Goal: Task Accomplishment & Management: Manage account settings

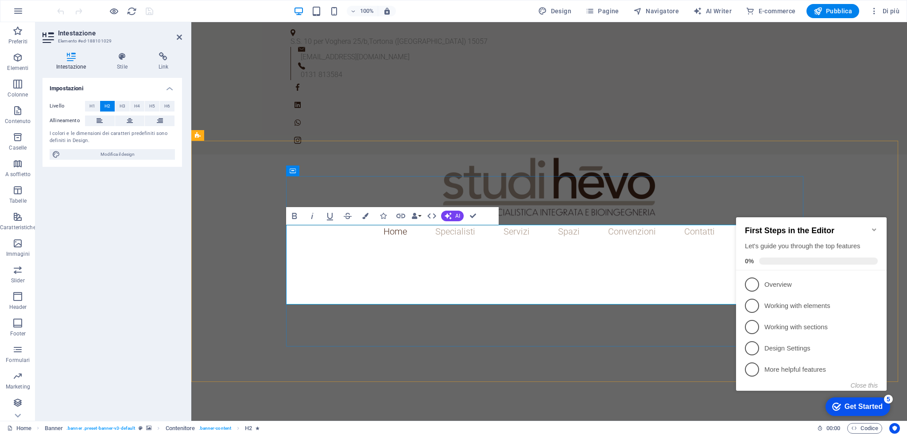
drag, startPoint x: 494, startPoint y: 239, endPoint x: 618, endPoint y: 311, distance: 144.0
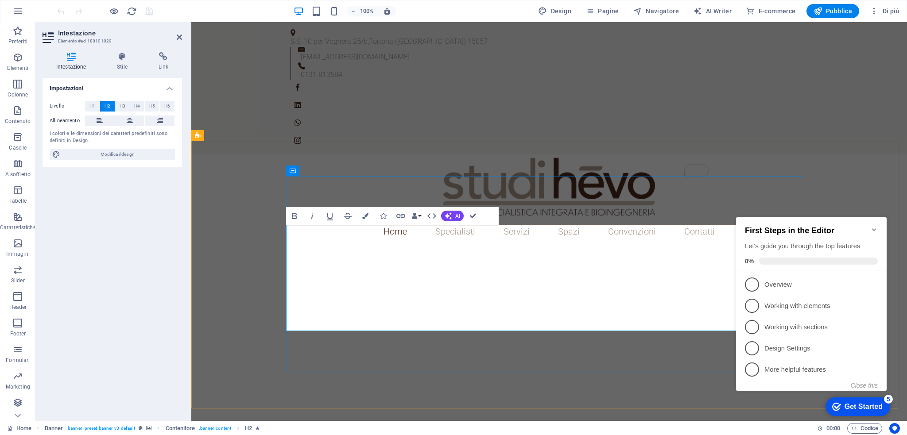
scroll to position [189, 3]
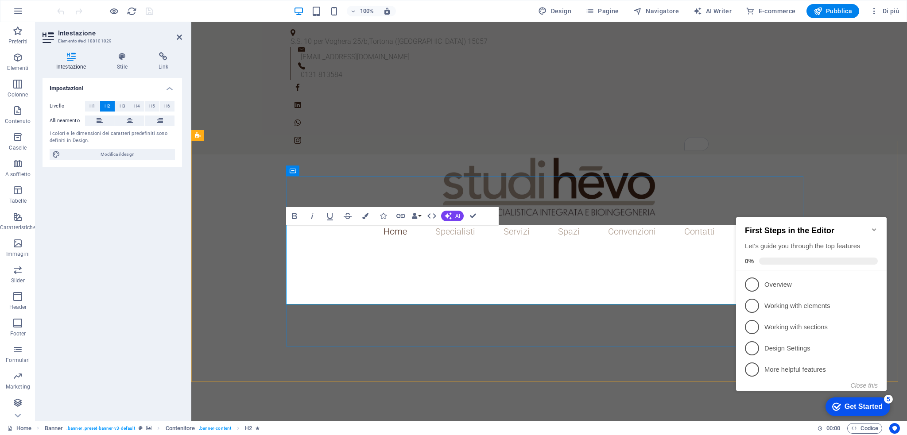
drag, startPoint x: 404, startPoint y: 263, endPoint x: 676, endPoint y: 300, distance: 274.3
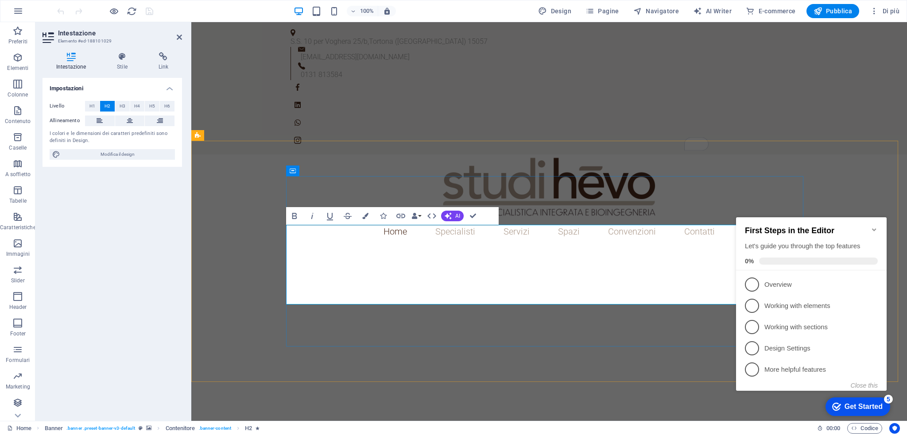
drag, startPoint x: 405, startPoint y: 263, endPoint x: 720, endPoint y: 274, distance: 315.4
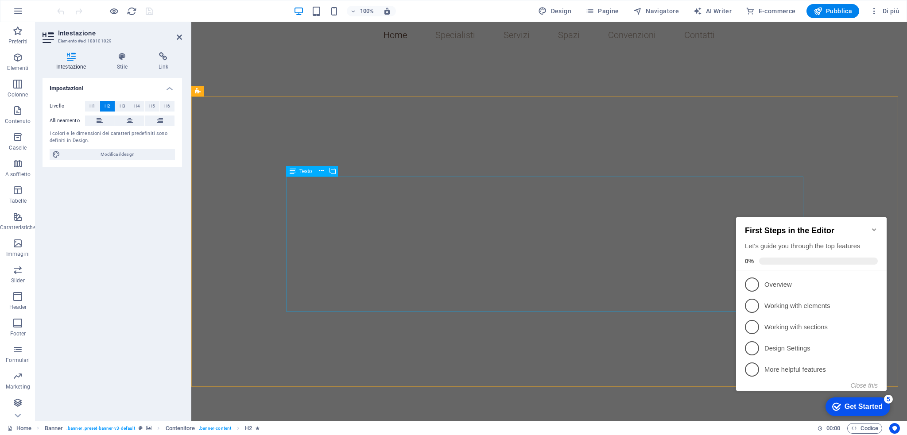
scroll to position [302, 0]
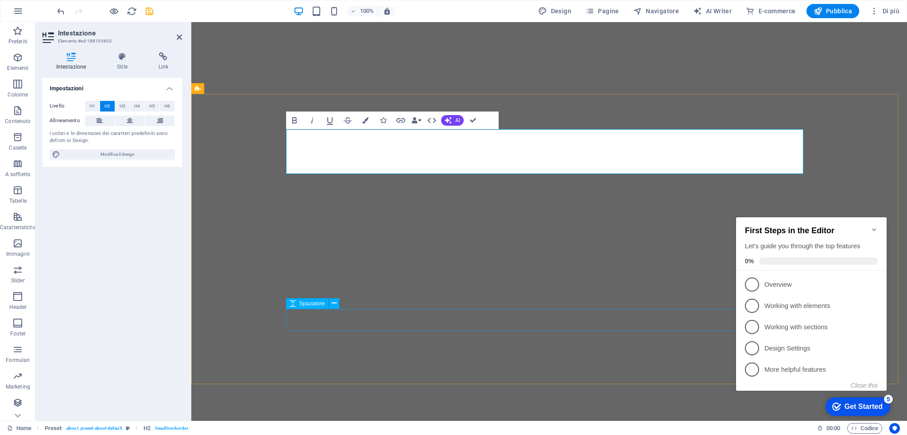
scroll to position [316, 0]
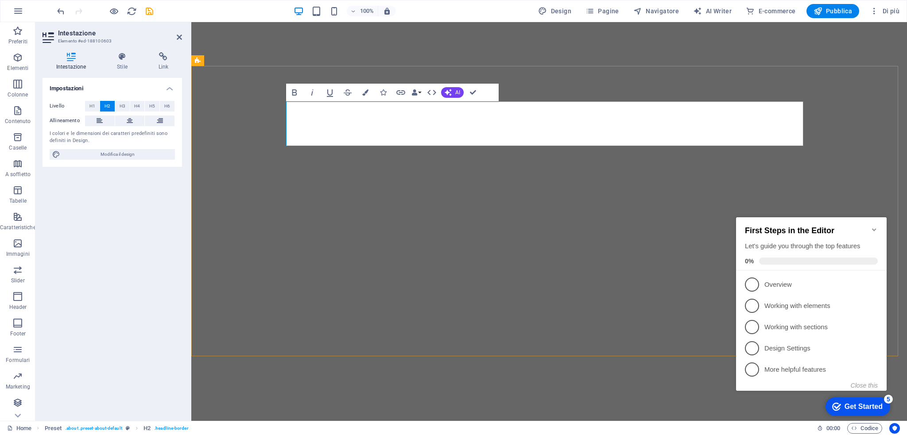
drag, startPoint x: 379, startPoint y: 116, endPoint x: 279, endPoint y: 113, distance: 100.1
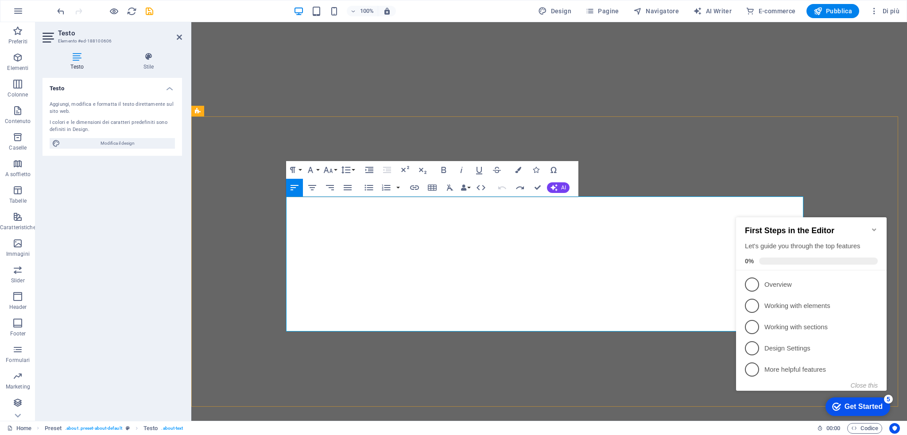
scroll to position [7049, 0]
click at [874, 228] on icon "Minimize checklist" at bounding box center [874, 229] width 4 height 3
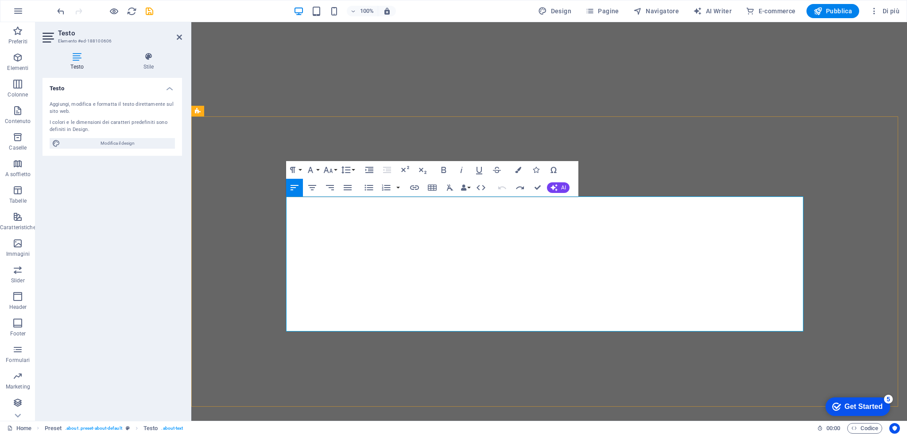
drag, startPoint x: 452, startPoint y: 233, endPoint x: 411, endPoint y: 229, distance: 40.9
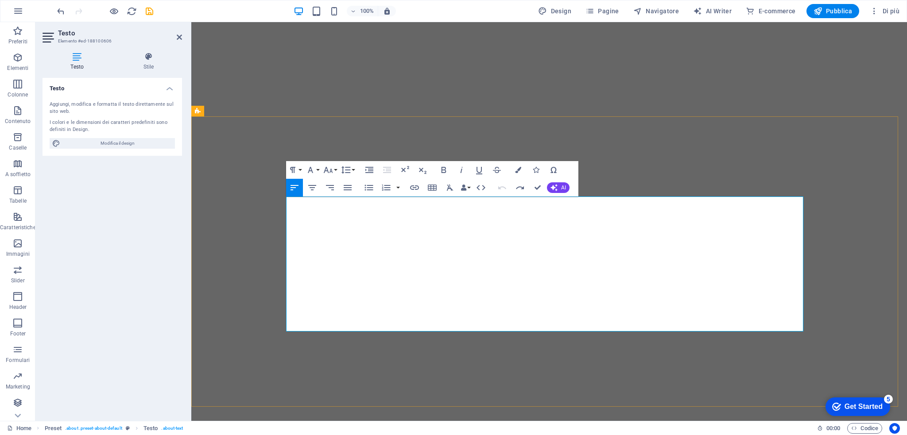
click at [316, 166] on button "Font Family" at bounding box center [312, 170] width 17 height 18
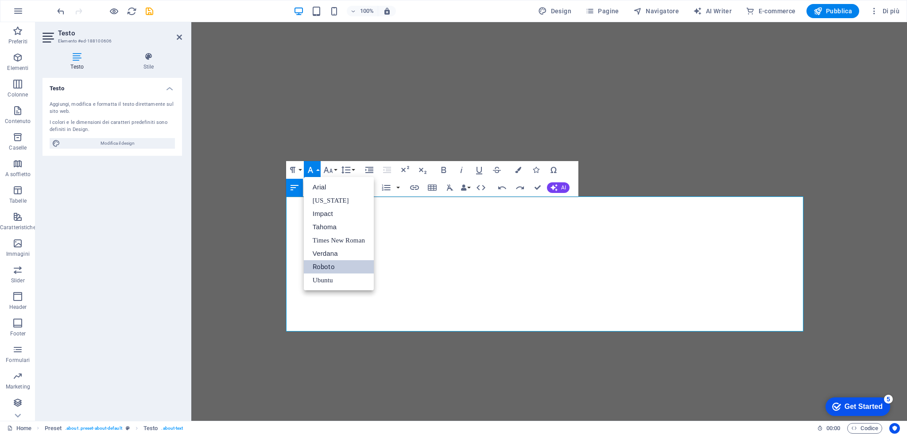
scroll to position [0, 0]
click at [331, 167] on icon "button" at bounding box center [328, 170] width 11 height 11
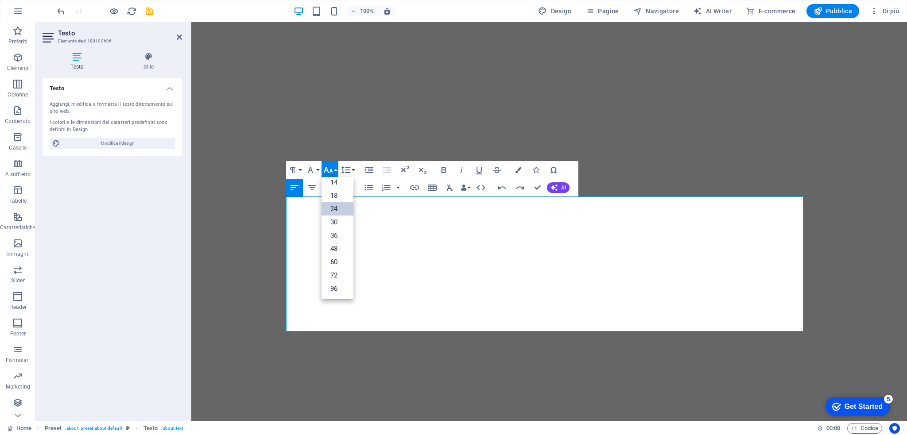
scroll to position [71, 0]
click at [339, 209] on link "24" at bounding box center [337, 208] width 32 height 13
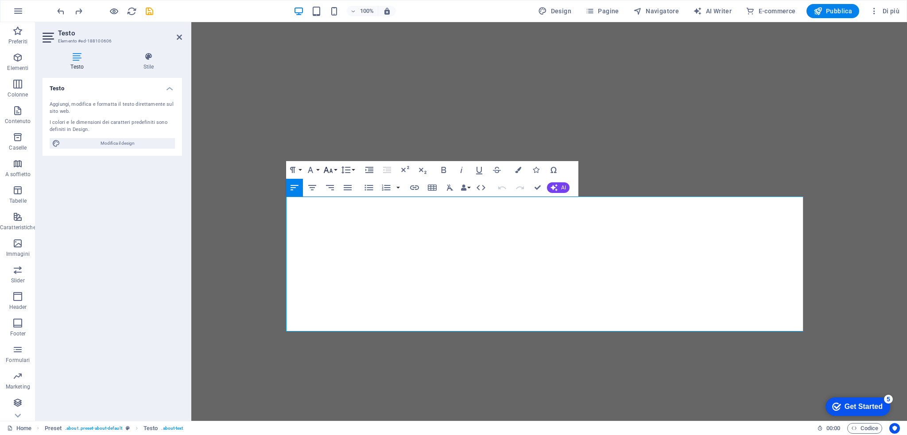
click at [330, 170] on icon "button" at bounding box center [328, 170] width 9 height 6
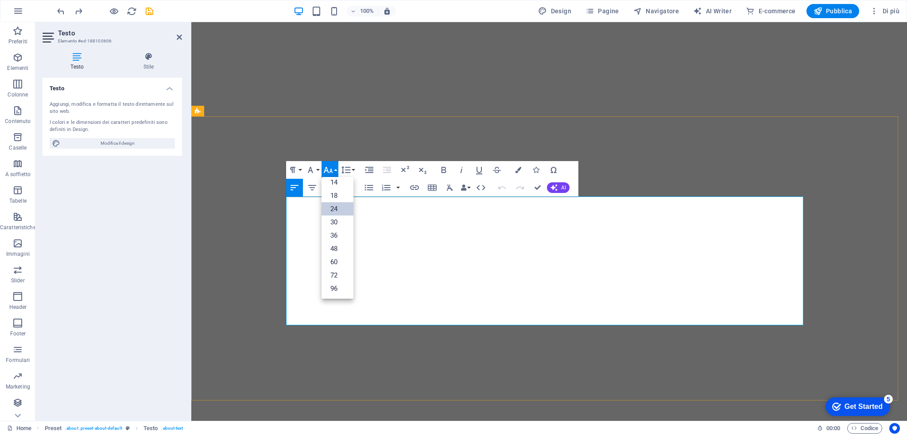
scroll to position [7048, 0]
click at [336, 205] on link "24" at bounding box center [337, 208] width 32 height 13
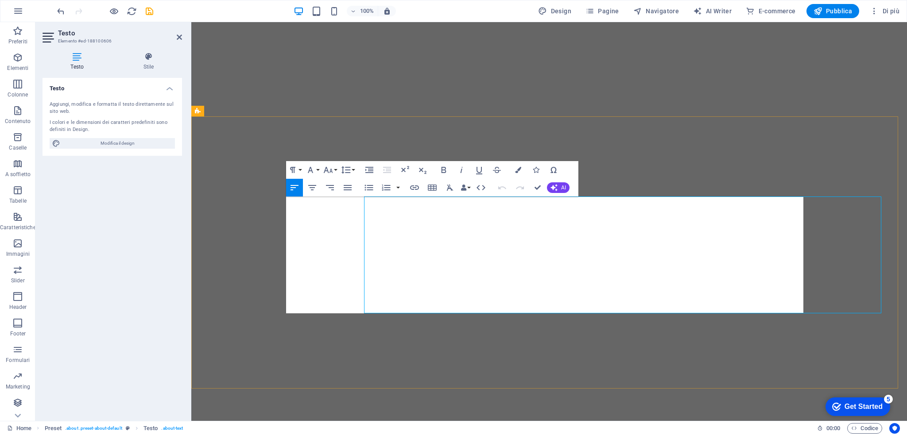
click at [327, 170] on icon "button" at bounding box center [328, 170] width 9 height 6
click at [331, 278] on link "24" at bounding box center [337, 280] width 32 height 13
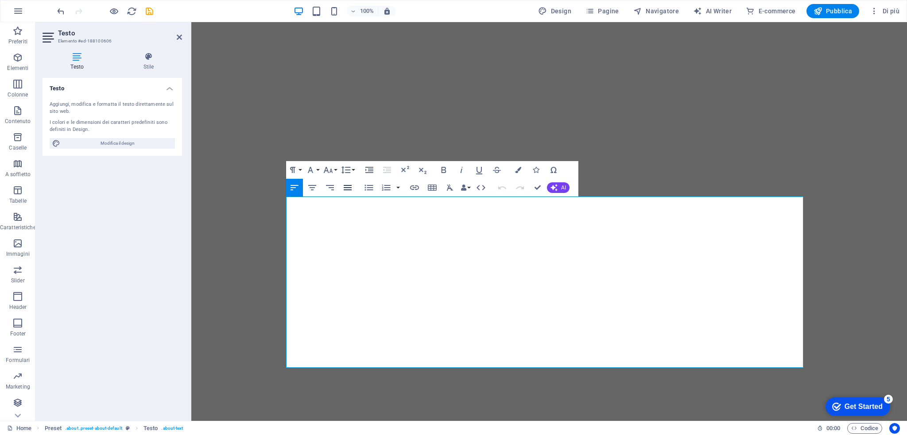
click at [351, 188] on icon "button" at bounding box center [347, 187] width 11 height 11
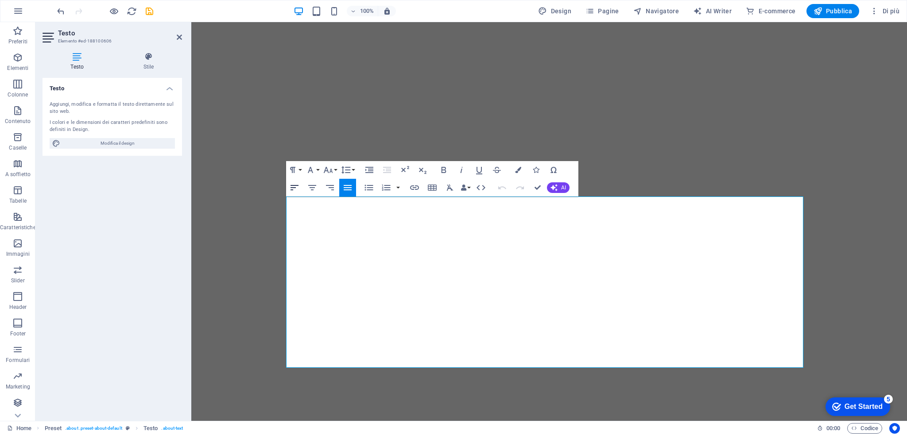
click at [295, 193] on icon "button" at bounding box center [294, 187] width 11 height 11
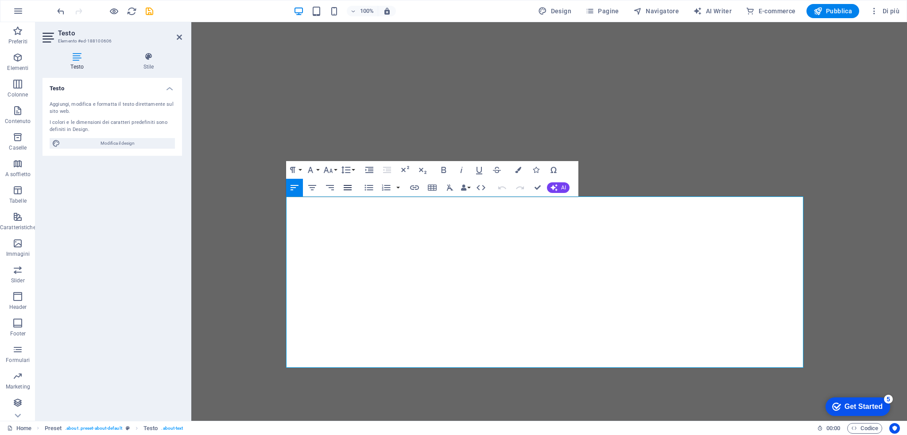
click at [351, 188] on icon "button" at bounding box center [347, 187] width 11 height 11
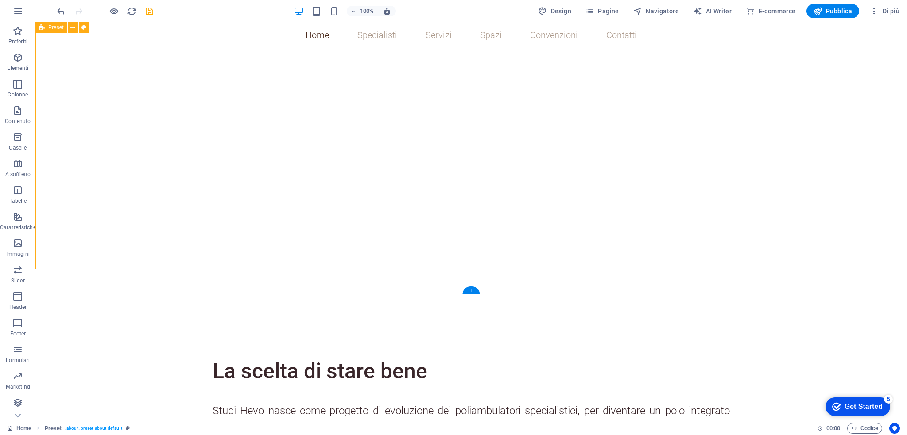
scroll to position [445, 0]
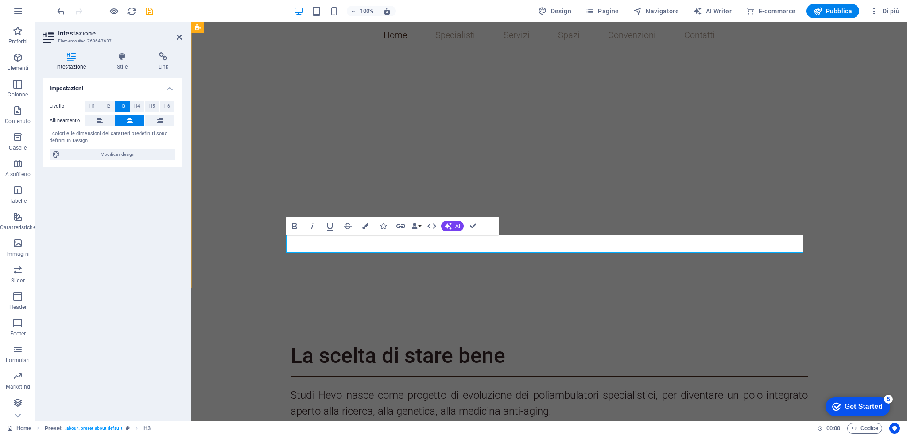
drag, startPoint x: 511, startPoint y: 246, endPoint x: 686, endPoint y: 218, distance: 177.5
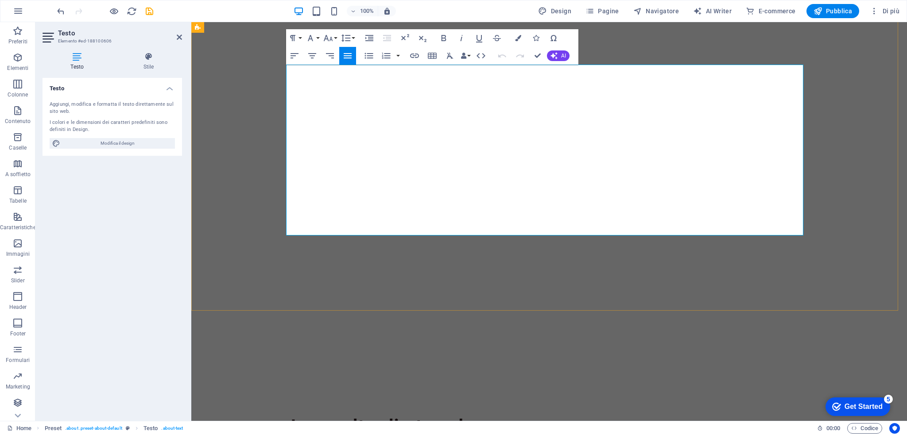
scroll to position [317, 0]
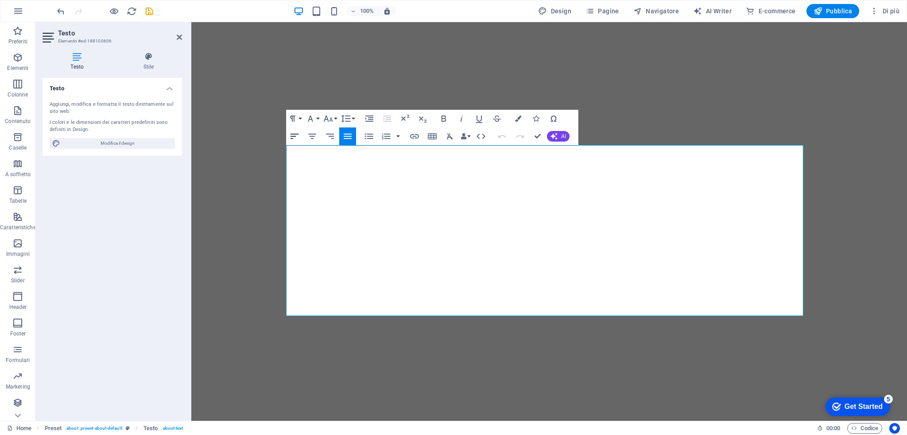
click at [294, 136] on icon "button" at bounding box center [294, 136] width 8 height 5
click at [346, 138] on icon "button" at bounding box center [348, 136] width 8 height 5
click at [295, 137] on icon "button" at bounding box center [294, 136] width 11 height 11
click at [349, 138] on icon "button" at bounding box center [348, 136] width 8 height 5
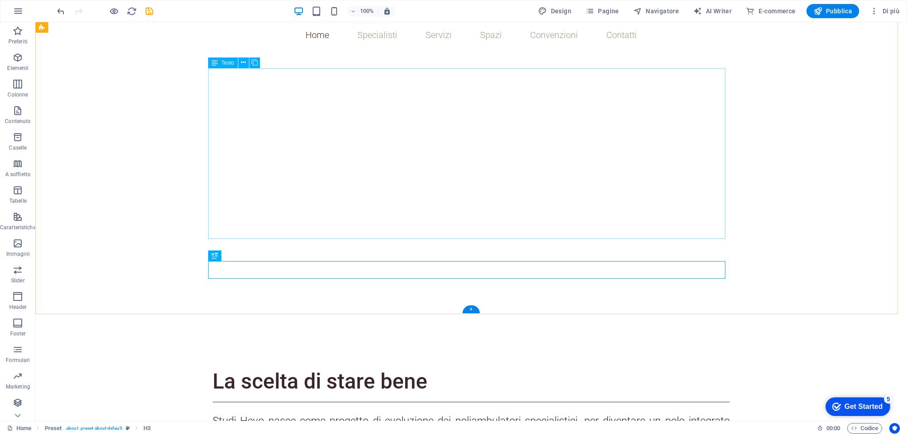
scroll to position [415, 0]
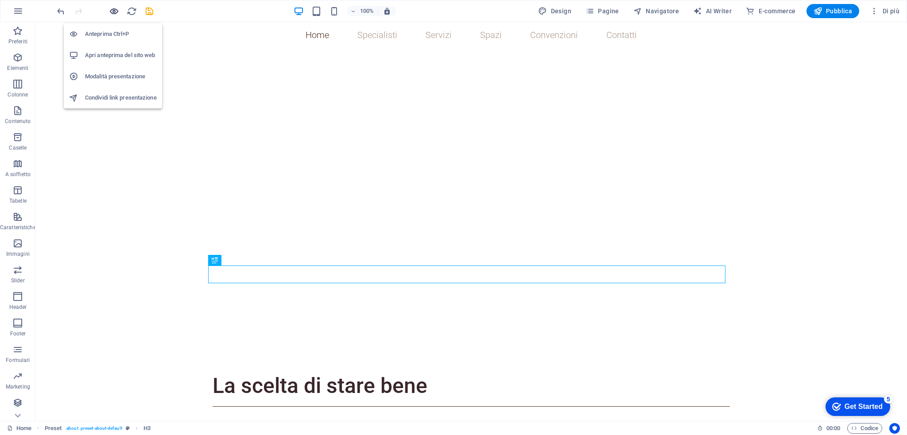
click at [114, 11] on icon "button" at bounding box center [114, 11] width 10 height 10
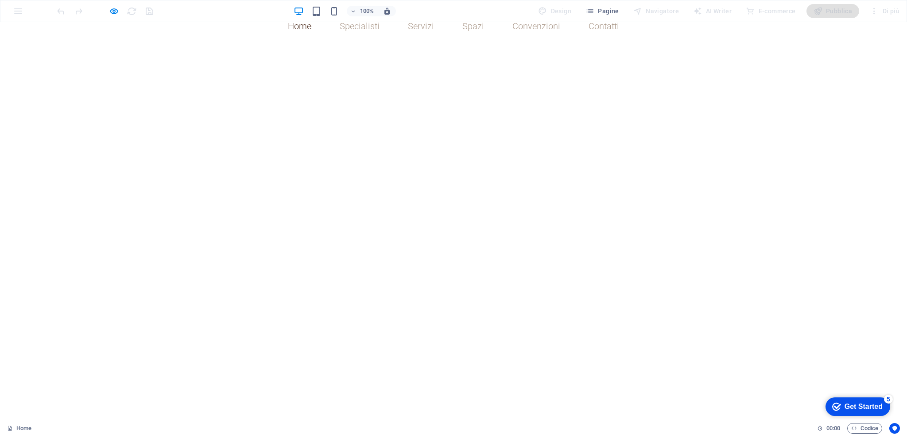
scroll to position [0, 0]
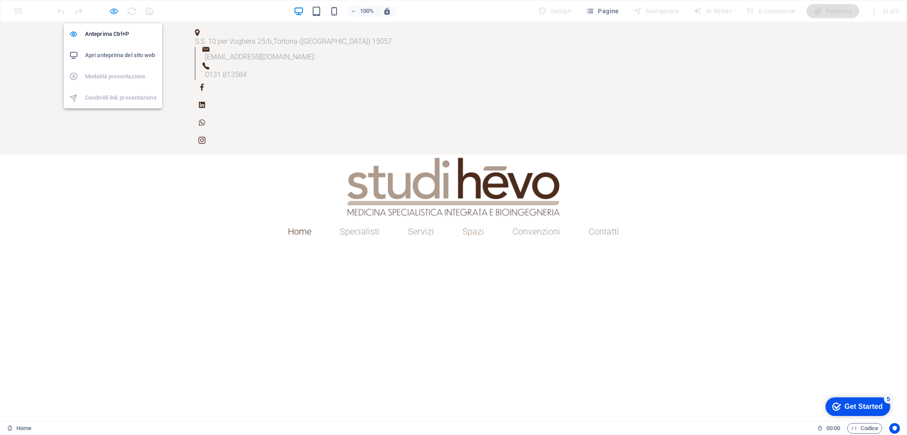
click at [111, 9] on icon "button" at bounding box center [114, 11] width 10 height 10
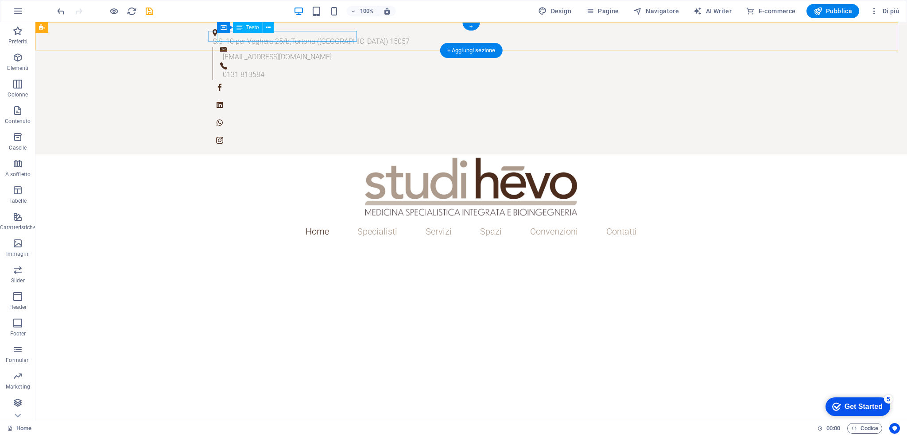
click at [301, 38] on div "S.S. 10 per Voghera 25/b , Tortona (AL) 15057" at bounding box center [468, 41] width 510 height 11
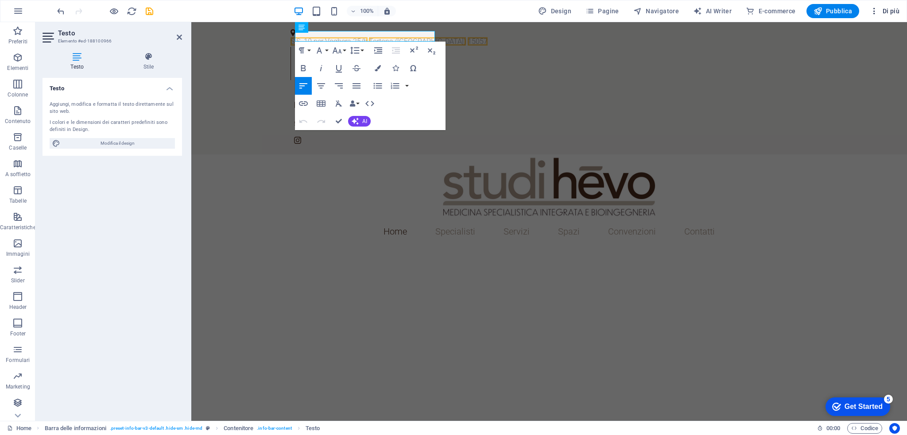
click at [889, 7] on span "Di più" at bounding box center [884, 11] width 30 height 9
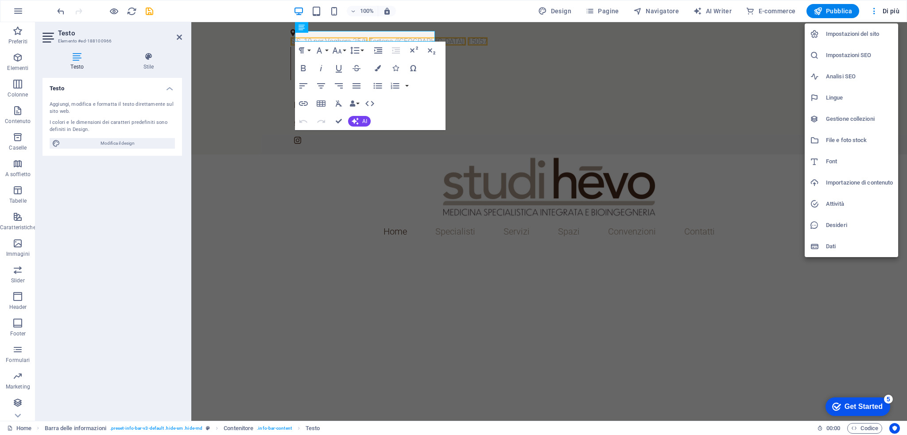
click at [858, 31] on h6 "Impostazioni del sito" at bounding box center [859, 34] width 67 height 11
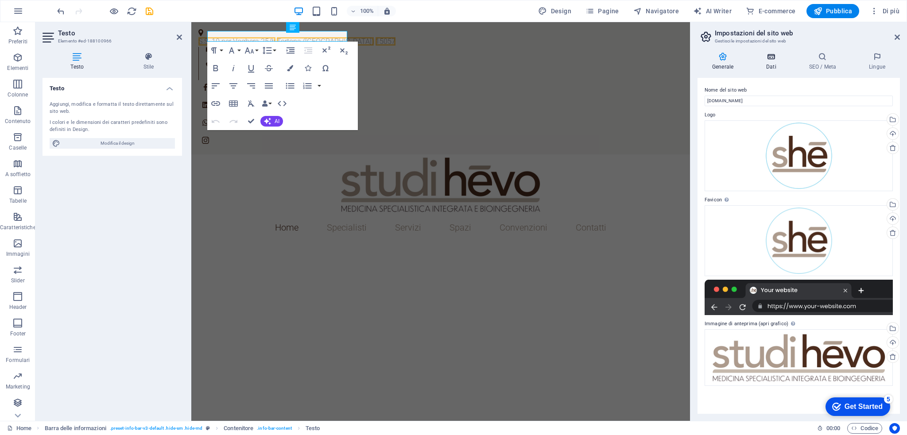
click at [780, 67] on h4 "Dati" at bounding box center [772, 61] width 43 height 19
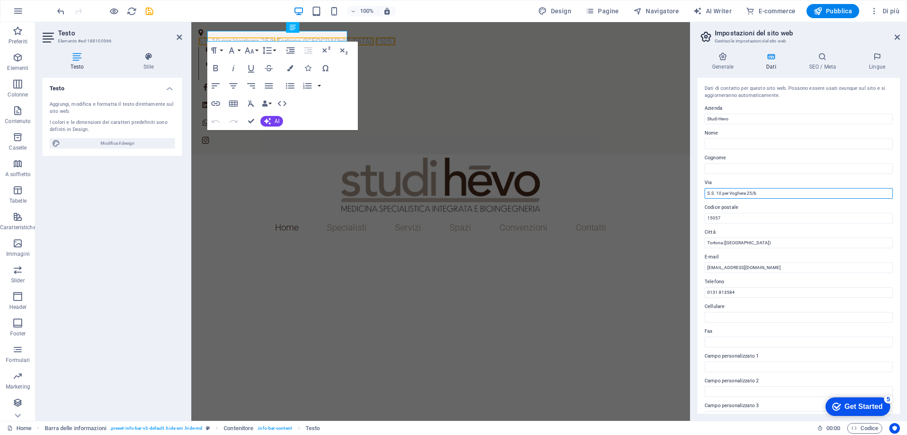
click at [764, 192] on input "S.S. 10 per Voghera 25/b" at bounding box center [798, 193] width 188 height 11
click at [766, 190] on input "S.S. 10 per Voghera 25/g" at bounding box center [798, 193] width 188 height 11
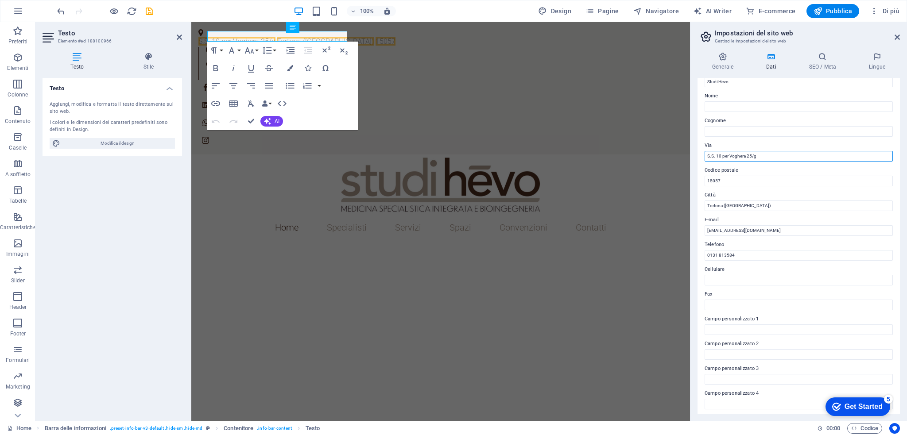
scroll to position [89, 0]
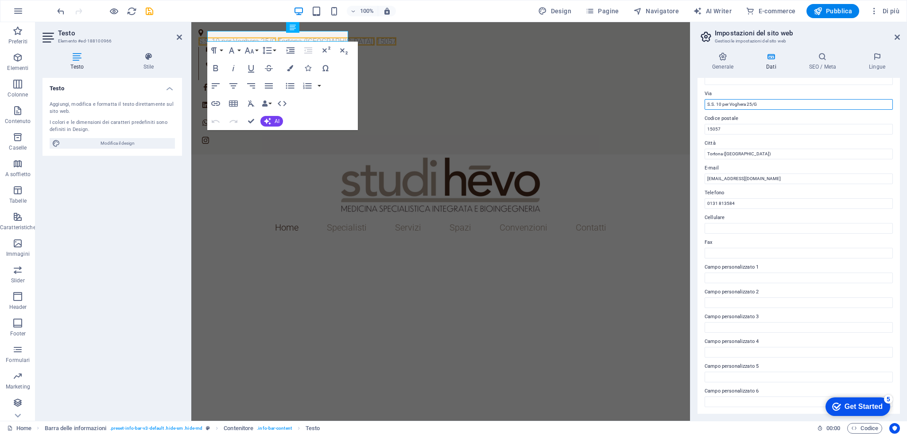
type input "S.S. 10 per Voghera 25/G"
drag, startPoint x: 897, startPoint y: 388, endPoint x: 897, endPoint y: 420, distance: 32.3
click at [897, 420] on div "Generale Dati SEO / Meta Lingue Nome del sito web studihevo.it Logo Trascina qu…" at bounding box center [798, 233] width 216 height 376
click at [720, 70] on h4 "Generale" at bounding box center [724, 61] width 54 height 19
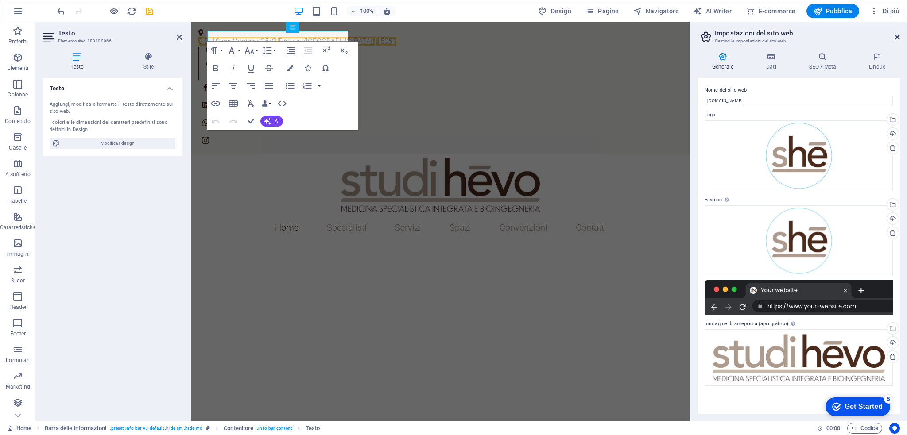
click at [895, 38] on icon at bounding box center [896, 37] width 5 height 7
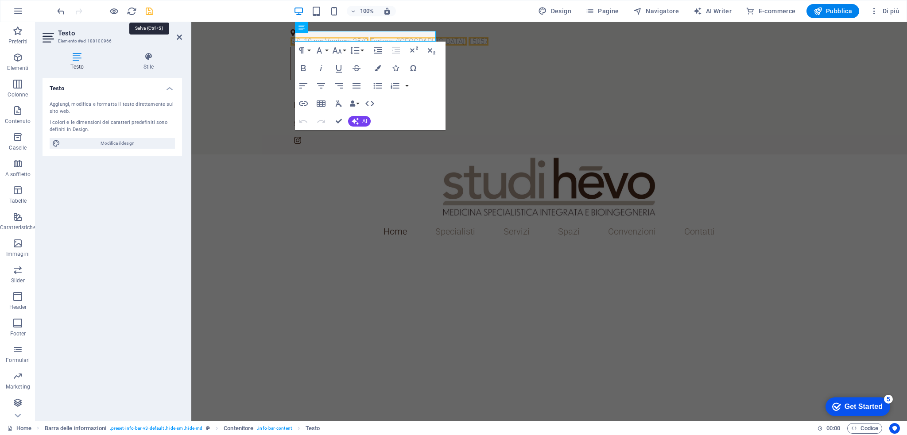
click at [150, 11] on icon "save" at bounding box center [149, 11] width 10 height 10
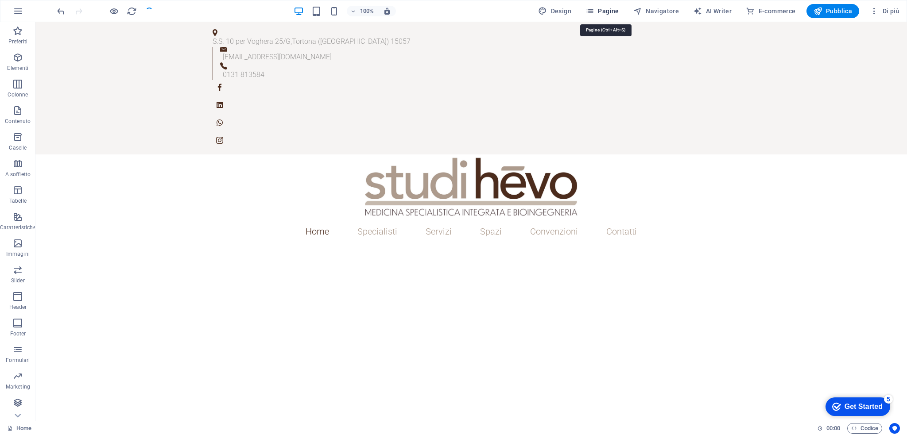
click at [599, 8] on span "Pagine" at bounding box center [602, 11] width 34 height 9
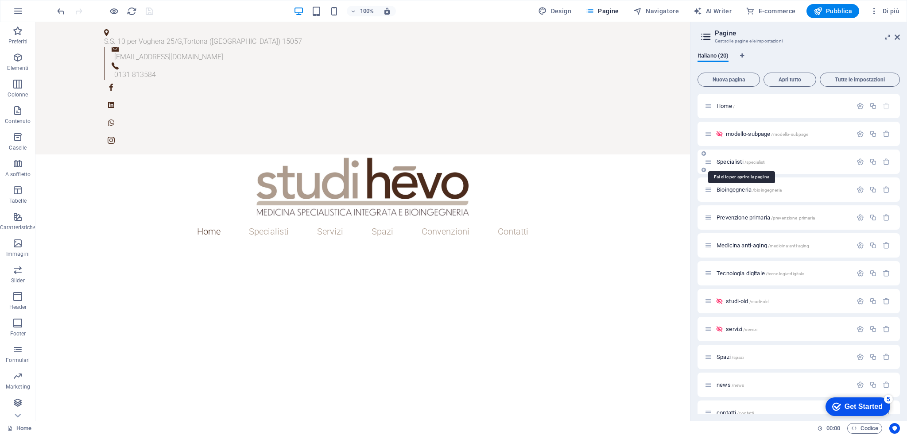
click at [718, 163] on span "Specialisti /specialisti" at bounding box center [740, 161] width 49 height 7
click at [718, 163] on div "Specialisti /specialisti" at bounding box center [798, 162] width 202 height 24
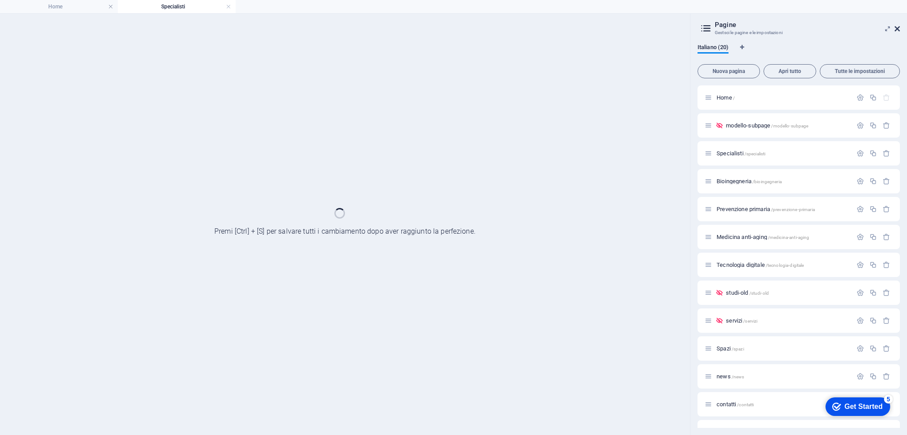
click at [897, 29] on icon at bounding box center [896, 28] width 5 height 7
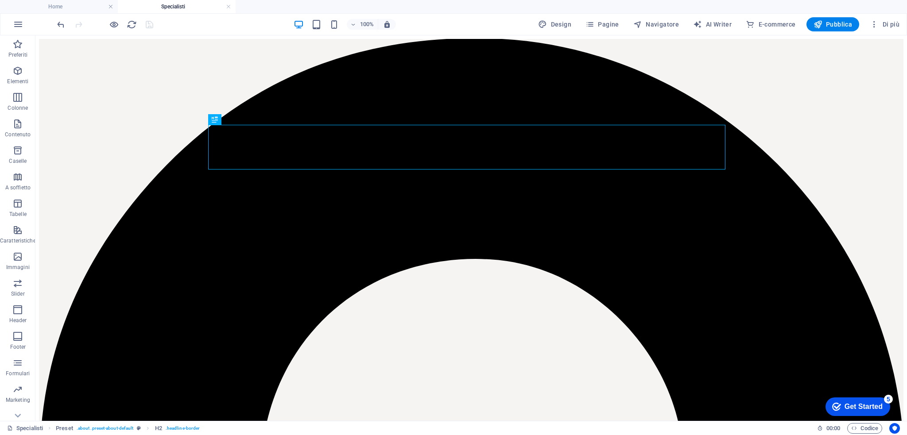
scroll to position [0, 0]
click at [612, 21] on span "Pagine" at bounding box center [602, 24] width 34 height 9
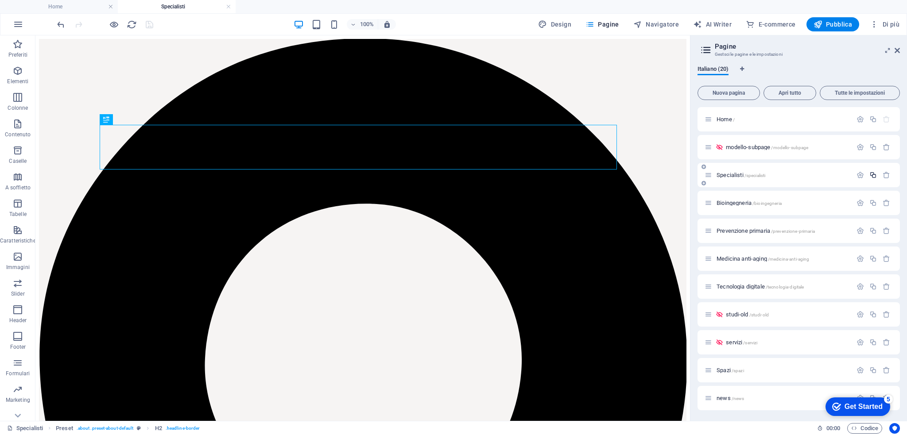
click at [870, 176] on icon "button" at bounding box center [873, 175] width 8 height 8
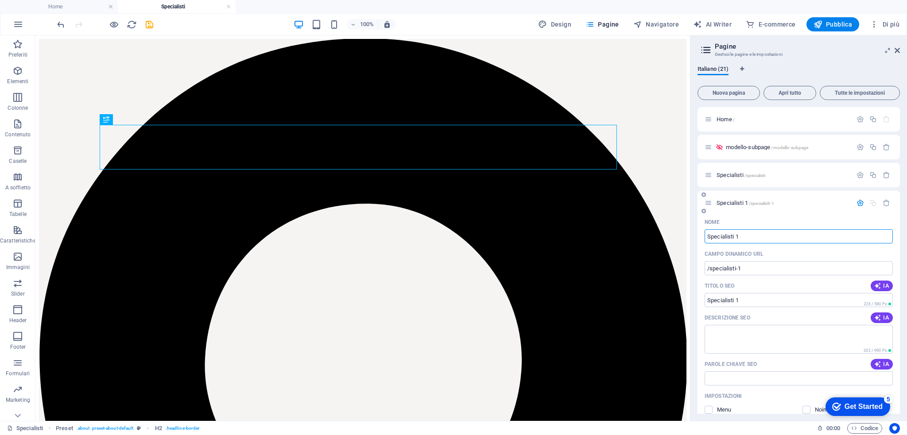
click at [762, 236] on input "Specialisti 1" at bounding box center [798, 236] width 188 height 14
type input "Specialisti_"
type input "/specialisti-21"
type input "Specialisti"
type input "Specialisti_old"
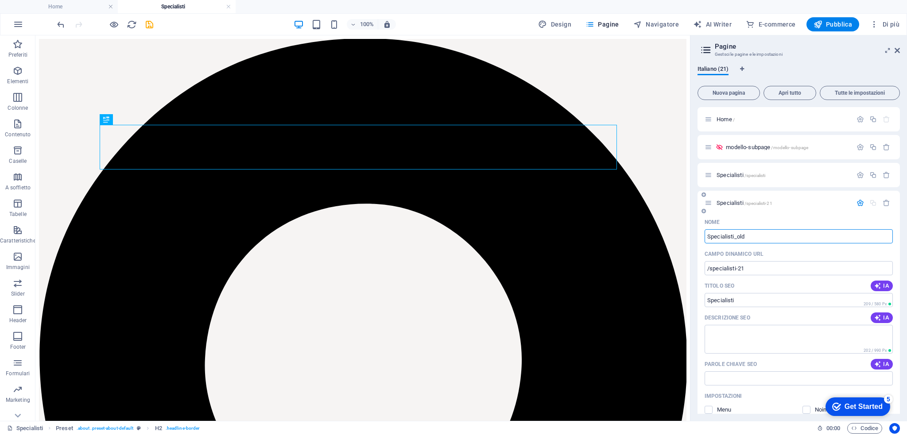
type input "Specialisti_old"
click at [755, 270] on input "/specialisti-21" at bounding box center [798, 268] width 188 height 14
type input "/specialisti-old"
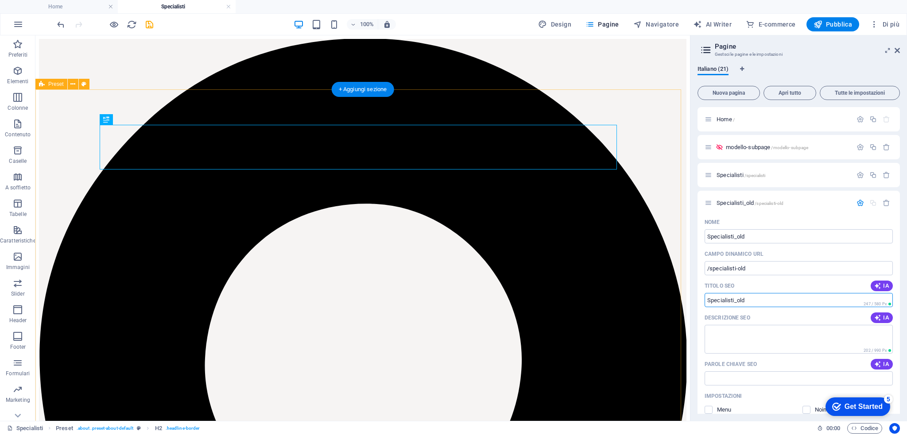
drag, startPoint x: 825, startPoint y: 340, endPoint x: 661, endPoint y: 303, distance: 168.0
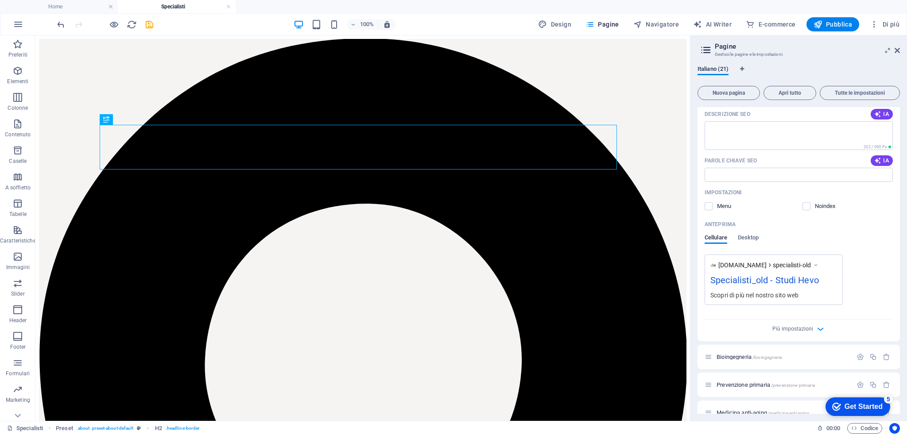
scroll to position [199, 0]
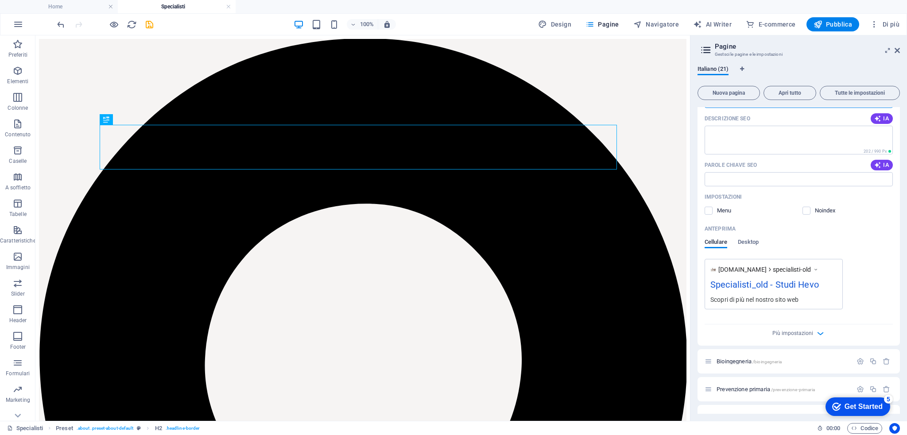
click at [812, 222] on div "Anteprima" at bounding box center [798, 229] width 188 height 14
click at [808, 214] on label at bounding box center [806, 211] width 8 height 8
click at [0, 0] on input "checkbox" at bounding box center [0, 0] width 0 height 0
click at [880, 267] on div "www.example.com specialisti-old Specialisti_old - Studi Hevo Scopri di più nel …" at bounding box center [798, 284] width 188 height 50
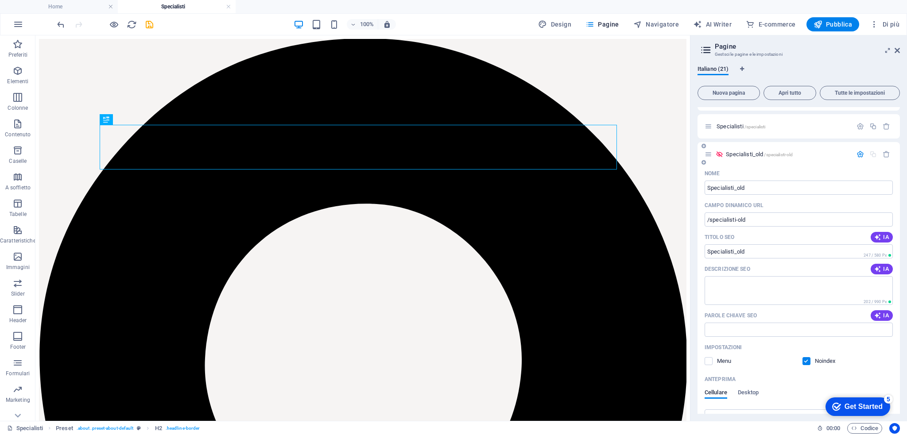
scroll to position [0, 0]
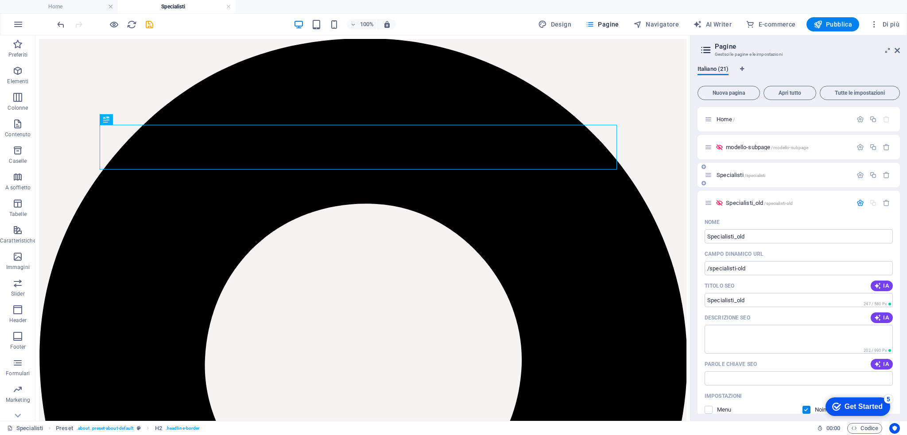
click at [746, 175] on span "/specialisti" at bounding box center [754, 175] width 21 height 5
click at [750, 207] on div "Specialisti_old /specialisti-old" at bounding box center [777, 203] width 147 height 10
click at [737, 199] on div "Specialisti_old /specialisti-old" at bounding box center [777, 203] width 147 height 10
click at [748, 204] on span "Specialisti_old /specialisti-old" at bounding box center [759, 203] width 67 height 7
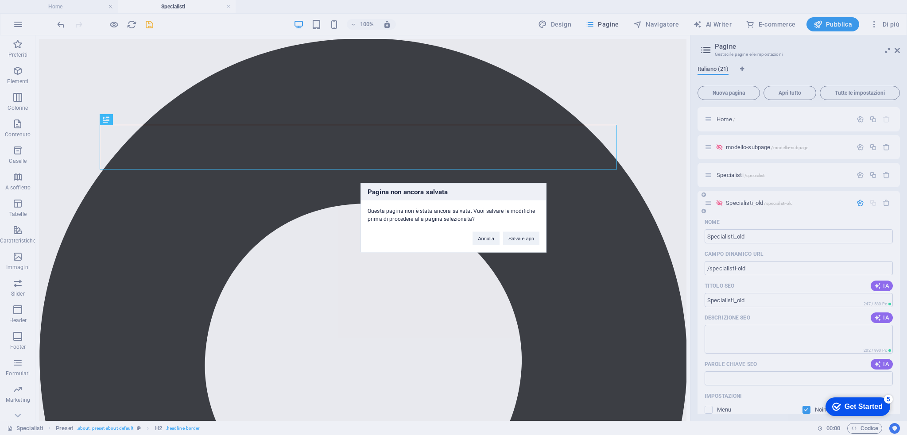
click at [748, 204] on div "Pagina non ancora salvata Questa pagina non è stata ancora salvata. Vuoi salvar…" at bounding box center [453, 217] width 907 height 435
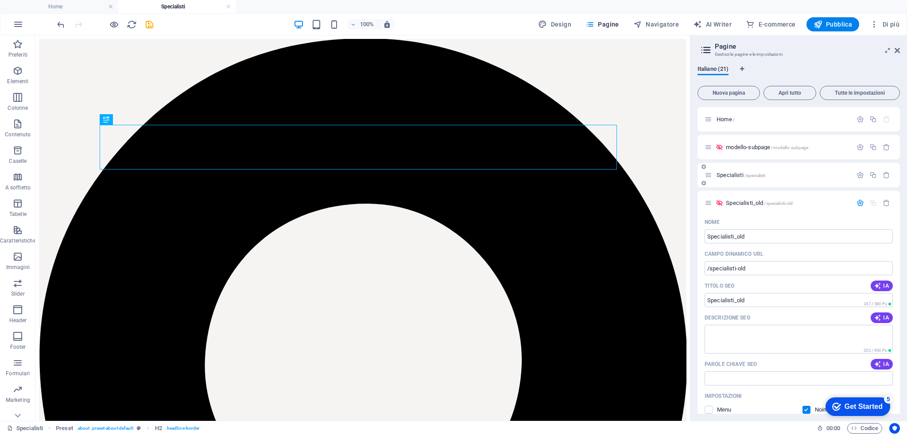
click at [728, 178] on span "Specialisti /specialisti" at bounding box center [740, 175] width 49 height 7
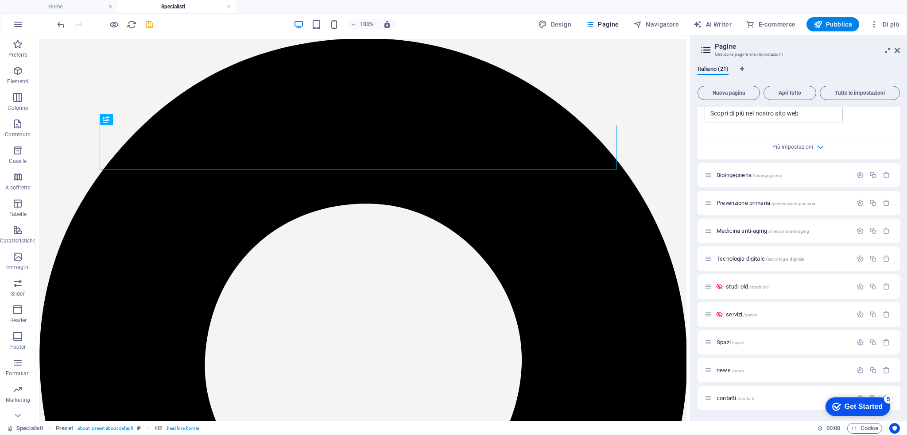
scroll to position [398, 0]
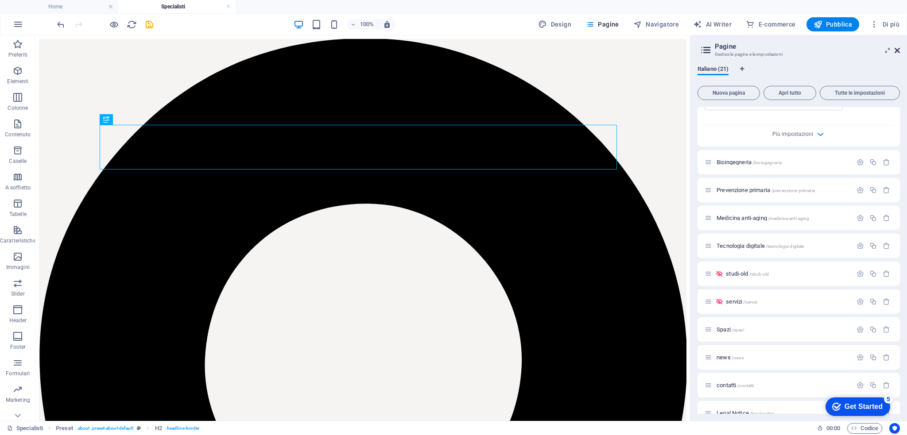
click at [896, 53] on icon at bounding box center [896, 50] width 5 height 7
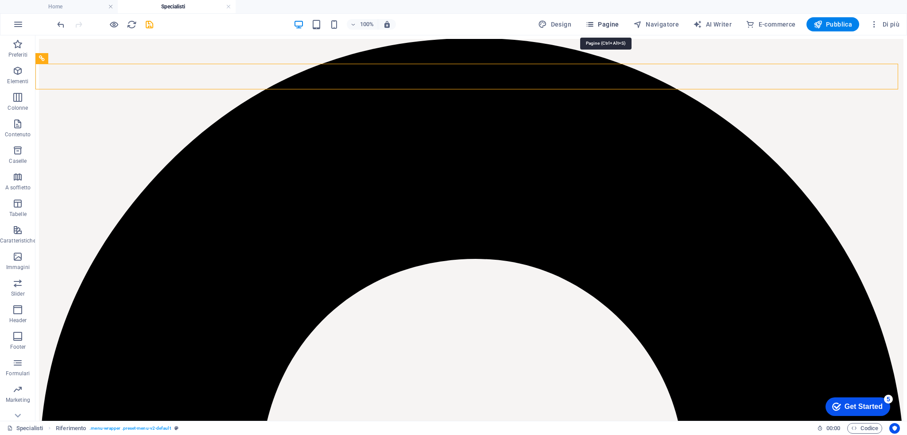
click at [610, 27] on span "Pagine" at bounding box center [602, 24] width 34 height 9
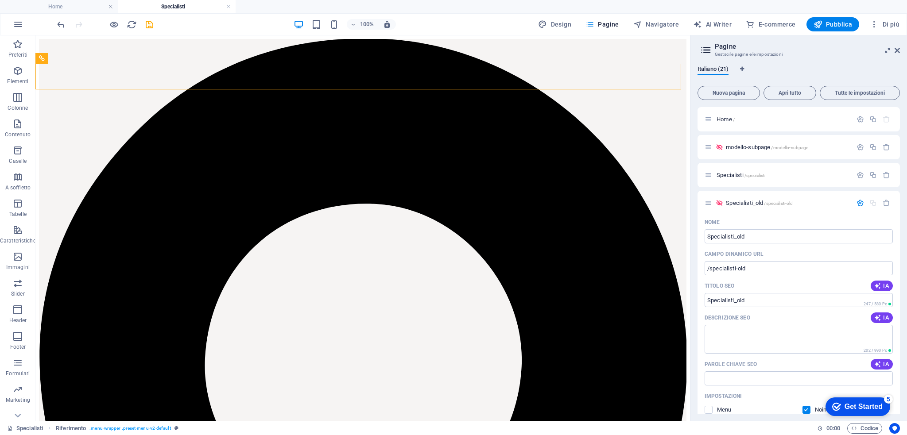
click at [610, 27] on span "Pagine" at bounding box center [602, 24] width 34 height 9
click at [116, 31] on div "Anteprima Ctrl+P Apri anteprima del sito web Modalità presentazione Condividi l…" at bounding box center [113, 76] width 98 height 92
click at [114, 27] on icon "button" at bounding box center [114, 24] width 10 height 10
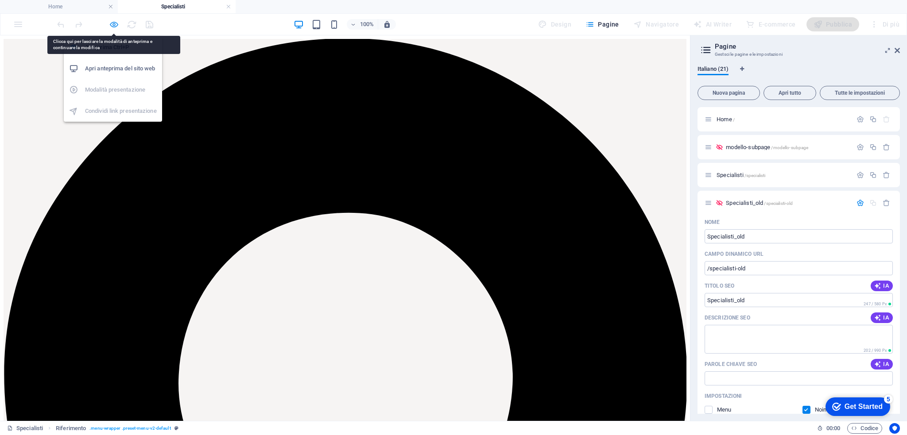
click at [112, 22] on icon "button" at bounding box center [114, 24] width 10 height 10
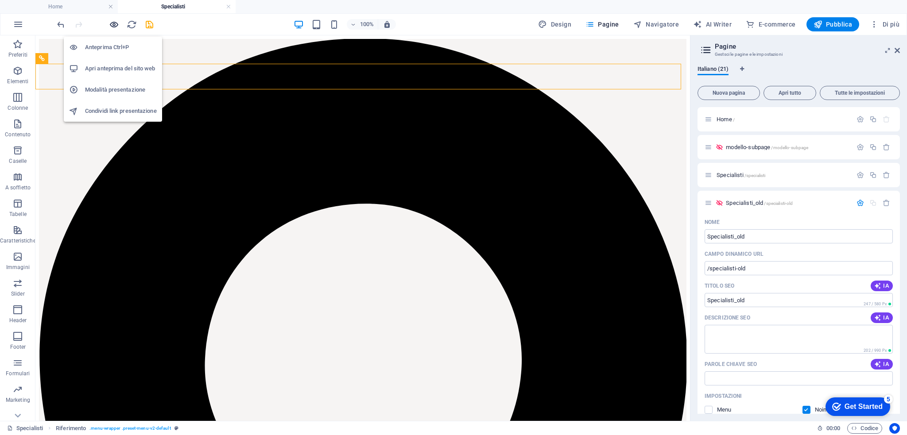
click at [111, 21] on icon "button" at bounding box center [114, 24] width 10 height 10
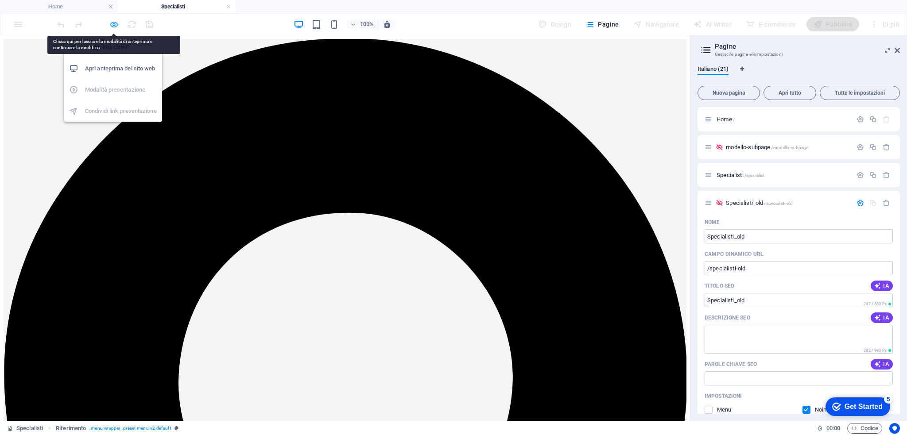
click at [112, 24] on icon "button" at bounding box center [114, 24] width 10 height 10
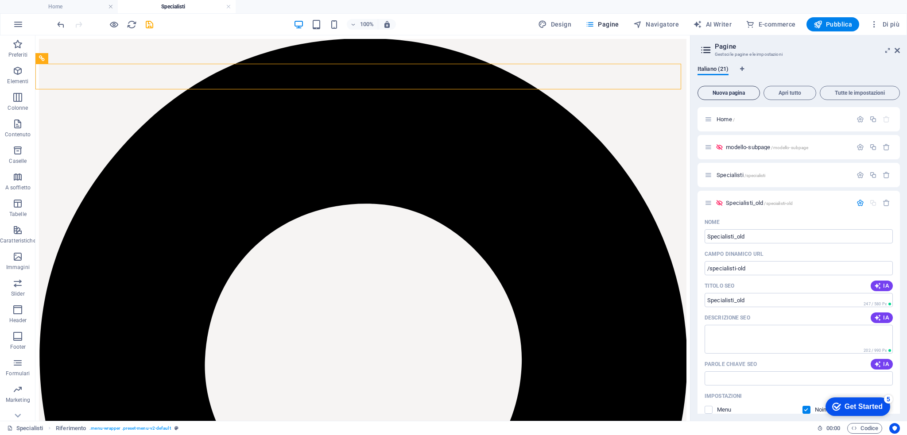
click at [733, 90] on span "Nuova pagina" at bounding box center [728, 92] width 54 height 5
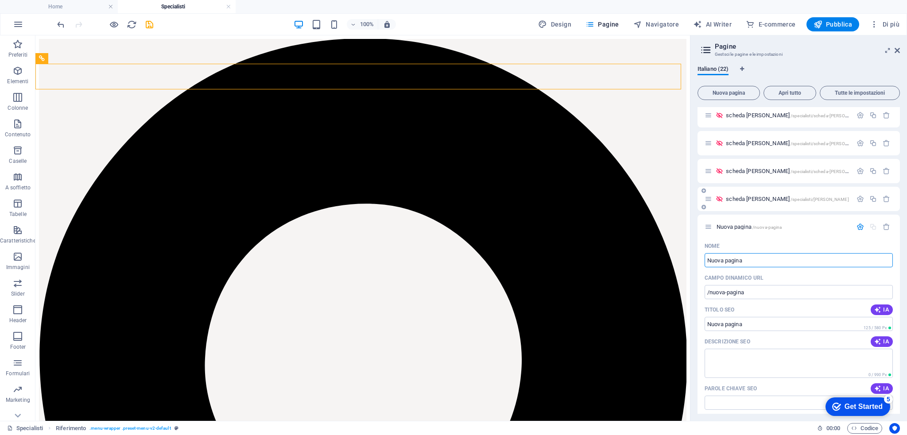
type input "♥"
type input "/"
type input "servi"
type input "/s"
type input "s"
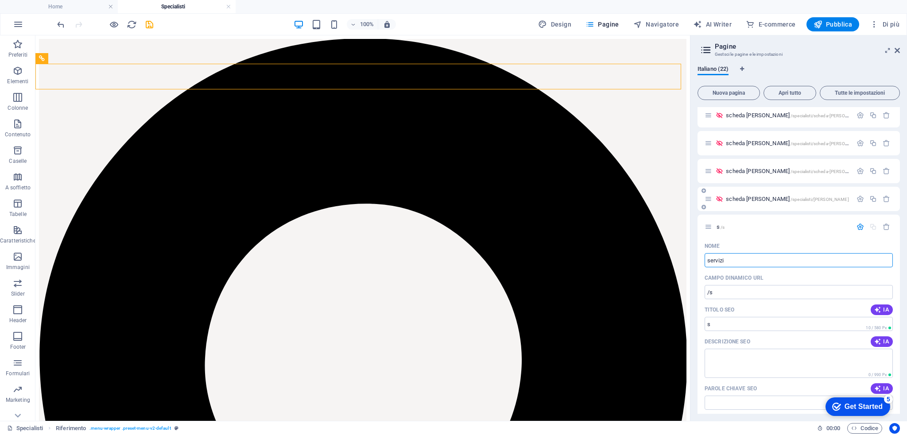
type input "servizi"
type input "/servizi-22"
type input "servizi"
click at [761, 292] on input "/servizi-22" at bounding box center [798, 292] width 188 height 14
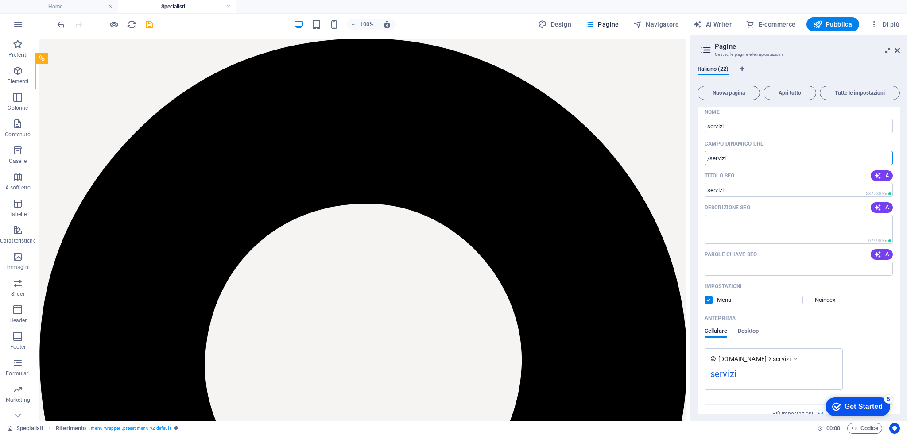
scroll to position [958, 0]
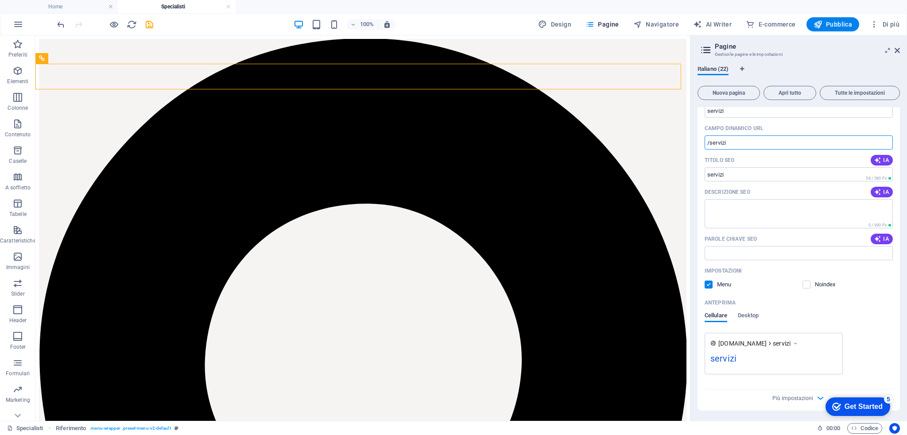
type input "/servizi"
drag, startPoint x: 844, startPoint y: 267, endPoint x: 846, endPoint y: 296, distance: 29.7
click at [846, 296] on div "Anteprima" at bounding box center [798, 303] width 188 height 14
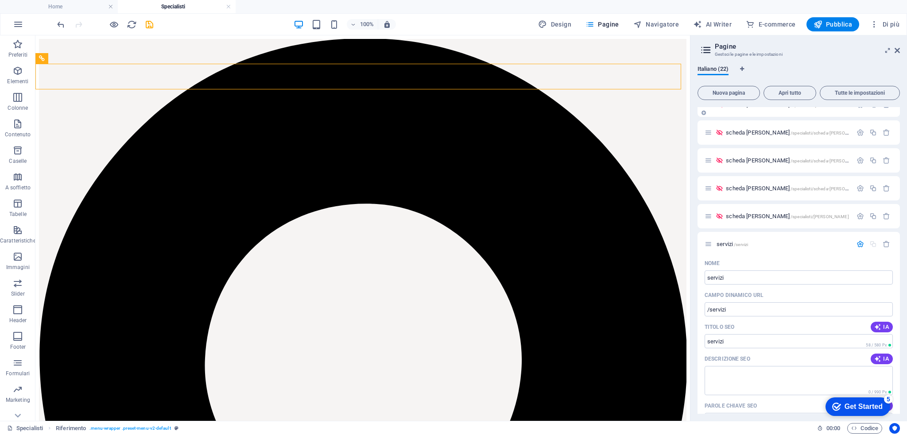
scroll to position [817, 0]
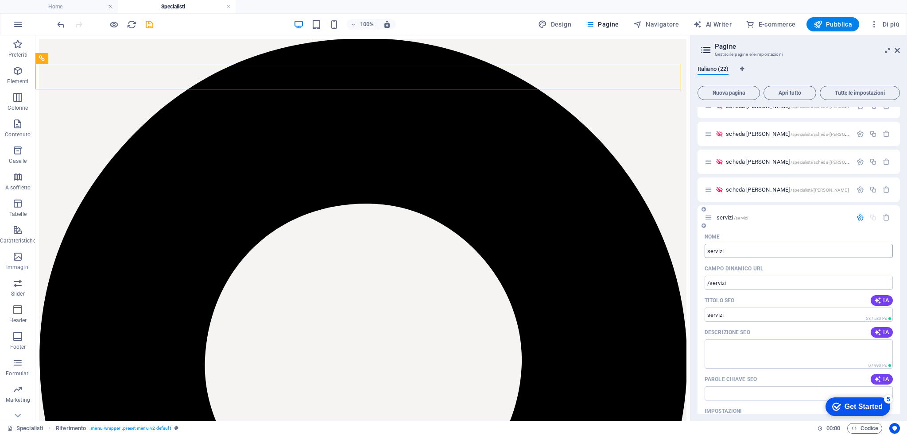
click at [709, 249] on input "servizi" at bounding box center [798, 251] width 188 height 14
click at [707, 251] on input "servizi" at bounding box center [798, 251] width 188 height 14
type input "Servizi"
type input "/ervizi"
type input "ervizi"
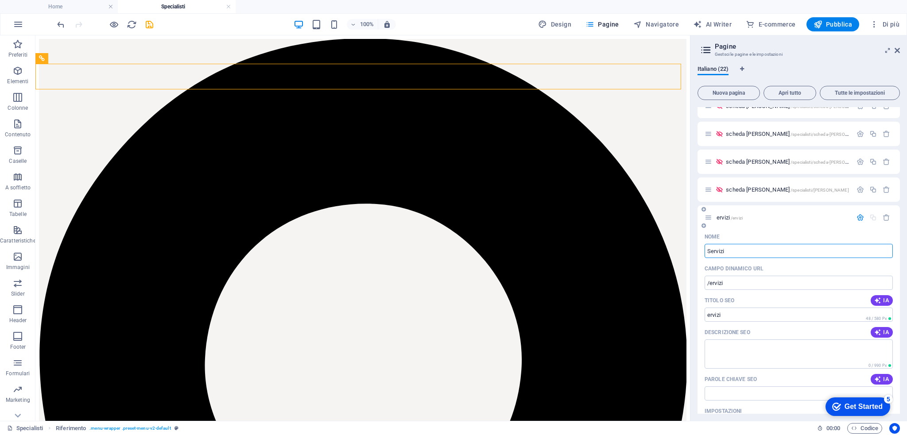
type input "Servizi"
type input "/servizi-22"
type input "Servizi"
drag, startPoint x: 726, startPoint y: 285, endPoint x: 806, endPoint y: 278, distance: 79.5
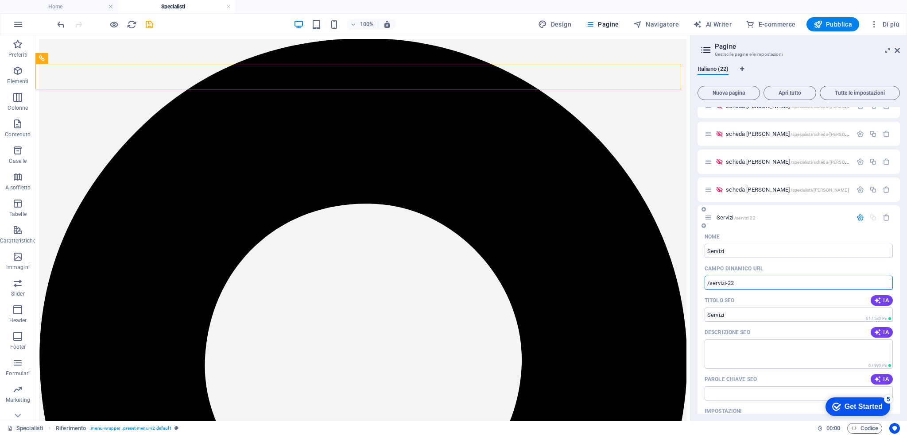
click at [789, 279] on input "/servizi-22" at bounding box center [798, 283] width 188 height 14
type input "/servizi"
click at [724, 219] on span "Servizi /servizi" at bounding box center [732, 217] width 32 height 7
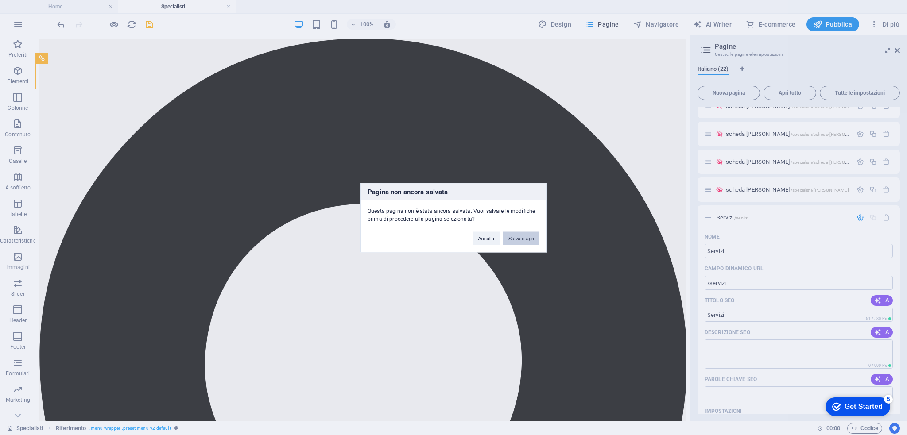
click at [513, 237] on button "Salva e apri" at bounding box center [521, 238] width 36 height 13
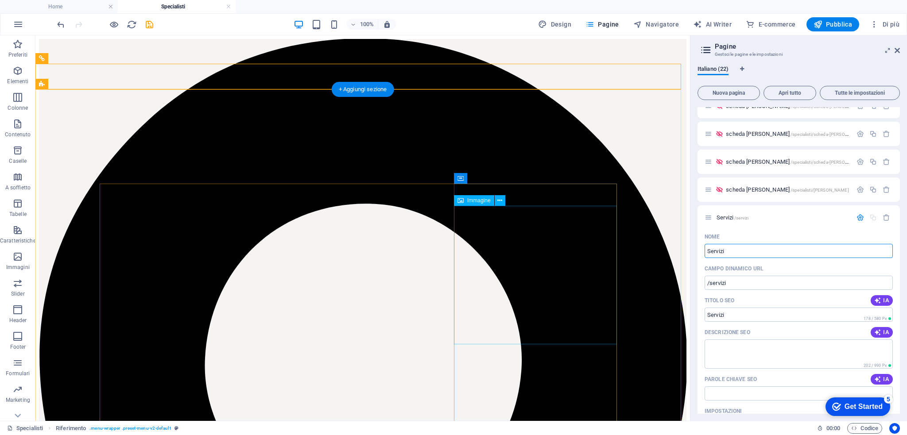
scroll to position [808, 0]
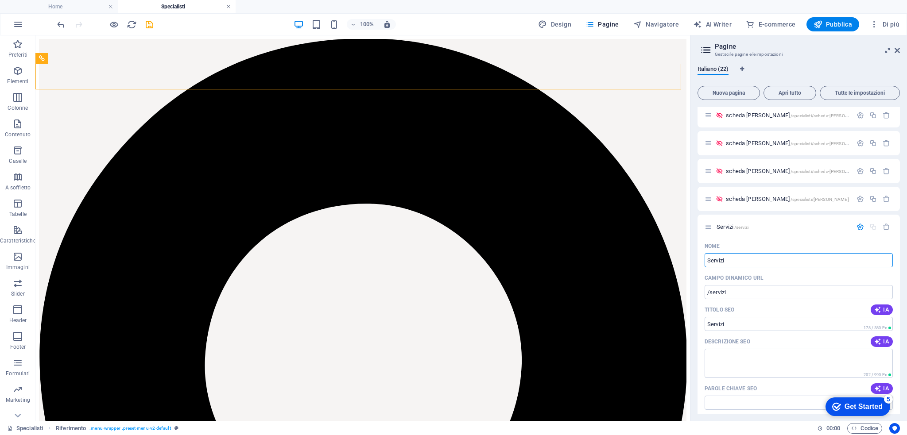
click at [228, 6] on link at bounding box center [228, 7] width 5 height 8
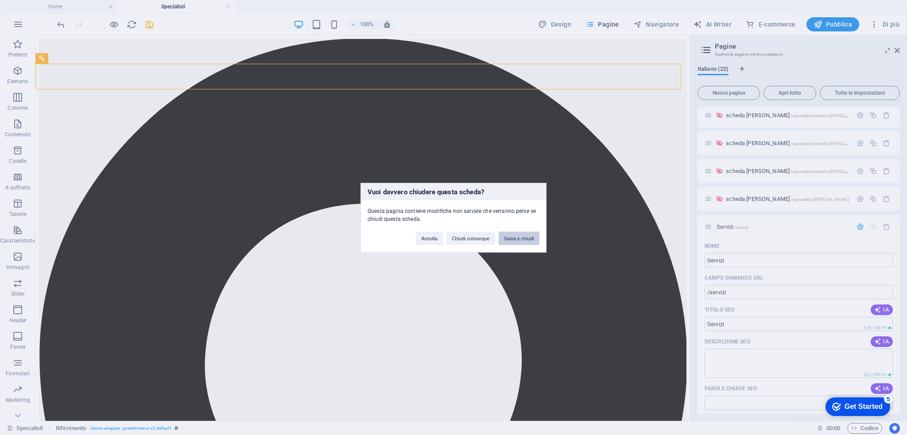
click at [511, 241] on button "Salva e chiudi" at bounding box center [518, 238] width 41 height 13
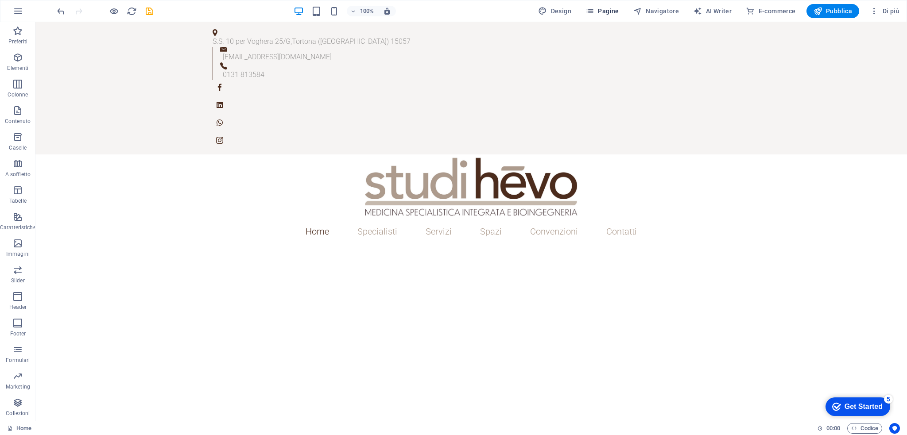
click at [608, 9] on span "Pagine" at bounding box center [602, 11] width 34 height 9
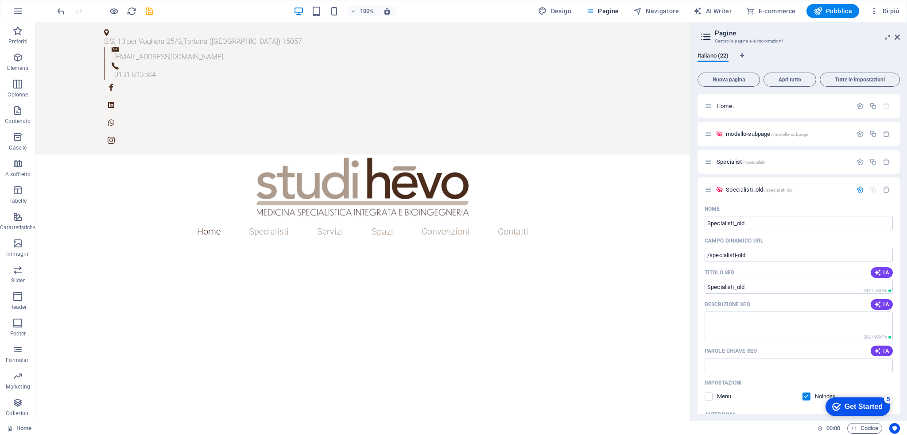
scroll to position [801, 0]
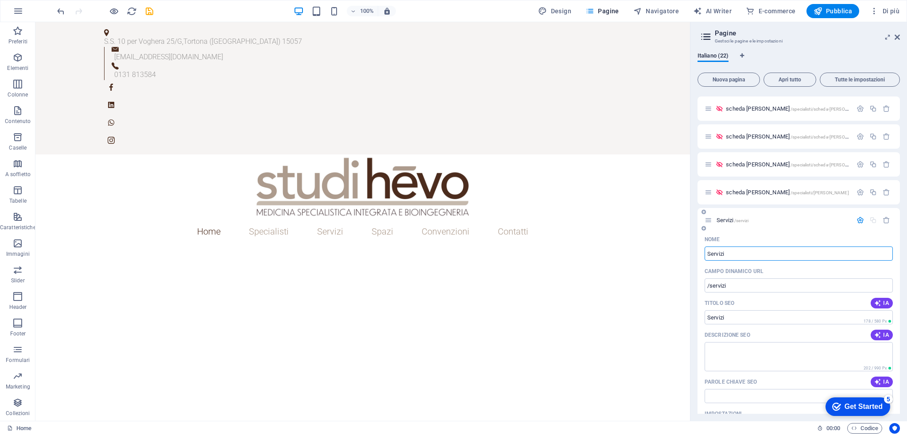
click at [724, 219] on span "Servizi /servizi" at bounding box center [732, 220] width 32 height 7
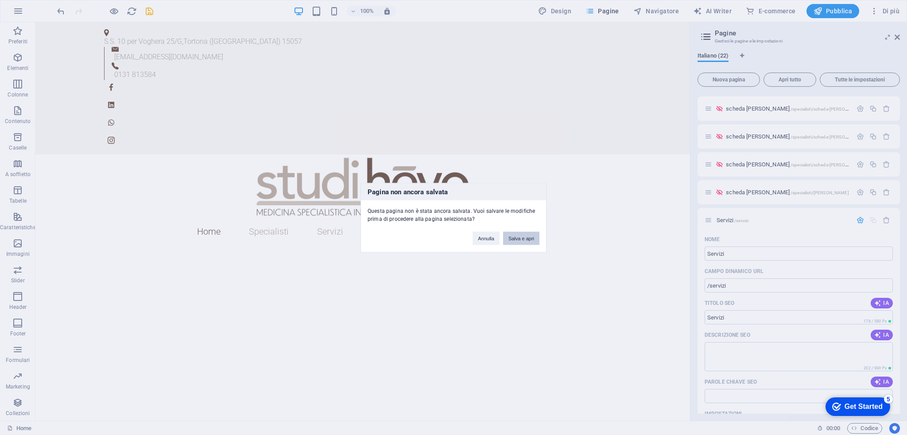
drag, startPoint x: 535, startPoint y: 235, endPoint x: 456, endPoint y: 194, distance: 88.1
click at [535, 235] on button "Salva e apri" at bounding box center [521, 238] width 36 height 13
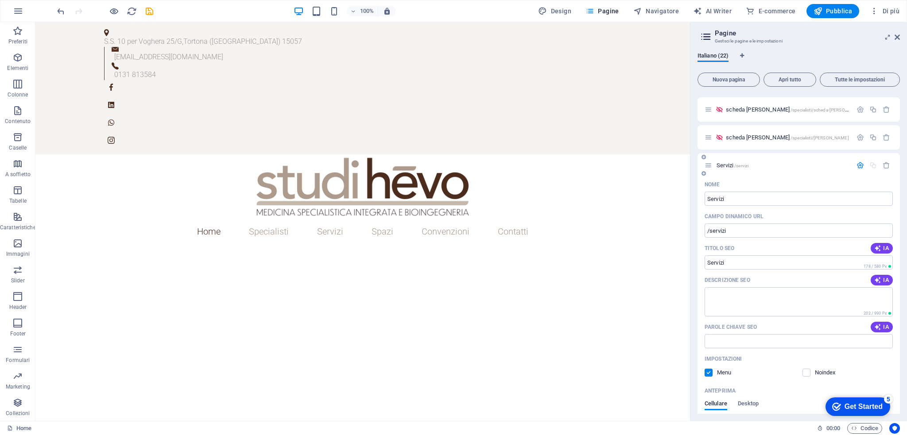
scroll to position [953, 0]
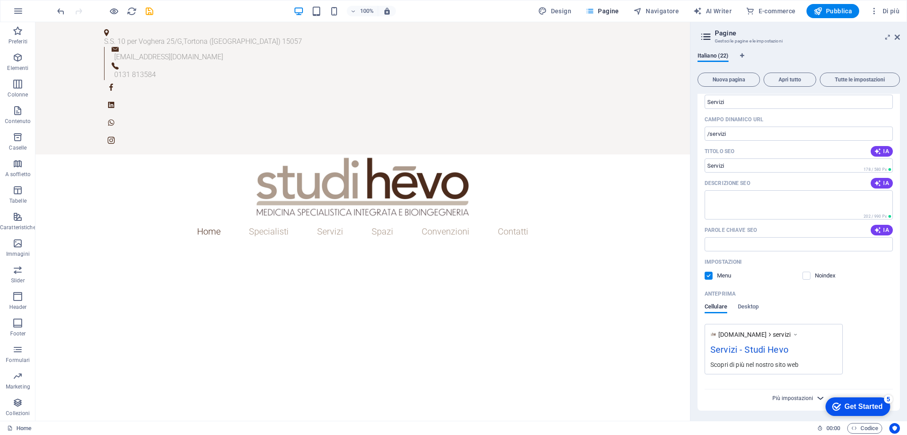
click at [811, 401] on span "Più impostazioni" at bounding box center [792, 398] width 41 height 6
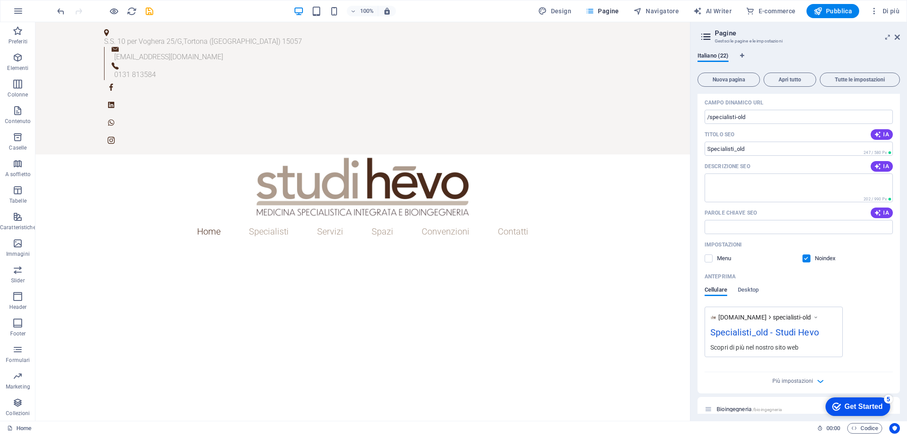
scroll to position [0, 0]
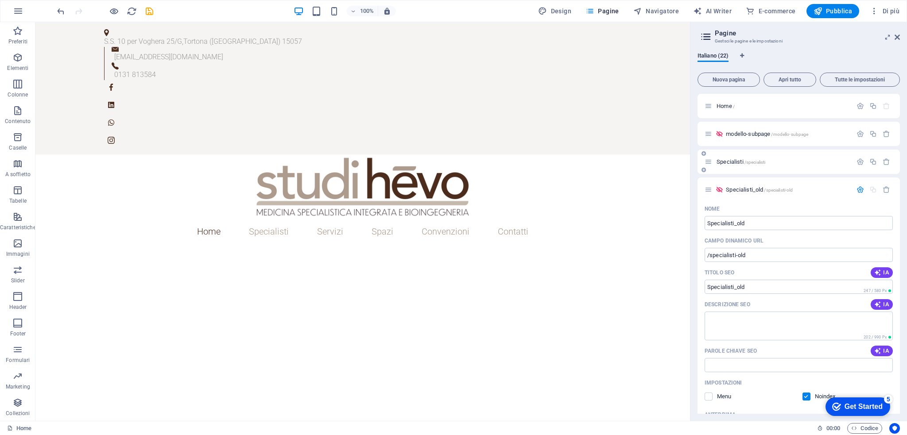
click at [738, 163] on span "Specialisti /specialisti" at bounding box center [740, 161] width 49 height 7
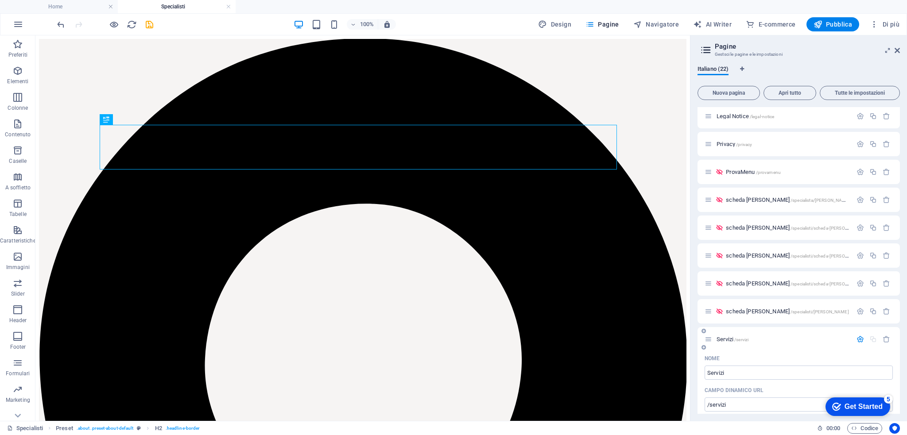
scroll to position [696, 0]
click at [733, 337] on span "Servizi /servizi" at bounding box center [732, 339] width 32 height 7
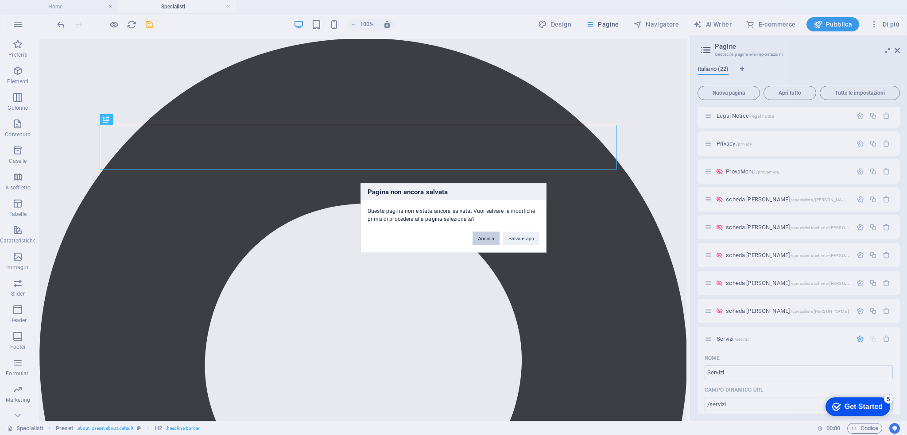
click at [482, 244] on button "Annulla" at bounding box center [485, 238] width 27 height 13
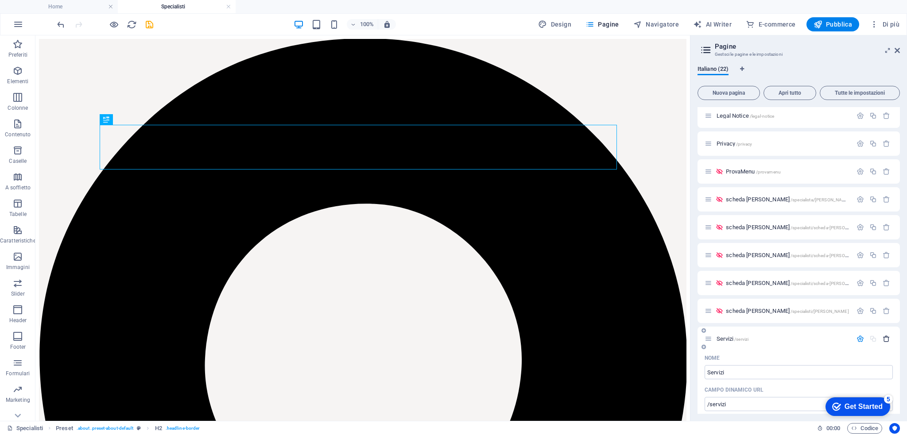
click at [885, 341] on icon "button" at bounding box center [886, 339] width 8 height 8
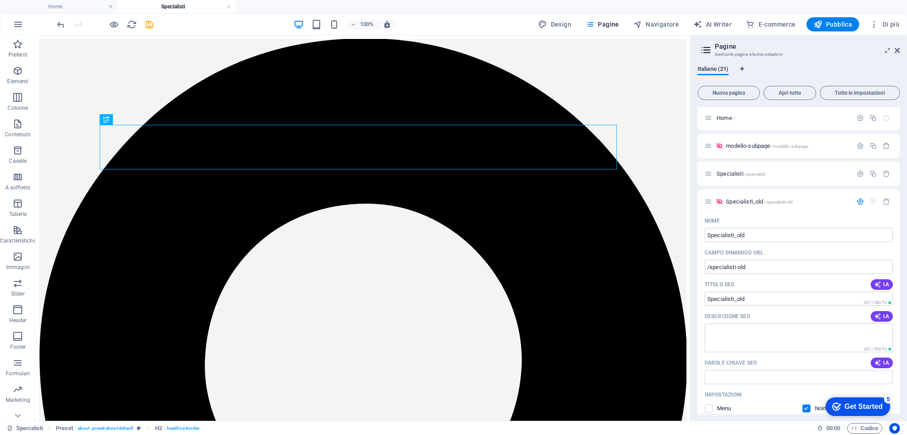
scroll to position [0, 0]
click at [744, 145] on span "modello-subpage /modello-subpage" at bounding box center [767, 147] width 82 height 7
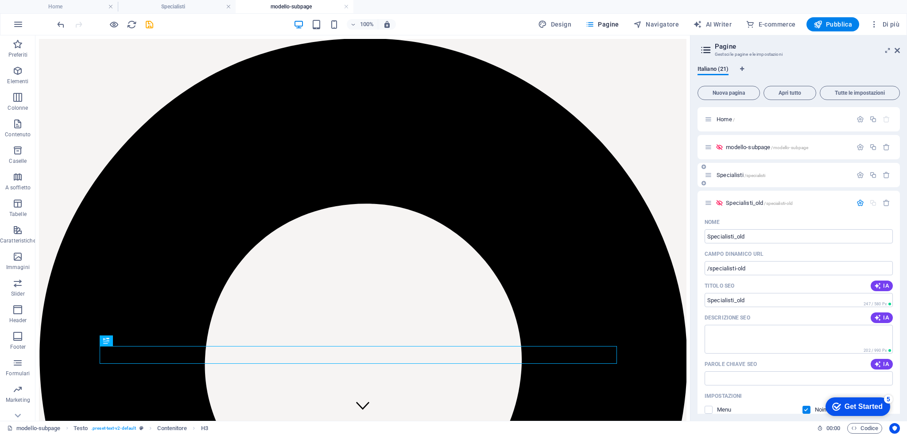
click at [738, 175] on span "Specialisti /specialisti" at bounding box center [740, 175] width 49 height 7
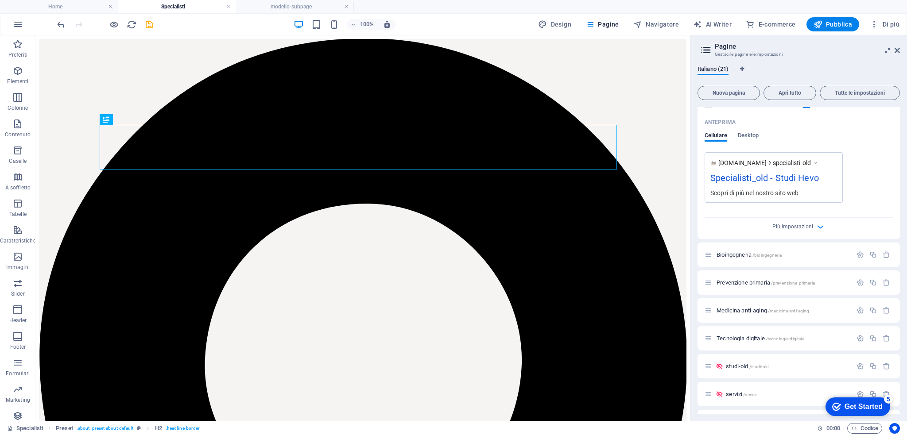
scroll to position [307, 0]
click at [730, 252] on span "Bioingegneria /bioingegneria" at bounding box center [748, 253] width 65 height 7
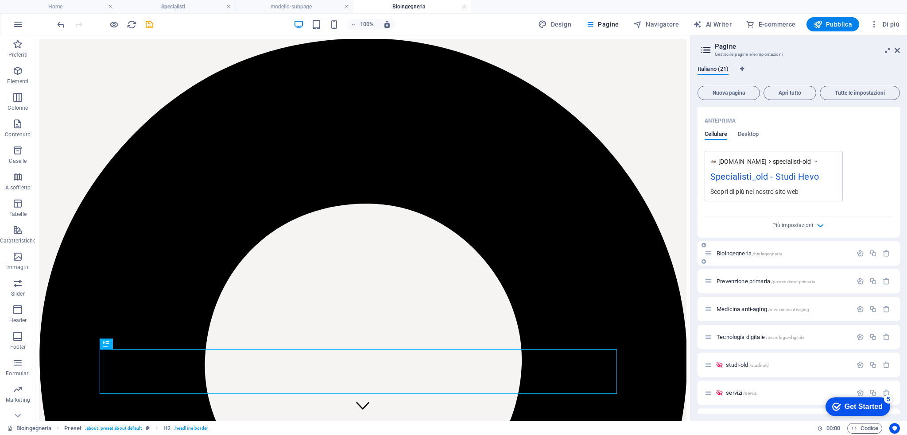
scroll to position [0, 0]
click at [742, 280] on span "Prevenzione primaria /prevenzione-primaria" at bounding box center [765, 281] width 98 height 7
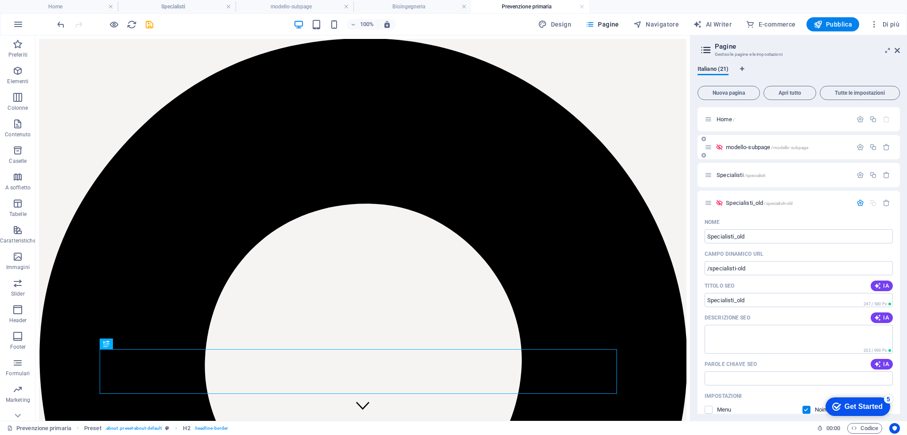
click at [738, 148] on span "modello-subpage /modello-subpage" at bounding box center [767, 147] width 82 height 7
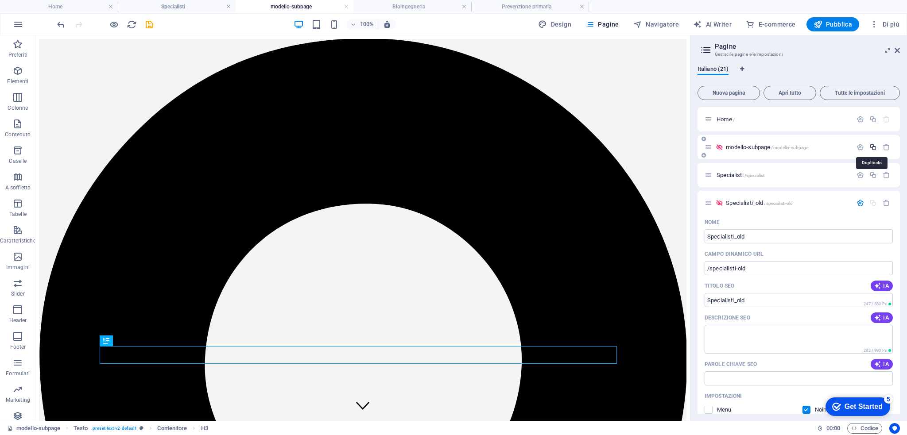
click at [871, 145] on icon "button" at bounding box center [873, 147] width 8 height 8
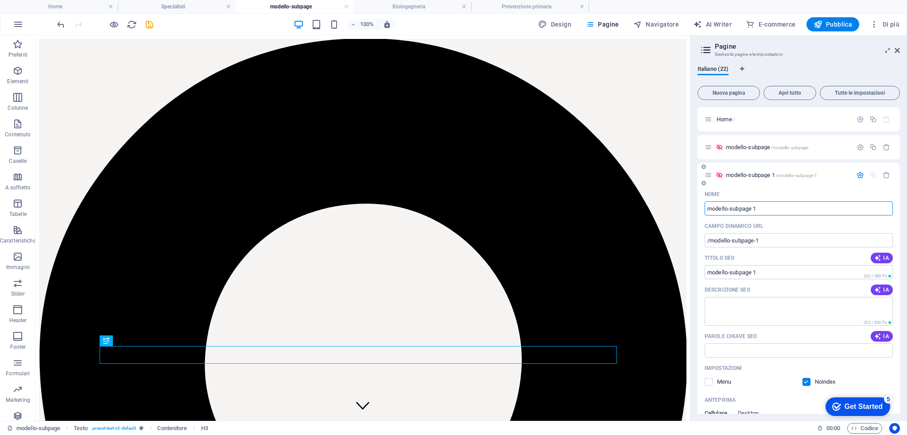
type input "s"
type input "/s"
type input "s"
type input "♥"
type input "/"
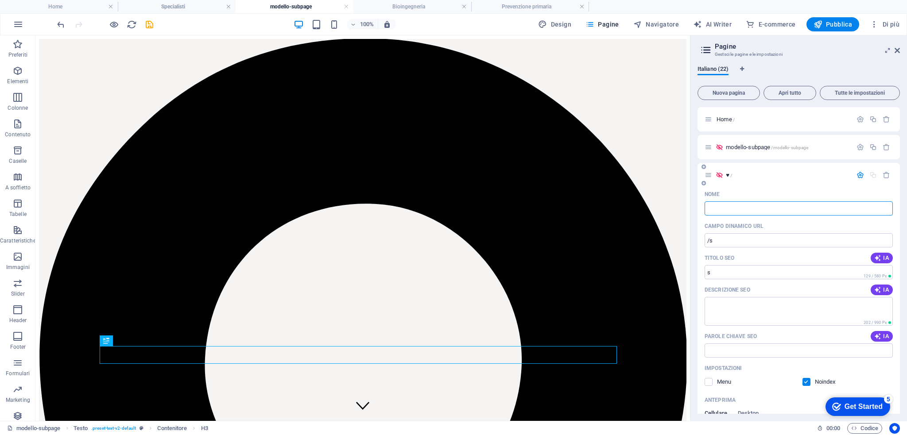
type input "♥"
type input "S"
type input "SA"
type input "/s"
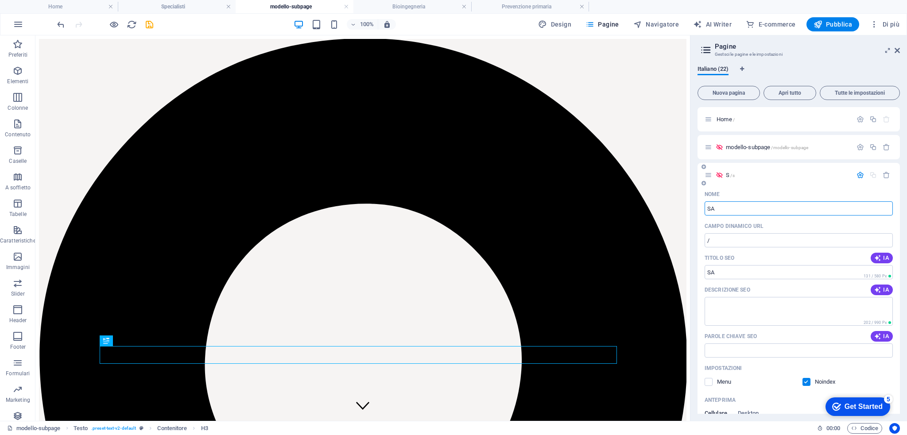
type input "S"
type input "Serviz"
type input "/sa"
type input "SA"
type input "Servizi"
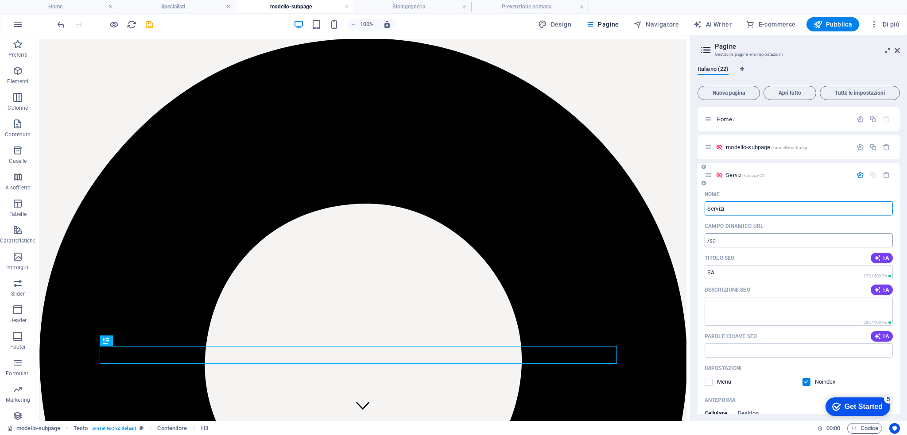
type input "/servizi-22"
type input "Servizi"
click at [743, 241] on input "/servizi-22" at bounding box center [798, 240] width 188 height 14
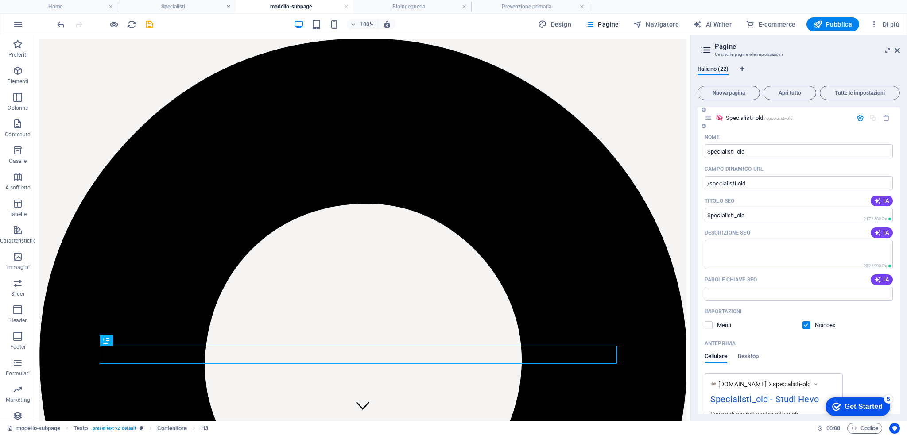
scroll to position [447, 0]
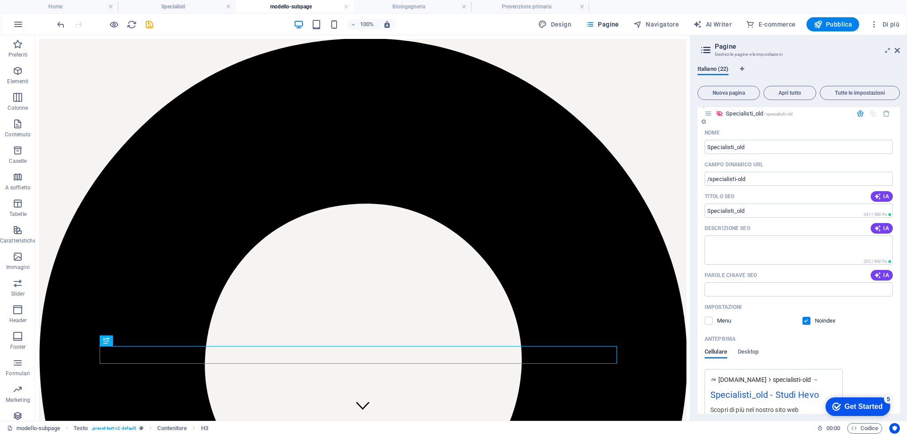
type input "/servizi"
drag, startPoint x: 804, startPoint y: 310, endPoint x: 797, endPoint y: 313, distance: 7.5
click at [798, 313] on div "Impostazioni" at bounding box center [798, 307] width 188 height 14
click at [811, 320] on span at bounding box center [812, 321] width 4 height 4
click at [802, 320] on label at bounding box center [806, 321] width 8 height 8
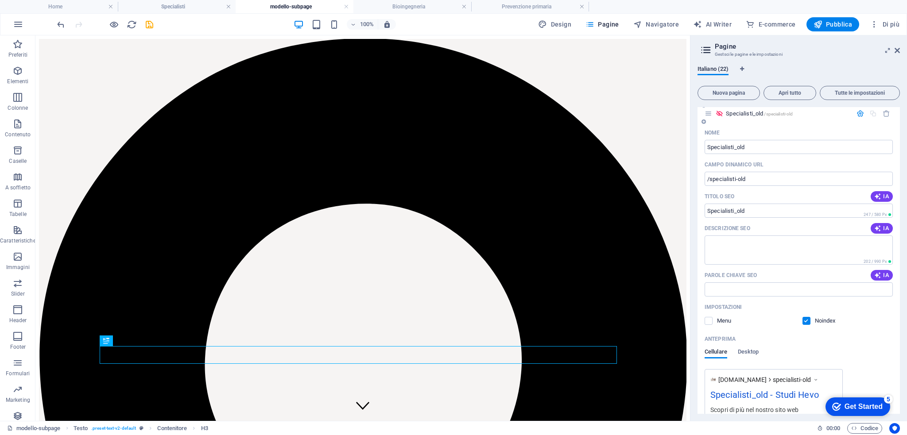
click at [0, 0] on input "checkbox" at bounding box center [0, 0] width 0 height 0
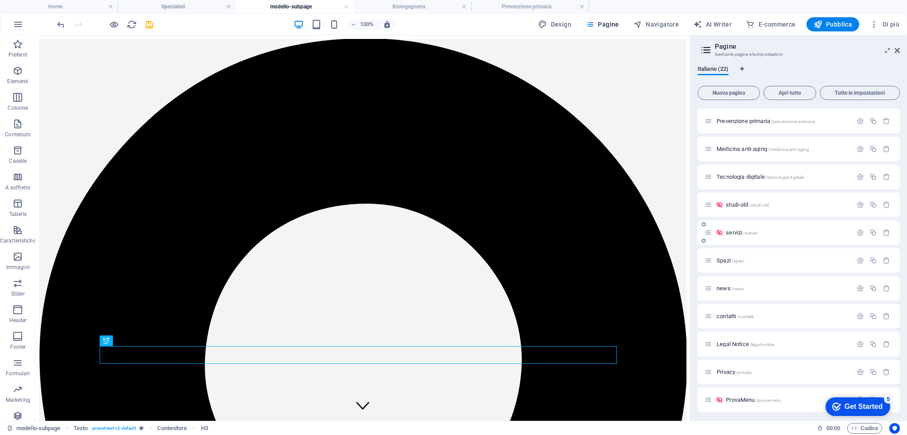
click at [740, 234] on span "servizi /servizi" at bounding box center [741, 232] width 31 height 7
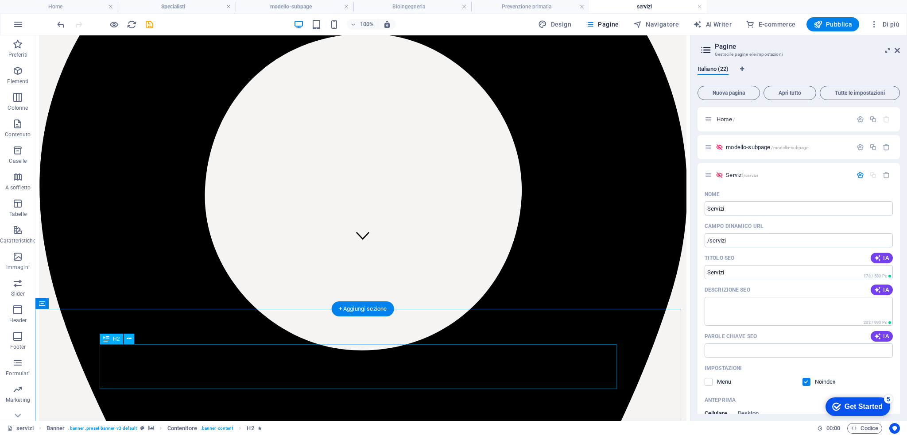
scroll to position [187, 0]
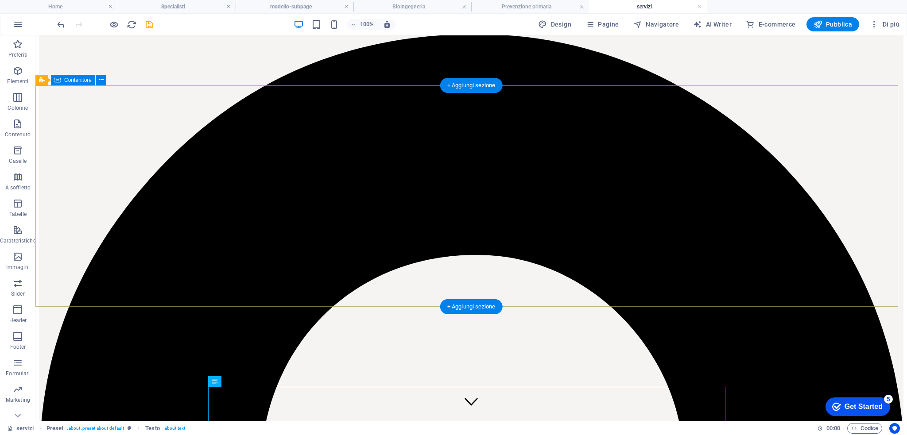
scroll to position [0, 0]
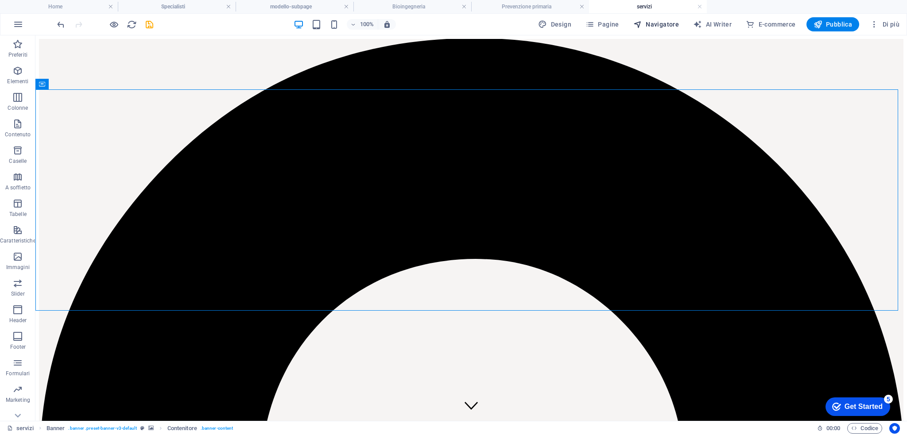
click at [642, 23] on icon "button" at bounding box center [637, 24] width 9 height 9
select select "9463040-it"
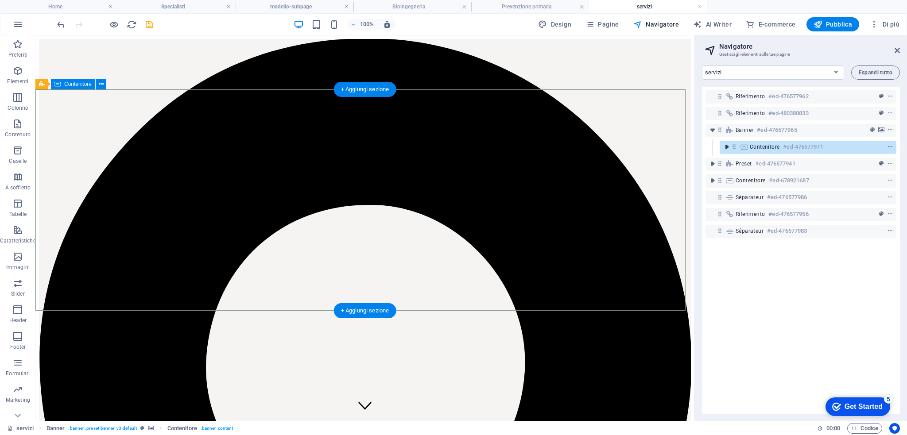
click at [724, 145] on icon "toggle-expand" at bounding box center [726, 147] width 9 height 9
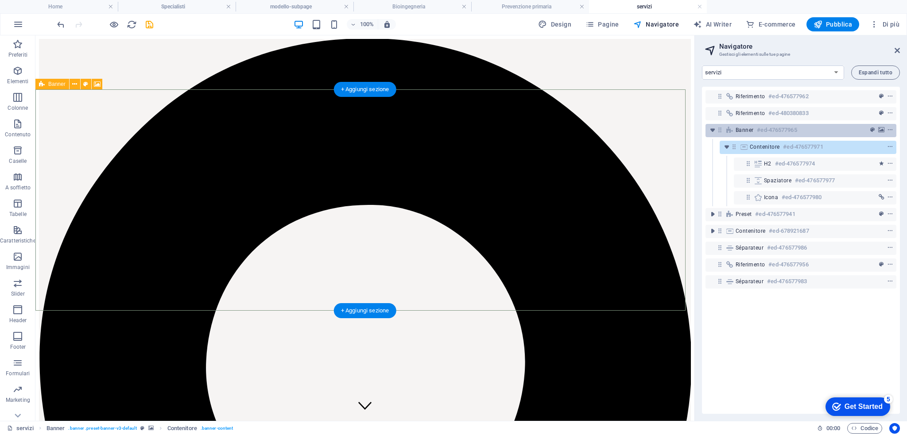
click at [731, 125] on div "Banner #ed-476577965" at bounding box center [800, 130] width 191 height 13
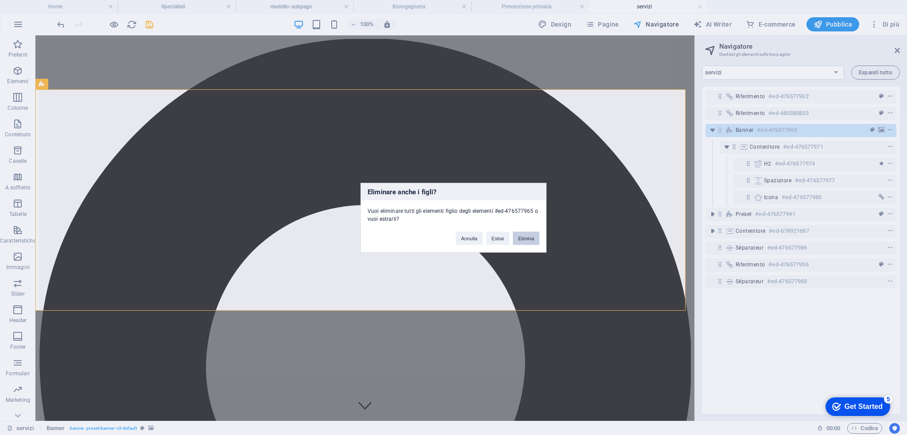
click at [525, 236] on button "Elimina" at bounding box center [526, 238] width 27 height 13
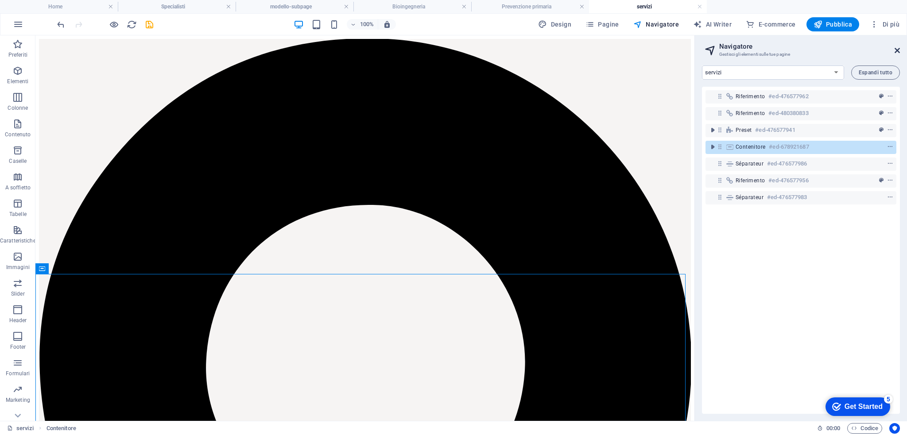
click at [897, 50] on icon at bounding box center [896, 50] width 5 height 7
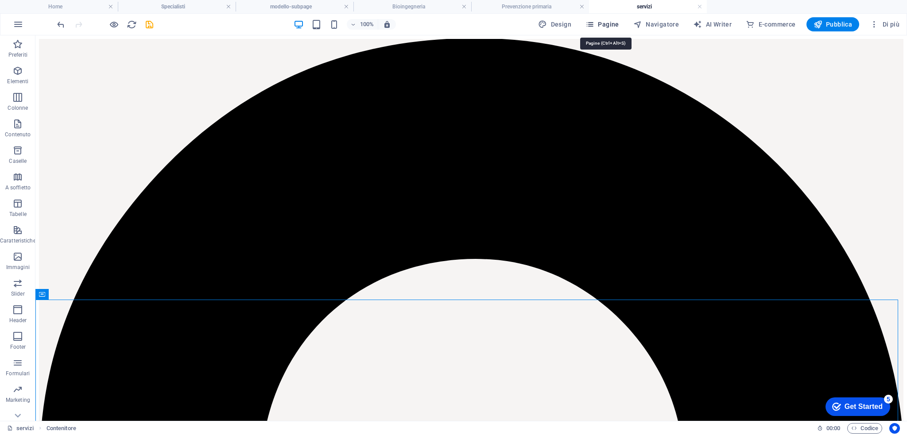
click at [611, 24] on span "Pagine" at bounding box center [602, 24] width 34 height 9
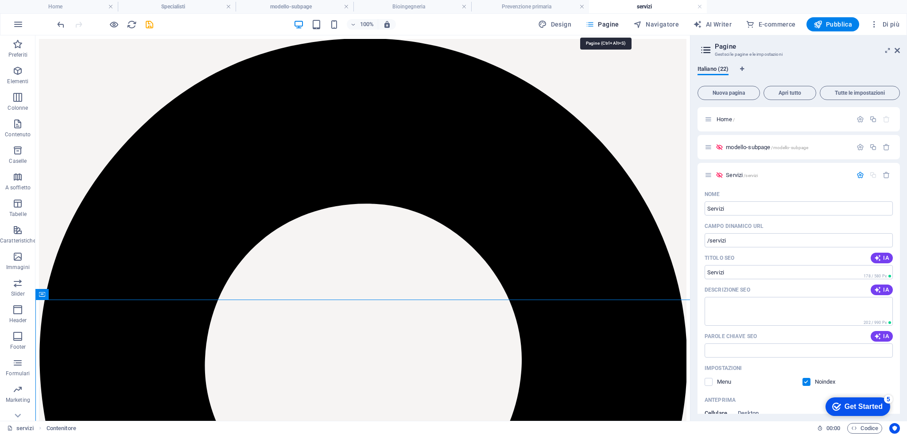
scroll to position [334, 0]
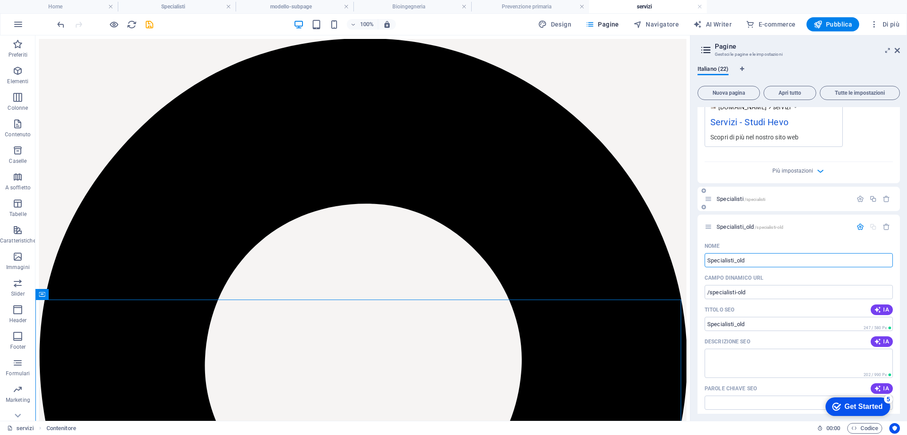
click at [737, 198] on span "Specialisti /specialisti" at bounding box center [740, 199] width 49 height 7
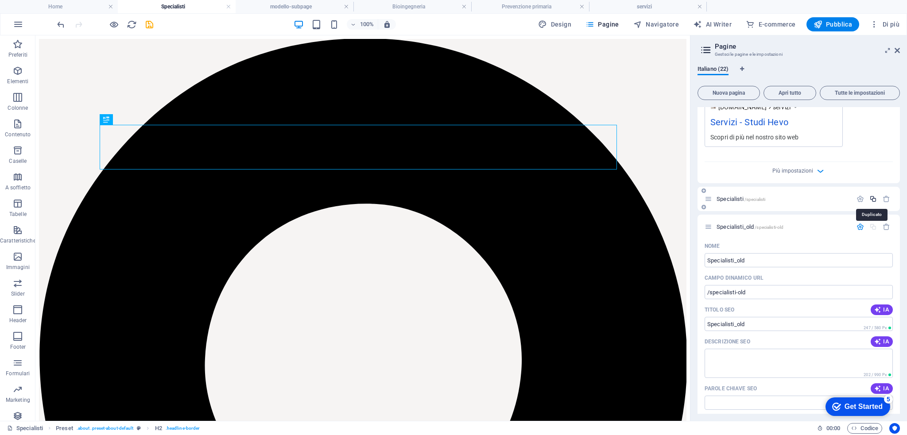
click at [872, 201] on icon "button" at bounding box center [873, 199] width 8 height 8
type input "Sp"
type input "/specialisti-23"
type input "Specialisti"
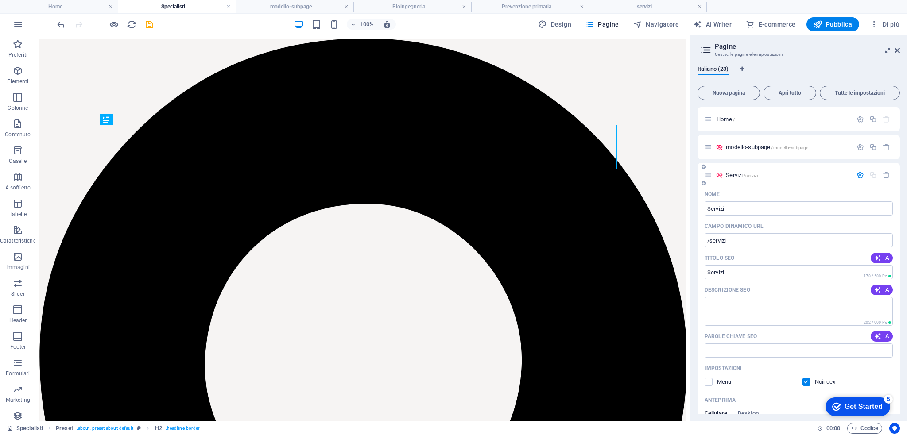
type input "Sp"
click at [885, 173] on icon "button" at bounding box center [886, 175] width 8 height 8
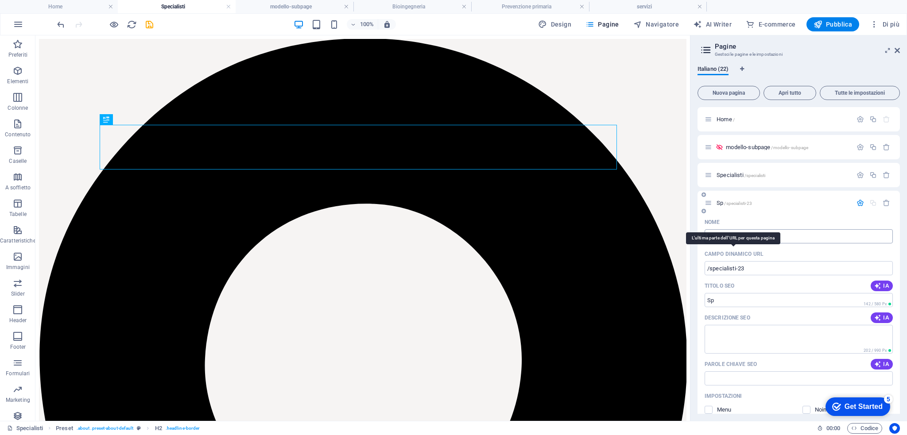
click at [723, 229] on input "Sp" at bounding box center [798, 236] width 188 height 14
type input "Servizi"
type input "S"
click at [770, 272] on input "/specialisti-23" at bounding box center [798, 268] width 188 height 14
type input "Servizi"
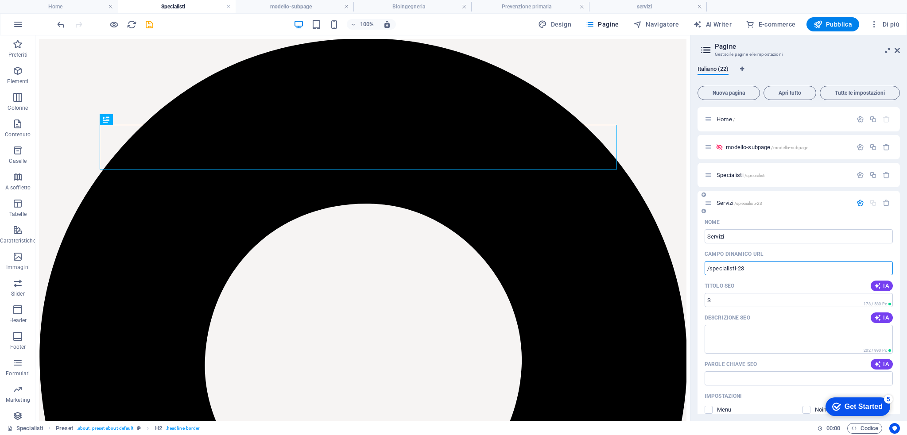
type input "Servizi"
drag, startPoint x: 711, startPoint y: 273, endPoint x: 846, endPoint y: 271, distance: 135.9
click at [843, 271] on input "/specialisti-23" at bounding box center [798, 268] width 188 height 14
type input "/servizi"
click at [730, 202] on span "Servizi /servizi" at bounding box center [732, 203] width 32 height 7
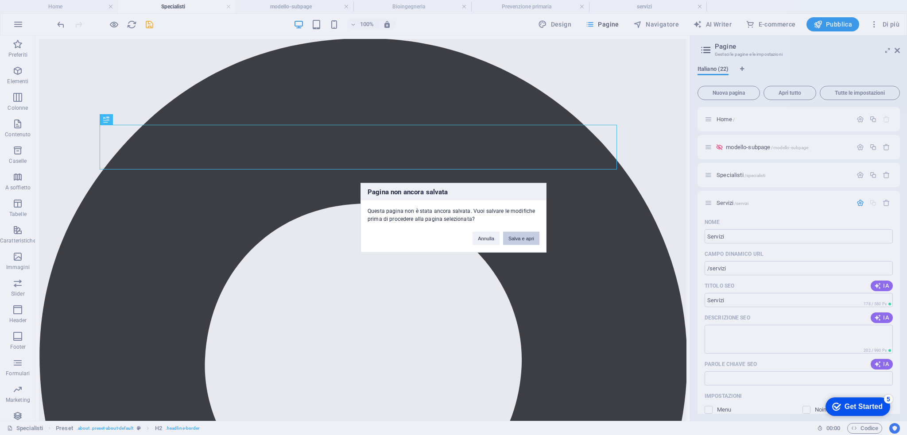
click at [518, 237] on button "Salva e apri" at bounding box center [521, 238] width 36 height 13
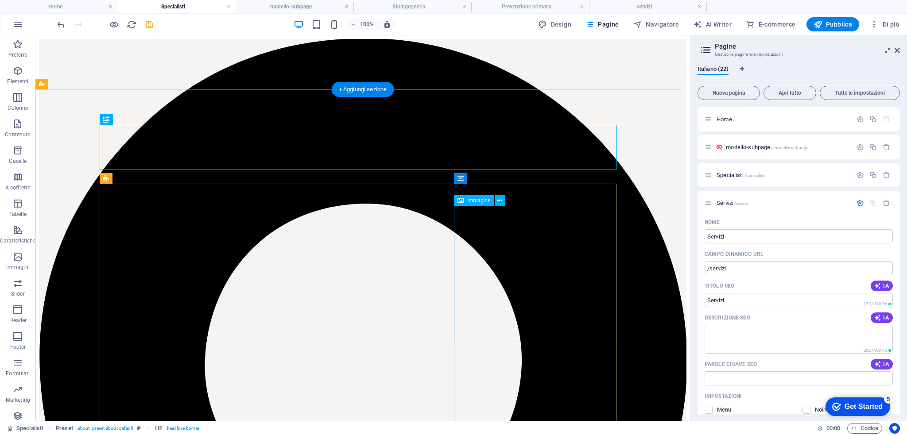
scroll to position [334, 0]
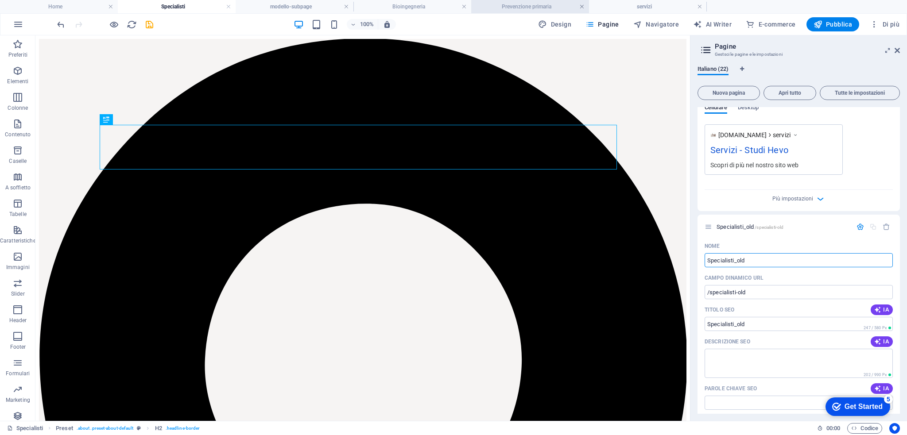
click at [580, 5] on link at bounding box center [581, 7] width 5 height 8
click at [465, 6] on link at bounding box center [463, 7] width 5 height 8
click at [340, 6] on h4 "modello-subpage" at bounding box center [295, 7] width 118 height 10
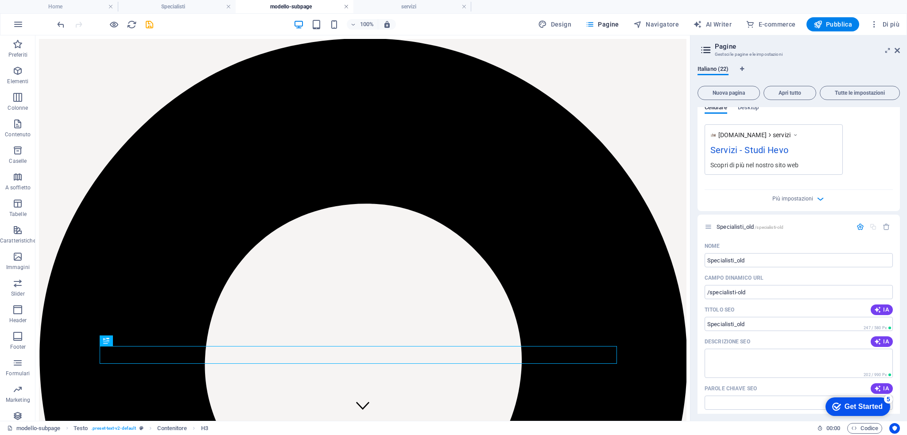
click at [347, 7] on link at bounding box center [346, 7] width 5 height 8
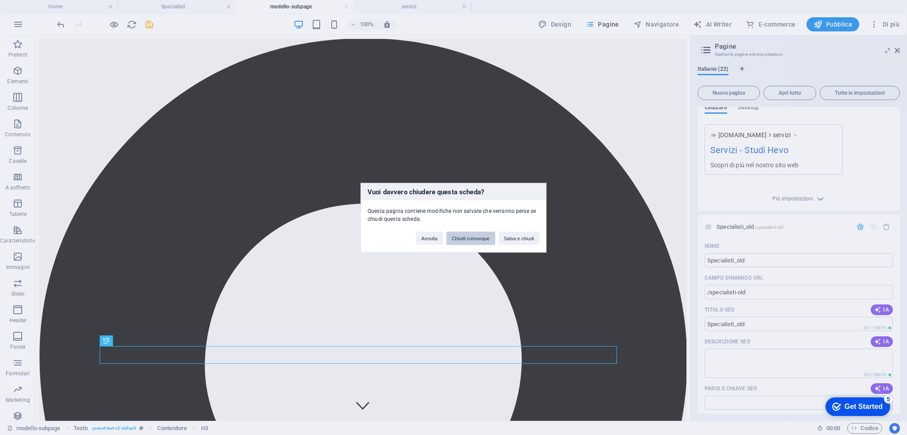
click at [475, 240] on button "Chiudi comunque" at bounding box center [470, 238] width 49 height 13
click at [0, 0] on figure at bounding box center [0, 0] width 0 height 0
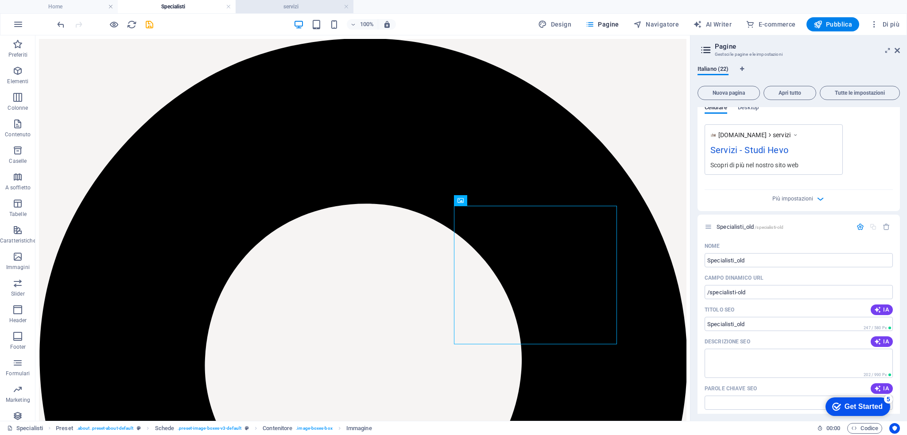
click at [286, 8] on h4 "servizi" at bounding box center [295, 7] width 118 height 10
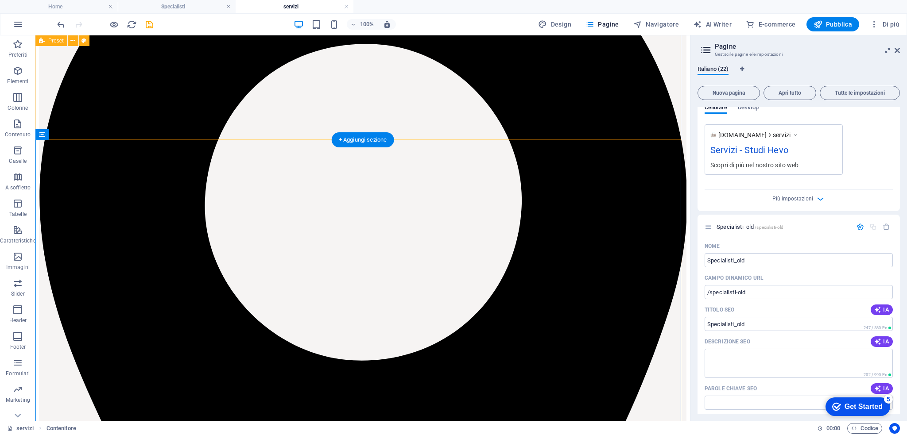
scroll to position [0, 0]
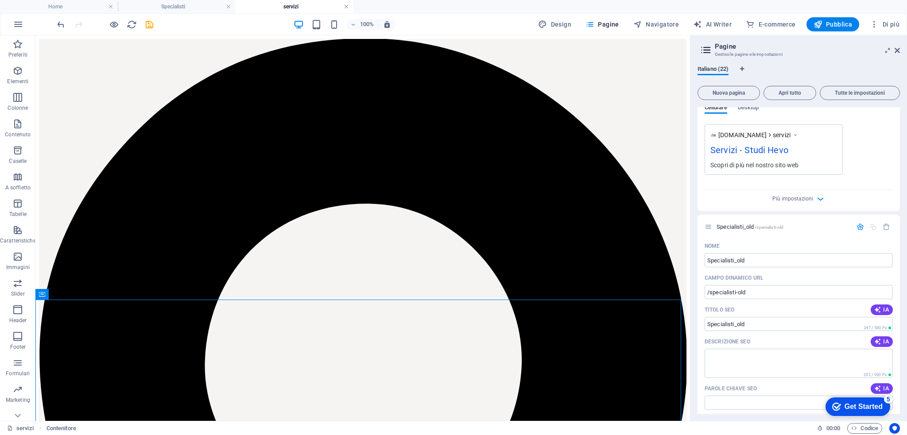
click at [346, 7] on link at bounding box center [346, 7] width 5 height 8
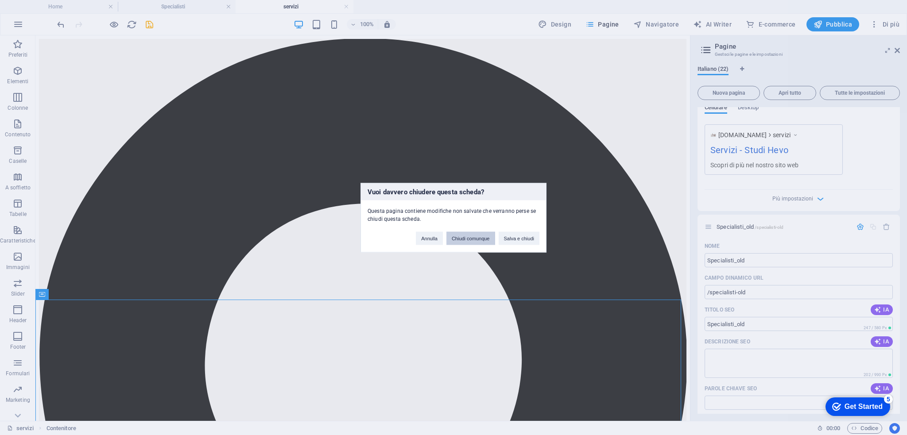
click at [477, 235] on button "Chiudi comunque" at bounding box center [470, 238] width 49 height 13
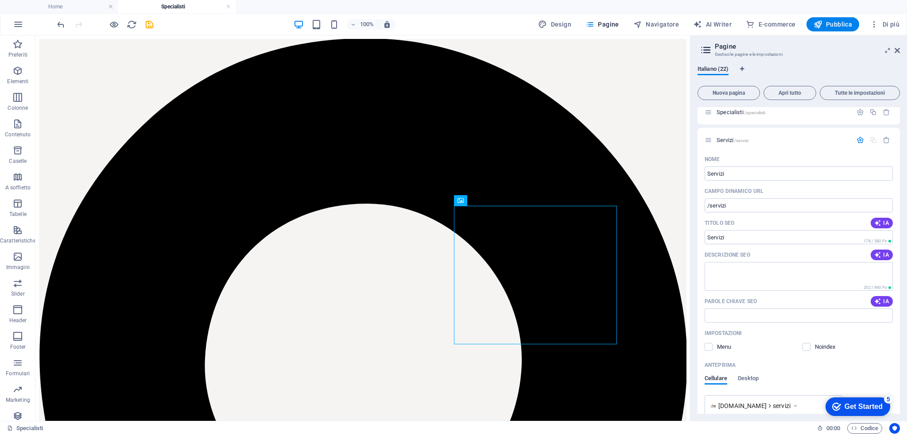
scroll to position [61, 0]
click at [734, 142] on span "Servizi /servizi" at bounding box center [732, 142] width 32 height 7
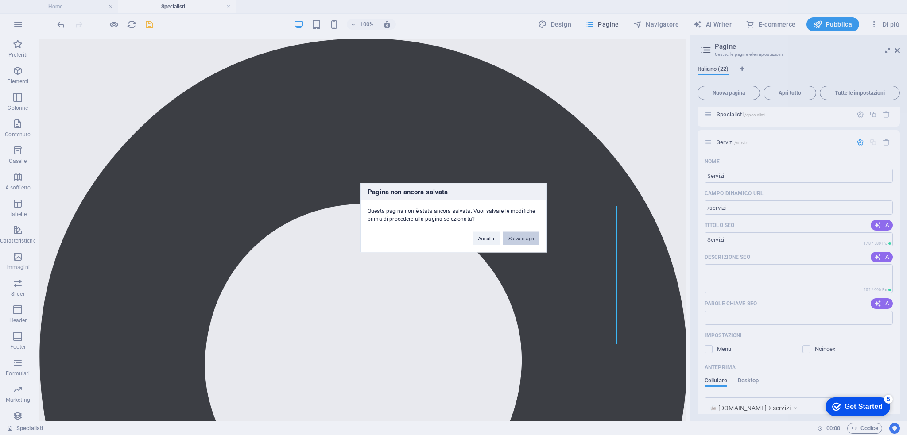
click at [529, 240] on button "Salva e apri" at bounding box center [521, 238] width 36 height 13
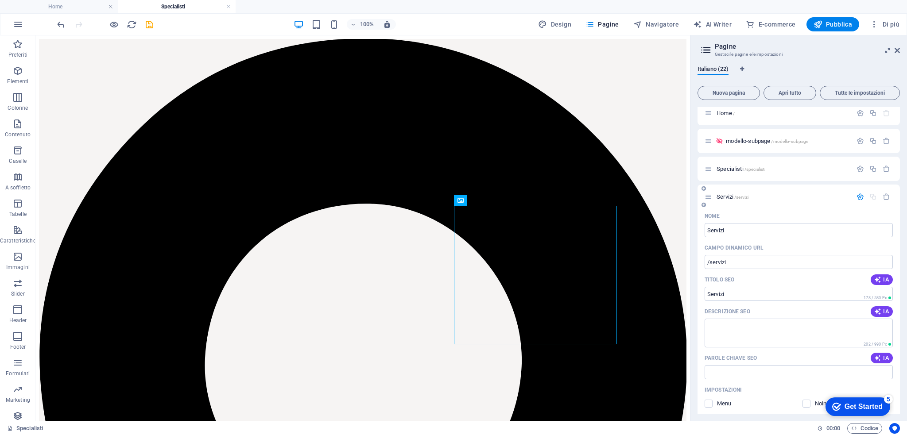
scroll to position [0, 0]
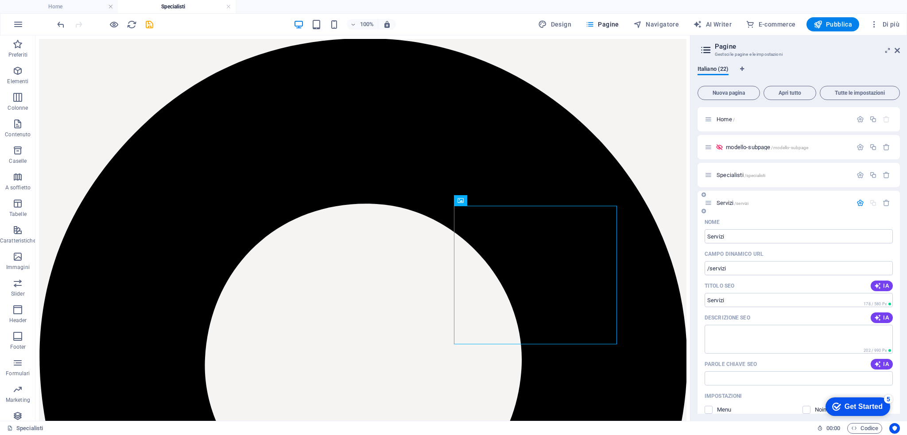
click at [709, 205] on icon at bounding box center [708, 203] width 8 height 8
click at [856, 202] on icon "button" at bounding box center [860, 203] width 8 height 8
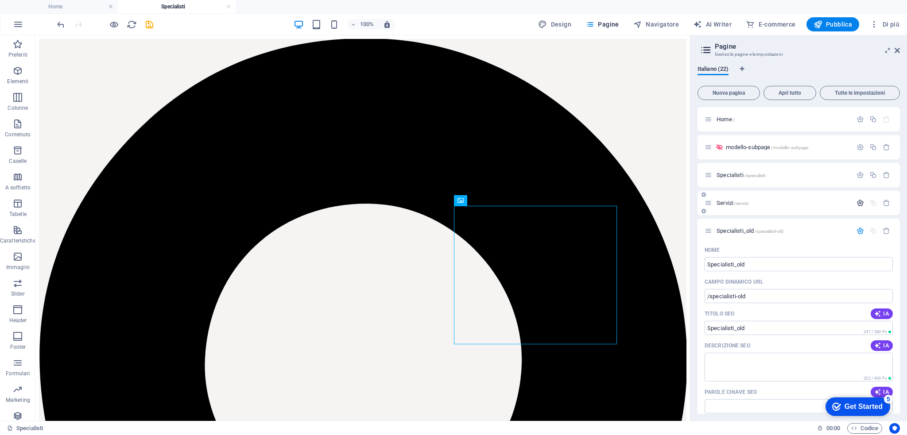
click at [856, 202] on icon "button" at bounding box center [860, 203] width 8 height 8
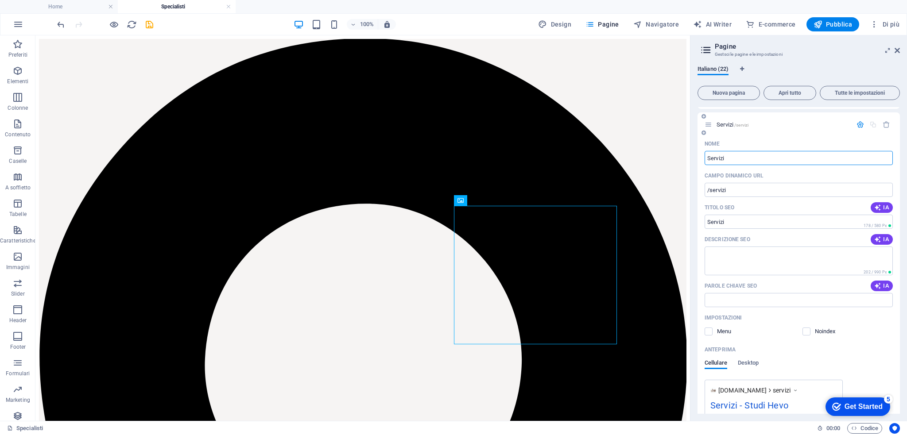
scroll to position [120, 0]
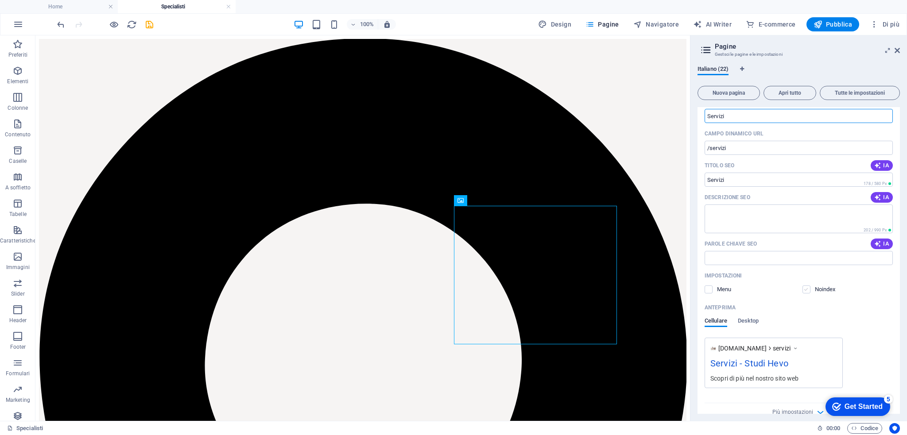
click at [808, 290] on label at bounding box center [806, 290] width 8 height 8
click at [0, 0] on input "checkbox" at bounding box center [0, 0] width 0 height 0
click at [808, 290] on label at bounding box center [806, 290] width 8 height 8
click at [0, 0] on input "checkbox" at bounding box center [0, 0] width 0 height 0
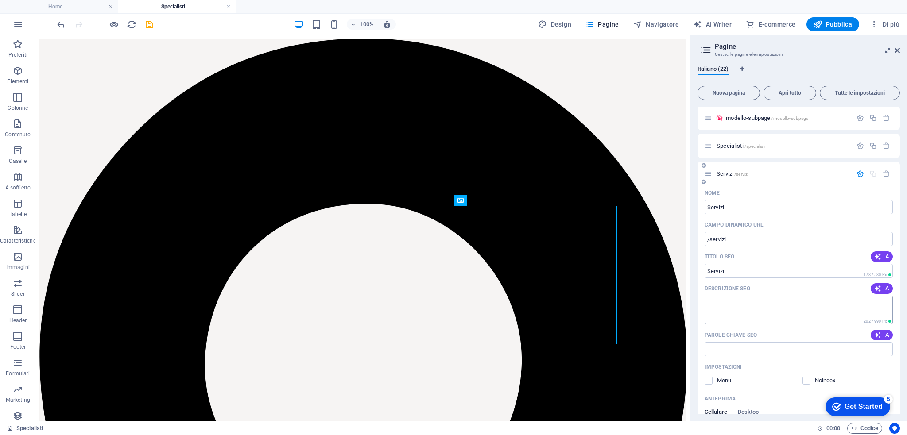
scroll to position [27, 0]
click at [719, 172] on div "Servizi /servizi" at bounding box center [777, 176] width 147 height 10
click at [727, 178] on span "Servizi /servizi" at bounding box center [732, 176] width 32 height 7
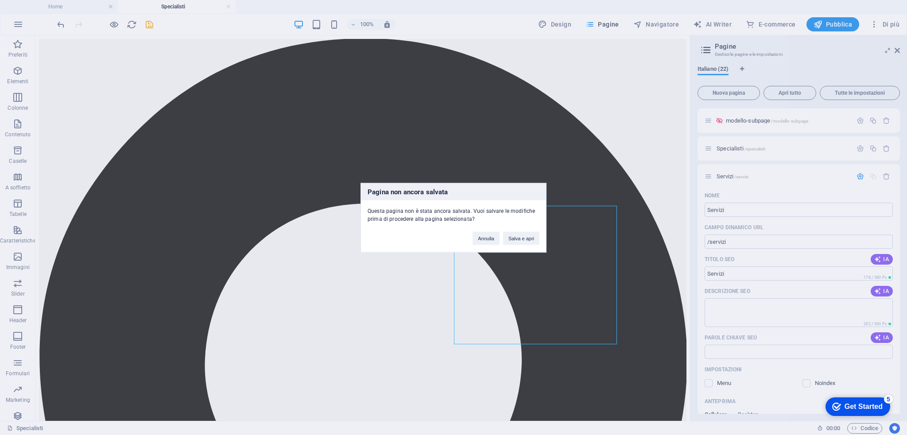
click at [526, 247] on div "Pagina non ancora salvata Questa pagina non è stata ancora salvata. Vuoi salvar…" at bounding box center [453, 218] width 186 height 70
click at [521, 230] on div "Annulla Salva e apri" at bounding box center [506, 234] width 80 height 23
click at [523, 237] on button "Salva e apri" at bounding box center [521, 238] width 36 height 13
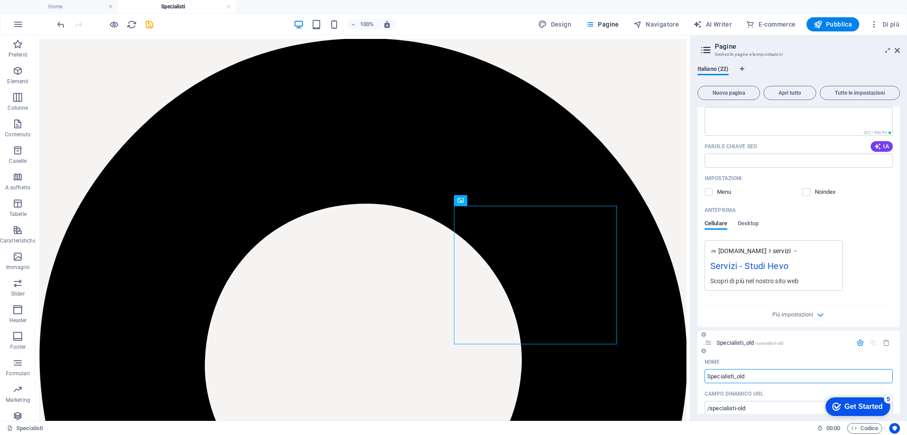
scroll to position [191, 0]
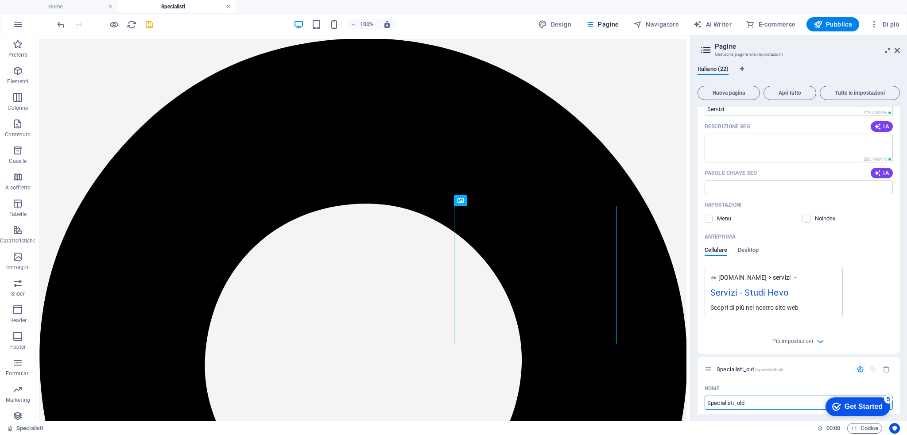
click at [230, 5] on link at bounding box center [228, 7] width 5 height 8
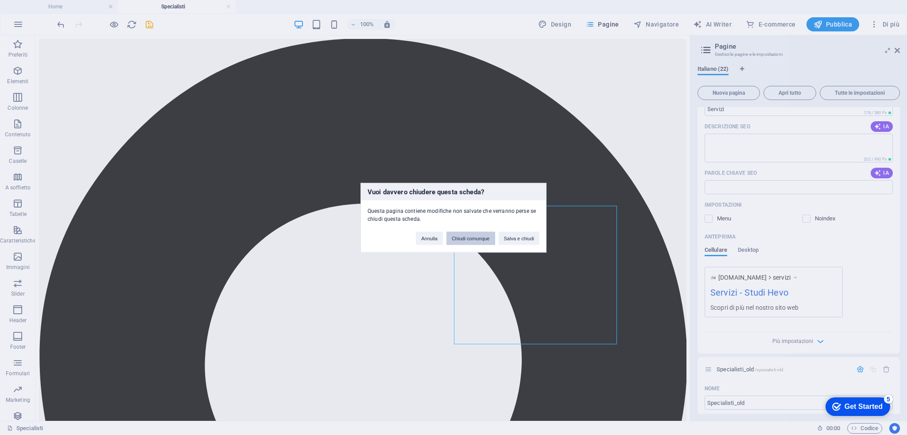
drag, startPoint x: 479, startPoint y: 235, endPoint x: 427, endPoint y: 216, distance: 55.6
click at [479, 235] on button "Chiudi comunque" at bounding box center [470, 238] width 49 height 13
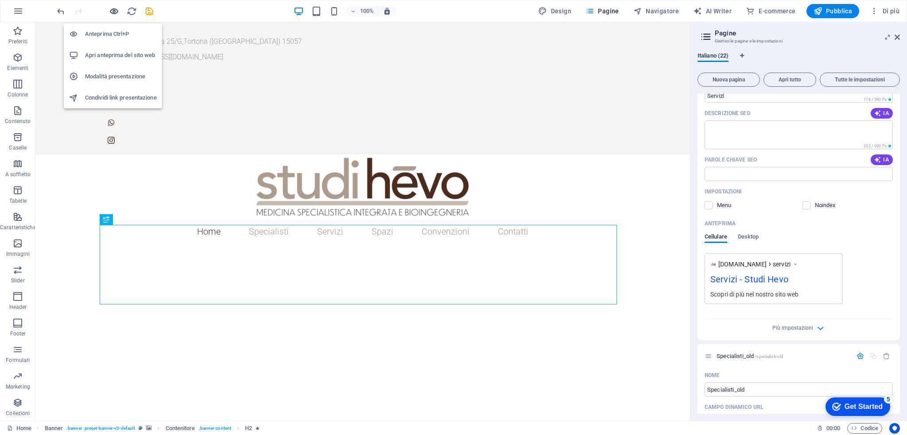
click at [0, 0] on icon "button" at bounding box center [0, 0] width 0 height 0
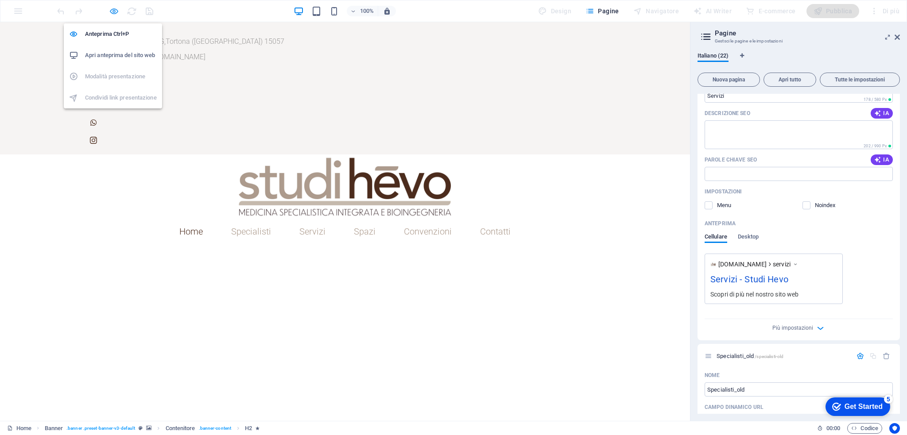
click at [0, 0] on icon "button" at bounding box center [0, 0] width 0 height 0
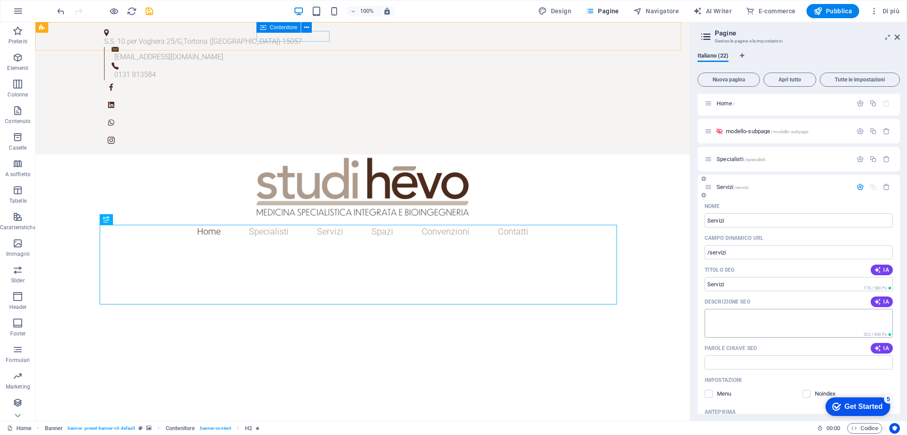
scroll to position [2, 0]
click at [727, 186] on span "Servizi /servizi" at bounding box center [732, 188] width 32 height 7
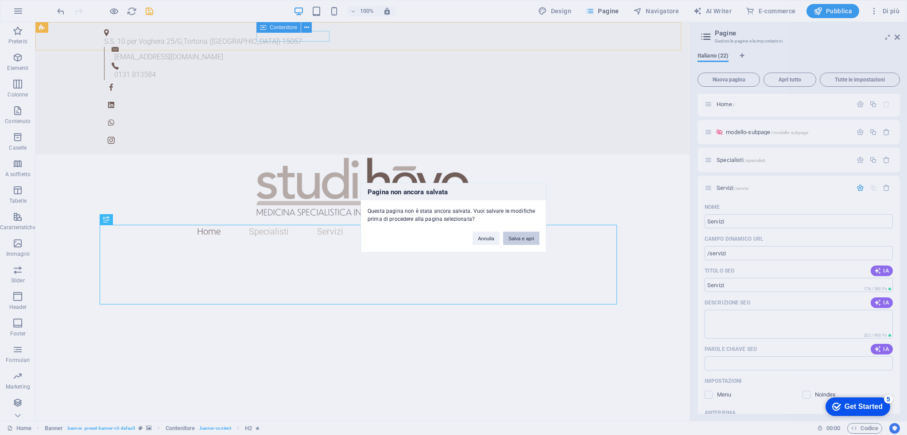
click at [534, 236] on button "Salva e apri" at bounding box center [521, 238] width 36 height 13
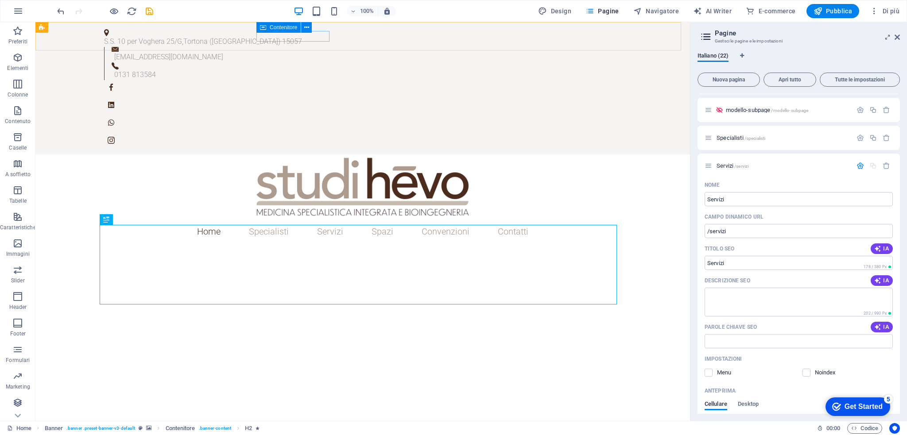
scroll to position [0, 0]
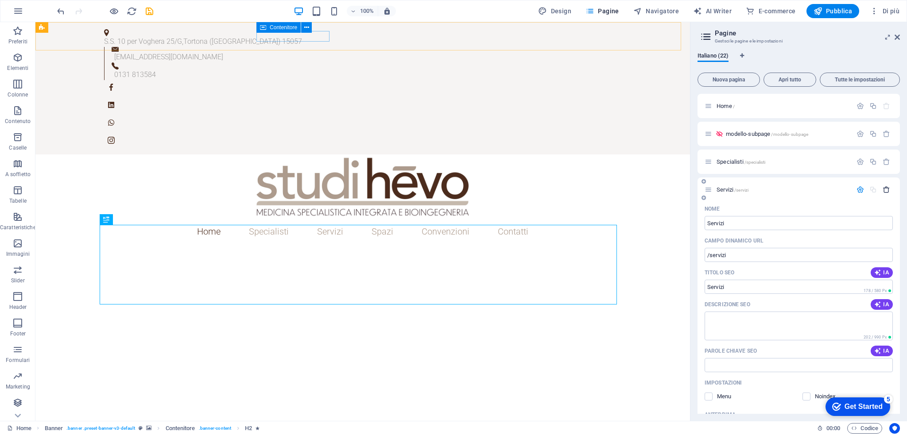
click at [882, 191] on icon "button" at bounding box center [886, 190] width 8 height 8
click at [746, 160] on span "/specialisti" at bounding box center [754, 162] width 21 height 5
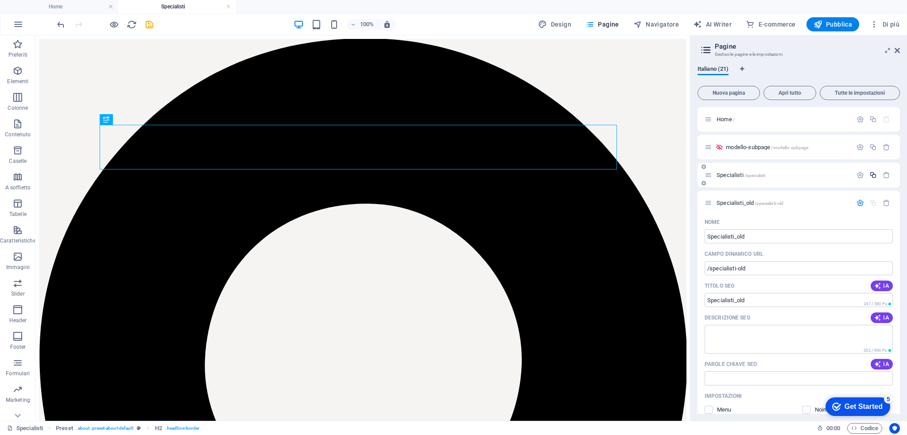
click at [869, 175] on icon "button" at bounding box center [873, 175] width 8 height 8
type input "Serv"
type input "/s"
type input "S"
type input "Servizi"
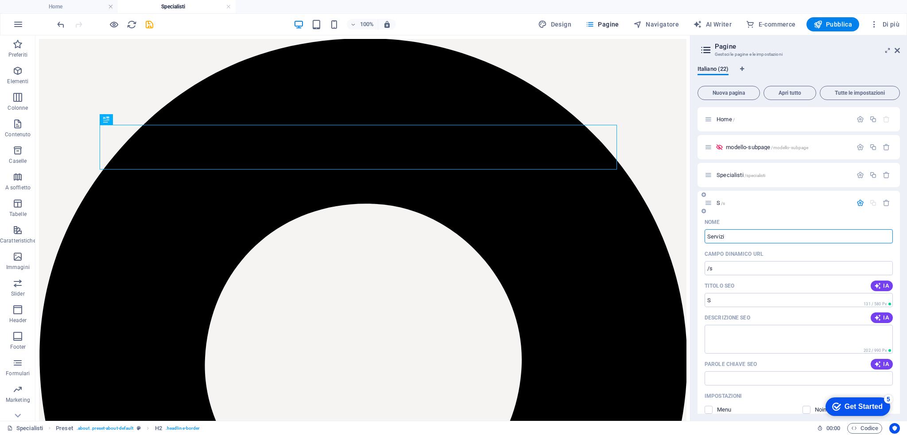
type input "/servizi-22"
type input "Servizi"
type input "/servizi"
click at [726, 198] on div "Servizi /servizi" at bounding box center [777, 203] width 147 height 10
click at [726, 200] on span "Servizi /servizi" at bounding box center [732, 203] width 32 height 7
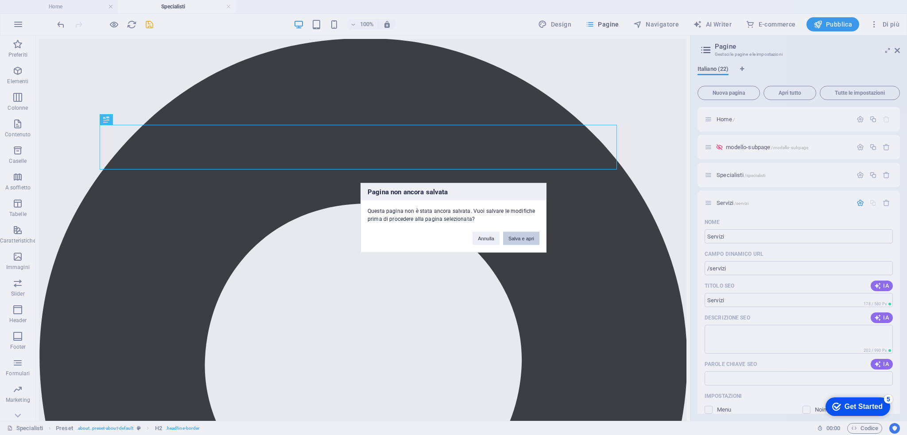
click at [535, 237] on button "Salva e apri" at bounding box center [521, 238] width 36 height 13
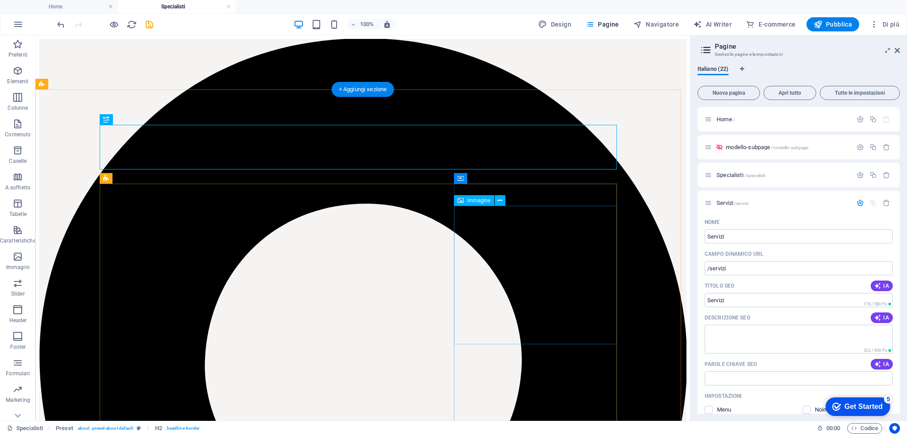
scroll to position [334, 0]
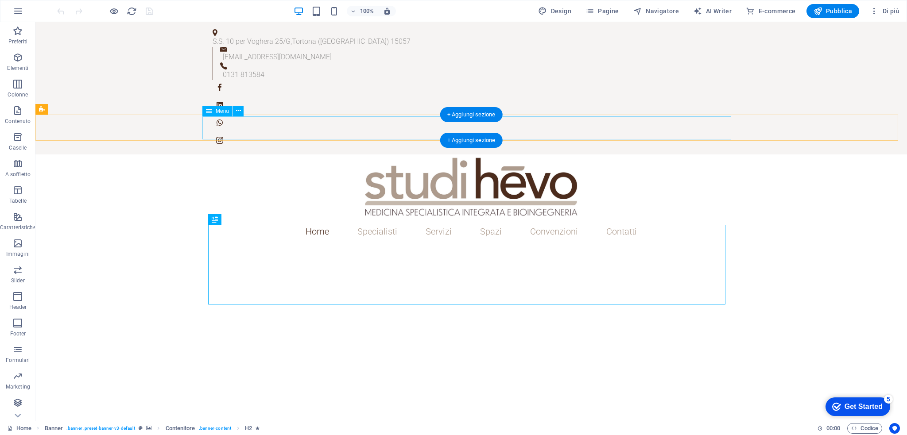
click at [435, 220] on nav "Home Specialisti Servizi Bioingegneria Prevenzione primaria Medicina anti-aging…" at bounding box center [471, 231] width 529 height 23
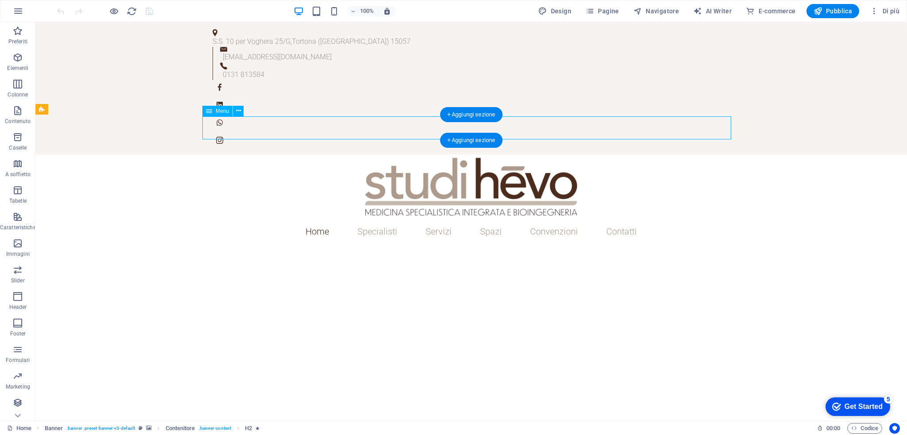
click at [435, 220] on nav "Home Specialisti Servizi Bioingegneria Prevenzione primaria Medicina anti-aging…" at bounding box center [471, 231] width 529 height 23
select select
select select "2"
select select
select select "3"
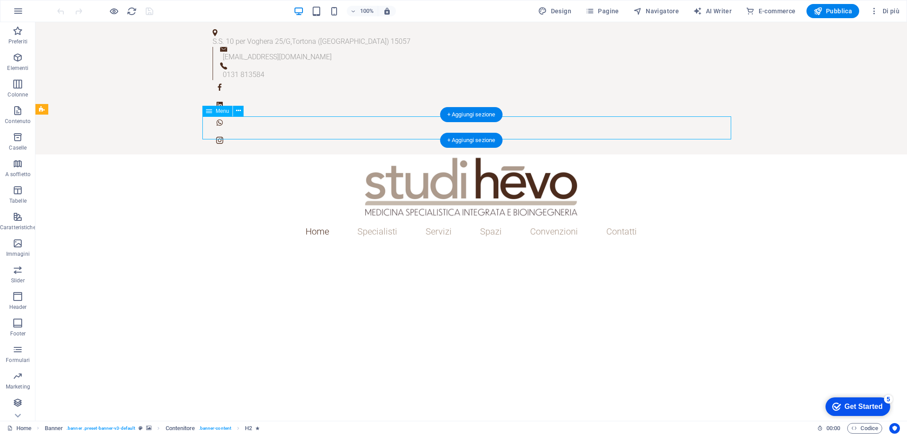
select select
select select "4"
select select
select select "5"
select select
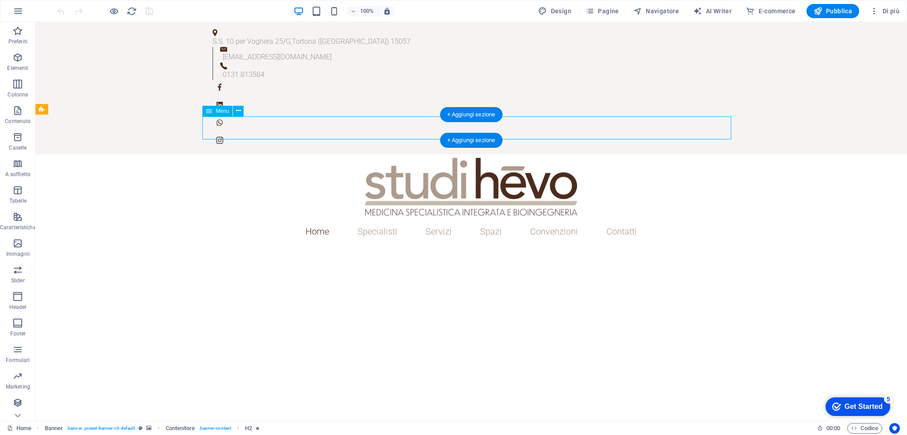
select select "6"
select select
select select "9"
select select
select select "11"
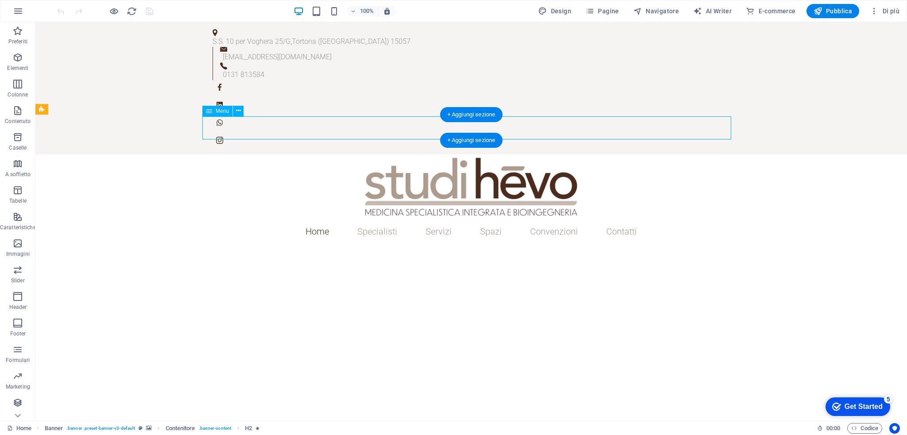
select select
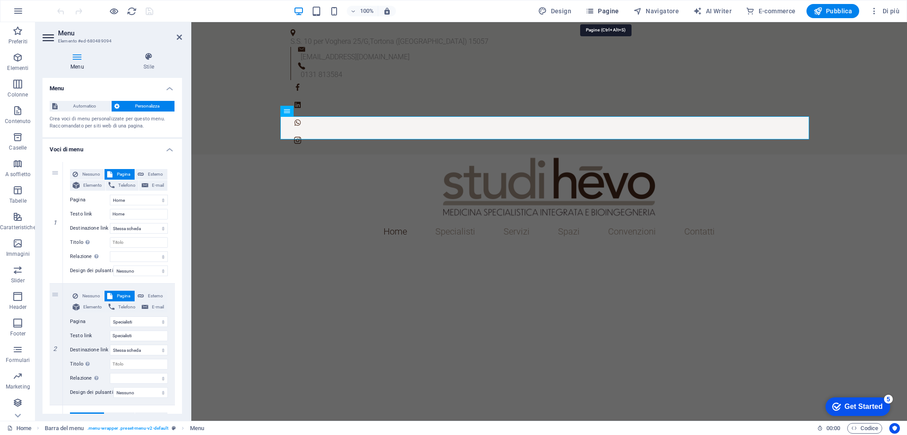
click at [616, 12] on span "Pagine" at bounding box center [602, 11] width 34 height 9
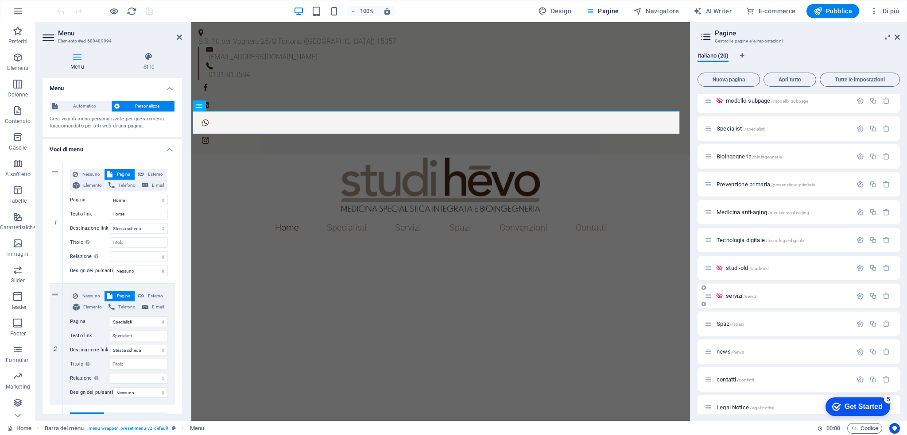
scroll to position [24, 0]
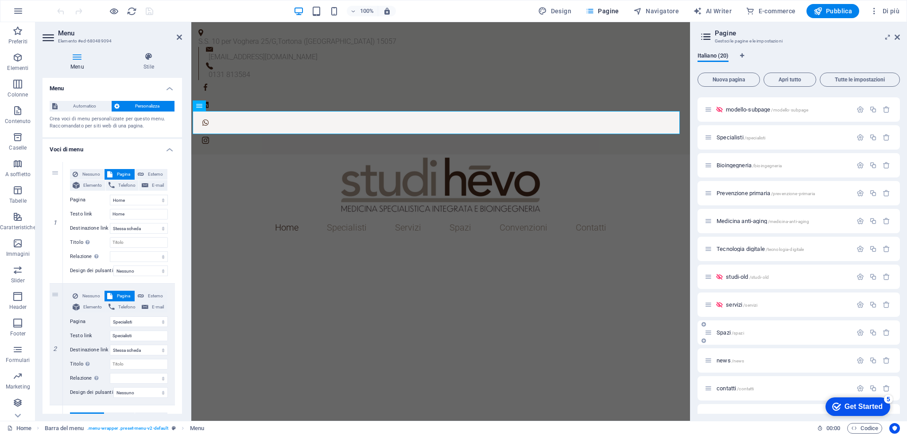
click at [727, 334] on span "Spazi /spazi" at bounding box center [729, 332] width 27 height 7
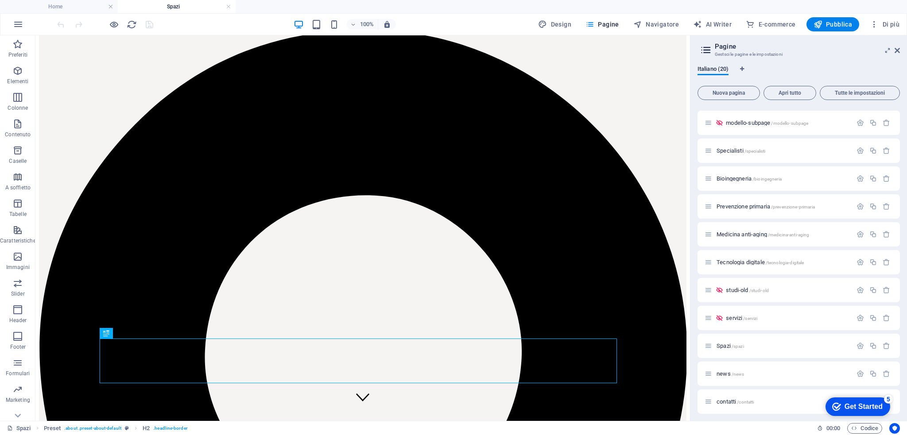
scroll to position [8, 0]
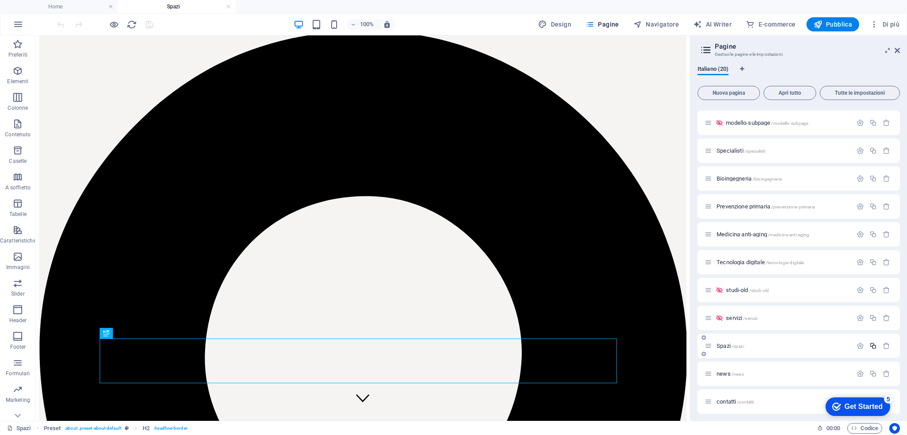
click at [869, 348] on icon "button" at bounding box center [873, 346] width 8 height 8
type input "Serviz"
type input "/s"
type input "S"
type input "Servizi"
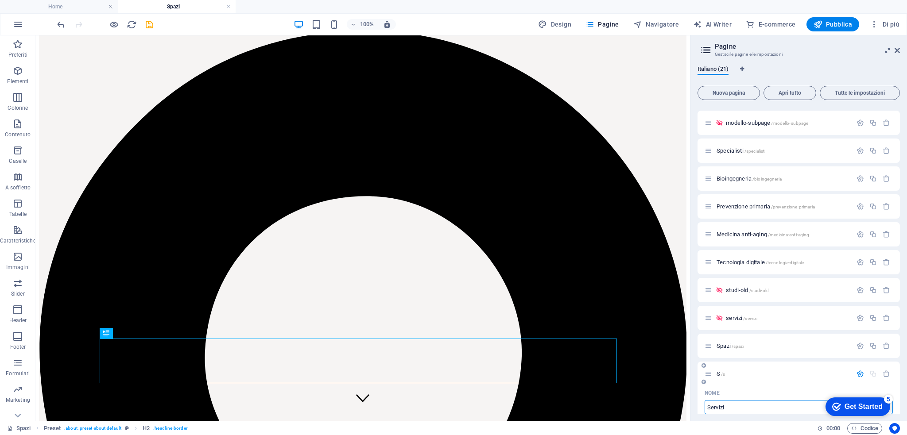
type input "/servizi-21"
type input "Servizi"
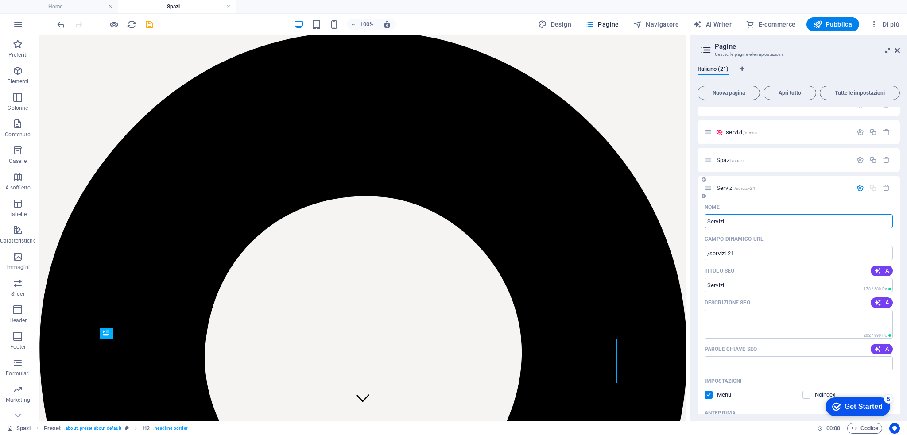
scroll to position [211, 0]
type input "Servizi"
click at [746, 249] on input "/servizi-21" at bounding box center [798, 252] width 188 height 14
type input "/servizi"
click at [726, 185] on span "Servizi /servizi" at bounding box center [732, 187] width 32 height 7
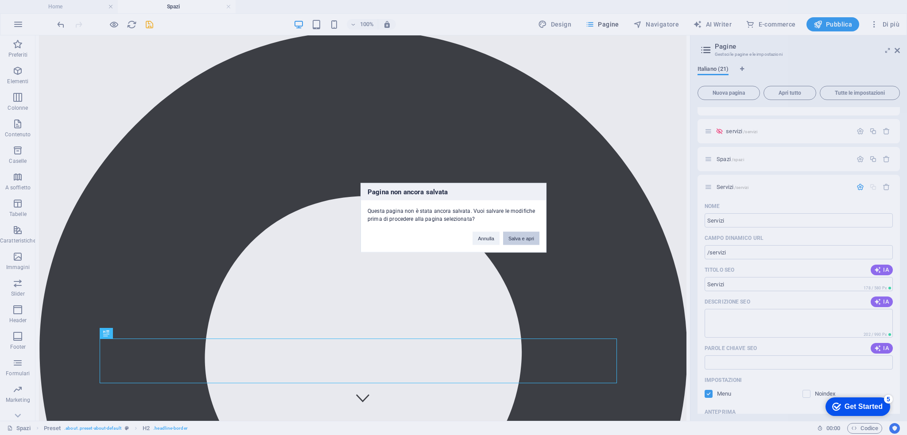
click at [522, 241] on button "Salva e apri" at bounding box center [521, 238] width 36 height 13
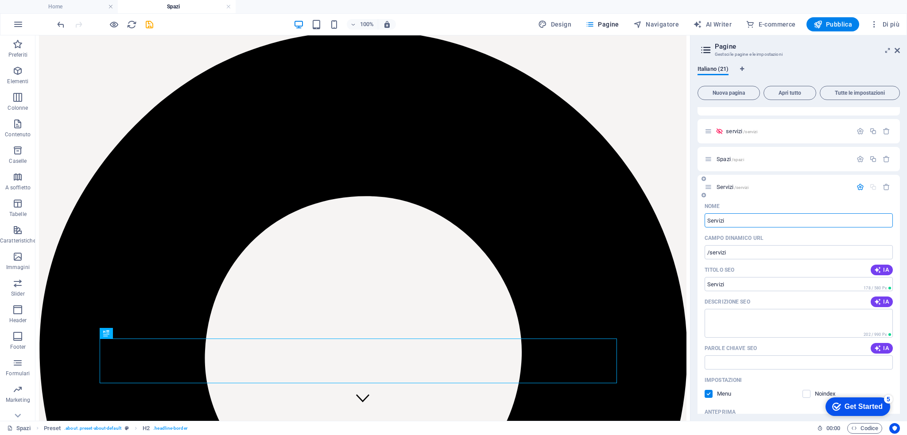
click at [765, 227] on input "Servizi" at bounding box center [798, 220] width 188 height 14
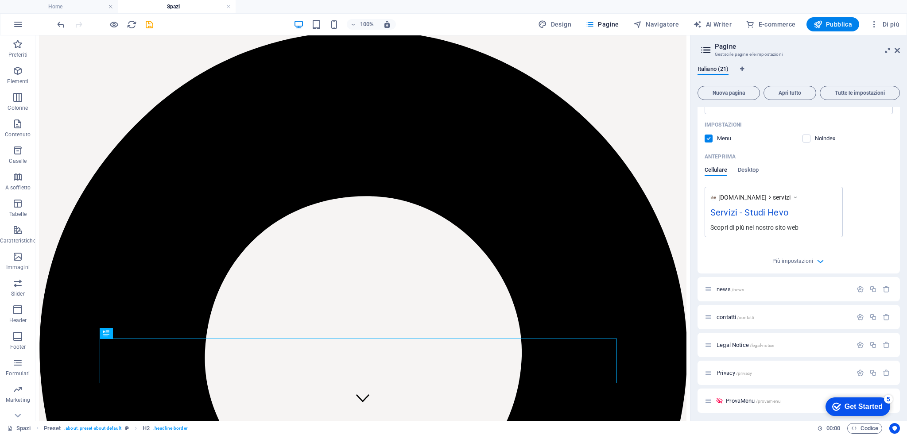
scroll to position [472, 0]
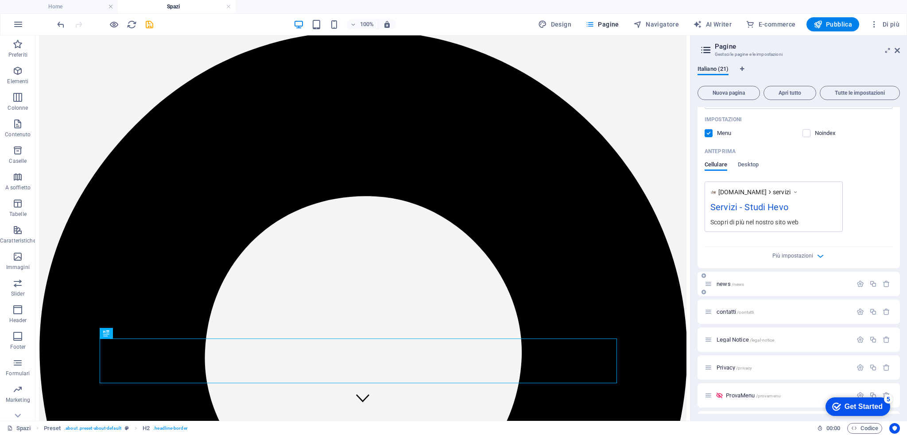
click at [727, 285] on span "news /news" at bounding box center [729, 284] width 27 height 7
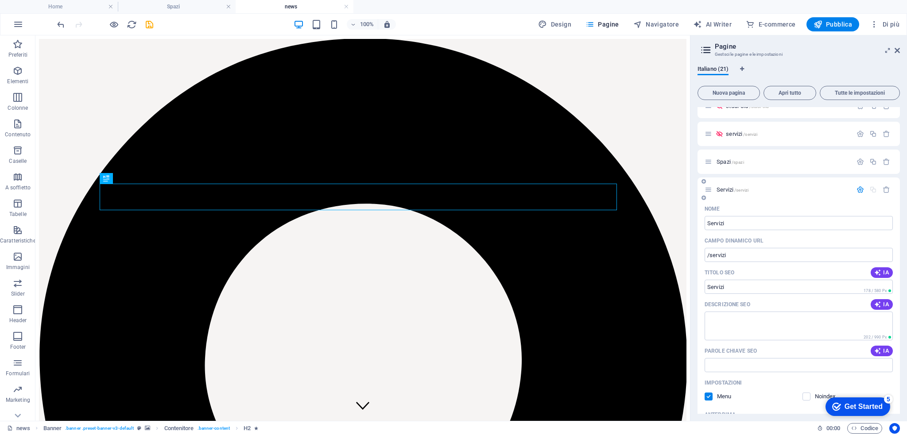
scroll to position [180, 0]
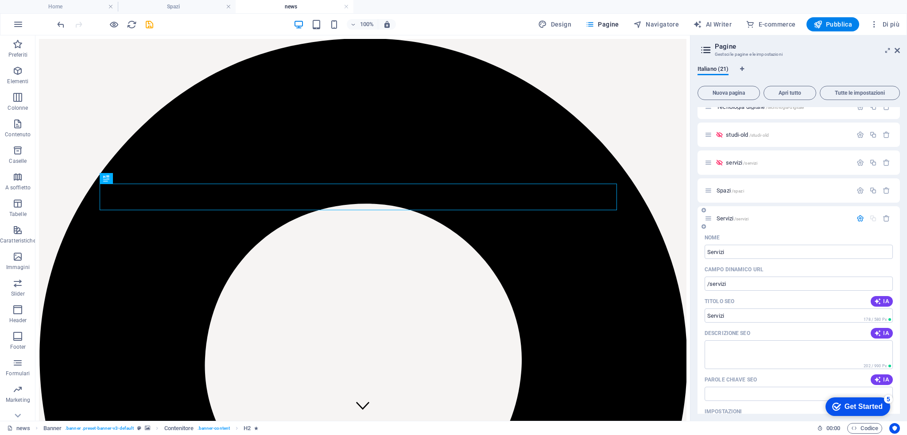
click at [721, 215] on span "Servizi /servizi" at bounding box center [732, 218] width 32 height 7
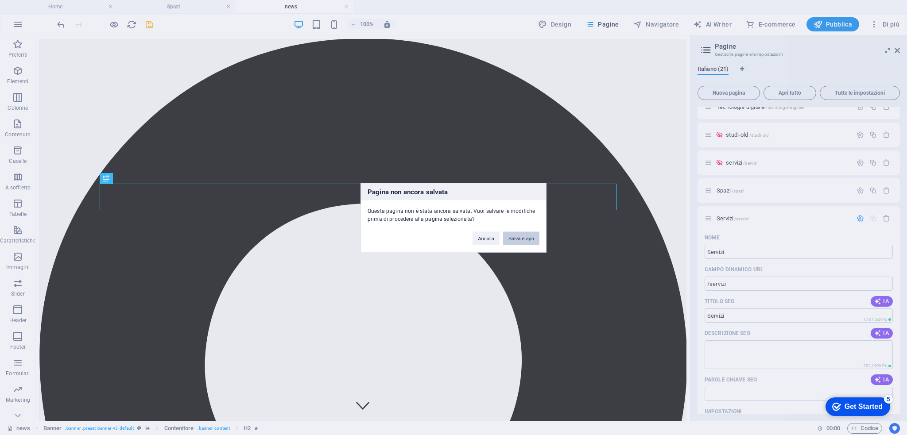
click at [517, 240] on button "Salva e apri" at bounding box center [521, 238] width 36 height 13
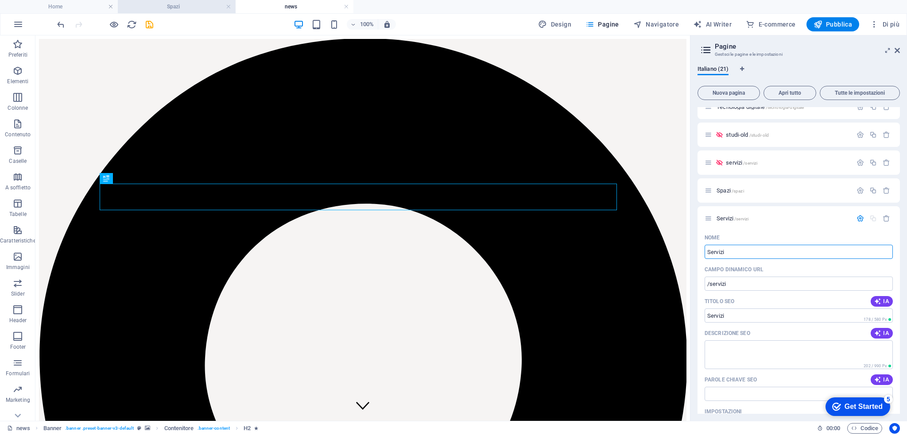
click at [197, 8] on h4 "Spazi" at bounding box center [177, 7] width 118 height 10
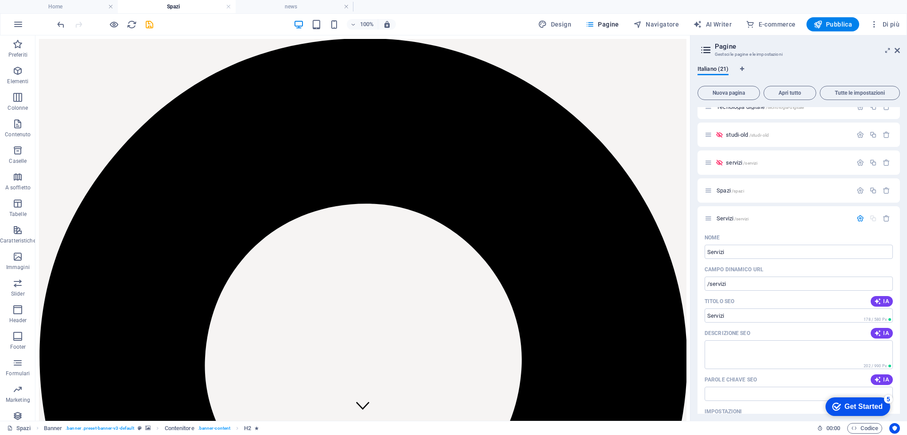
scroll to position [8, 0]
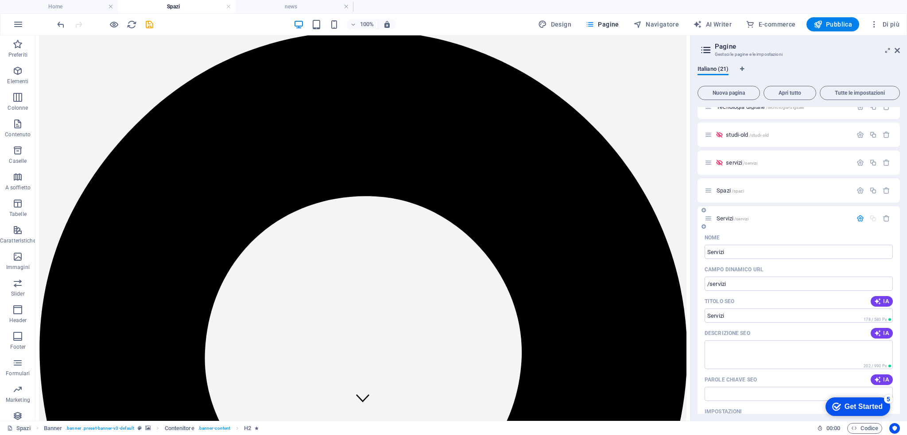
click at [733, 213] on div "Servizi /servizi" at bounding box center [777, 218] width 147 height 10
click at [719, 217] on span "Servizi /servizi" at bounding box center [732, 218] width 32 height 7
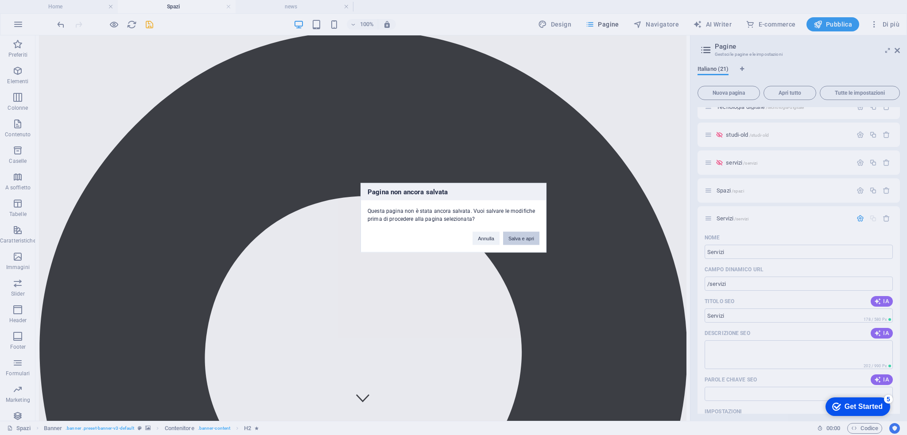
drag, startPoint x: 519, startPoint y: 241, endPoint x: 515, endPoint y: 201, distance: 40.5
click at [519, 241] on button "Salva e apri" at bounding box center [521, 238] width 36 height 13
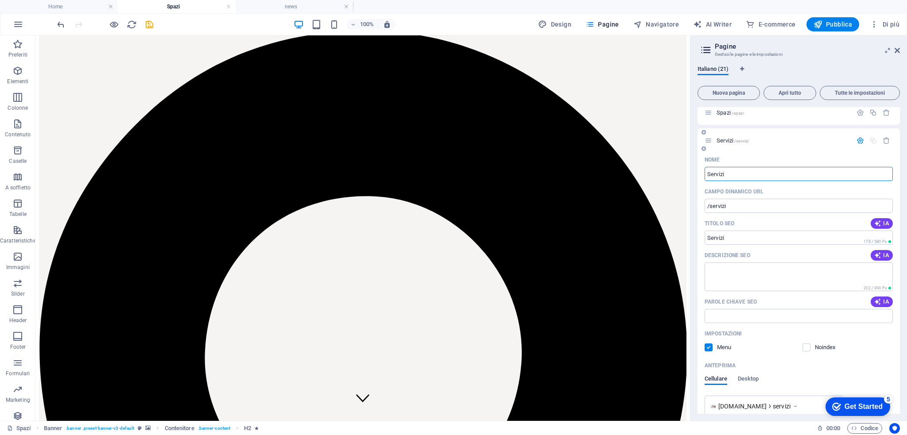
scroll to position [281, 0]
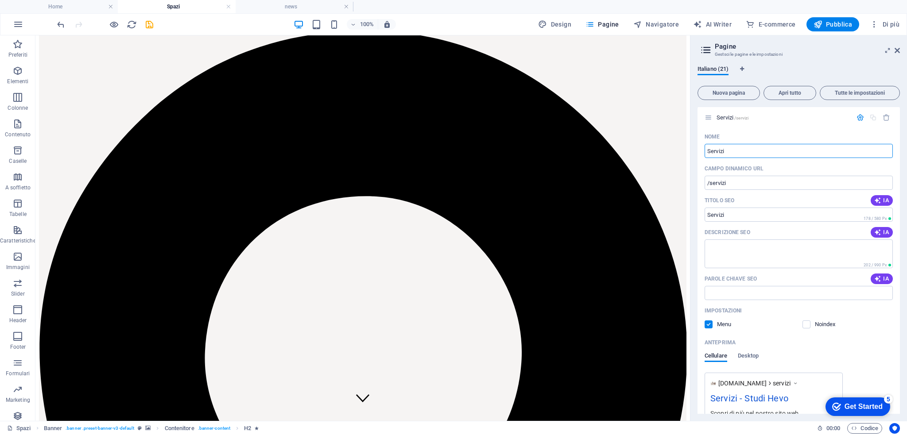
click at [224, 7] on h4 "Spazi" at bounding box center [177, 7] width 118 height 10
click at [146, 23] on icon "save" at bounding box center [149, 24] width 10 height 10
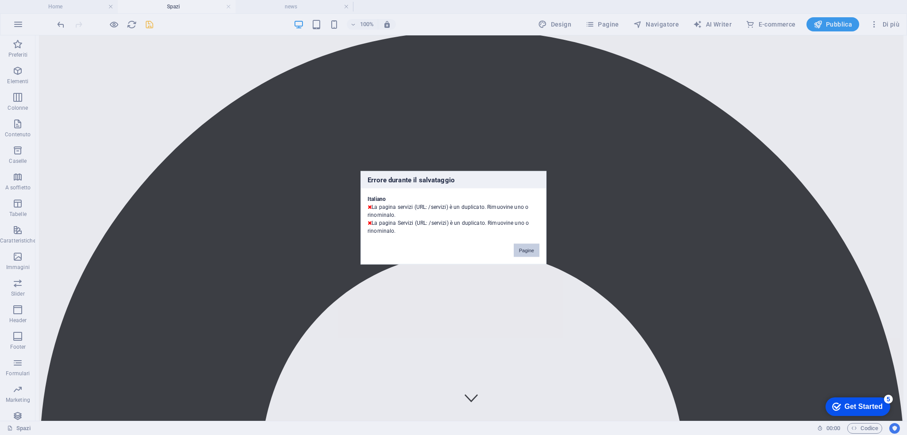
click at [529, 249] on button "Pagine" at bounding box center [527, 249] width 26 height 13
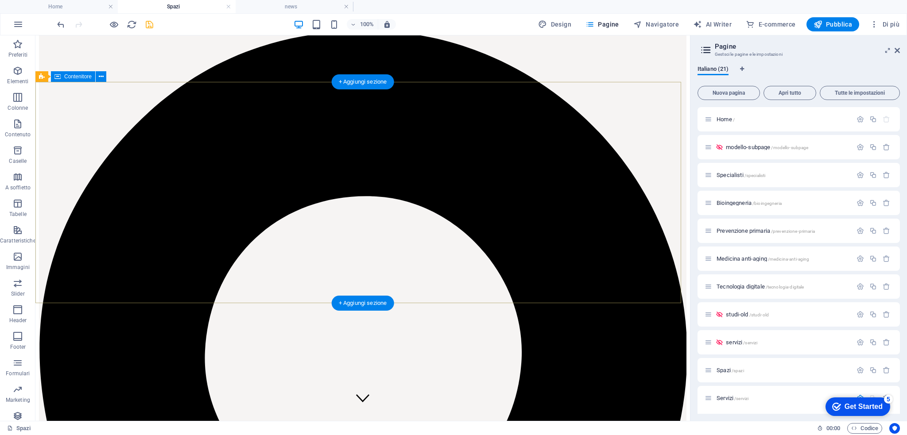
scroll to position [171, 0]
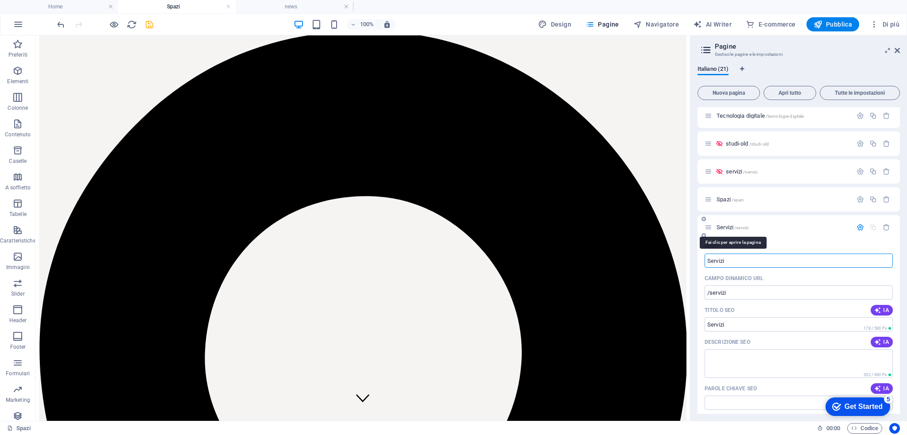
click at [730, 227] on span "Servizi /servizi" at bounding box center [732, 227] width 32 height 7
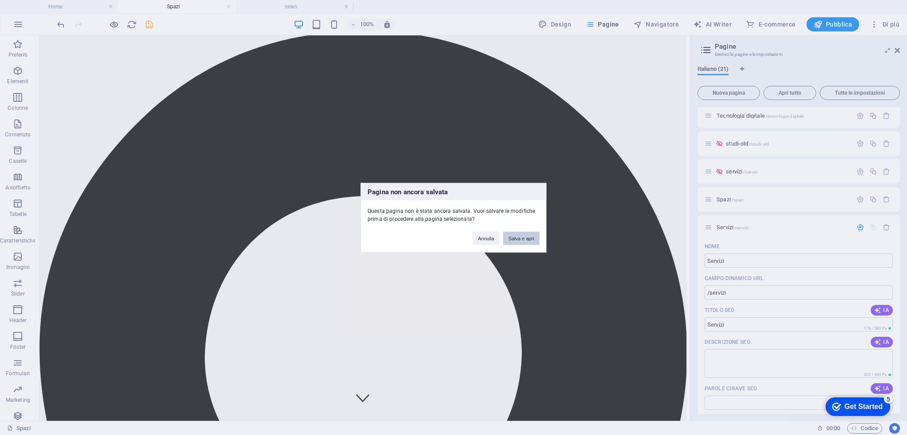
click at [529, 236] on button "Salva e apri" at bounding box center [521, 238] width 36 height 13
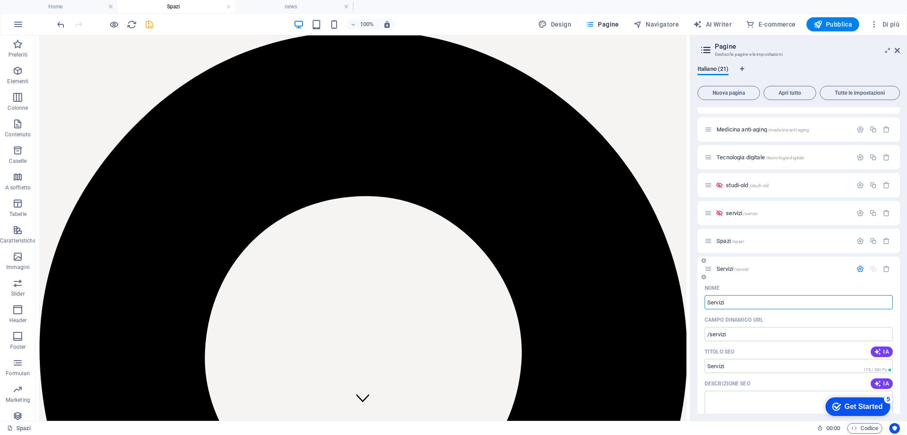
scroll to position [129, 0]
click at [885, 271] on icon "button" at bounding box center [886, 270] width 8 height 8
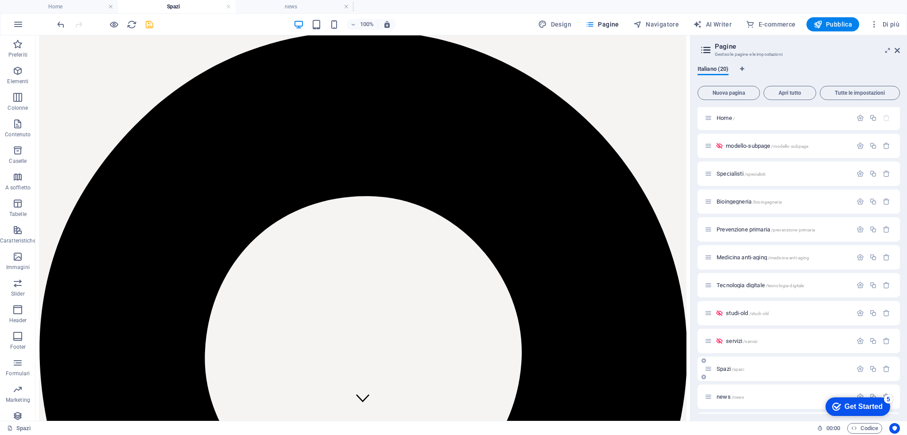
scroll to position [0, 0]
click at [146, 23] on icon "save" at bounding box center [149, 24] width 10 height 10
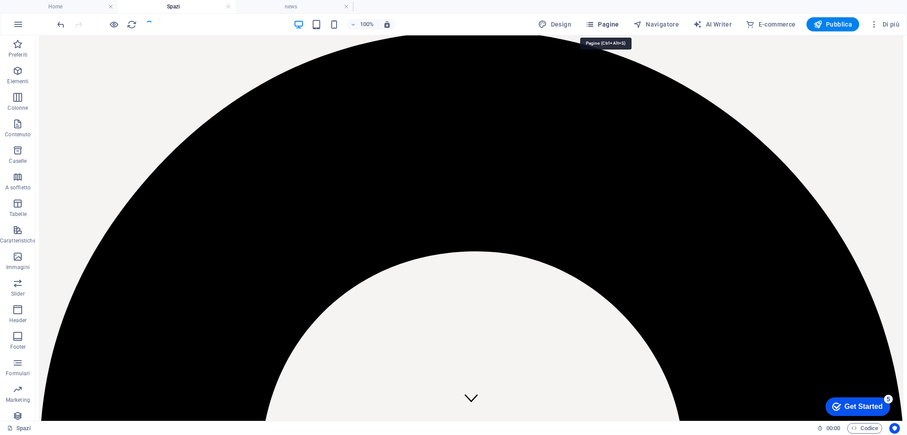
click at [606, 35] on div "Preferiti Elementi Colonne Contenuto Caselle A soffietto Tabelle Caratteristich…" at bounding box center [453, 228] width 907 height 386
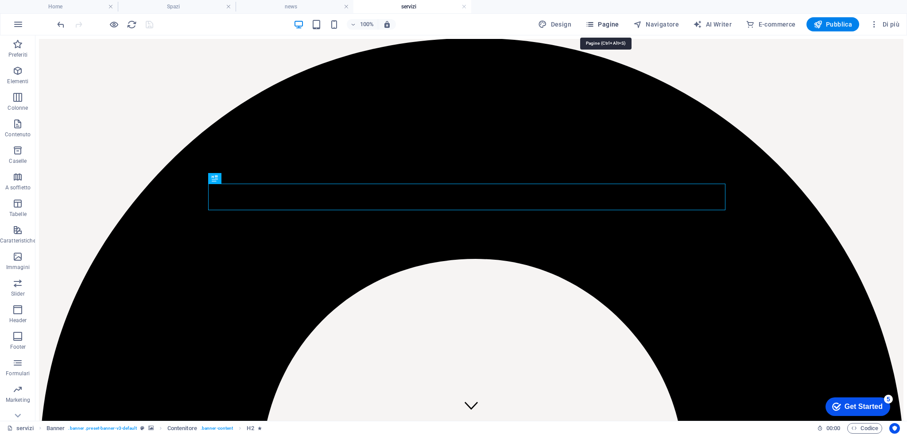
click at [599, 30] on button "Pagine" at bounding box center [602, 24] width 41 height 14
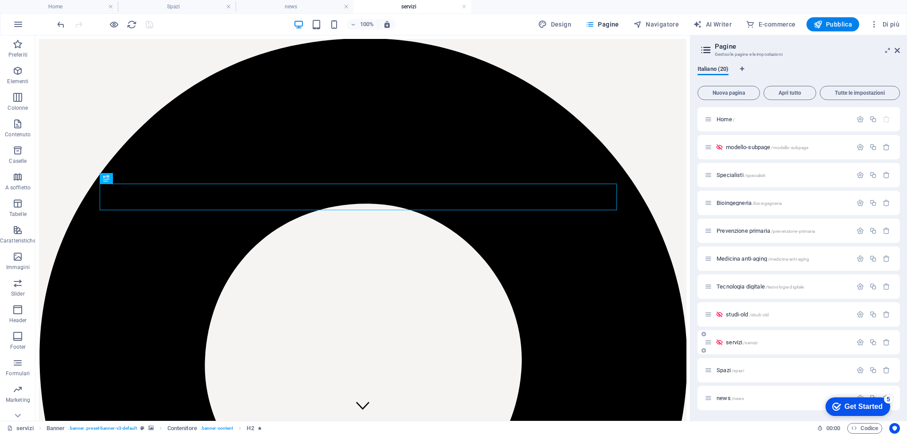
click at [737, 342] on span "servizi /servizi" at bounding box center [741, 342] width 31 height 7
click at [720, 342] on icon at bounding box center [719, 343] width 8 height 8
click at [738, 344] on span "servizi /servizi" at bounding box center [741, 342] width 31 height 7
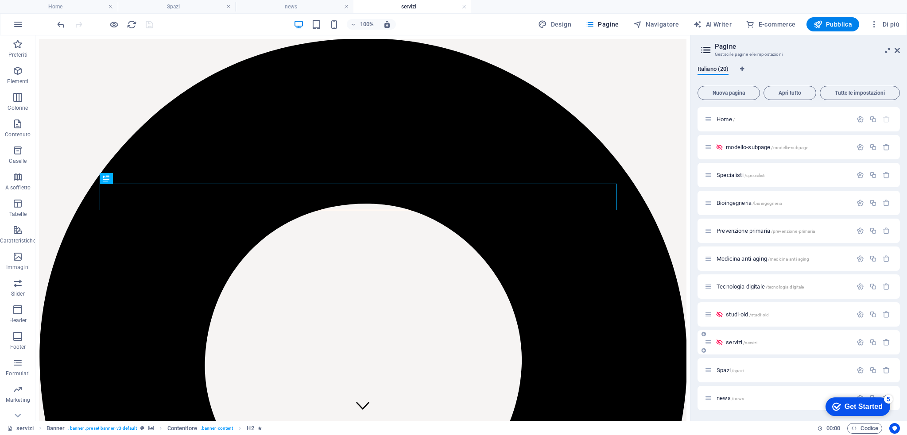
click at [727, 343] on span "servizi /servizi" at bounding box center [741, 342] width 31 height 7
click at [883, 342] on icon "button" at bounding box center [886, 343] width 8 height 8
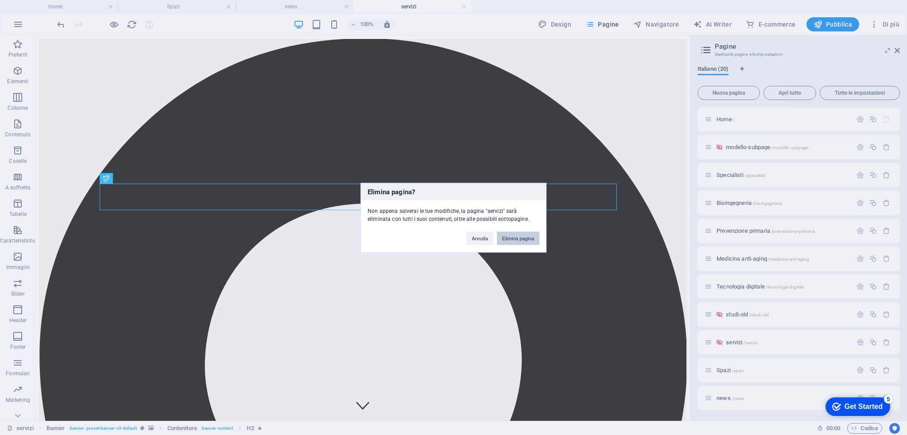
click at [520, 236] on button "Elimina pagina" at bounding box center [518, 238] width 43 height 13
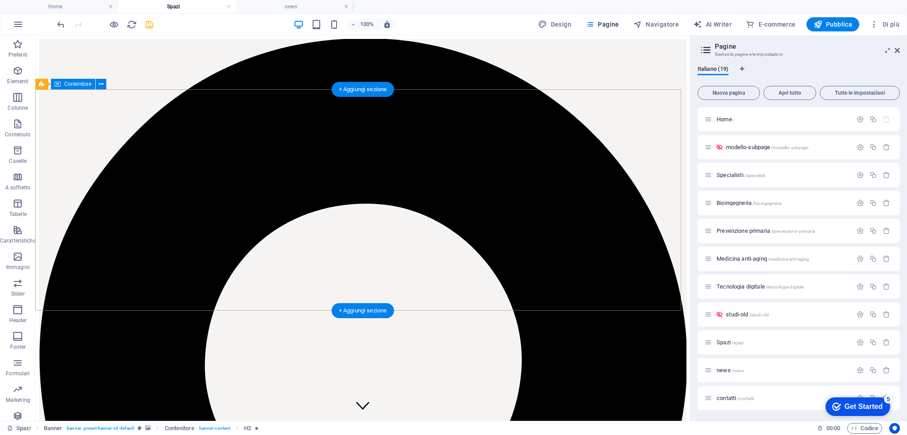
scroll to position [8, 0]
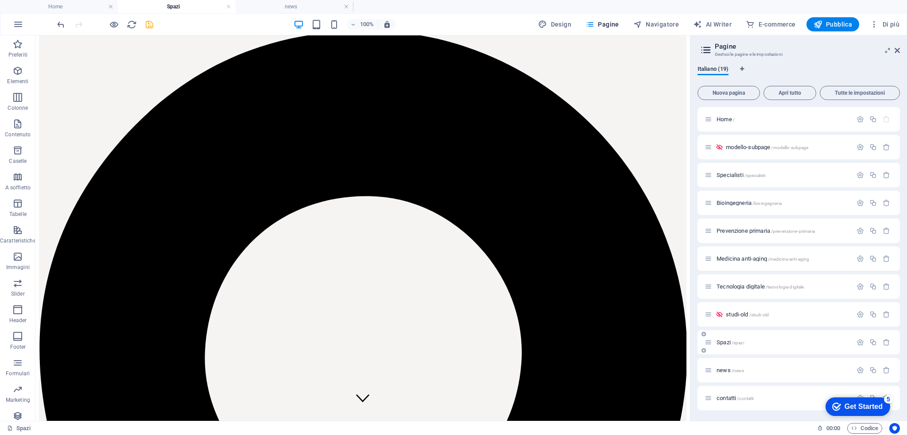
click at [721, 344] on span "Spazi /spazi" at bounding box center [729, 342] width 27 height 7
click at [872, 342] on icon "button" at bounding box center [873, 343] width 8 height 8
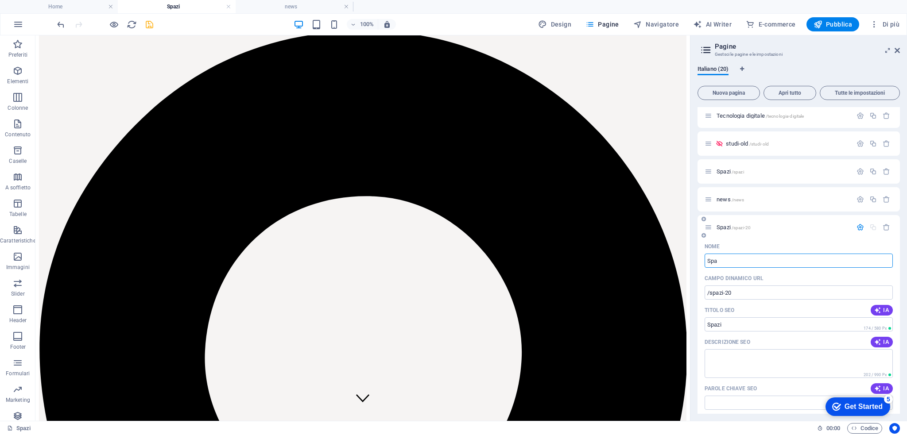
type input "Sp"
type input "/spazi-20"
type input "Spazi"
type input "Ser"
type input "S"
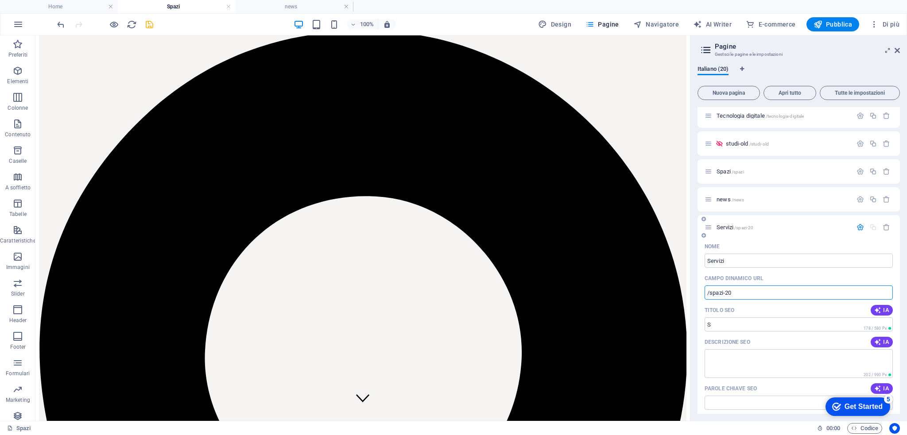
type input "Servizi"
click at [737, 294] on input "/spazi-20" at bounding box center [798, 293] width 188 height 14
type input "/servizi"
click at [724, 228] on span "Servizi /servizi" at bounding box center [732, 227] width 32 height 7
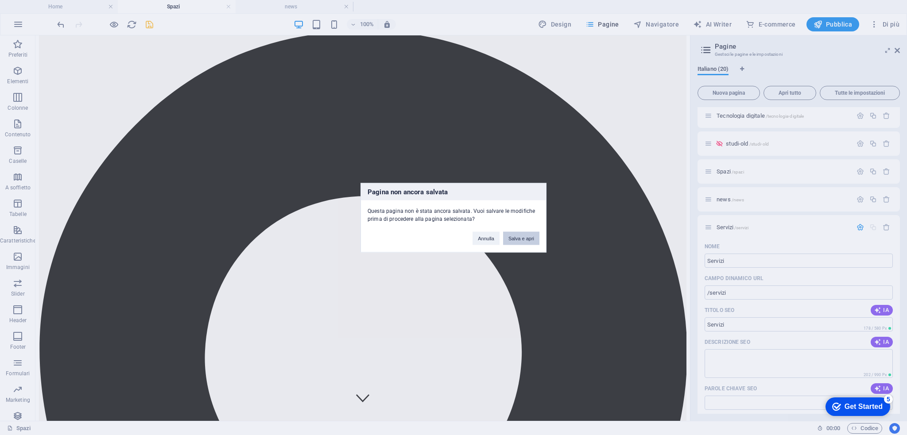
click at [513, 241] on button "Salva e apri" at bounding box center [521, 238] width 36 height 13
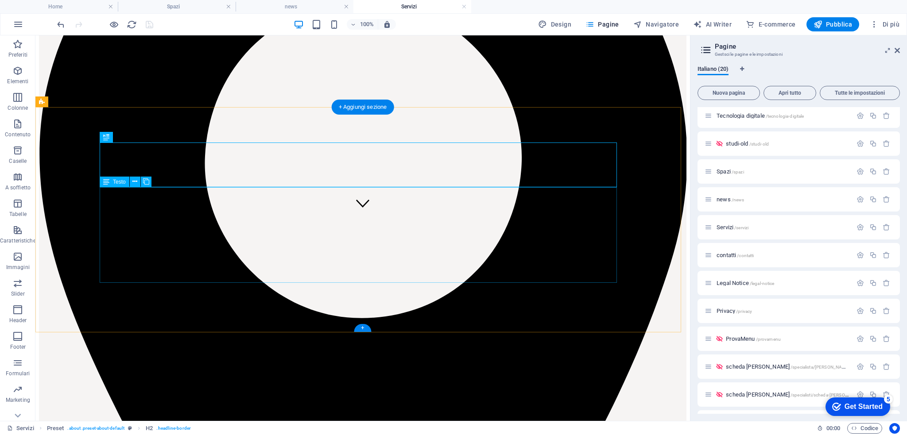
scroll to position [204, 0]
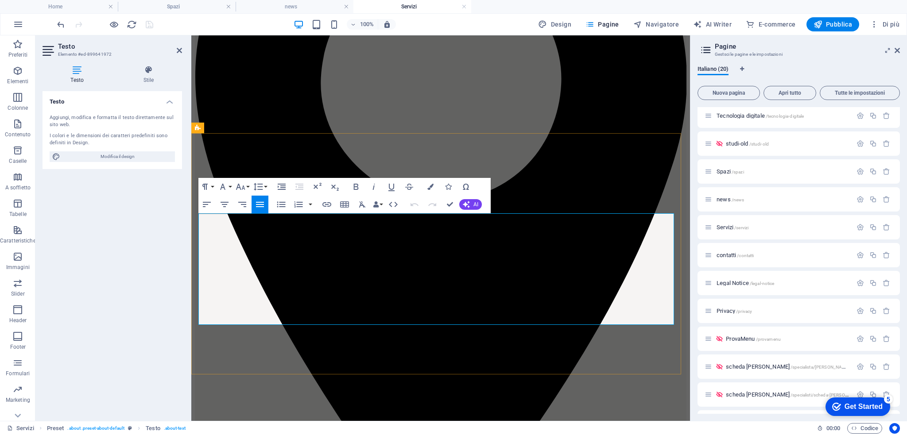
scroll to position [178, 0]
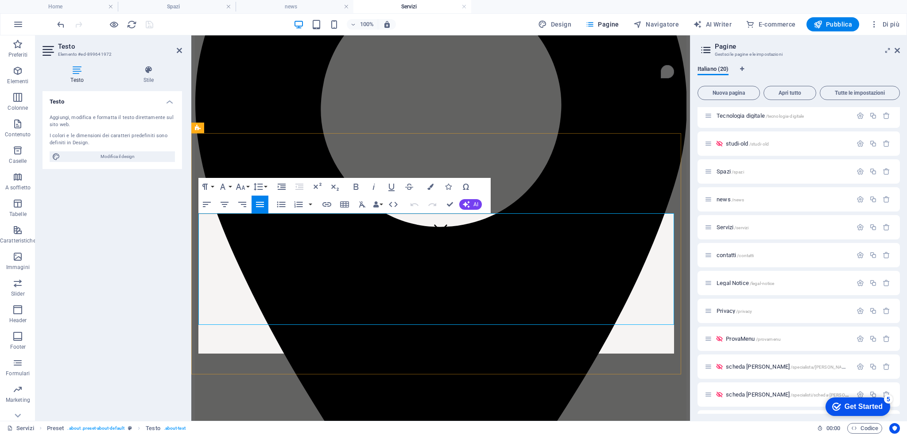
scroll to position [9656, 0]
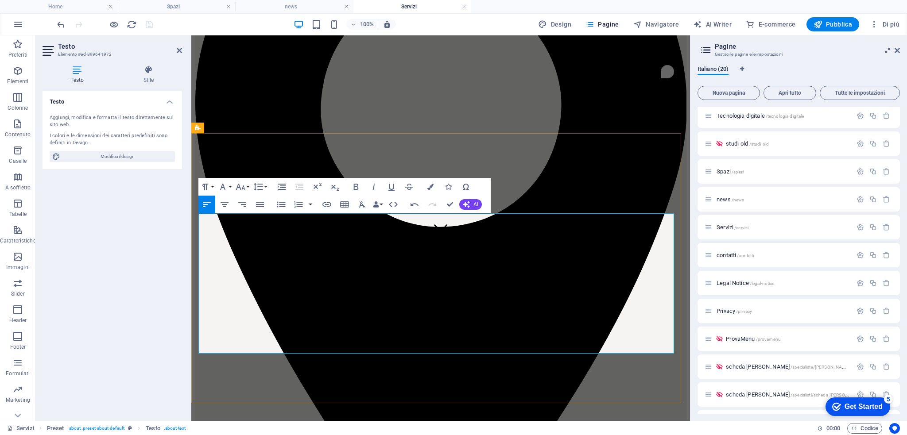
click at [243, 184] on icon "button" at bounding box center [240, 187] width 11 height 11
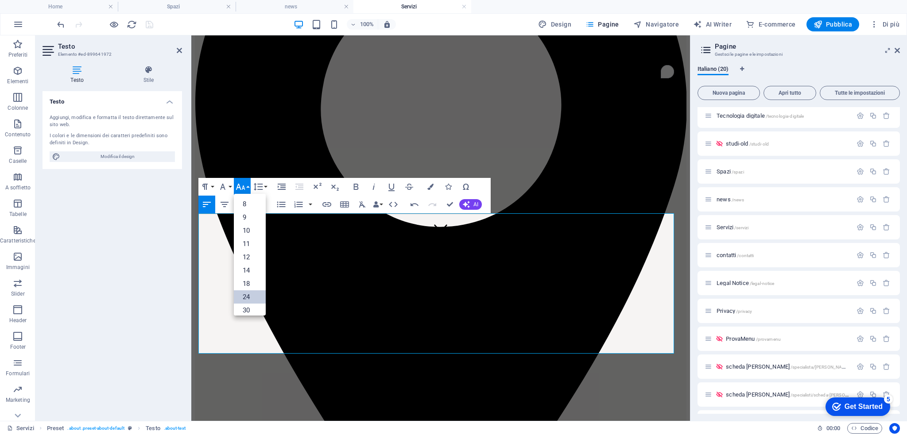
click at [252, 292] on link "24" at bounding box center [250, 296] width 32 height 13
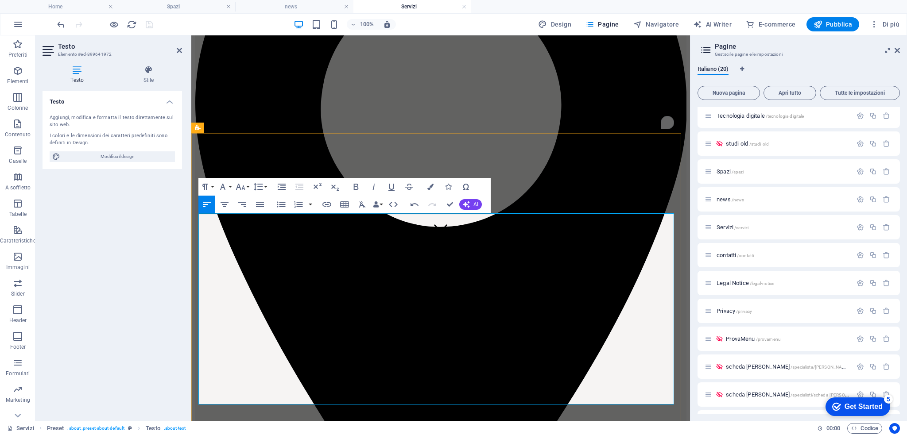
drag, startPoint x: 569, startPoint y: 224, endPoint x: 315, endPoint y: 248, distance: 255.8
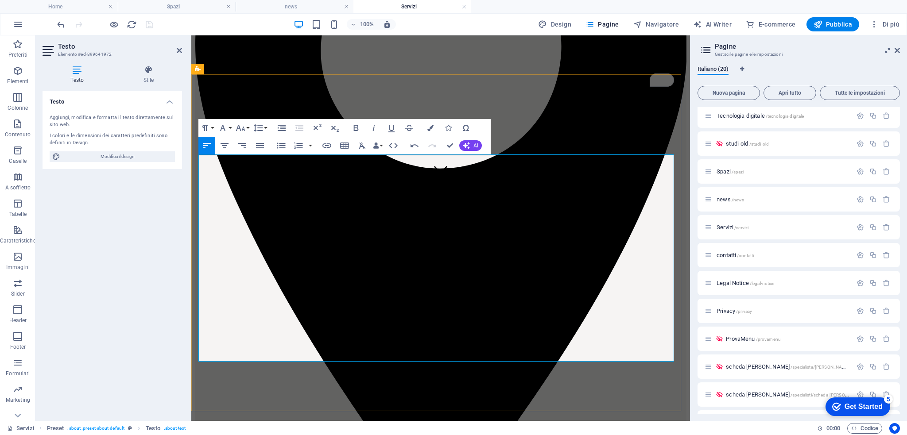
scroll to position [236, 0]
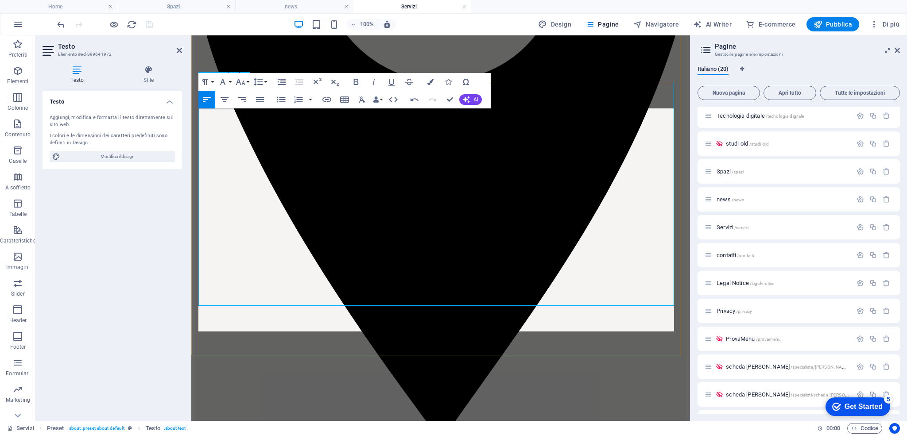
scroll to position [331, 0]
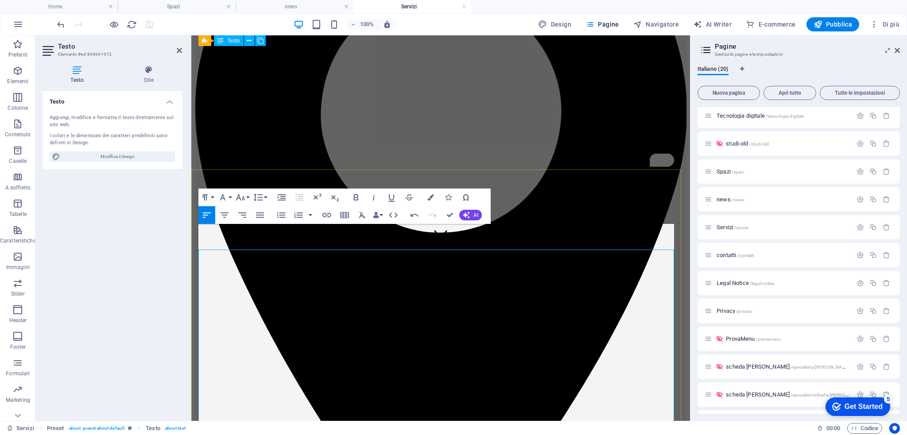
scroll to position [160, 0]
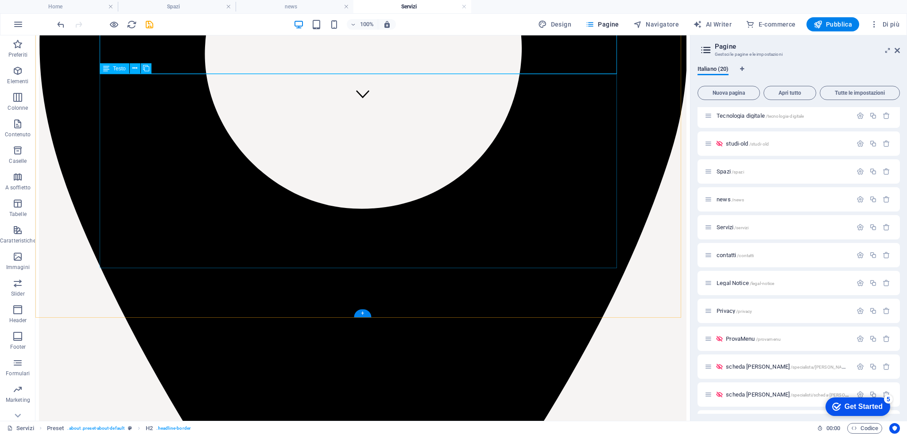
scroll to position [380, 0]
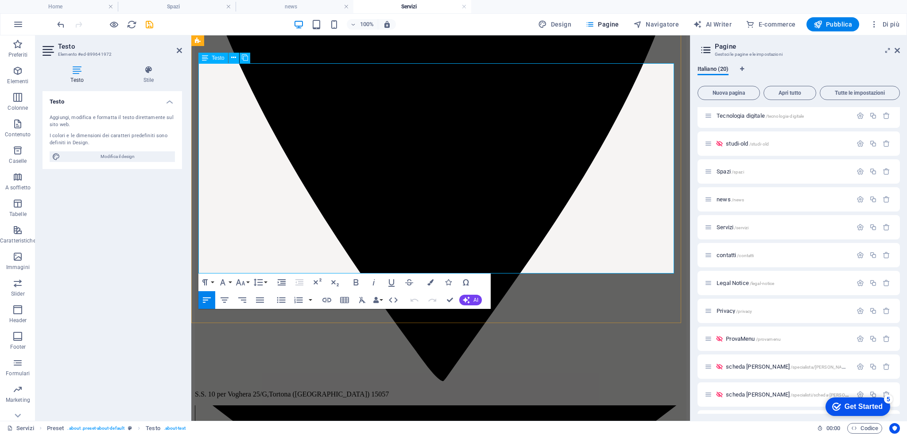
click at [260, 305] on icon "button" at bounding box center [260, 300] width 11 height 11
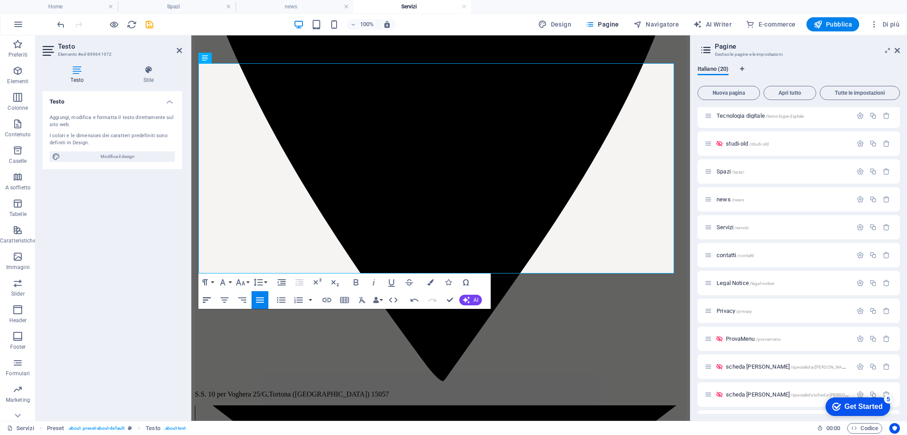
click at [205, 304] on icon "button" at bounding box center [206, 300] width 11 height 11
click at [259, 300] on icon "button" at bounding box center [260, 300] width 8 height 5
click at [206, 300] on icon "button" at bounding box center [207, 300] width 8 height 5
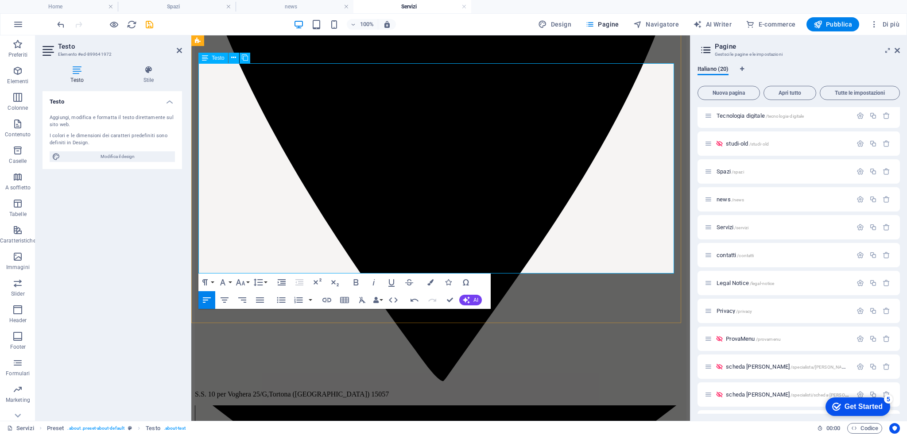
click at [263, 301] on icon "button" at bounding box center [260, 300] width 8 height 5
click at [244, 285] on icon "button" at bounding box center [240, 282] width 9 height 6
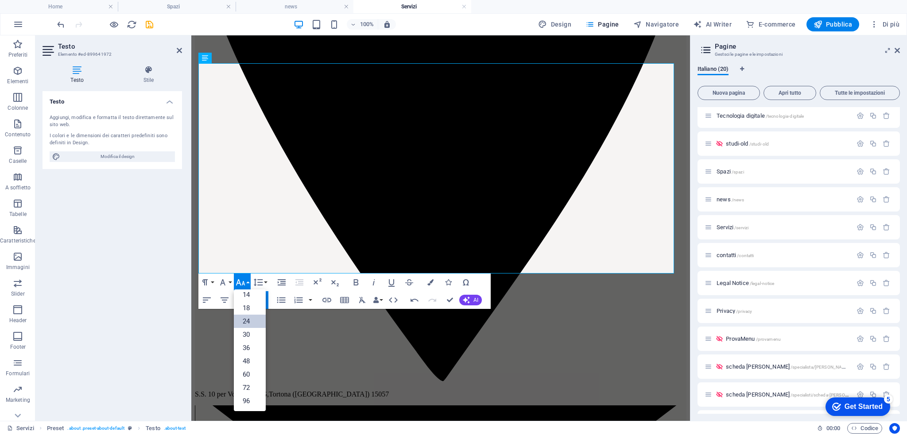
scroll to position [71, 0]
click at [249, 320] on link "24" at bounding box center [250, 321] width 32 height 13
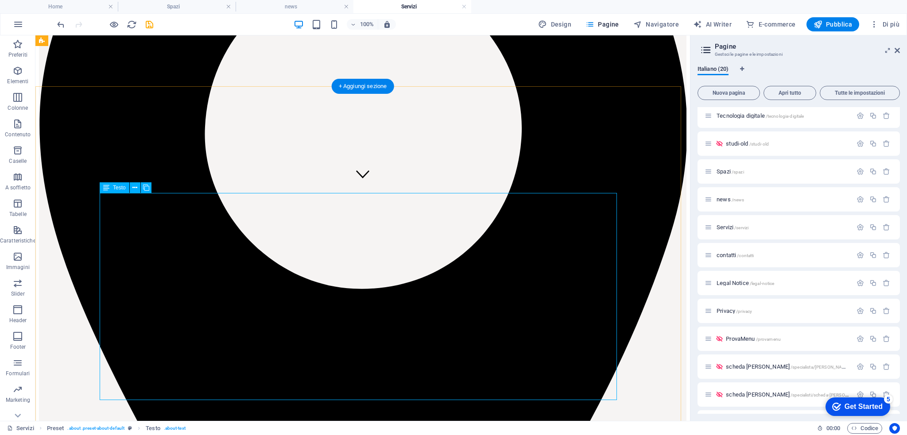
scroll to position [228, 0]
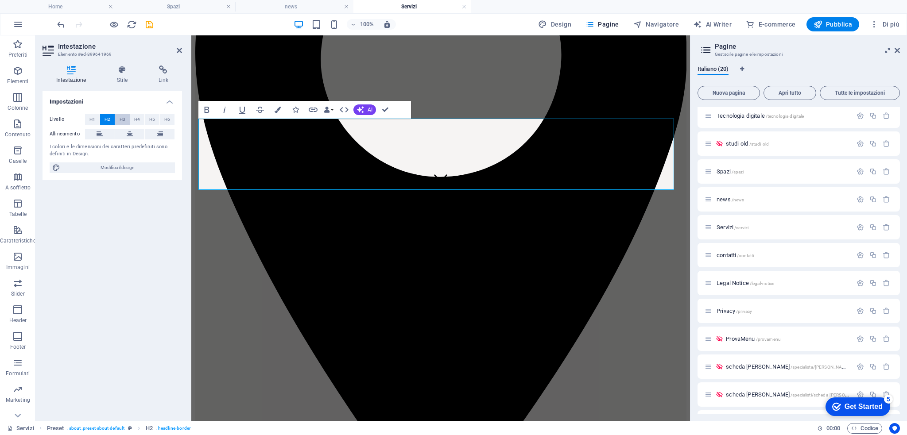
click at [122, 120] on span "H3" at bounding box center [123, 119] width 6 height 11
click at [135, 122] on span "H4" at bounding box center [137, 119] width 6 height 11
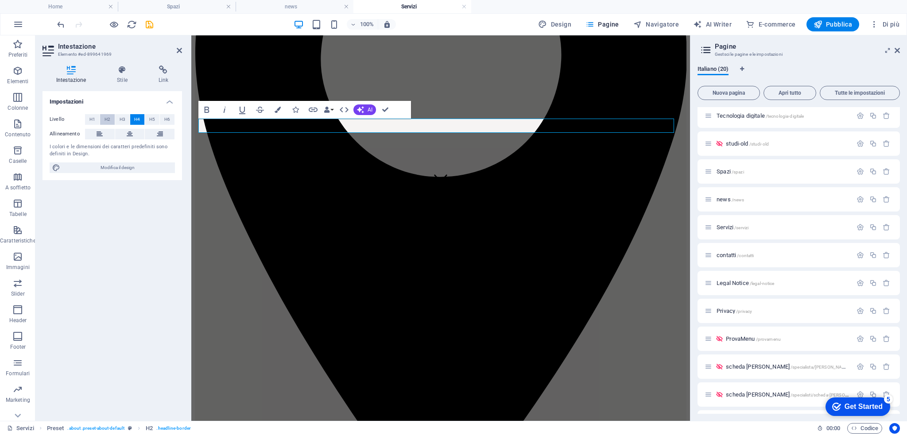
click at [104, 121] on span "H2" at bounding box center [107, 119] width 6 height 11
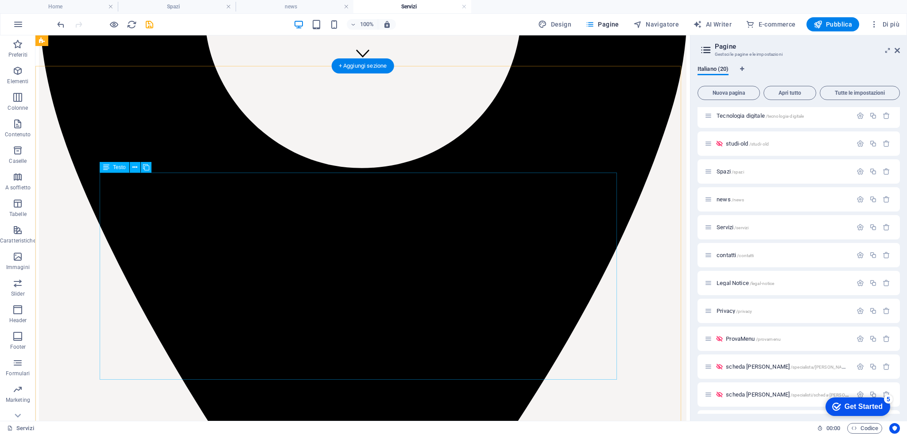
scroll to position [0, 0]
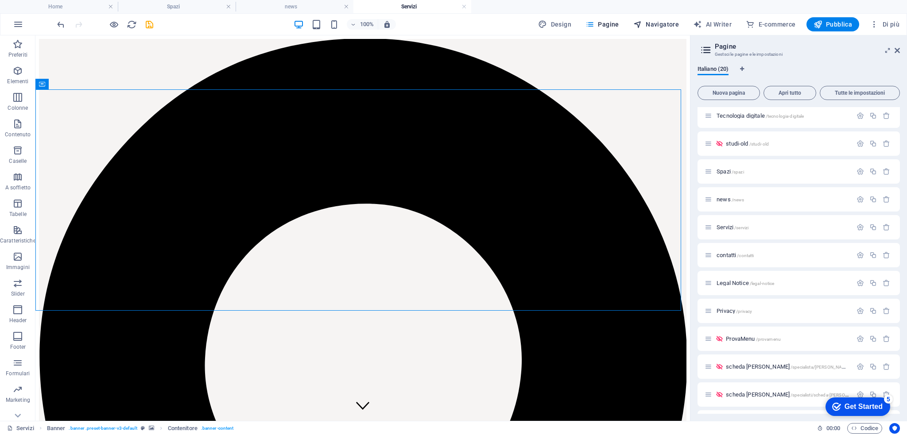
click at [647, 18] on button "Navigatore" at bounding box center [656, 24] width 53 height 14
select select "16916014-it"
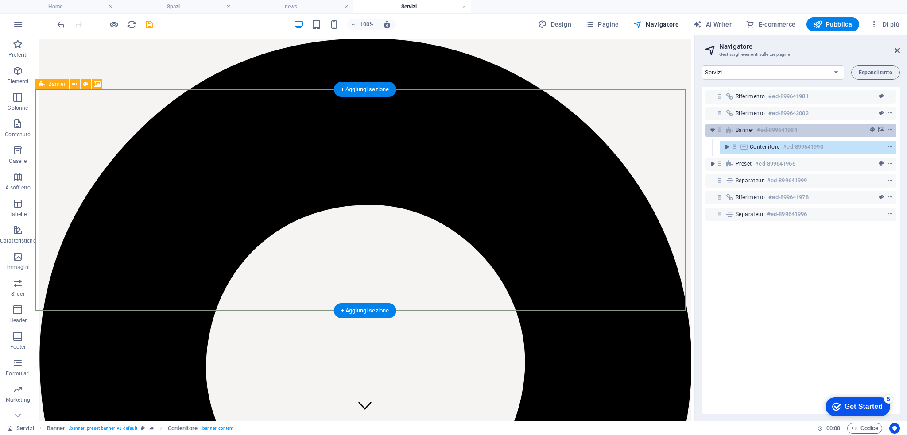
click at [742, 128] on span "Banner" at bounding box center [744, 130] width 18 height 7
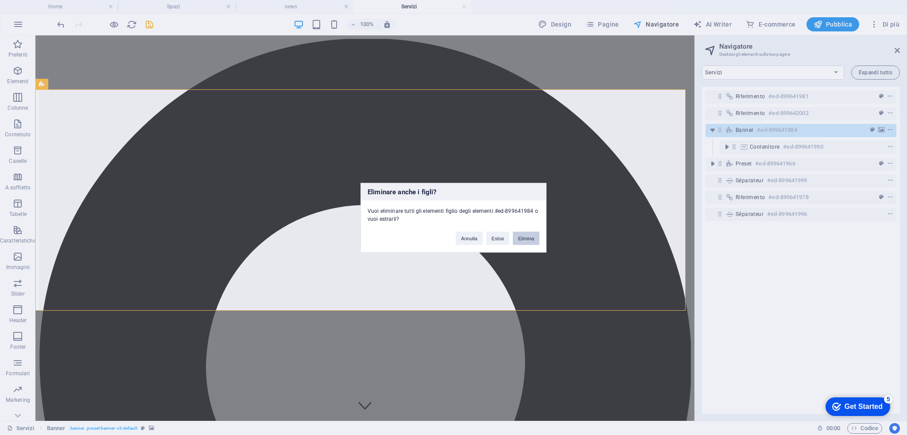
click at [530, 236] on button "Elimina" at bounding box center [526, 238] width 27 height 13
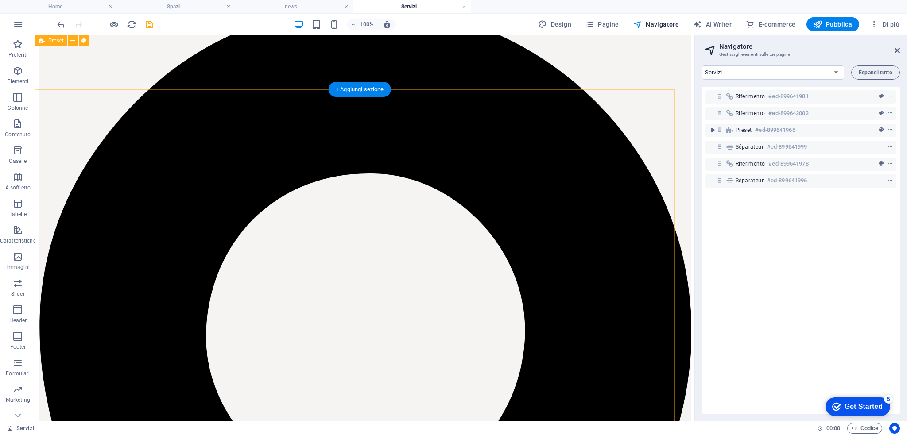
scroll to position [0, 10]
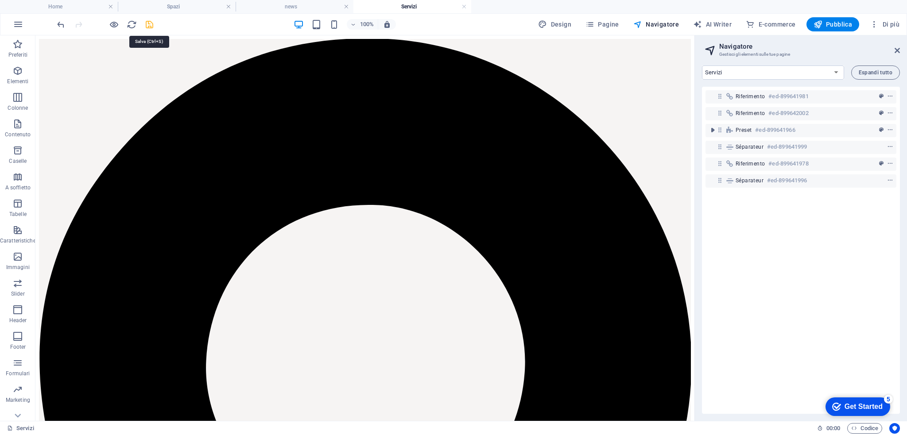
click at [150, 27] on icon "save" at bounding box center [149, 24] width 10 height 10
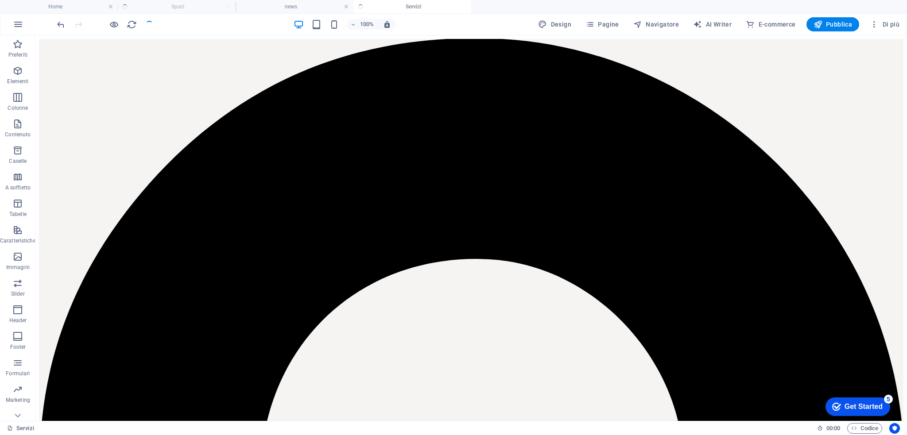
scroll to position [0, 0]
click at [77, 9] on h4 "Home" at bounding box center [59, 7] width 118 height 10
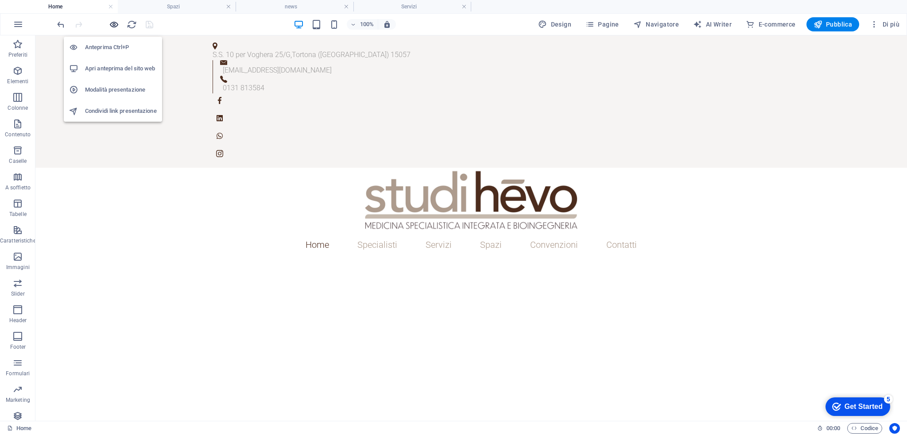
click at [109, 25] on icon "button" at bounding box center [114, 24] width 10 height 10
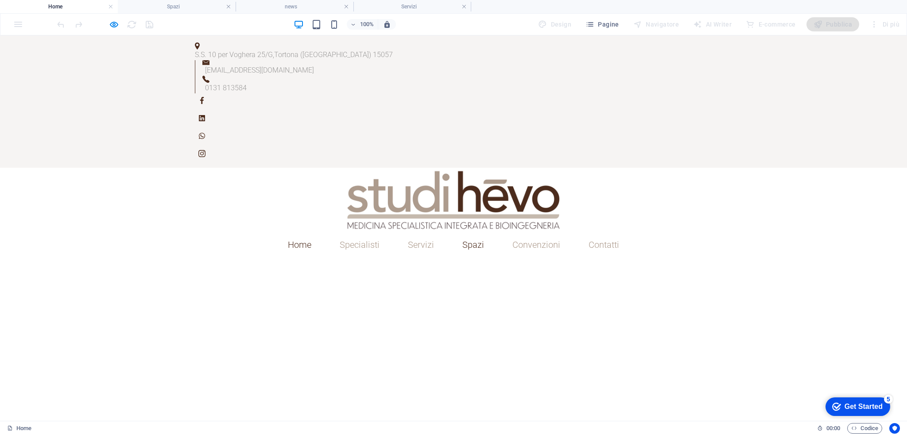
click at [468, 233] on link "Spazi" at bounding box center [473, 244] width 36 height 23
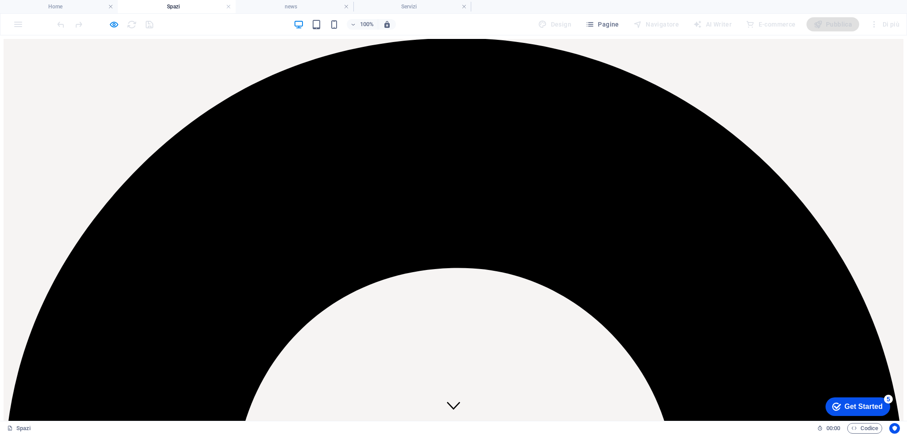
scroll to position [8, 0]
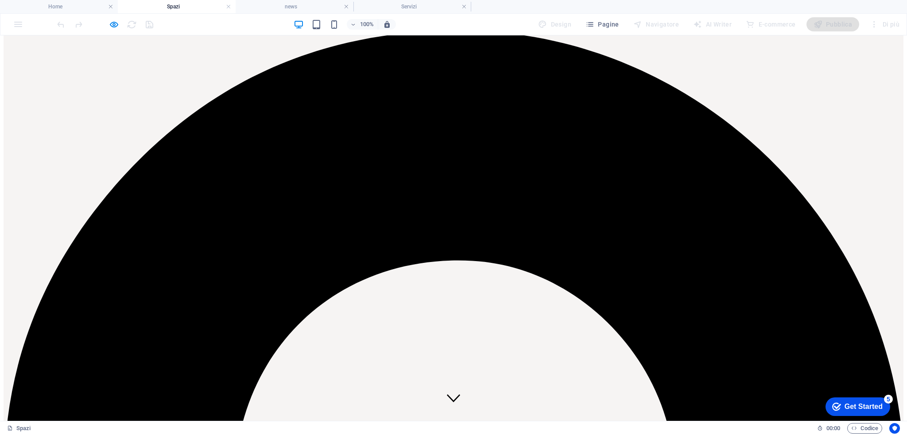
click at [14, 27] on div "100% Design Pagine Navigatore AI Writer E-commerce Pubblica Di più" at bounding box center [453, 24] width 906 height 21
click at [112, 23] on icon "button" at bounding box center [114, 24] width 10 height 10
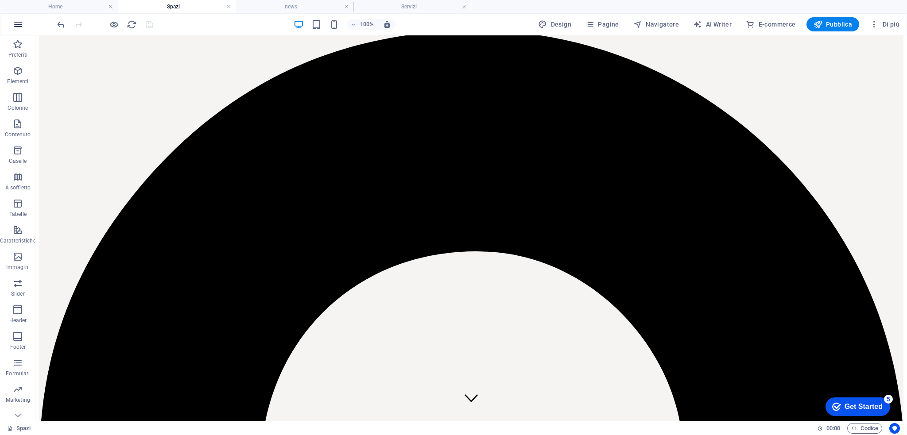
click at [16, 30] on button "button" at bounding box center [18, 24] width 21 height 21
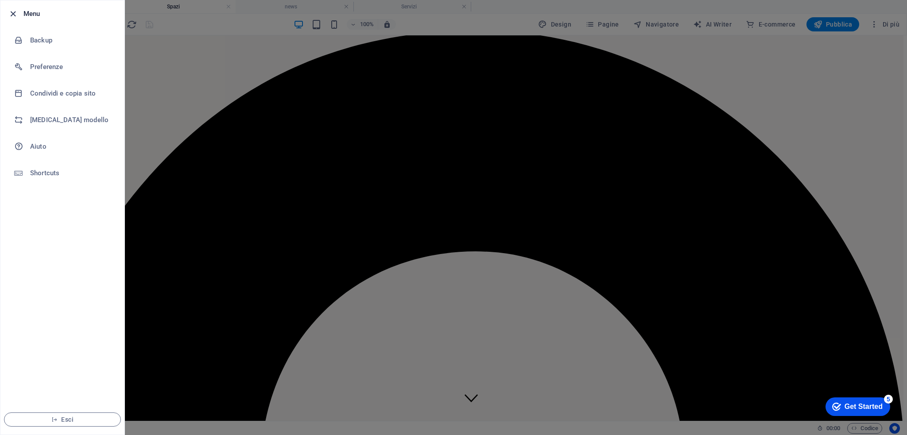
click at [15, 16] on icon "button" at bounding box center [13, 14] width 10 height 10
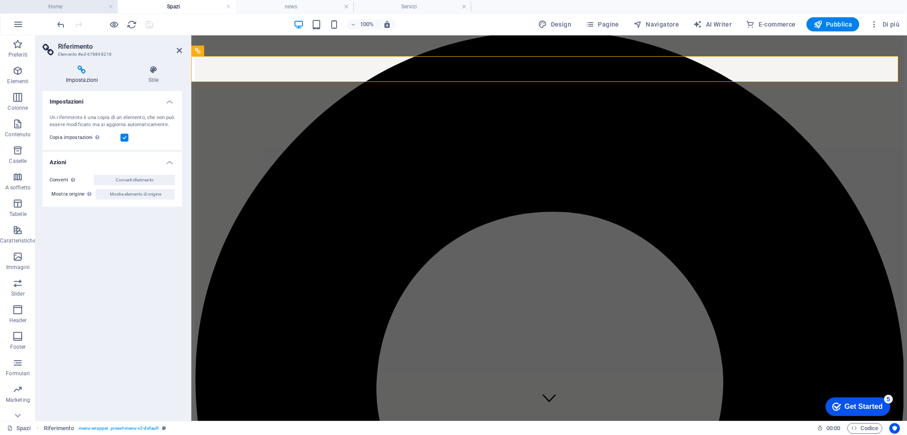
click at [73, 8] on h4 "Home" at bounding box center [59, 7] width 118 height 10
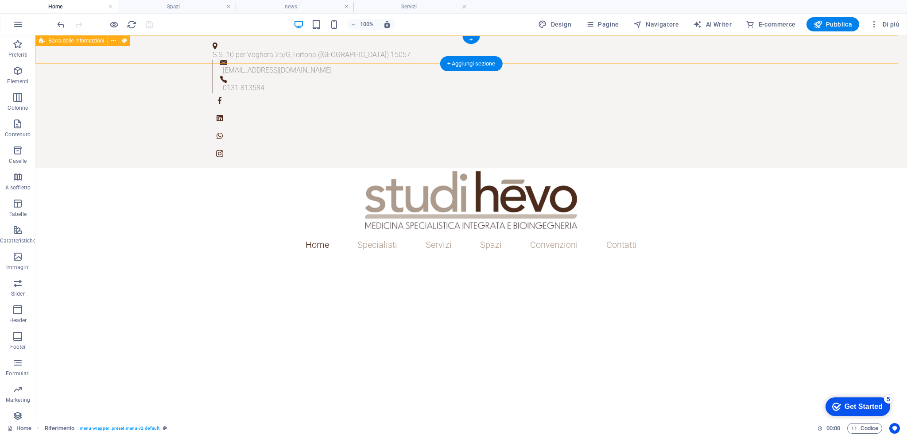
click at [144, 43] on div "S.S. 10 per Voghera 25/G , Tortona (AL) 15057 info@studihevo.it 0131 813584" at bounding box center [470, 101] width 871 height 132
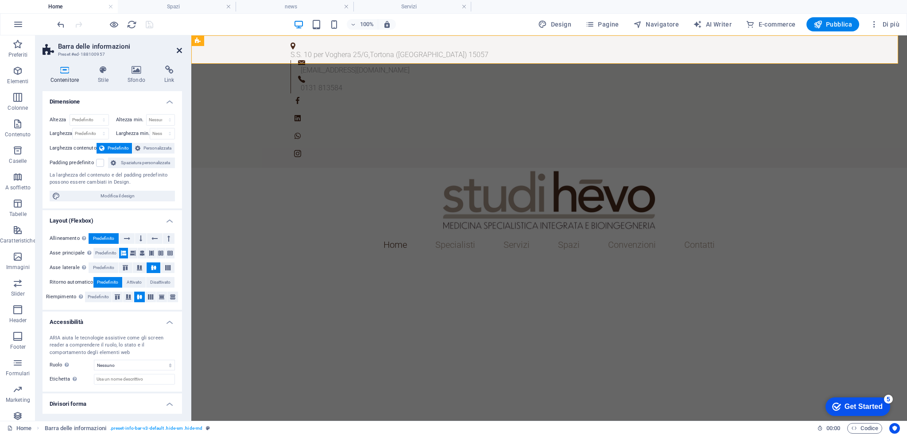
click at [178, 53] on icon at bounding box center [179, 50] width 5 height 7
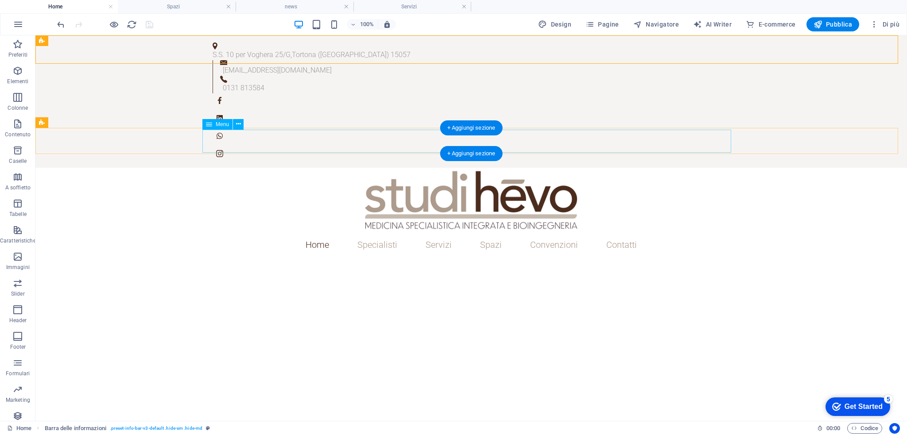
click at [260, 233] on nav "Home Specialisti Servizi Bioingegneria Prevenzione primaria Medicina anti-aging…" at bounding box center [471, 244] width 529 height 23
select select
select select "2"
select select
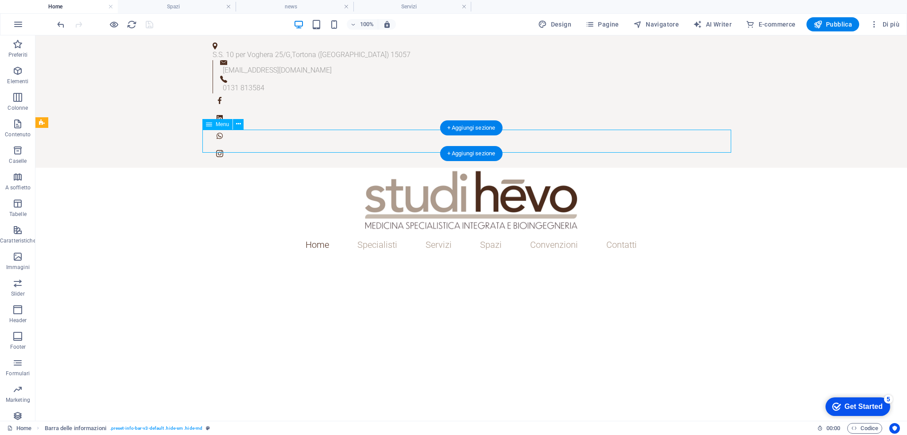
select select "3"
select select
select select "4"
select select
select select "5"
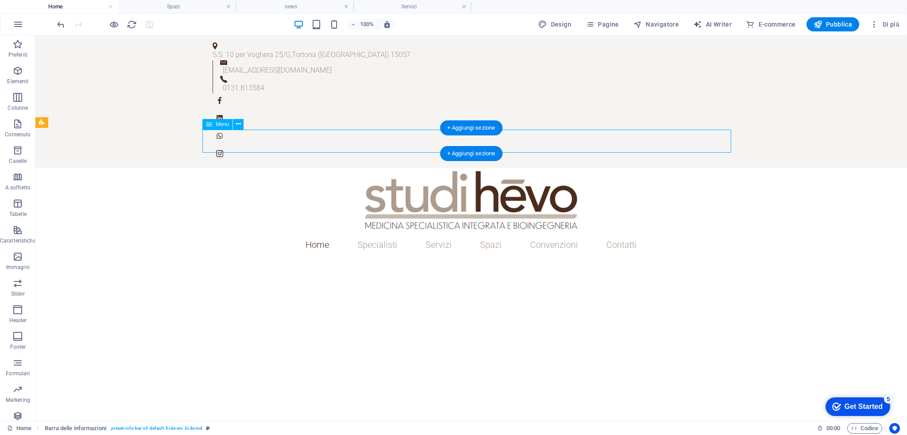
select select
select select "6"
select select
select select "9"
select select
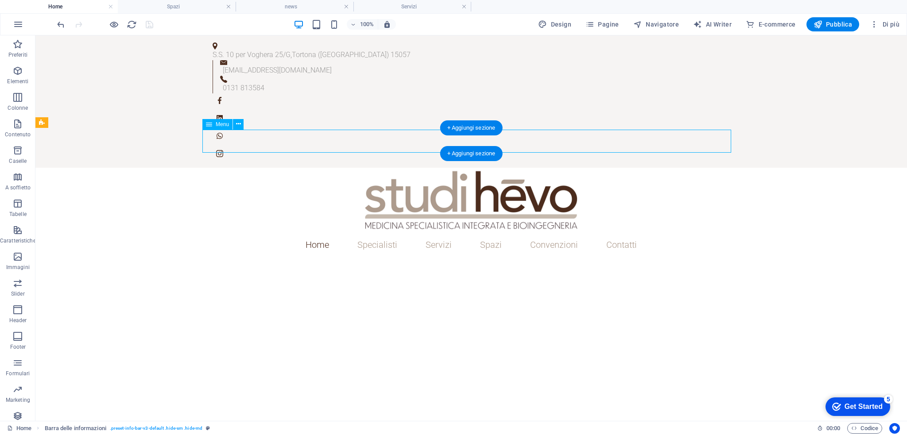
select select "11"
select select
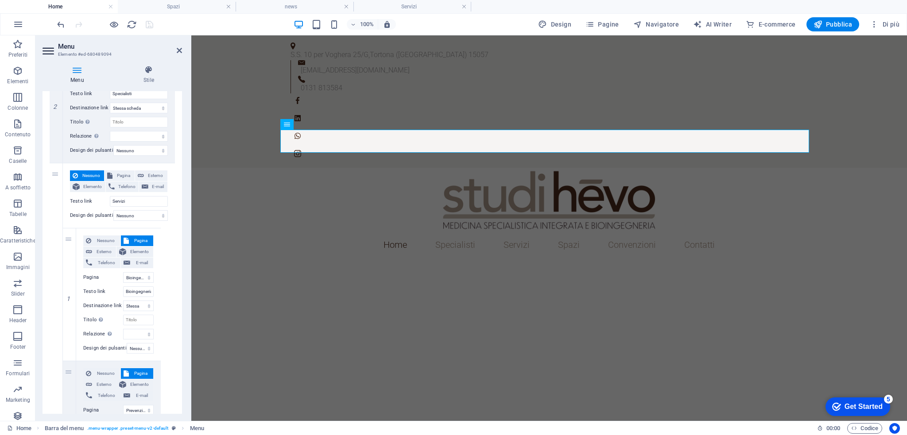
scroll to position [263, 0]
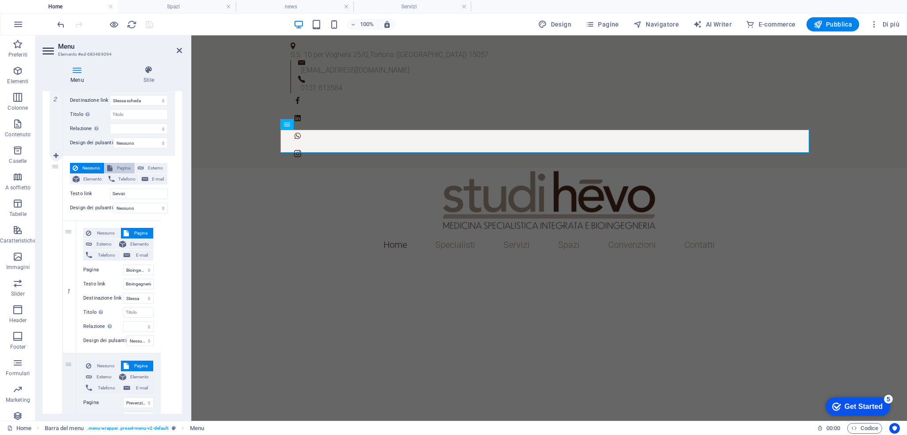
click at [121, 166] on span "Pagina" at bounding box center [123, 168] width 16 height 11
select select
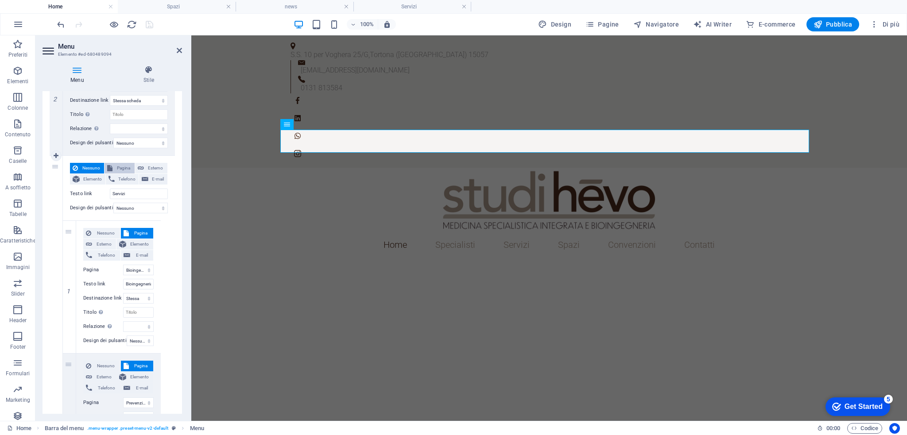
select select
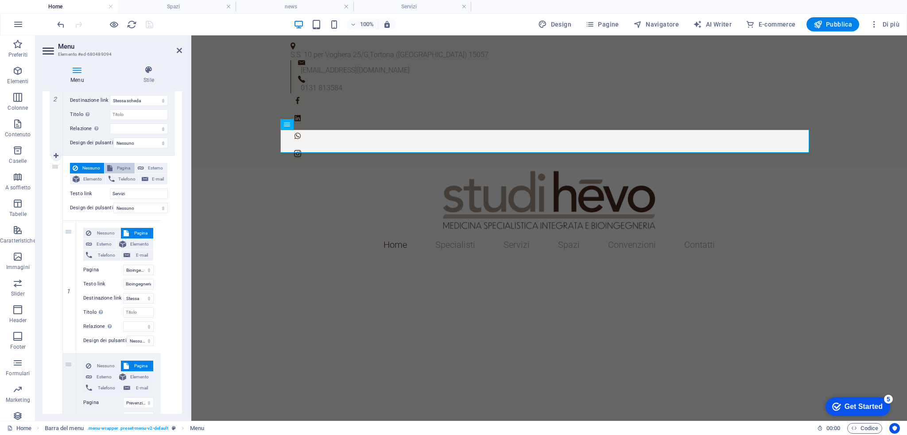
select select
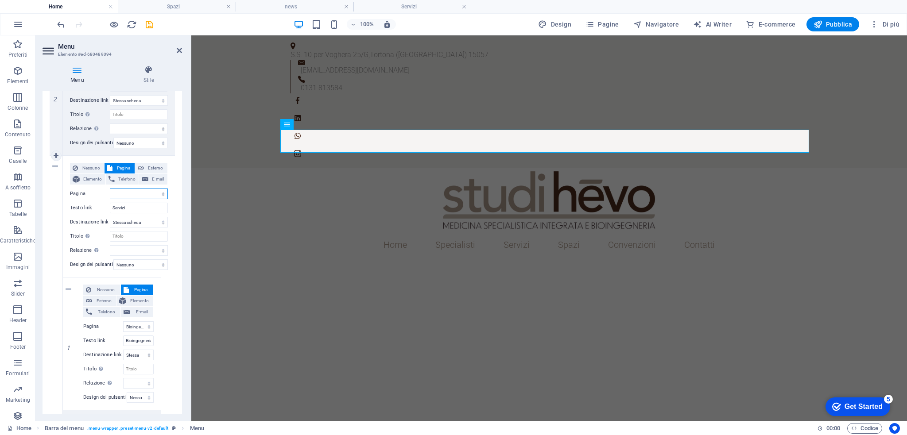
click at [136, 194] on select "Home modello-subpage Specialisti Bioingegneria Prevenzione primaria Medicina an…" at bounding box center [139, 194] width 58 height 11
select select "10"
click at [110, 189] on select "Home modello-subpage Specialisti Bioingegneria Prevenzione primaria Medicina an…" at bounding box center [139, 194] width 58 height 11
select select
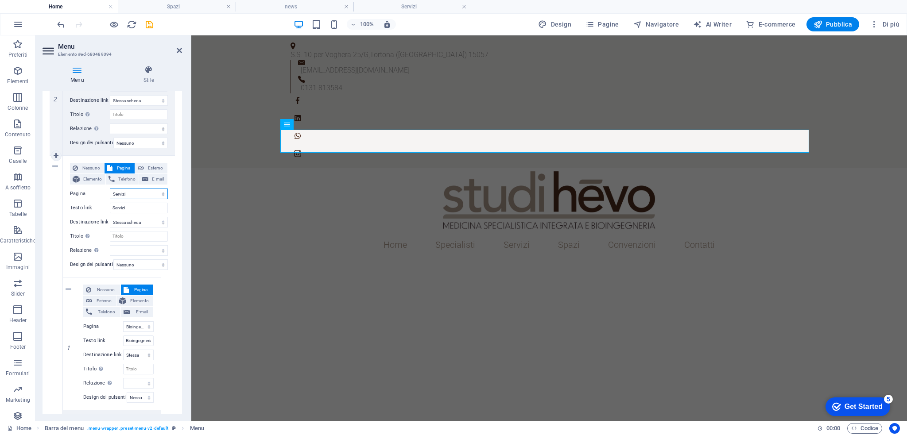
select select
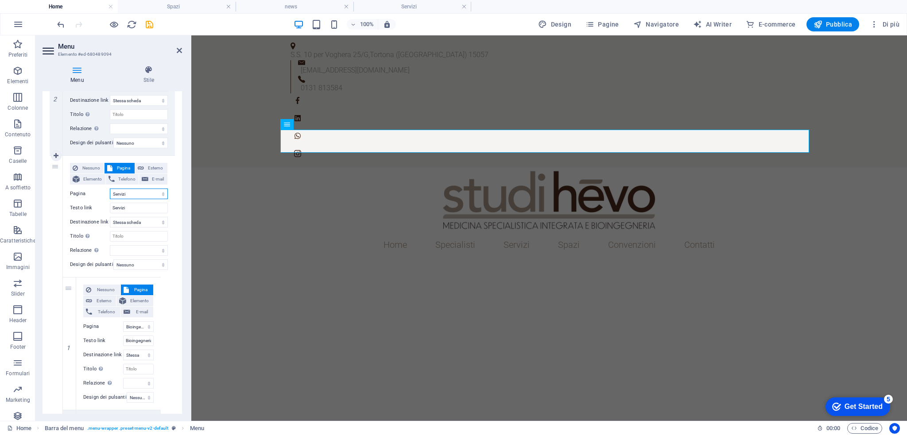
select select
click at [150, 27] on icon "save" at bounding box center [149, 24] width 10 height 10
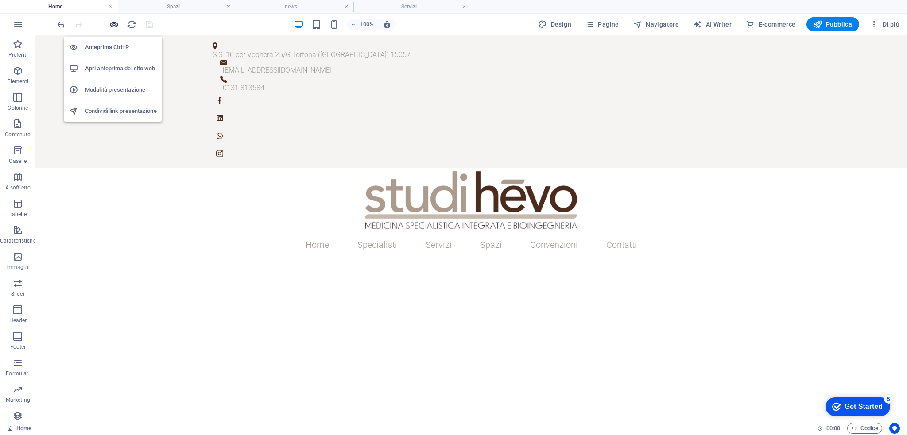
click at [113, 25] on icon "button" at bounding box center [114, 24] width 10 height 10
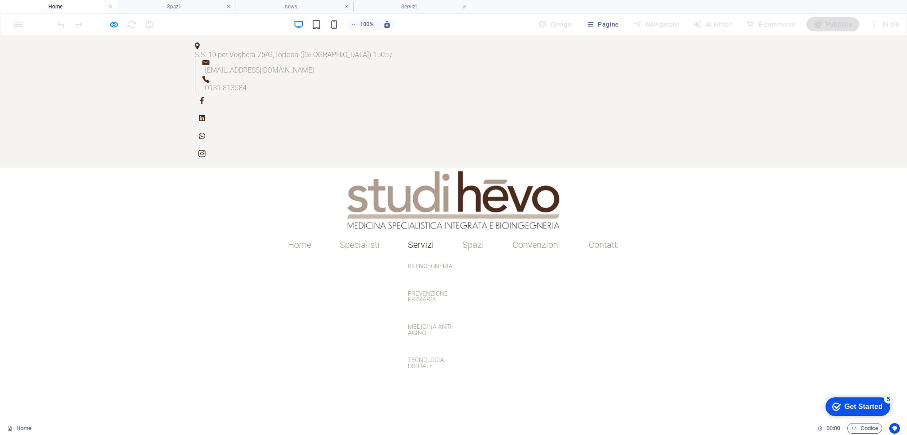
click at [414, 233] on link "Servizi" at bounding box center [421, 244] width 40 height 23
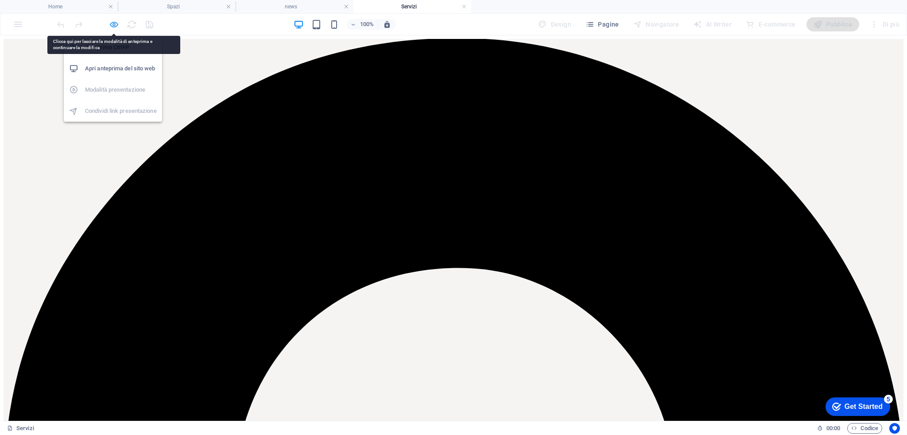
click at [109, 27] on icon "button" at bounding box center [114, 24] width 10 height 10
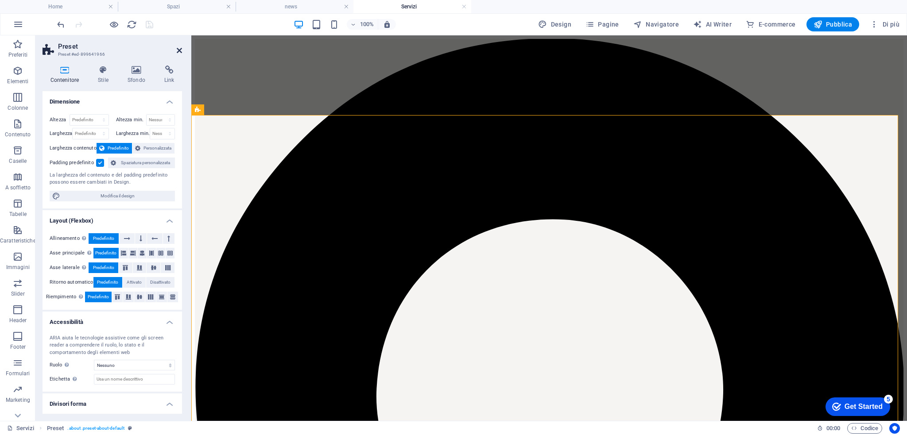
click at [181, 51] on icon at bounding box center [179, 50] width 5 height 7
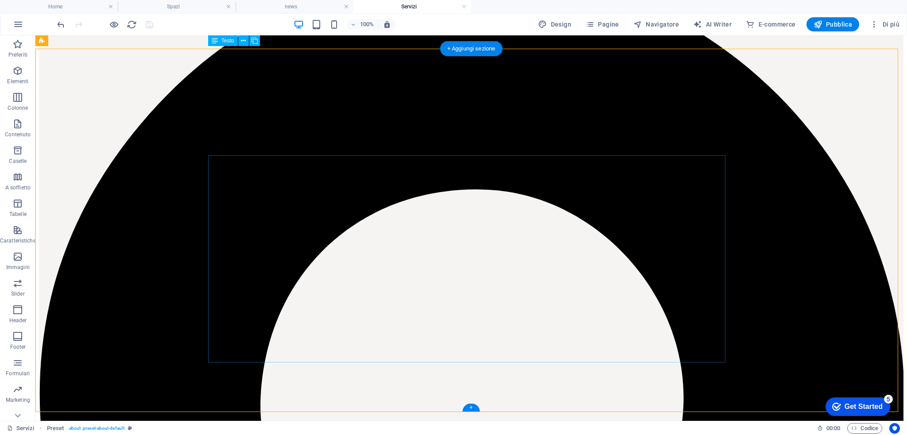
scroll to position [66, 0]
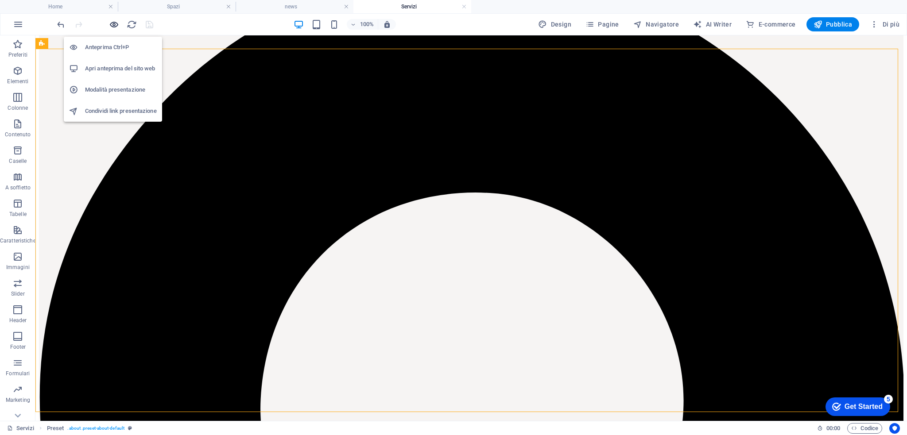
click at [117, 25] on icon "button" at bounding box center [114, 24] width 10 height 10
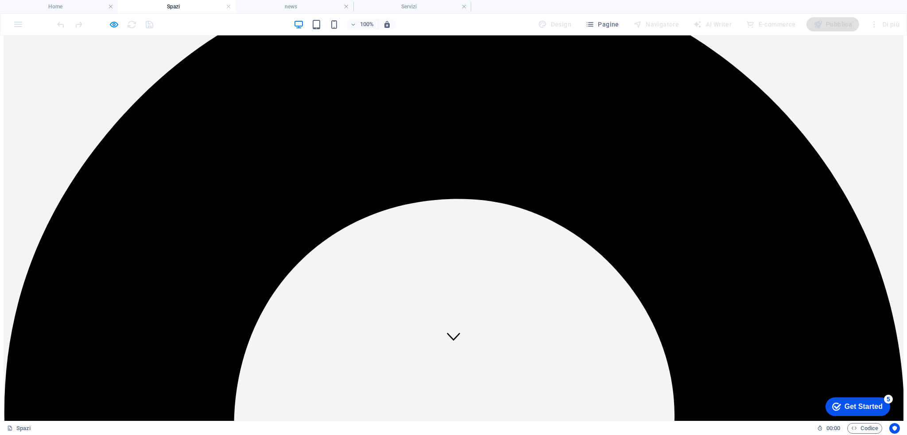
scroll to position [0, 0]
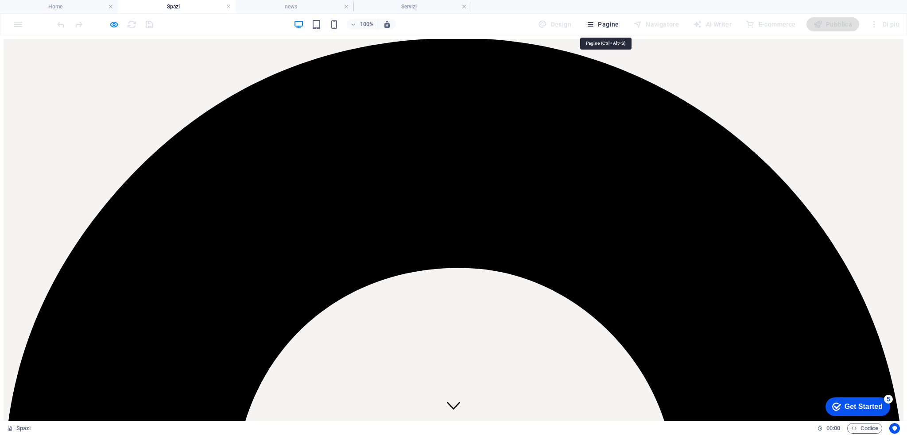
click at [610, 22] on span "Pagine" at bounding box center [602, 24] width 34 height 9
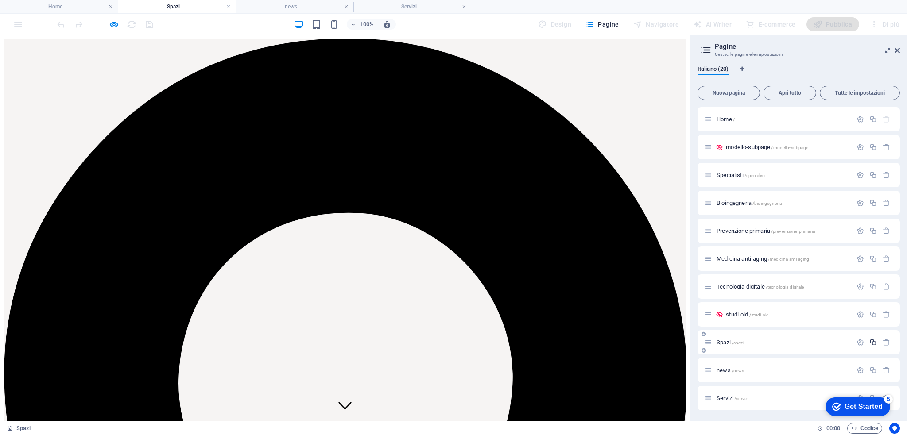
click at [872, 342] on icon "button" at bounding box center [873, 343] width 8 height 8
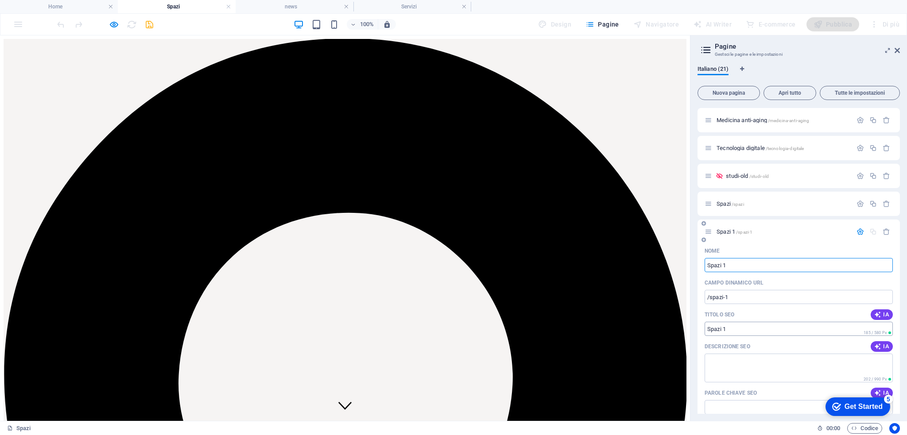
scroll to position [140, 0]
click at [733, 261] on input "Spazi 1" at bounding box center [798, 264] width 188 height 14
type input "Spazi_old"
type input "/spazi-21"
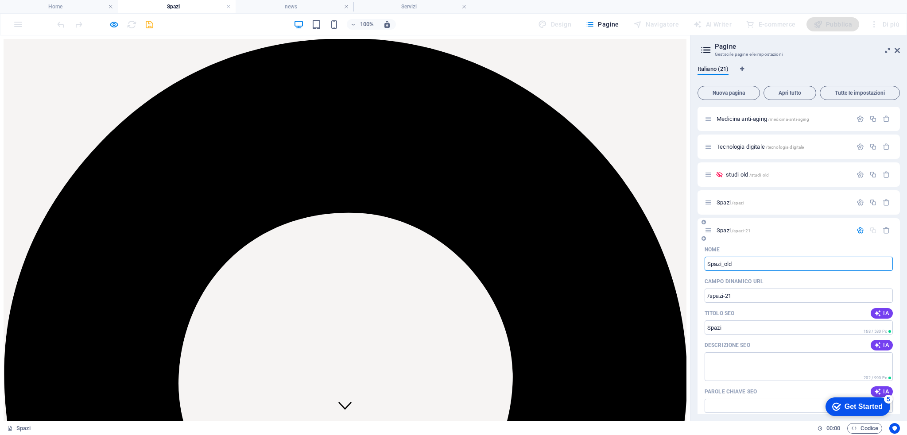
type input "Spazi"
click at [734, 298] on input "/spazi-21" at bounding box center [798, 296] width 188 height 14
type input "Spazi_old"
click at [734, 298] on input "/spazi-21" at bounding box center [798, 296] width 188 height 14
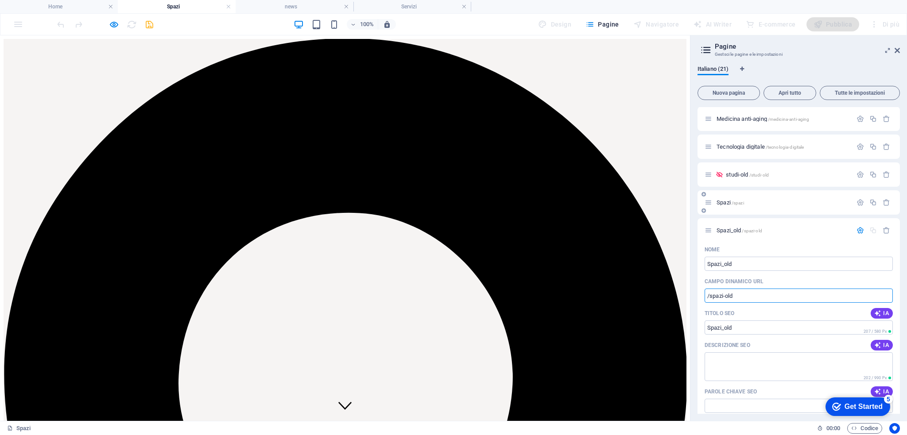
type input "/spazi-old"
click at [728, 203] on span "Spazi /spazi" at bounding box center [729, 202] width 27 height 7
click at [738, 203] on span "/spazi" at bounding box center [737, 203] width 12 height 5
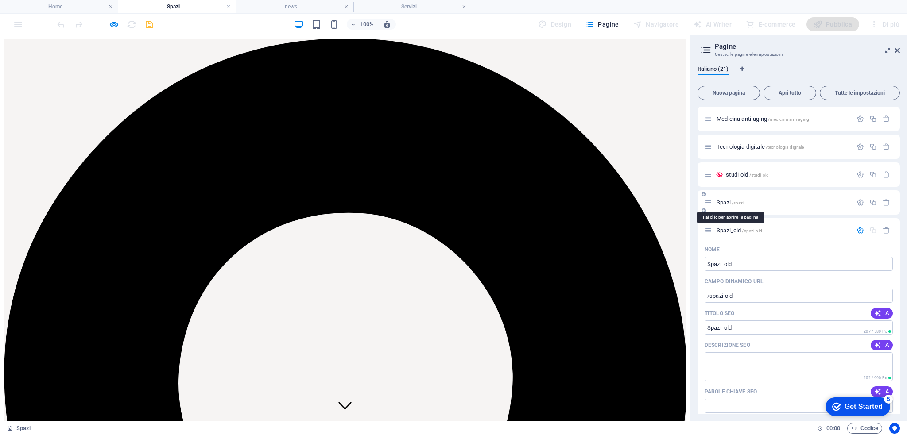
click at [738, 203] on span "/spazi" at bounding box center [737, 203] width 12 height 5
click at [720, 201] on span "Spazi /spazi" at bounding box center [729, 202] width 27 height 7
click at [858, 227] on icon "button" at bounding box center [860, 231] width 8 height 8
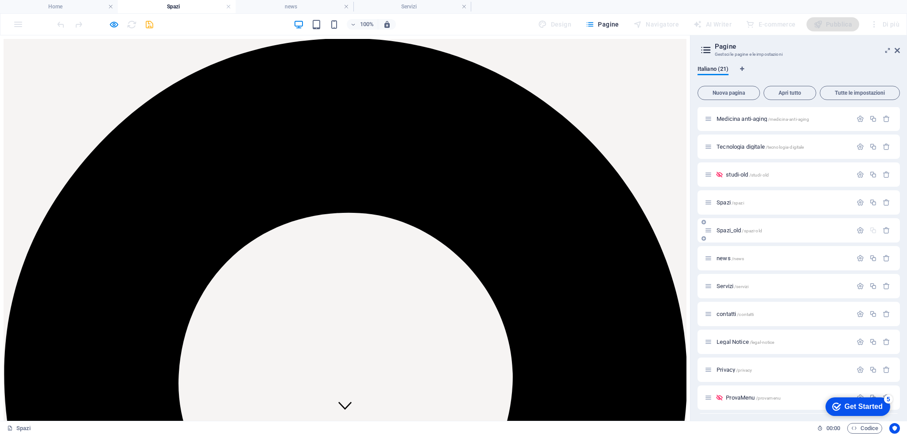
click at [735, 228] on span "Spazi_old /spazi-old" at bounding box center [739, 230] width 46 height 7
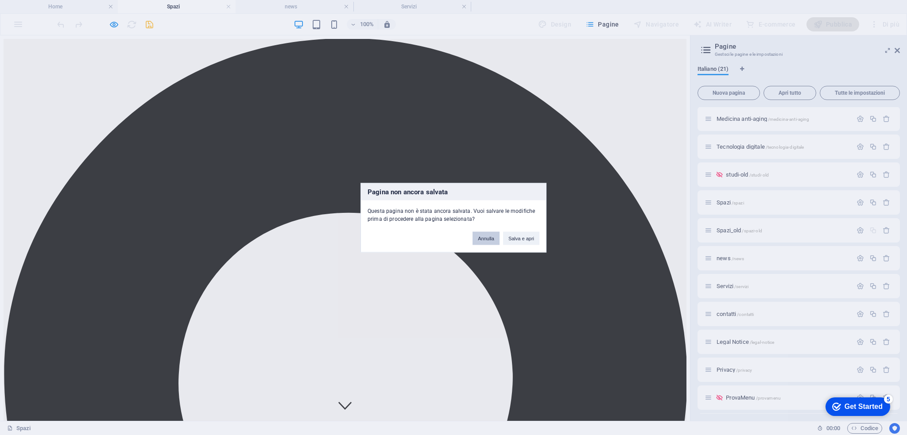
click at [493, 238] on button "Annulla" at bounding box center [485, 238] width 27 height 13
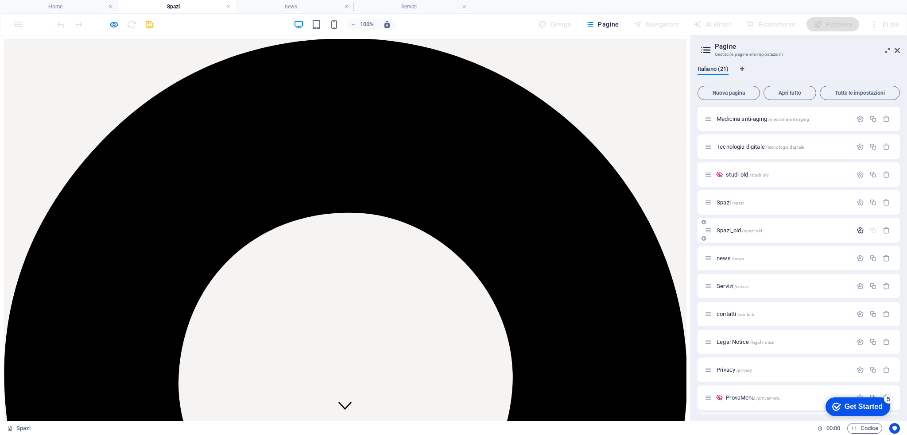
click at [856, 230] on icon "button" at bounding box center [860, 231] width 8 height 8
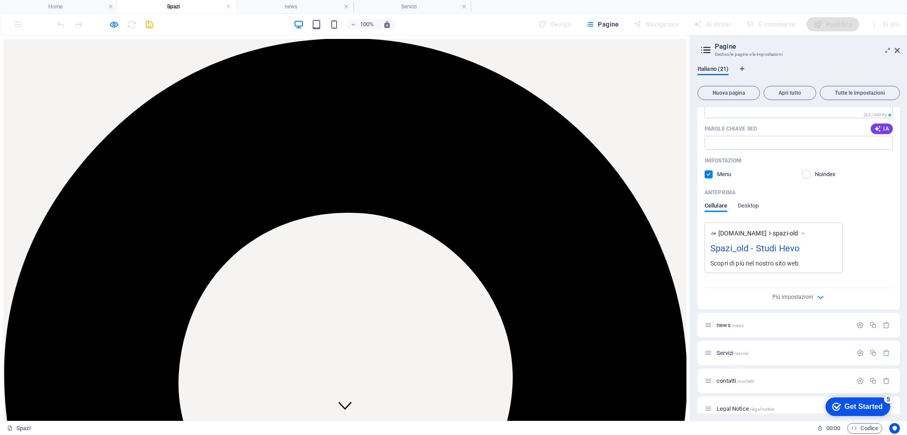
scroll to position [401, 0]
click at [827, 177] on p "Noindex" at bounding box center [829, 177] width 29 height 8
click at [0, 0] on input "checkbox" at bounding box center [0, 0] width 0 height 0
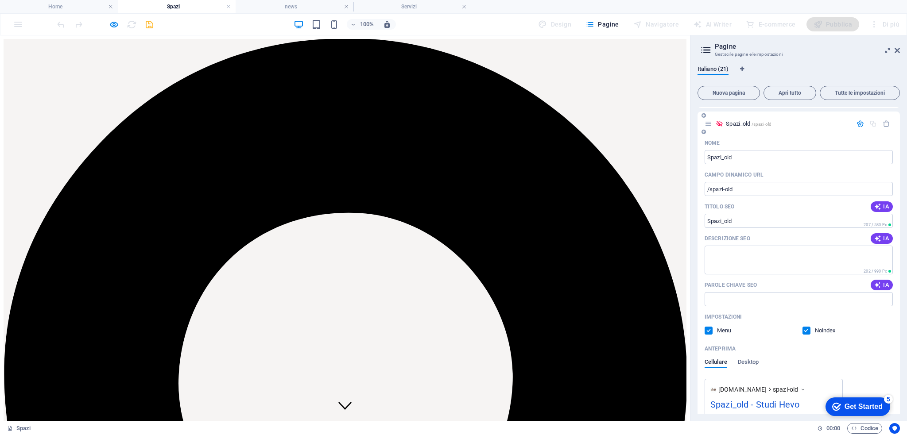
scroll to position [251, 0]
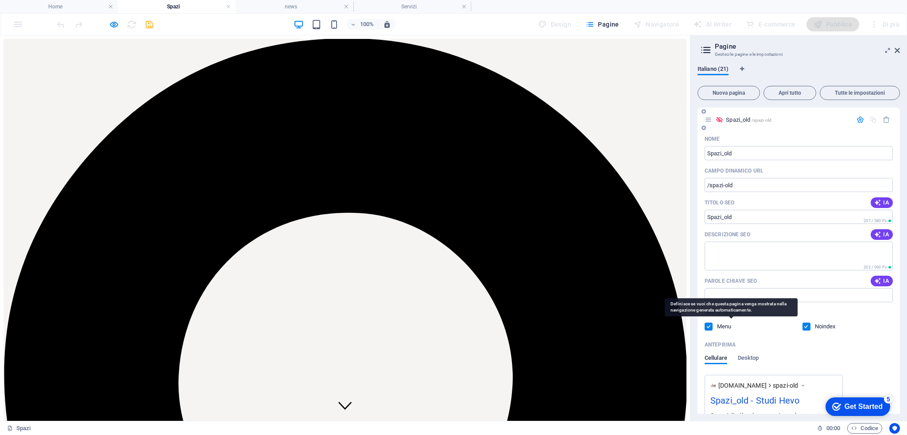
click at [724, 326] on p "Menu" at bounding box center [731, 327] width 29 height 8
click at [0, 0] on input "checkbox" at bounding box center [0, 0] width 0 height 0
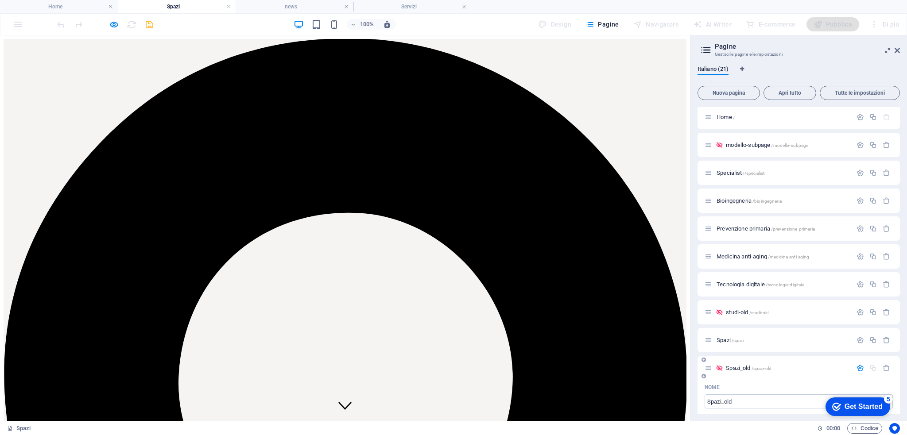
scroll to position [0, 0]
click at [740, 316] on span "studi-old /studi-old" at bounding box center [747, 314] width 43 height 7
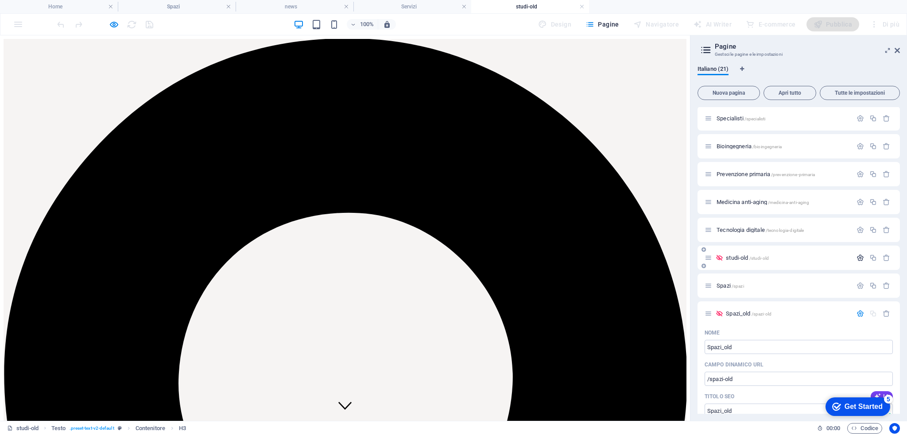
click at [862, 258] on button "button" at bounding box center [860, 258] width 13 height 8
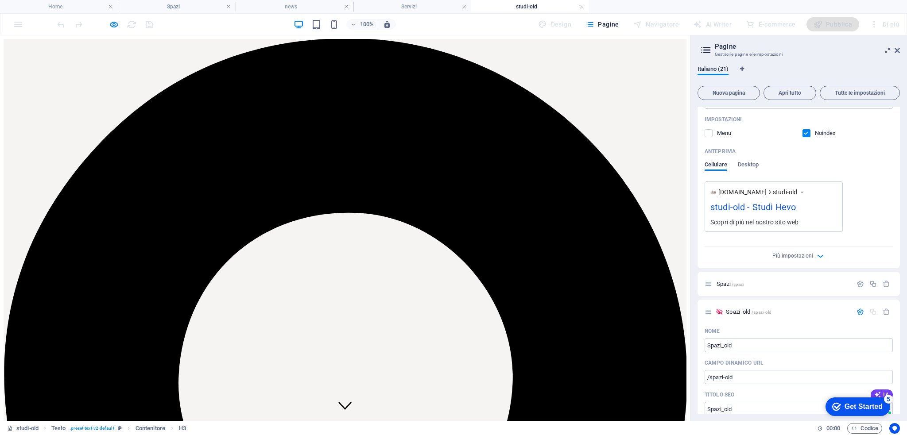
scroll to position [397, 0]
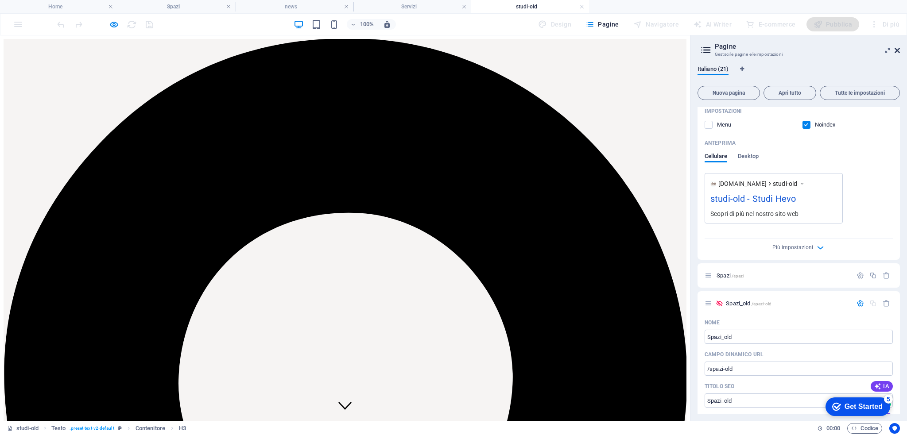
click at [894, 50] on icon at bounding box center [896, 50] width 5 height 7
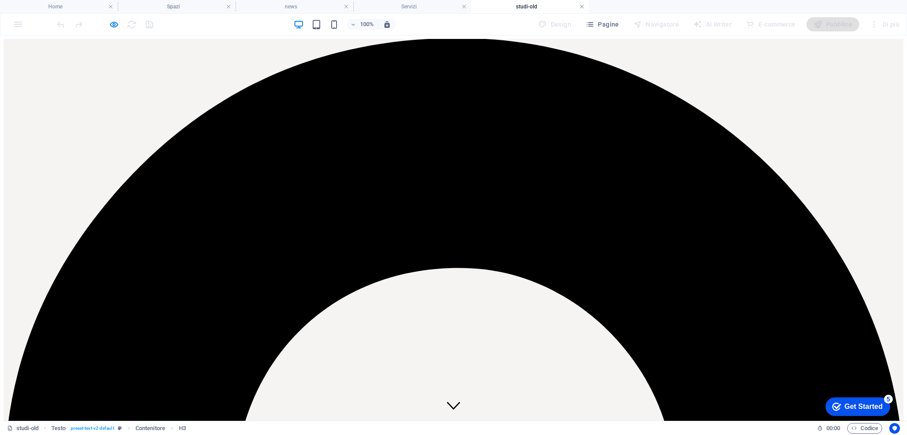
click at [580, 8] on link at bounding box center [581, 7] width 5 height 8
click at [450, 8] on h4 "Servizi" at bounding box center [412, 7] width 118 height 10
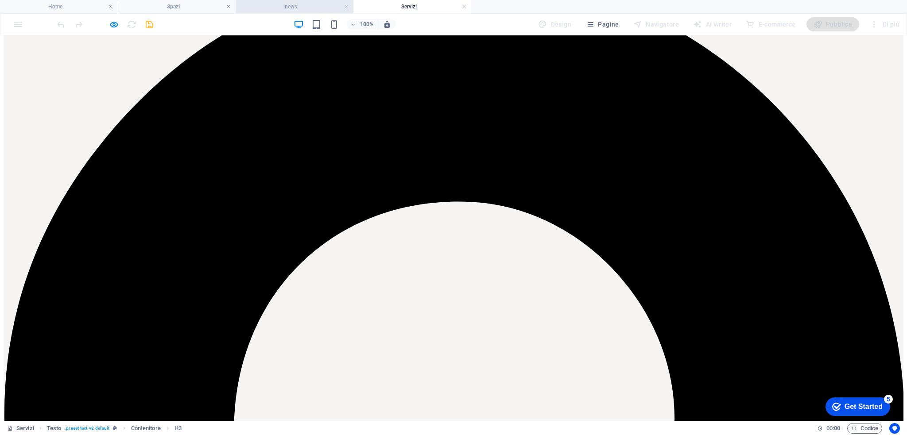
click at [314, 11] on h4 "news" at bounding box center [295, 7] width 118 height 10
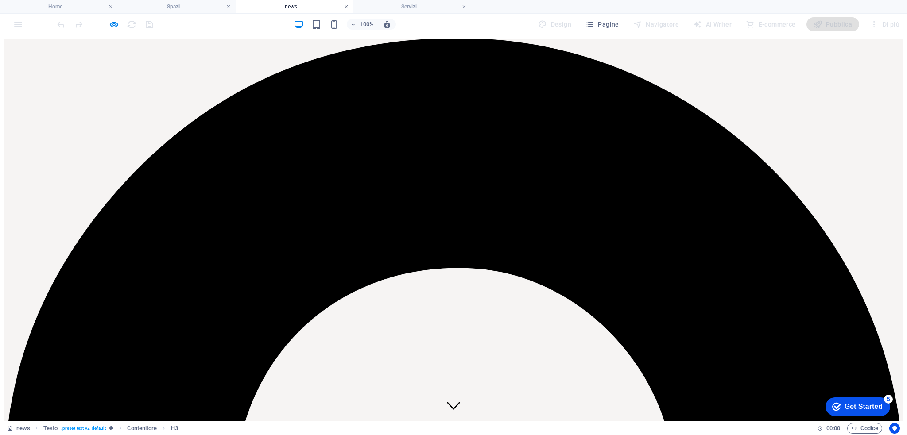
click at [346, 8] on link at bounding box center [346, 7] width 5 height 8
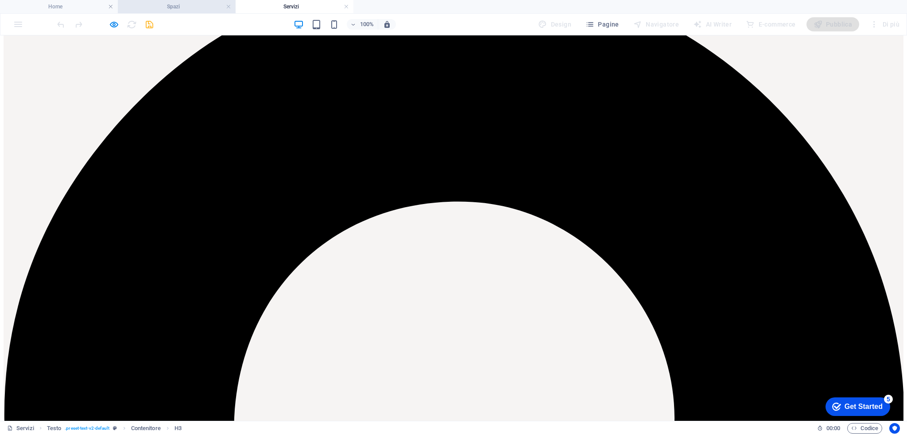
click at [149, 6] on h4 "Spazi" at bounding box center [177, 7] width 118 height 10
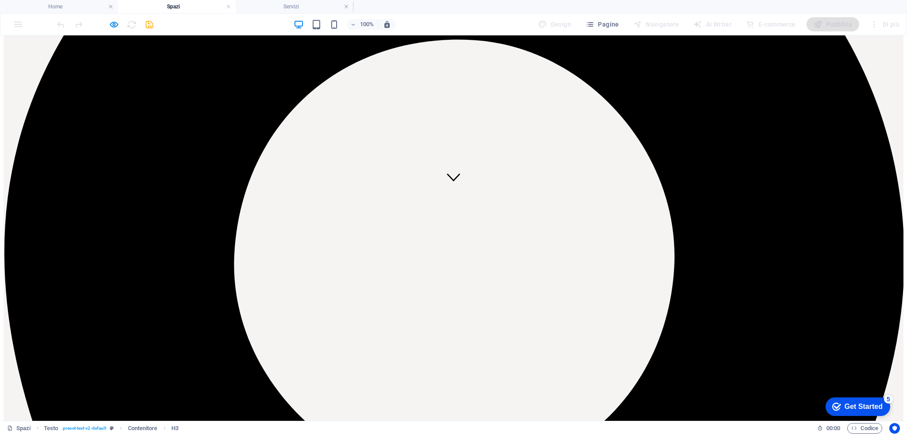
scroll to position [243, 0]
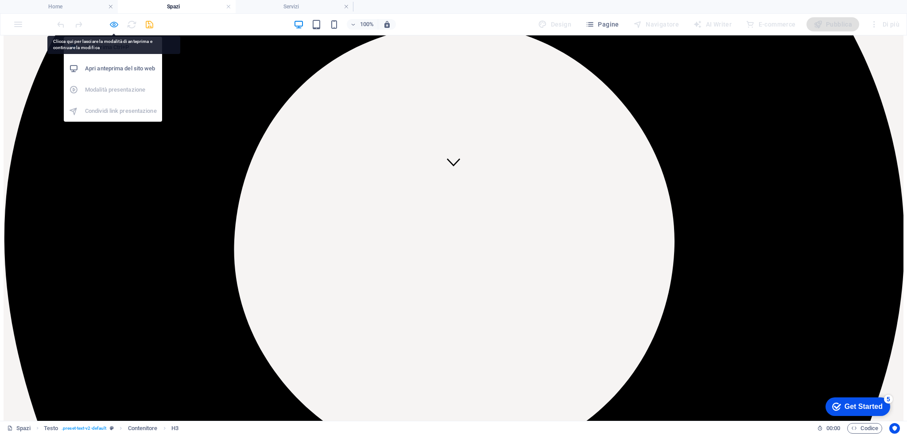
click at [115, 19] on icon "button" at bounding box center [114, 24] width 10 height 10
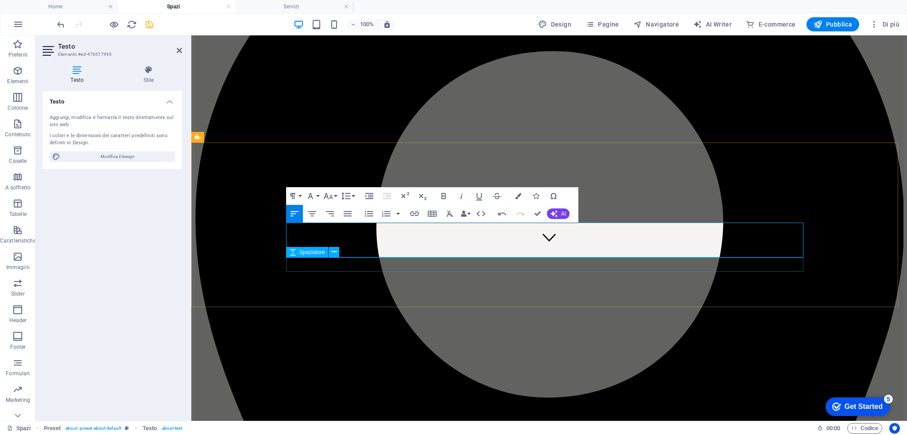
scroll to position [1771, 0]
click at [348, 215] on icon "button" at bounding box center [347, 214] width 11 height 11
click at [328, 197] on icon "button" at bounding box center [328, 196] width 11 height 11
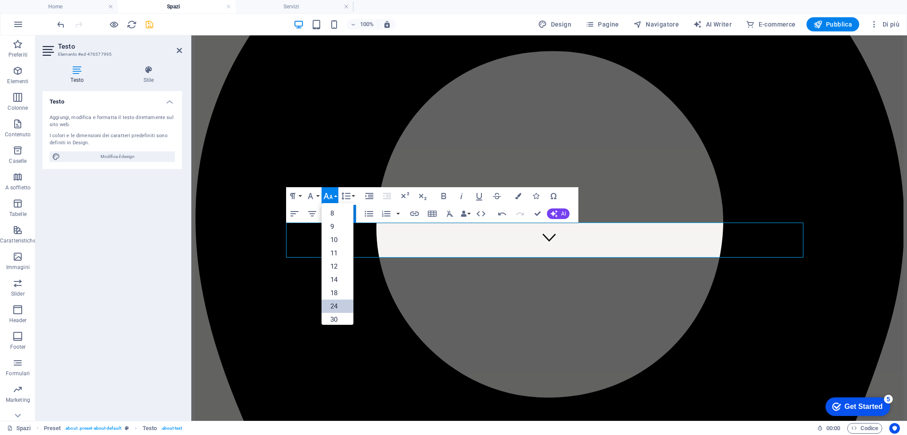
click at [337, 304] on link "24" at bounding box center [337, 306] width 32 height 13
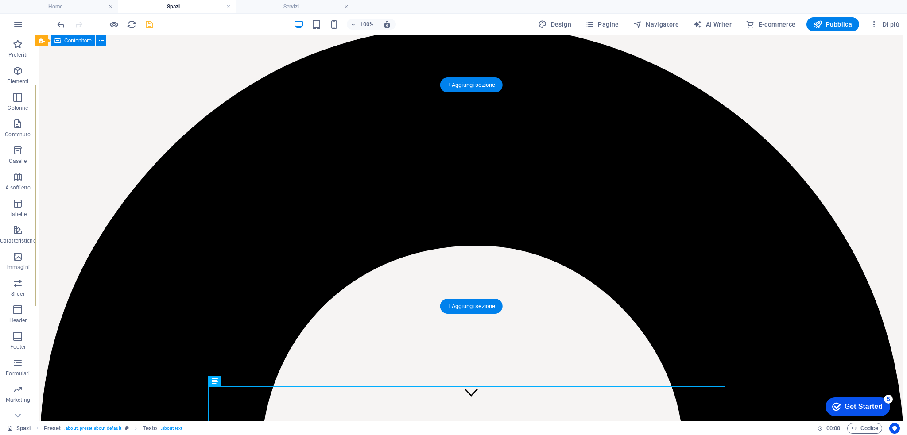
scroll to position [0, 0]
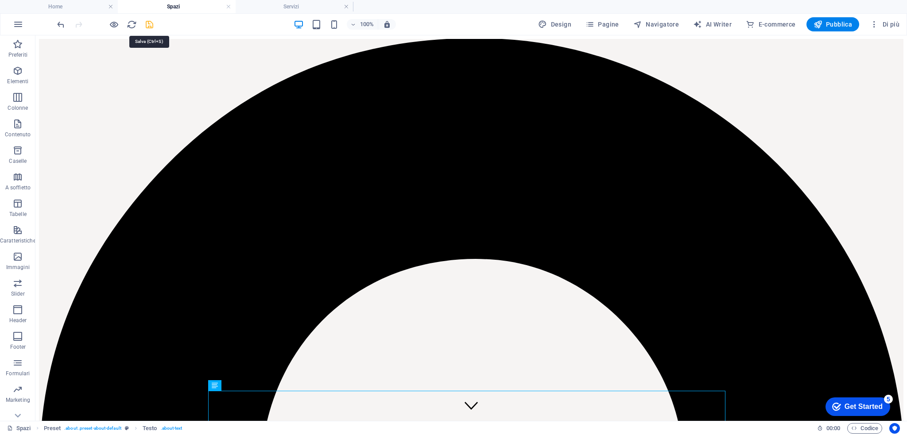
click at [152, 28] on icon "save" at bounding box center [149, 24] width 10 height 10
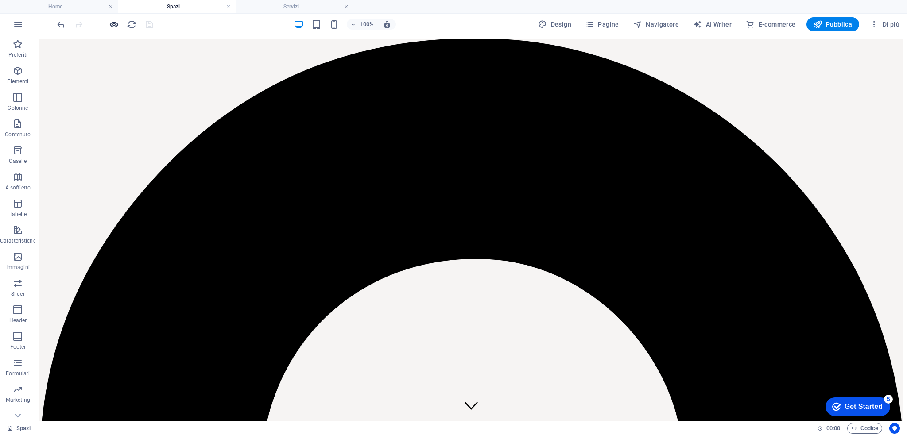
click at [118, 22] on icon "button" at bounding box center [114, 24] width 10 height 10
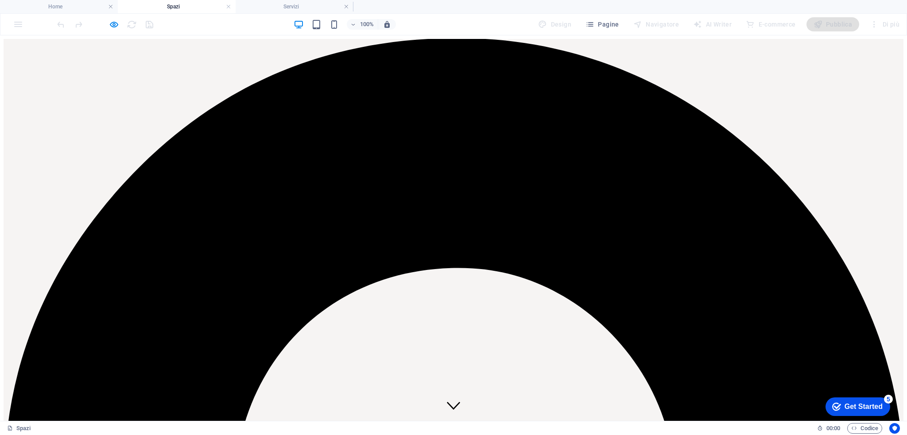
click at [115, 24] on icon "button" at bounding box center [114, 24] width 10 height 10
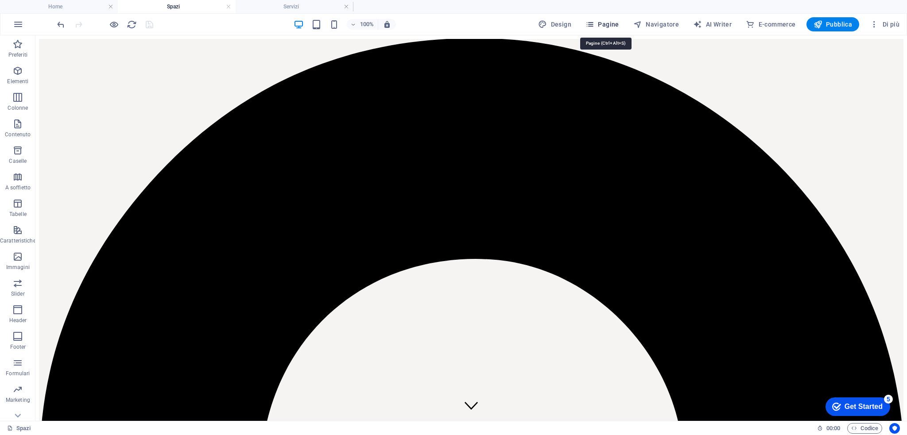
click at [605, 27] on span "Pagine" at bounding box center [602, 24] width 34 height 9
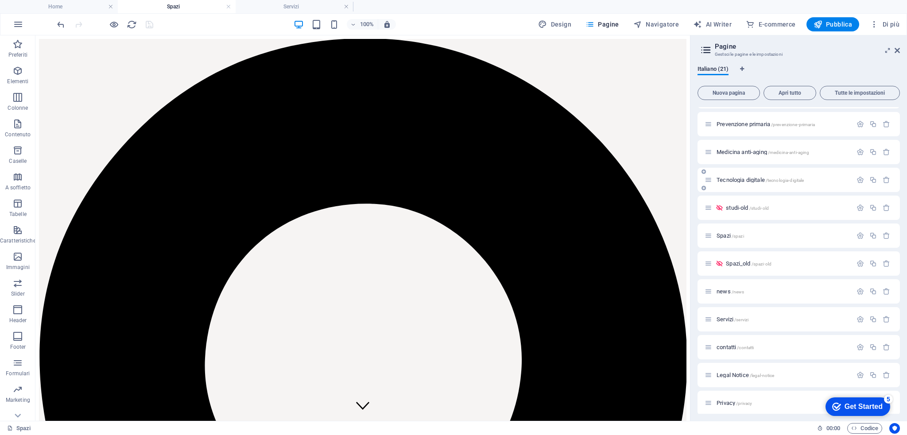
scroll to position [132, 0]
click at [734, 207] on span "Spazi /spazi" at bounding box center [729, 210] width 27 height 7
click at [870, 210] on icon "button" at bounding box center [873, 210] width 8 height 8
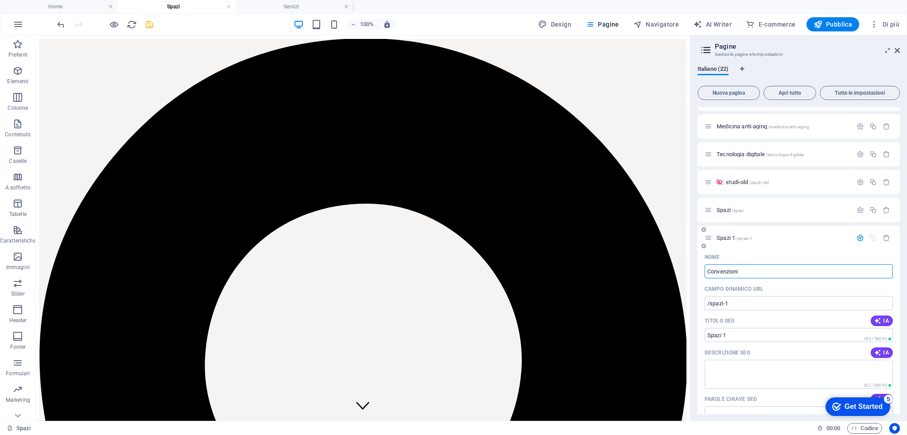
type input "Convenzioni"
type input "/convenzioni"
type input "Convenzioni"
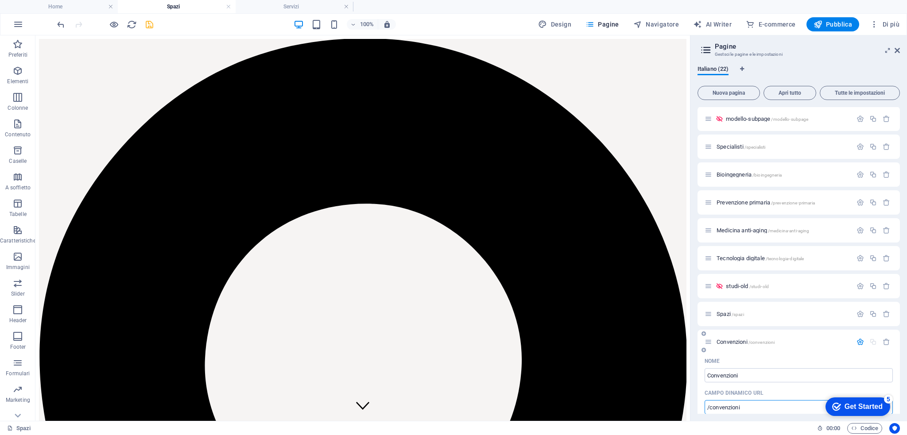
scroll to position [27, 0]
click at [731, 344] on span "Convenzioni /convenzioni" at bounding box center [745, 343] width 58 height 7
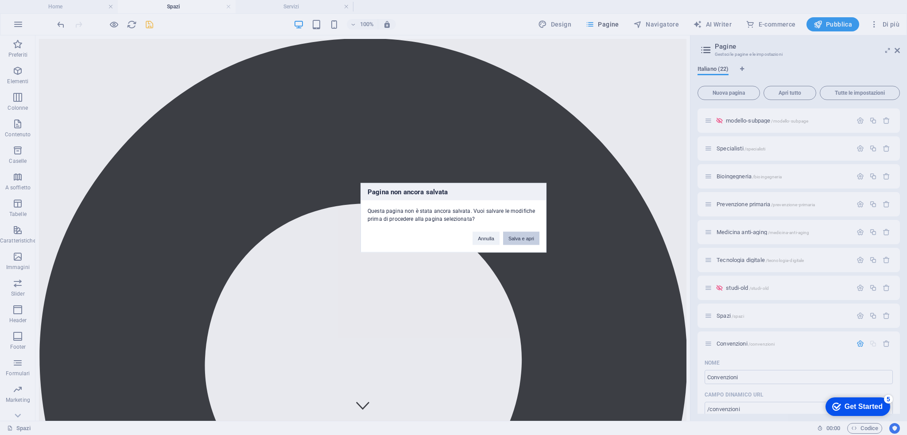
click at [516, 235] on button "Salva e apri" at bounding box center [521, 238] width 36 height 13
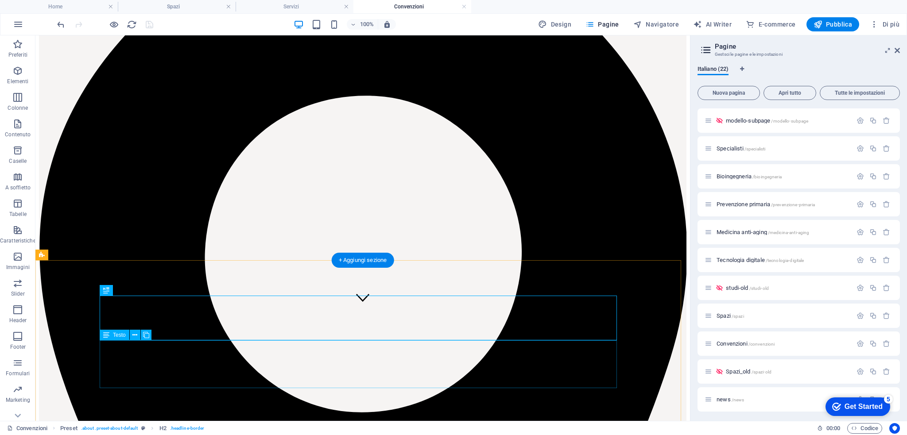
scroll to position [123, 0]
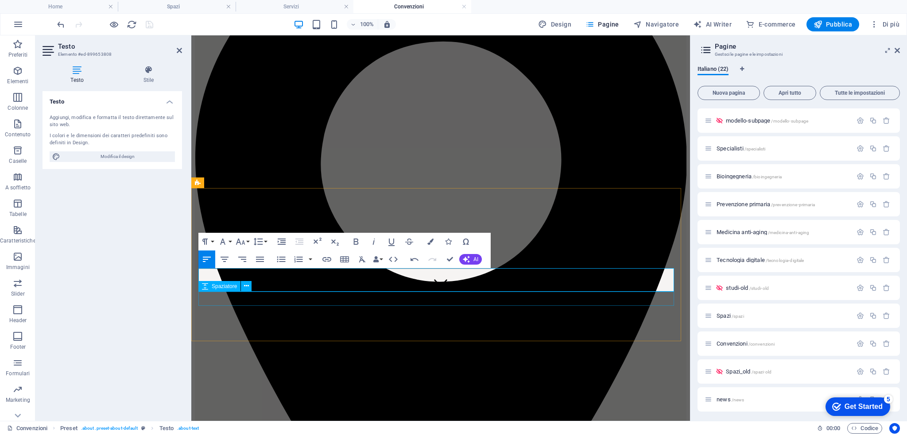
scroll to position [1062, 0]
click at [243, 247] on button "Font Size" at bounding box center [242, 242] width 17 height 18
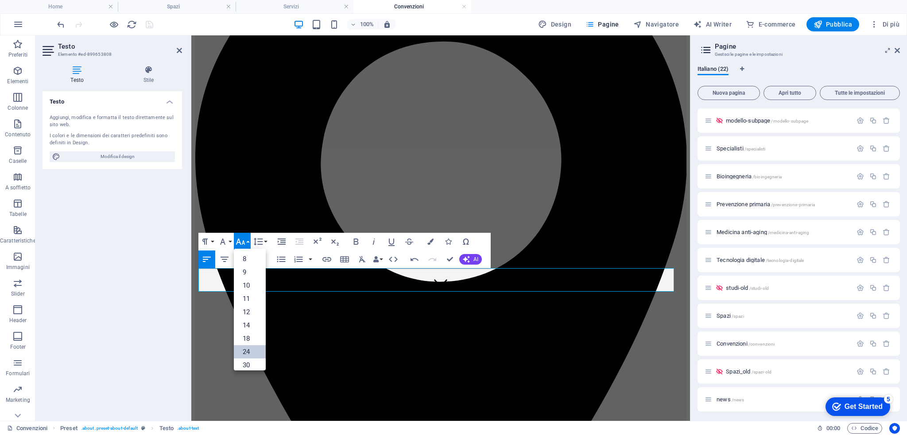
click at [249, 353] on link "24" at bounding box center [250, 351] width 32 height 13
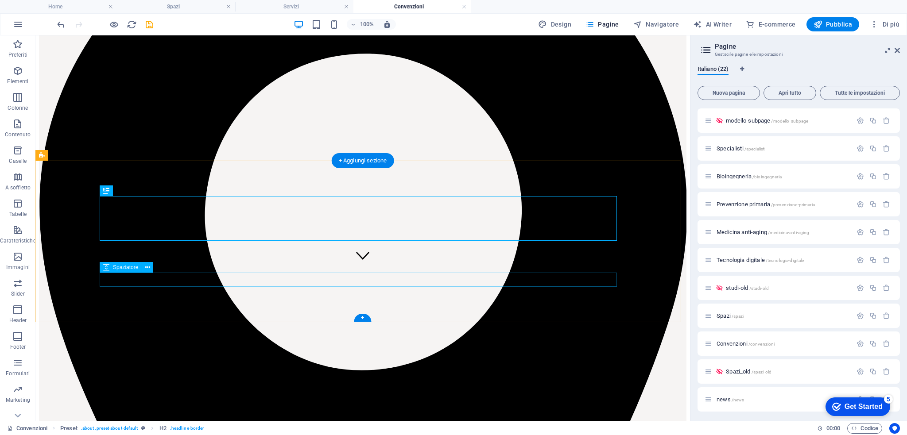
scroll to position [0, 0]
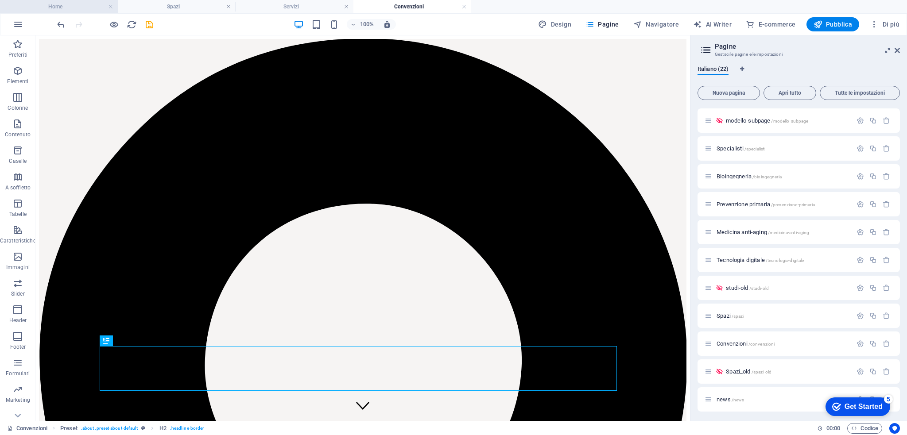
click at [66, 10] on h4 "Home" at bounding box center [59, 7] width 118 height 10
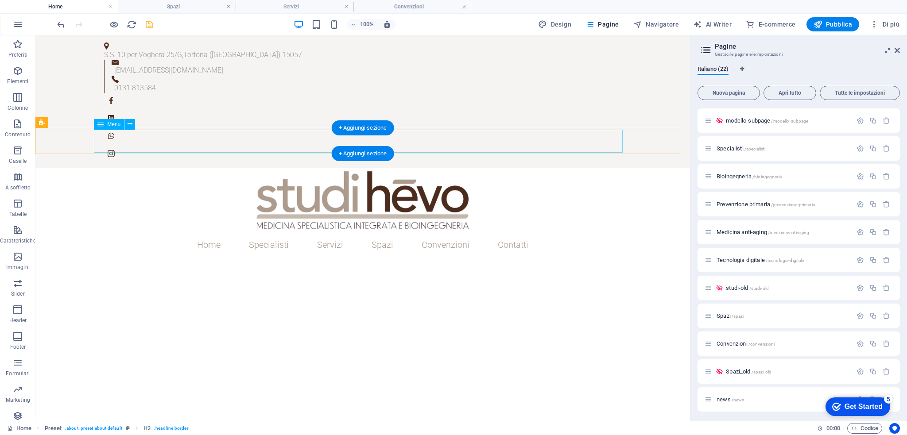
click at [155, 233] on nav "Home Specialisti Servizi Bioingegneria Prevenzione primaria Medicina anti-aging…" at bounding box center [362, 244] width 529 height 23
select select
select select "2"
select select
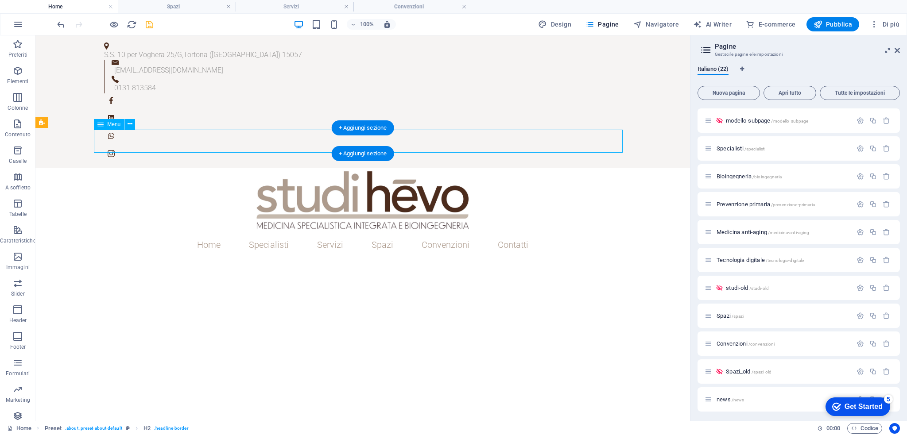
select select "10"
select select
select select "3"
select select
select select "4"
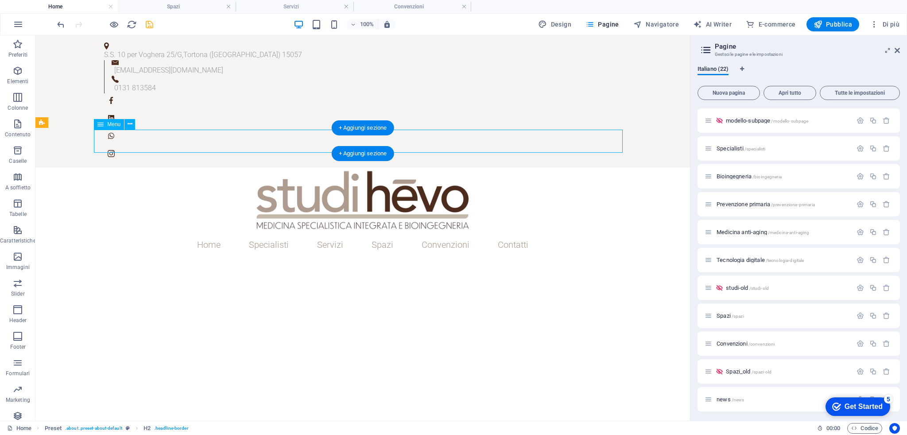
select select
select select "5"
select select
select select "6"
select select
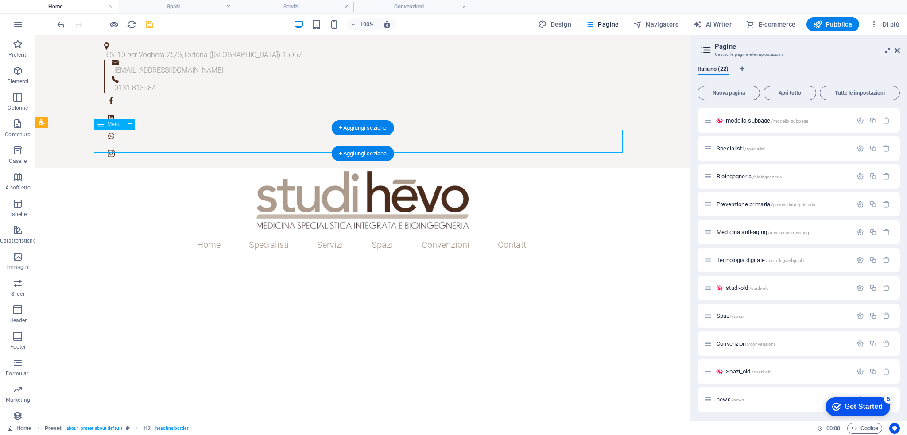
select select
select select "11"
select select
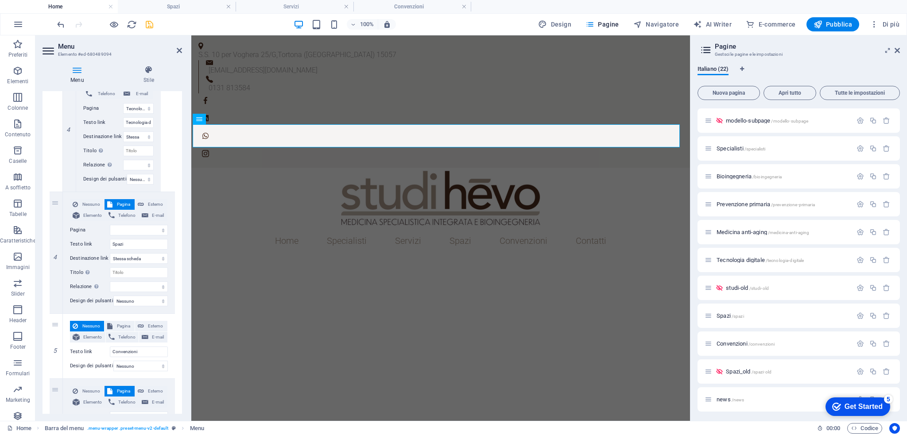
scroll to position [922, 0]
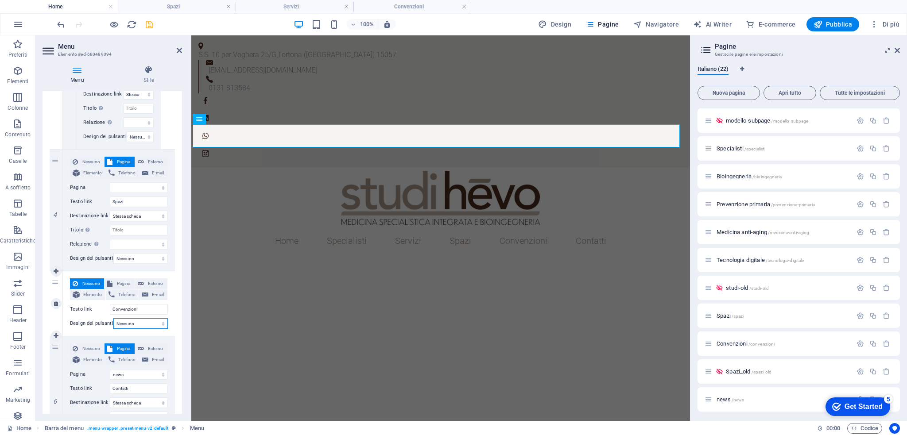
click at [132, 320] on select "Nessuno Predefinito Principale Secondario" at bounding box center [140, 323] width 54 height 11
click at [117, 282] on span "Pagina" at bounding box center [123, 283] width 16 height 11
select select
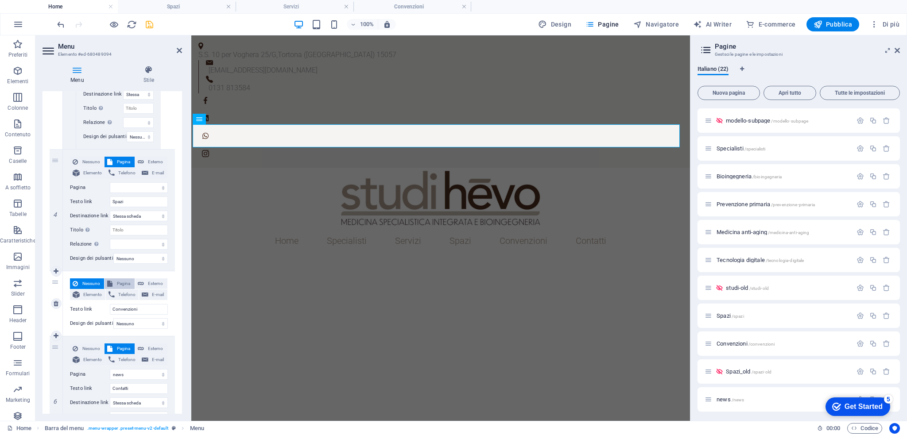
select select
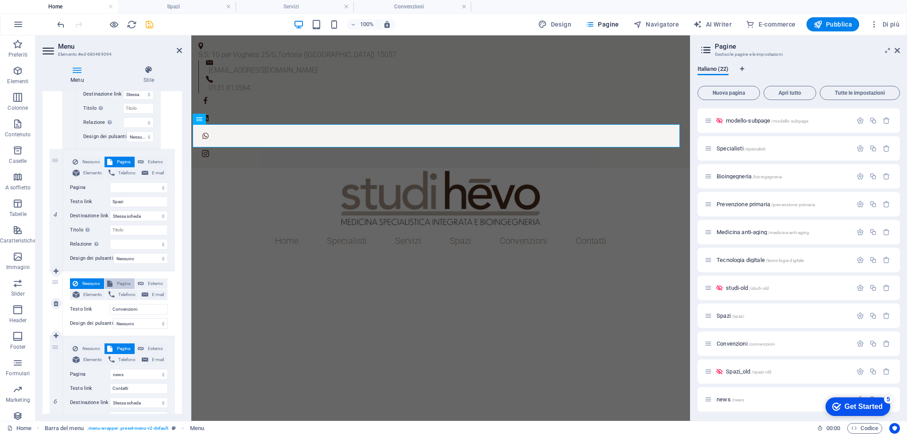
select select
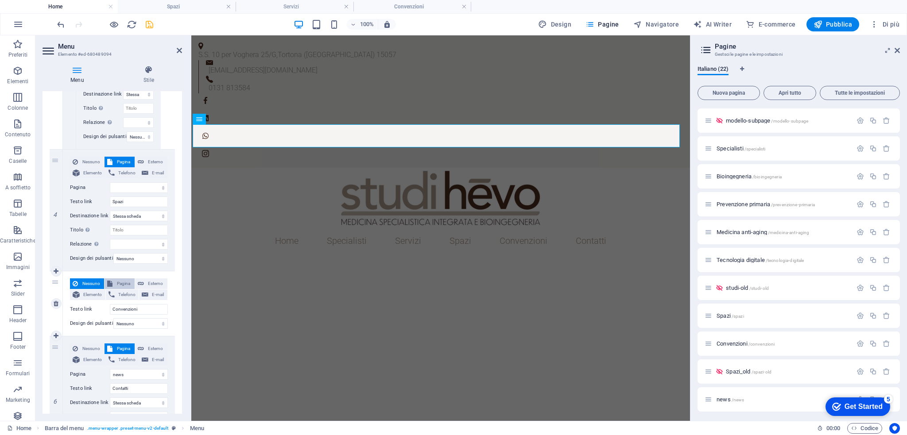
select select
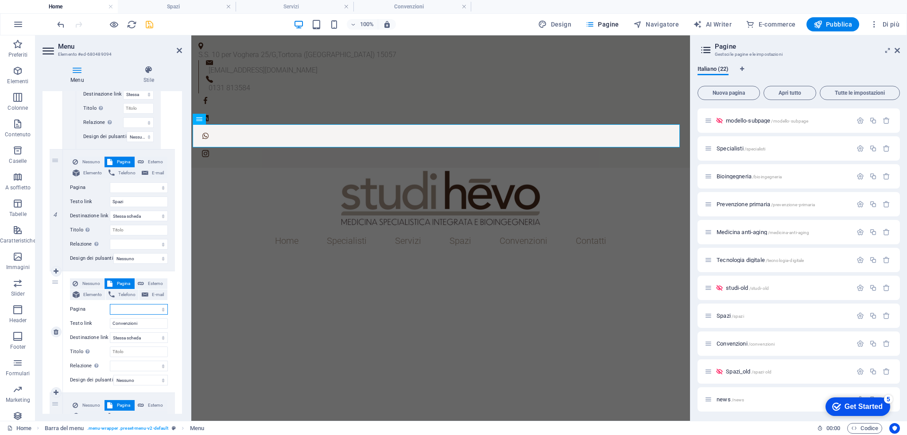
click at [117, 312] on select "Home modello-subpage Specialisti Bioingegneria Prevenzione primaria Medicina an…" at bounding box center [139, 309] width 58 height 11
select select "9"
click at [110, 304] on select "Home modello-subpage Specialisti Bioingegneria Prevenzione primaria Medicina an…" at bounding box center [139, 309] width 58 height 11
select select
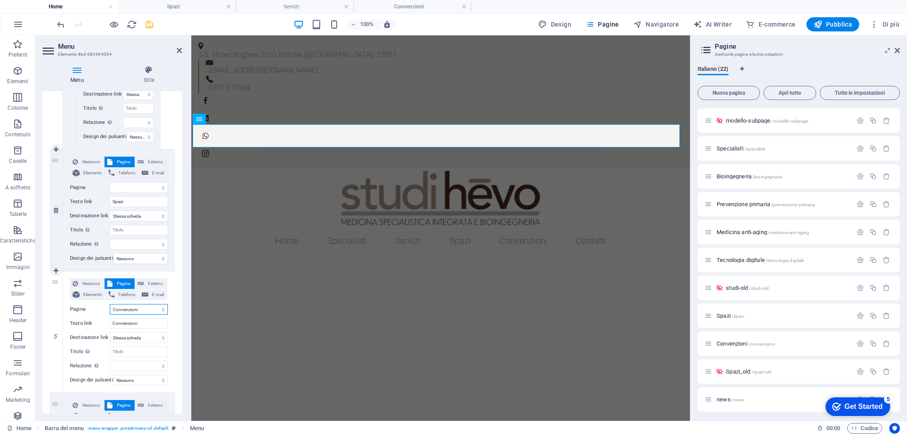
select select
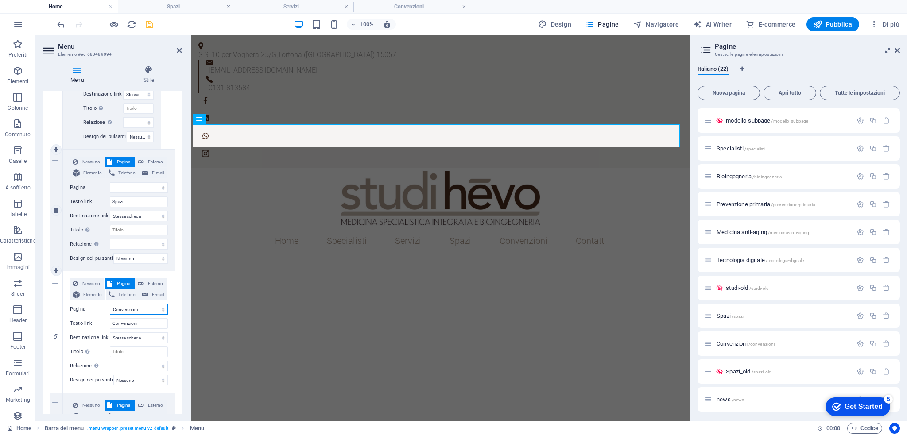
select select
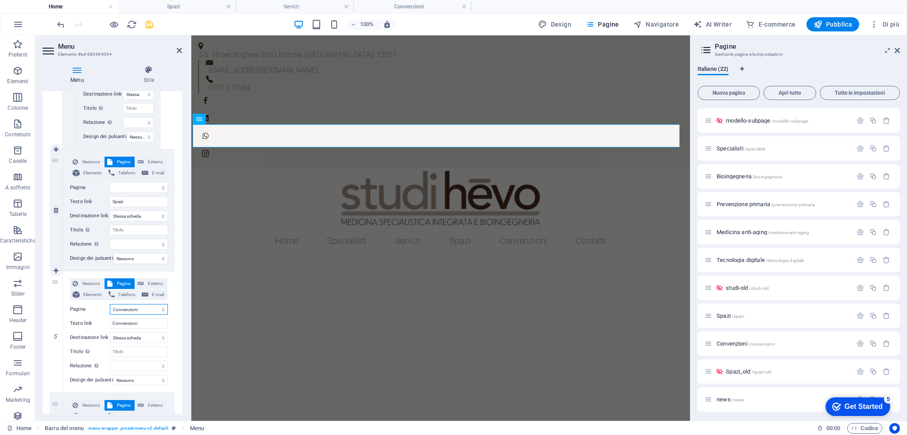
select select
click at [151, 22] on icon "save" at bounding box center [149, 24] width 10 height 10
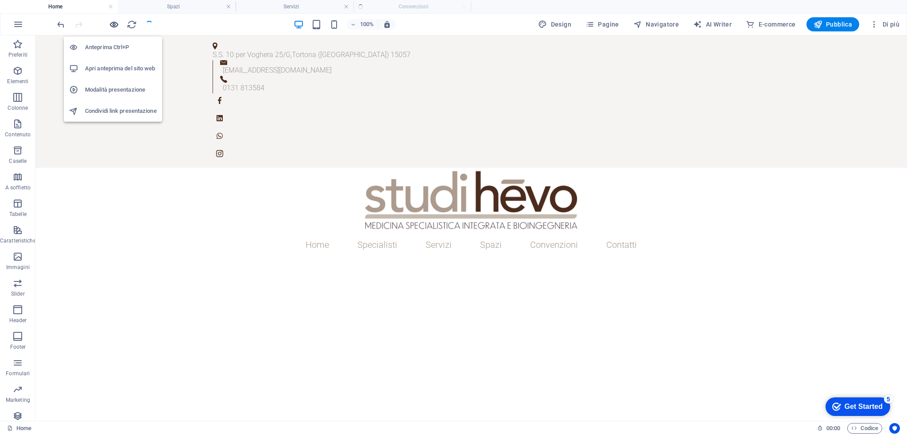
click at [113, 27] on icon "button" at bounding box center [114, 24] width 10 height 10
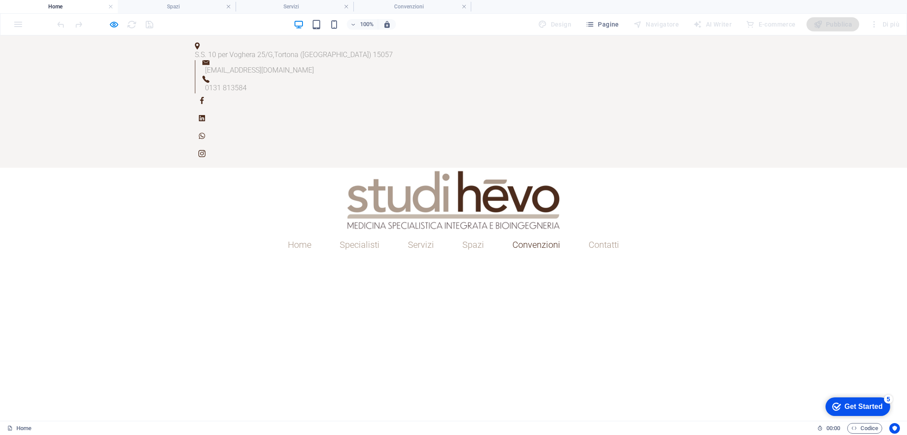
click at [522, 233] on link "Convenzioni" at bounding box center [536, 244] width 62 height 23
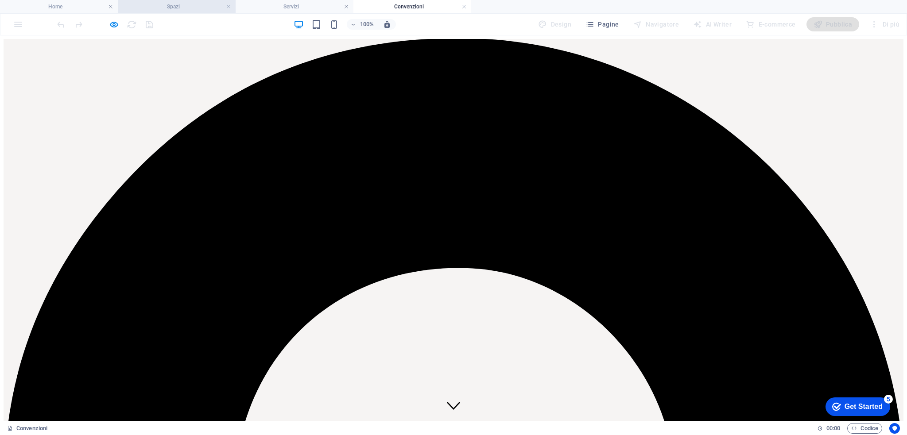
click at [174, 11] on h4 "Spazi" at bounding box center [177, 7] width 118 height 10
click at [299, 7] on h4 "Servizi" at bounding box center [295, 7] width 118 height 10
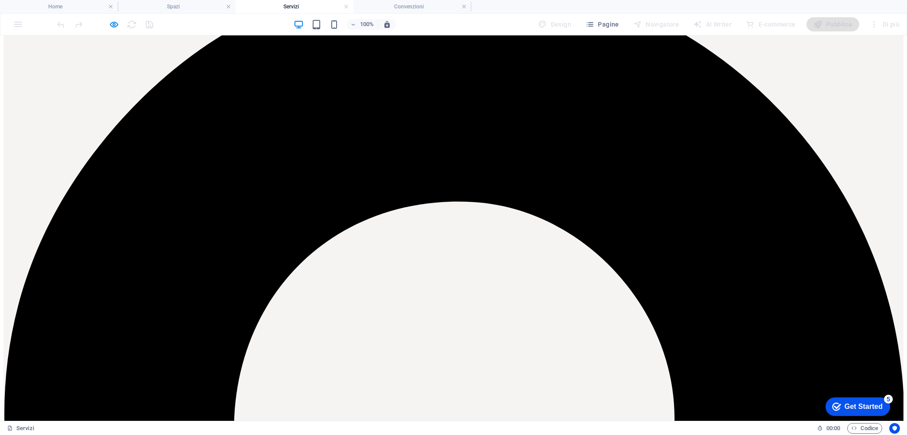
click at [227, 6] on link at bounding box center [228, 7] width 5 height 8
click at [230, 7] on link at bounding box center [228, 7] width 5 height 8
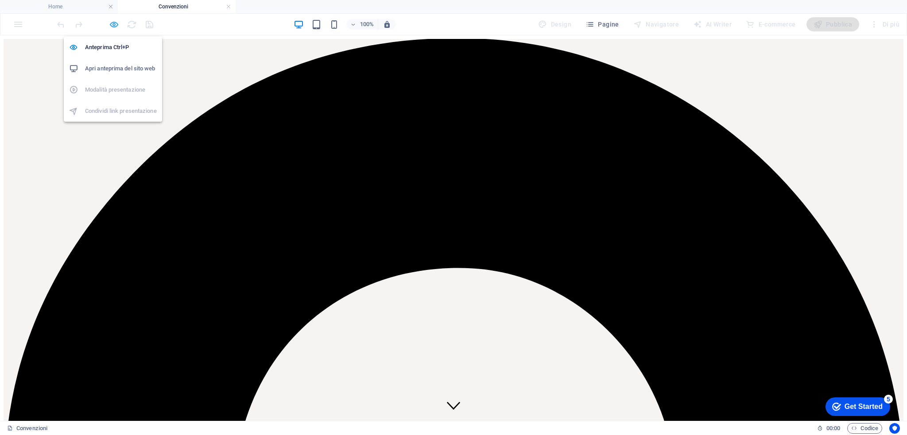
click at [110, 26] on icon "button" at bounding box center [114, 24] width 10 height 10
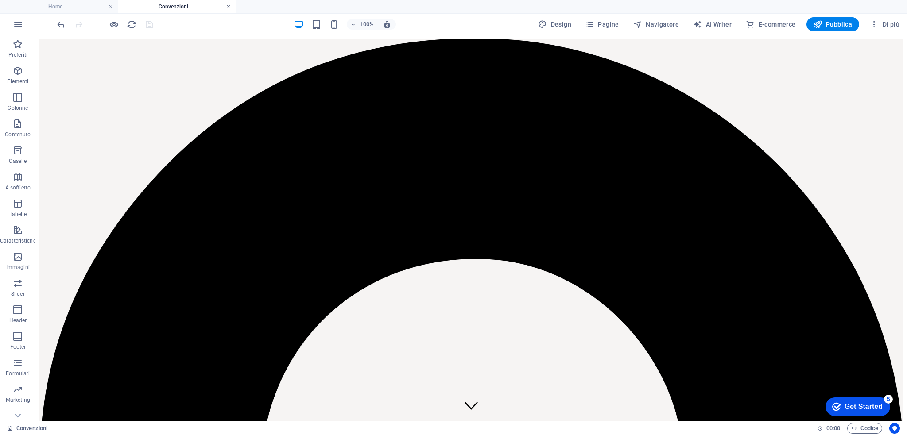
click at [227, 3] on link at bounding box center [228, 7] width 5 height 8
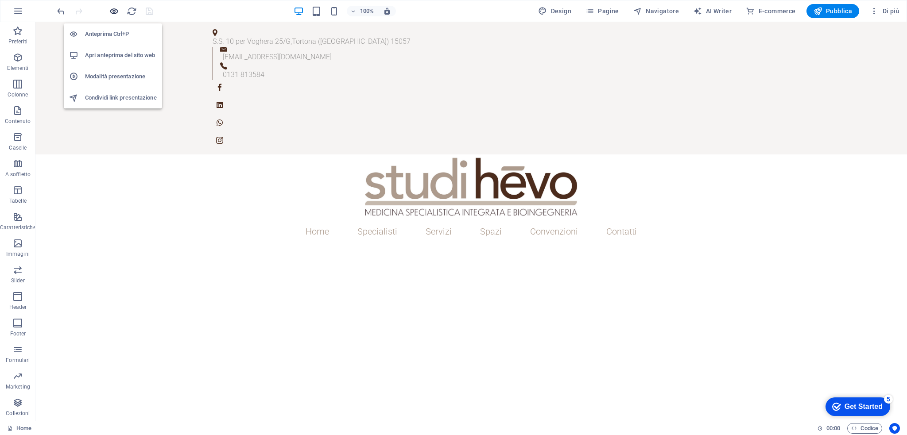
click at [114, 8] on icon "button" at bounding box center [114, 11] width 10 height 10
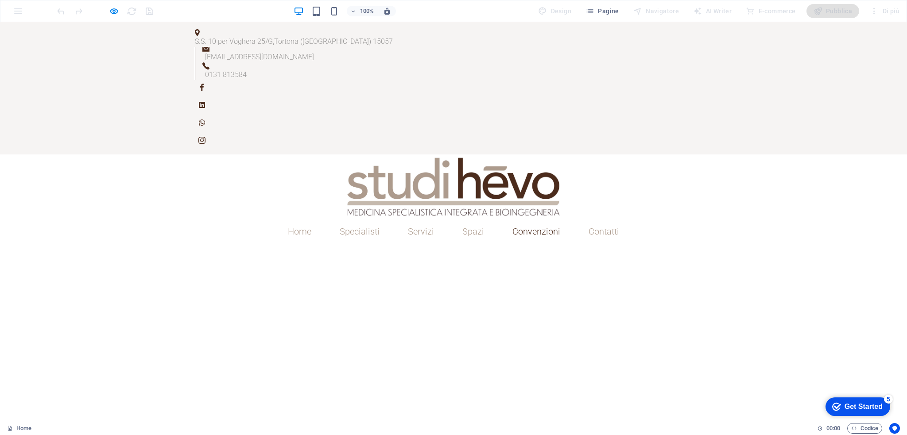
click at [535, 220] on link "Convenzioni" at bounding box center [536, 231] width 62 height 23
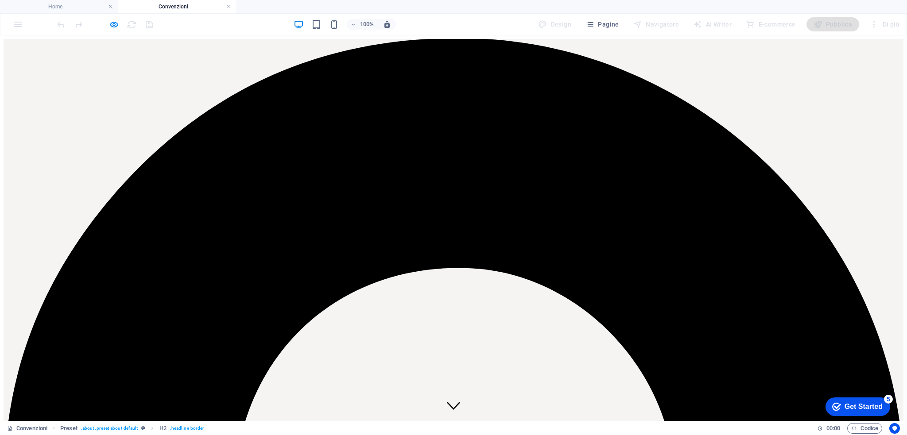
scroll to position [0, 0]
click at [111, 23] on icon "button" at bounding box center [114, 24] width 10 height 10
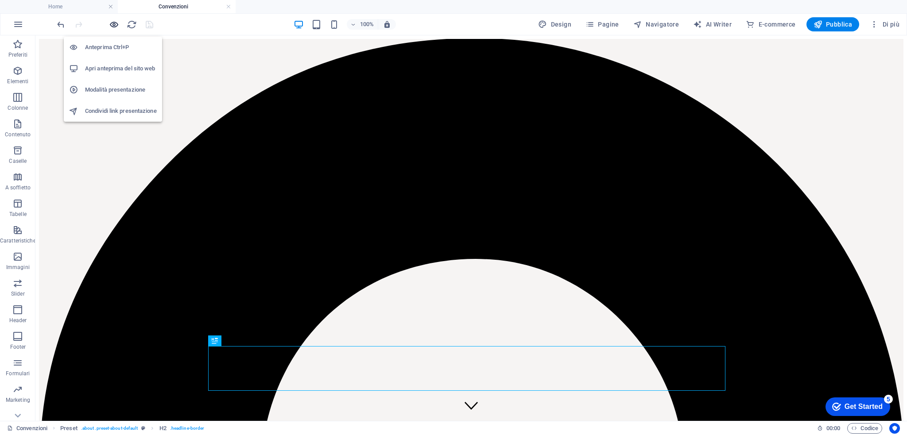
click at [111, 27] on icon "button" at bounding box center [114, 24] width 10 height 10
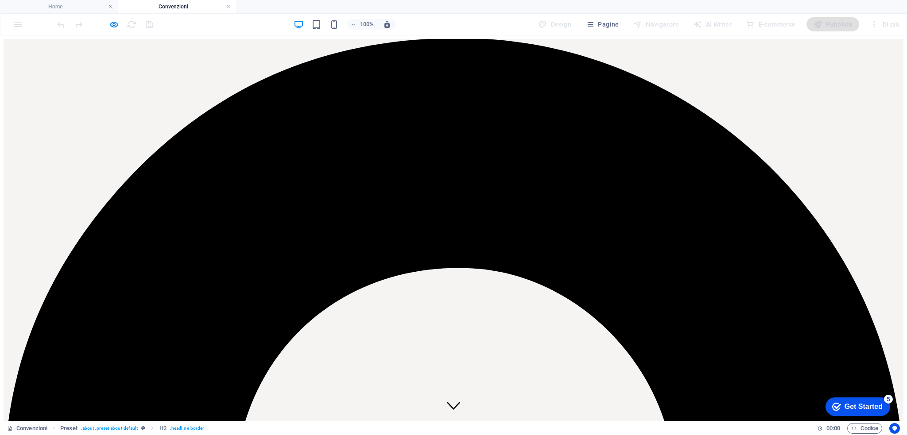
click at [344, 4] on link at bounding box center [346, 7] width 5 height 8
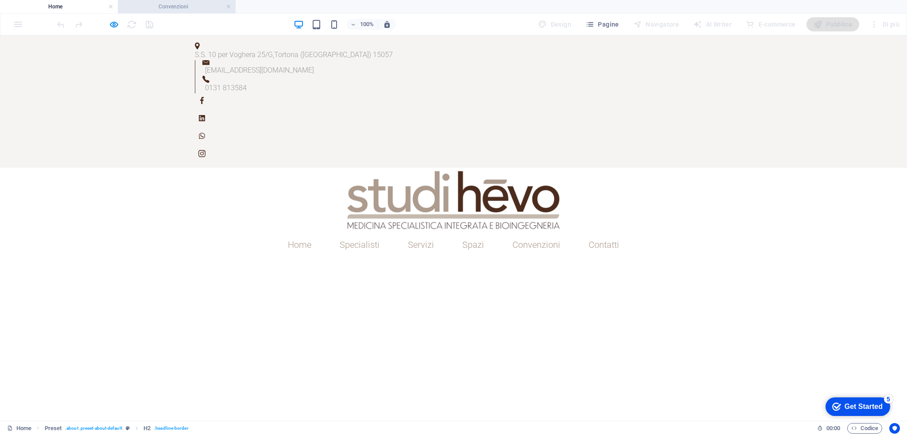
drag, startPoint x: 226, startPoint y: 4, endPoint x: 166, endPoint y: 4, distance: 60.2
click at [166, 4] on h4 "Convenzioni" at bounding box center [177, 7] width 118 height 10
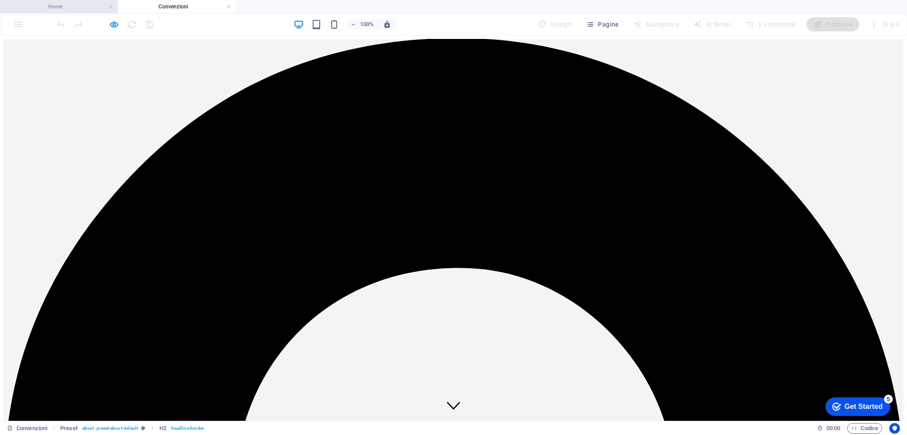
click at [88, 6] on h4 "Home" at bounding box center [59, 7] width 118 height 10
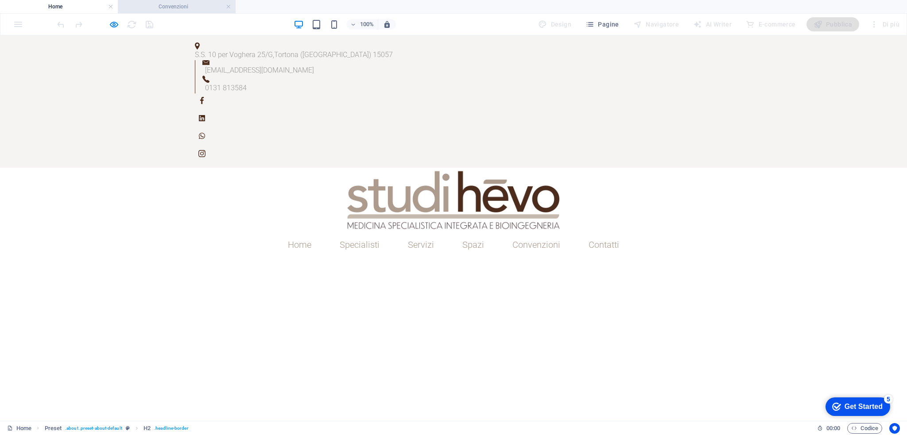
drag, startPoint x: 150, startPoint y: 6, endPoint x: 150, endPoint y: 11, distance: 4.9
click at [149, 8] on h4 "Convenzioni" at bounding box center [177, 7] width 118 height 10
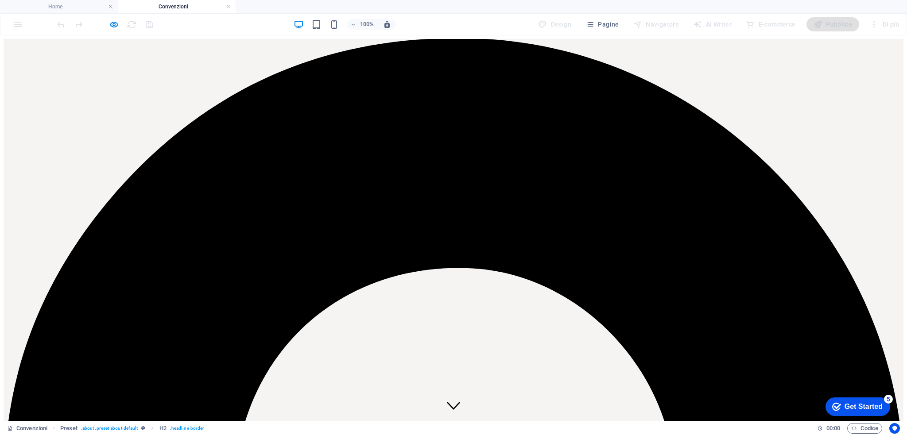
click at [231, 9] on h4 "Convenzioni" at bounding box center [177, 7] width 118 height 10
click at [226, 7] on link at bounding box center [228, 7] width 5 height 8
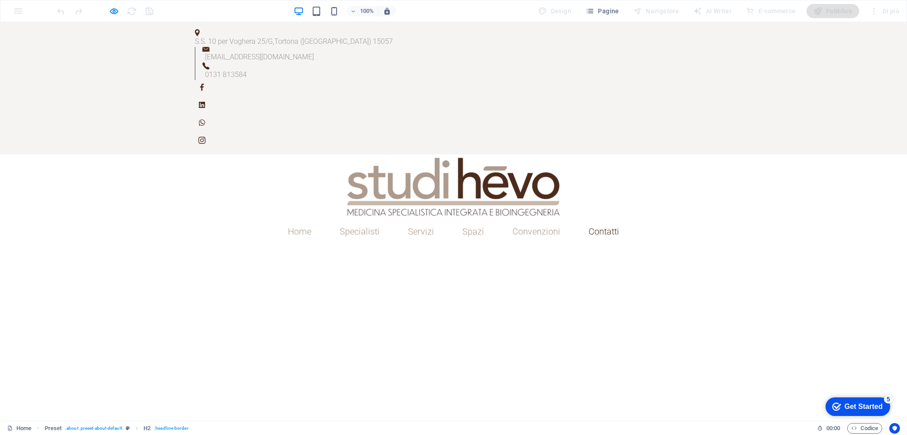
click at [601, 220] on link "Contatti" at bounding box center [603, 231] width 45 height 23
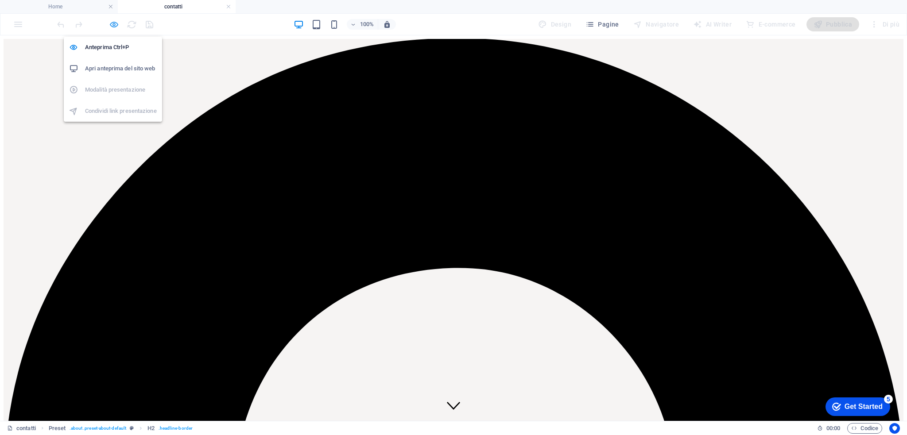
click at [111, 28] on icon "button" at bounding box center [114, 24] width 10 height 10
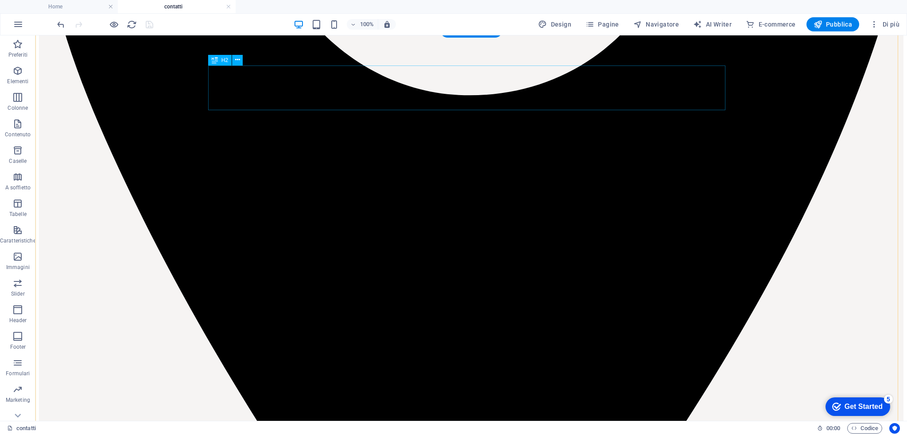
scroll to position [621, 0]
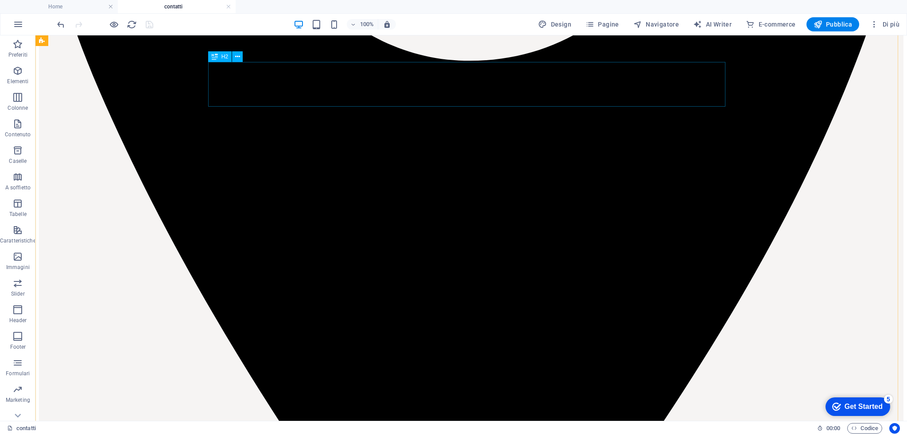
click at [642, 23] on icon "button" at bounding box center [637, 24] width 9 height 9
select select "9463049-it"
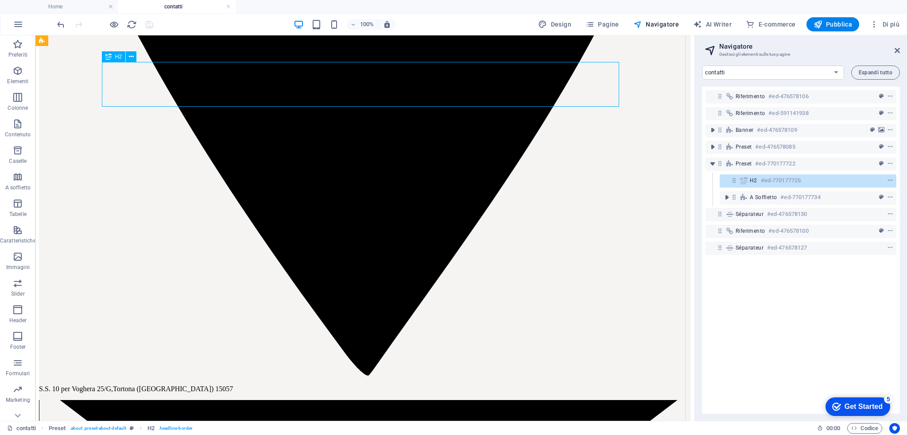
click at [737, 182] on icon at bounding box center [734, 181] width 8 height 8
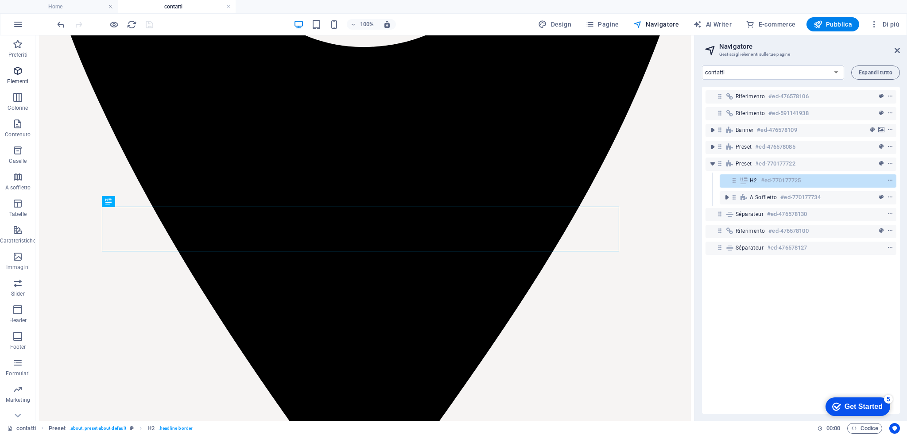
click at [13, 77] on span "Elementi" at bounding box center [18, 76] width 36 height 21
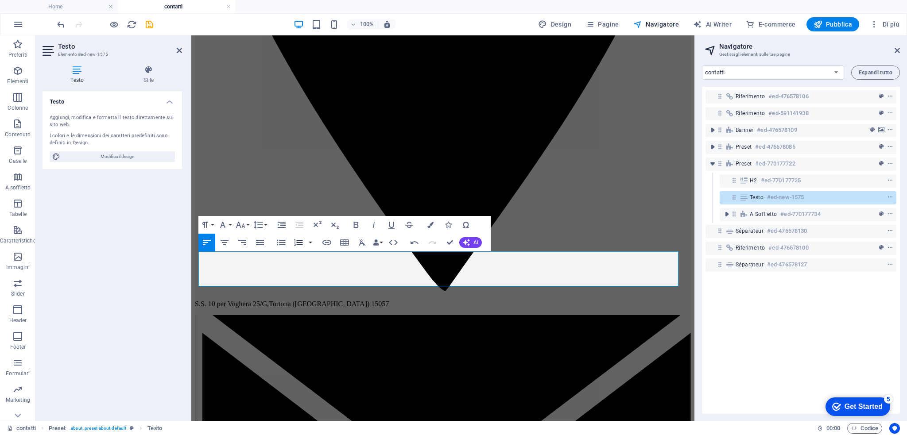
scroll to position [1989, 0]
click at [245, 228] on icon "button" at bounding box center [240, 225] width 11 height 11
click at [249, 332] on link "24" at bounding box center [250, 334] width 32 height 13
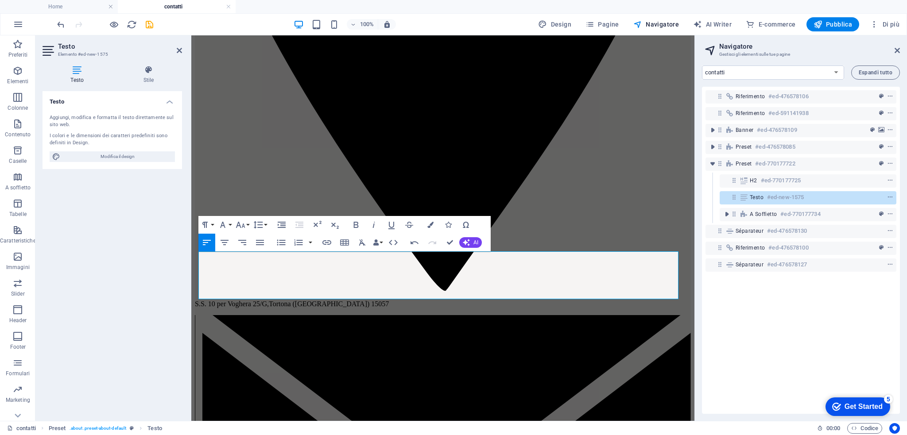
click at [263, 243] on icon "button" at bounding box center [260, 242] width 11 height 11
drag, startPoint x: 445, startPoint y: 288, endPoint x: 193, endPoint y: 294, distance: 252.9
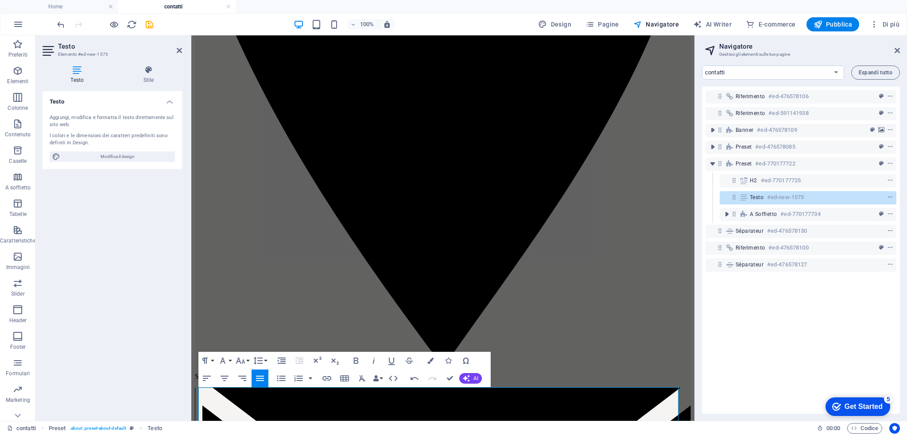
scroll to position [0, 0]
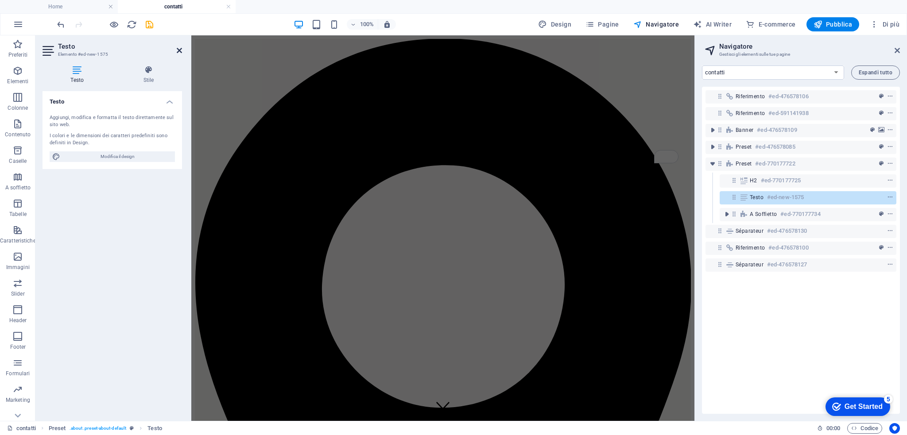
click at [179, 47] on icon at bounding box center [179, 50] width 5 height 7
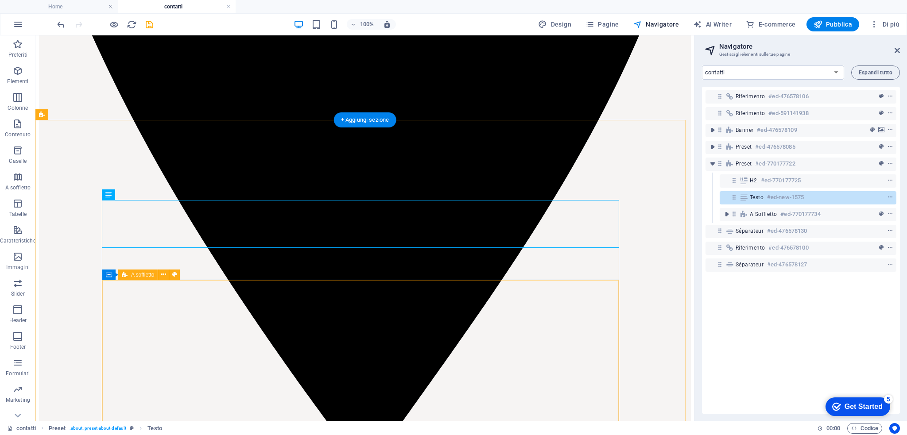
scroll to position [543, 0]
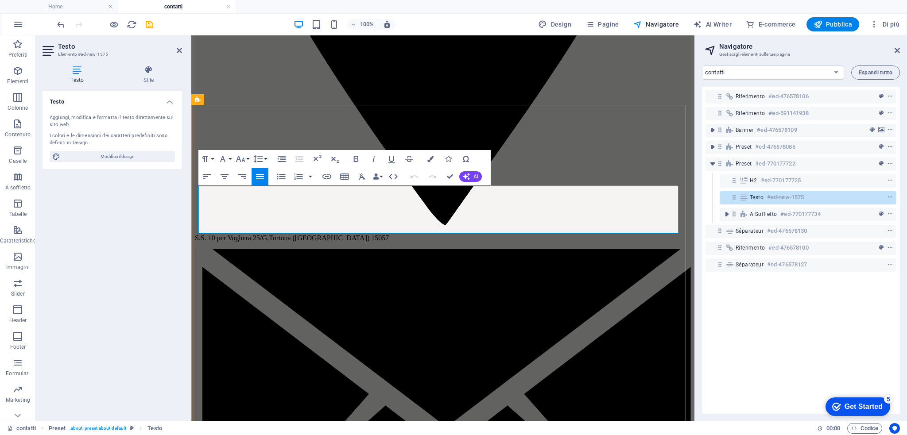
drag, startPoint x: 370, startPoint y: 229, endPoint x: 280, endPoint y: 225, distance: 89.9
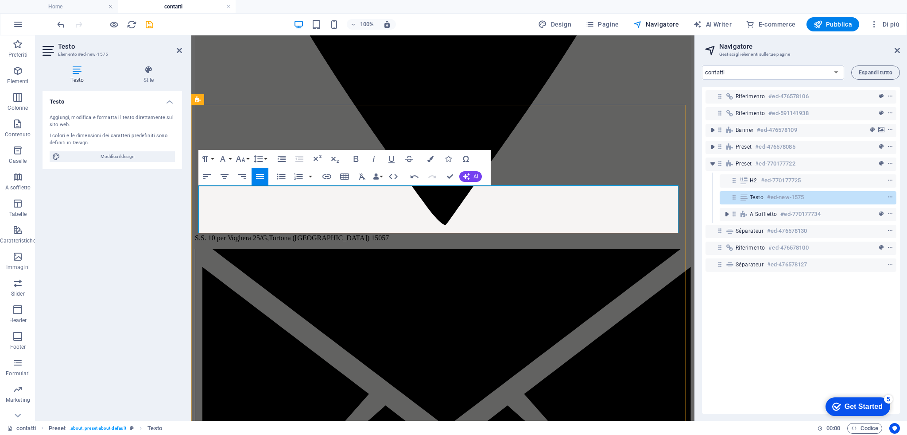
drag, startPoint x: 484, startPoint y: 225, endPoint x: 521, endPoint y: 227, distance: 36.3
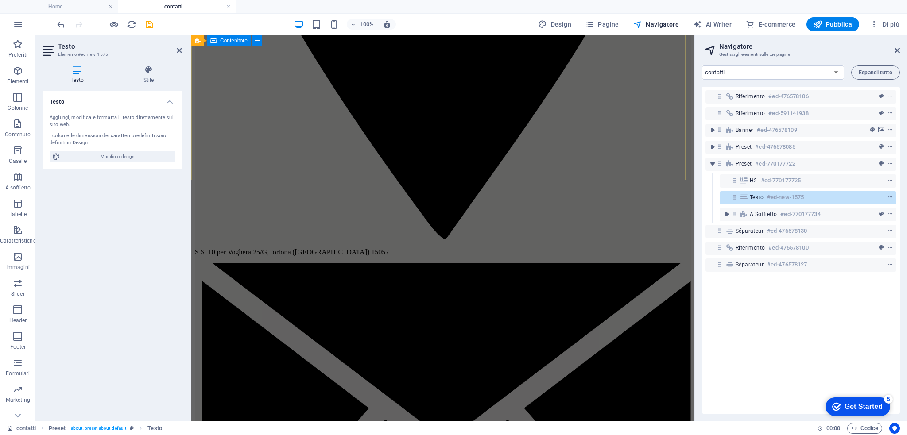
scroll to position [0, 0]
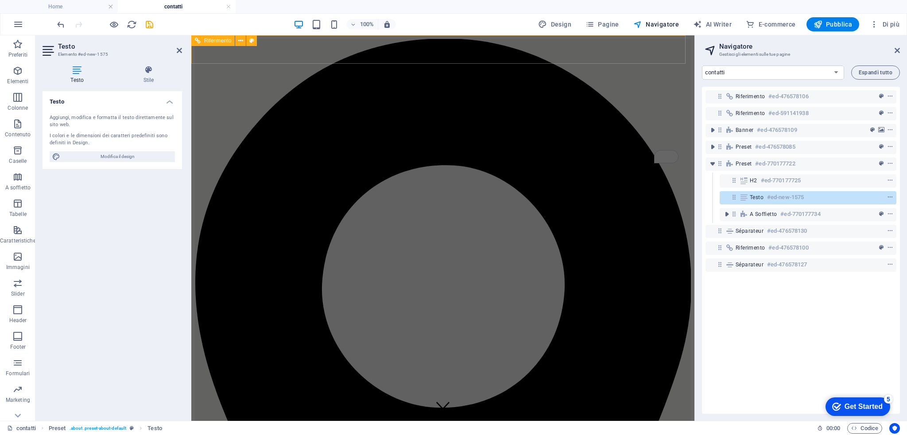
drag, startPoint x: 454, startPoint y: 50, endPoint x: 494, endPoint y: 49, distance: 40.3
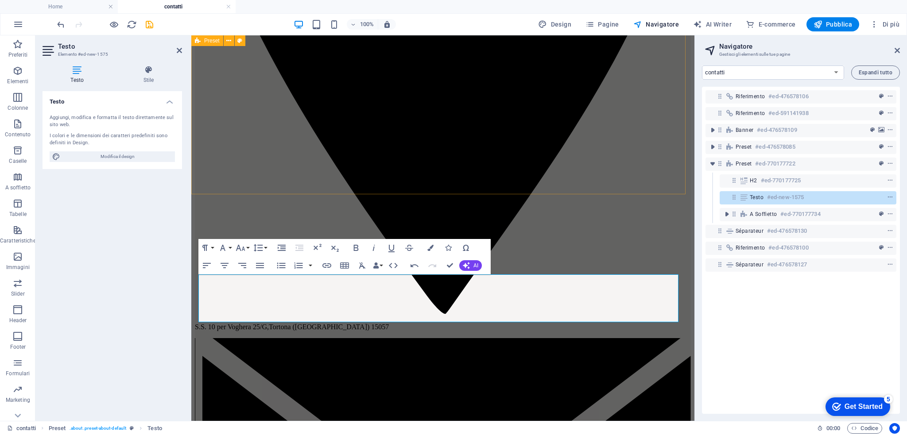
scroll to position [487, 0]
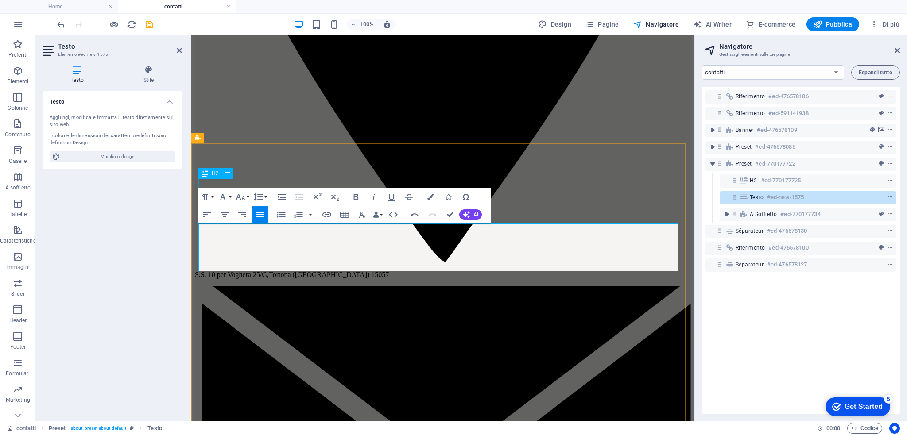
scroll to position [507, 0]
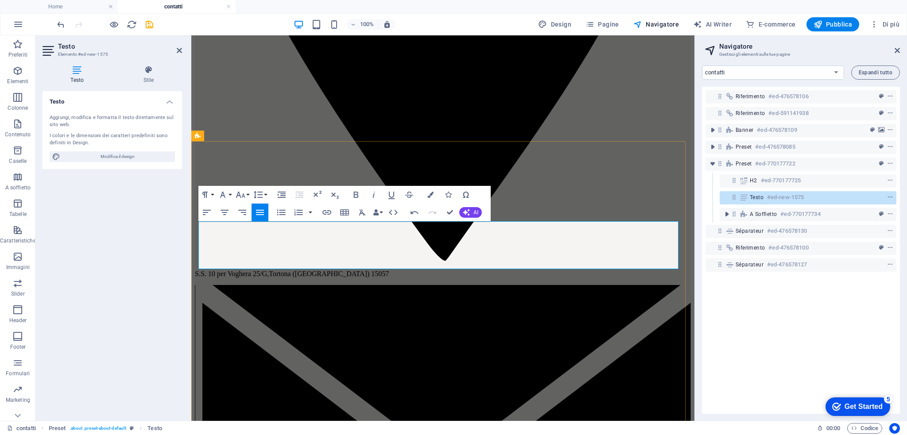
drag, startPoint x: 275, startPoint y: 260, endPoint x: 203, endPoint y: 262, distance: 72.2
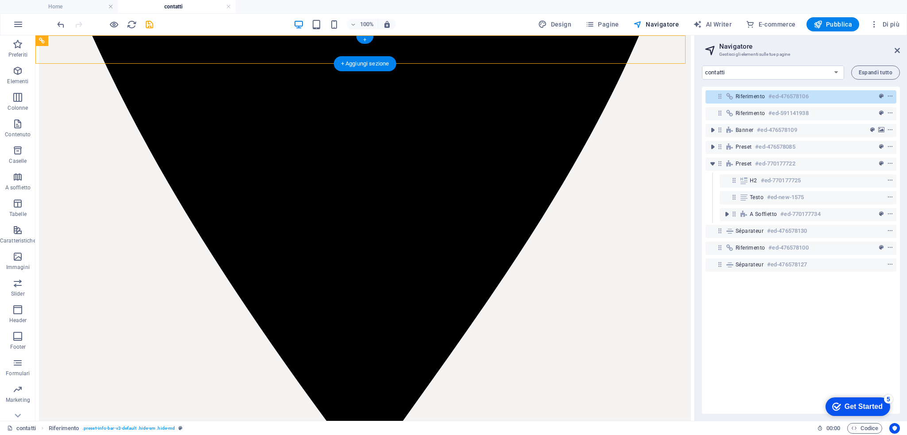
scroll to position [0, 0]
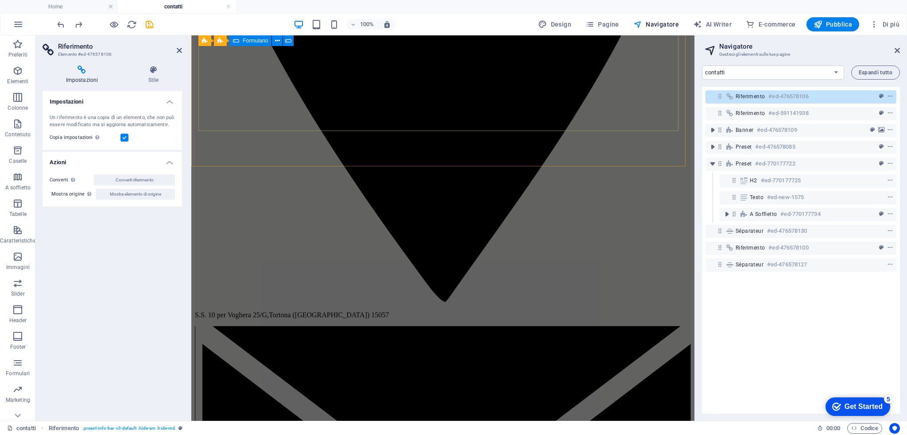
scroll to position [432, 0]
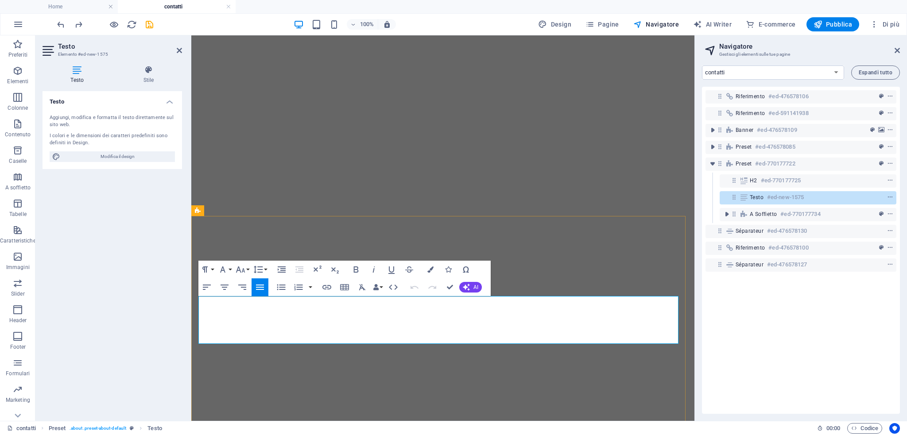
select select "9463049-it"
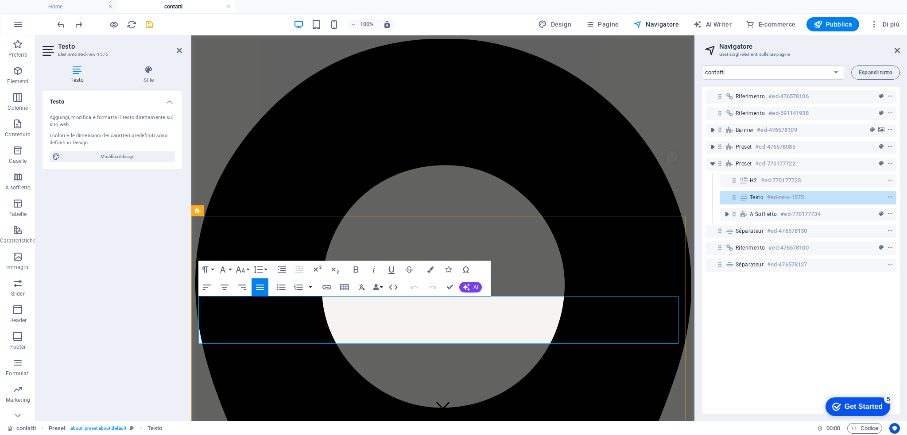
scroll to position [432, 0]
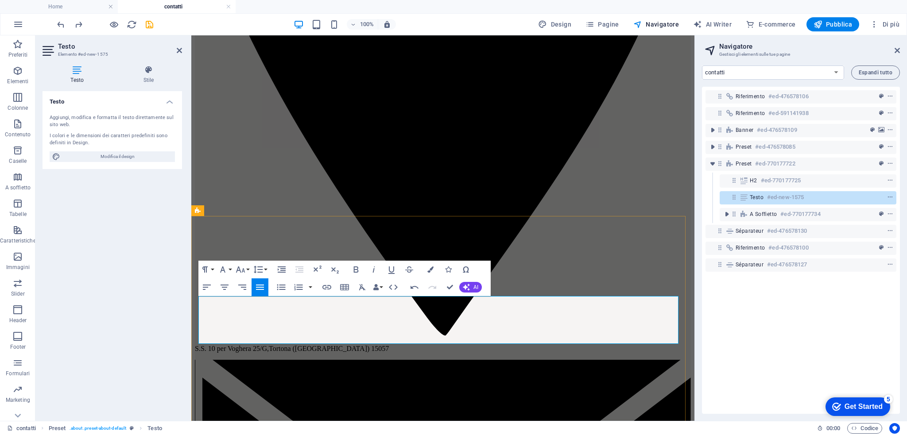
click at [243, 269] on icon "button" at bounding box center [240, 270] width 9 height 6
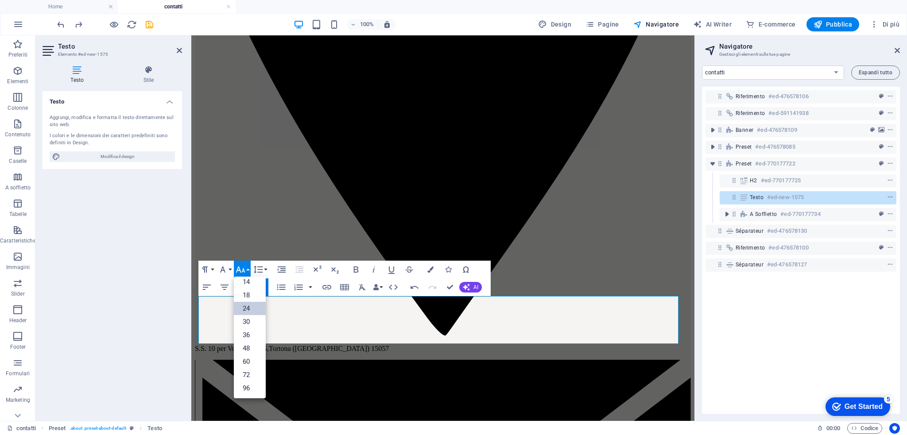
scroll to position [71, 0]
click at [247, 307] on link "24" at bounding box center [250, 308] width 32 height 13
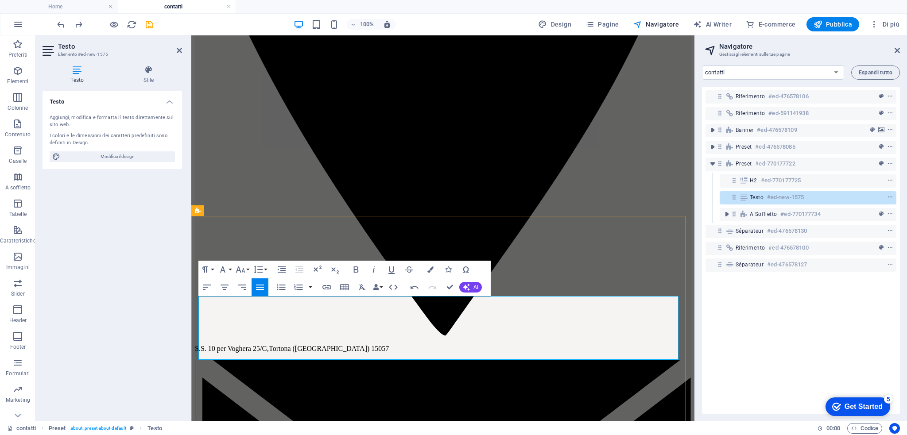
drag, startPoint x: 282, startPoint y: 363, endPoint x: 330, endPoint y: 385, distance: 52.7
click at [246, 272] on button "Font Size" at bounding box center [242, 270] width 17 height 18
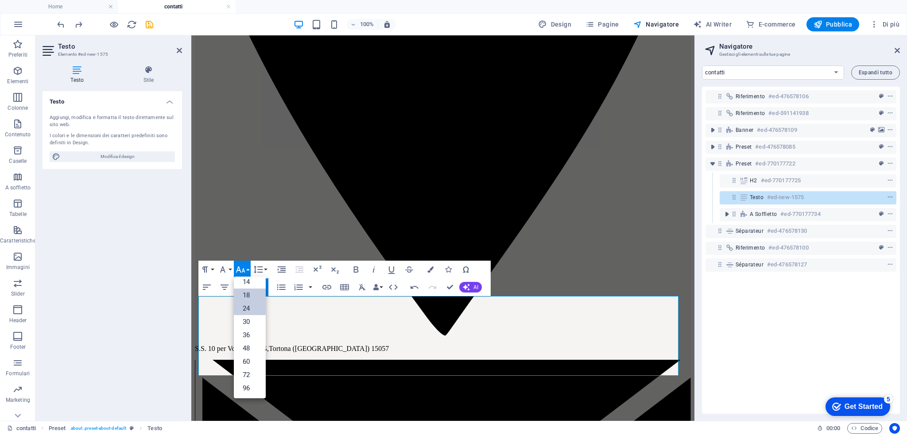
click at [251, 298] on link "18" at bounding box center [250, 295] width 32 height 13
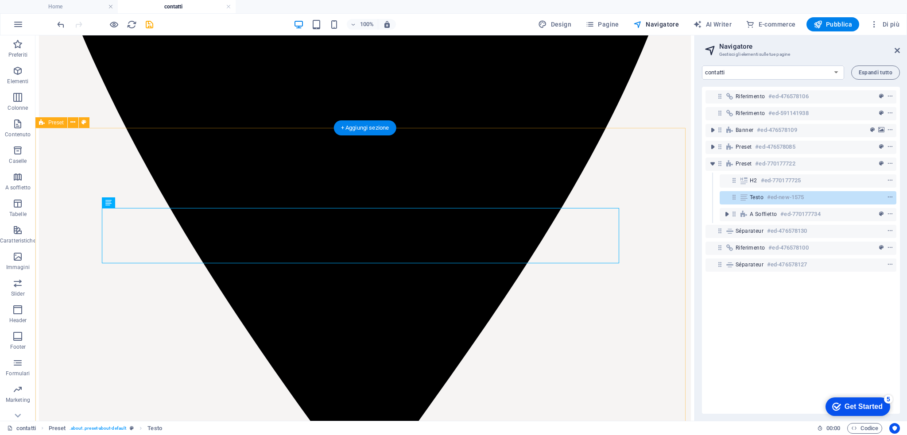
scroll to position [520, 0]
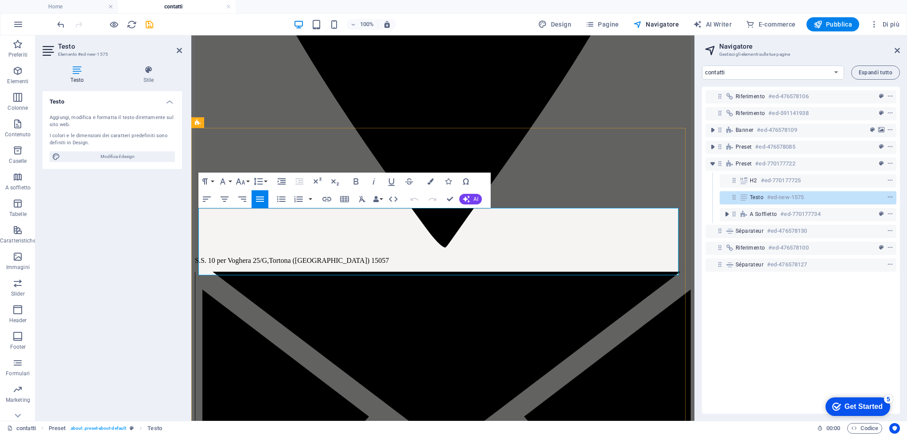
drag, startPoint x: 579, startPoint y: 261, endPoint x: 278, endPoint y: 297, distance: 303.6
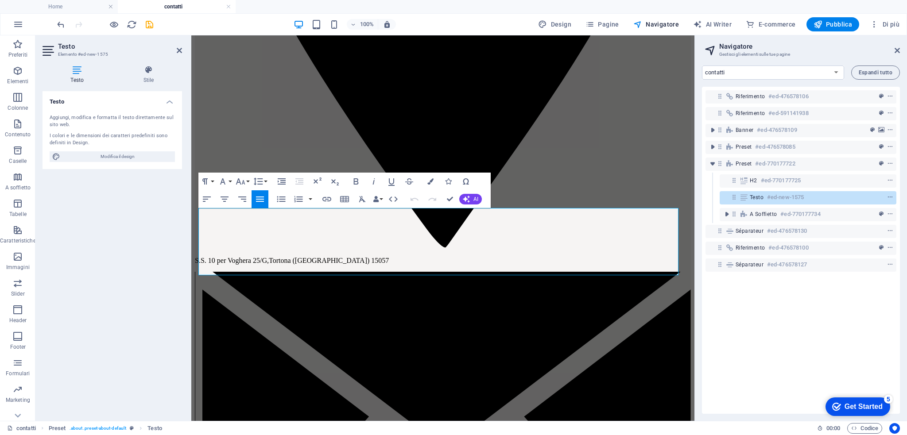
click at [243, 184] on icon "button" at bounding box center [240, 181] width 11 height 11
click at [243, 224] on link "24" at bounding box center [250, 220] width 32 height 13
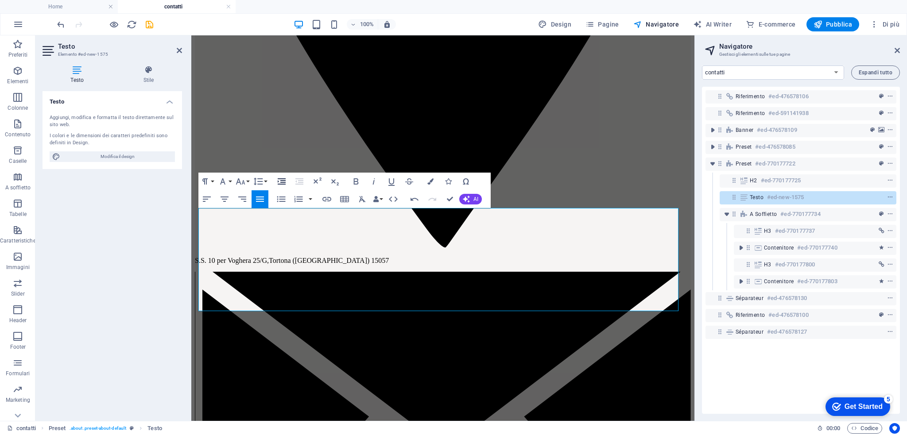
click at [284, 184] on icon "button" at bounding box center [282, 181] width 8 height 6
click at [295, 182] on icon "button" at bounding box center [299, 181] width 11 height 11
click at [211, 182] on button "Paragraph Format" at bounding box center [206, 182] width 17 height 18
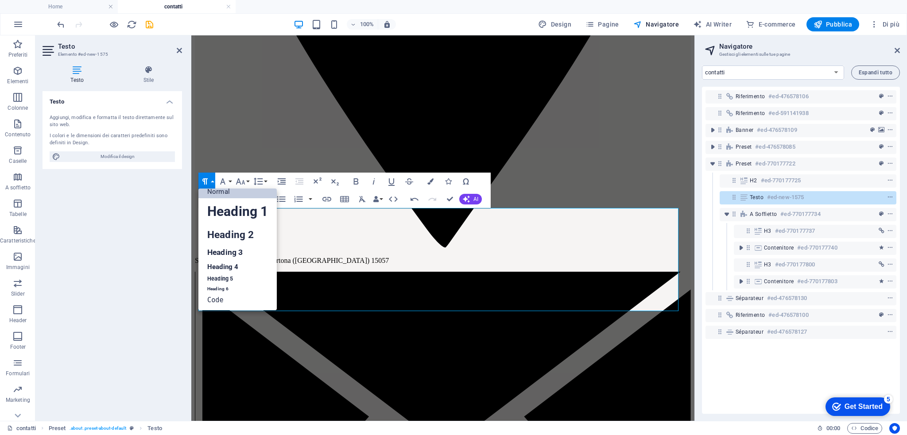
scroll to position [7, 0]
click at [285, 179] on icon "button" at bounding box center [281, 181] width 11 height 11
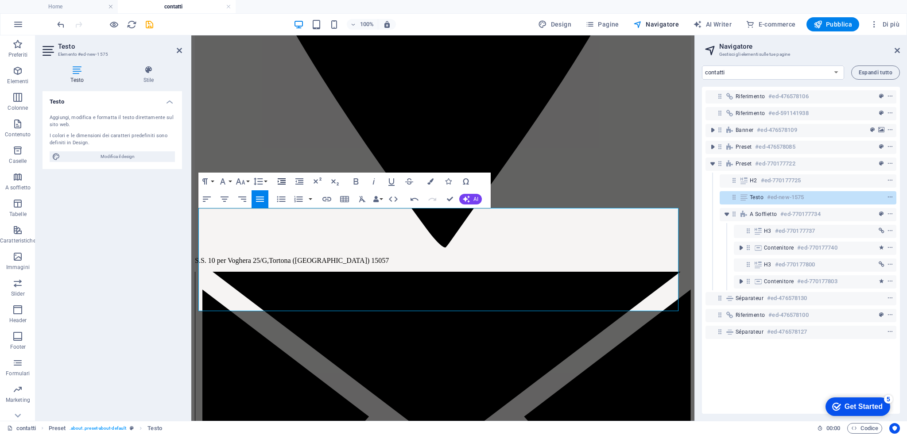
click at [285, 179] on icon "button" at bounding box center [281, 181] width 11 height 11
click at [282, 177] on icon "button" at bounding box center [281, 181] width 11 height 11
click at [377, 201] on icon "button" at bounding box center [376, 199] width 6 height 6
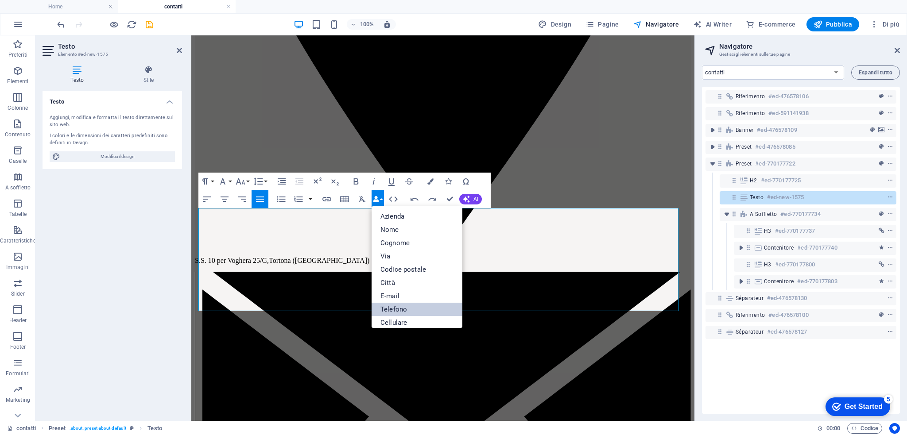
click at [425, 308] on link "Telefono" at bounding box center [416, 309] width 91 height 13
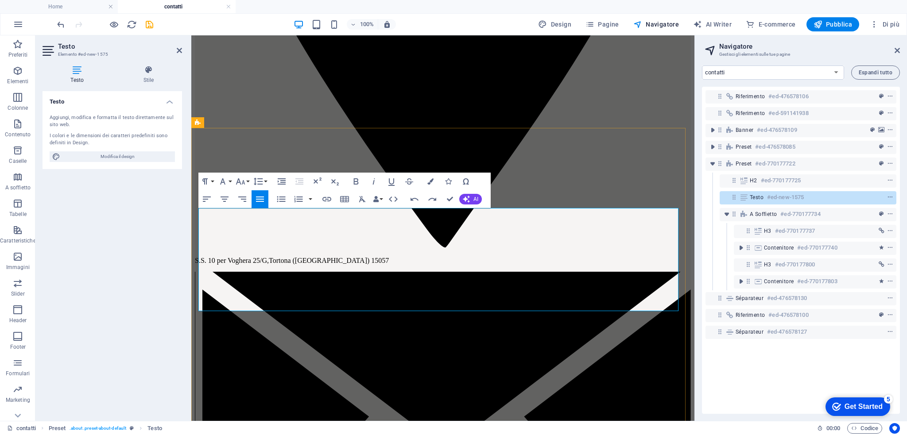
drag, startPoint x: 317, startPoint y: 286, endPoint x: 243, endPoint y: 289, distance: 74.0
click at [380, 200] on button "Data Bindings" at bounding box center [377, 199] width 12 height 18
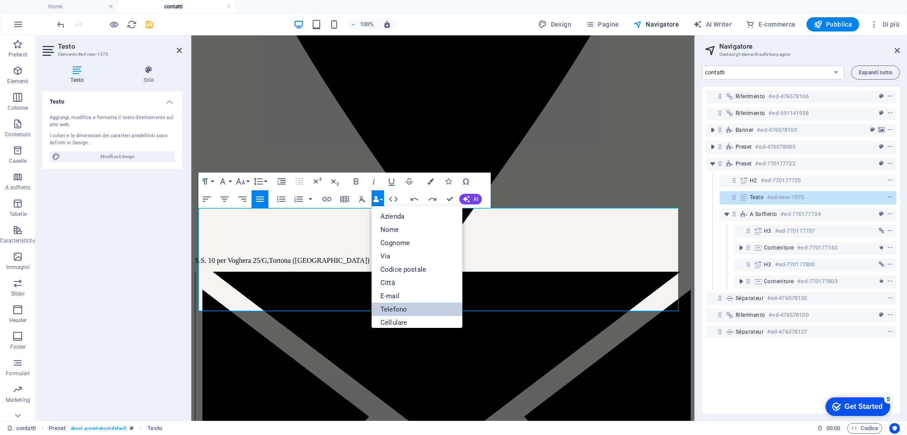
click at [394, 309] on link "Telefono" at bounding box center [416, 309] width 91 height 13
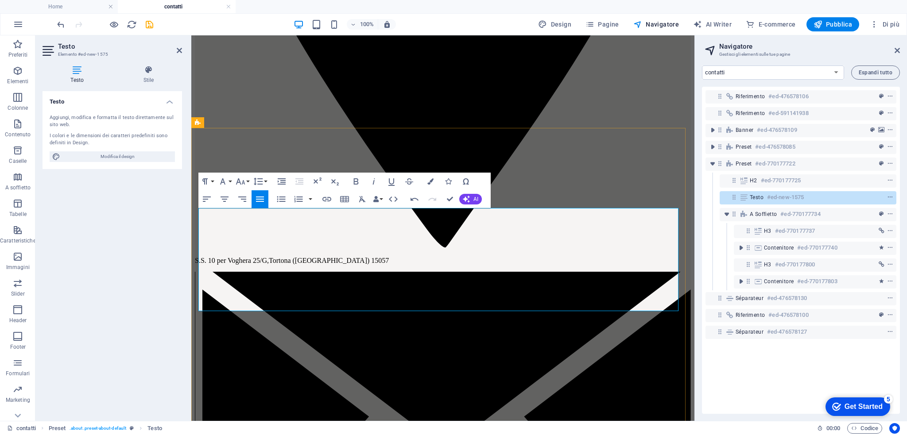
drag, startPoint x: 241, startPoint y: 259, endPoint x: 473, endPoint y: 264, distance: 232.0
click at [383, 197] on button "Data Bindings" at bounding box center [377, 199] width 12 height 18
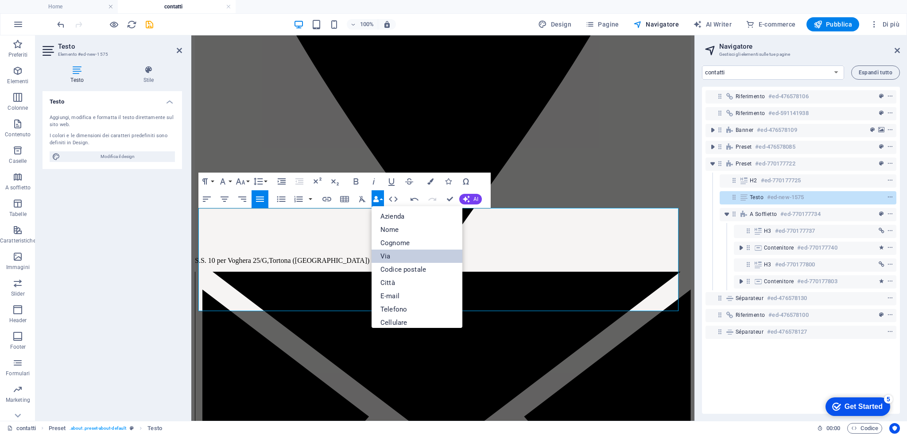
click at [403, 257] on link "Via" at bounding box center [416, 256] width 91 height 13
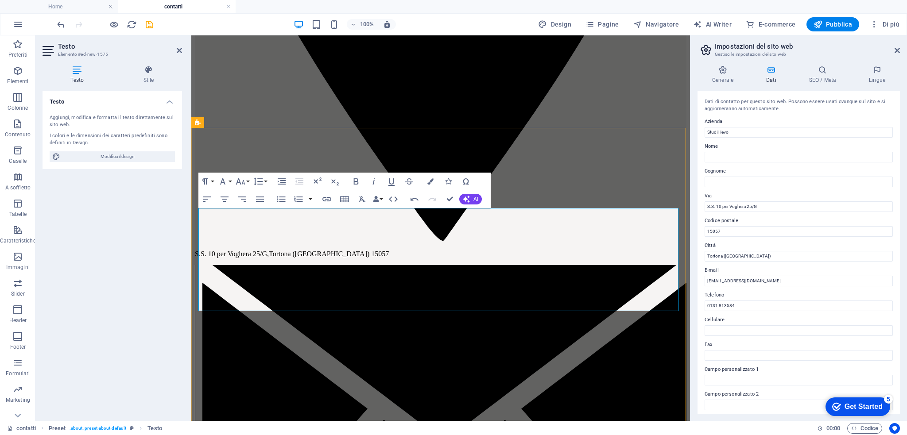
click at [378, 201] on icon "button" at bounding box center [376, 199] width 6 height 6
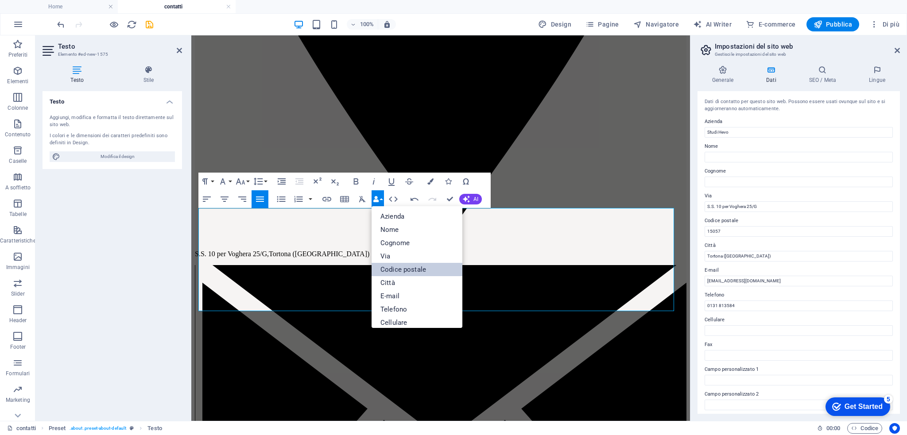
click at [411, 268] on link "Codice postale" at bounding box center [416, 269] width 91 height 13
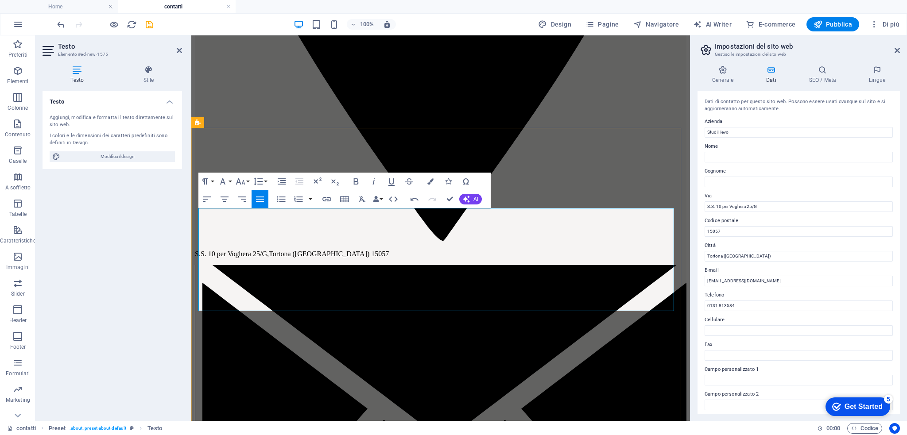
click at [380, 200] on button "Data Bindings" at bounding box center [377, 199] width 12 height 18
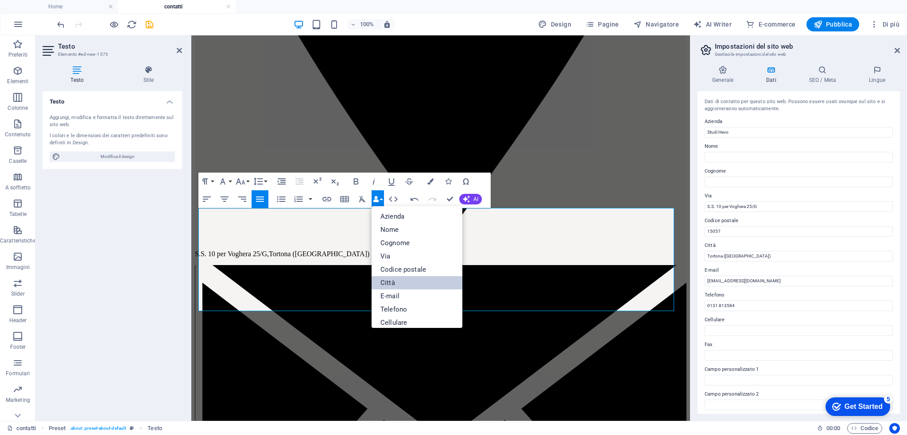
click at [403, 279] on link "Città" at bounding box center [416, 282] width 91 height 13
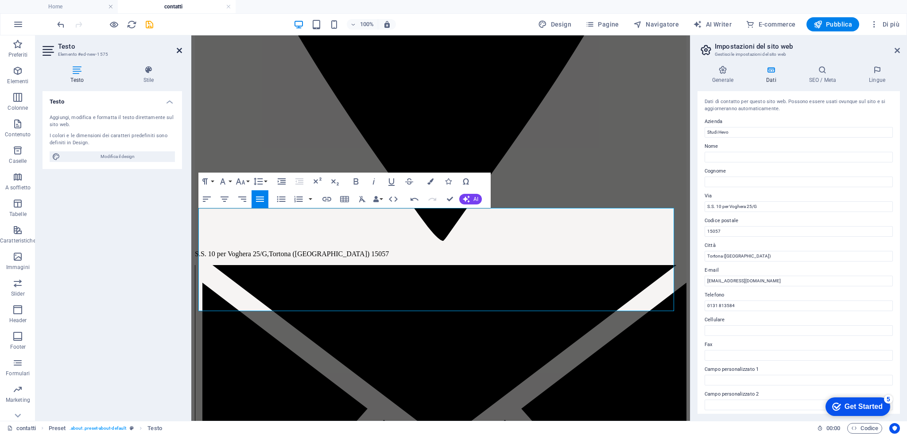
click at [178, 48] on icon at bounding box center [179, 50] width 5 height 7
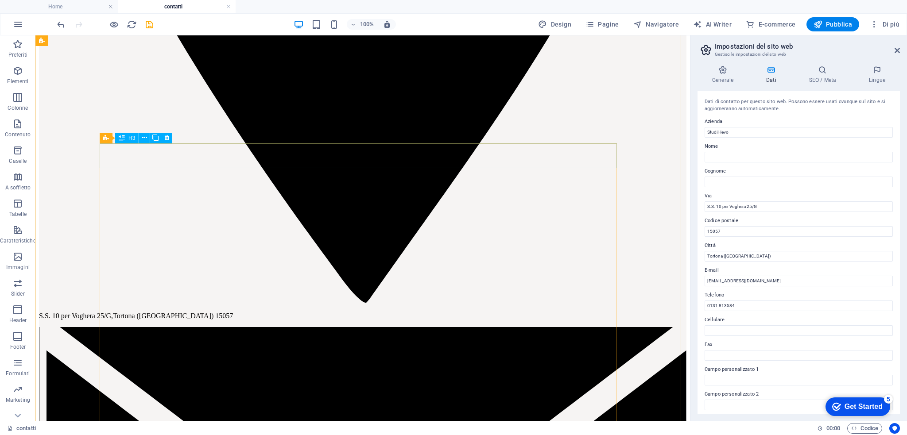
scroll to position [688, 0]
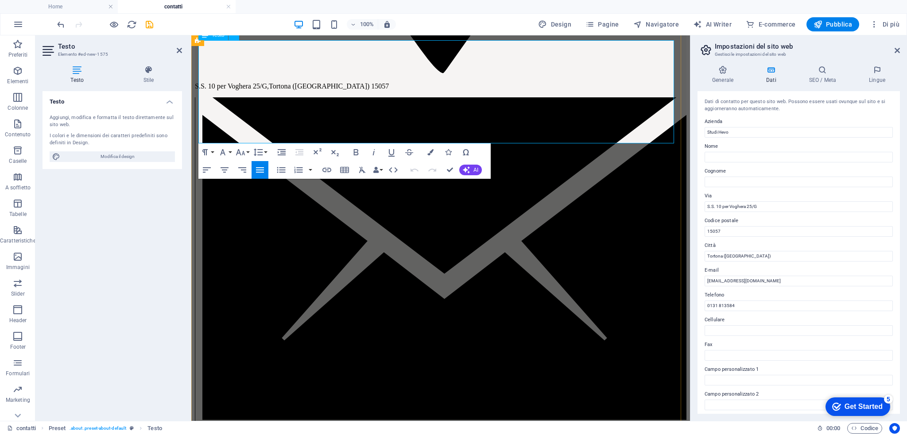
click at [380, 166] on button "Data Bindings" at bounding box center [377, 170] width 12 height 18
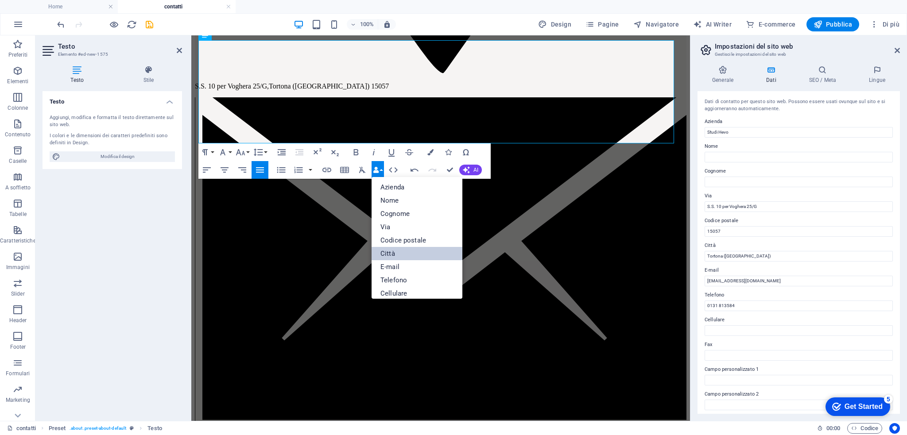
click at [397, 248] on link "Città" at bounding box center [416, 253] width 91 height 13
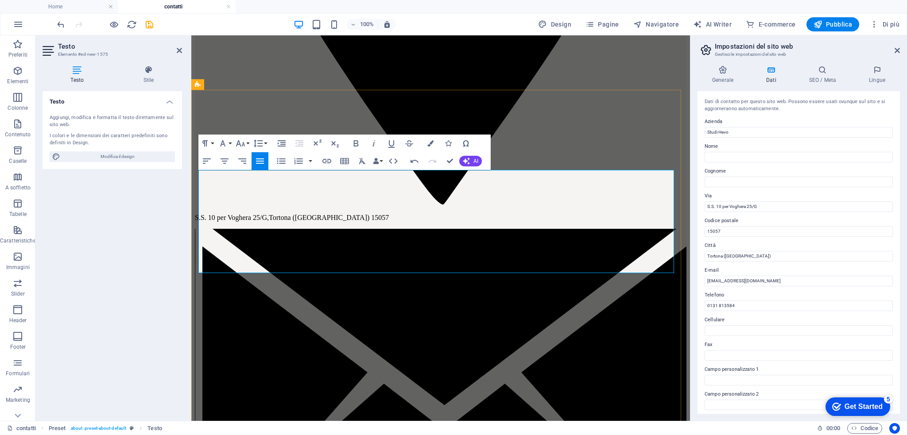
scroll to position [569, 0]
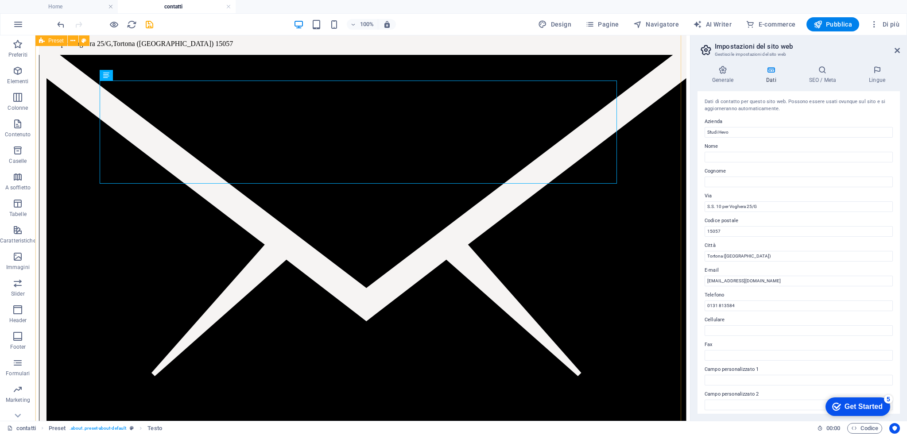
scroll to position [1412, 0]
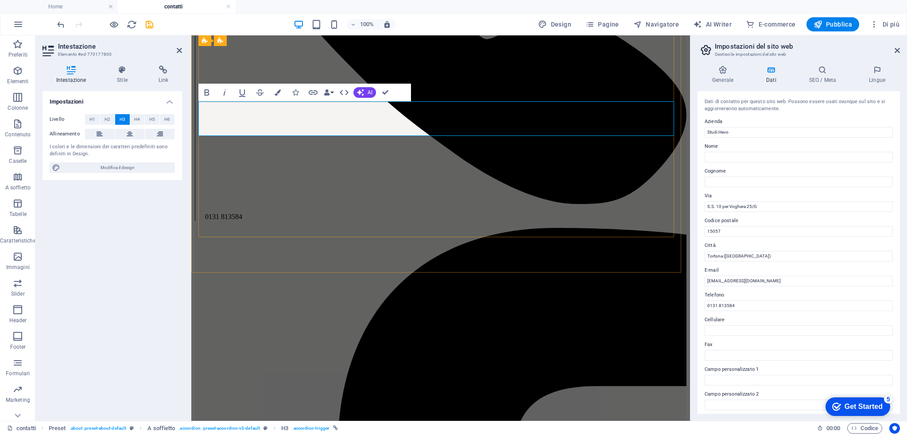
scroll to position [277, 0]
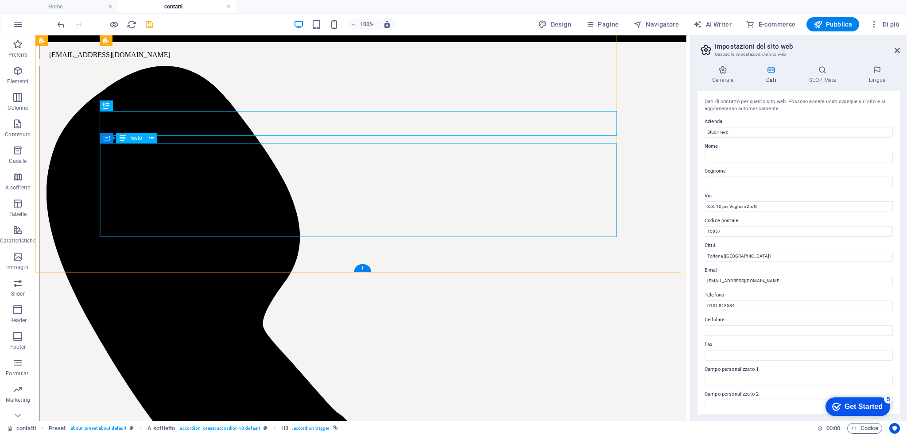
scroll to position [1394, 0]
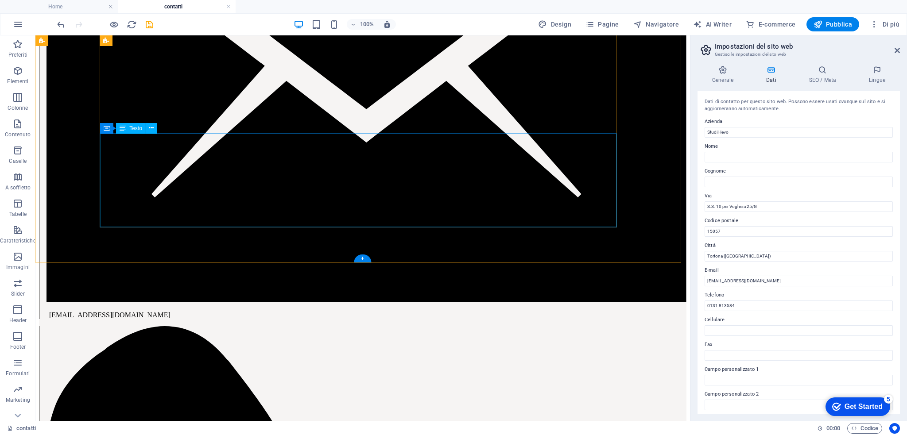
scroll to position [1412, 0]
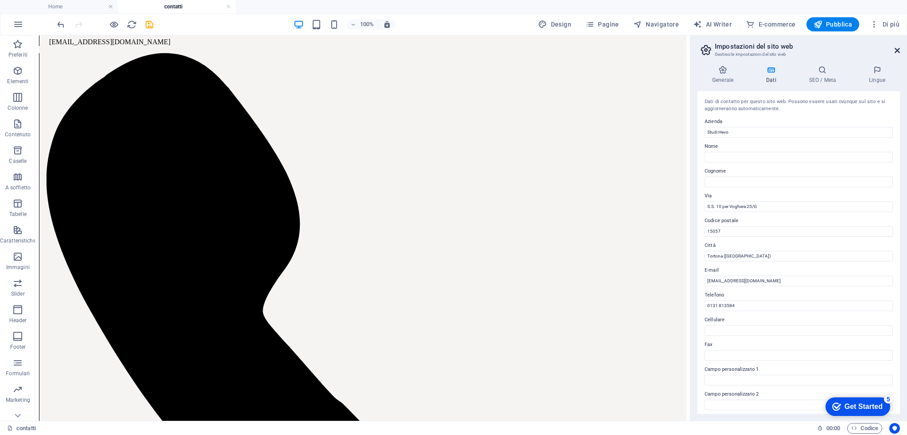
click at [896, 51] on icon at bounding box center [896, 50] width 5 height 7
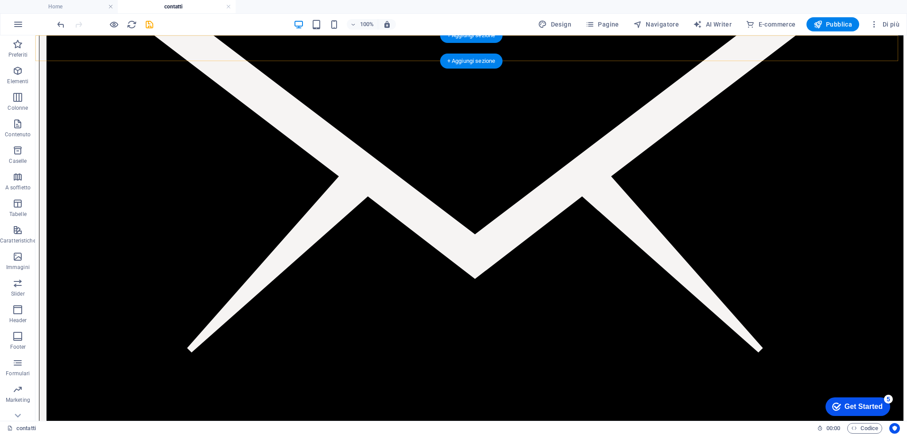
scroll to position [1403, 0]
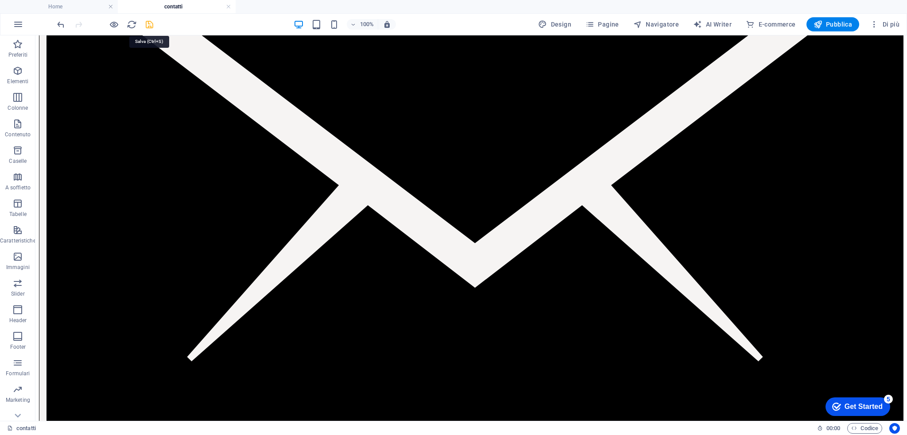
click at [148, 26] on icon "save" at bounding box center [149, 24] width 10 height 10
click at [229, 9] on link at bounding box center [228, 7] width 5 height 8
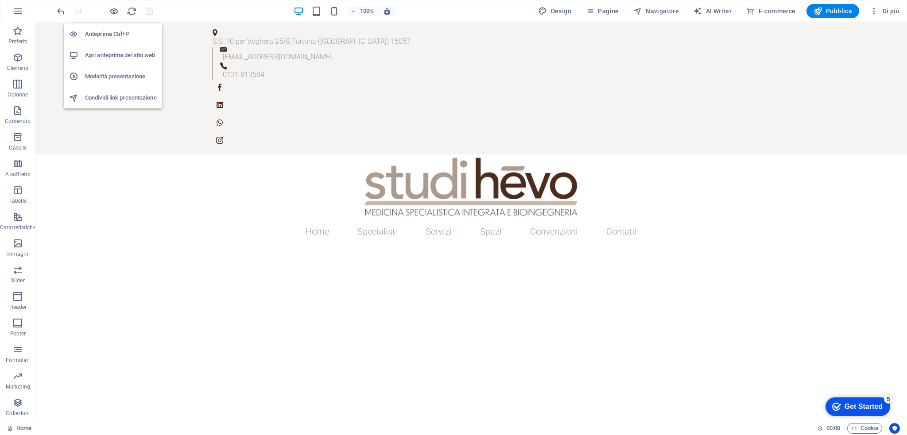
click at [123, 58] on h6 "Apri anteprima del sito web" at bounding box center [121, 55] width 72 height 11
click at [600, 11] on span "Pagine" at bounding box center [602, 11] width 34 height 9
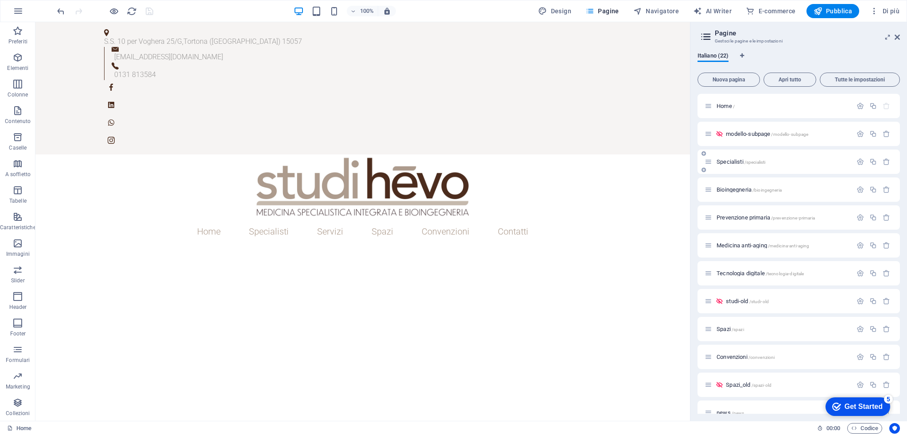
click at [735, 163] on span "Specialisti /specialisti" at bounding box center [740, 161] width 49 height 7
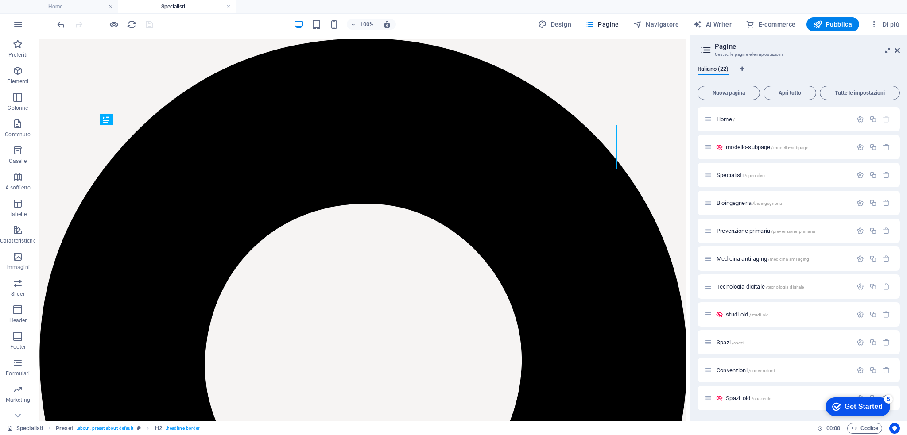
scroll to position [0, 0]
click at [12, 67] on icon "button" at bounding box center [17, 71] width 11 height 11
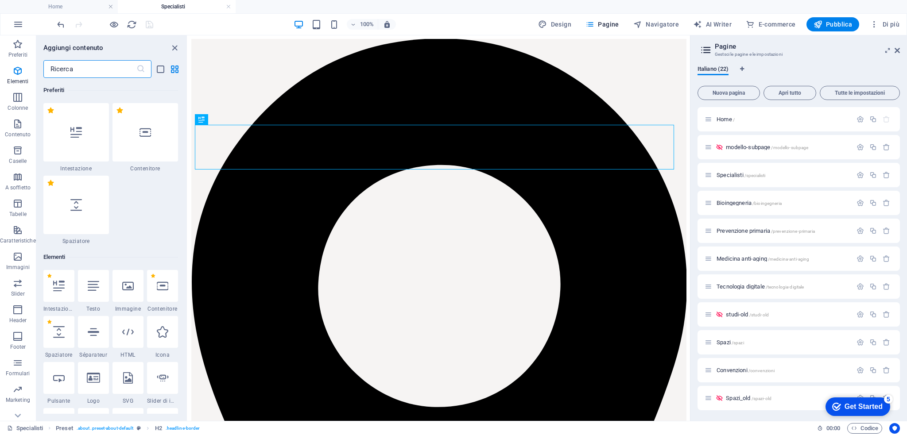
scroll to position [166, 0]
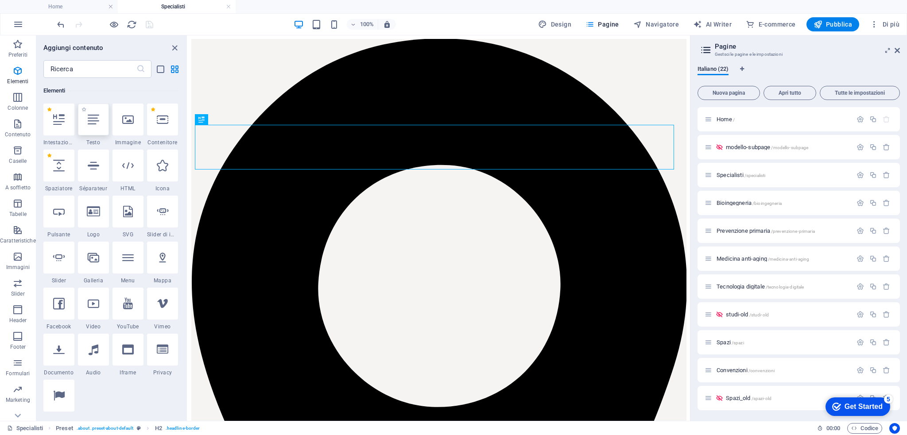
click at [94, 120] on icon at bounding box center [94, 120] width 12 height 12
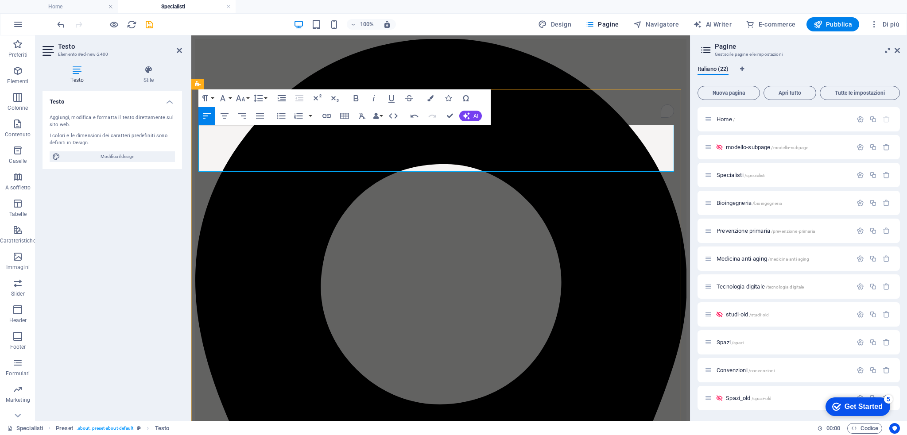
scroll to position [3177, 0]
click at [243, 102] on icon "button" at bounding box center [240, 98] width 11 height 11
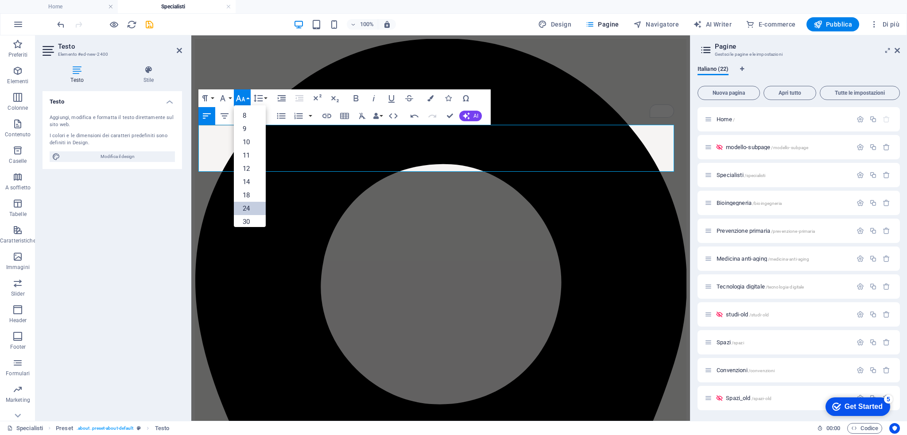
click at [248, 207] on link "24" at bounding box center [250, 208] width 32 height 13
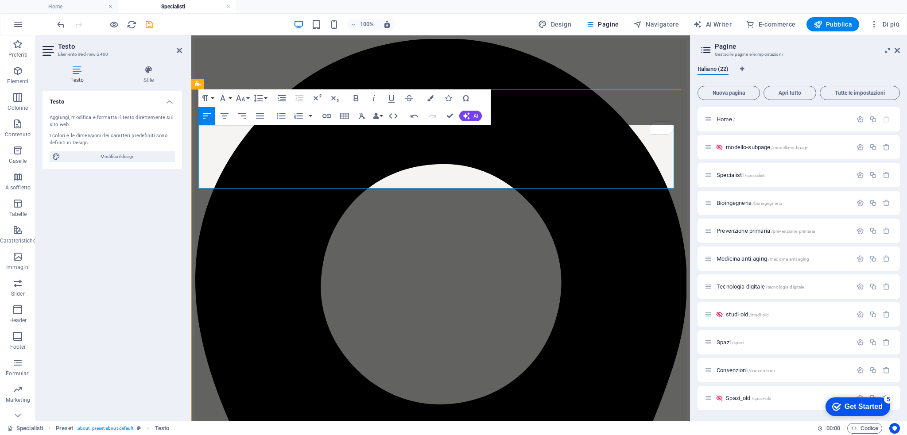
click at [267, 117] on button "Align Justify" at bounding box center [259, 116] width 17 height 18
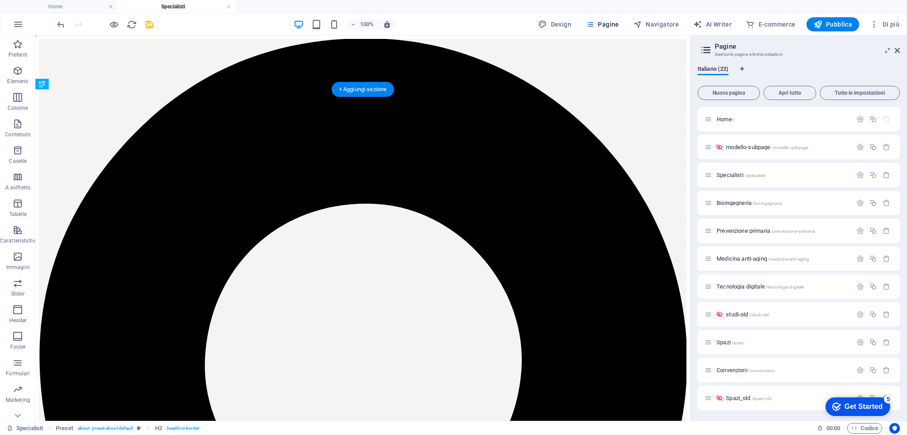
drag, startPoint x: 291, startPoint y: 212, endPoint x: 277, endPoint y: 135, distance: 77.5
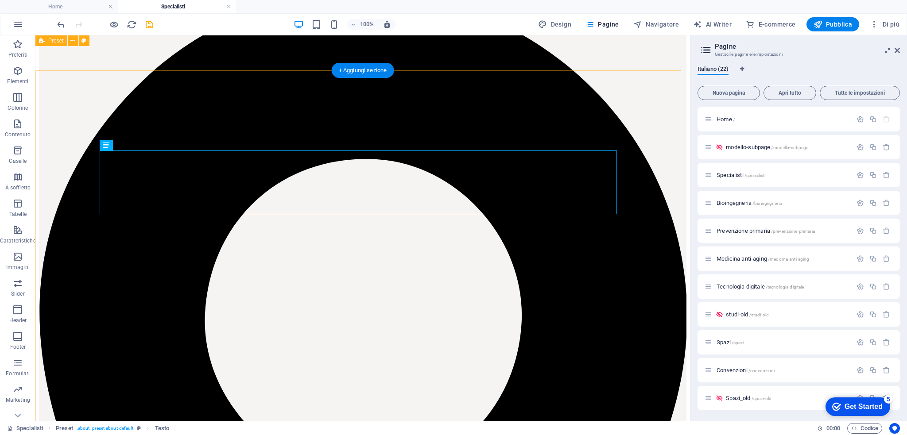
scroll to position [39, 0]
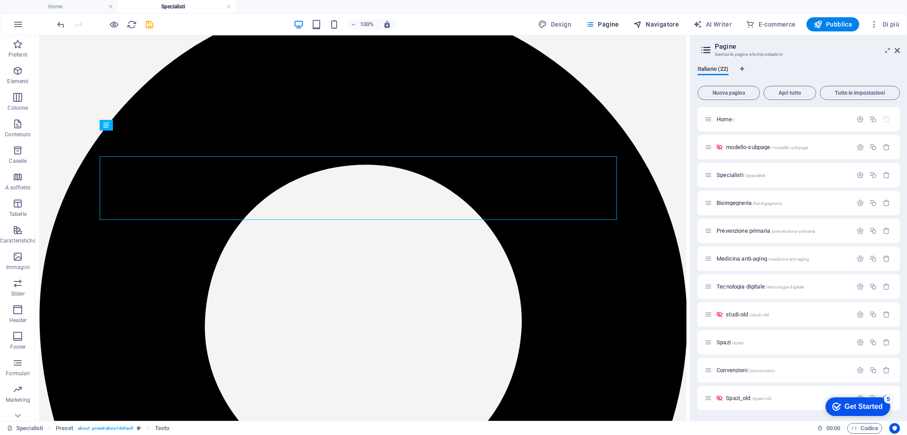
click at [657, 29] on button "Navigatore" at bounding box center [656, 24] width 53 height 14
select select "14917041-it"
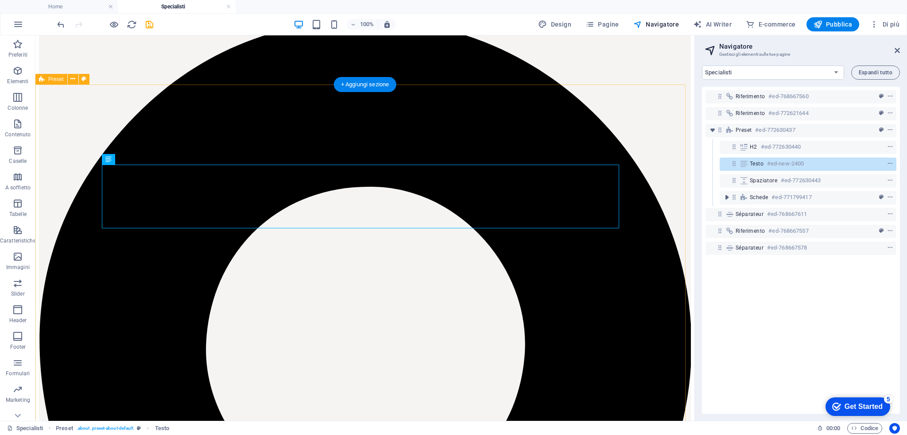
scroll to position [0, 0]
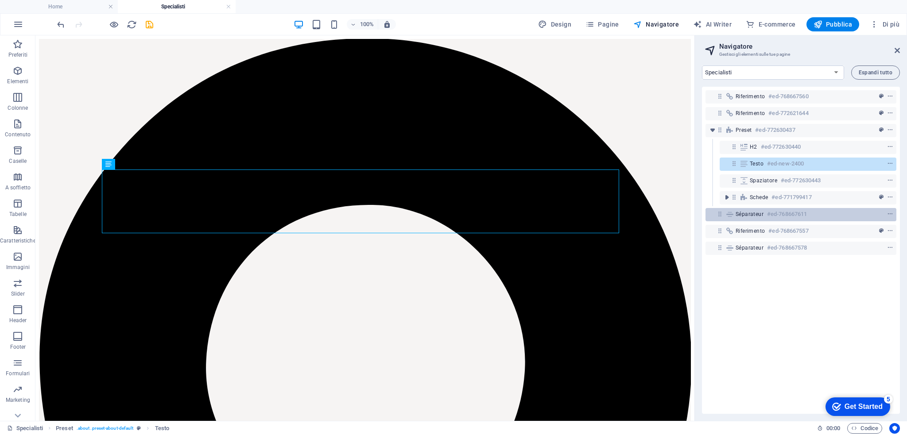
click at [749, 216] on span "Séparateur" at bounding box center [749, 214] width 28 height 7
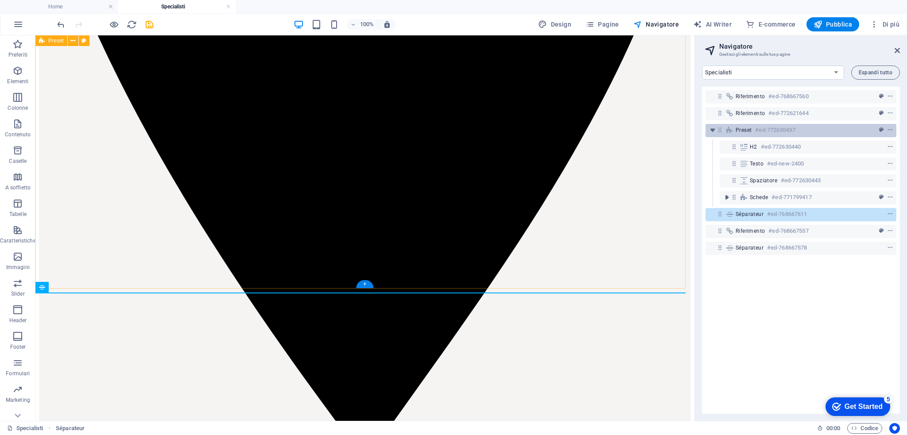
click at [748, 131] on span "Preset" at bounding box center [743, 130] width 16 height 7
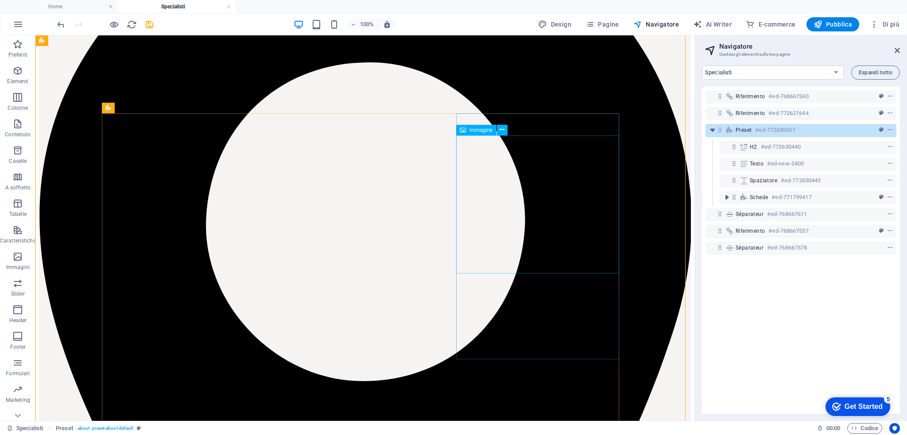
scroll to position [179, 0]
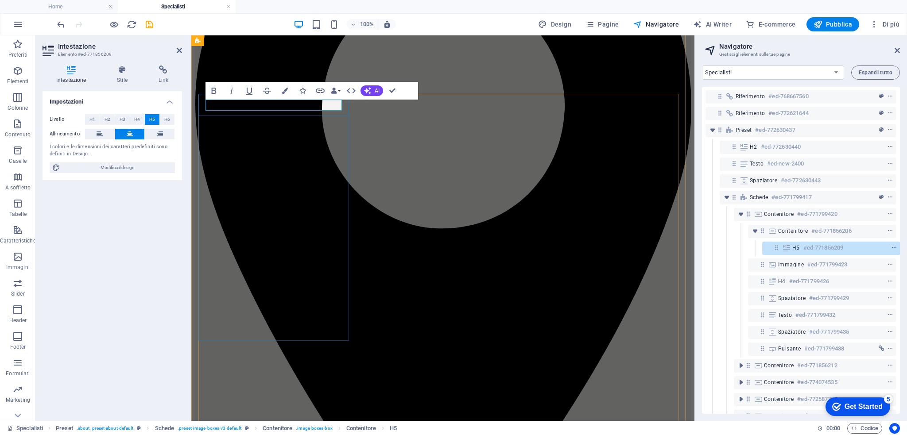
scroll to position [2, 2]
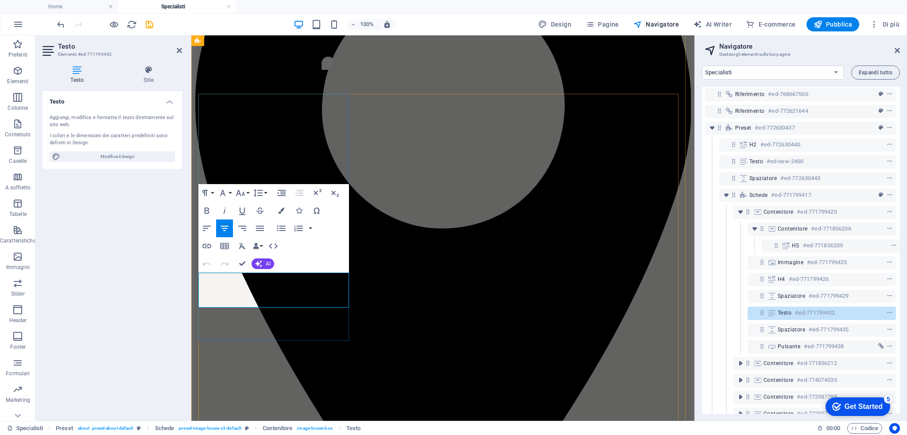
drag, startPoint x: 307, startPoint y: 301, endPoint x: 206, endPoint y: 302, distance: 100.9
click at [206, 208] on icon "button" at bounding box center [206, 210] width 11 height 11
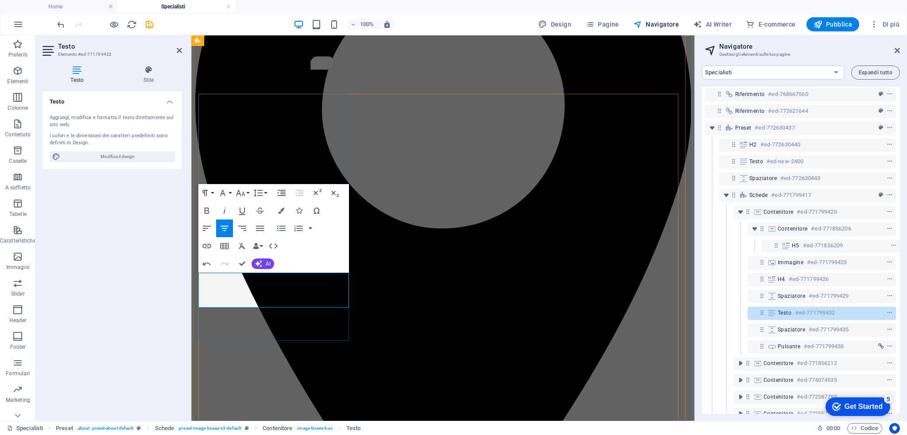
drag, startPoint x: 313, startPoint y: 290, endPoint x: 224, endPoint y: 287, distance: 89.0
click at [207, 213] on icon "button" at bounding box center [206, 210] width 11 height 11
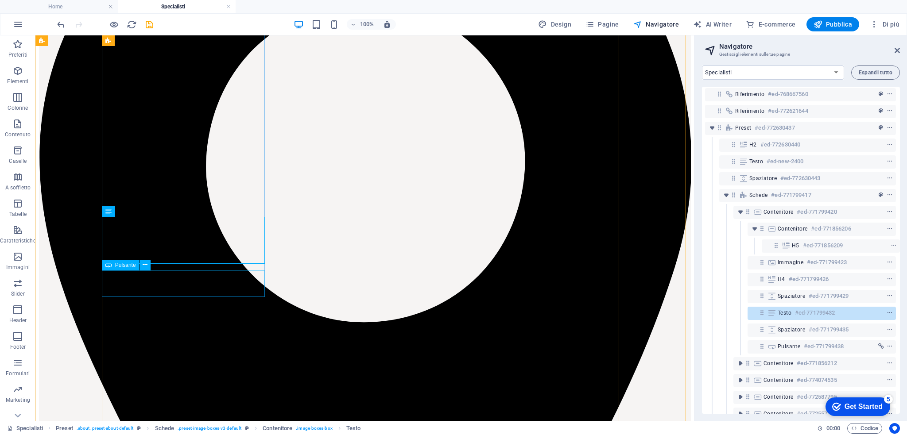
scroll to position [195, 0]
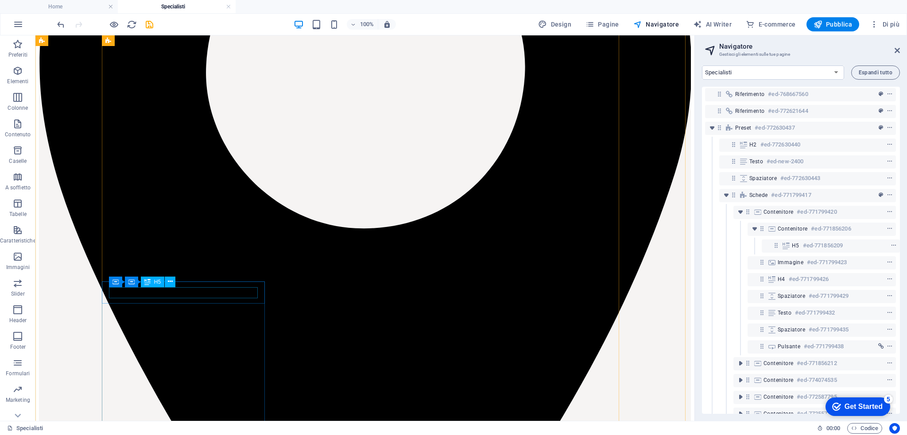
scroll to position [275, 0]
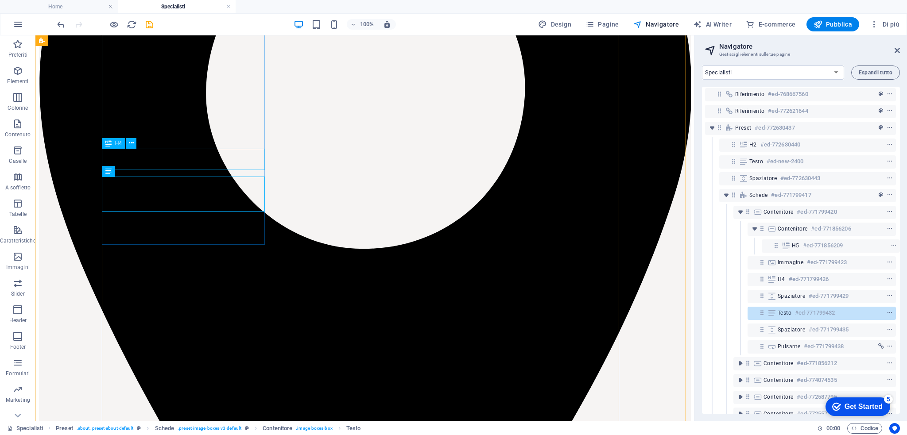
scroll to position [286, 0]
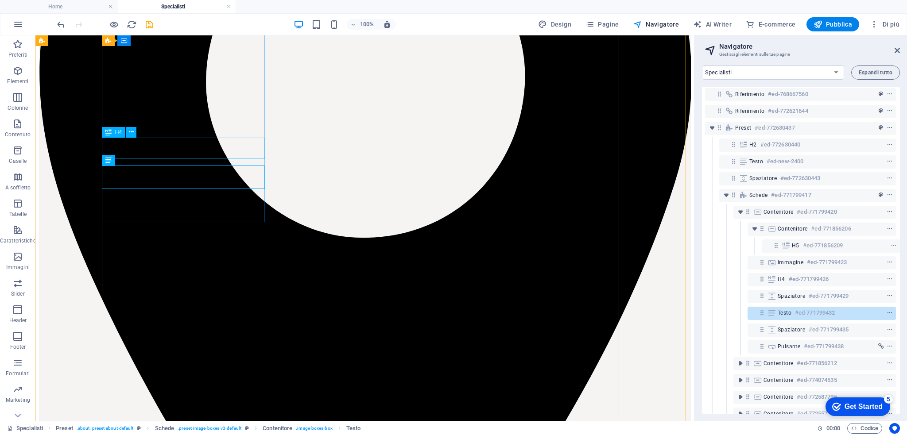
scroll to position [297, 0]
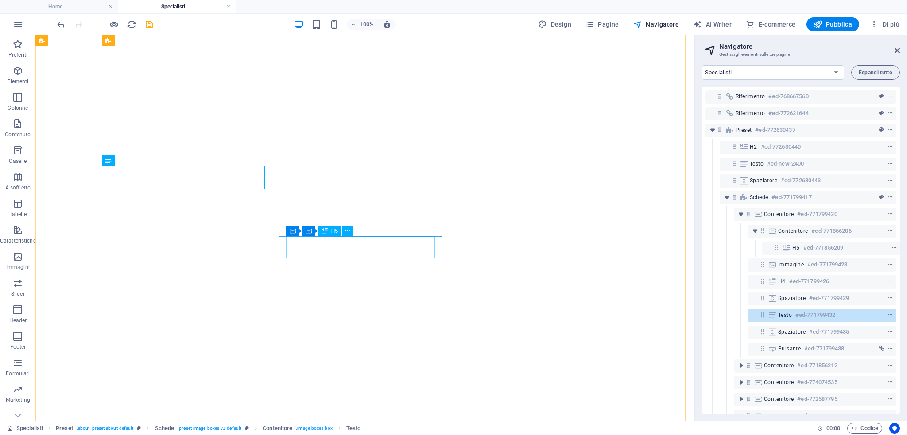
select select "14917041-it"
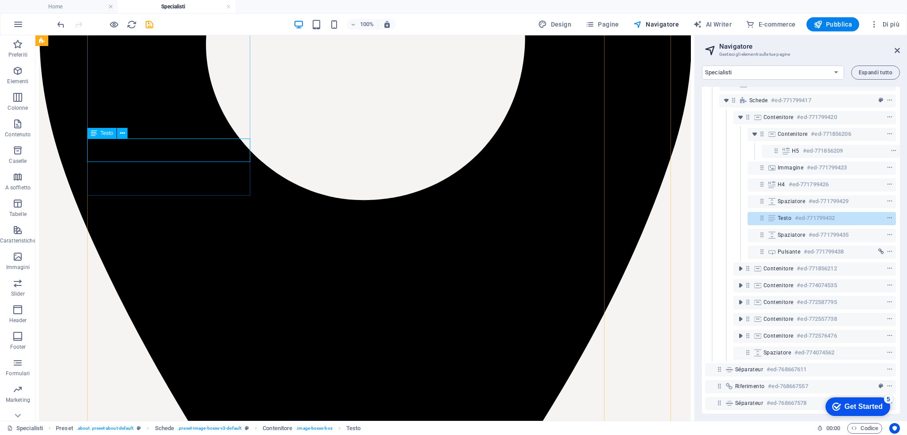
scroll to position [105, 2]
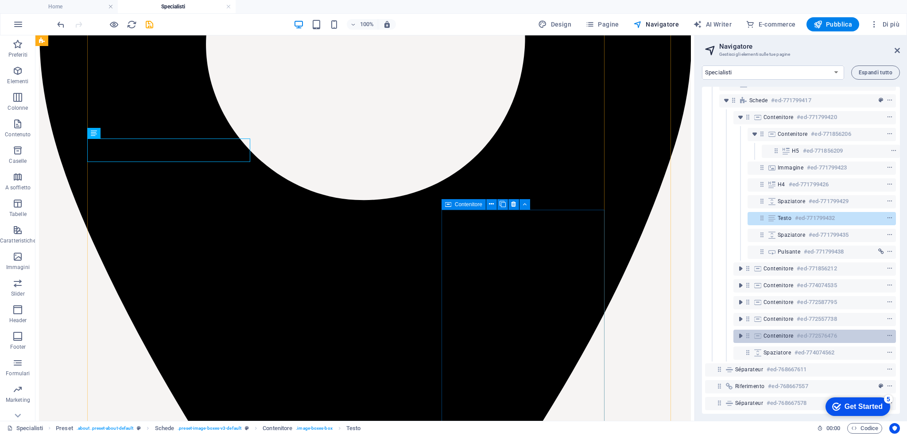
click at [767, 332] on span "Contenitore" at bounding box center [778, 335] width 30 height 7
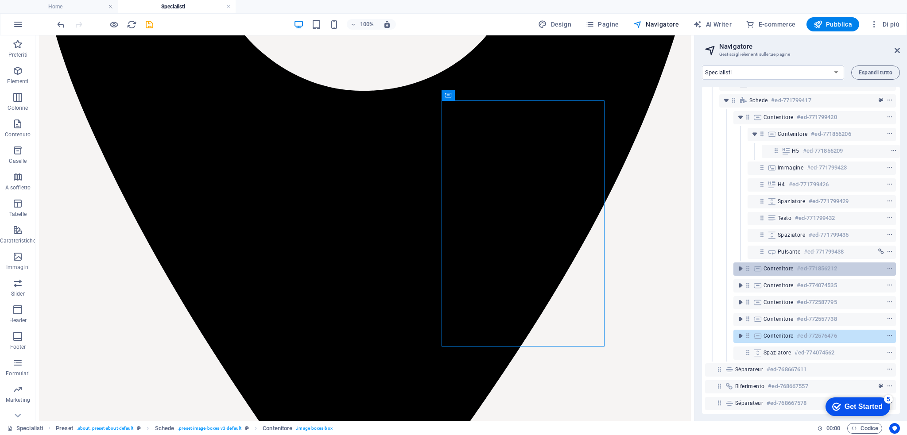
drag, startPoint x: 764, startPoint y: 326, endPoint x: 764, endPoint y: 266, distance: 60.2
click at [764, 266] on div "Riferimento #ed-768667560 Riferimento #ed-772621644 Preset #ed-772630437 H2 #ed…" at bounding box center [801, 250] width 198 height 327
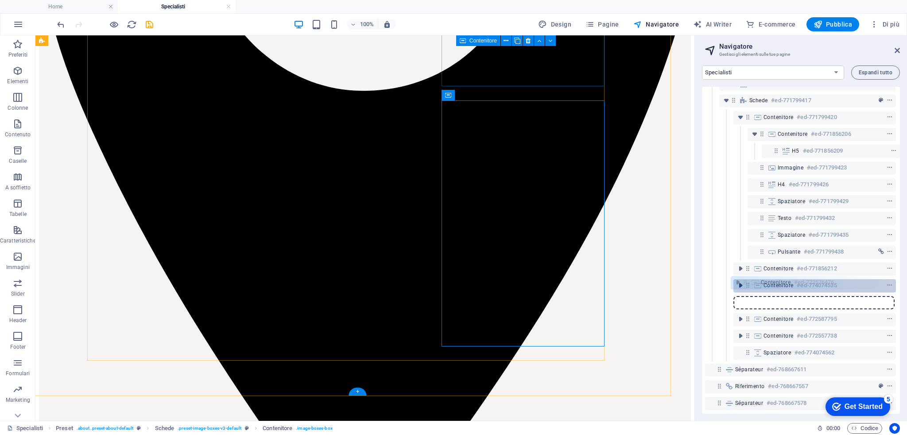
scroll to position [105, 1]
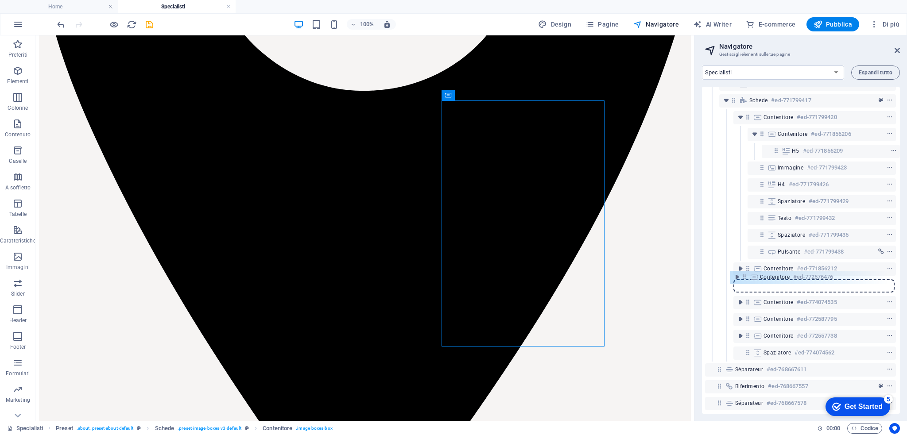
drag, startPoint x: 746, startPoint y: 327, endPoint x: 743, endPoint y: 272, distance: 54.6
click at [743, 272] on div "Riferimento #ed-768667560 Riferimento #ed-772621644 Preset #ed-772630437 H2 #ed…" at bounding box center [801, 250] width 198 height 327
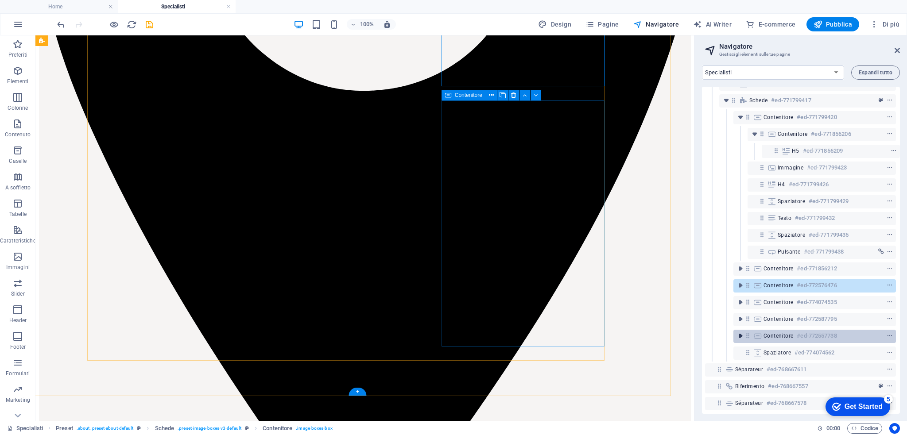
click at [743, 332] on span "toggle-expand" at bounding box center [740, 336] width 11 height 9
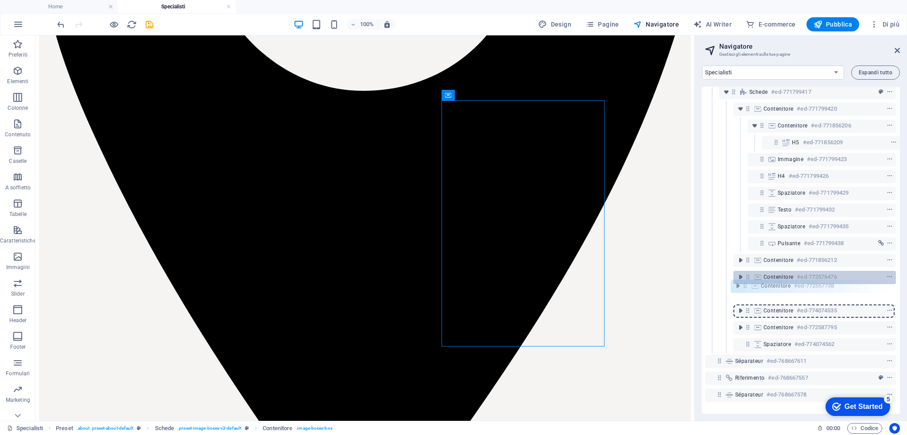
scroll to position [105, 1]
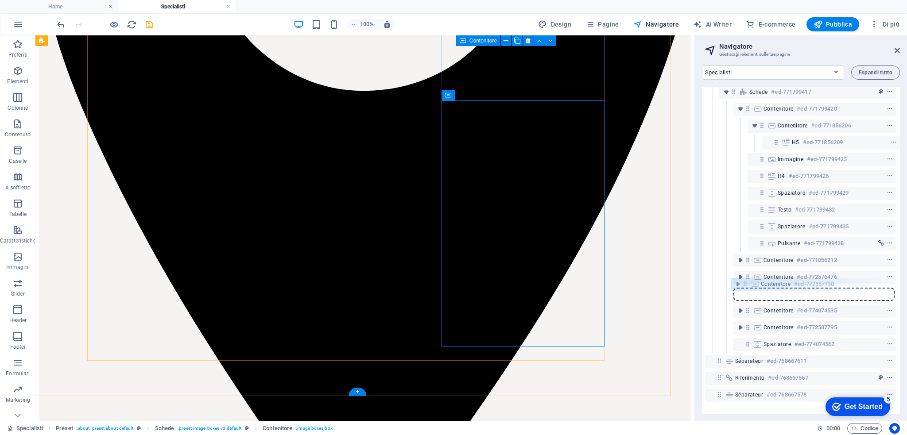
click at [746, 286] on div "Riferimento #ed-768667560 Riferimento #ed-772621644 Preset #ed-772630437 H2 #ed…" at bounding box center [801, 250] width 198 height 327
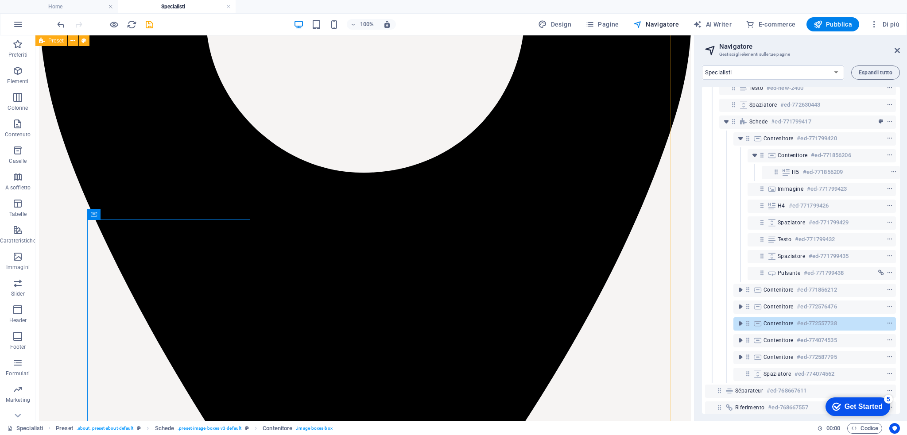
scroll to position [352, 15]
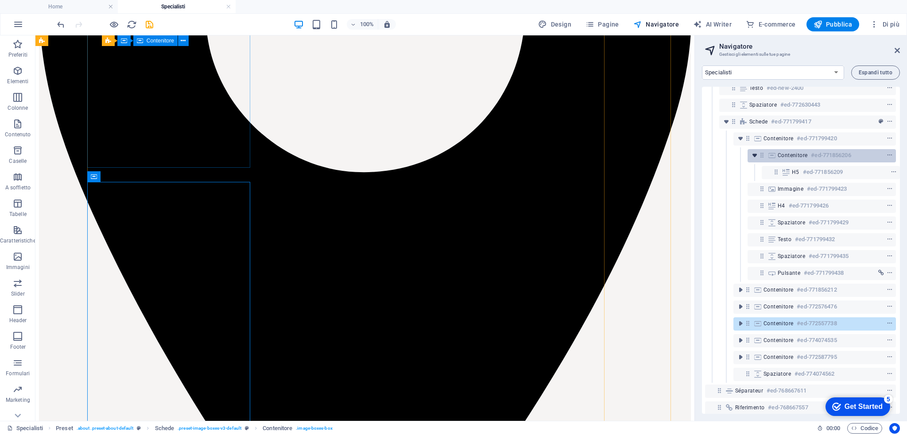
click at [754, 158] on icon "toggle-expand" at bounding box center [754, 155] width 9 height 9
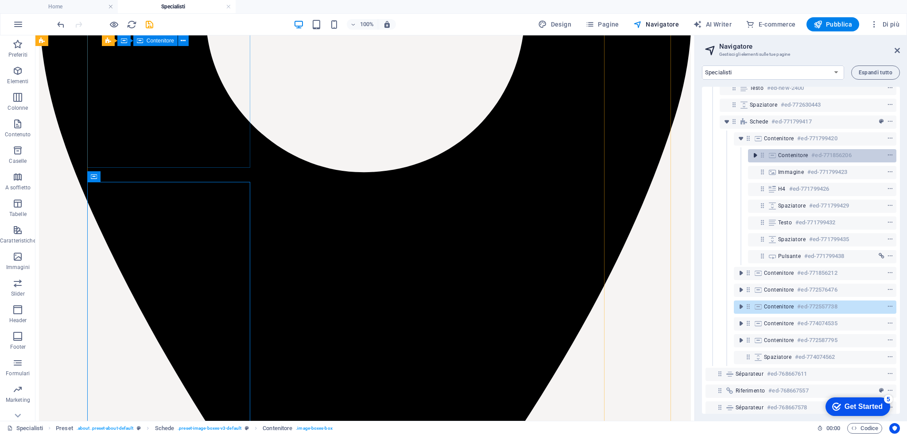
scroll to position [76, 0]
click at [742, 140] on icon "toggle-expand" at bounding box center [740, 138] width 9 height 9
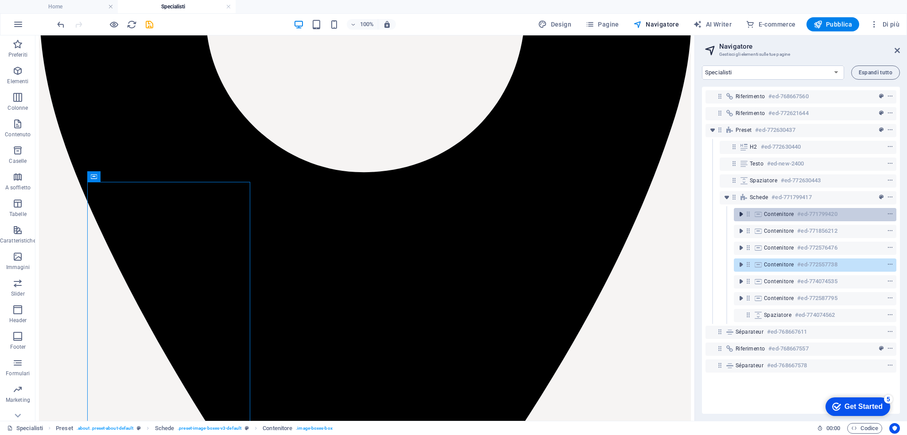
scroll to position [0, 0]
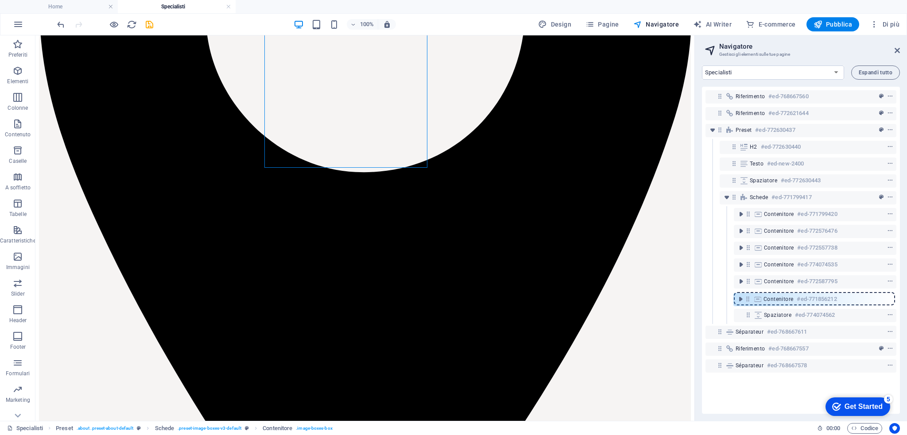
drag, startPoint x: 748, startPoint y: 232, endPoint x: 747, endPoint y: 301, distance: 68.6
click at [747, 301] on div "Riferimento #ed-768667560 Riferimento #ed-772621644 Preset #ed-772630437 H2 #ed…" at bounding box center [801, 250] width 198 height 327
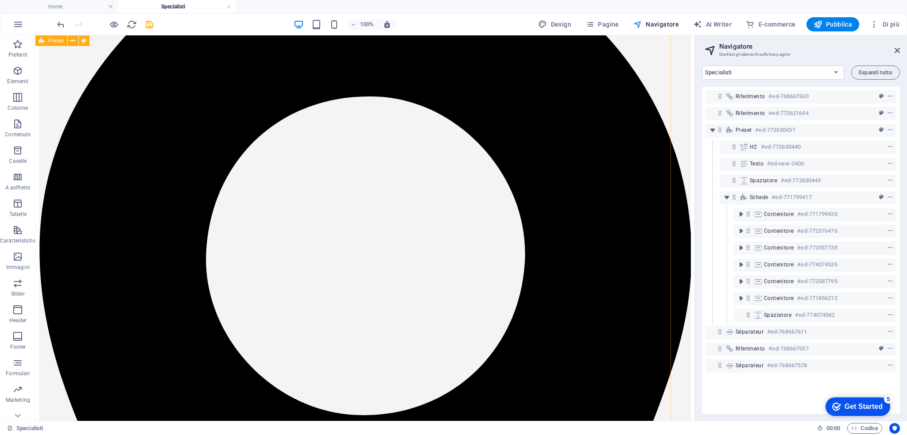
scroll to position [111, 15]
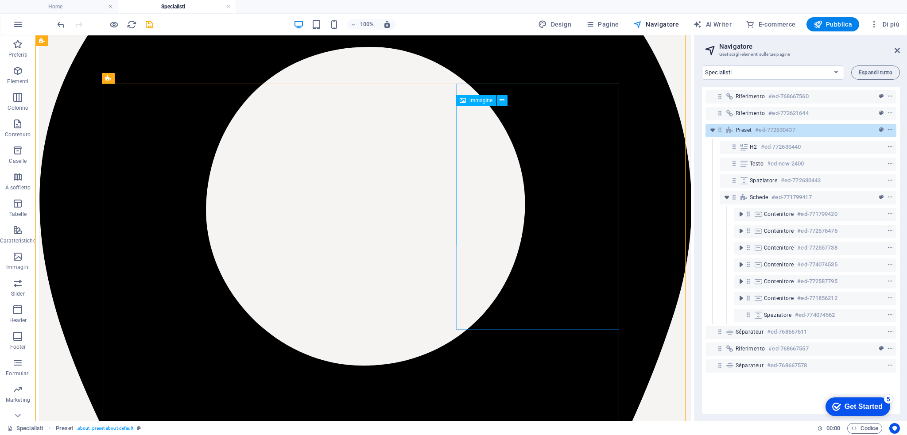
scroll to position [158, 0]
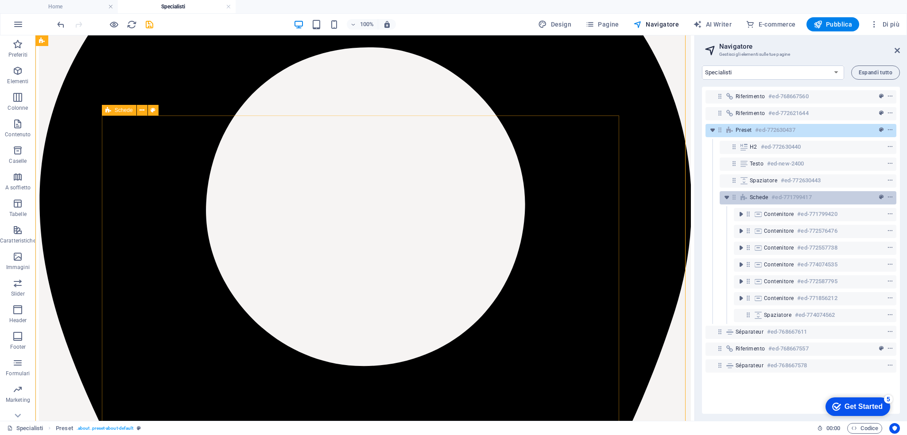
click at [754, 199] on span "Schede" at bounding box center [759, 197] width 18 height 7
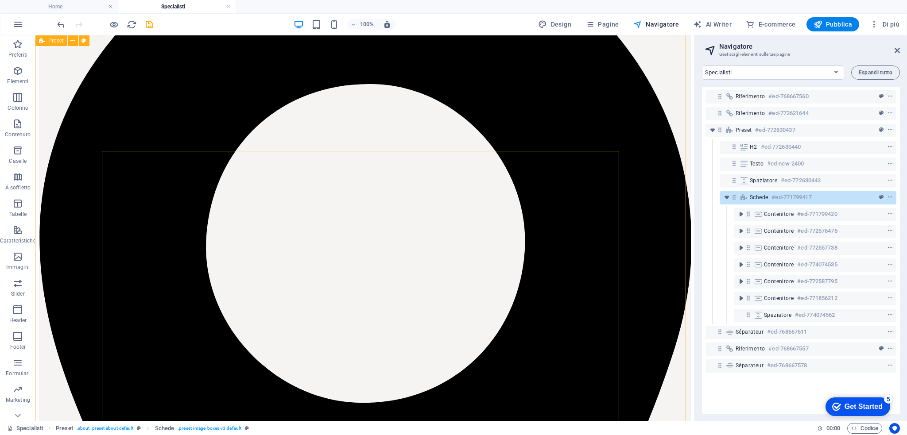
scroll to position [120, 0]
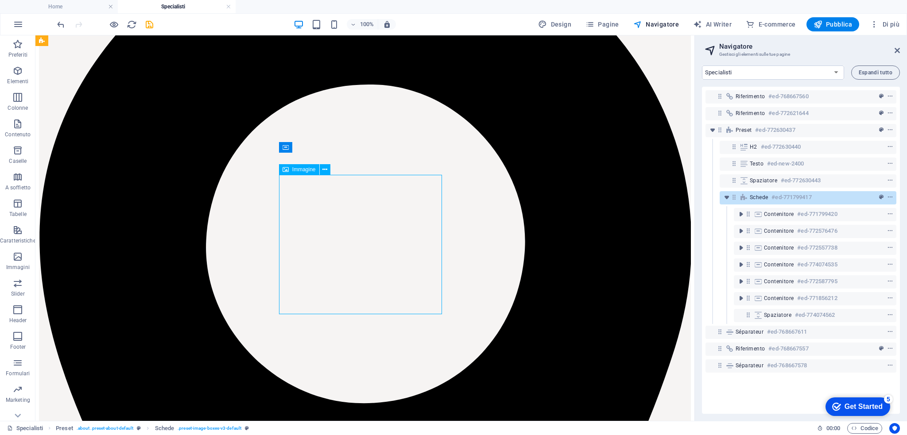
select select "%"
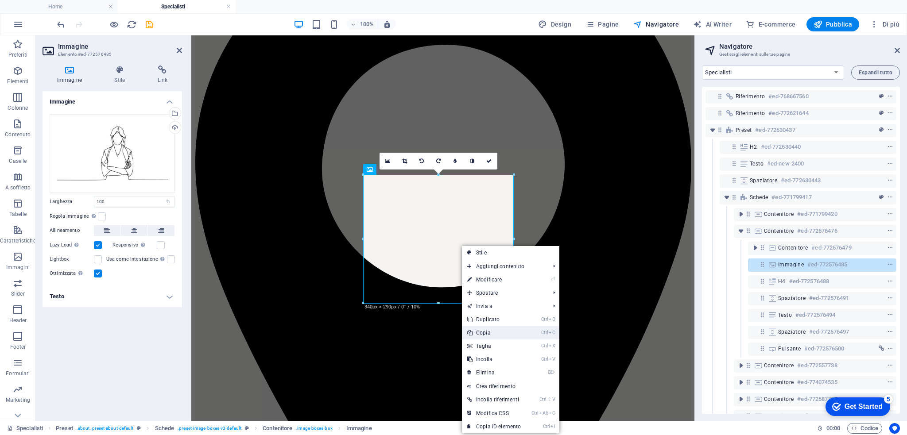
click at [487, 329] on link "Ctrl C Copia" at bounding box center [494, 332] width 64 height 13
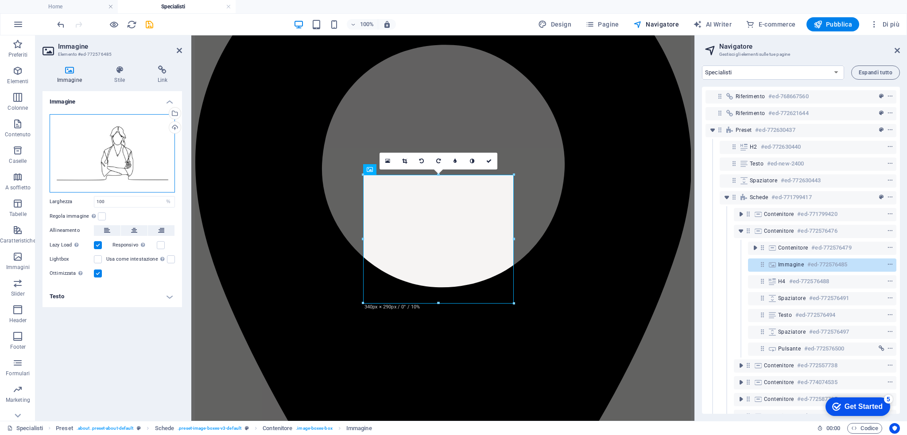
click at [125, 137] on div "Trascina qui i file, fai clic per sceglierli o selezionali da File o dalle nost…" at bounding box center [112, 153] width 125 height 78
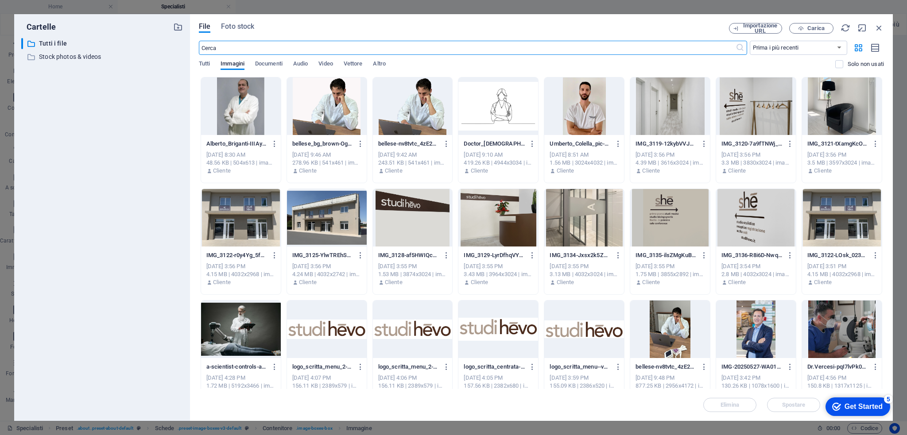
scroll to position [131, 0]
click at [529, 144] on icon "button" at bounding box center [532, 144] width 8 height 8
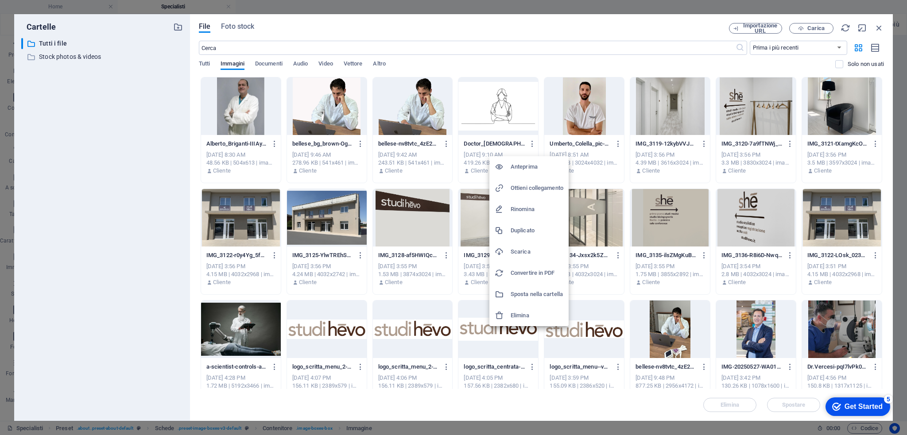
click at [535, 249] on h6 "Scarica" at bounding box center [536, 252] width 53 height 11
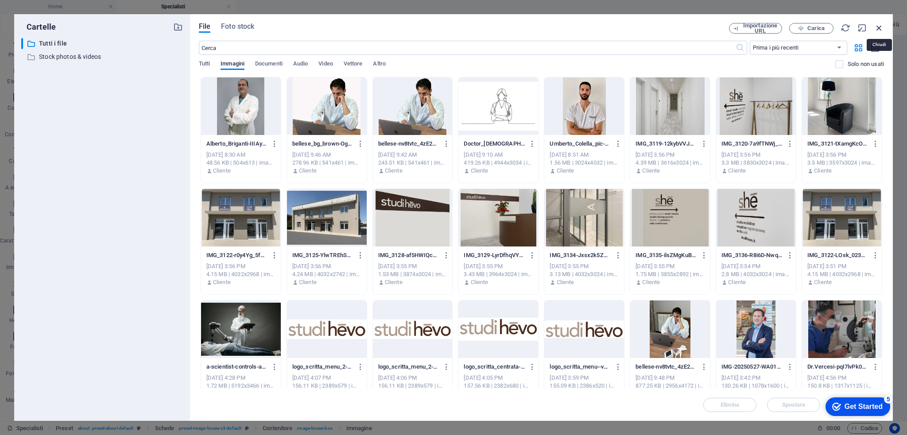
click at [882, 27] on icon "button" at bounding box center [879, 28] width 10 height 10
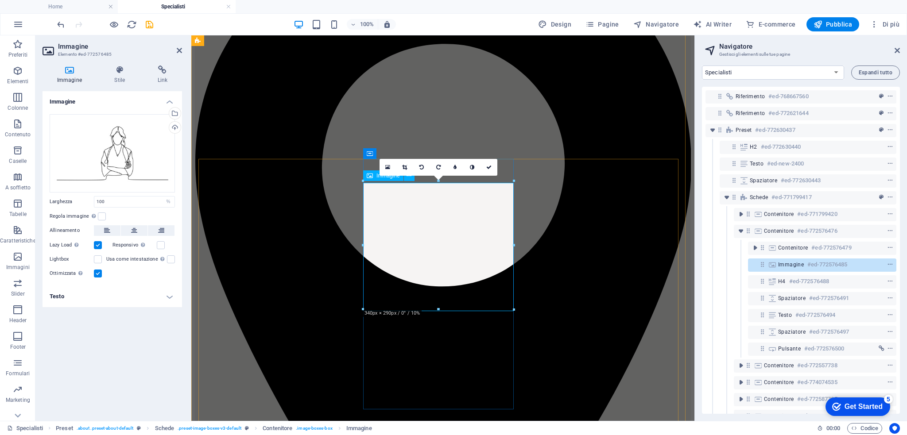
scroll to position [120, 0]
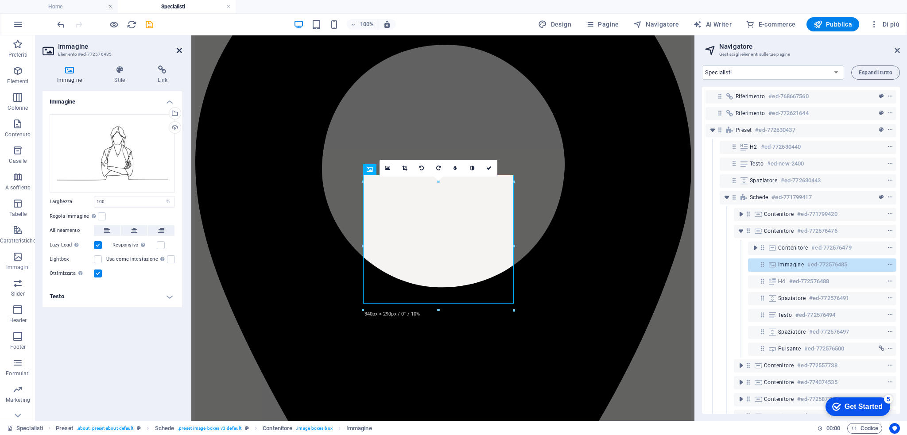
click at [178, 53] on icon at bounding box center [179, 50] width 5 height 7
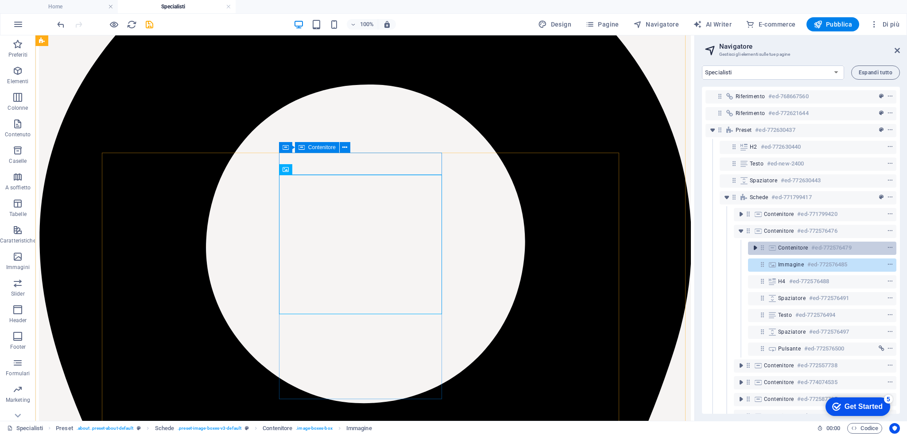
click at [756, 247] on icon "toggle-expand" at bounding box center [754, 247] width 9 height 9
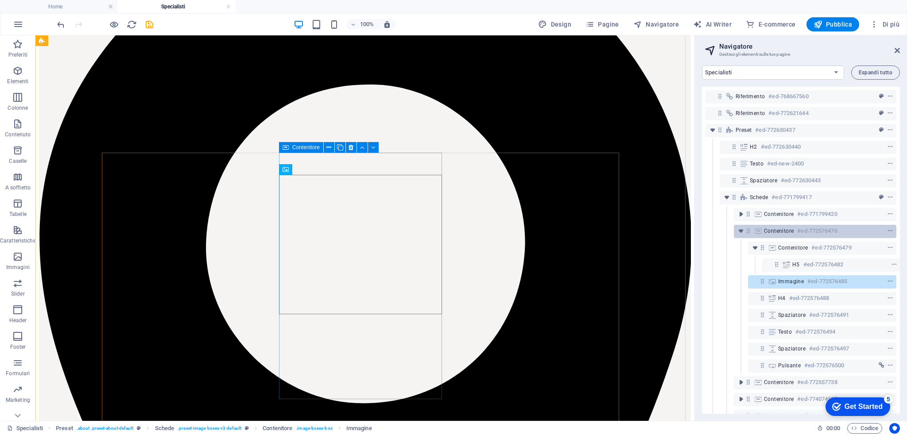
click at [761, 233] on icon at bounding box center [758, 231] width 10 height 7
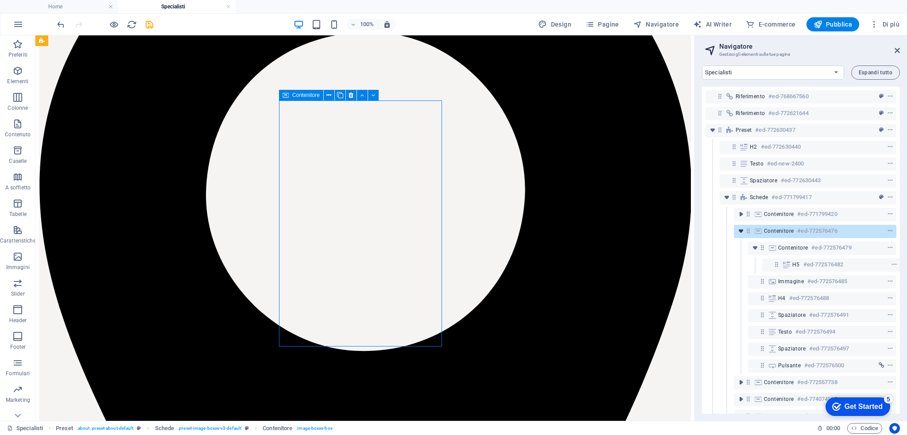
click at [741, 231] on icon "toggle-expand" at bounding box center [740, 231] width 9 height 9
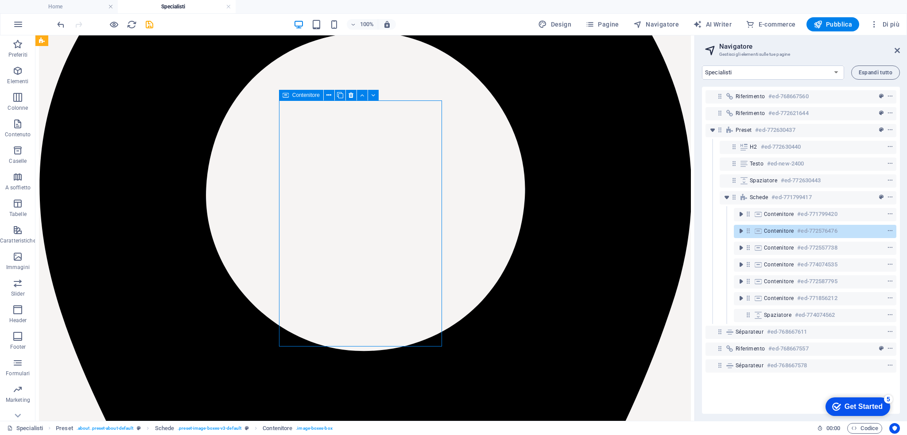
click at [769, 233] on span "Contenitore" at bounding box center [779, 231] width 30 height 7
click at [749, 232] on icon at bounding box center [748, 231] width 8 height 8
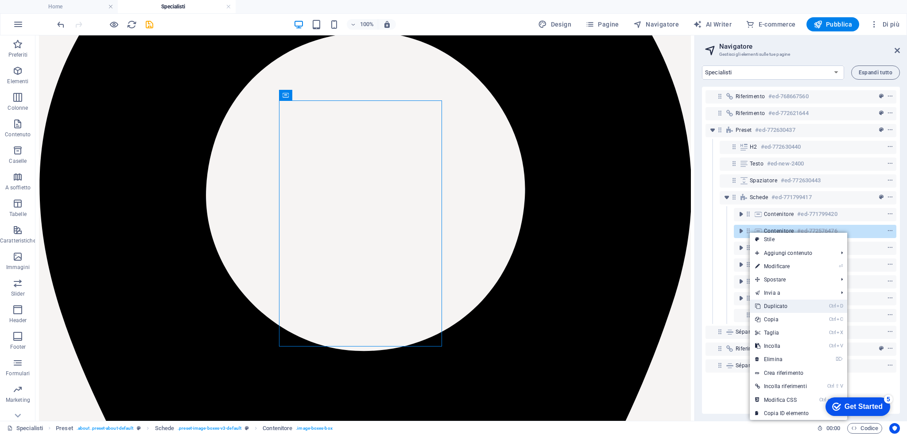
click at [783, 304] on link "Ctrl D Duplicato" at bounding box center [782, 306] width 64 height 13
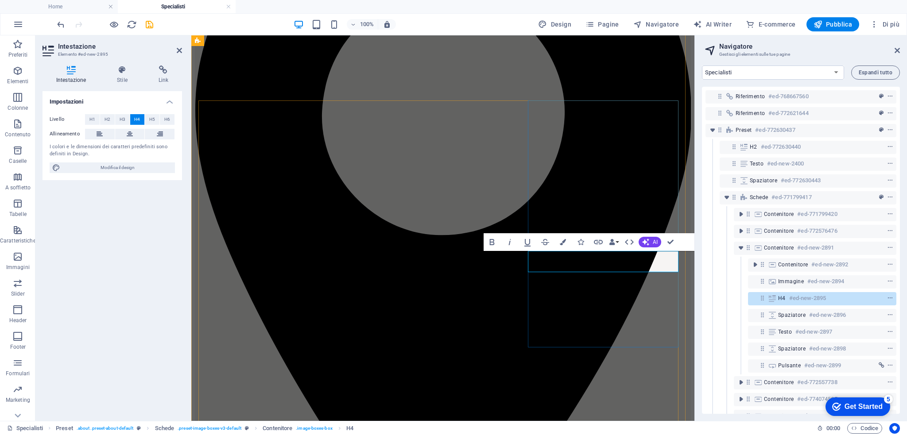
drag, startPoint x: 586, startPoint y: 268, endPoint x: 663, endPoint y: 268, distance: 77.0
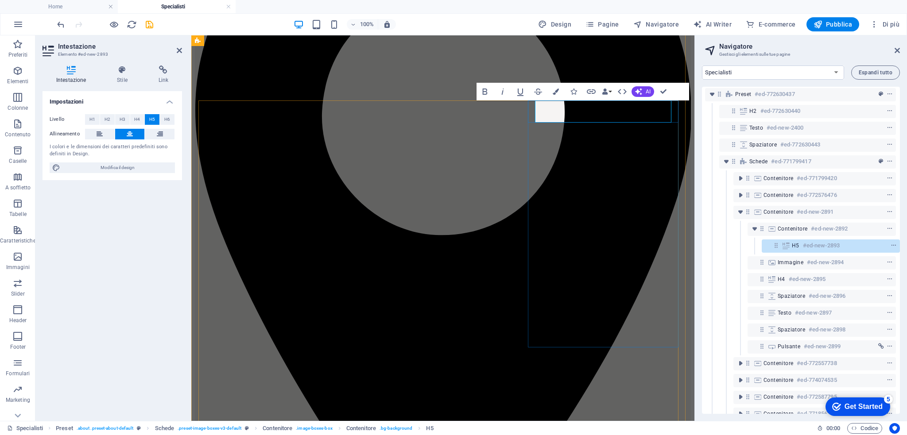
scroll to position [178, 0]
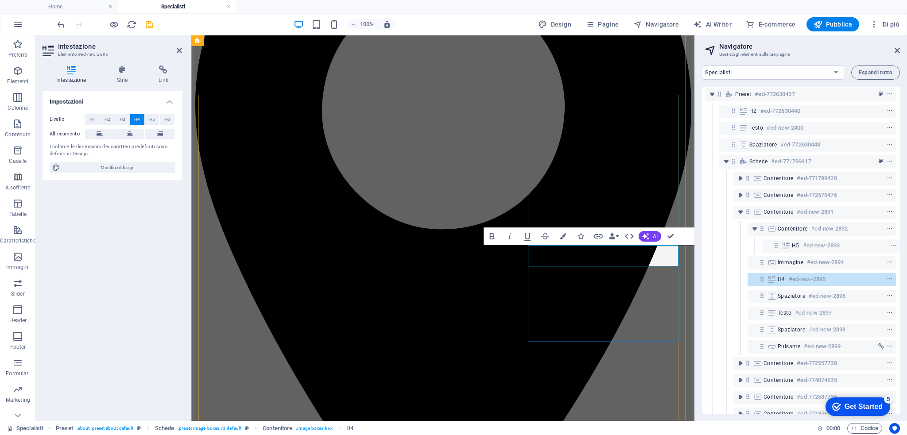
drag, startPoint x: 586, startPoint y: 260, endPoint x: 677, endPoint y: 257, distance: 91.7
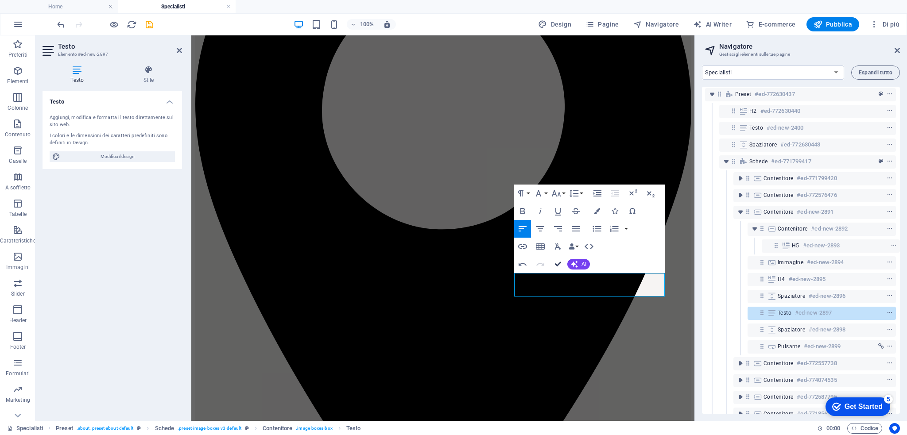
scroll to position [189, 13]
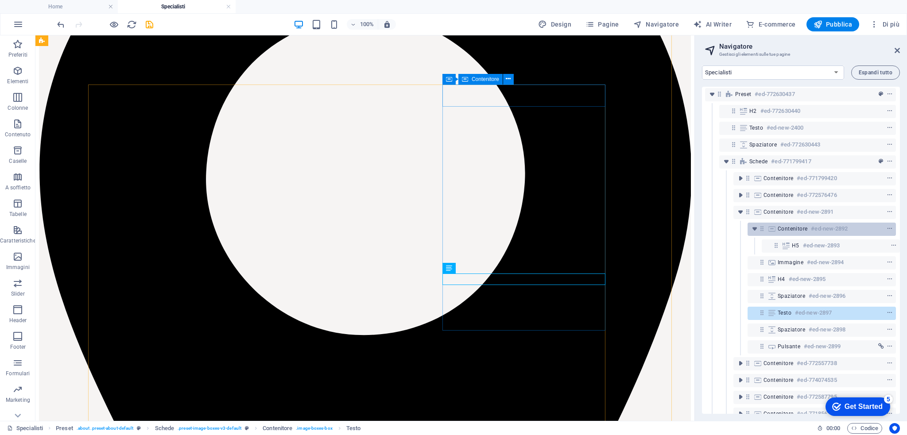
click at [758, 229] on span "toggle-expand" at bounding box center [754, 228] width 11 height 9
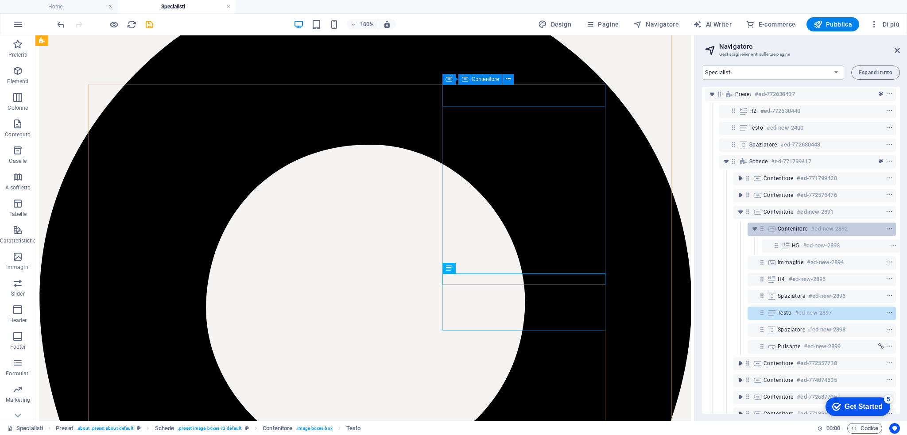
scroll to position [36, 0]
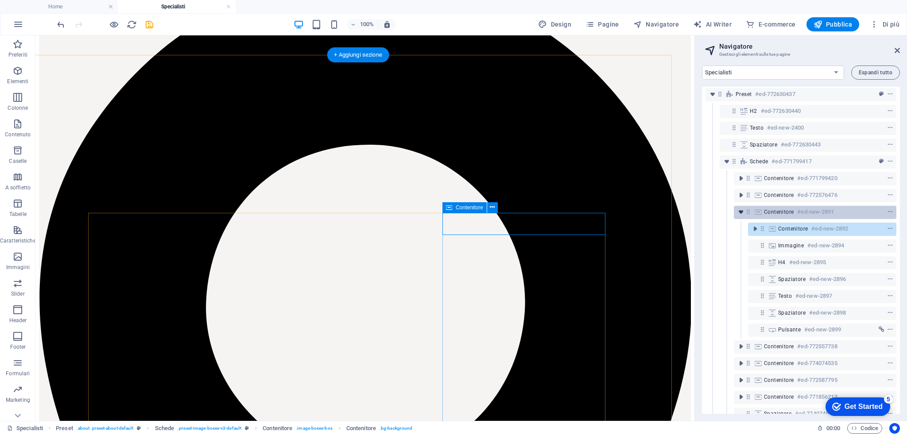
click at [742, 213] on icon "toggle-expand" at bounding box center [740, 212] width 9 height 9
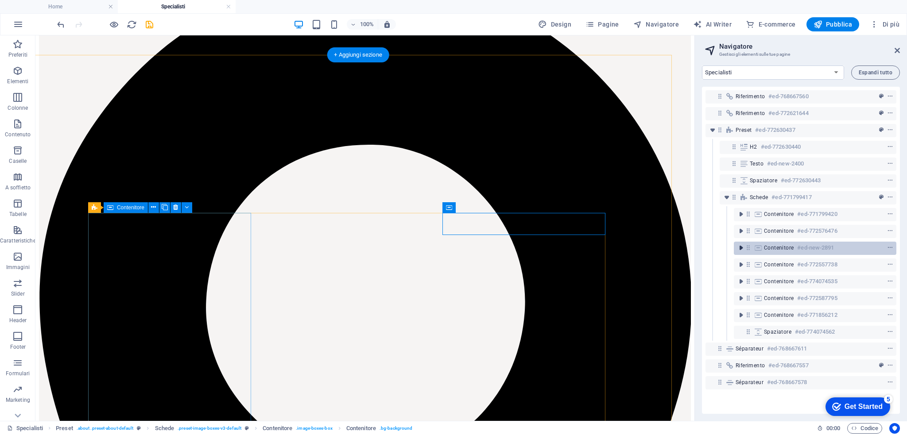
scroll to position [0, 0]
click at [747, 247] on icon at bounding box center [748, 248] width 8 height 8
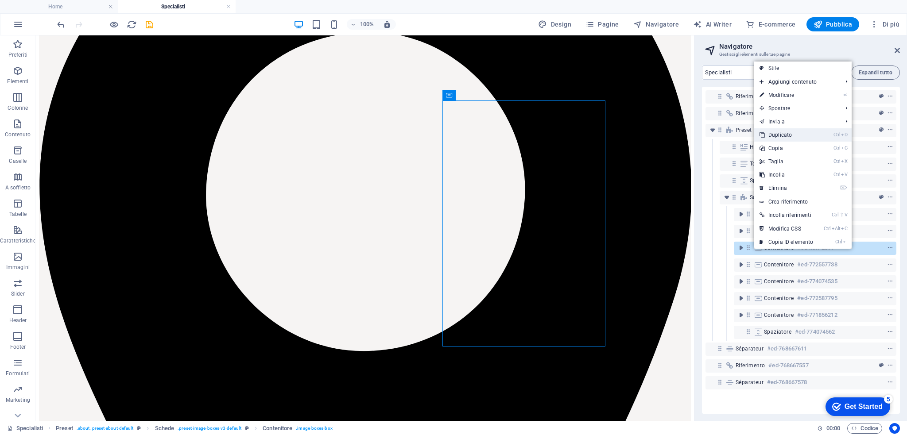
click at [771, 138] on link "Ctrl D Duplicato" at bounding box center [786, 134] width 64 height 13
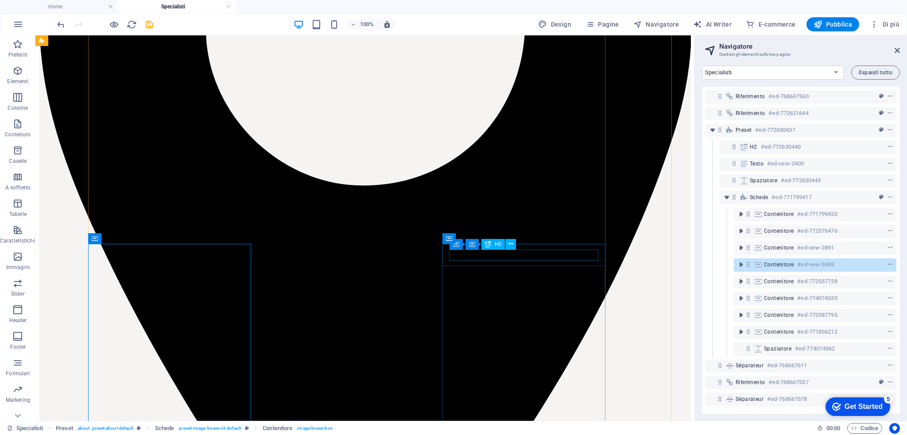
scroll to position [345, 13]
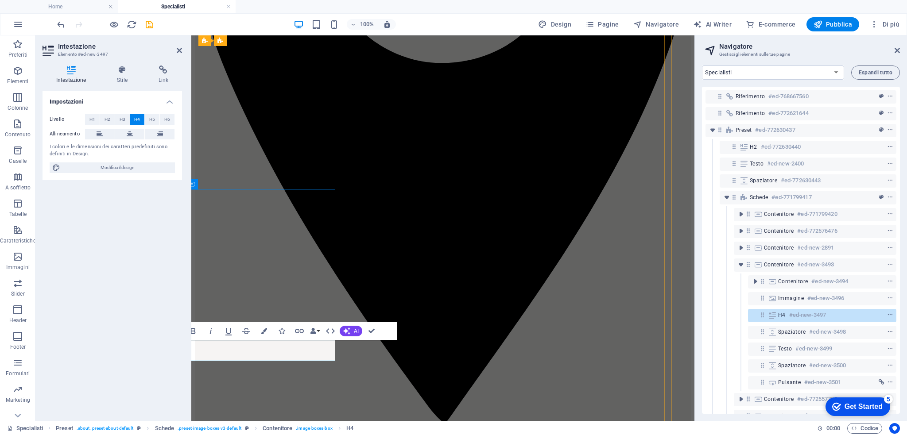
drag, startPoint x: 237, startPoint y: 355, endPoint x: 344, endPoint y: 346, distance: 107.5
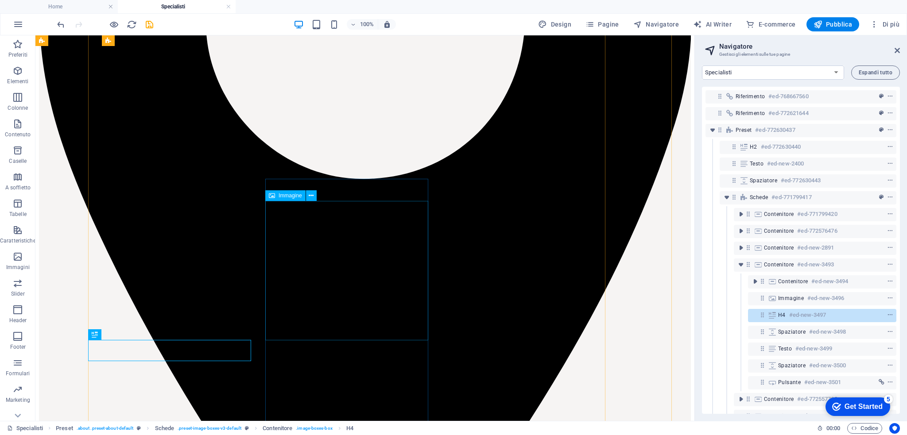
scroll to position [355, 13]
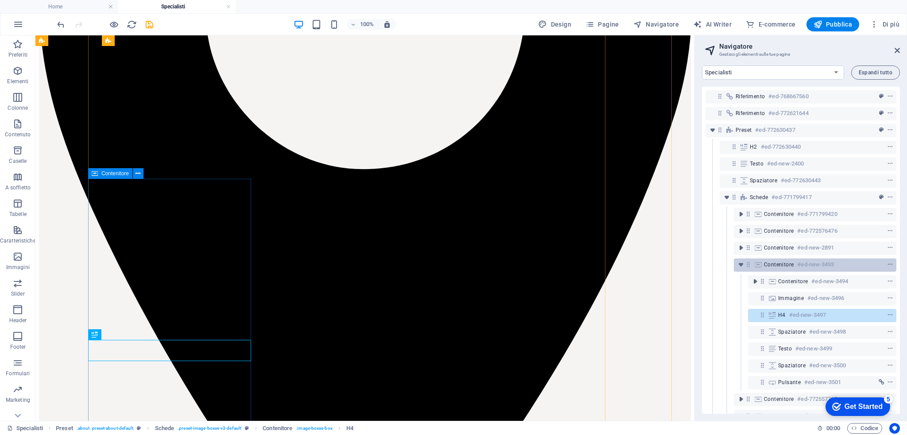
click at [754, 267] on icon at bounding box center [758, 264] width 10 height 7
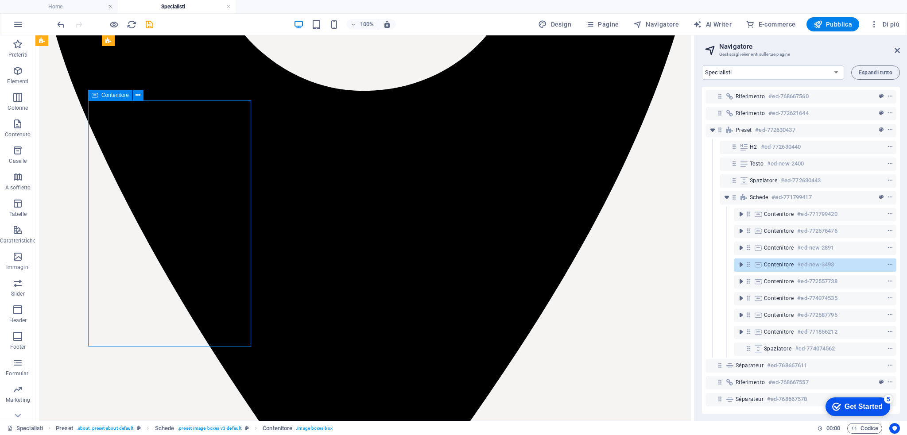
click at [747, 266] on icon at bounding box center [748, 265] width 8 height 8
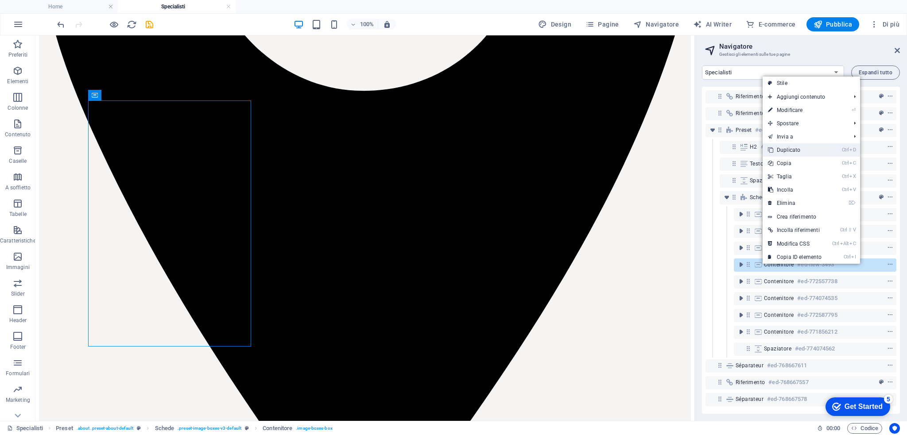
click at [788, 151] on link "Ctrl D Duplicato" at bounding box center [794, 149] width 64 height 13
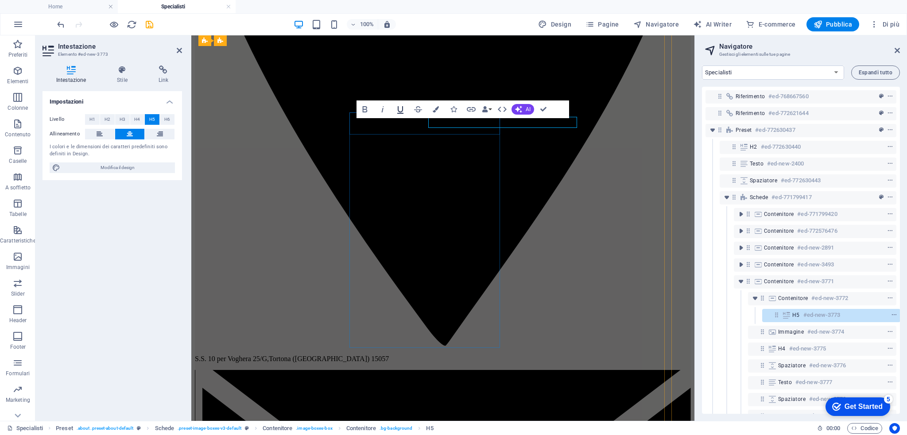
scroll to position [70, 2]
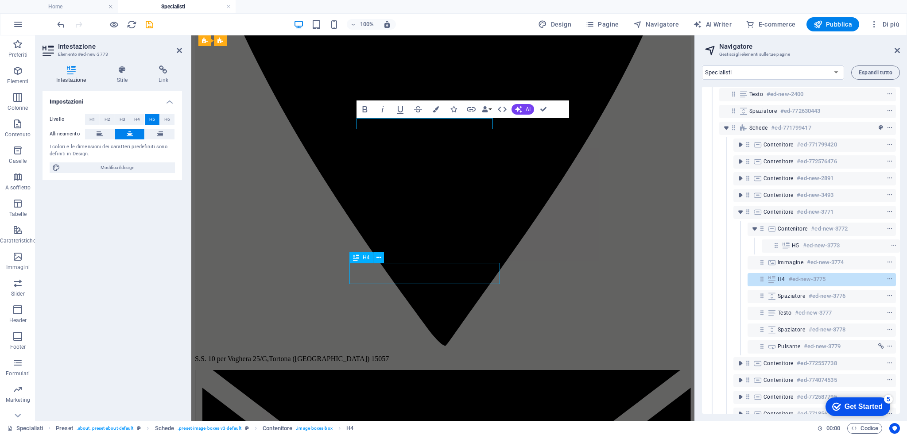
scroll to position [433, 13]
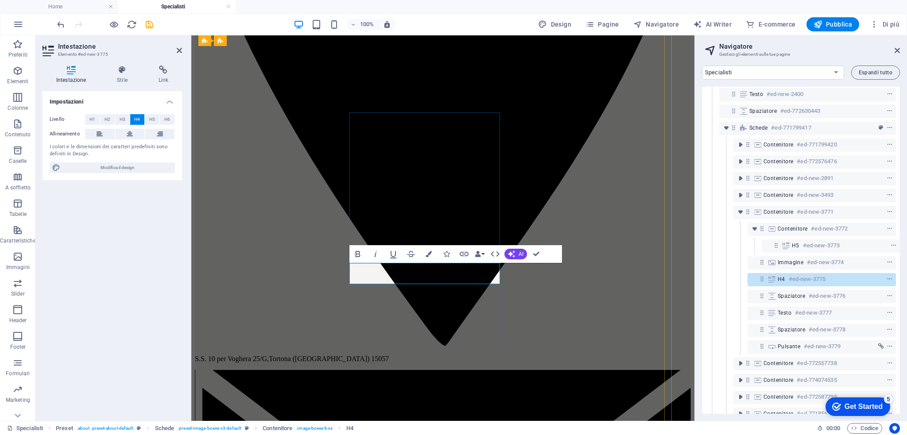
drag, startPoint x: 409, startPoint y: 276, endPoint x: 440, endPoint y: 276, distance: 31.4
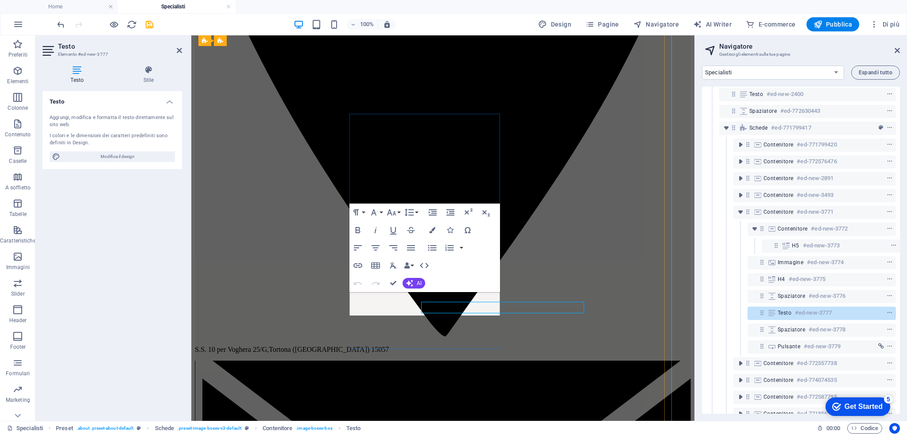
scroll to position [421, 13]
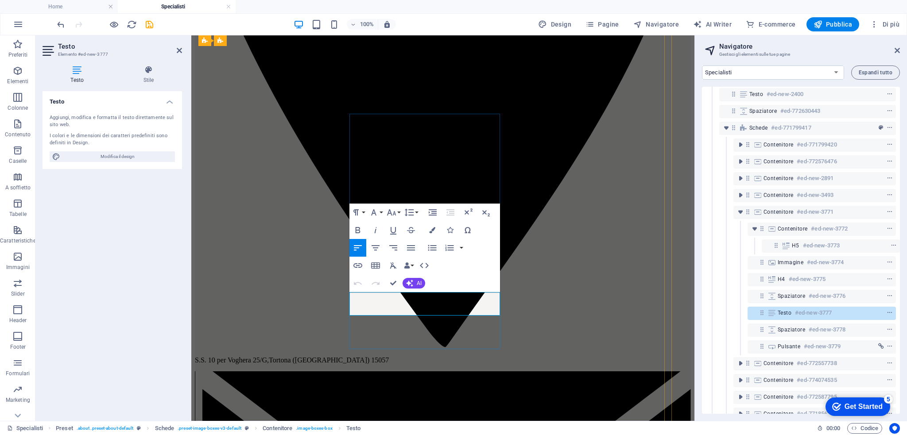
drag, startPoint x: 402, startPoint y: 310, endPoint x: 349, endPoint y: 311, distance: 52.7
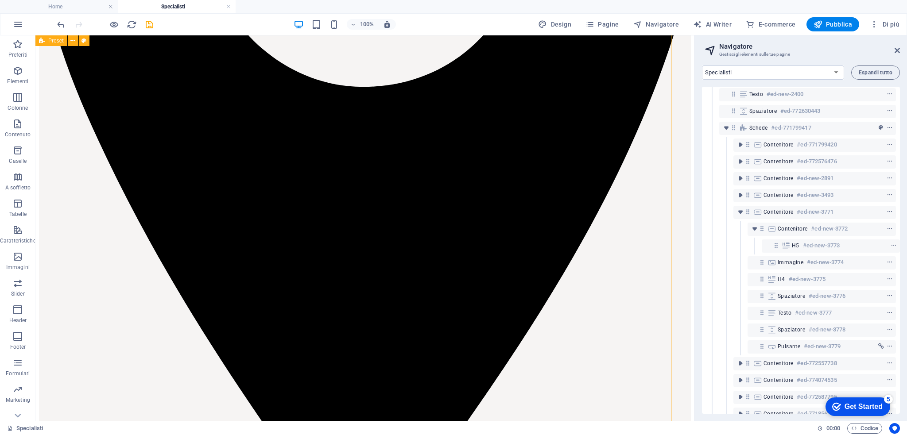
scroll to position [440, 13]
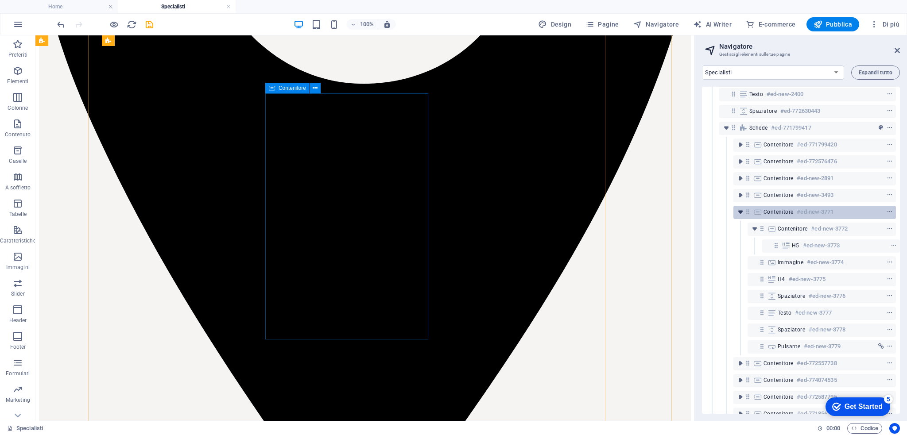
click at [739, 213] on icon "toggle-expand" at bounding box center [740, 212] width 9 height 9
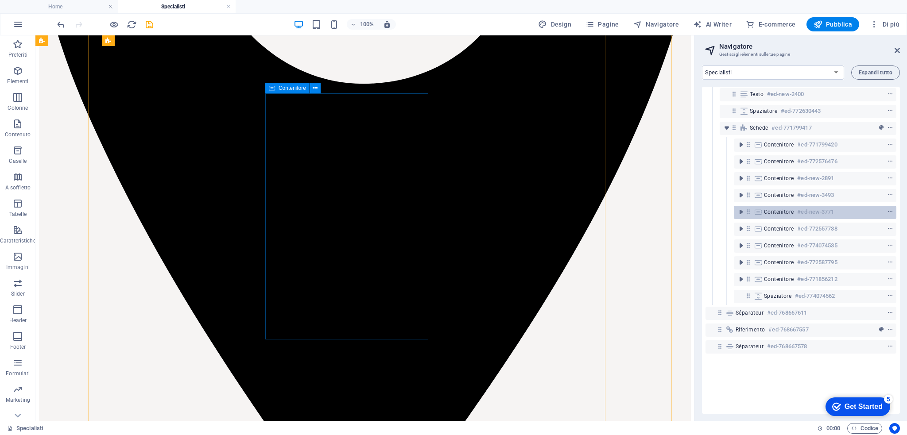
click at [758, 211] on icon at bounding box center [758, 212] width 10 height 7
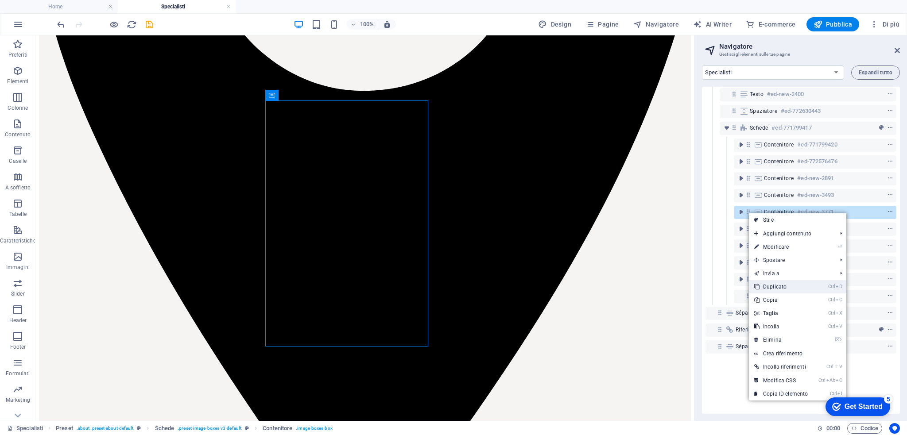
click at [782, 286] on link "Ctrl D Duplicato" at bounding box center [781, 286] width 64 height 13
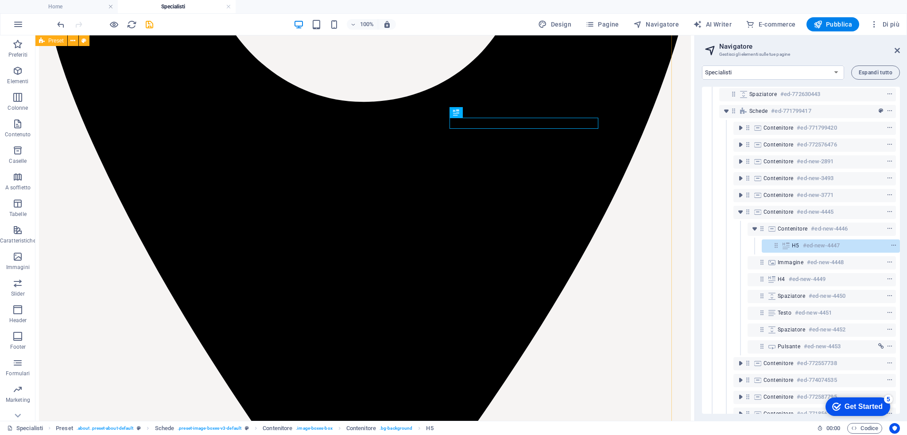
scroll to position [421, 13]
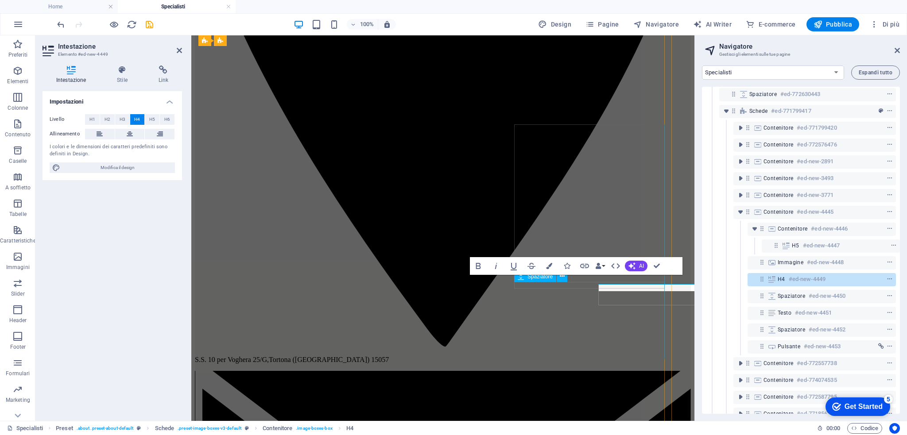
scroll to position [410, 13]
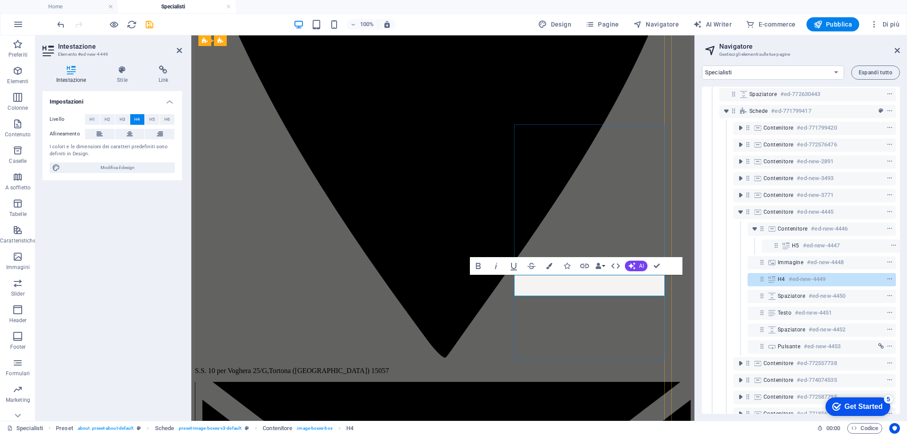
drag, startPoint x: 584, startPoint y: 290, endPoint x: 645, endPoint y: 285, distance: 60.8
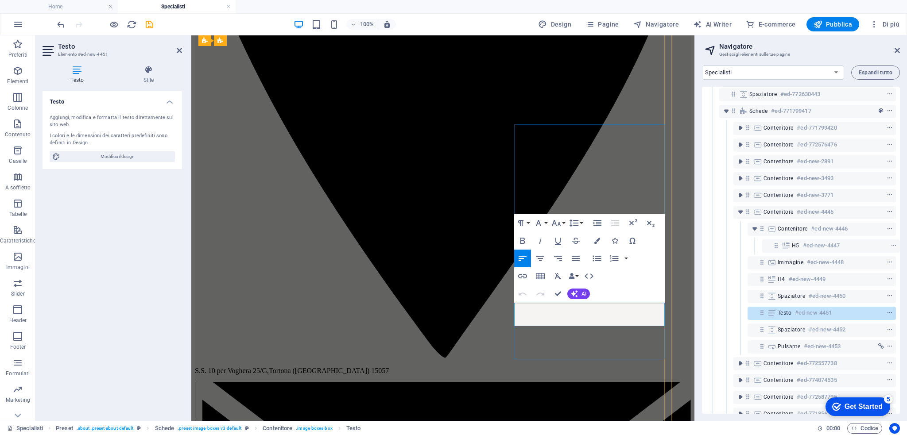
drag, startPoint x: 576, startPoint y: 317, endPoint x: 450, endPoint y: 320, distance: 126.2
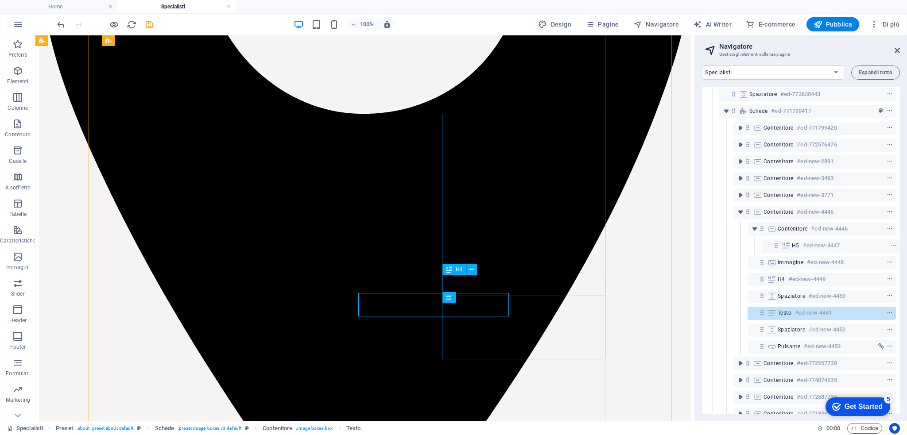
scroll to position [420, 13]
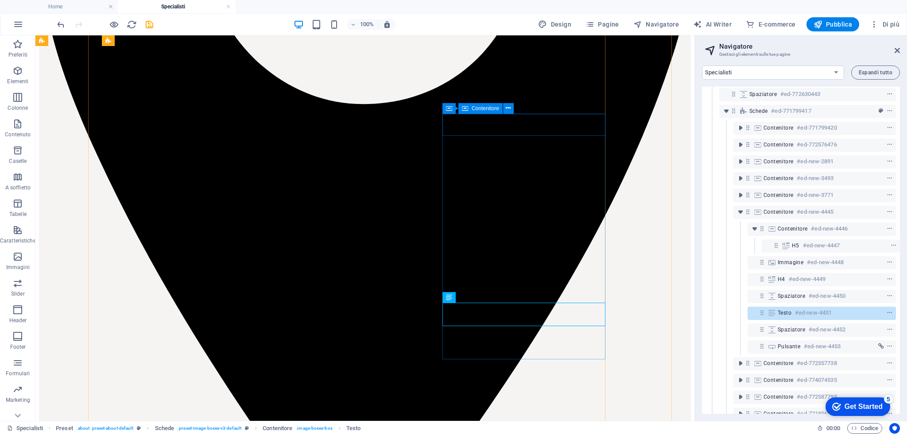
select select "px"
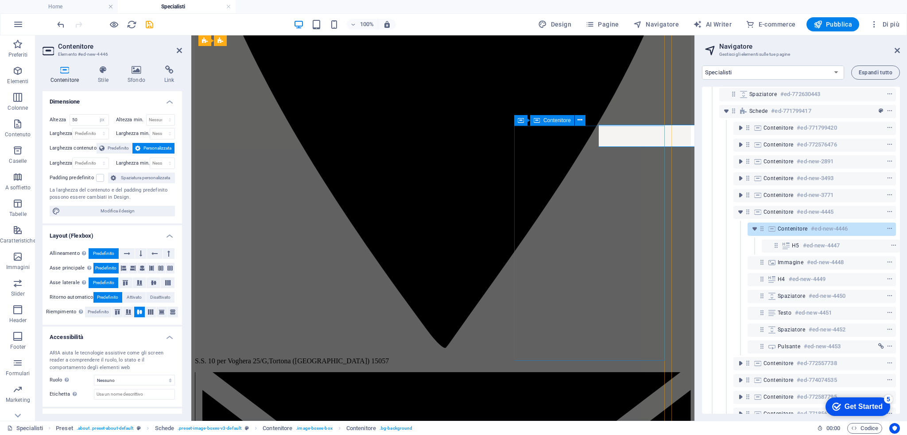
scroll to position [409, 13]
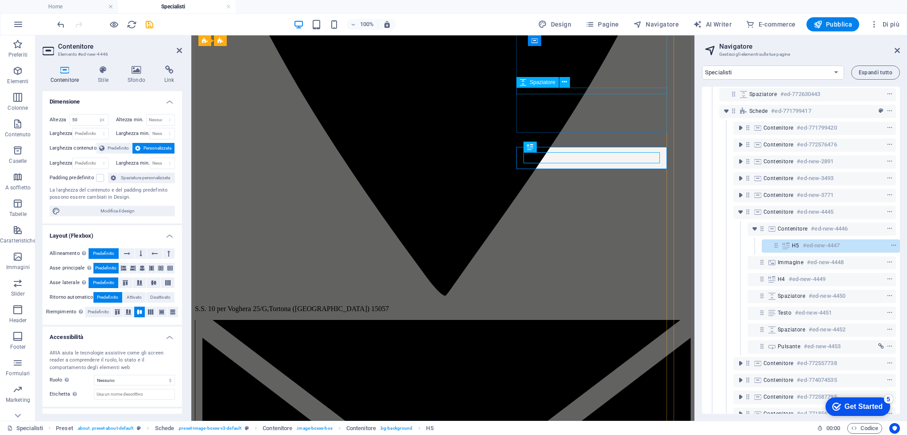
scroll to position [387, 11]
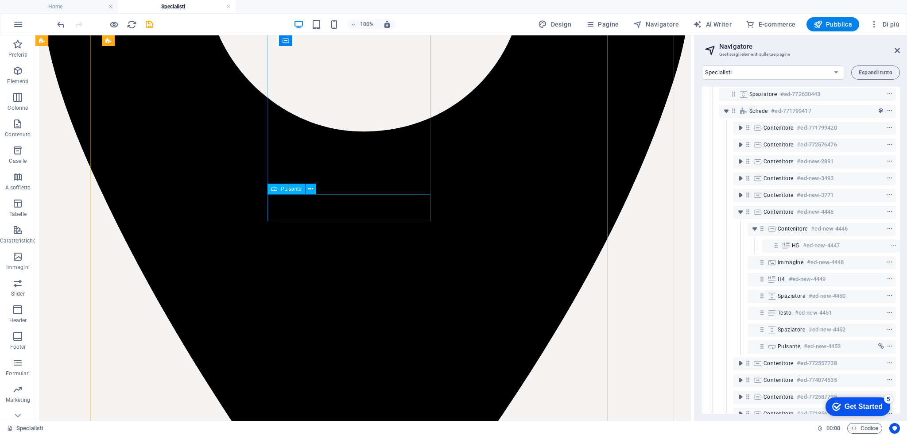
scroll to position [403, 11]
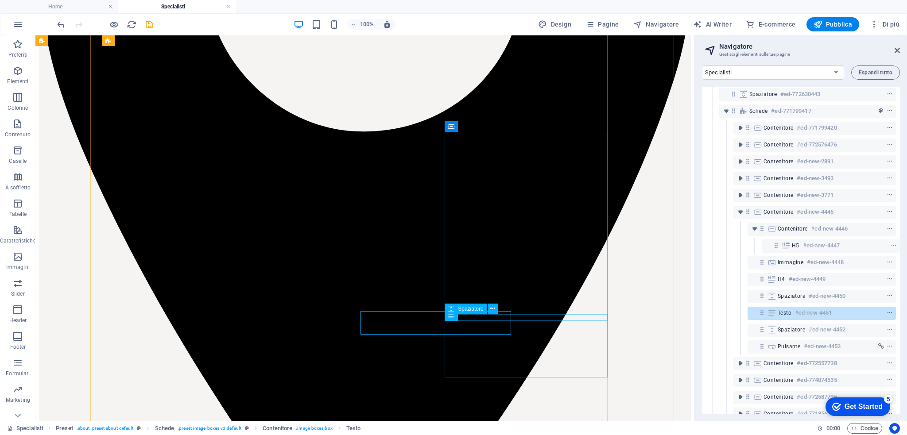
scroll to position [402, 11]
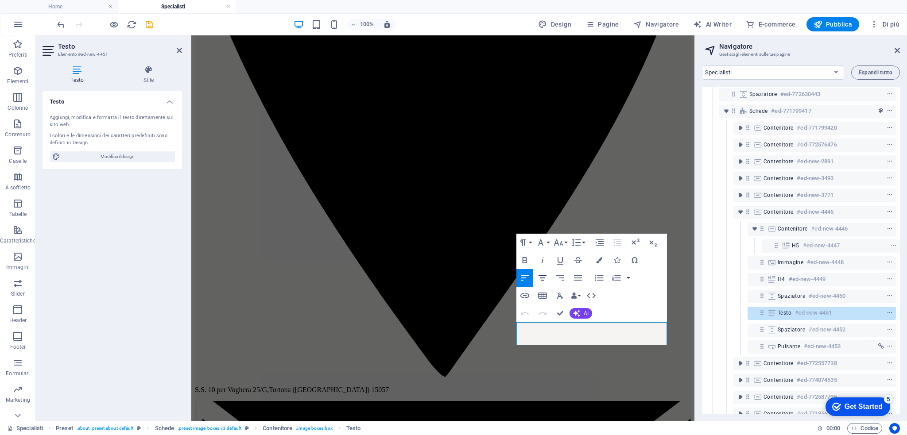
click at [544, 278] on icon "button" at bounding box center [542, 278] width 11 height 11
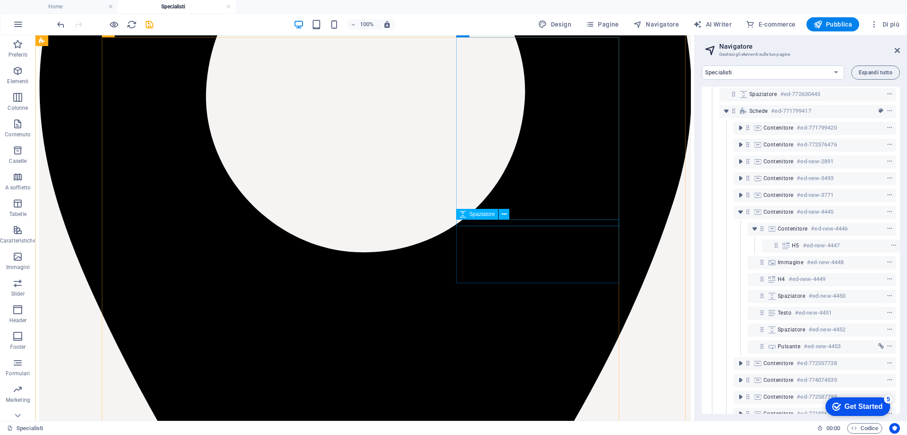
scroll to position [294, 0]
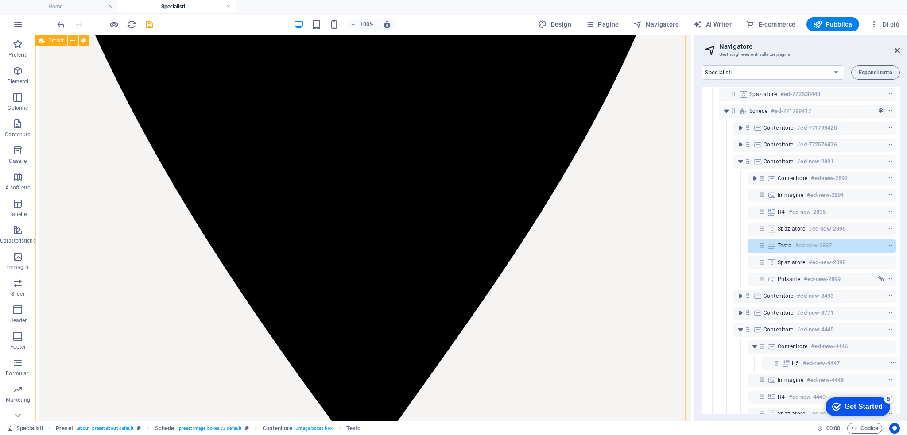
scroll to position [572, 0]
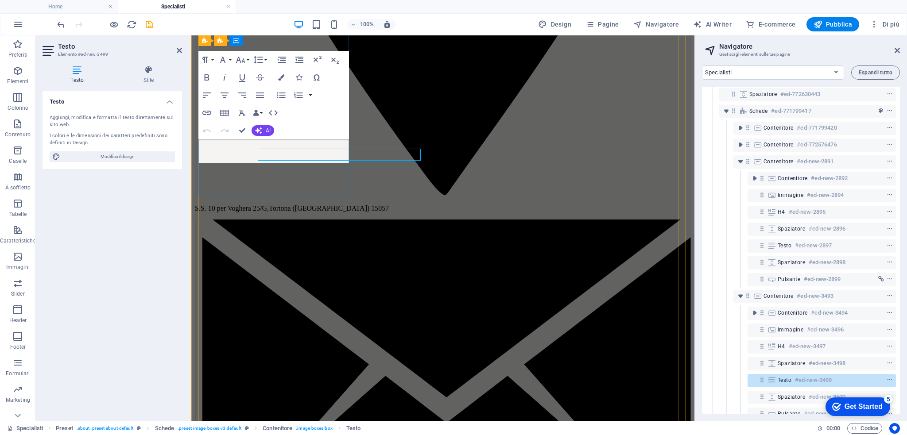
scroll to position [574, 0]
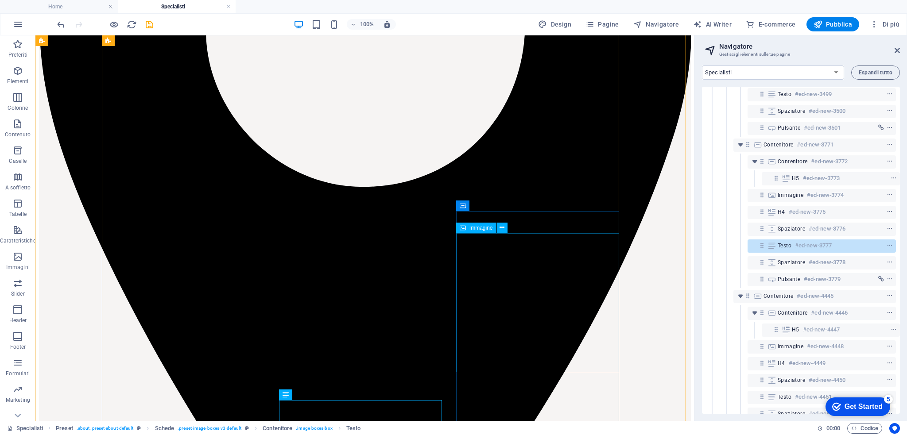
scroll to position [322, 0]
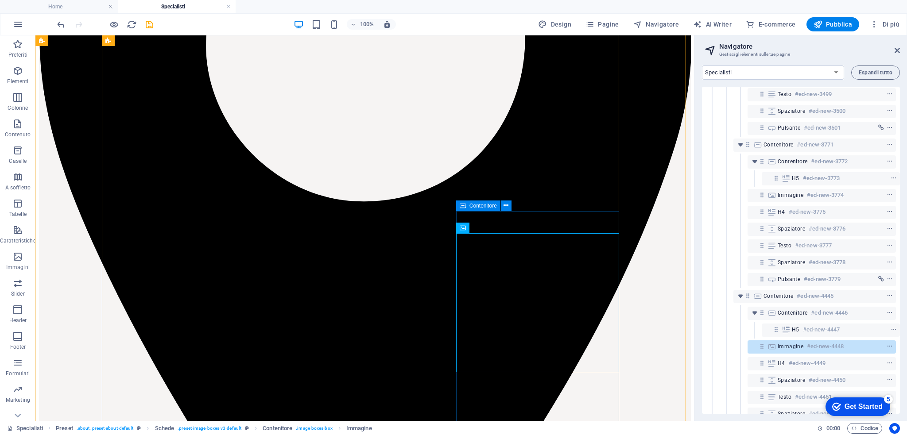
click at [462, 205] on icon at bounding box center [463, 206] width 6 height 11
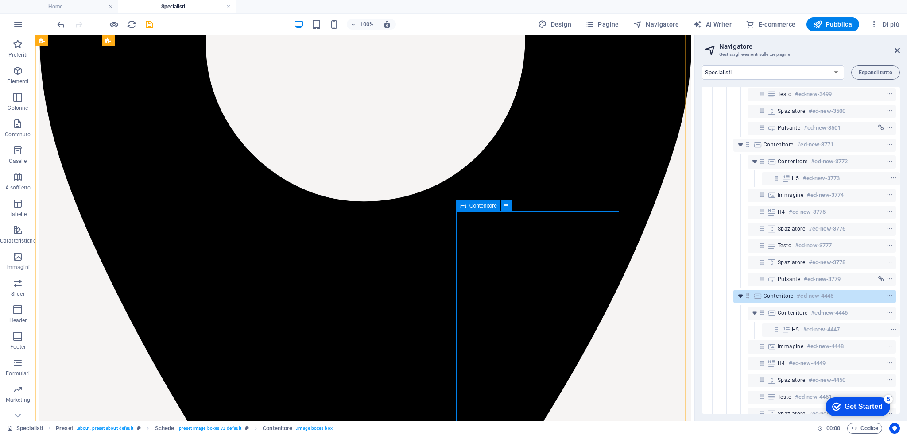
click at [740, 295] on icon "toggle-expand" at bounding box center [740, 296] width 9 height 9
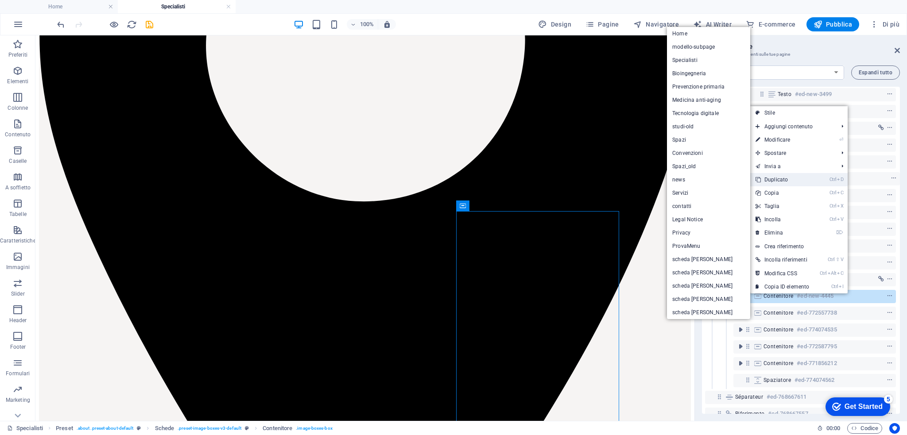
click at [781, 178] on link "Ctrl D Duplicato" at bounding box center [782, 179] width 64 height 13
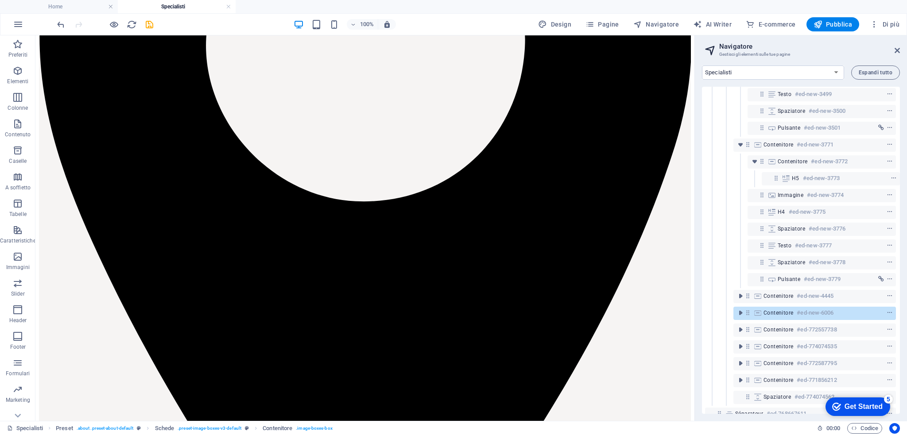
scroll to position [692, 0]
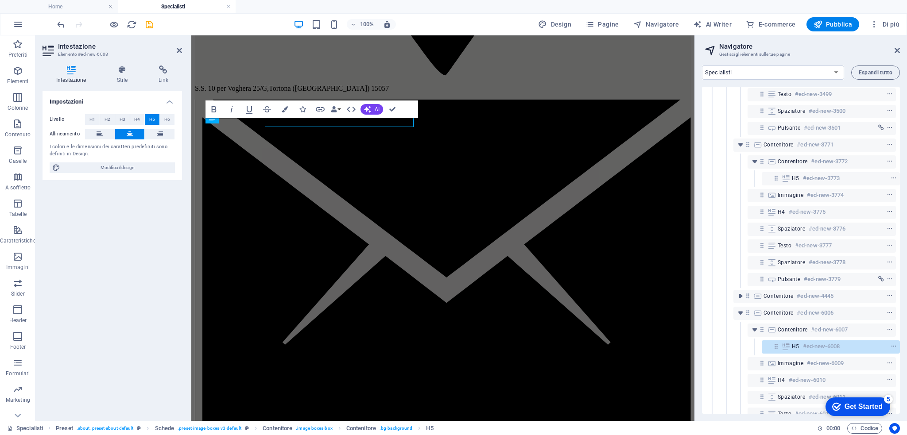
scroll to position [683, 0]
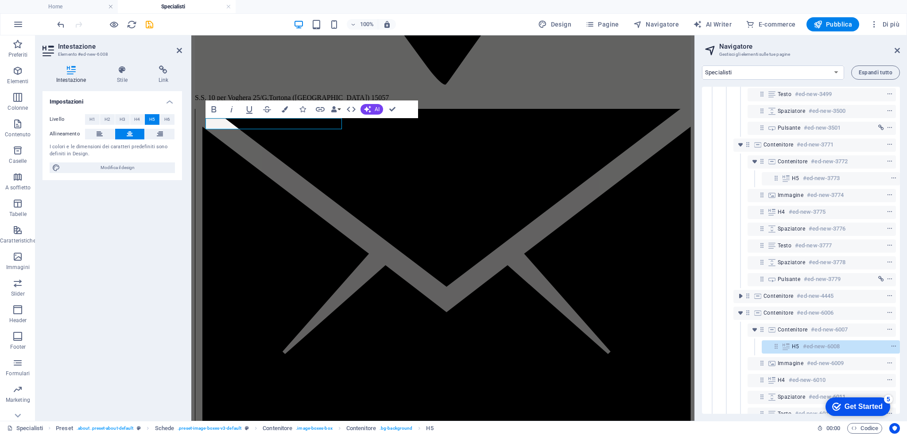
drag, startPoint x: 274, startPoint y: 125, endPoint x: 379, endPoint y: 125, distance: 105.8
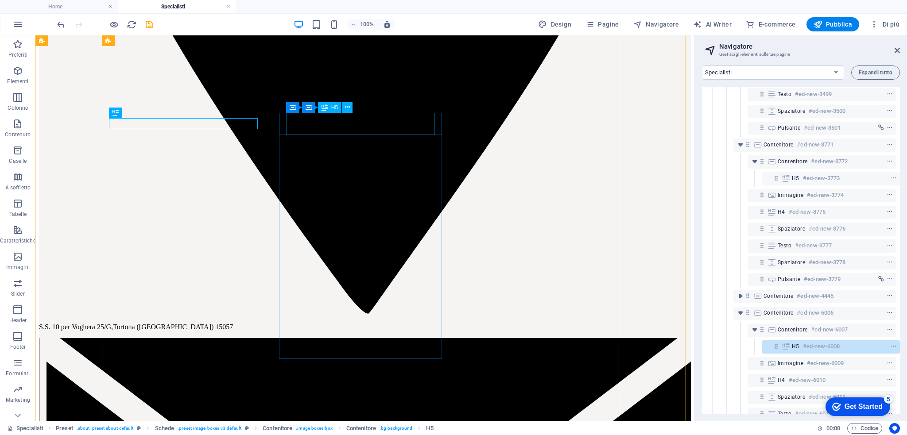
scroll to position [681, 0]
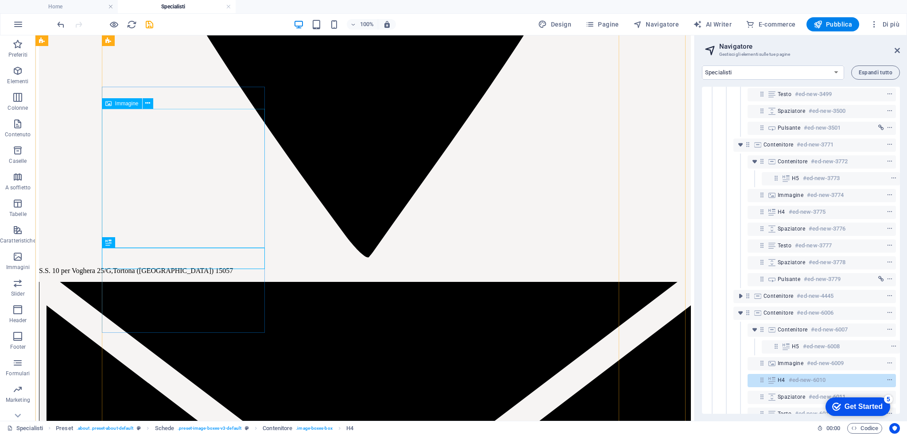
scroll to position [740, 0]
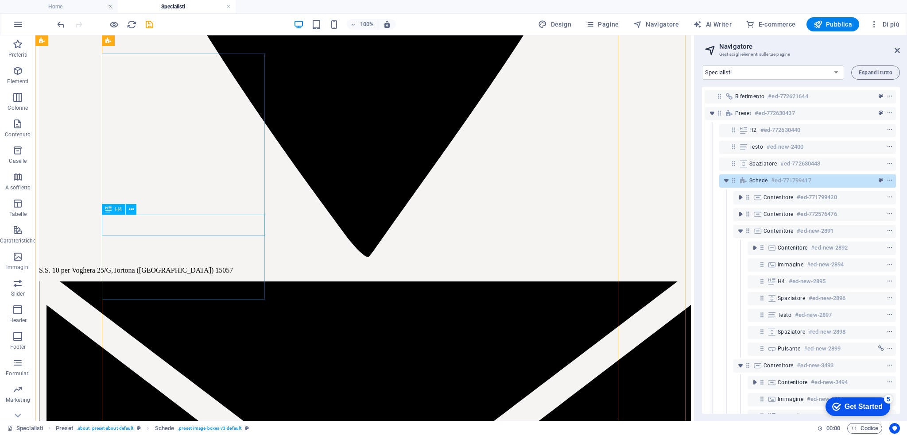
scroll to position [1, 2]
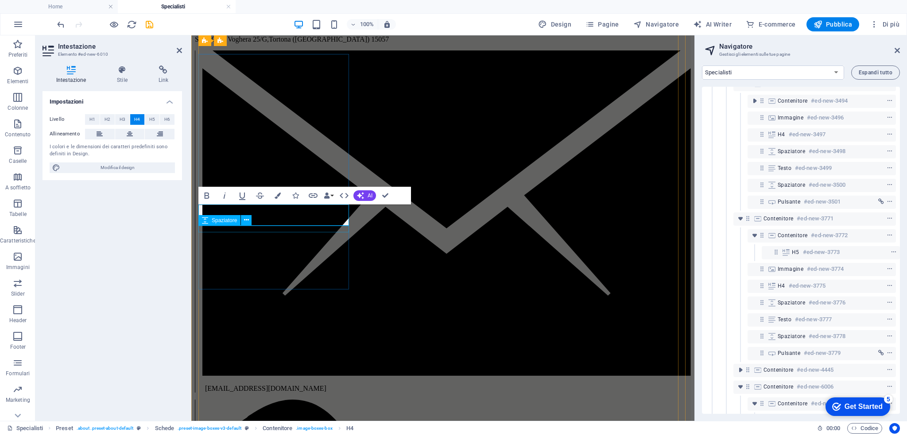
scroll to position [507, 2]
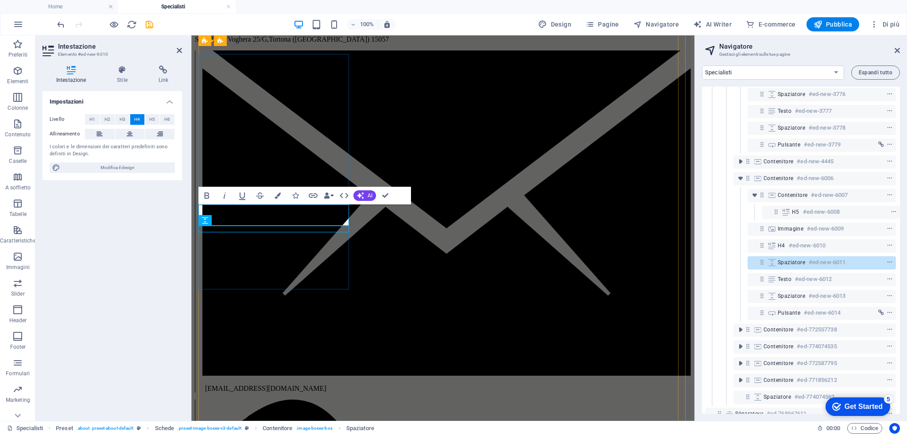
scroll to position [740, 0]
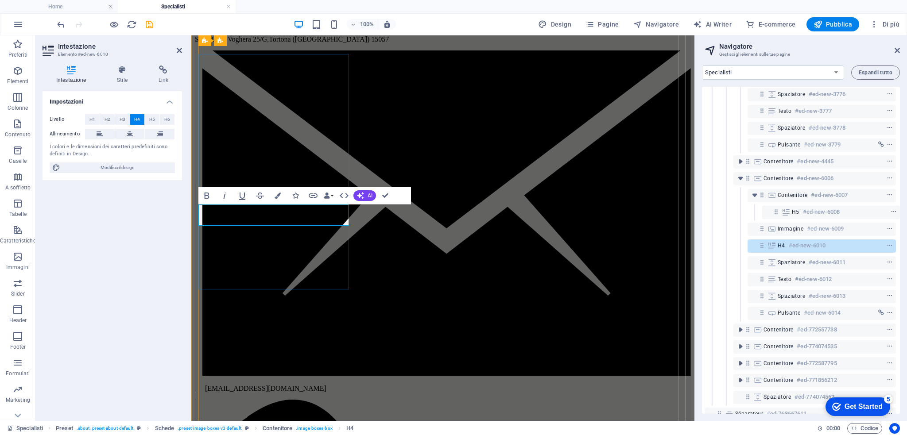
drag, startPoint x: 260, startPoint y: 219, endPoint x: 359, endPoint y: 223, distance: 99.7
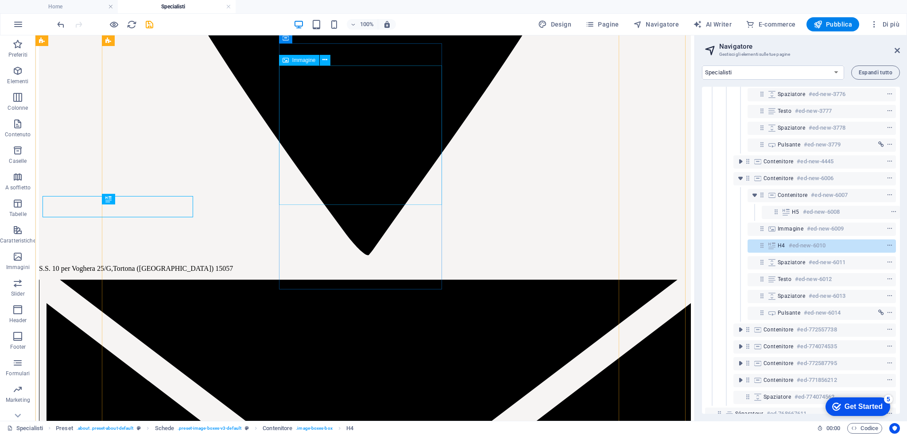
scroll to position [750, 0]
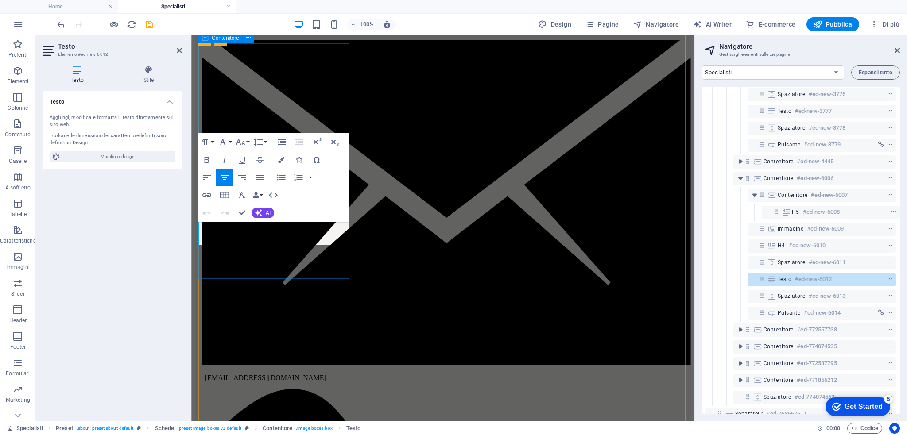
drag, startPoint x: 271, startPoint y: 239, endPoint x: 321, endPoint y: 240, distance: 49.6
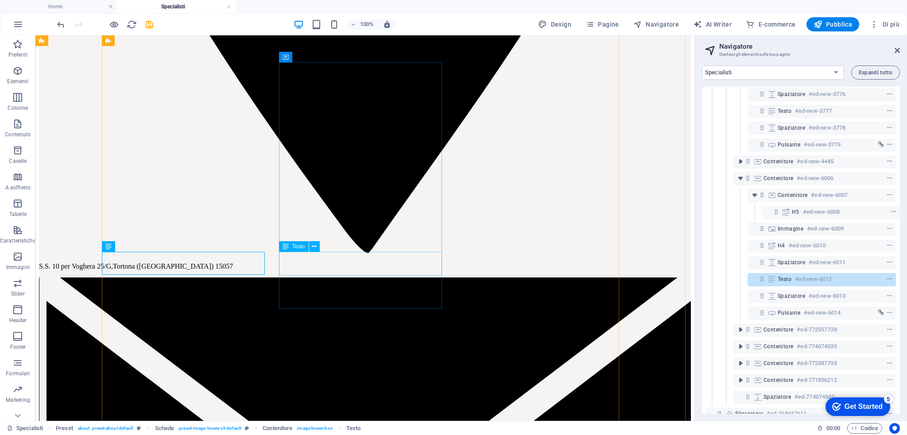
scroll to position [667, 0]
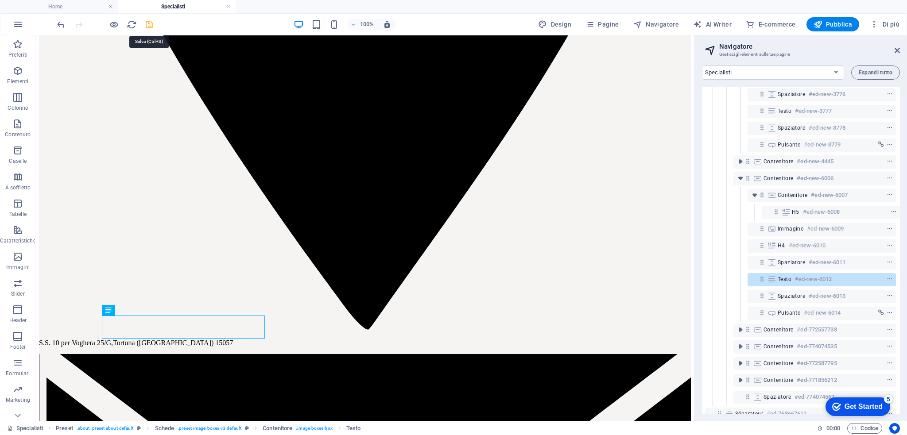
click at [151, 22] on icon "save" at bounding box center [149, 24] width 10 height 10
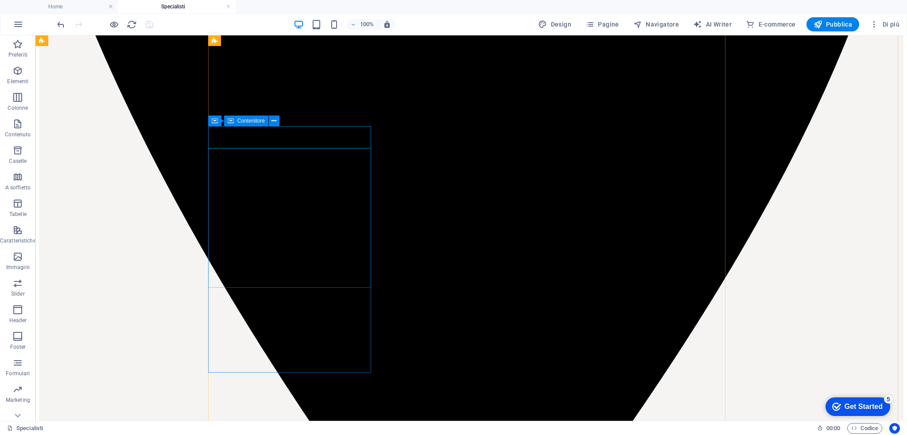
click at [240, 123] on span "Contenitore" at bounding box center [250, 120] width 27 height 5
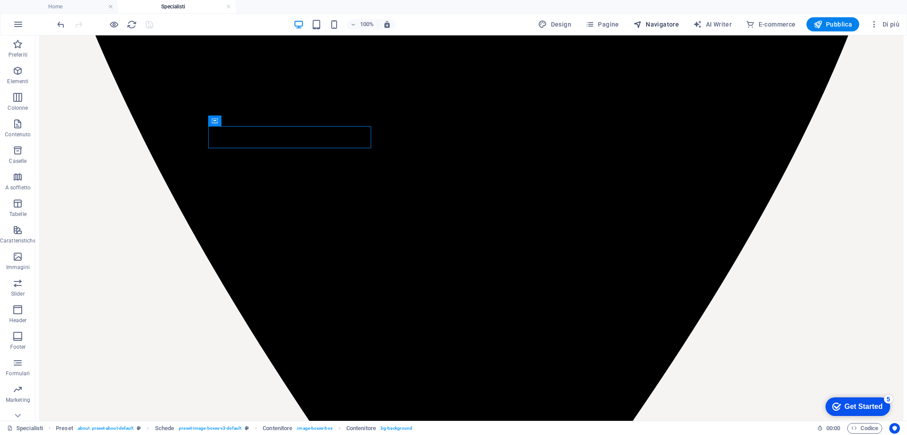
click at [661, 18] on button "Navigatore" at bounding box center [656, 24] width 53 height 14
select select "14917041-it"
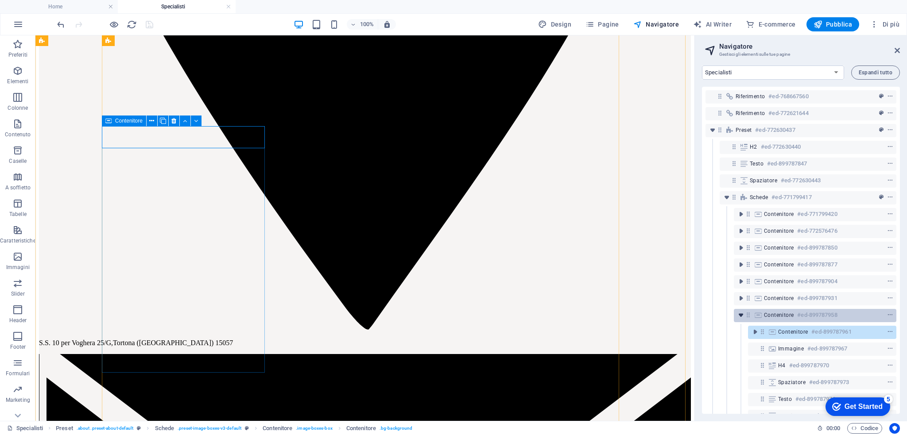
click at [742, 316] on icon "toggle-expand" at bounding box center [740, 315] width 9 height 9
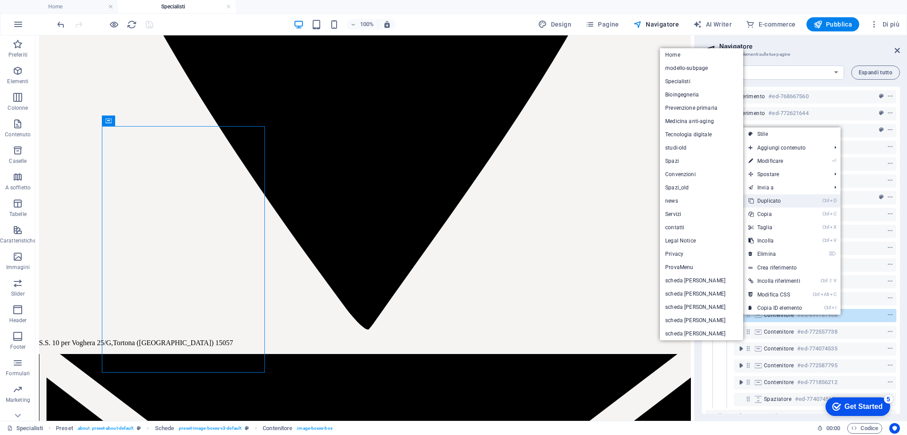
click at [761, 197] on link "Ctrl D Duplicato" at bounding box center [775, 200] width 64 height 13
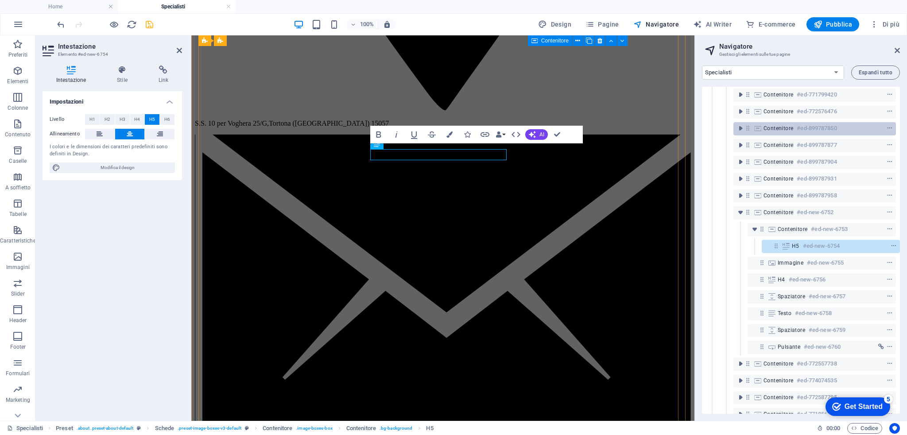
scroll to position [652, 0]
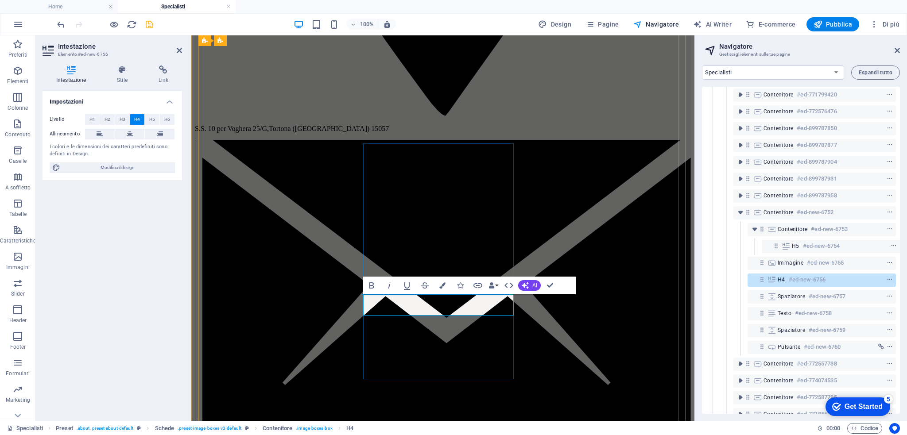
drag, startPoint x: 422, startPoint y: 310, endPoint x: 501, endPoint y: 304, distance: 79.0
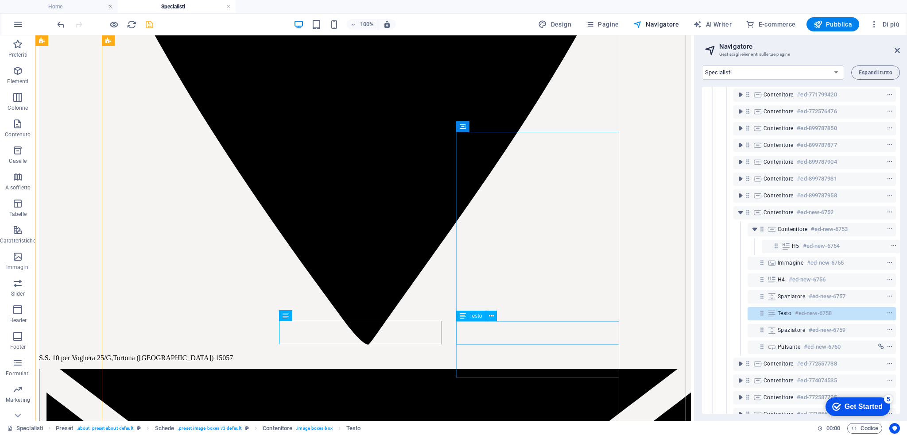
scroll to position [661, 0]
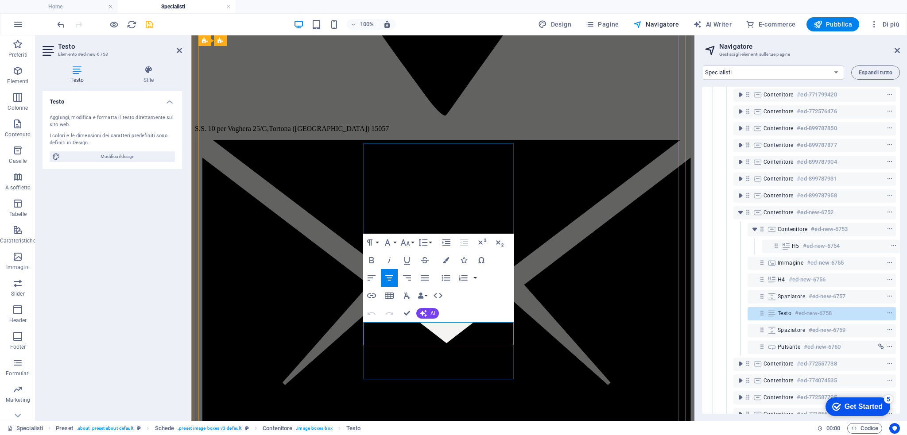
drag, startPoint x: 386, startPoint y: 341, endPoint x: 496, endPoint y: 338, distance: 110.3
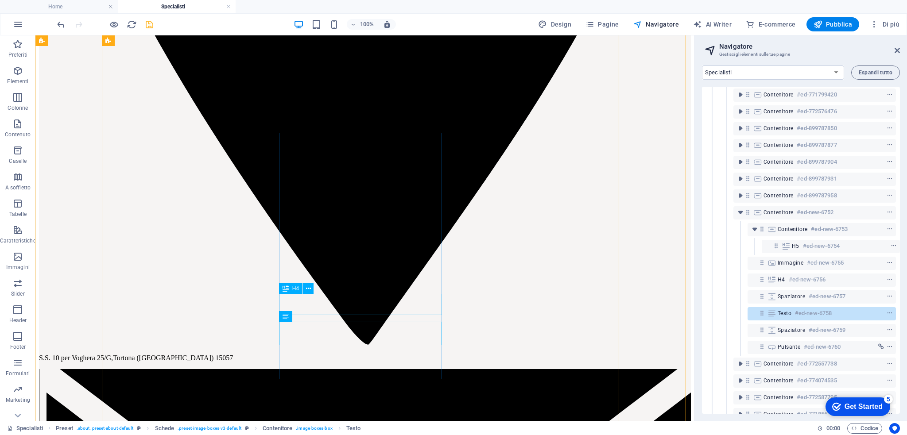
scroll to position [661, 0]
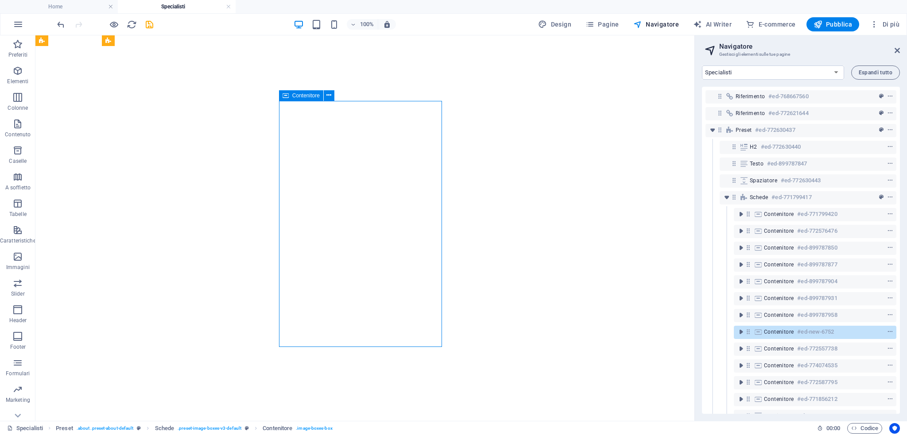
select select "14917041-it"
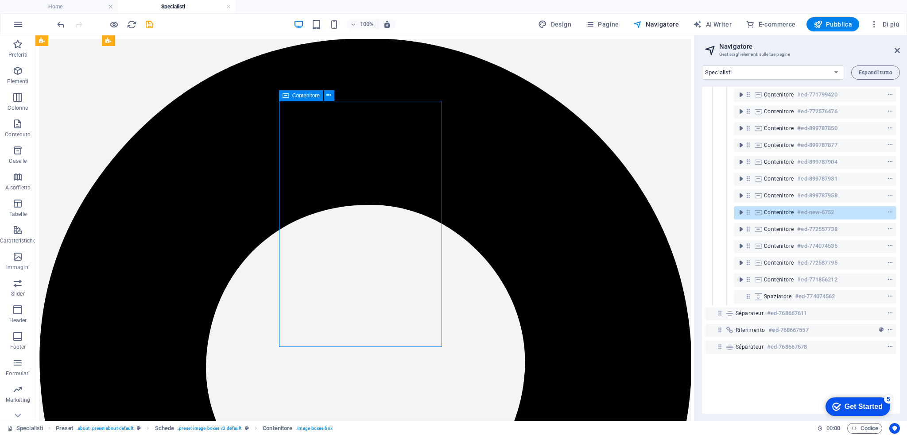
scroll to position [692, 0]
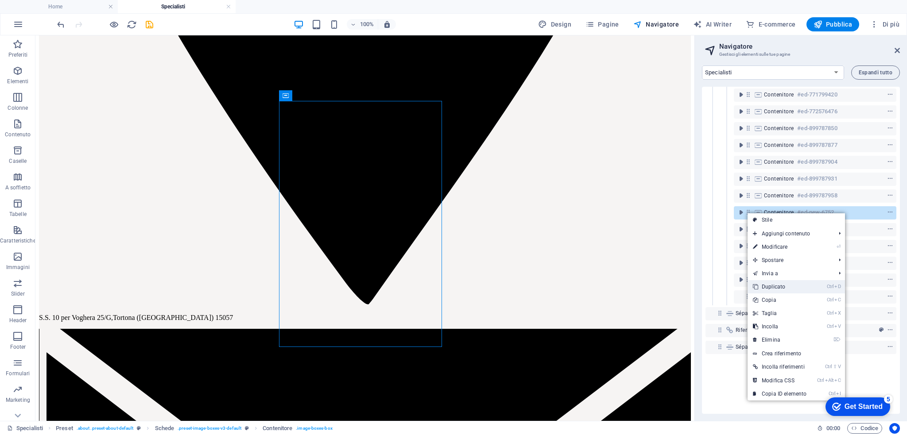
click at [773, 290] on link "Ctrl D Duplicato" at bounding box center [779, 286] width 64 height 13
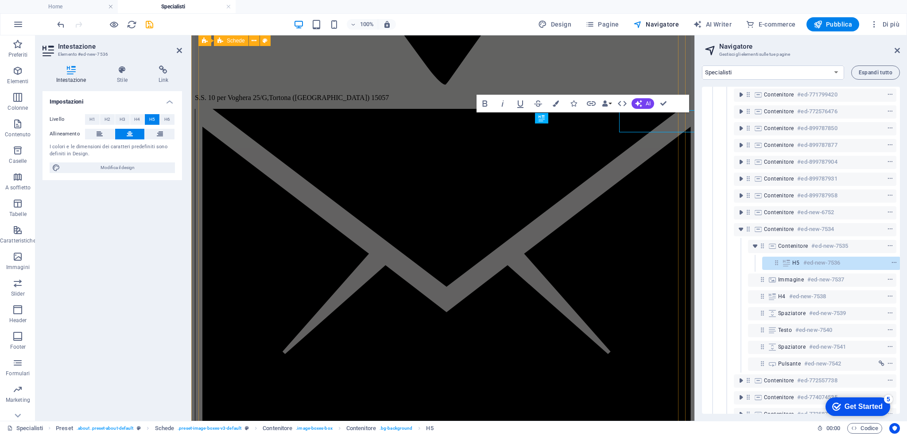
scroll to position [137, 2]
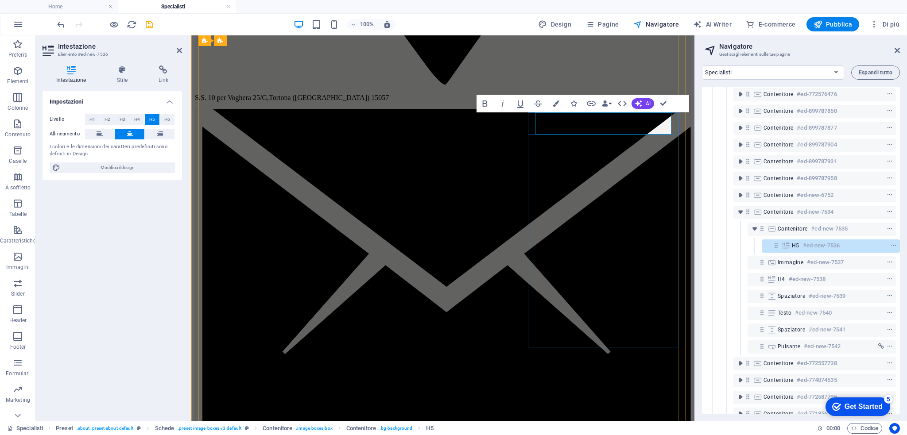
drag, startPoint x: 587, startPoint y: 117, endPoint x: 680, endPoint y: 142, distance: 97.1
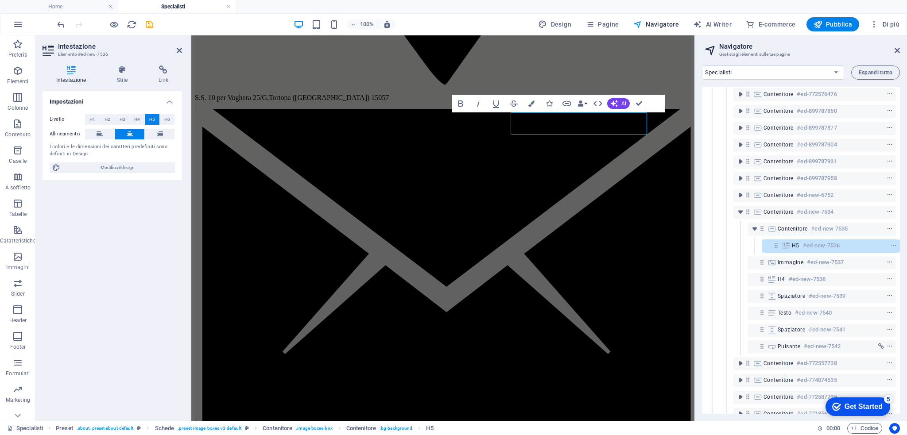
scroll to position [683, 24]
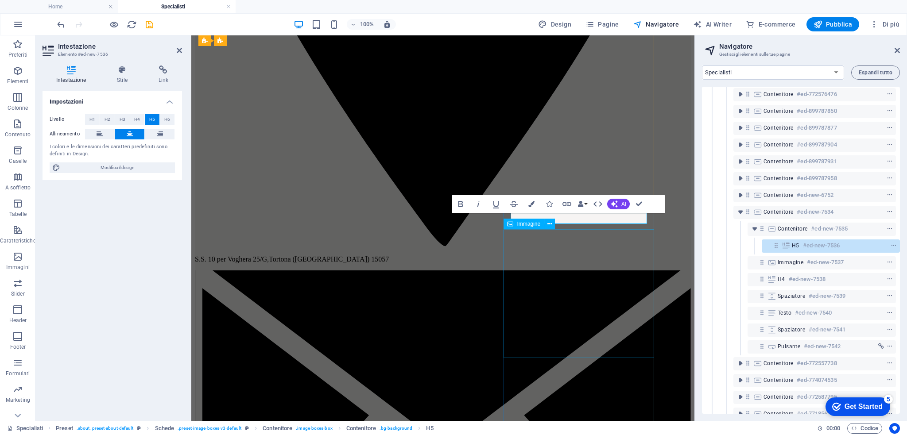
scroll to position [625, 24]
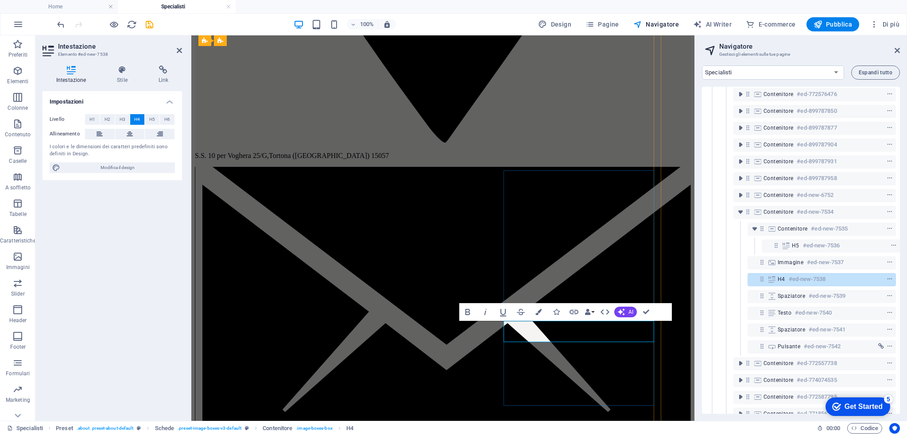
drag, startPoint x: 563, startPoint y: 336, endPoint x: 649, endPoint y: 336, distance: 86.8
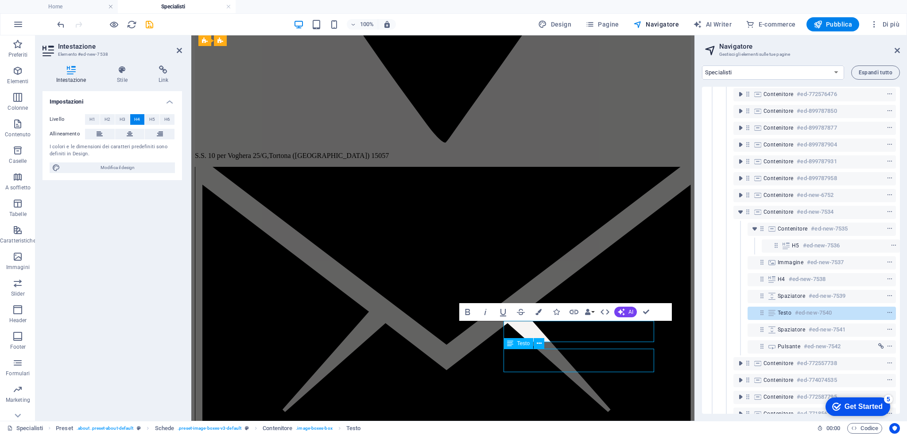
scroll to position [624, 24]
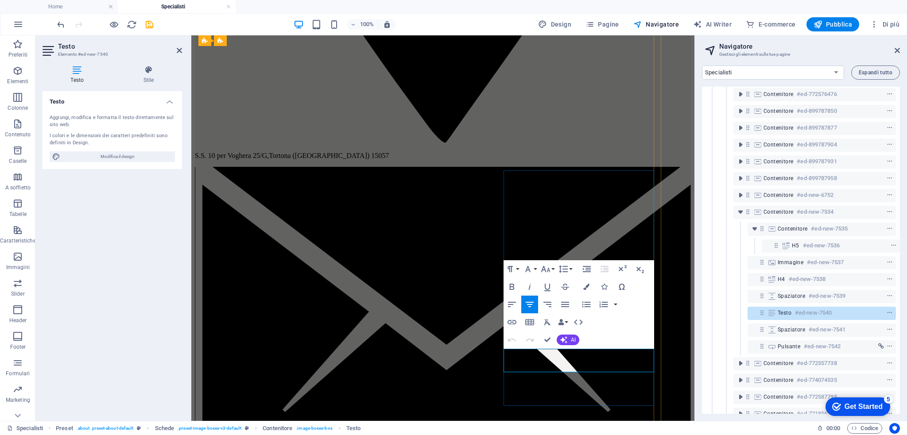
drag, startPoint x: 529, startPoint y: 357, endPoint x: 619, endPoint y: 348, distance: 91.2
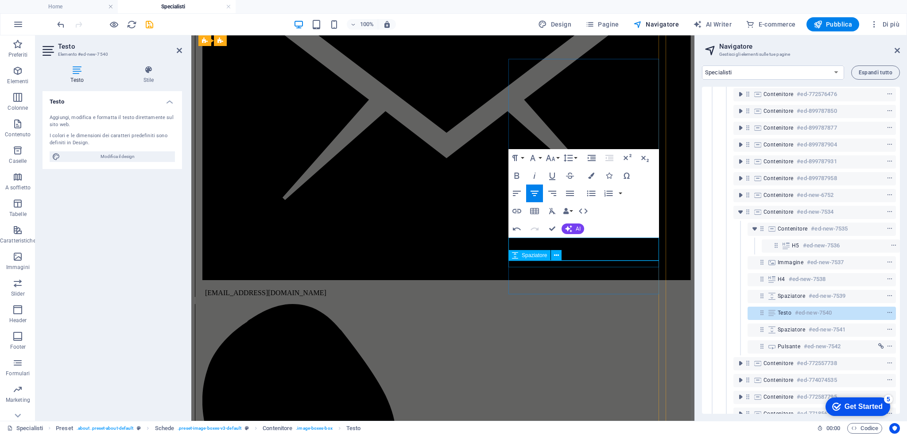
scroll to position [719, 19]
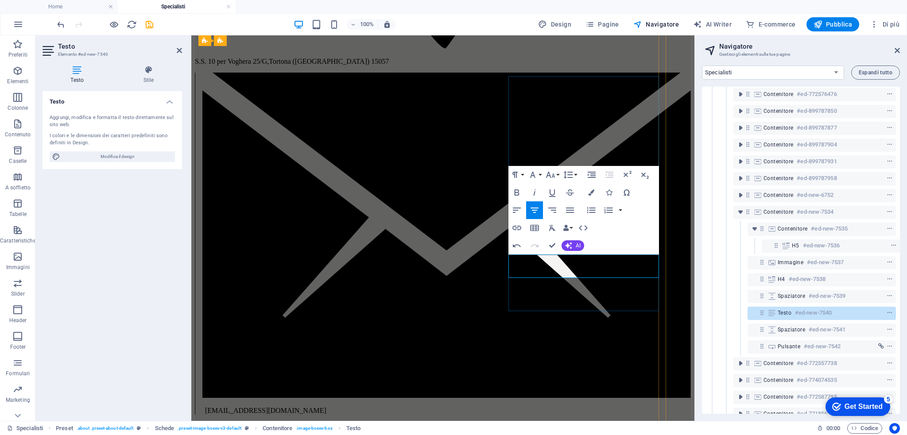
drag, startPoint x: 801, startPoint y: 286, endPoint x: 515, endPoint y: 259, distance: 286.9
drag, startPoint x: 544, startPoint y: 259, endPoint x: 632, endPoint y: 259, distance: 88.5
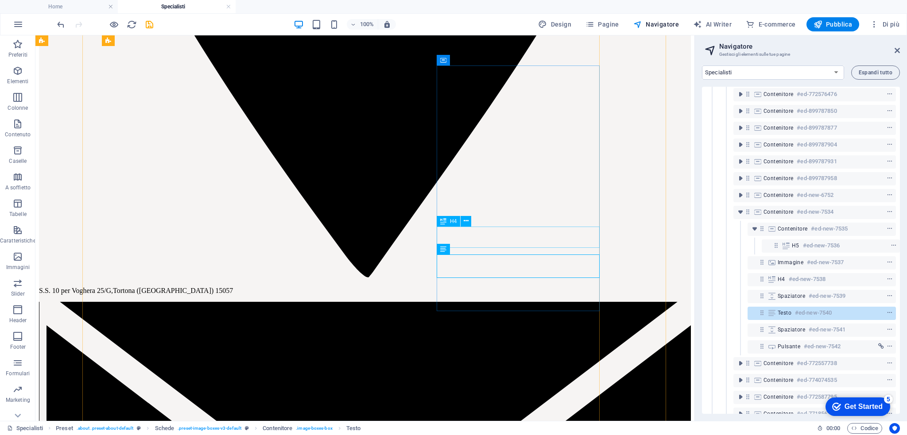
scroll to position [728, 19]
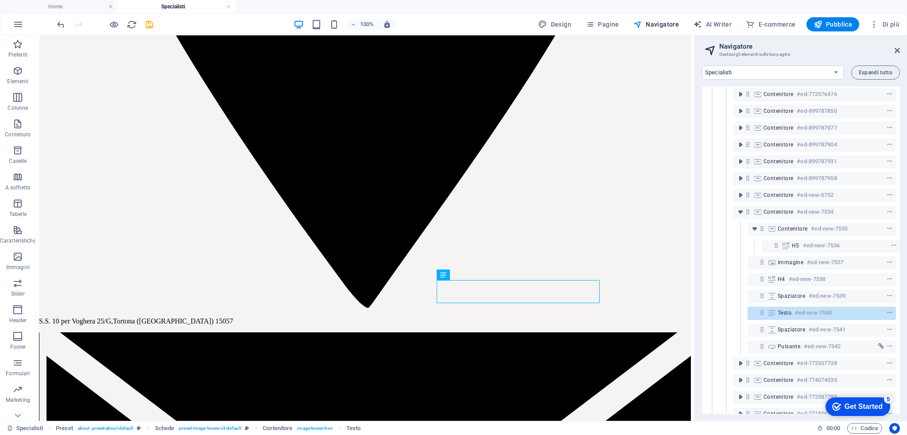
scroll to position [670, 19]
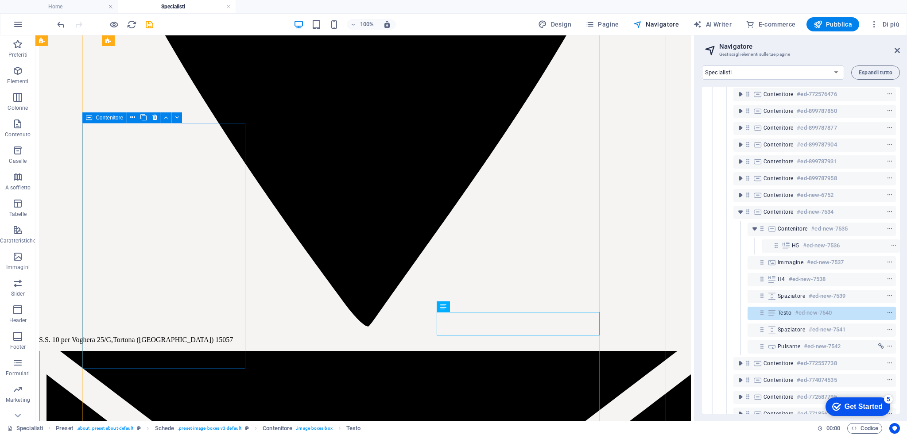
click at [108, 116] on span "Contenitore" at bounding box center [109, 117] width 27 height 5
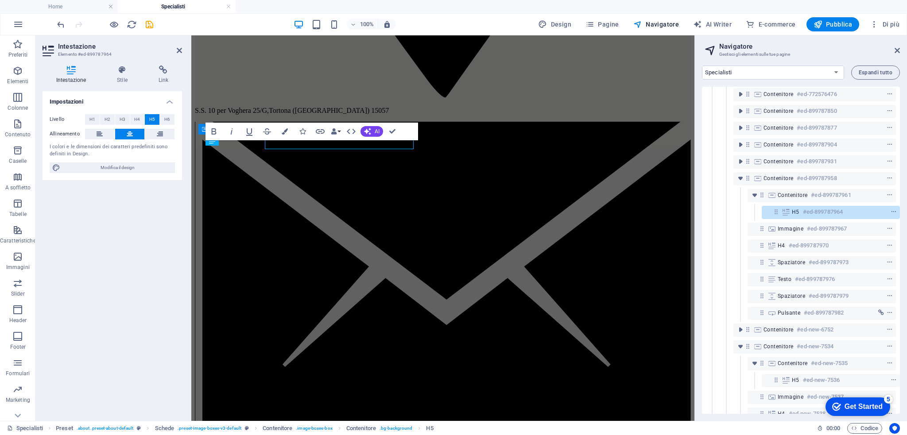
scroll to position [661, 0]
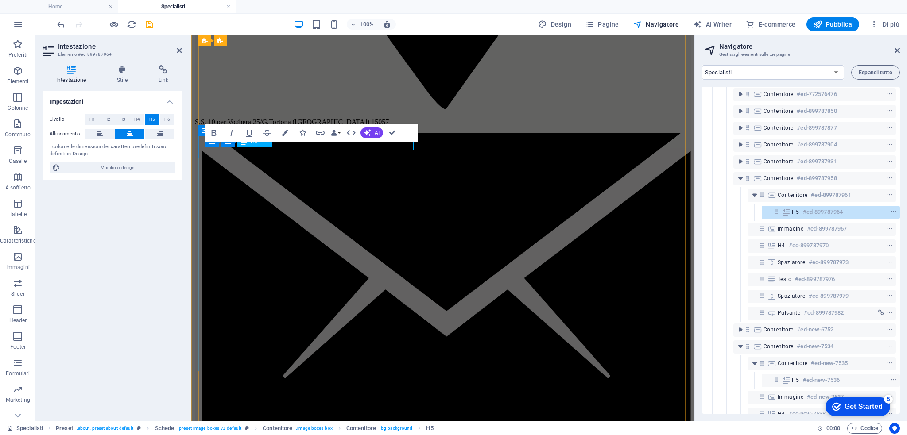
scroll to position [660, 0]
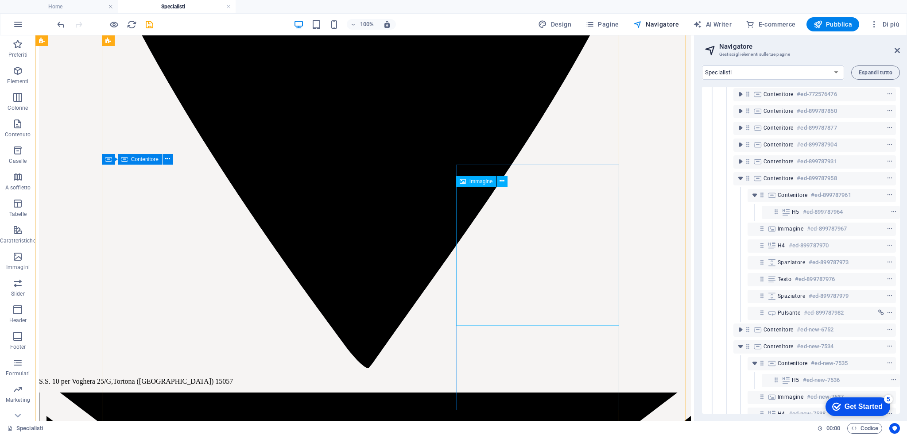
scroll to position [630, 0]
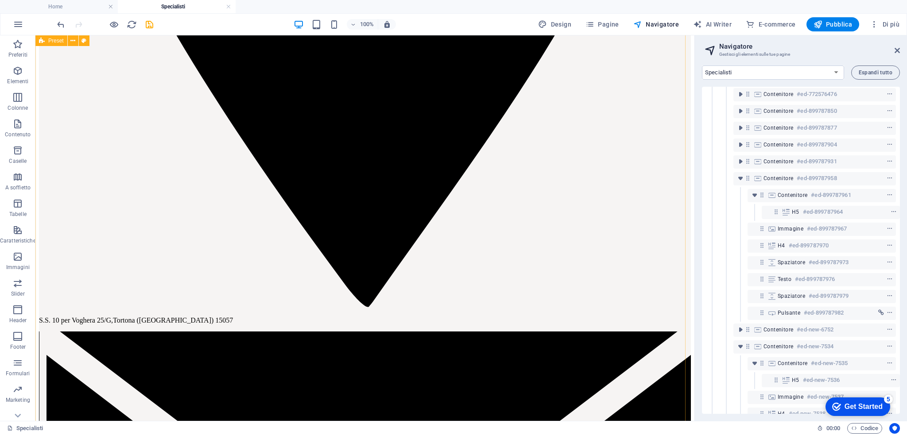
scroll to position [683, 0]
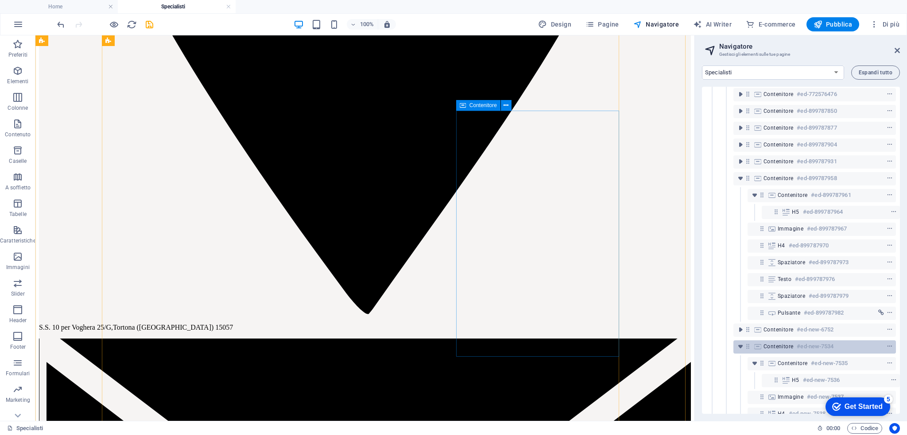
click at [744, 348] on span "toggle-expand" at bounding box center [740, 346] width 11 height 9
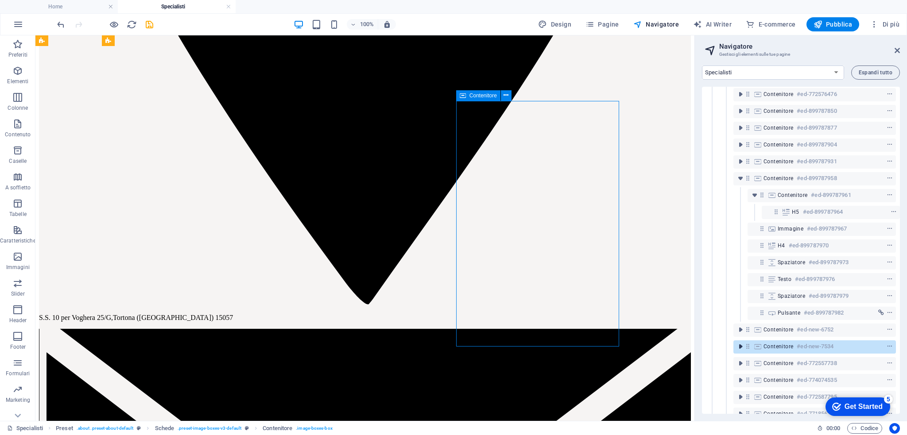
click at [739, 348] on icon "toggle-expand" at bounding box center [740, 346] width 9 height 9
click at [746, 347] on icon at bounding box center [748, 347] width 8 height 8
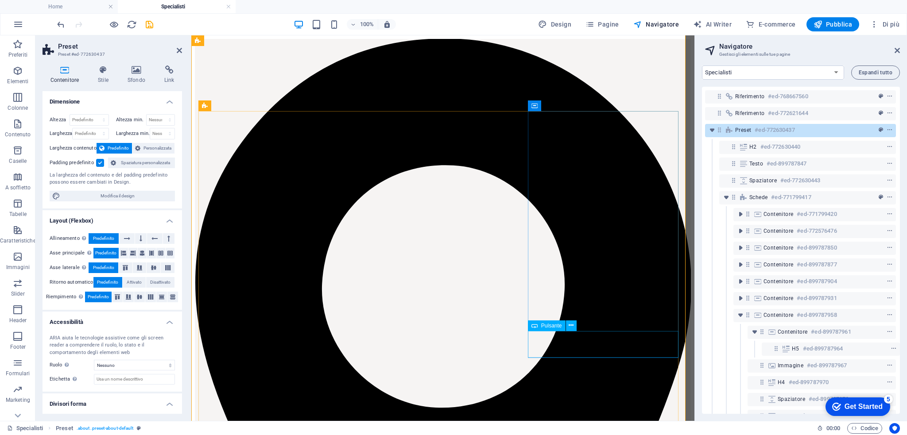
scroll to position [162, 0]
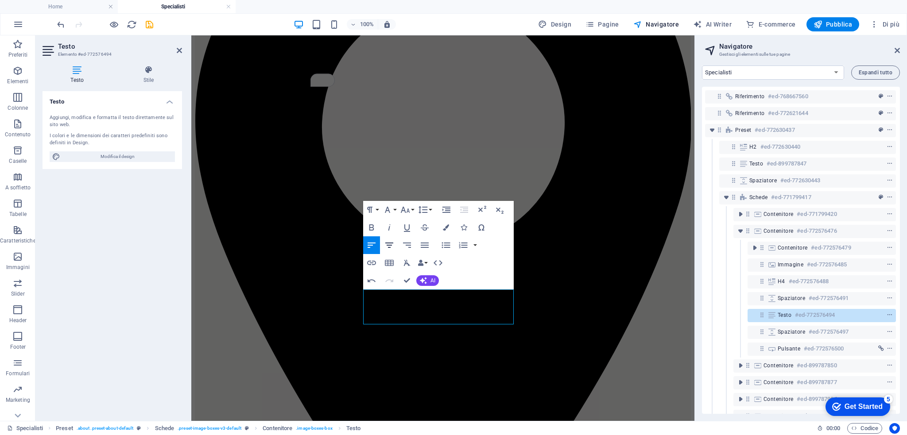
click at [390, 242] on icon "button" at bounding box center [389, 245] width 11 height 11
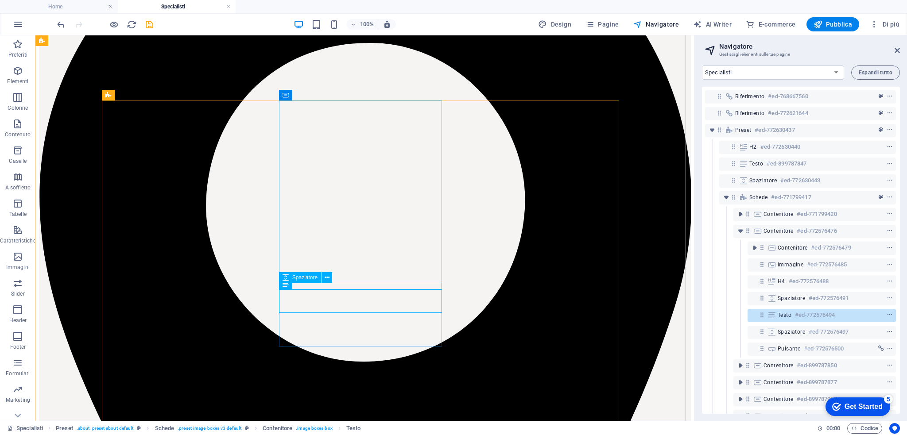
scroll to position [173, 0]
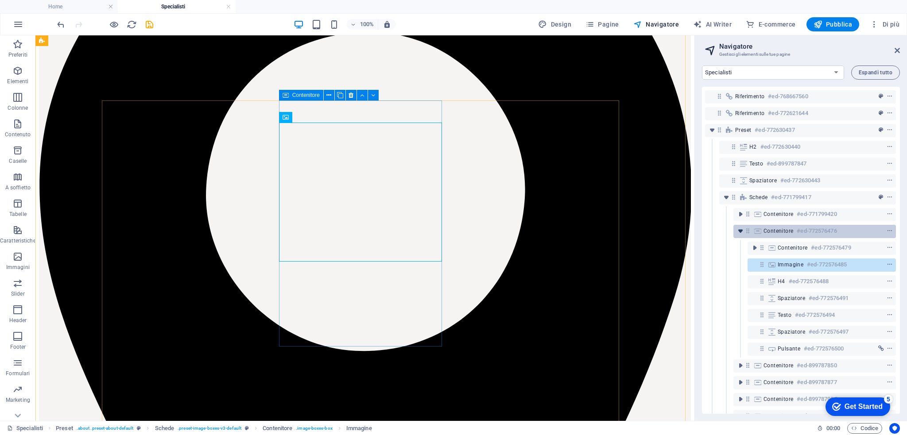
click at [742, 231] on icon "toggle-expand" at bounding box center [740, 231] width 9 height 9
click at [750, 231] on div "Contenitore #ed-772576476" at bounding box center [814, 231] width 162 height 13
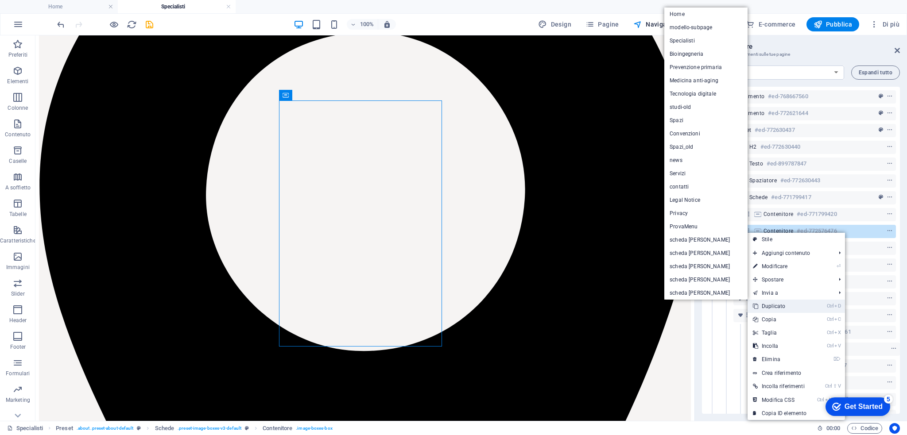
click at [777, 309] on link "Ctrl D Duplicato" at bounding box center [779, 306] width 64 height 13
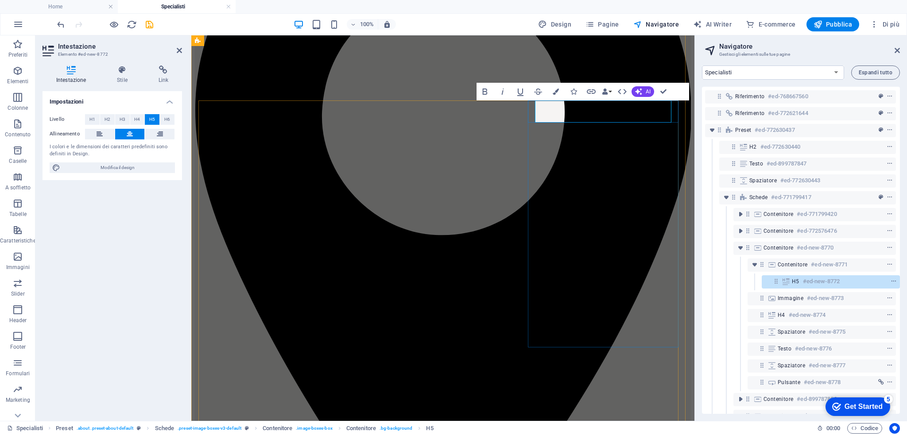
drag, startPoint x: 653, startPoint y: 116, endPoint x: 498, endPoint y: 75, distance: 161.2
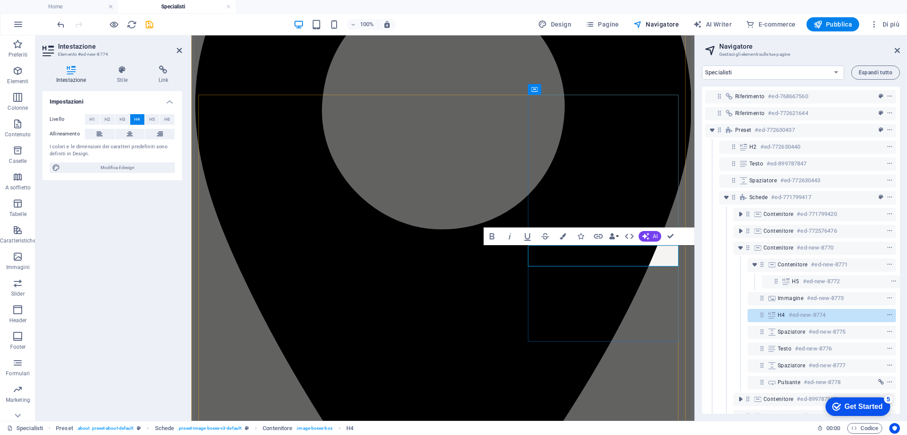
drag, startPoint x: 585, startPoint y: 259, endPoint x: 666, endPoint y: 261, distance: 81.0
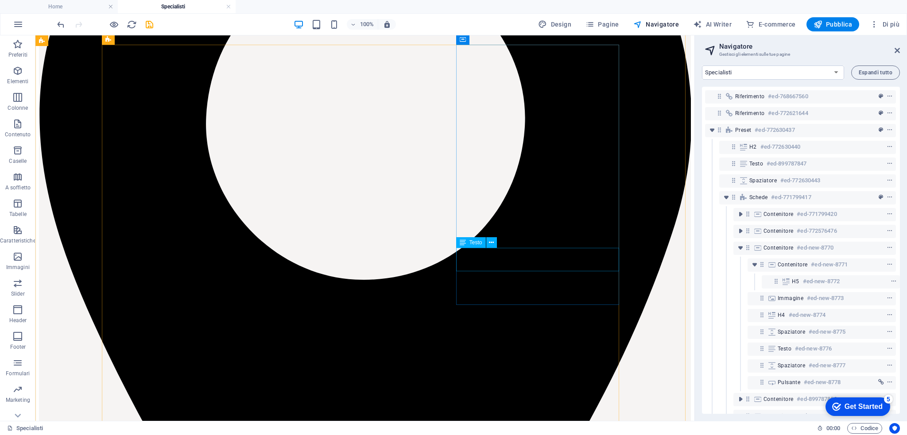
scroll to position [223, 0]
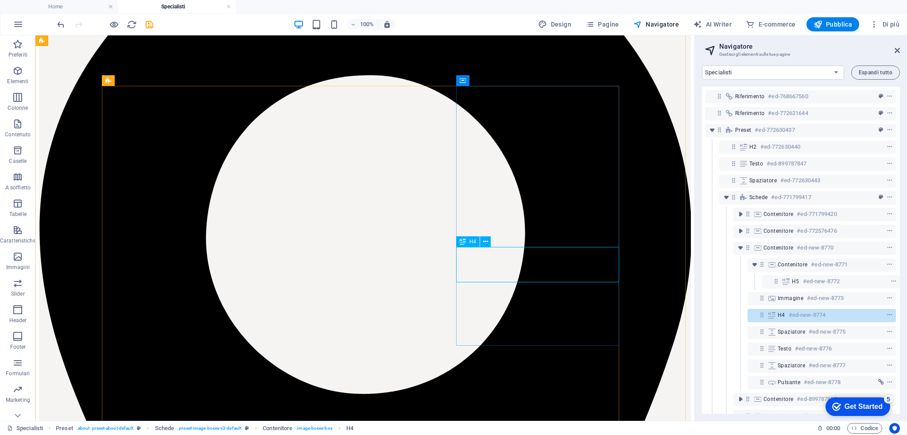
scroll to position [116, 0]
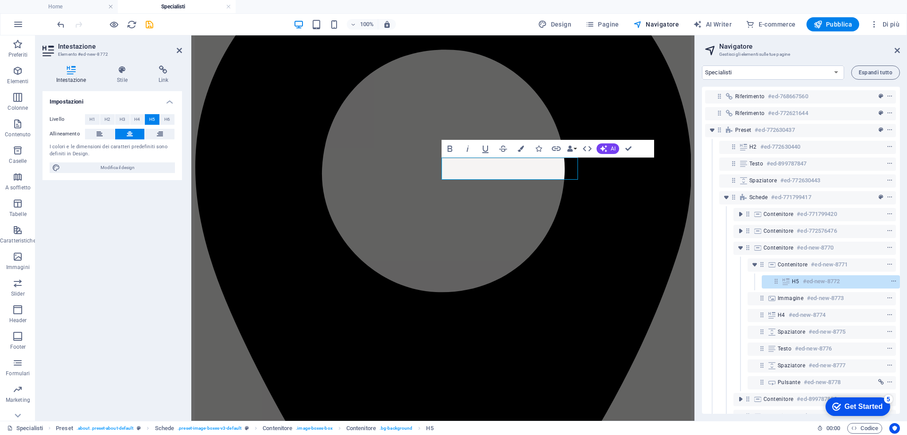
scroll to position [116, 93]
drag, startPoint x: 551, startPoint y: 173, endPoint x: 711, endPoint y: 172, distance: 159.8
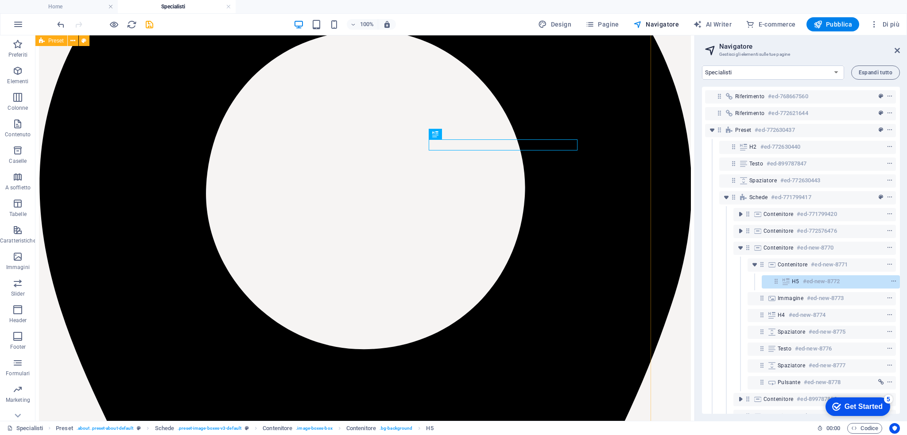
scroll to position [175, 34]
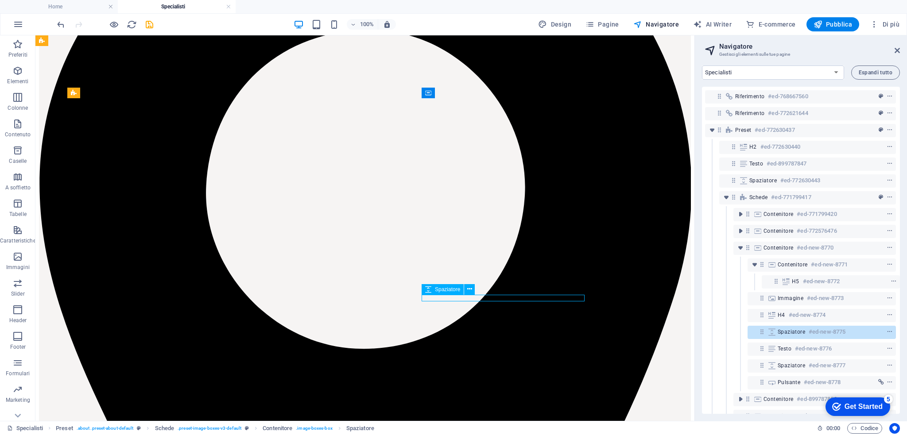
select select "px"
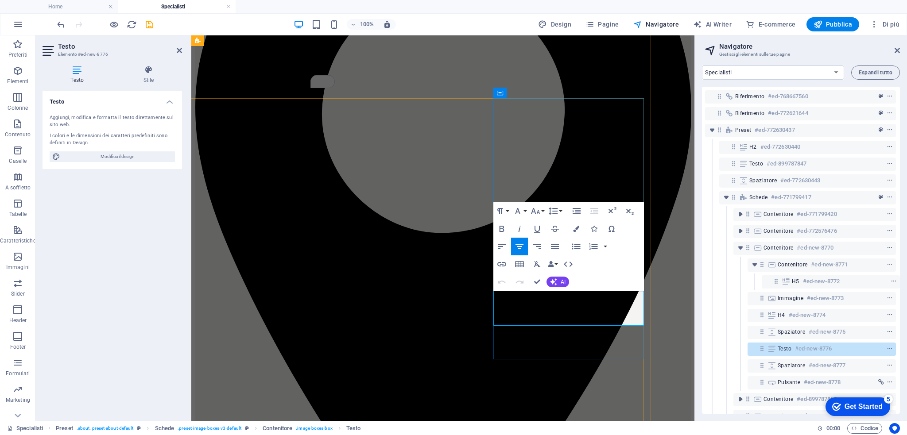
drag, startPoint x: 604, startPoint y: 311, endPoint x: 521, endPoint y: 288, distance: 85.9
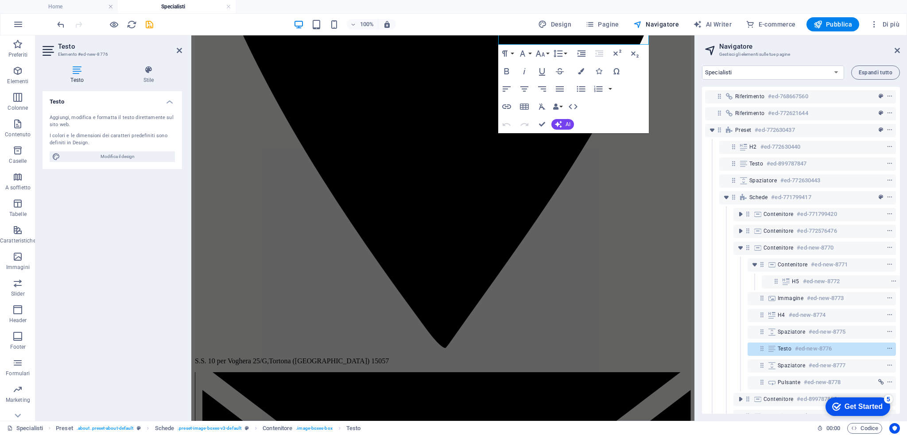
scroll to position [248, 30]
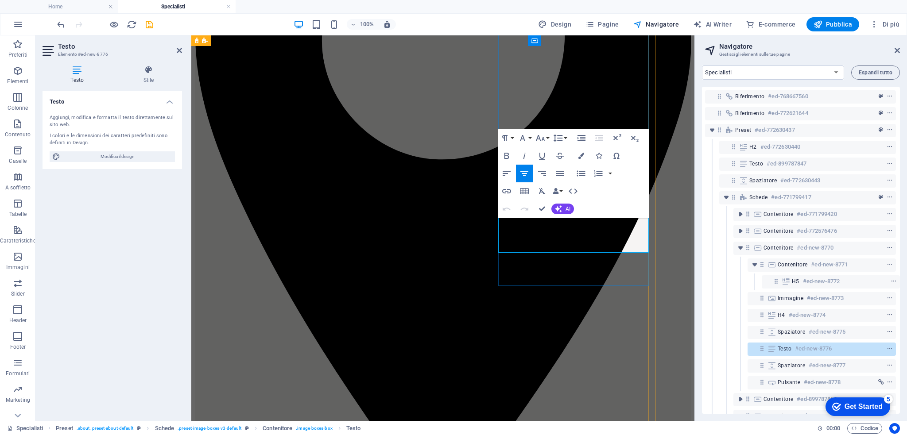
drag, startPoint x: 627, startPoint y: 225, endPoint x: 502, endPoint y: 216, distance: 126.1
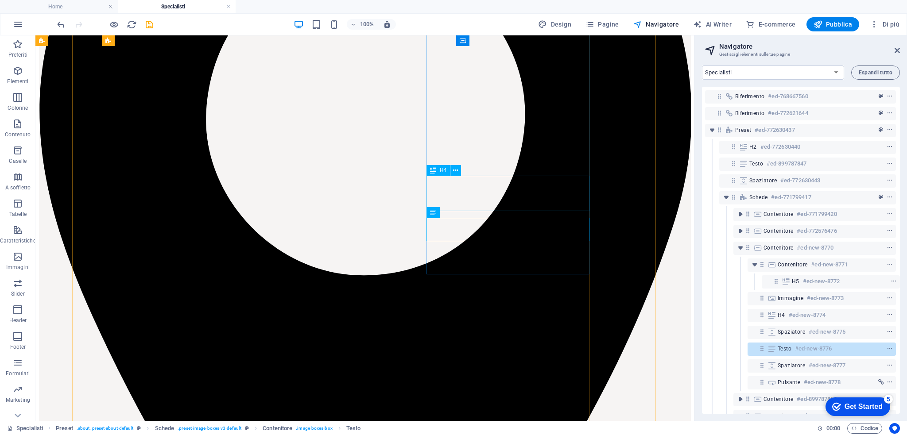
scroll to position [259, 30]
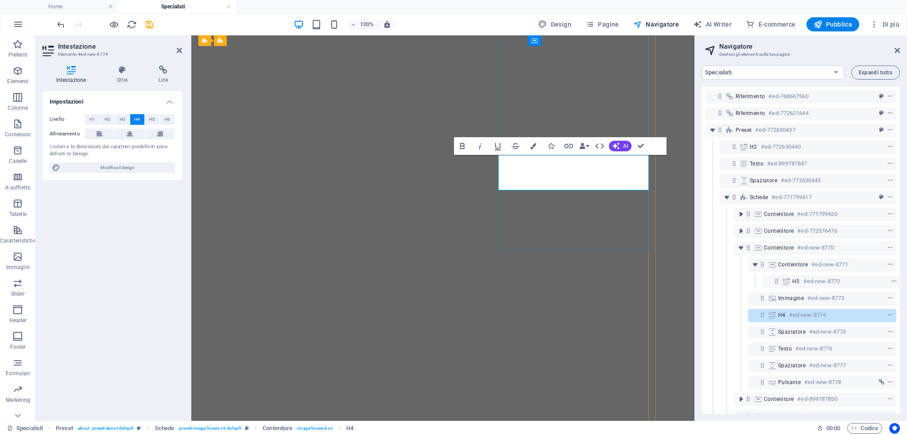
select select "14917041-it"
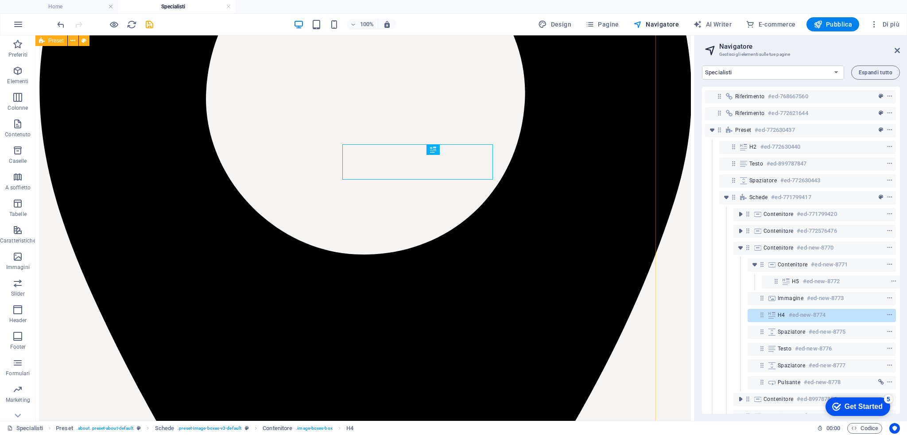
scroll to position [279, 30]
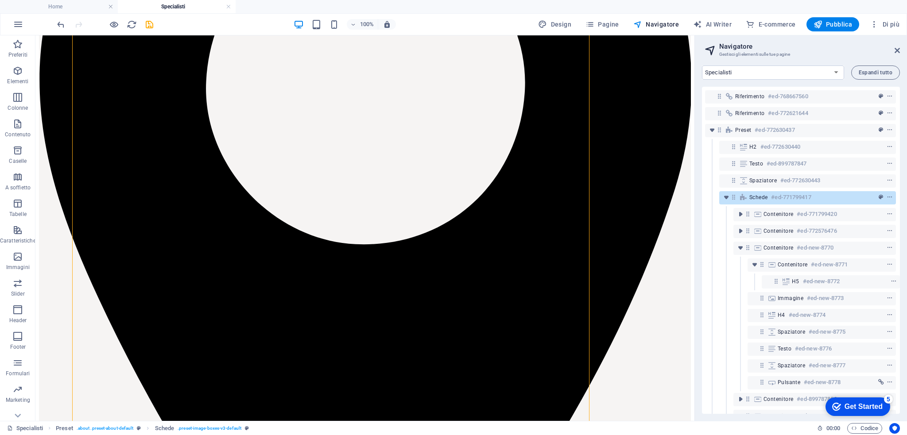
drag, startPoint x: 564, startPoint y: 187, endPoint x: 594, endPoint y: 194, distance: 31.0
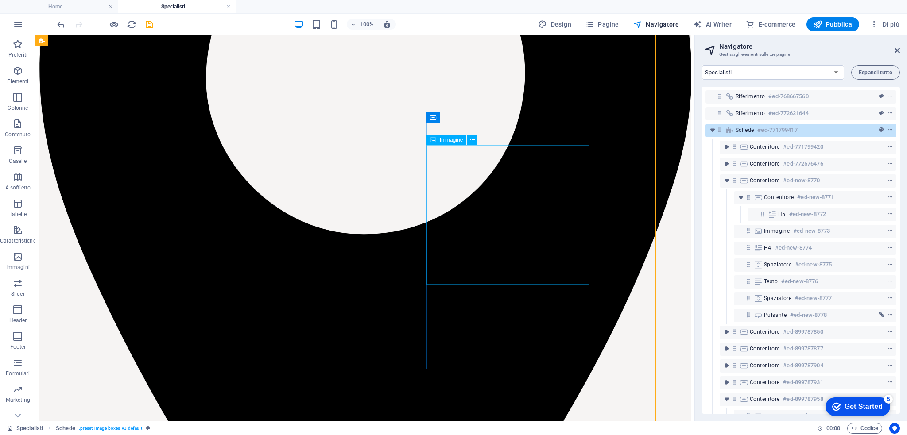
scroll to position [0, 0]
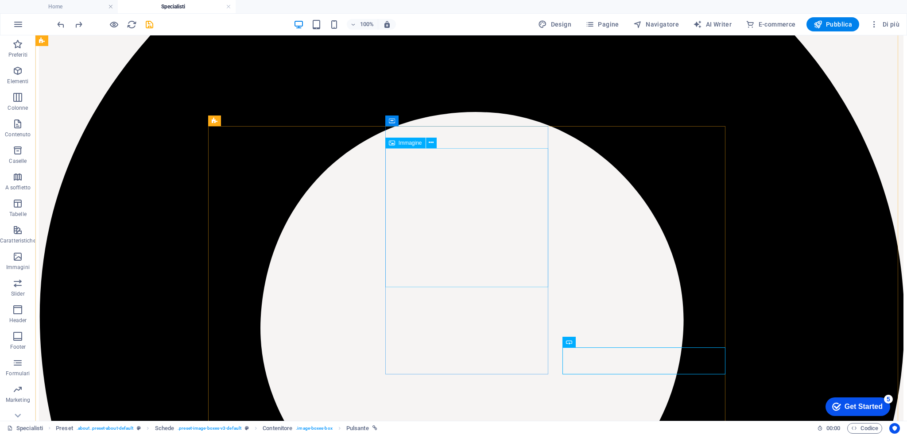
scroll to position [145, 0]
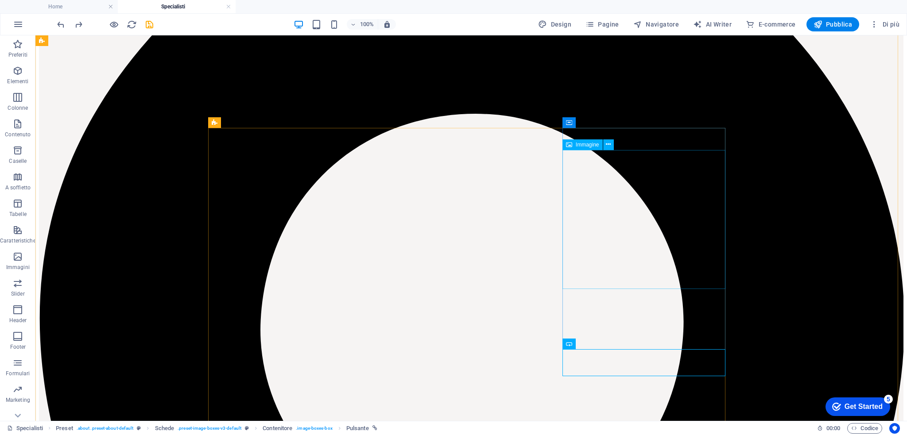
select select "%"
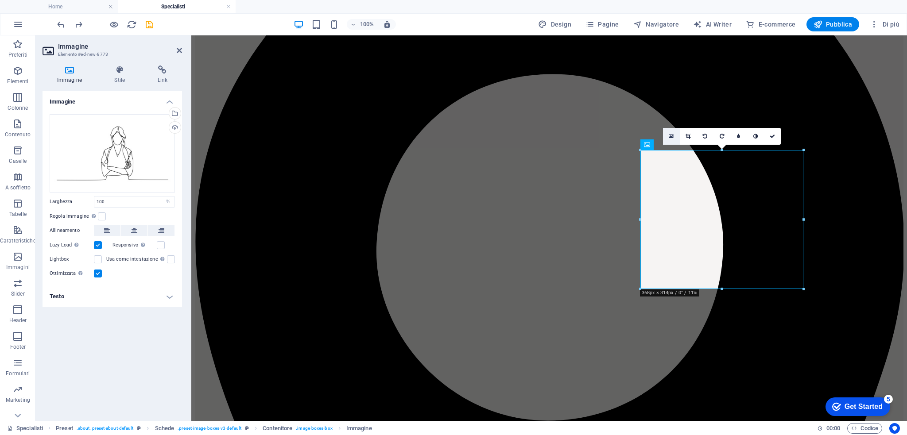
click at [671, 138] on icon at bounding box center [670, 136] width 5 height 6
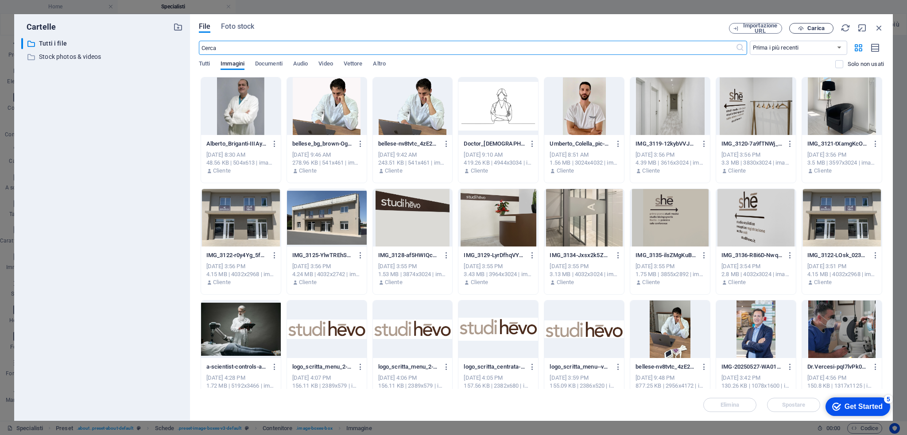
click at [815, 28] on span "Carica" at bounding box center [815, 28] width 17 height 5
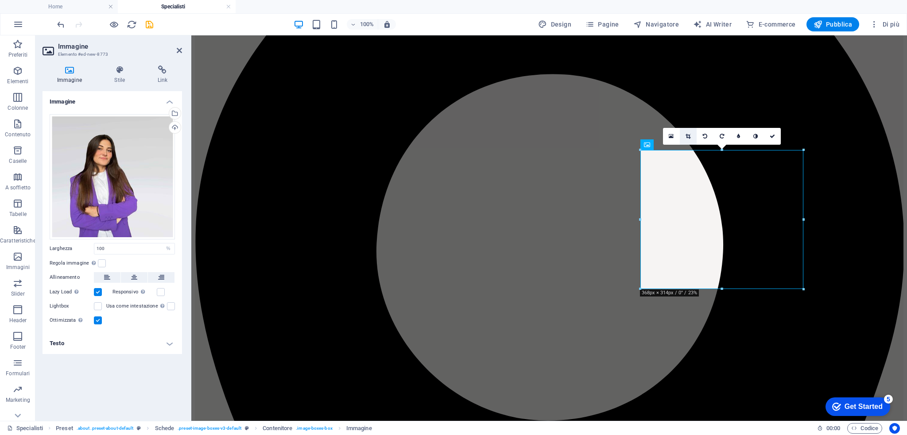
click at [688, 138] on icon at bounding box center [687, 136] width 5 height 5
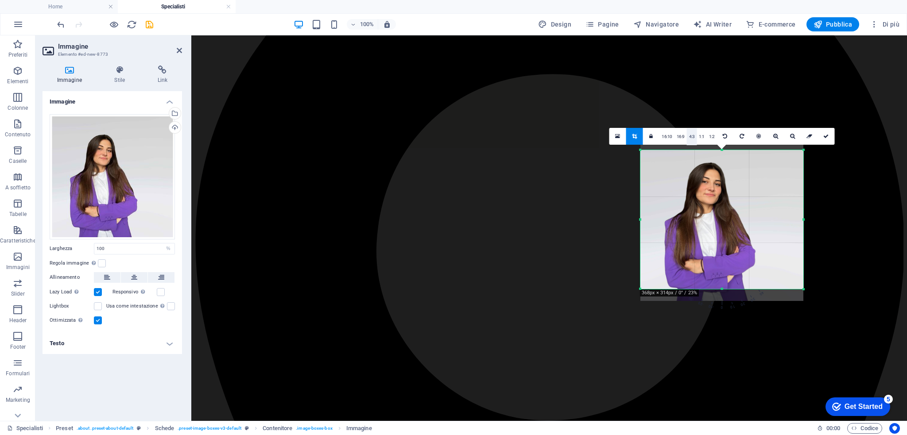
click at [691, 136] on link "4:3" at bounding box center [692, 136] width 10 height 17
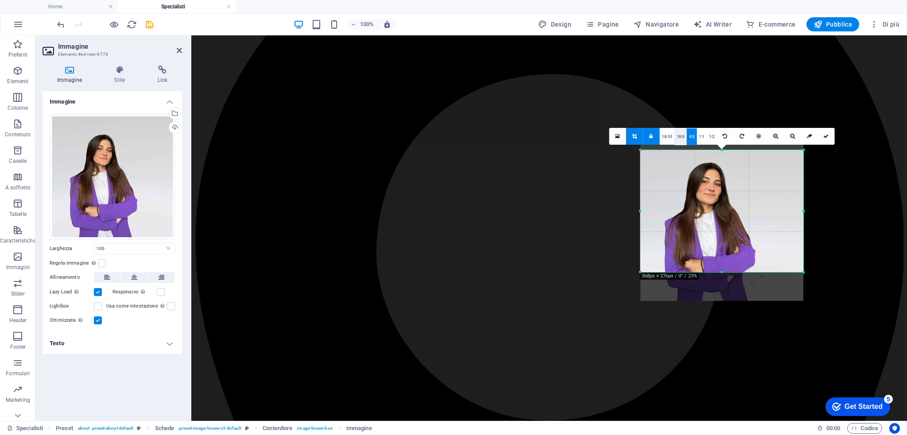
click at [675, 136] on link "16:9" at bounding box center [680, 136] width 12 height 17
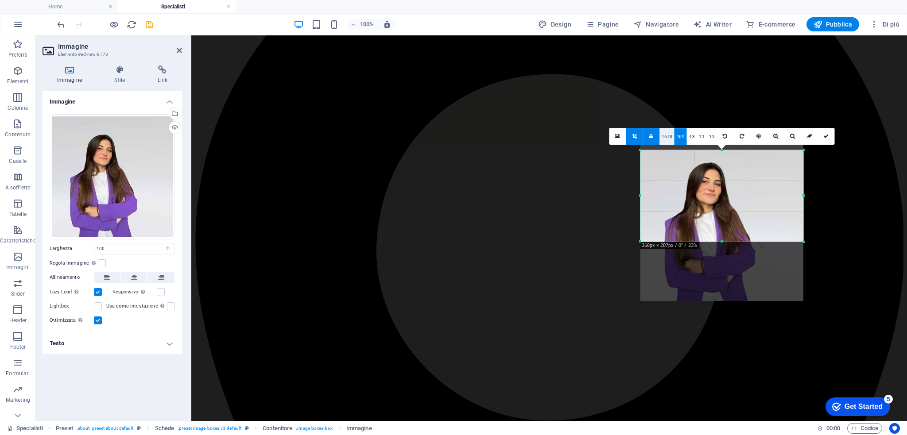
click at [667, 139] on link "16:10" at bounding box center [666, 136] width 15 height 17
click at [668, 136] on link "16:10" at bounding box center [666, 136] width 15 height 17
click at [637, 134] on icon at bounding box center [634, 136] width 5 height 5
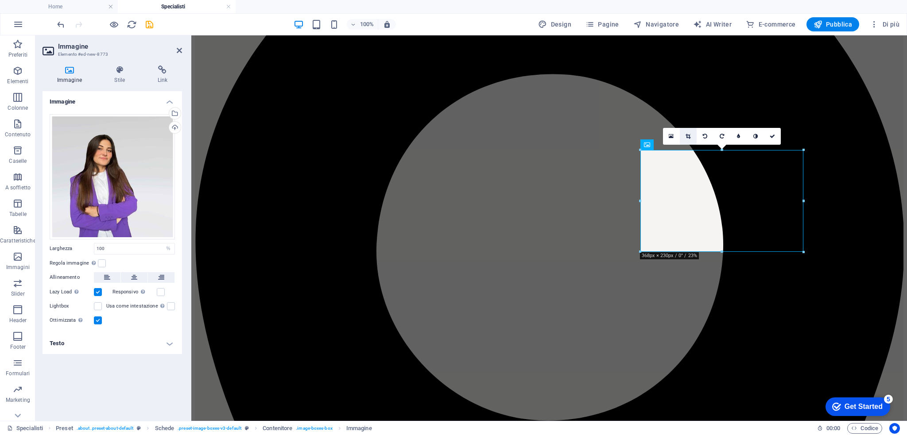
click at [684, 129] on link at bounding box center [688, 136] width 17 height 17
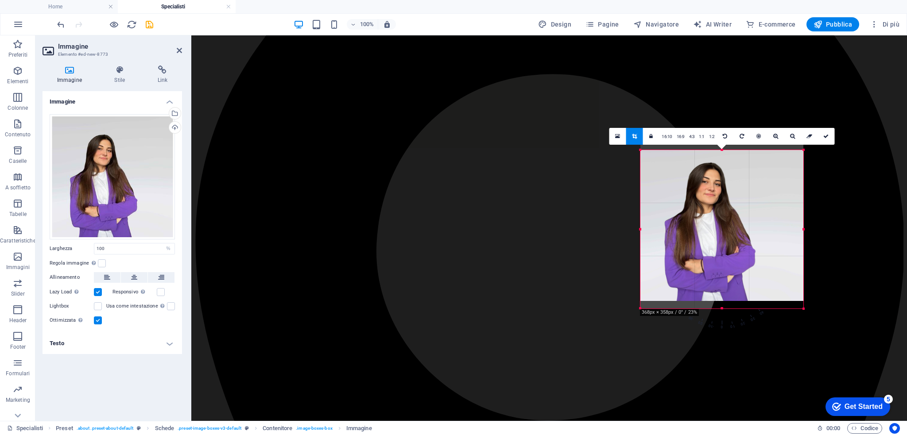
drag, startPoint x: 720, startPoint y: 299, endPoint x: 720, endPoint y: 308, distance: 8.9
click at [720, 308] on div at bounding box center [721, 308] width 163 height 3
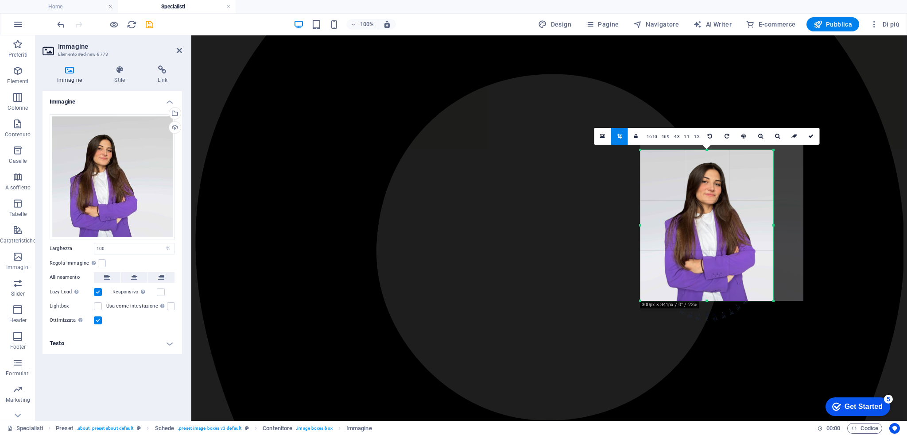
drag, startPoint x: 804, startPoint y: 225, endPoint x: 773, endPoint y: 230, distance: 30.5
click at [773, 230] on div at bounding box center [773, 225] width 3 height 151
click at [809, 135] on icon at bounding box center [810, 136] width 5 height 5
type input "300"
select select "px"
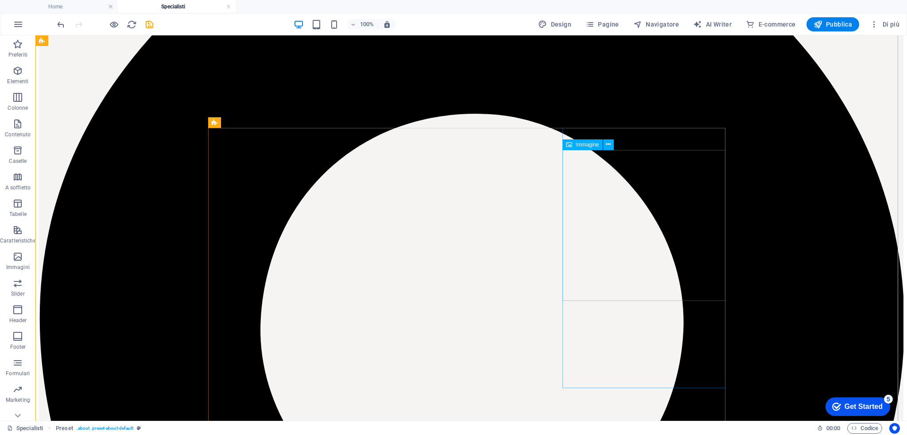
select select "px"
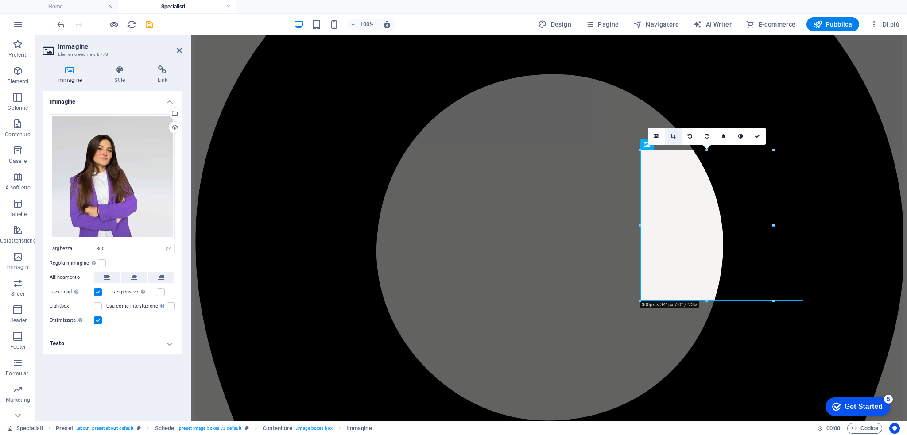
click at [673, 138] on icon at bounding box center [672, 136] width 5 height 5
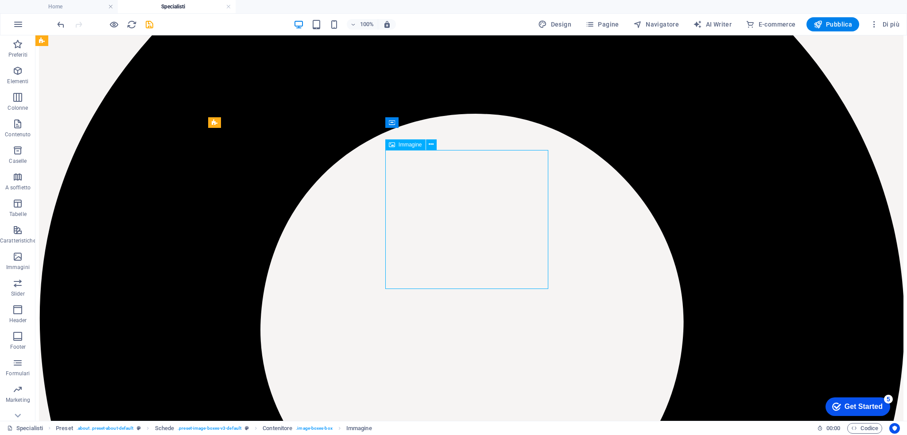
select select "%"
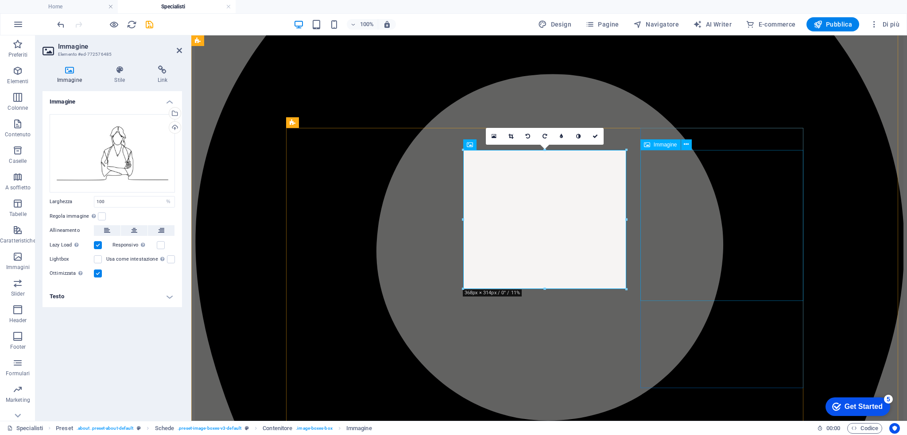
select select "px"
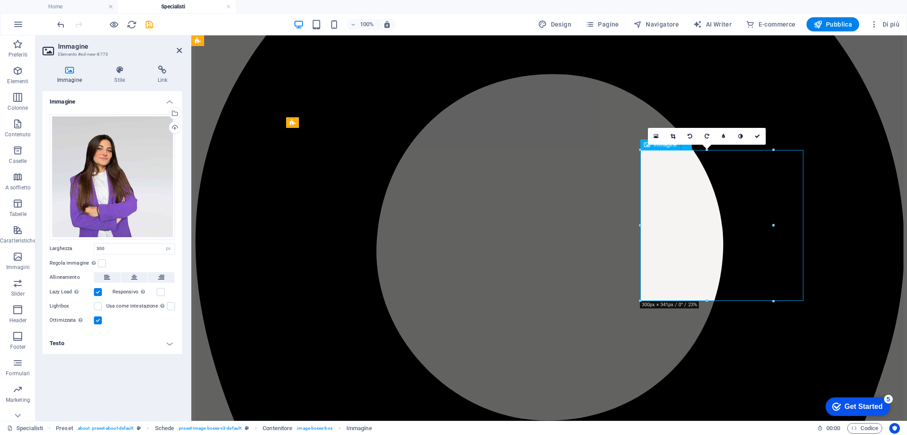
type input "100"
select select "%"
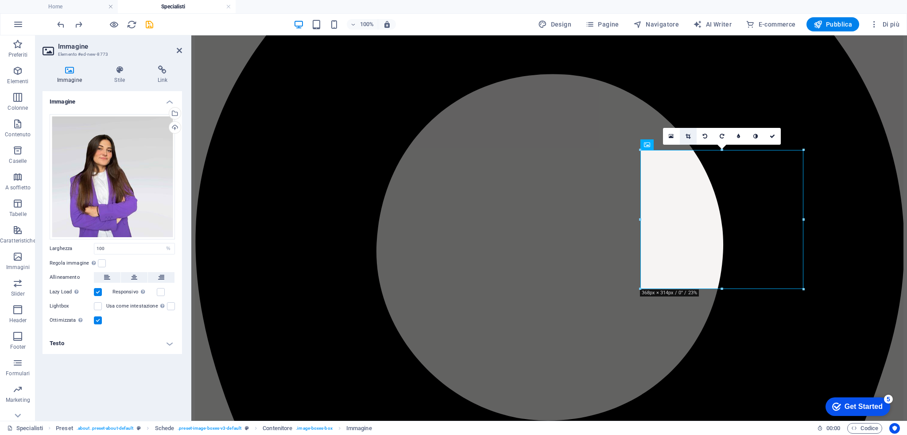
click at [688, 138] on icon at bounding box center [687, 136] width 5 height 5
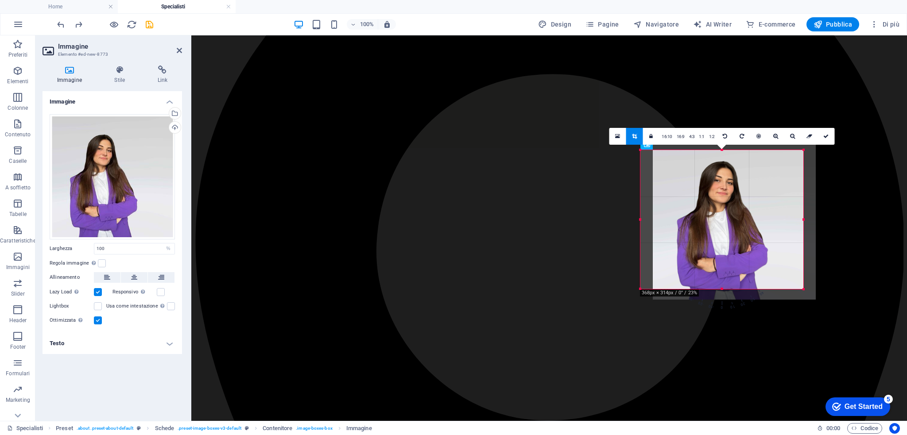
drag, startPoint x: 710, startPoint y: 226, endPoint x: 724, endPoint y: 225, distance: 13.8
click at [724, 225] on div at bounding box center [734, 218] width 163 height 163
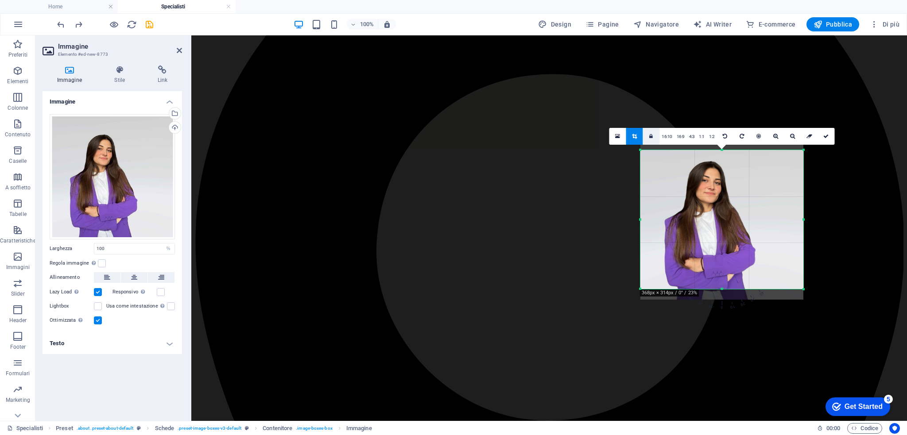
click at [649, 136] on icon at bounding box center [651, 136] width 4 height 5
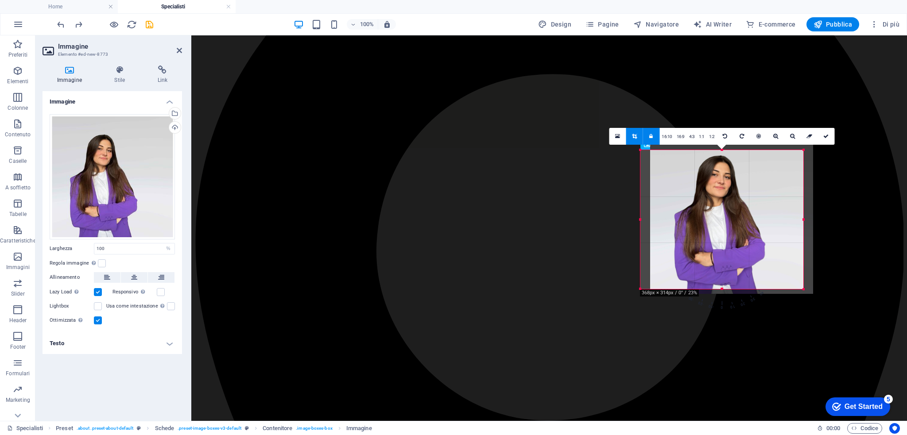
drag, startPoint x: 707, startPoint y: 211, endPoint x: 724, endPoint y: 201, distance: 19.6
click at [724, 201] on div at bounding box center [731, 212] width 163 height 163
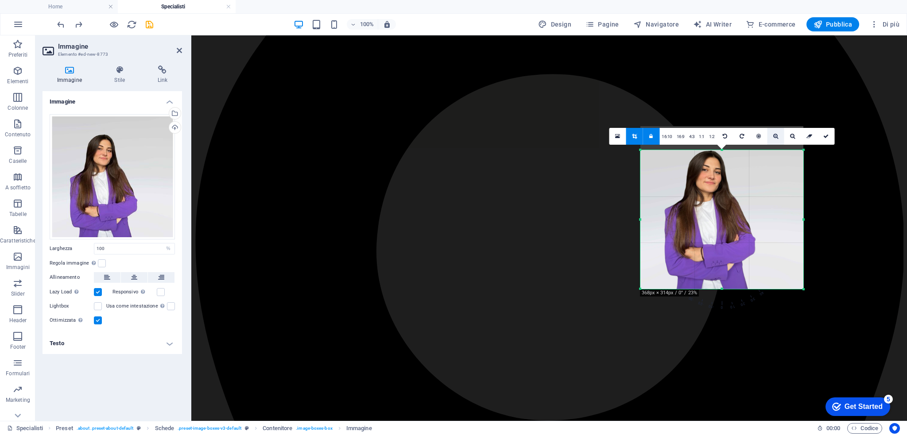
click at [772, 140] on link at bounding box center [775, 136] width 17 height 17
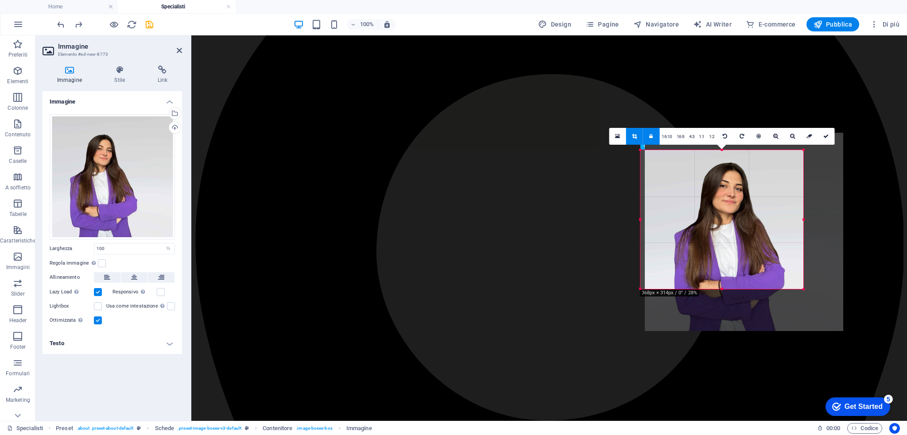
drag, startPoint x: 748, startPoint y: 201, endPoint x: 766, endPoint y: 221, distance: 27.3
click at [766, 221] on div at bounding box center [744, 232] width 198 height 198
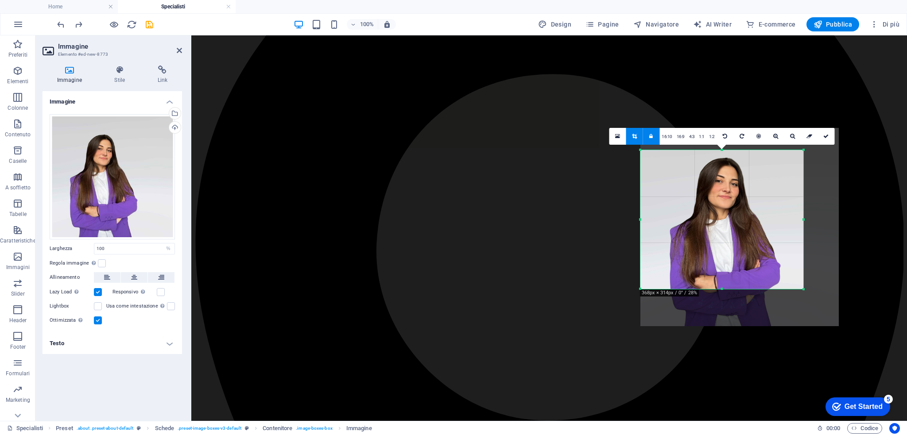
click at [737, 221] on div at bounding box center [739, 227] width 198 height 198
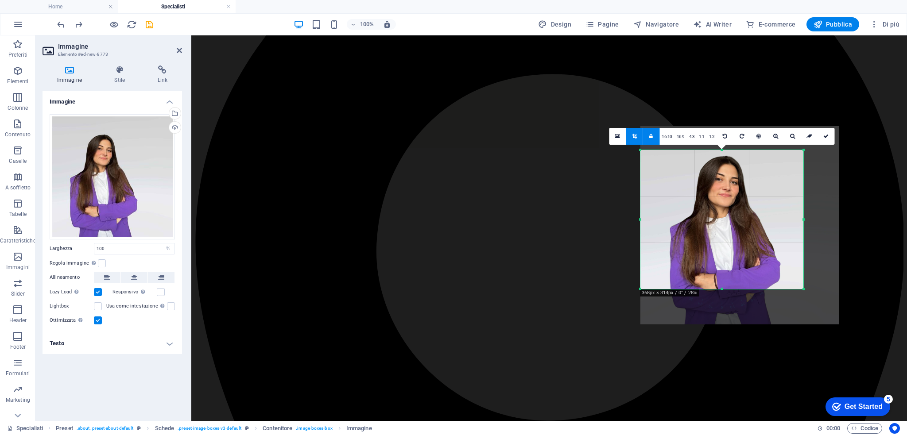
click at [747, 224] on div at bounding box center [739, 225] width 198 height 198
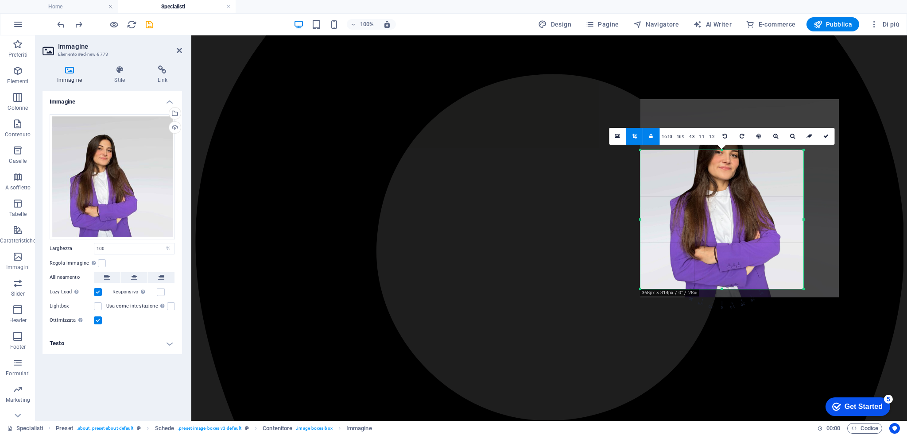
drag, startPoint x: 736, startPoint y: 231, endPoint x: 735, endPoint y: 204, distance: 27.0
click at [735, 204] on div at bounding box center [739, 198] width 198 height 198
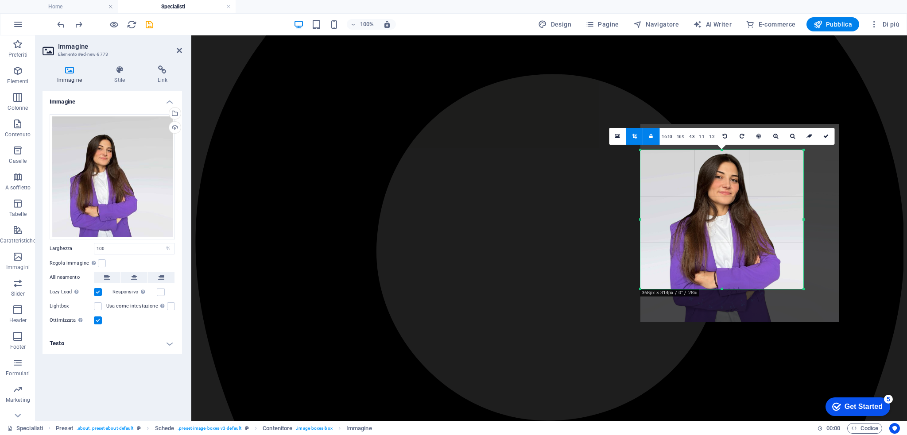
drag, startPoint x: 776, startPoint y: 201, endPoint x: 776, endPoint y: 226, distance: 24.8
click at [776, 226] on div at bounding box center [739, 223] width 198 height 198
click at [760, 140] on link at bounding box center [758, 136] width 17 height 17
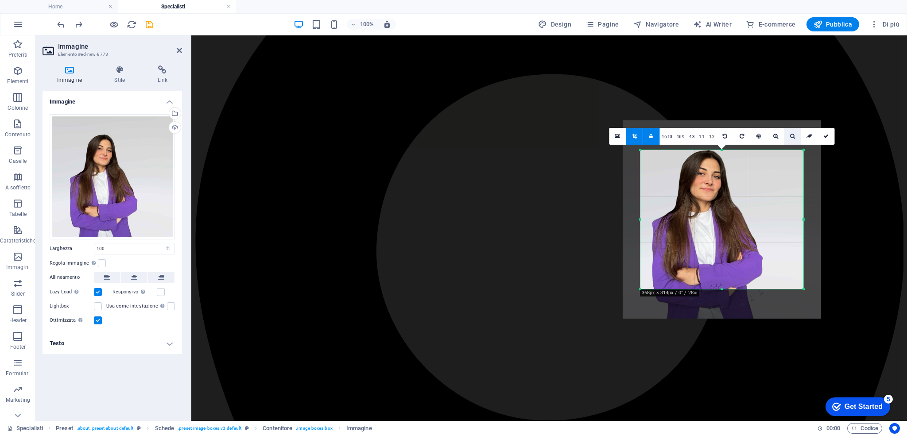
click at [793, 134] on icon at bounding box center [792, 136] width 5 height 5
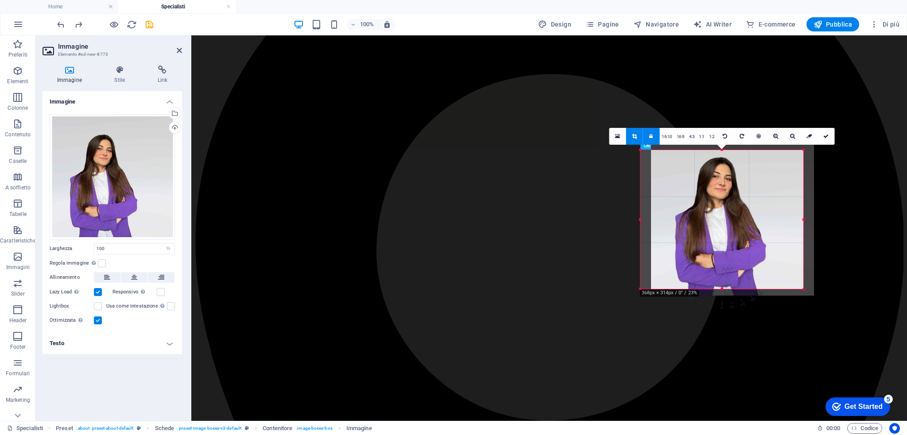
drag, startPoint x: 719, startPoint y: 217, endPoint x: 730, endPoint y: 213, distance: 11.1
click at [730, 213] on div at bounding box center [732, 214] width 163 height 163
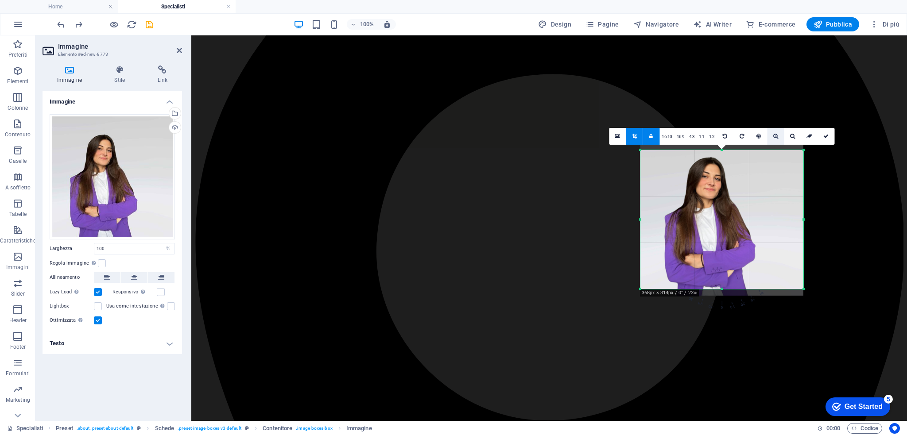
click at [777, 137] on link at bounding box center [775, 136] width 17 height 17
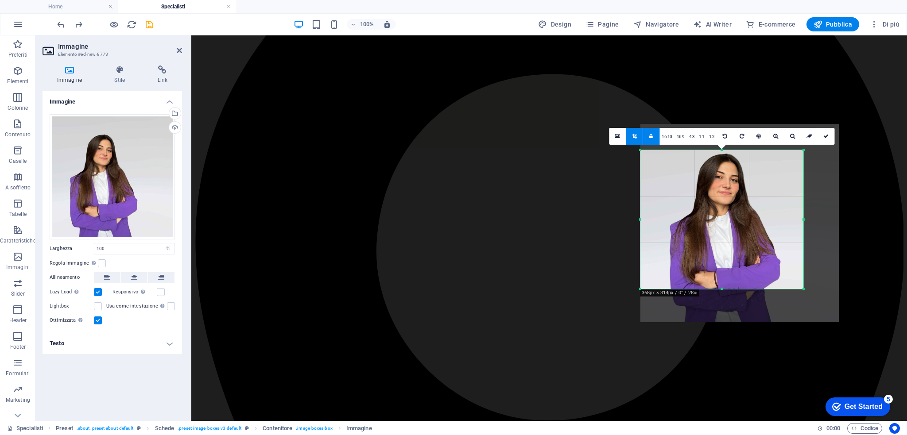
drag, startPoint x: 715, startPoint y: 205, endPoint x: 731, endPoint y: 213, distance: 18.0
click at [731, 213] on div at bounding box center [739, 223] width 198 height 198
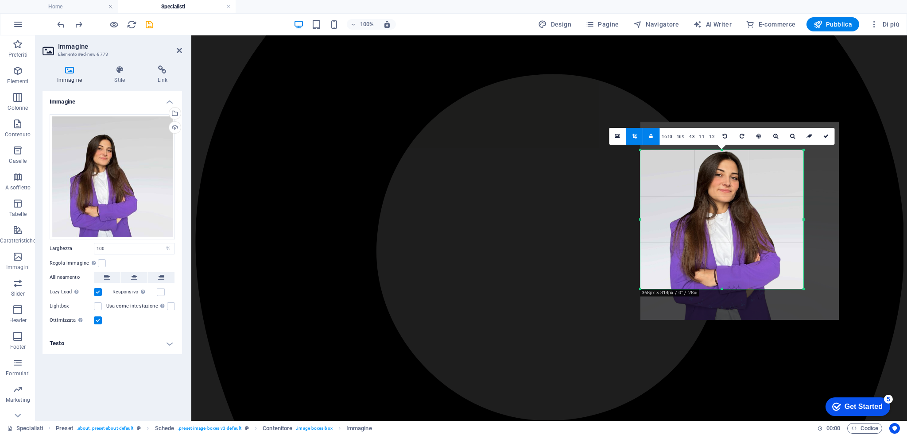
click at [728, 216] on div at bounding box center [739, 221] width 198 height 198
click at [825, 134] on icon at bounding box center [825, 136] width 5 height 5
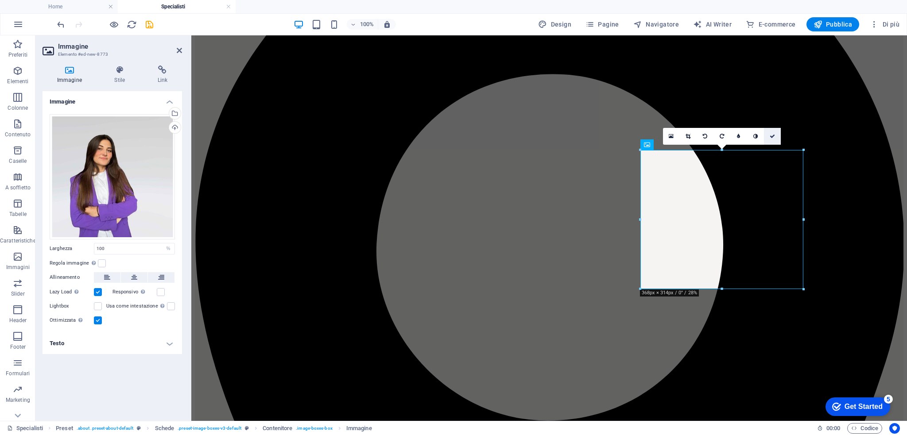
click at [770, 134] on icon at bounding box center [771, 136] width 5 height 5
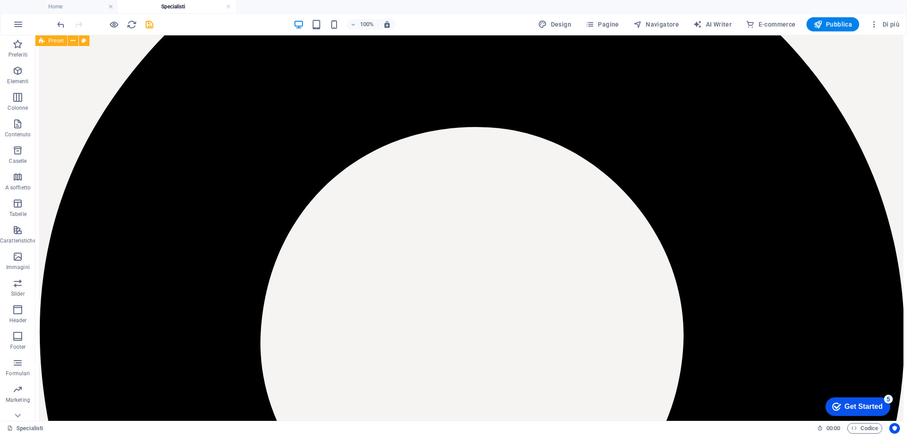
scroll to position [121, 0]
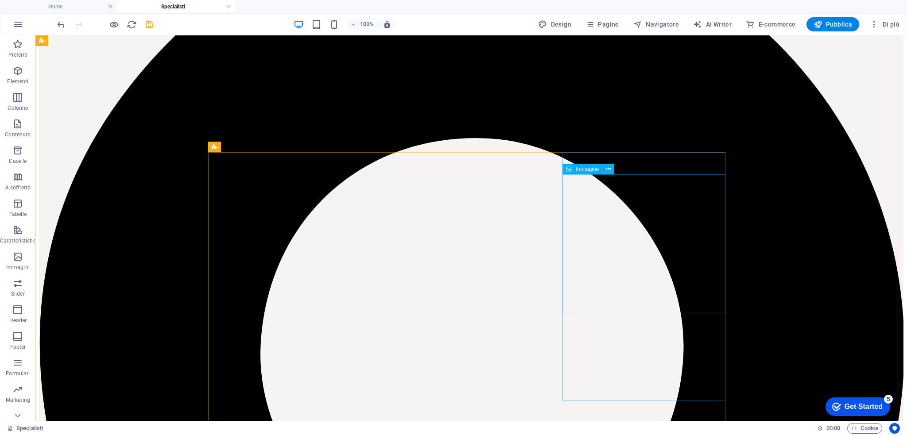
select select "%"
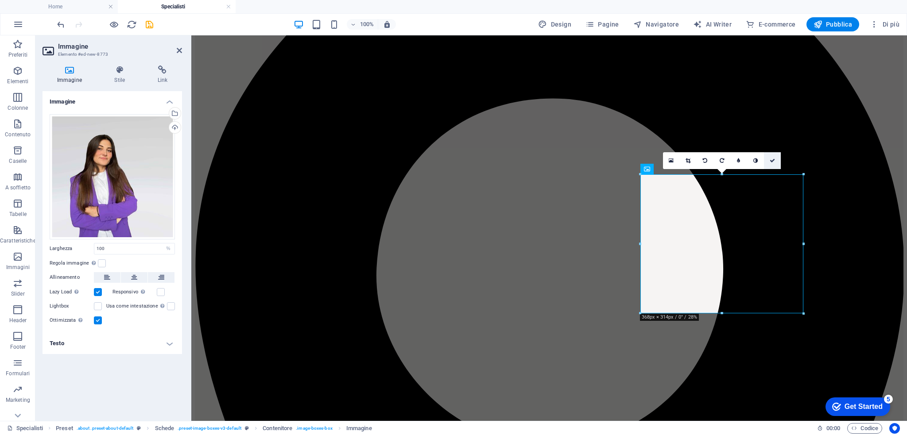
drag, startPoint x: 770, startPoint y: 161, endPoint x: 758, endPoint y: 153, distance: 14.4
click at [769, 161] on icon at bounding box center [771, 160] width 5 height 5
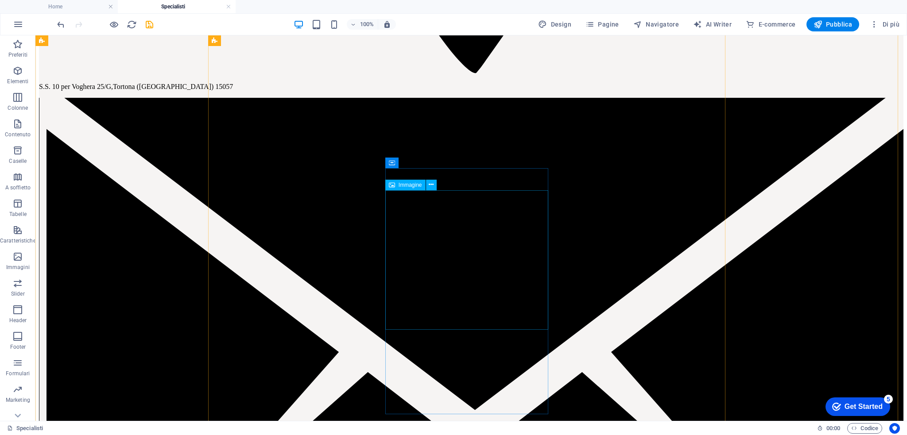
scroll to position [877, 0]
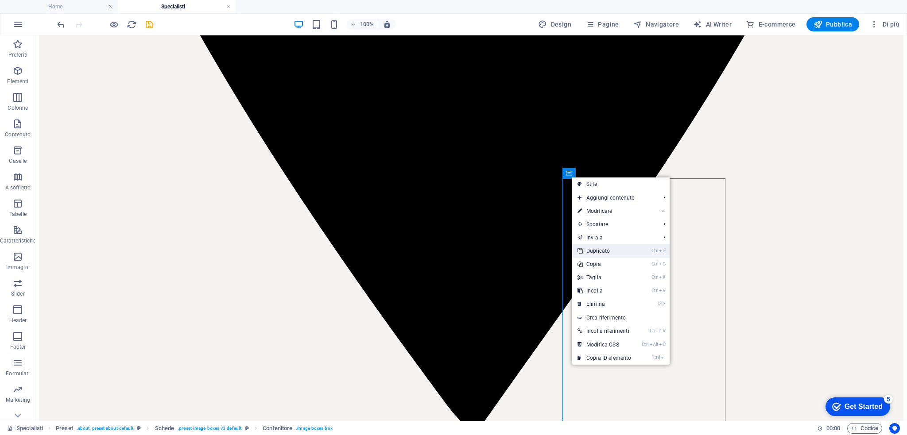
click at [599, 253] on link "Ctrl D Duplicato" at bounding box center [604, 250] width 64 height 13
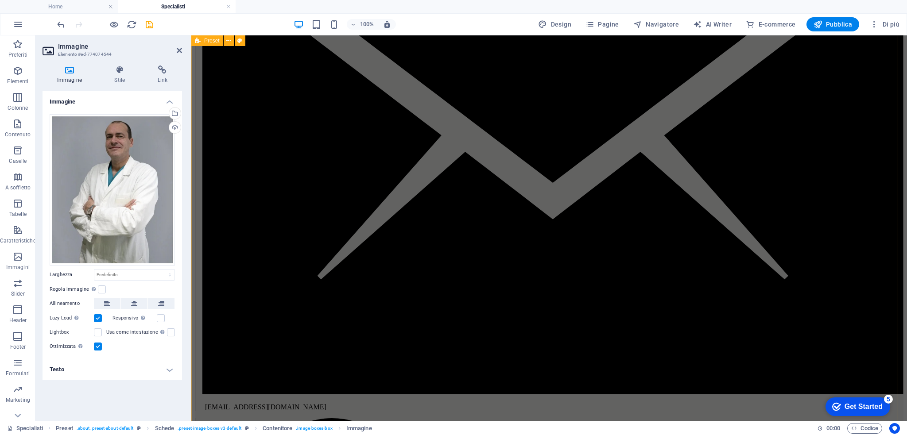
scroll to position [1188, 0]
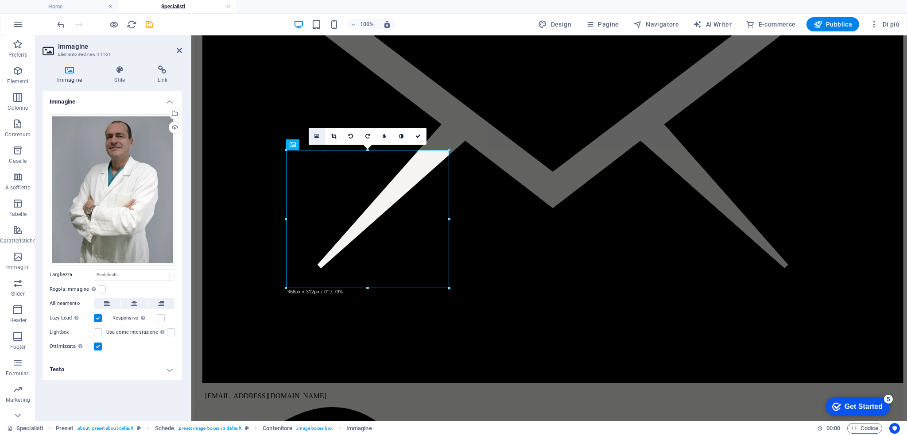
click at [318, 135] on icon at bounding box center [316, 136] width 5 height 6
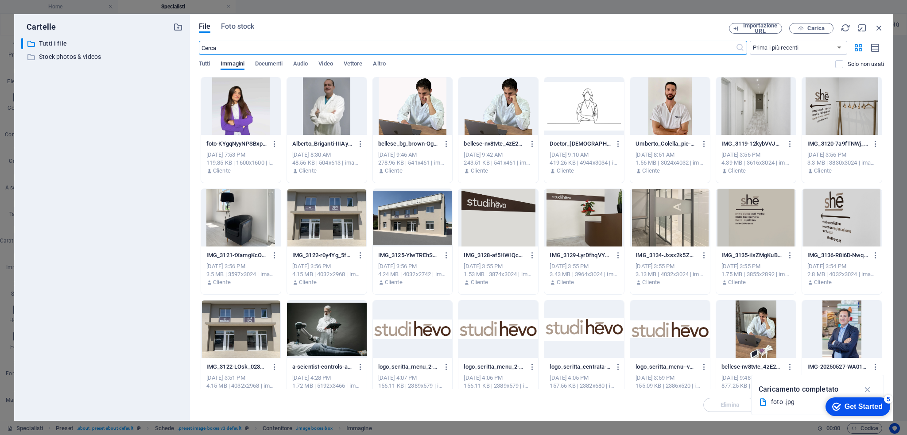
scroll to position [1162, 0]
click at [808, 27] on span "Carica" at bounding box center [815, 28] width 17 height 5
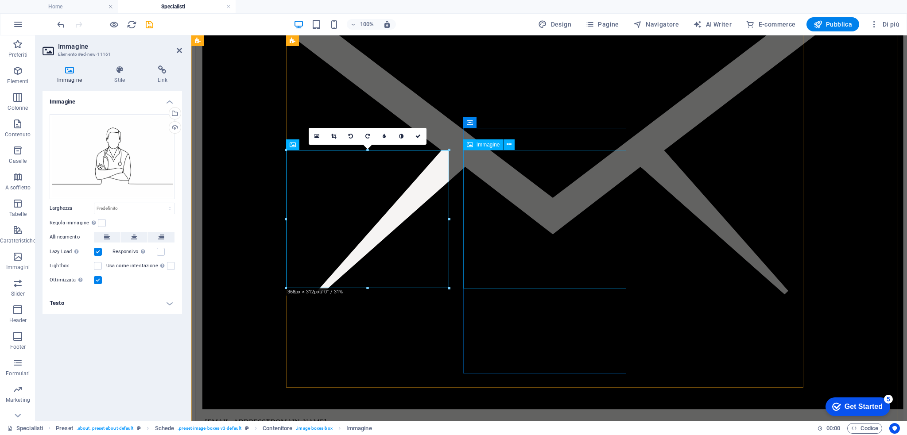
scroll to position [1188, 0]
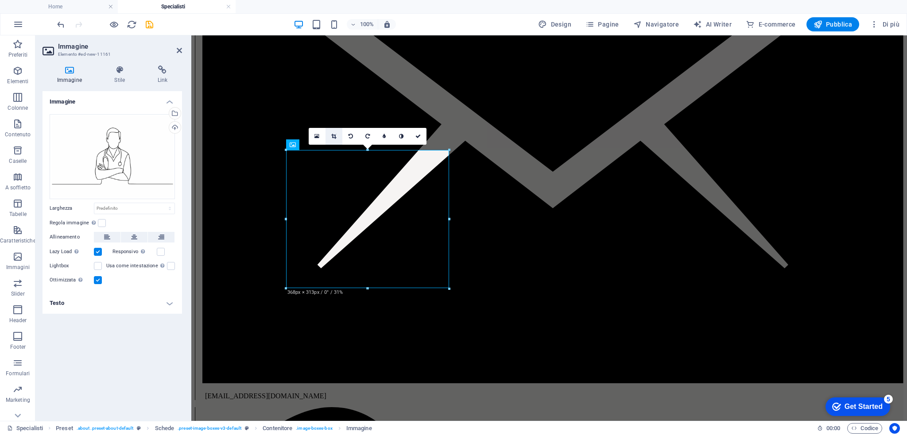
click at [337, 138] on link at bounding box center [333, 136] width 17 height 17
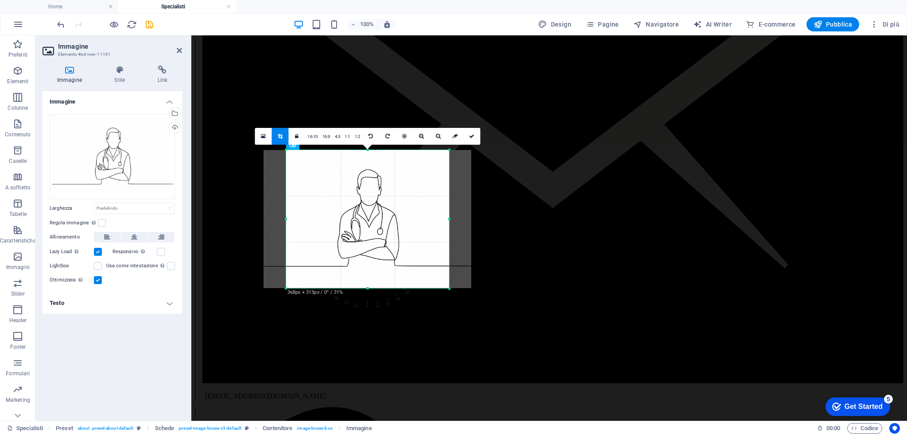
drag, startPoint x: 448, startPoint y: 220, endPoint x: 456, endPoint y: 223, distance: 7.6
click at [449, 223] on div "180 170 160 150 140 130 120 110 100 90 80 70 60 50 40 30 20 10 0 -10 -20 -30 -4…" at bounding box center [367, 219] width 163 height 139
click at [406, 140] on link at bounding box center [404, 136] width 17 height 17
click at [473, 135] on icon at bounding box center [471, 136] width 5 height 5
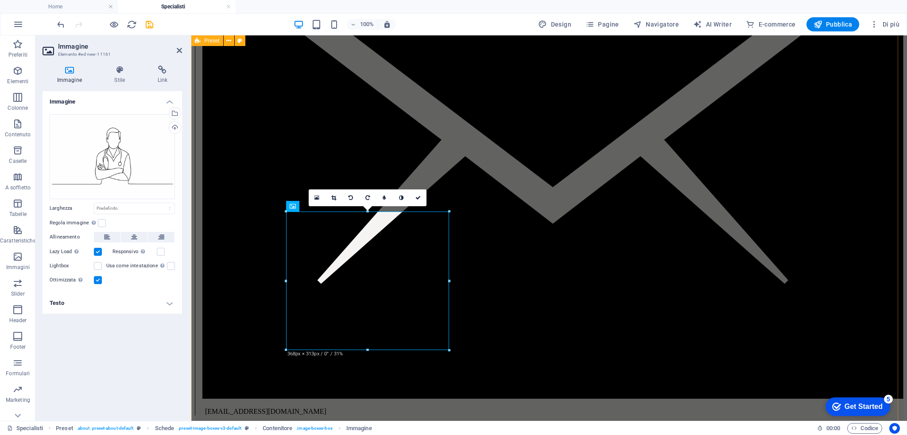
scroll to position [1184, 0]
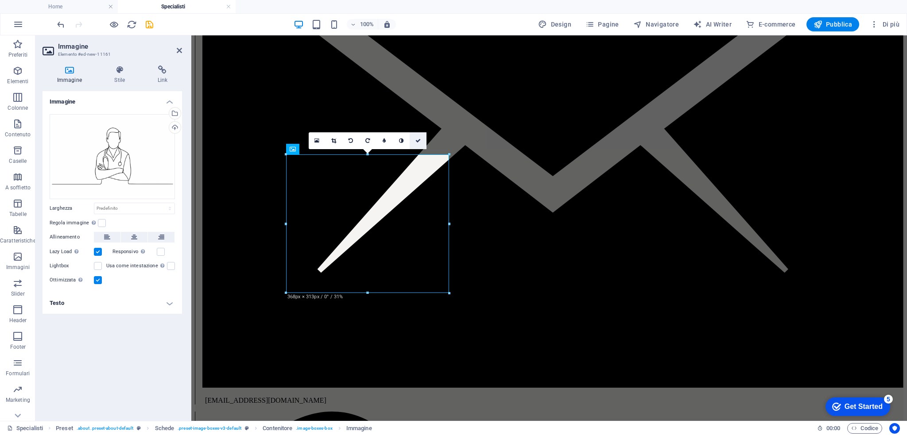
drag, startPoint x: 416, startPoint y: 136, endPoint x: 813, endPoint y: 135, distance: 397.6
click at [416, 136] on link at bounding box center [418, 140] width 17 height 17
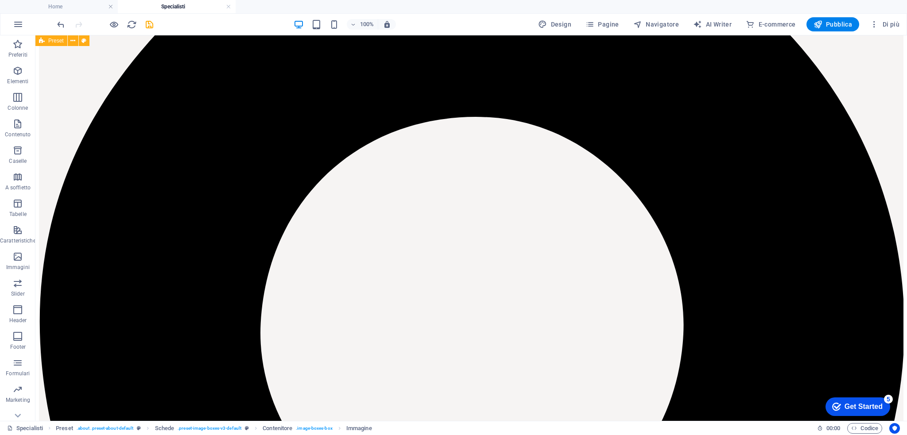
scroll to position [145, 0]
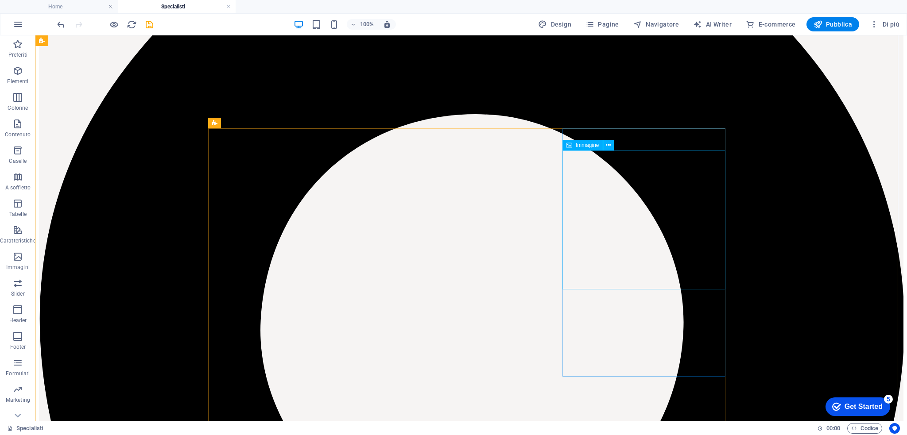
select select "%"
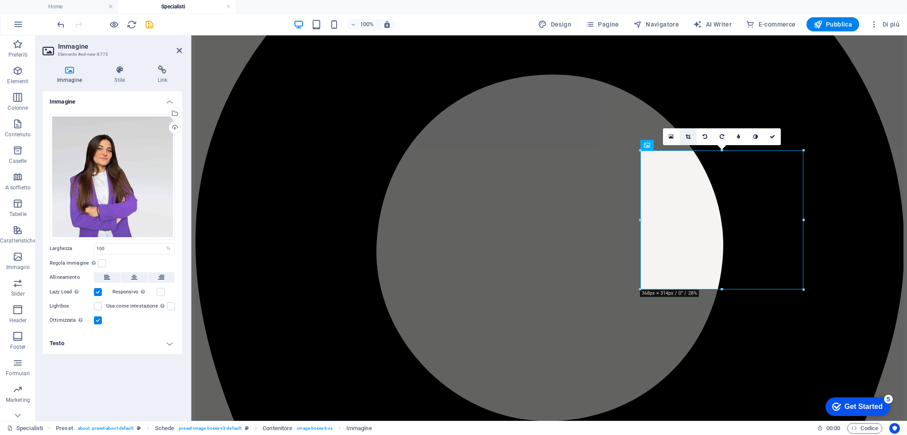
click at [691, 136] on link at bounding box center [688, 136] width 17 height 17
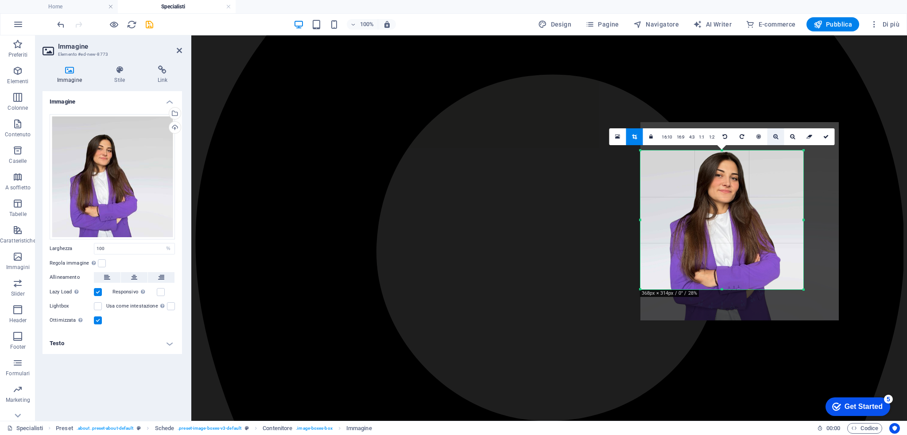
click at [775, 141] on link at bounding box center [775, 136] width 17 height 17
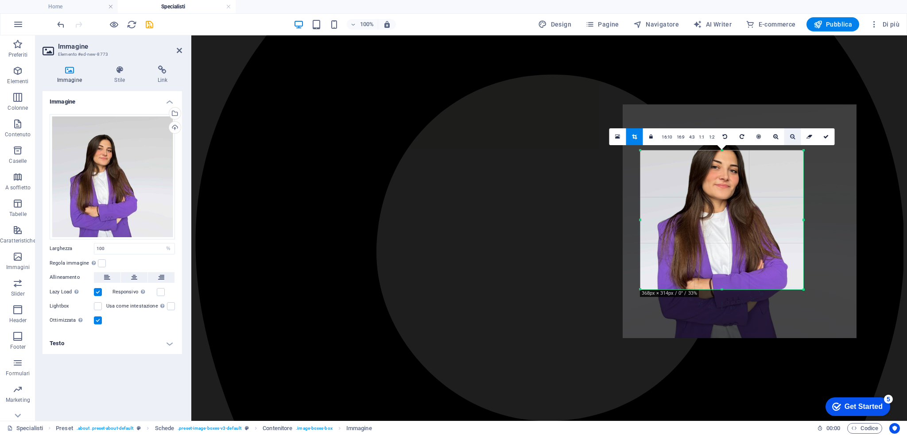
click at [790, 139] on icon at bounding box center [792, 136] width 5 height 5
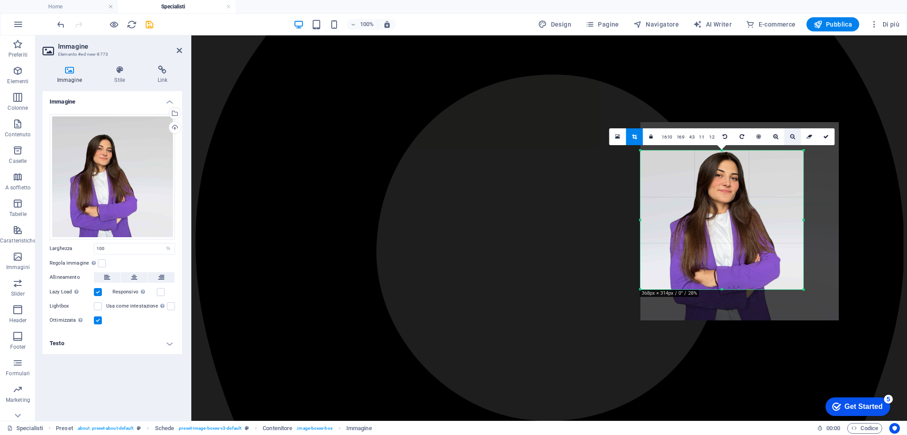
click at [790, 139] on icon at bounding box center [792, 136] width 5 height 5
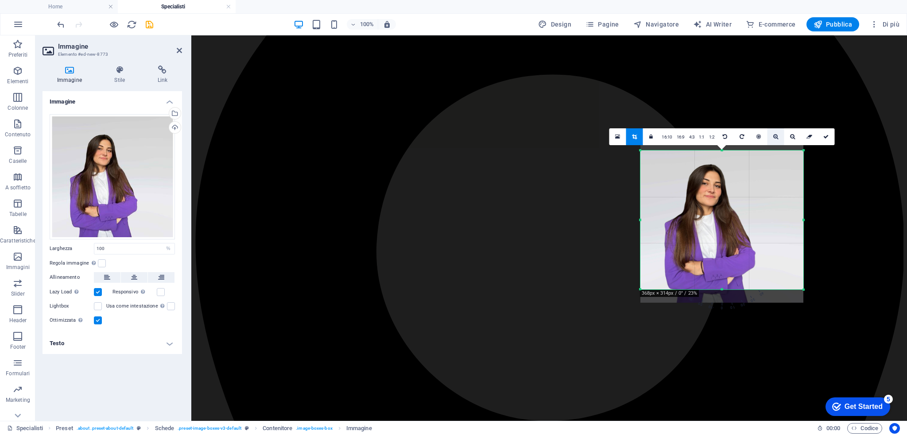
click at [772, 140] on link at bounding box center [775, 136] width 17 height 17
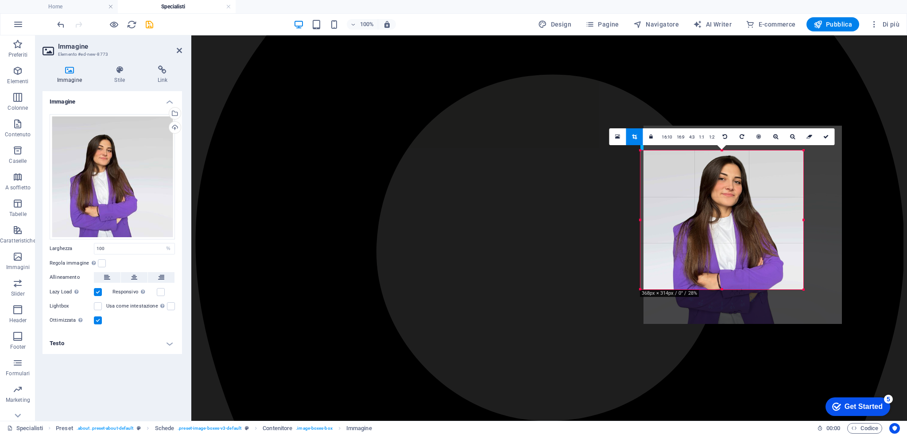
drag, startPoint x: 739, startPoint y: 189, endPoint x: 757, endPoint y: 195, distance: 18.1
click at [758, 195] on div at bounding box center [742, 225] width 198 height 198
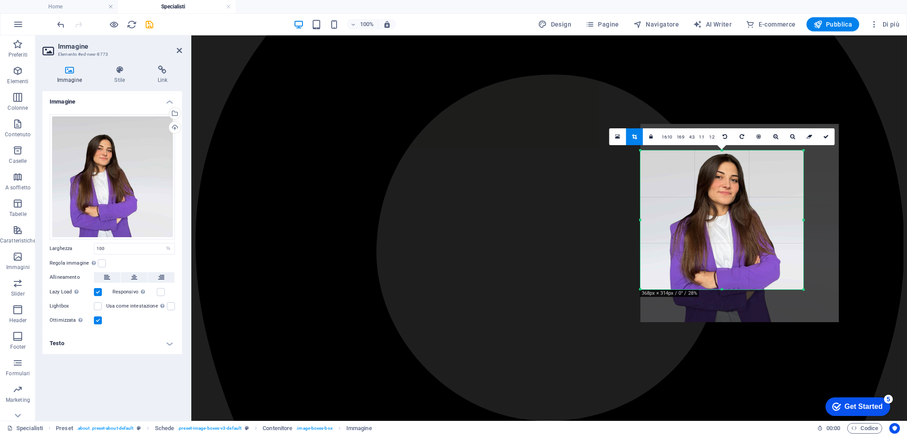
click at [751, 193] on div at bounding box center [739, 223] width 198 height 198
click at [792, 138] on icon at bounding box center [792, 136] width 5 height 5
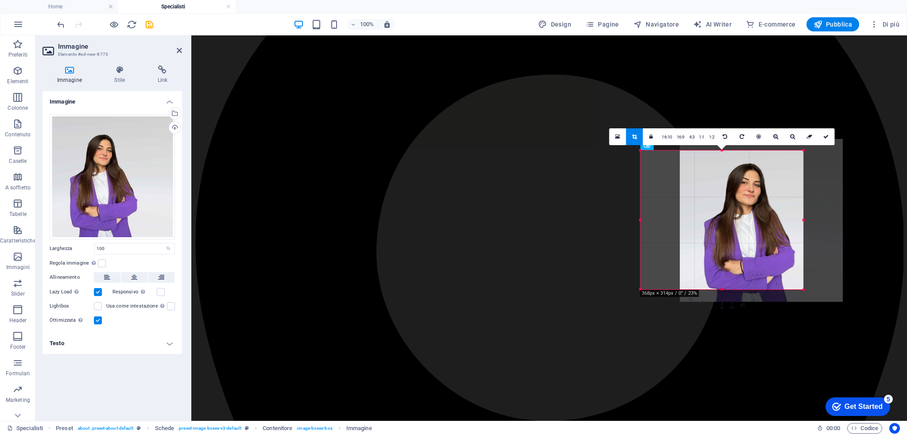
drag, startPoint x: 710, startPoint y: 225, endPoint x: 750, endPoint y: 222, distance: 40.0
click at [750, 222] on div at bounding box center [761, 220] width 163 height 163
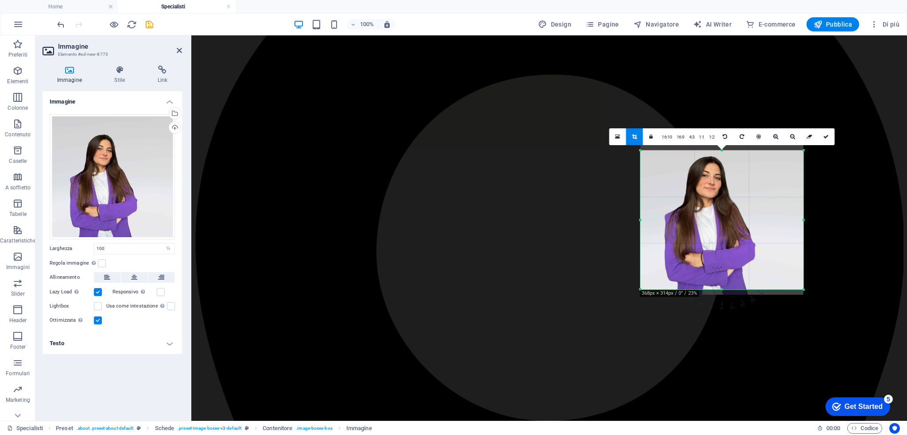
drag, startPoint x: 773, startPoint y: 199, endPoint x: 770, endPoint y: 193, distance: 6.6
click at [770, 193] on div at bounding box center [721, 213] width 163 height 163
click at [771, 193] on div at bounding box center [721, 211] width 163 height 163
click at [825, 135] on icon at bounding box center [825, 136] width 5 height 5
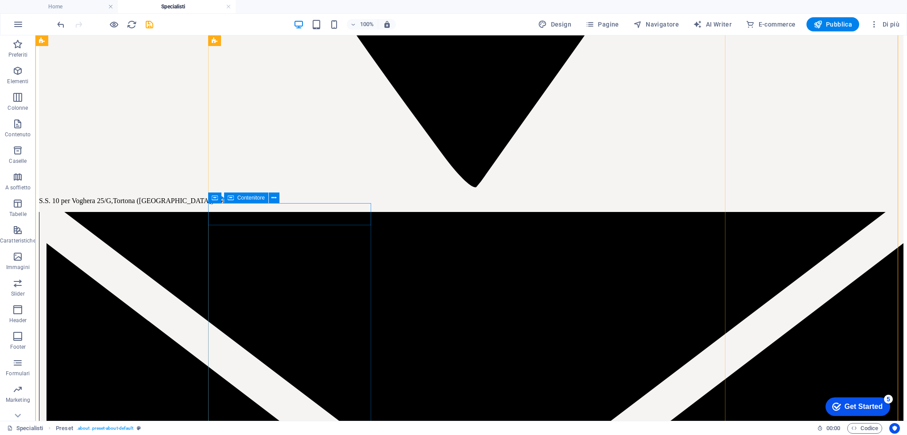
scroll to position [1132, 0]
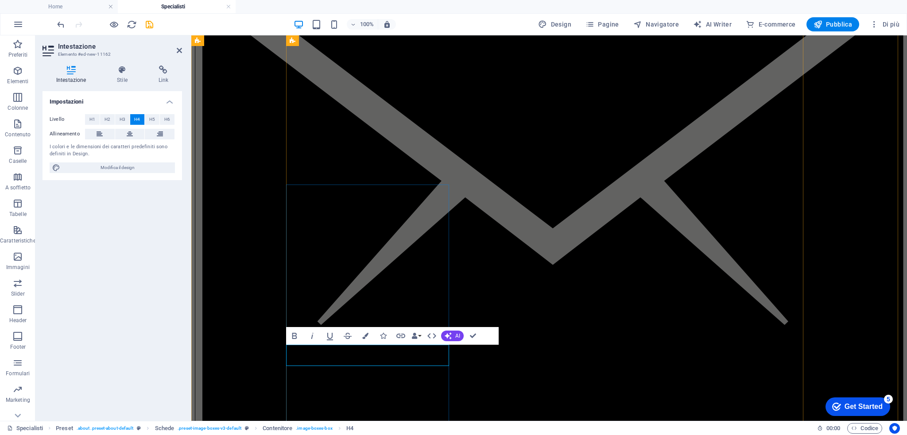
drag, startPoint x: 345, startPoint y: 358, endPoint x: 437, endPoint y: 356, distance: 91.7
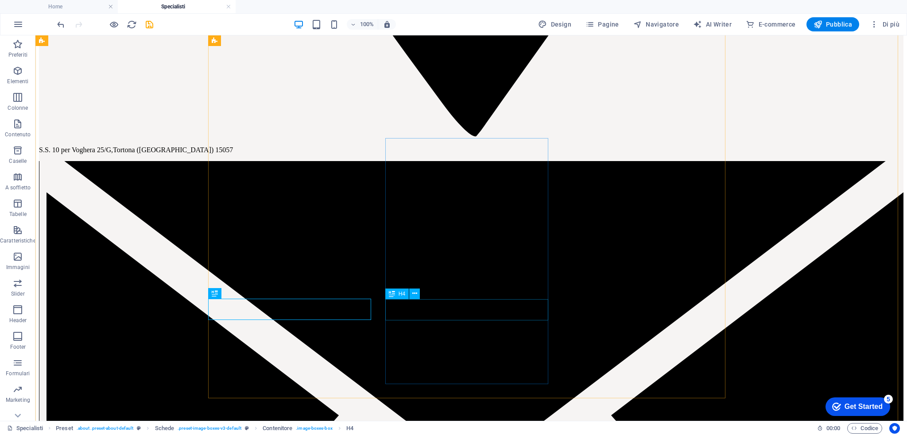
scroll to position [1178, 0]
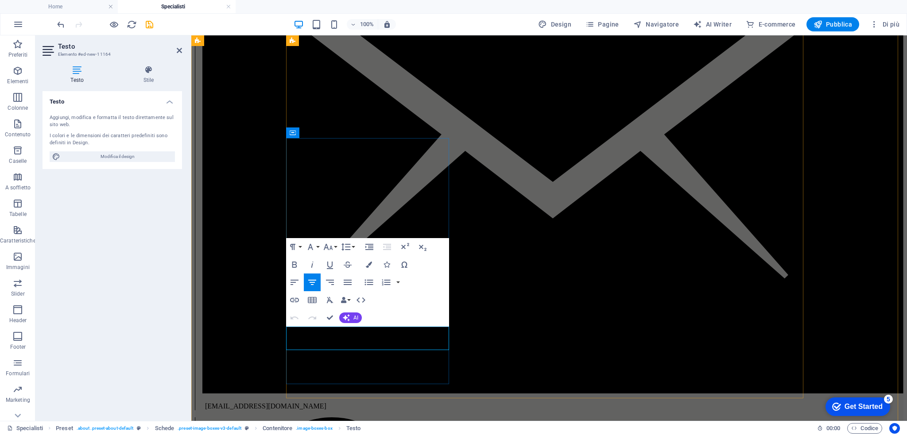
drag, startPoint x: 426, startPoint y: 344, endPoint x: 296, endPoint y: 336, distance: 130.4
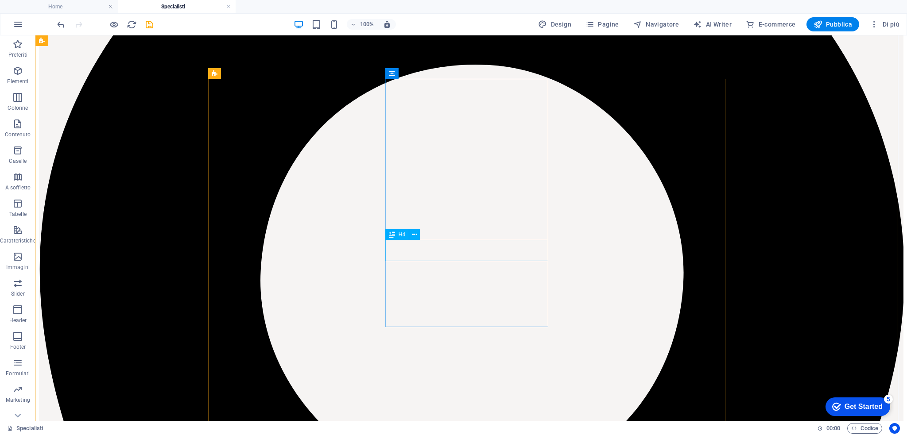
scroll to position [203, 0]
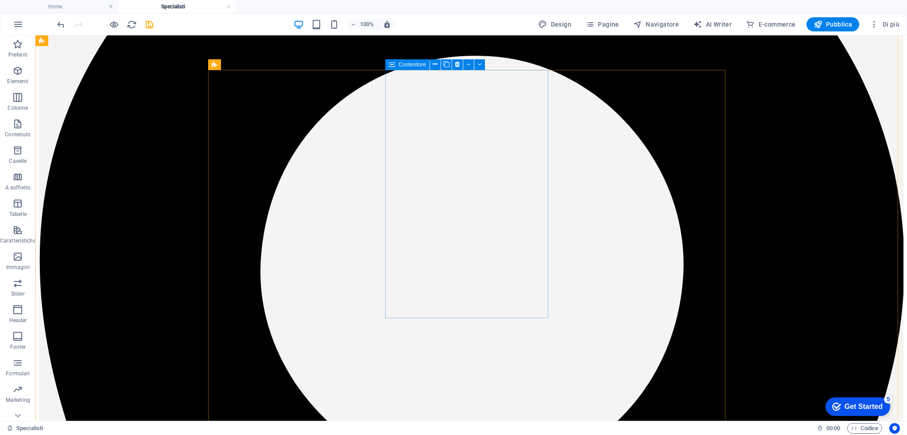
click at [395, 66] on div "Contenitore" at bounding box center [407, 64] width 44 height 11
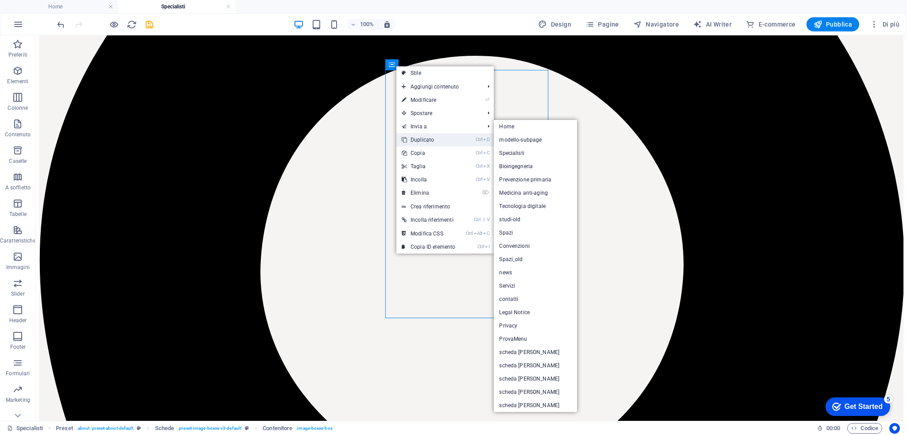
click at [427, 136] on link "Ctrl D Duplicato" at bounding box center [428, 139] width 64 height 13
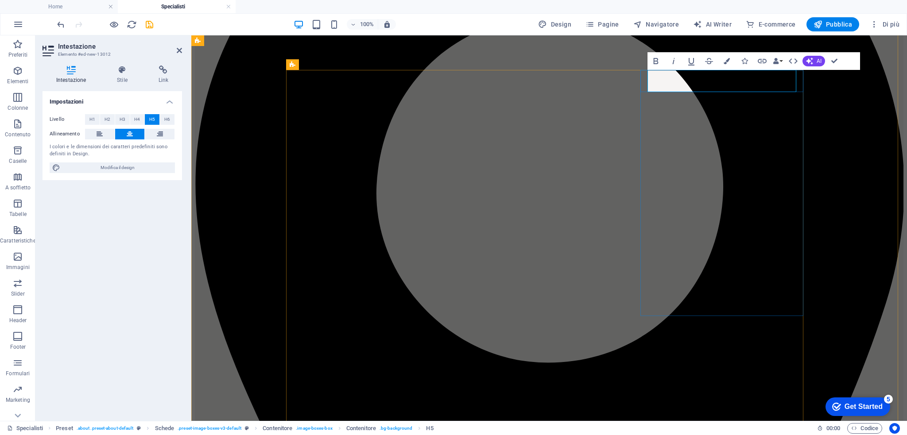
drag, startPoint x: 757, startPoint y: 73, endPoint x: 679, endPoint y: 70, distance: 78.0
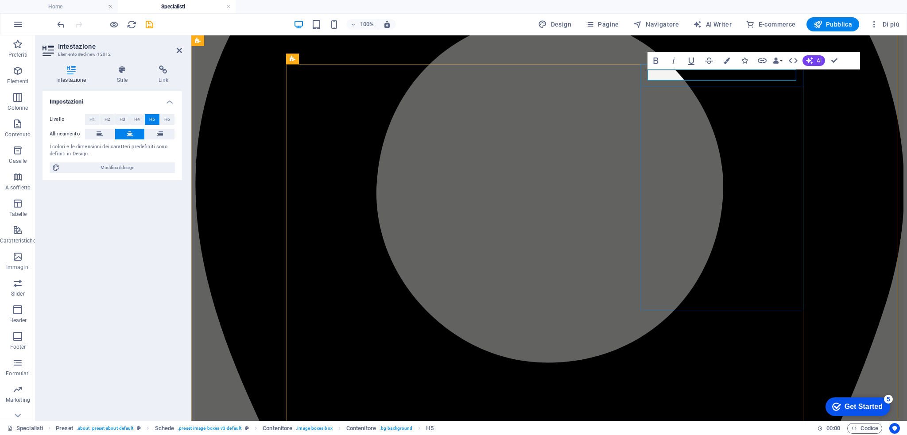
scroll to position [209, 0]
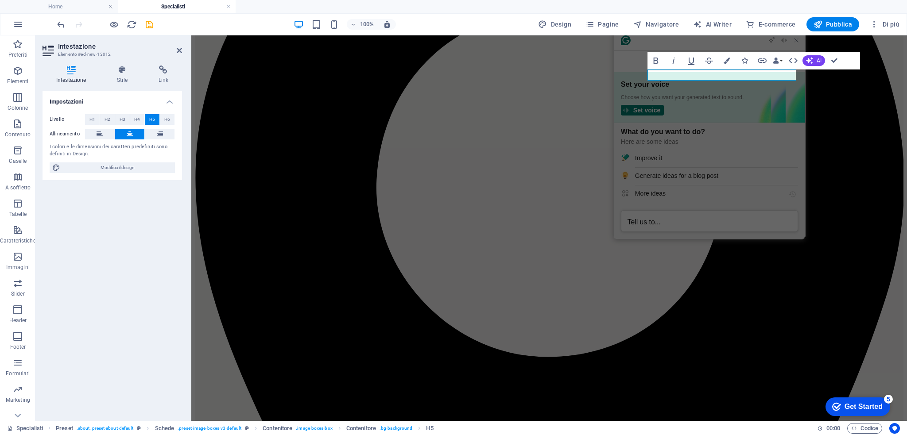
scroll to position [0, 0]
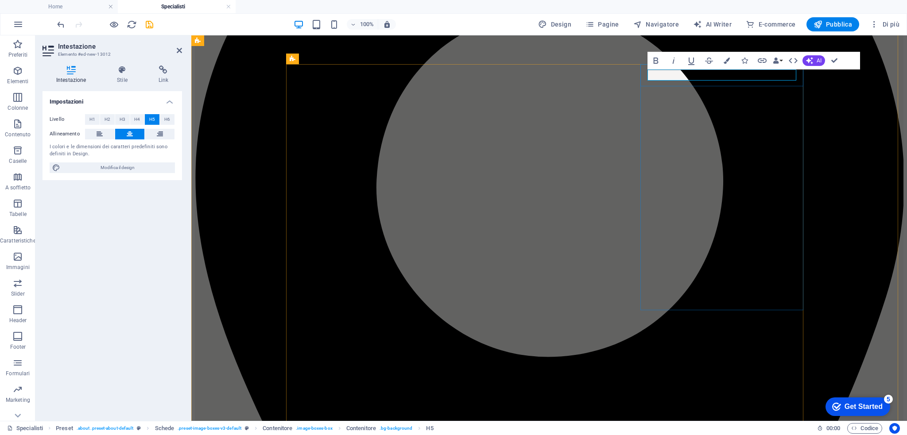
drag, startPoint x: 713, startPoint y: 78, endPoint x: 808, endPoint y: 75, distance: 95.2
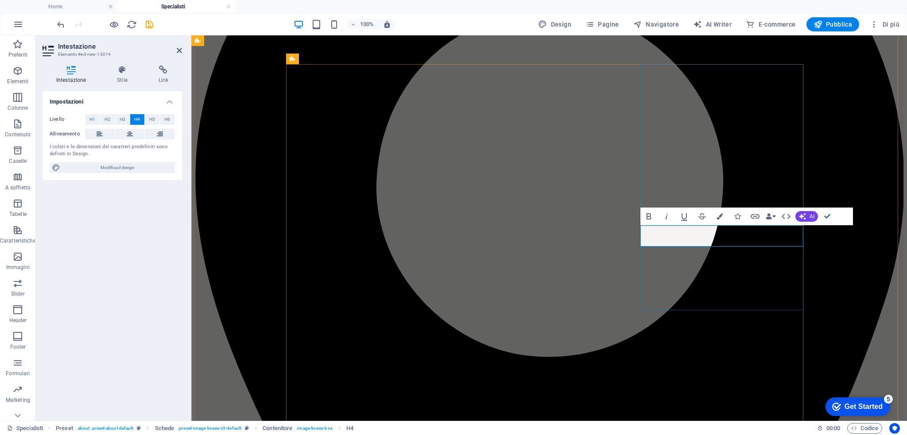
drag, startPoint x: 705, startPoint y: 240, endPoint x: 792, endPoint y: 230, distance: 86.9
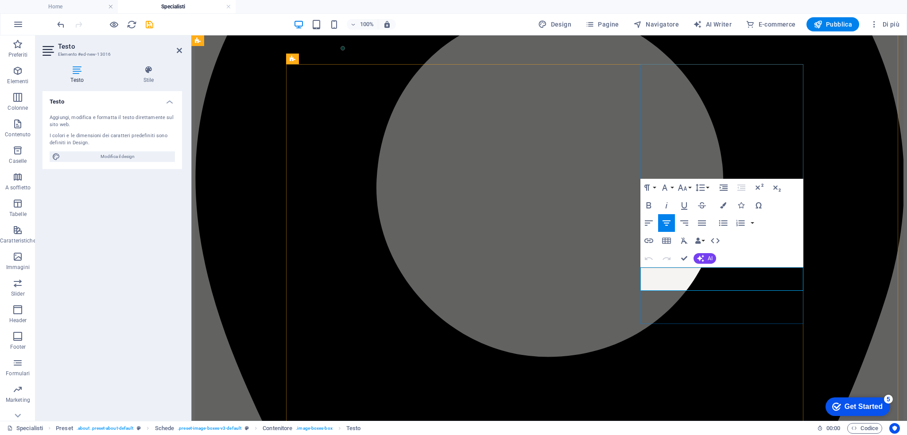
drag, startPoint x: 871, startPoint y: 301, endPoint x: 684, endPoint y: 270, distance: 189.7
drag, startPoint x: 685, startPoint y: 274, endPoint x: 785, endPoint y: 272, distance: 100.1
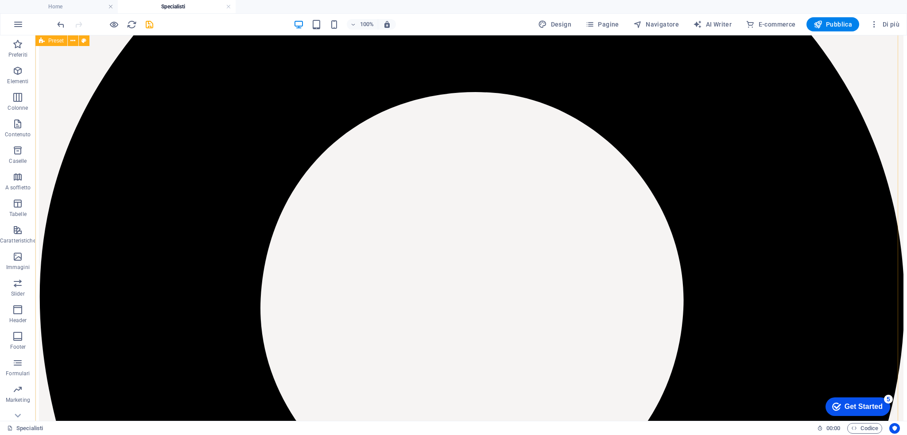
scroll to position [142, 0]
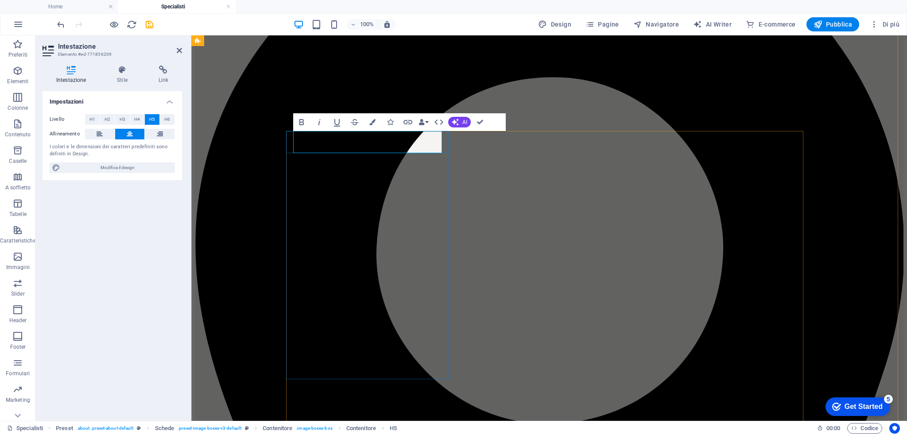
drag, startPoint x: 348, startPoint y: 138, endPoint x: 448, endPoint y: 140, distance: 101.0
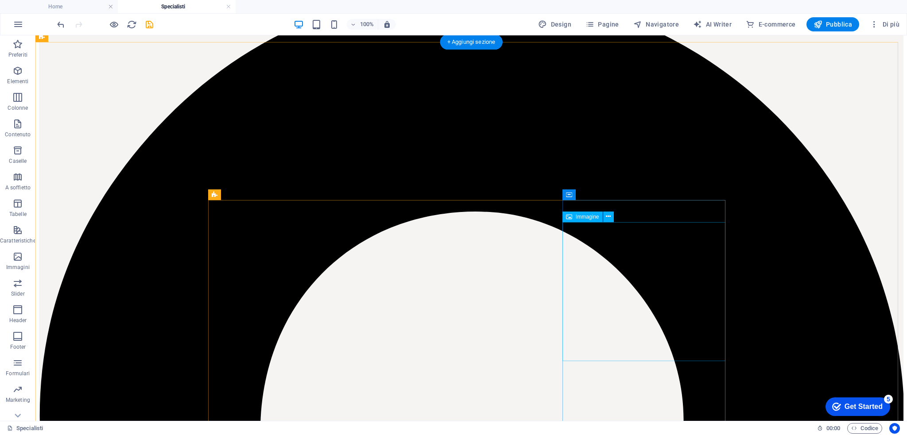
scroll to position [61, 0]
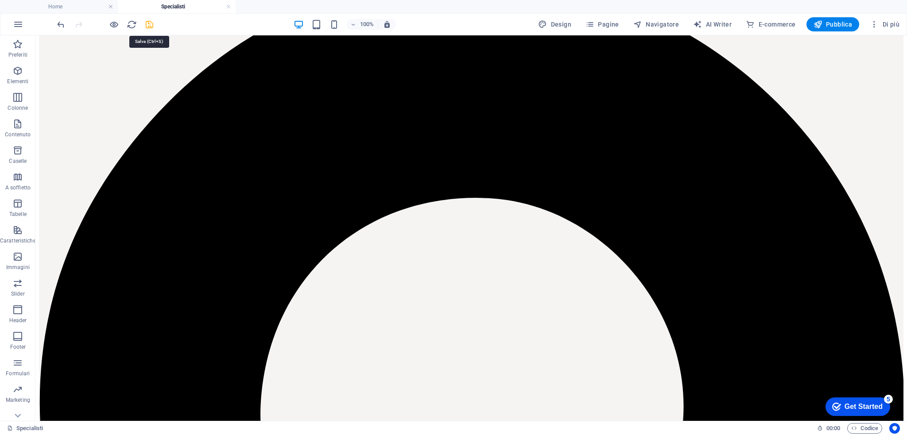
click at [153, 27] on icon "save" at bounding box center [149, 24] width 10 height 10
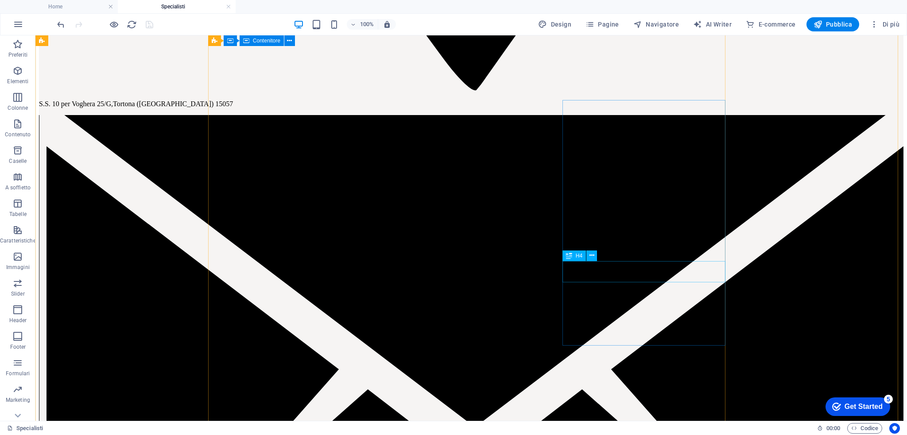
scroll to position [1068, 0]
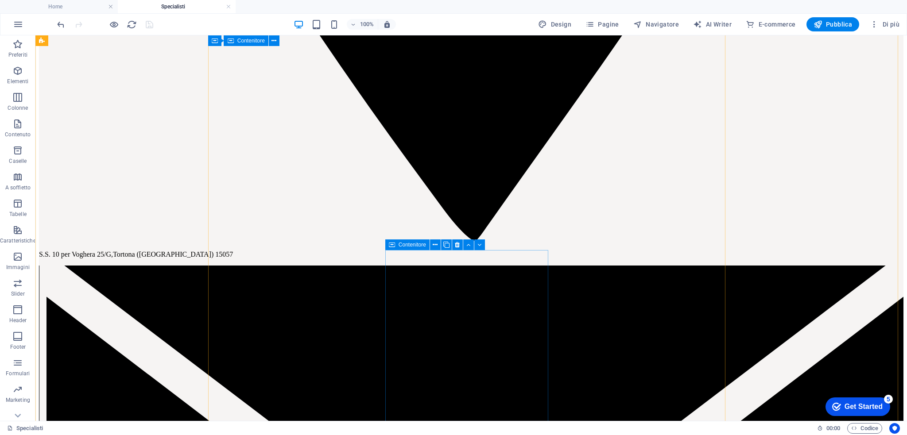
click at [386, 247] on div "Contenitore" at bounding box center [407, 245] width 44 height 11
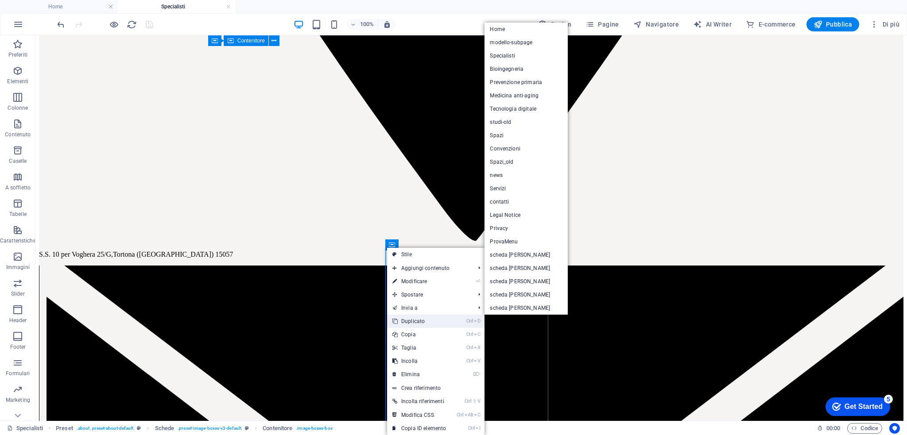
click at [433, 319] on link "Ctrl D Duplicato" at bounding box center [419, 321] width 64 height 13
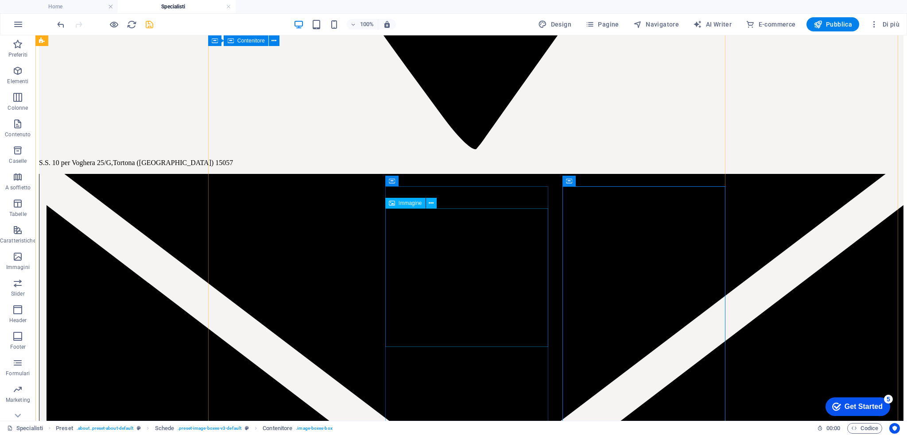
scroll to position [1162, 0]
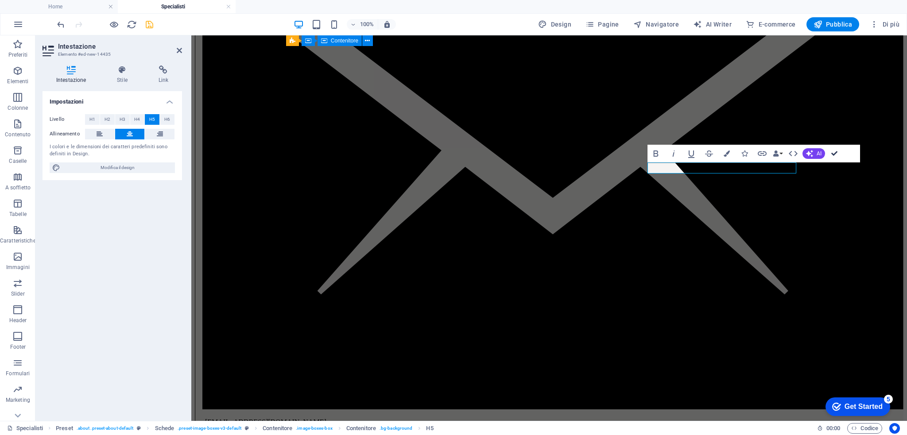
drag, startPoint x: 834, startPoint y: 157, endPoint x: 696, endPoint y: 267, distance: 177.0
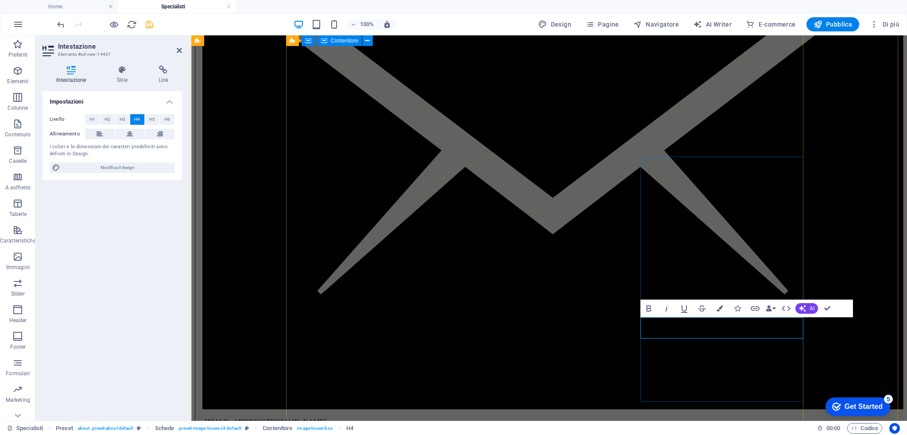
drag, startPoint x: 700, startPoint y: 332, endPoint x: 796, endPoint y: 329, distance: 96.5
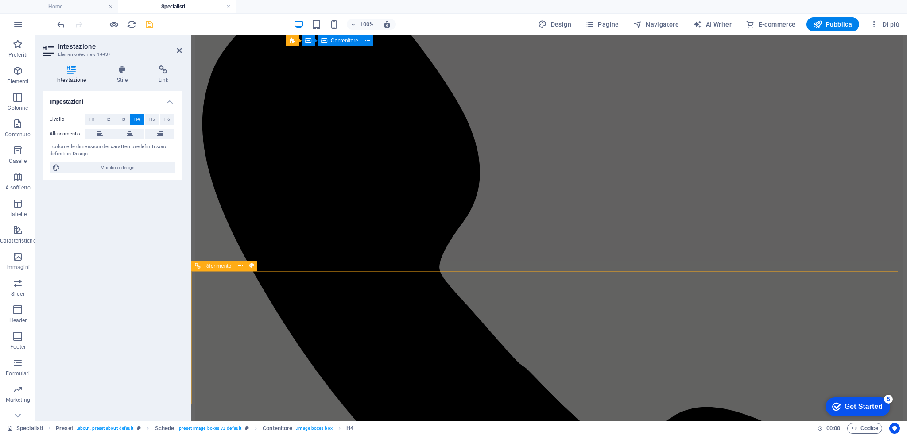
scroll to position [1232, 0]
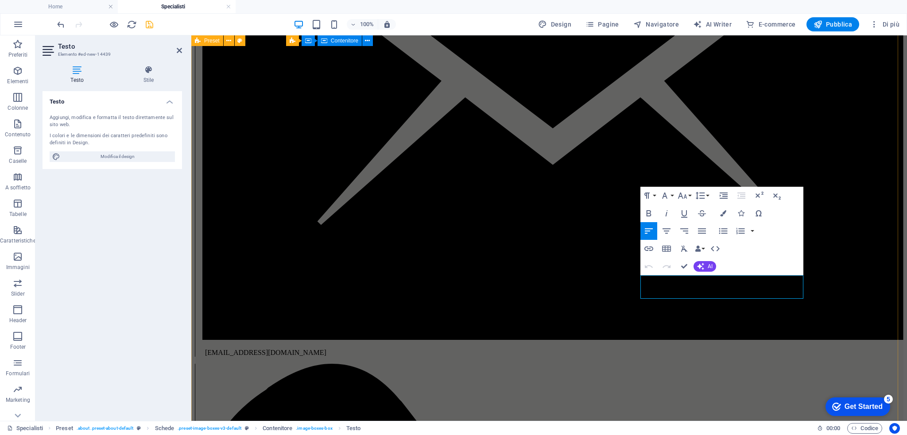
drag, startPoint x: 750, startPoint y: 282, endPoint x: 826, endPoint y: 283, distance: 76.1
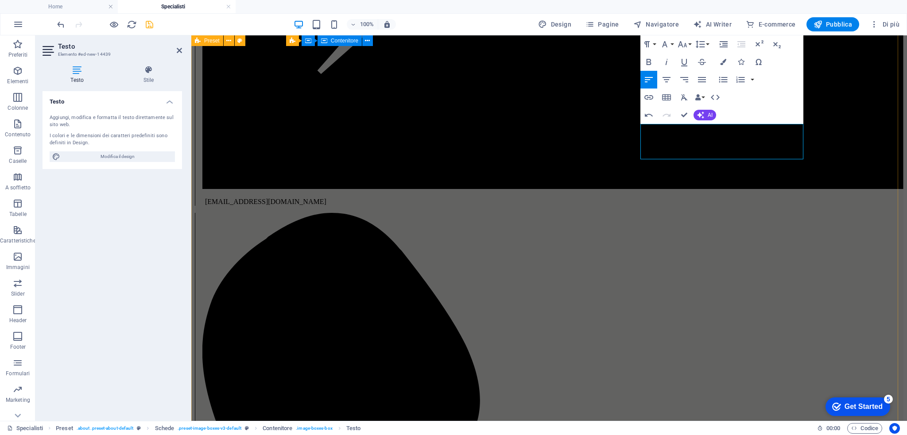
scroll to position [1343, 0]
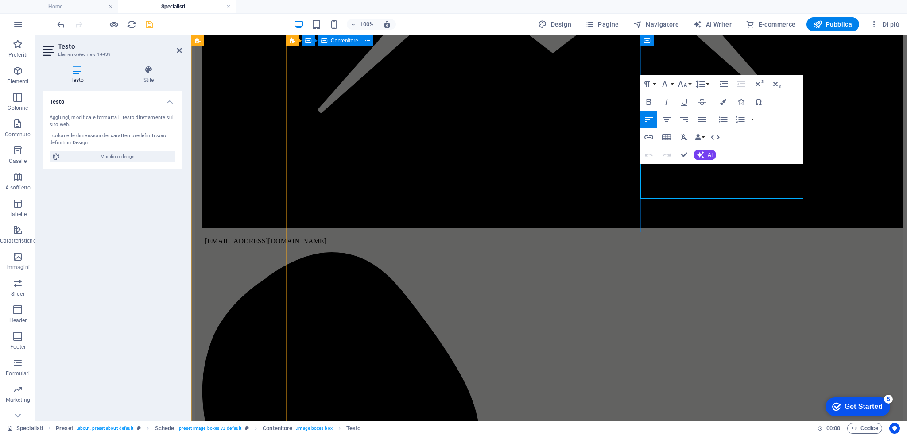
click at [668, 121] on icon "button" at bounding box center [666, 119] width 11 height 11
click at [669, 121] on icon "button" at bounding box center [666, 119] width 11 height 11
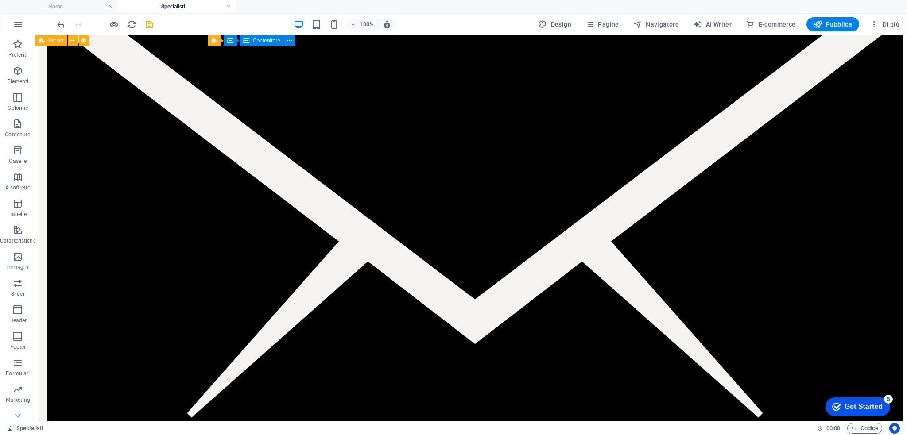
scroll to position [1351, 0]
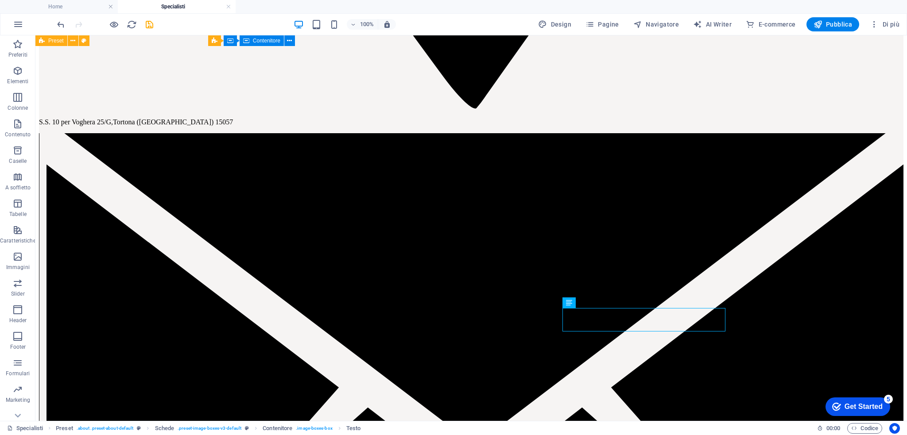
scroll to position [1198, 0]
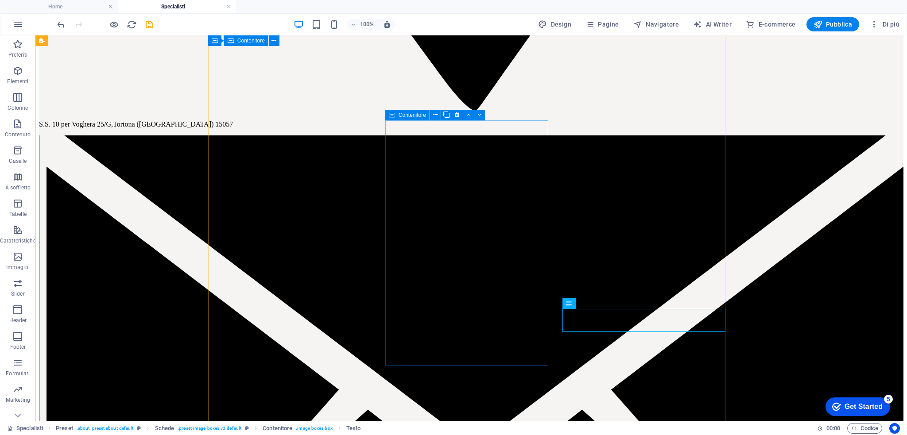
click at [390, 116] on icon at bounding box center [392, 115] width 6 height 11
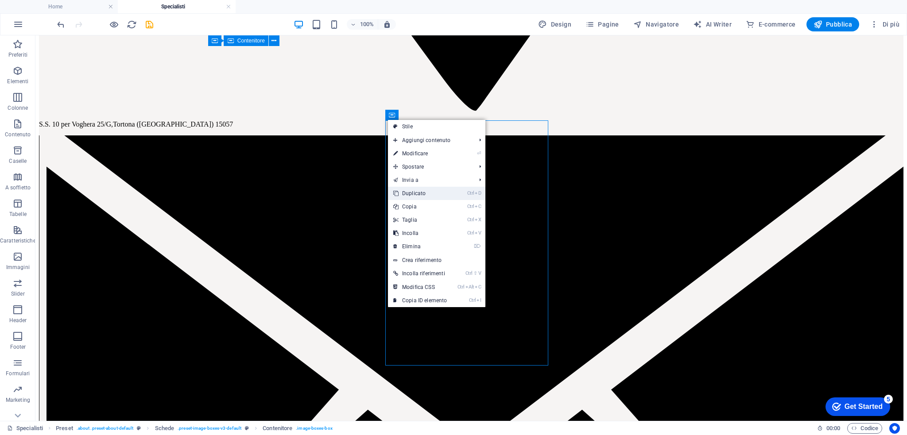
click at [419, 197] on link "Ctrl D Duplicato" at bounding box center [420, 193] width 64 height 13
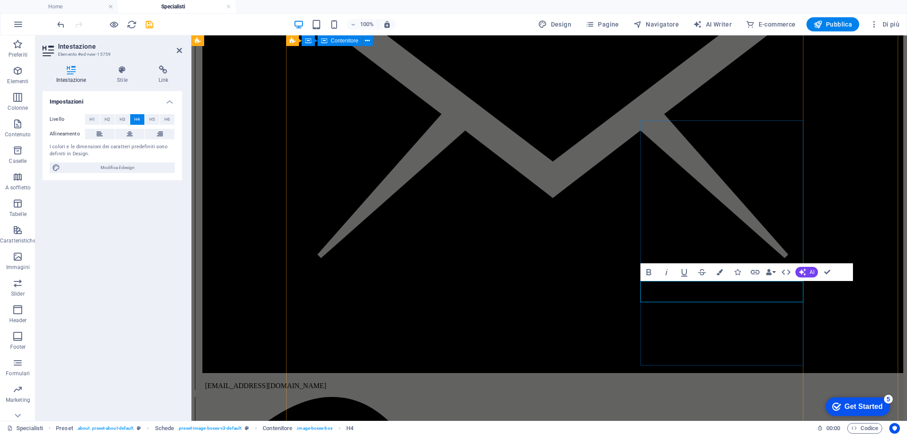
drag, startPoint x: 699, startPoint y: 299, endPoint x: 777, endPoint y: 296, distance: 78.4
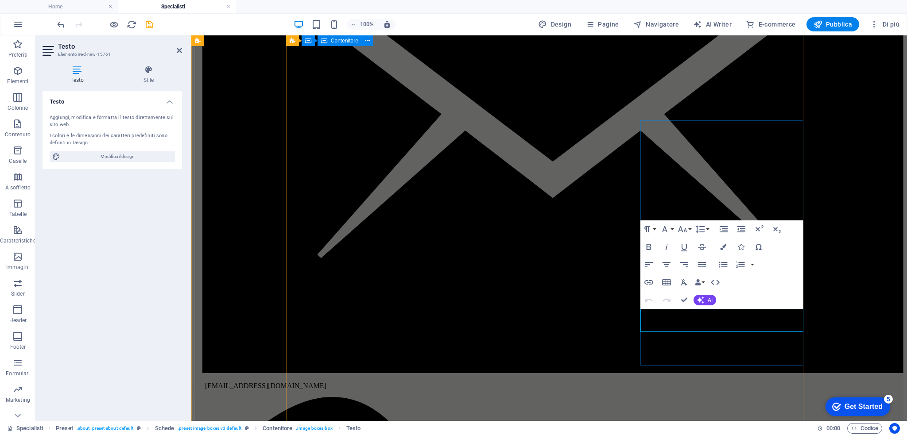
drag, startPoint x: 749, startPoint y: 315, endPoint x: 822, endPoint y: 318, distance: 73.1
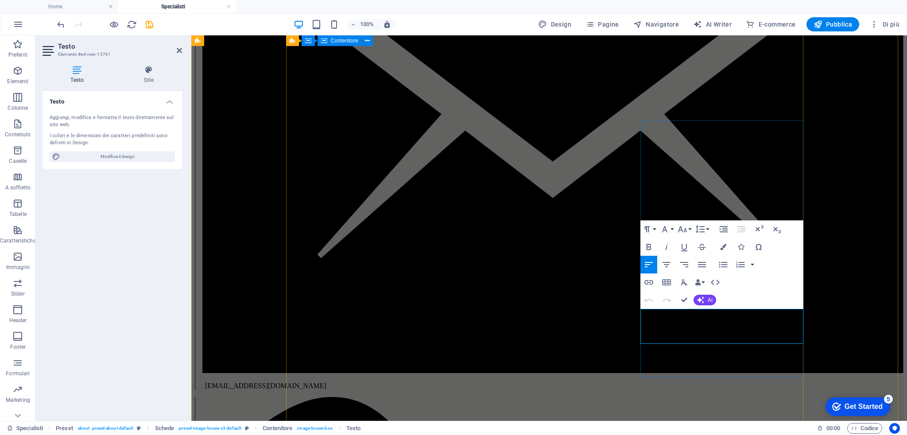
click at [669, 263] on icon "button" at bounding box center [666, 264] width 8 height 5
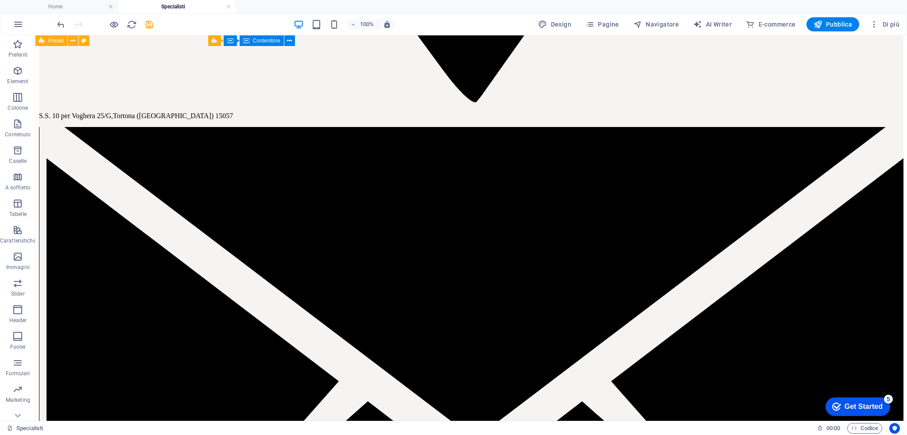
scroll to position [1208, 0]
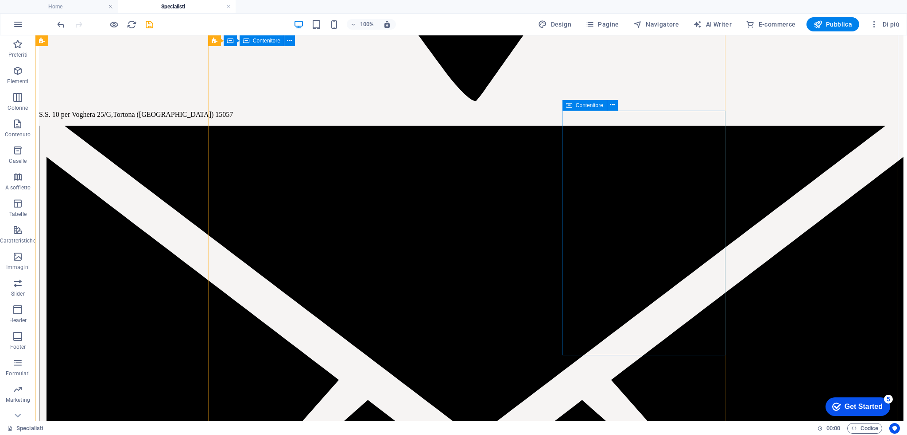
click at [566, 106] on icon at bounding box center [569, 105] width 6 height 11
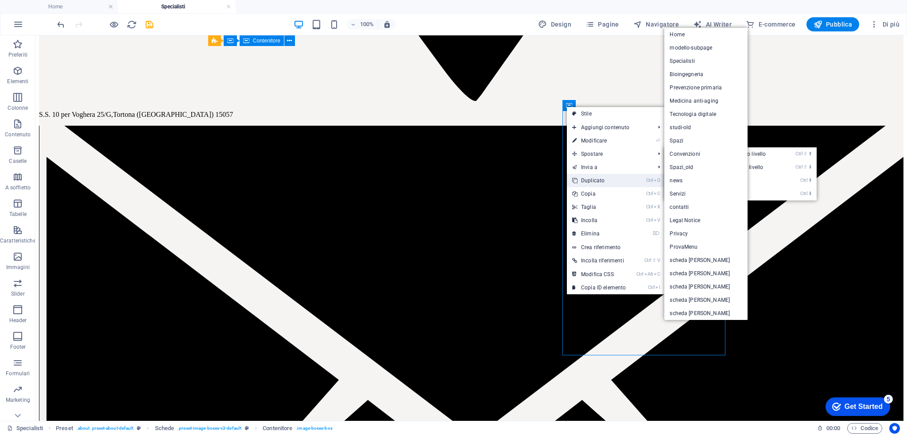
click at [604, 179] on link "Ctrl D Duplicato" at bounding box center [599, 180] width 64 height 13
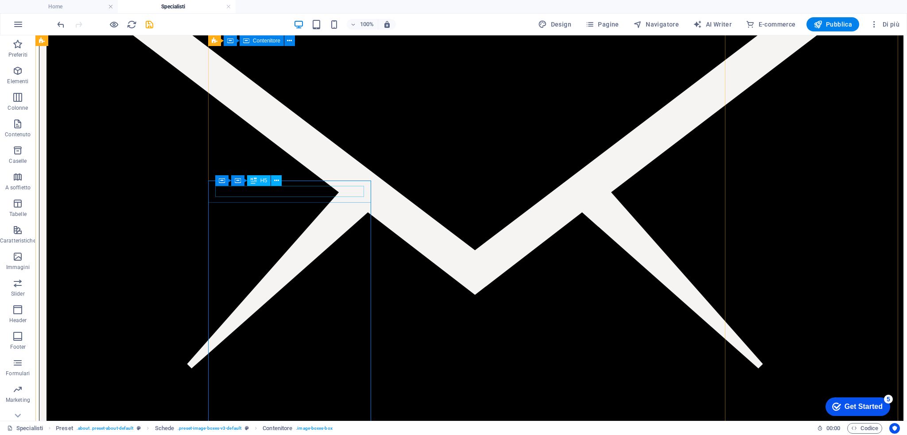
scroll to position [1398, 0]
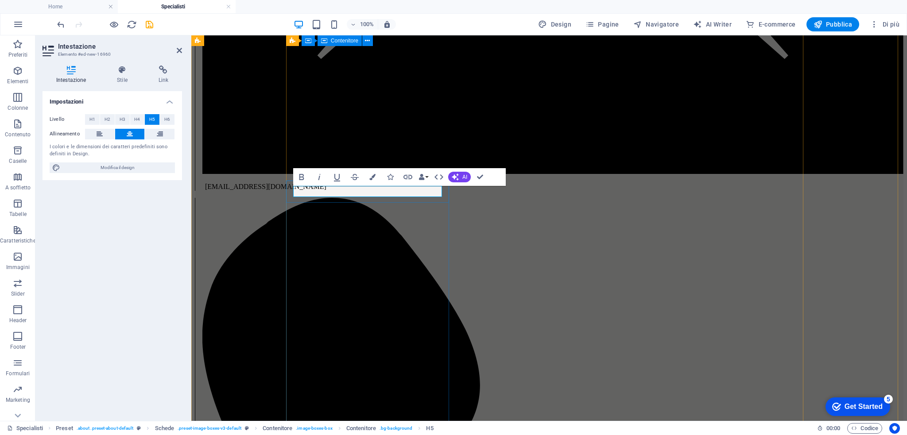
drag, startPoint x: 340, startPoint y: 192, endPoint x: 429, endPoint y: 191, distance: 88.5
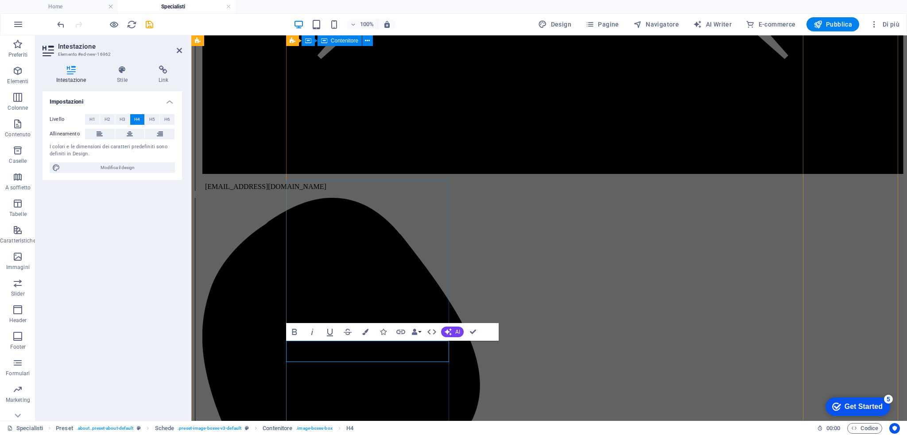
drag, startPoint x: 334, startPoint y: 357, endPoint x: 430, endPoint y: 357, distance: 96.1
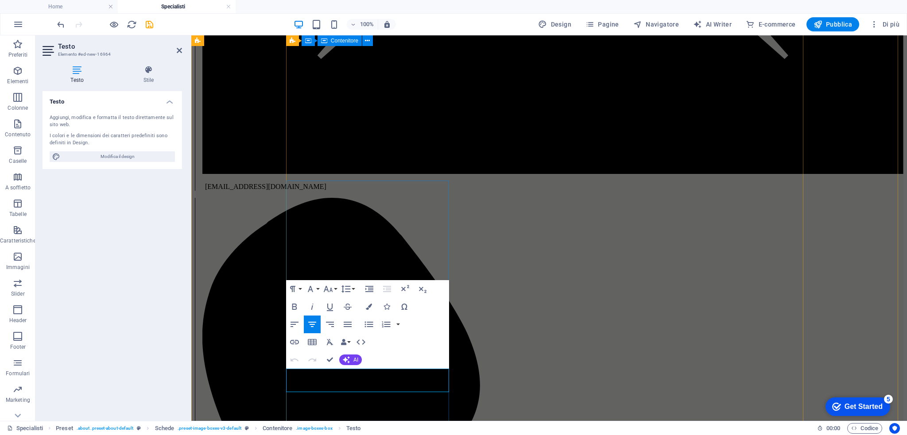
drag, startPoint x: 357, startPoint y: 385, endPoint x: 458, endPoint y: 380, distance: 101.1
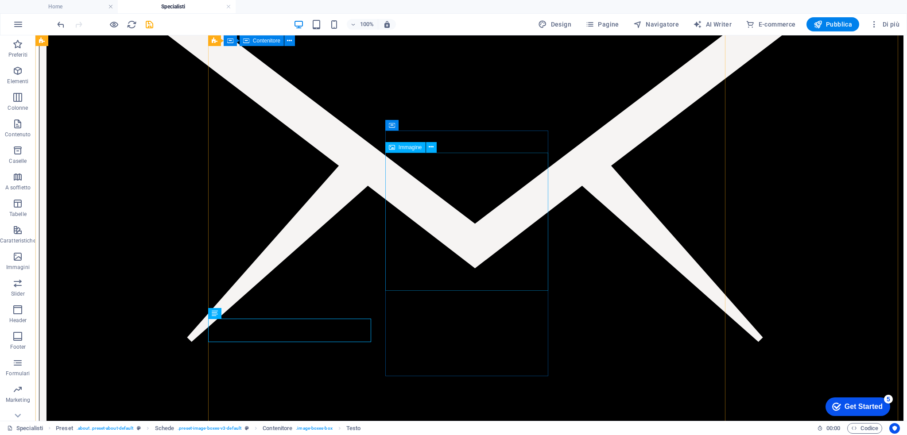
scroll to position [1454, 0]
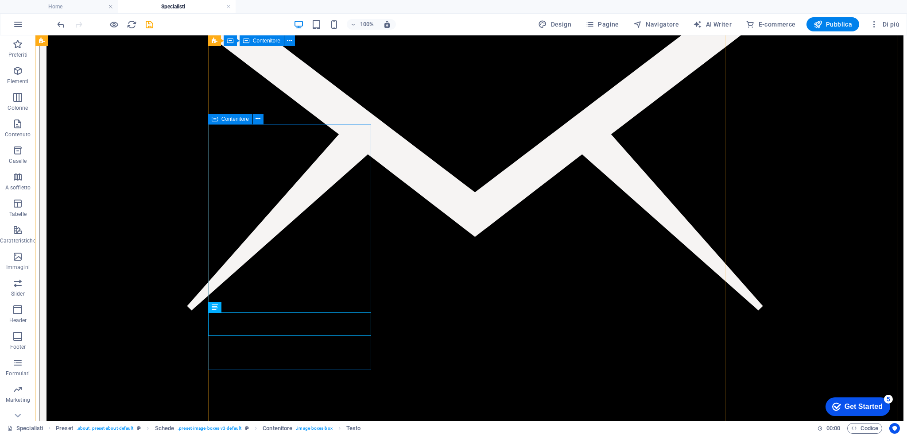
click at [213, 120] on icon at bounding box center [215, 119] width 6 height 11
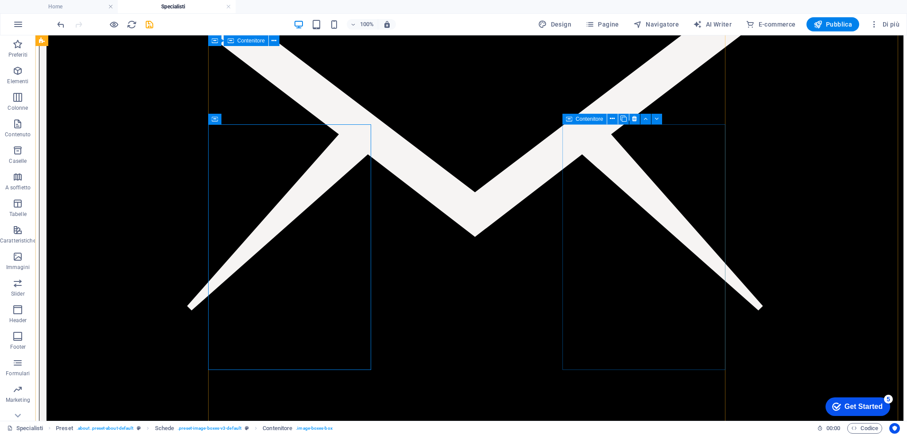
click at [0, 0] on icon at bounding box center [0, 0] width 0 height 0
click at [212, 116] on icon at bounding box center [215, 119] width 6 height 11
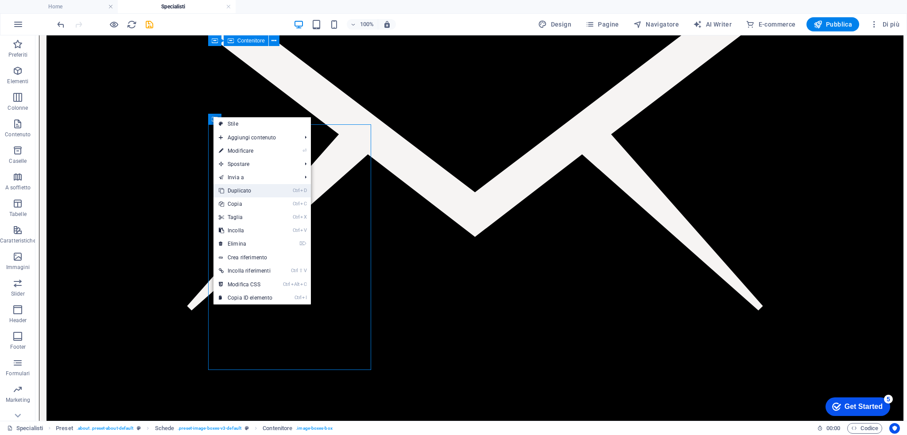
click at [239, 195] on link "Ctrl D Duplicato" at bounding box center [245, 190] width 64 height 13
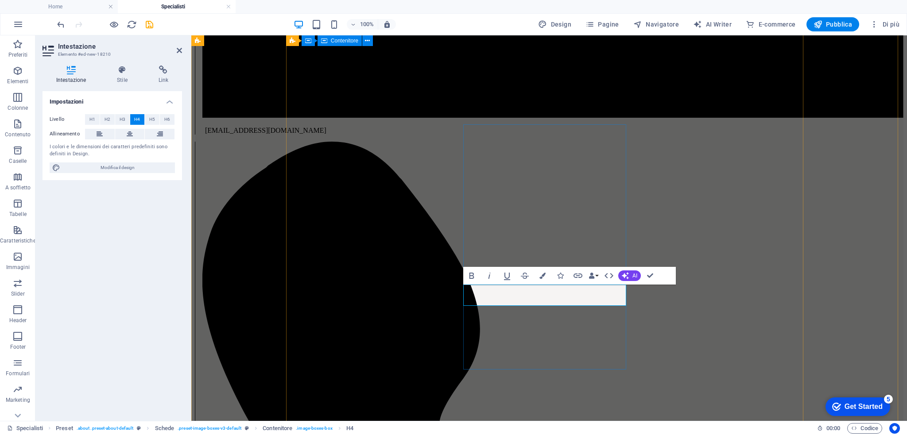
drag, startPoint x: 515, startPoint y: 299, endPoint x: 599, endPoint y: 298, distance: 83.2
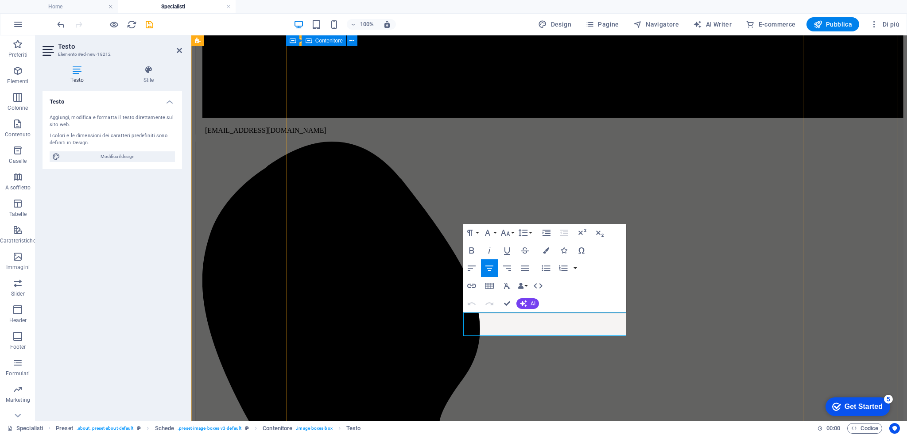
drag, startPoint x: 576, startPoint y: 320, endPoint x: 639, endPoint y: 319, distance: 62.9
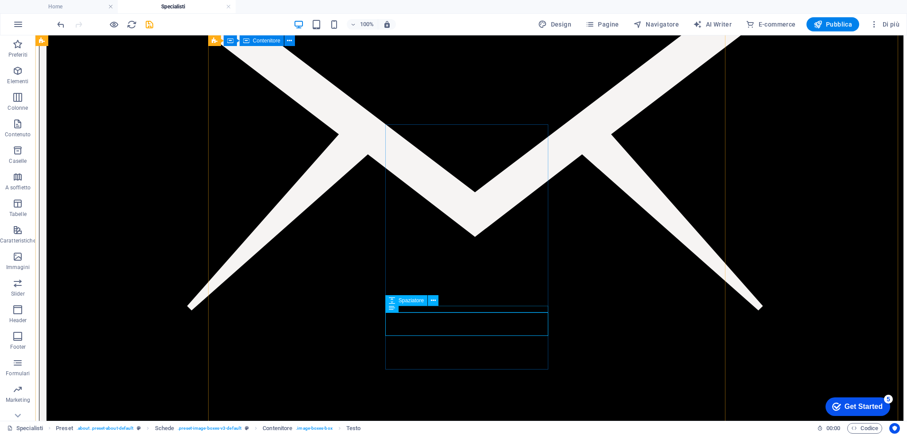
select select "px"
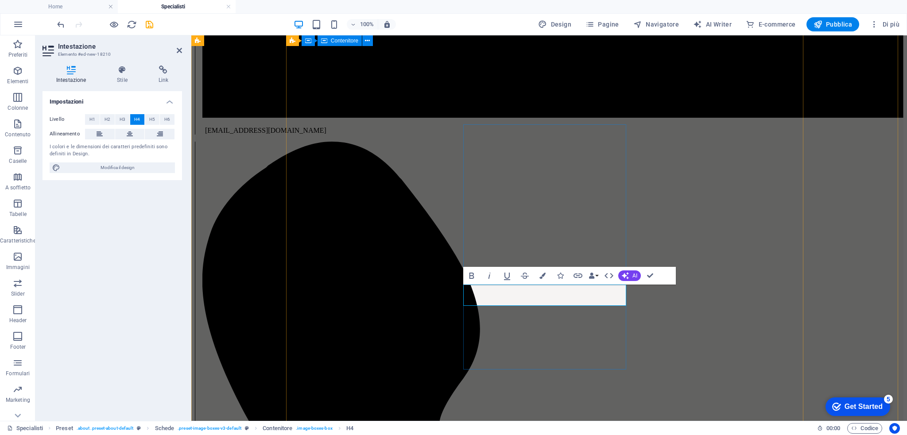
drag, startPoint x: 520, startPoint y: 299, endPoint x: 623, endPoint y: 300, distance: 103.6
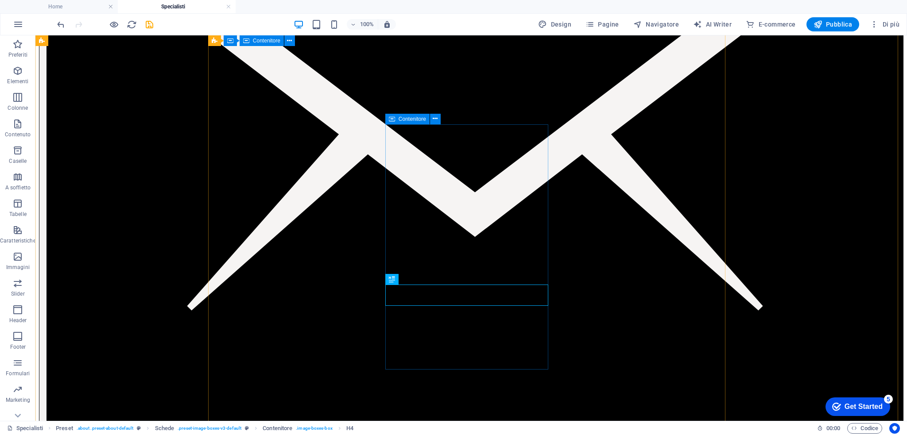
click at [392, 120] on icon at bounding box center [392, 119] width 6 height 11
click at [148, 25] on icon "save" at bounding box center [149, 24] width 10 height 10
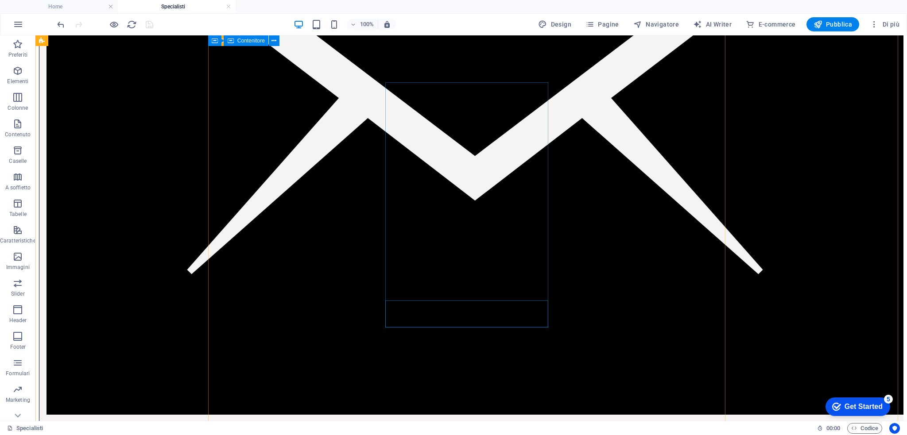
scroll to position [1484, 0]
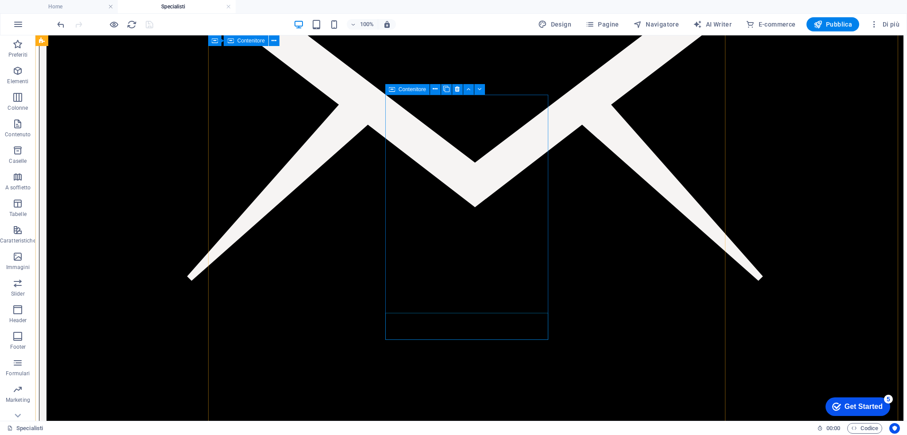
click at [393, 89] on icon at bounding box center [392, 89] width 6 height 11
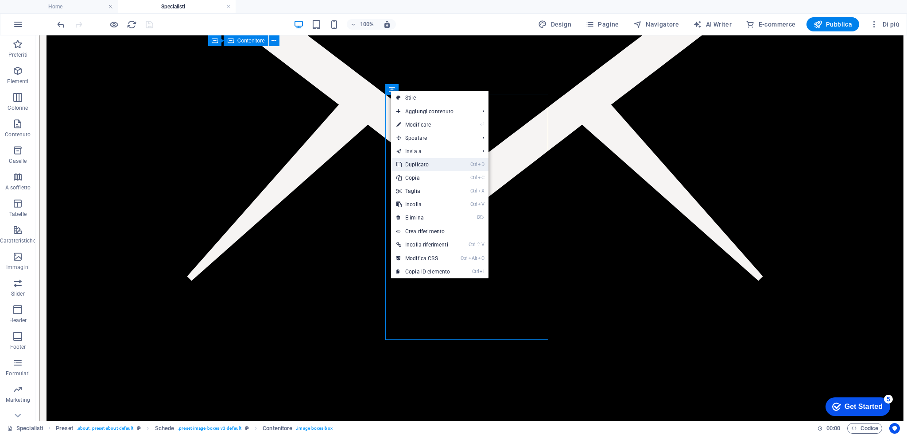
click at [417, 162] on link "Ctrl D Duplicato" at bounding box center [423, 164] width 64 height 13
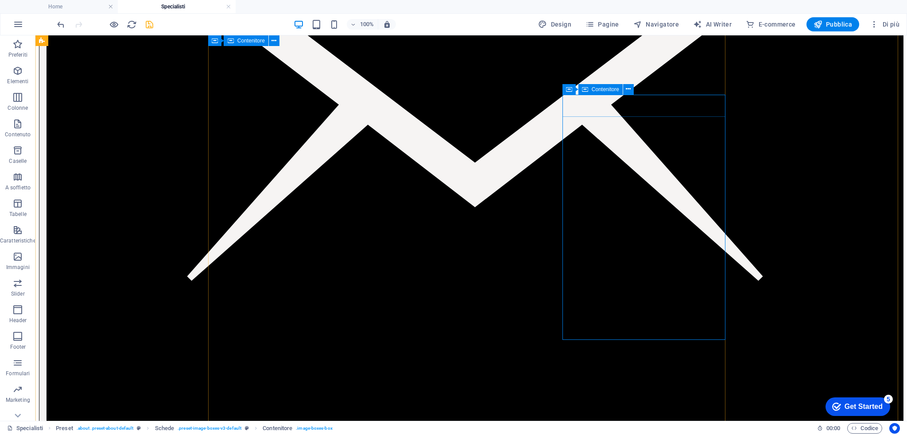
select select "px"
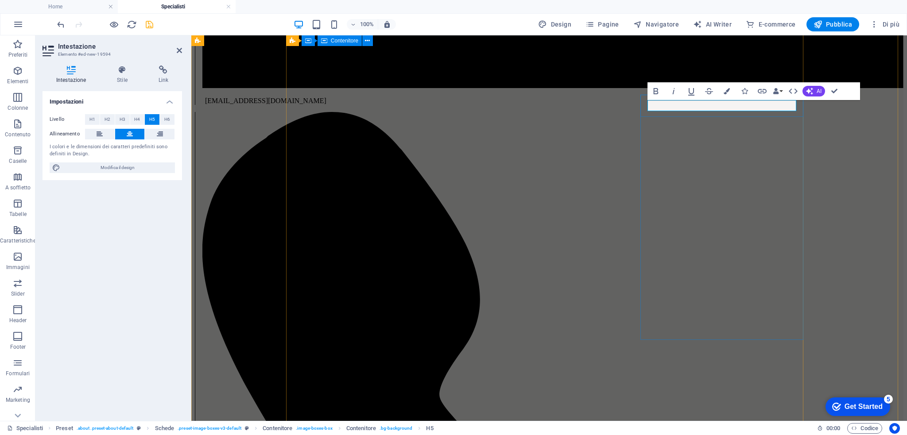
drag, startPoint x: 707, startPoint y: 108, endPoint x: 786, endPoint y: 107, distance: 79.7
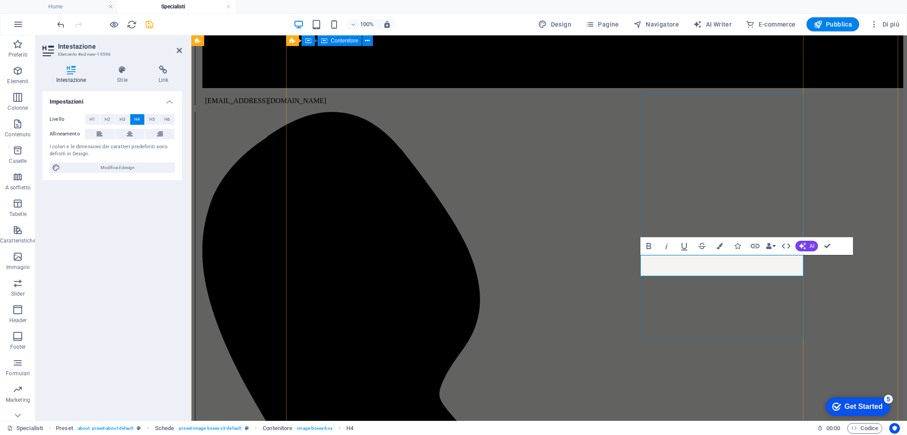
drag, startPoint x: 705, startPoint y: 268, endPoint x: 809, endPoint y: 271, distance: 103.7
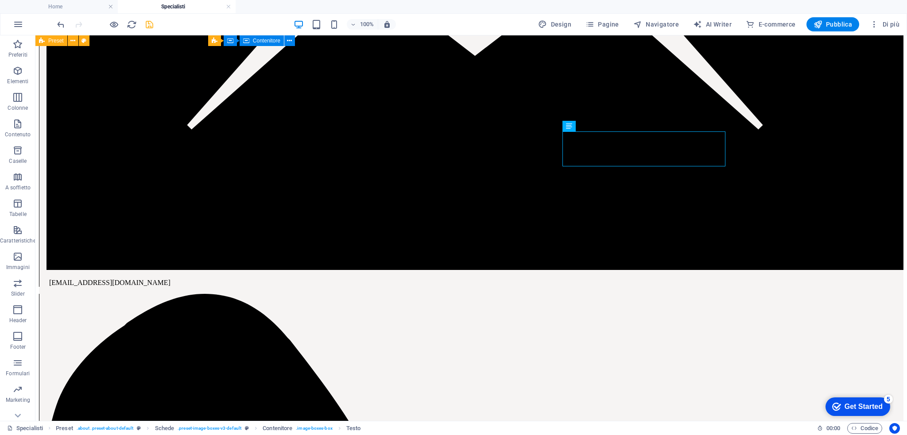
scroll to position [1638, 0]
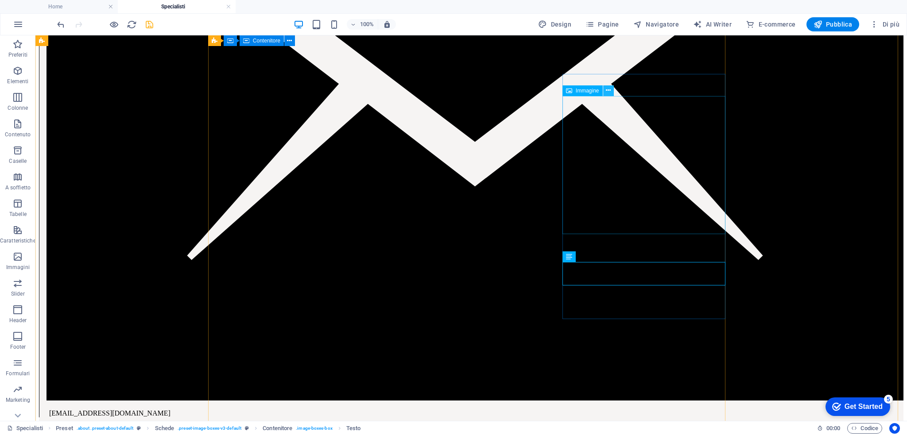
scroll to position [1503, 0]
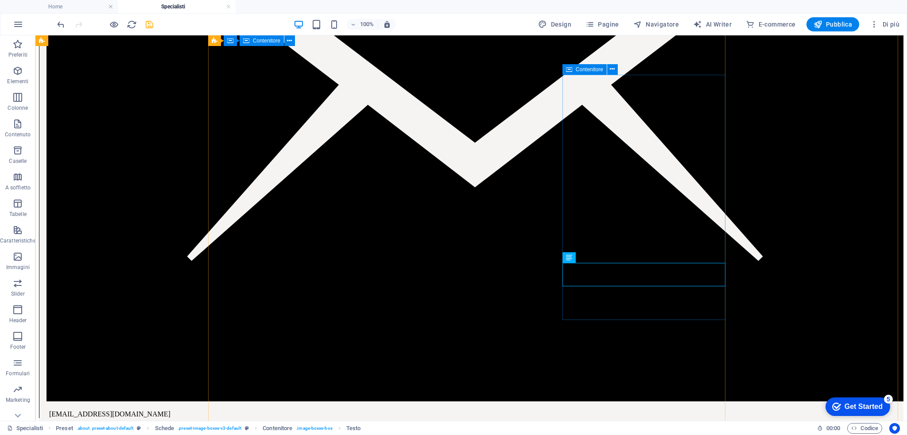
click at [566, 72] on icon at bounding box center [569, 69] width 6 height 11
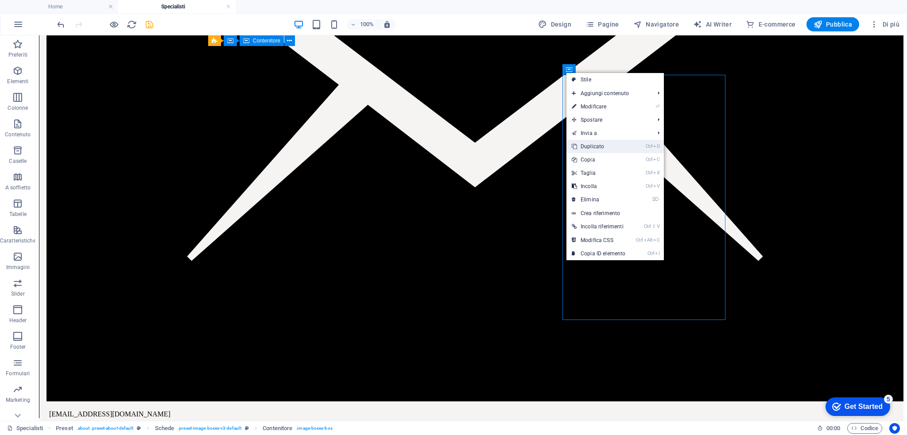
click at [600, 149] on link "Ctrl D Duplicato" at bounding box center [598, 146] width 64 height 13
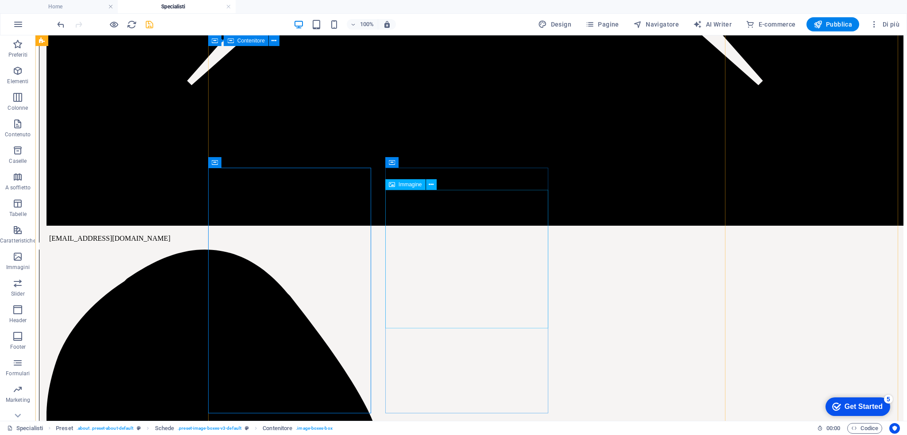
scroll to position [1693, 0]
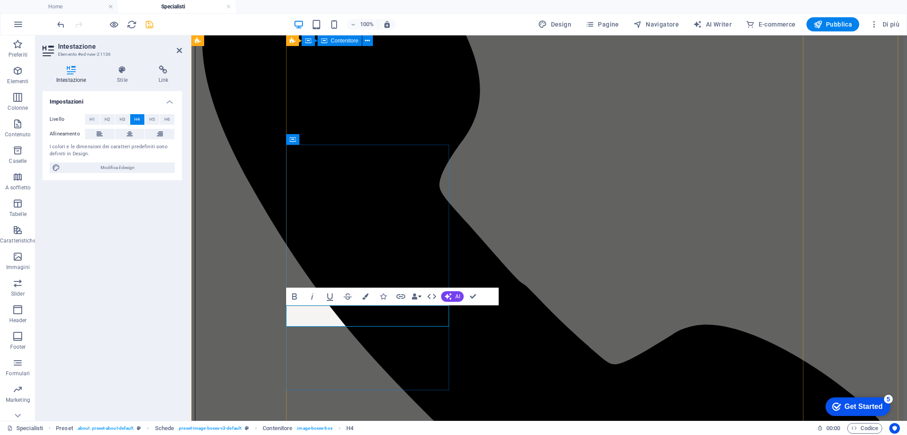
drag, startPoint x: 371, startPoint y: 318, endPoint x: 561, endPoint y: 340, distance: 192.1
drag, startPoint x: 358, startPoint y: 319, endPoint x: 451, endPoint y: 319, distance: 92.5
drag, startPoint x: 434, startPoint y: 318, endPoint x: 329, endPoint y: 320, distance: 104.9
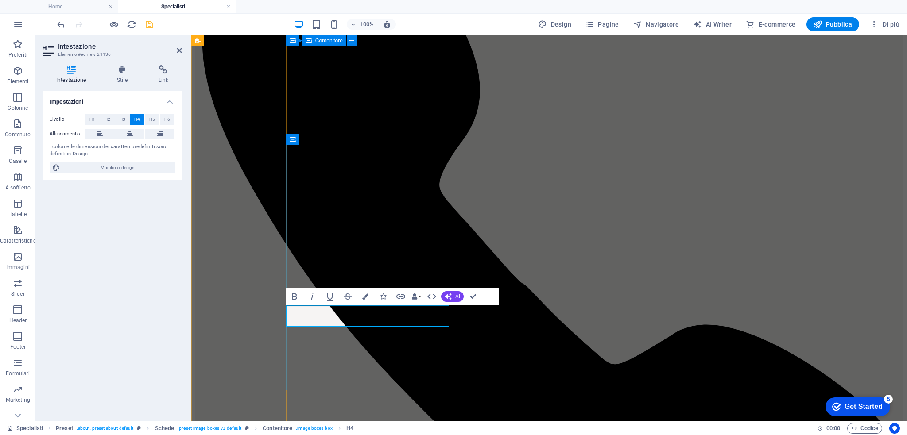
copy h4 "[PERSON_NAME]"
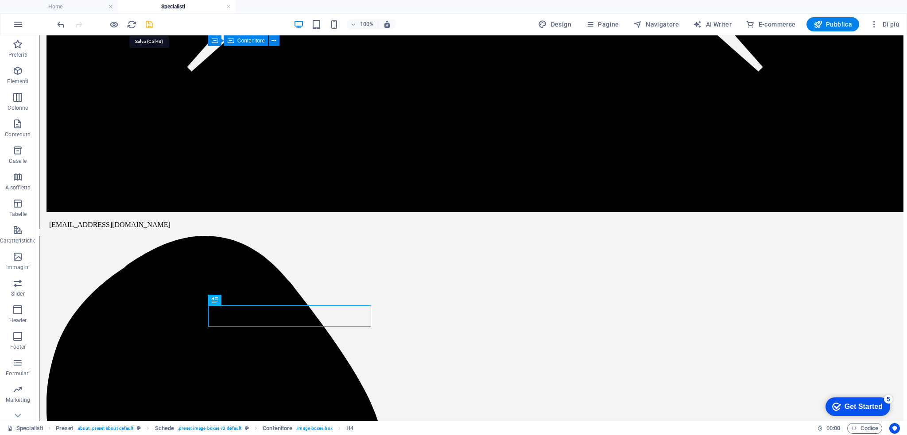
click at [147, 26] on icon "save" at bounding box center [149, 24] width 10 height 10
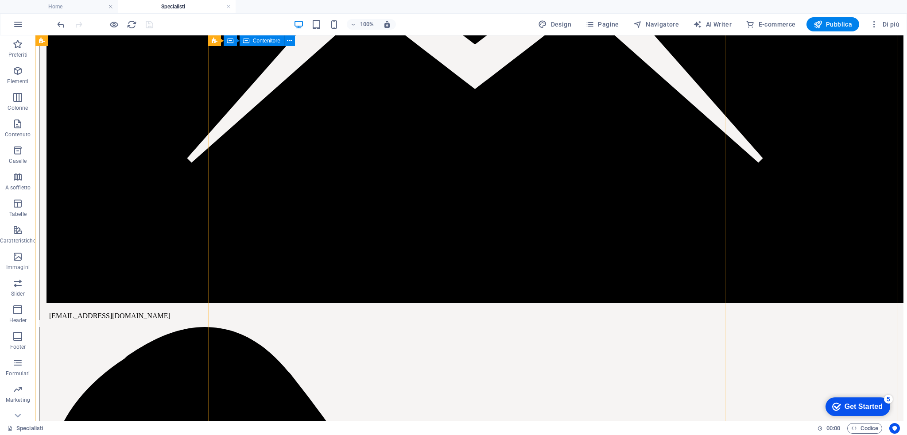
scroll to position [1705, 0]
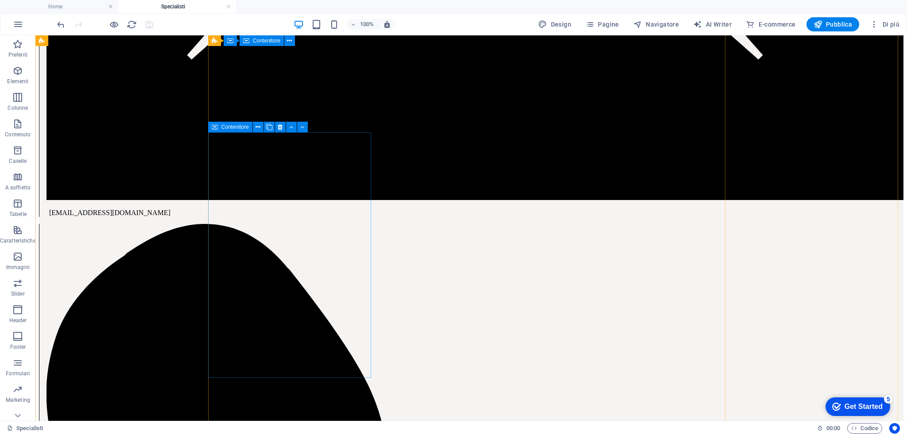
click at [213, 128] on icon at bounding box center [215, 127] width 6 height 11
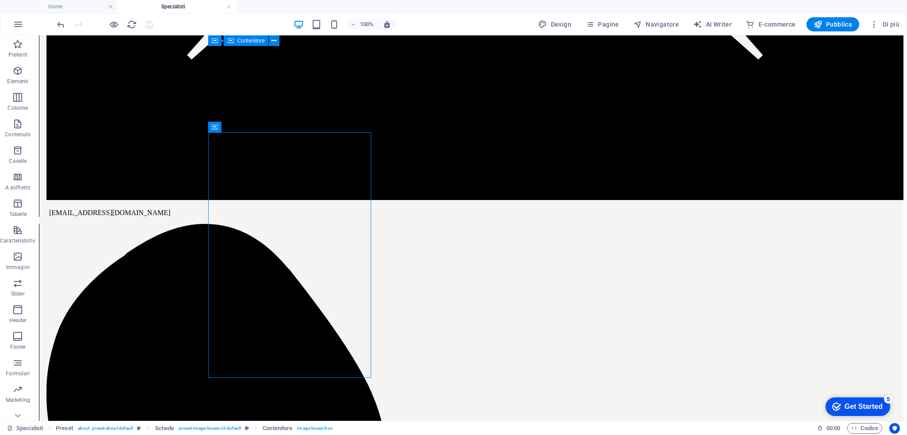
click at [0, 0] on div "100% Design Pagine Navigatore AI Writer E-commerce Pubblica Di più" at bounding box center [0, 0] width 0 height 0
click at [657, 29] on button "Navigatore" at bounding box center [656, 24] width 53 height 14
select select "14917041-it"
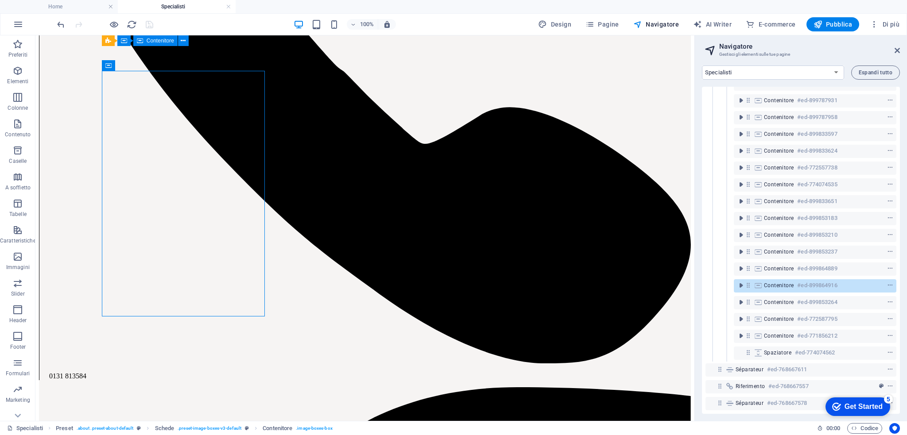
scroll to position [1744, 0]
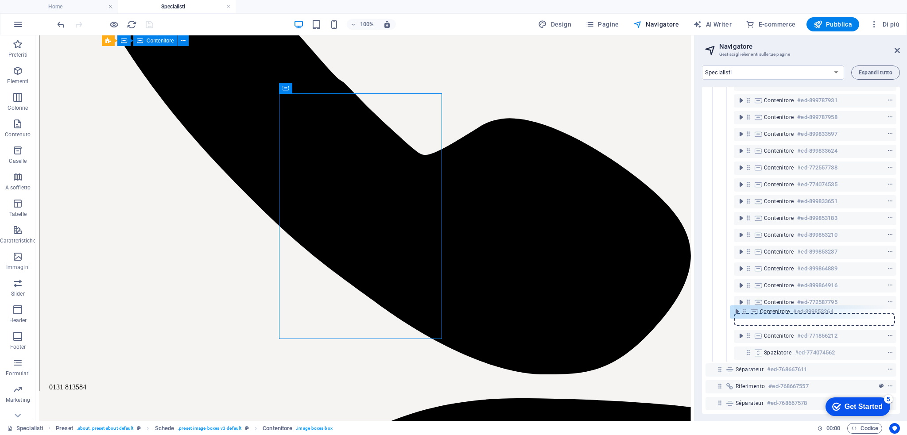
drag, startPoint x: 750, startPoint y: 297, endPoint x: 746, endPoint y: 316, distance: 19.9
click at [746, 316] on div "Riferimento #ed-768667560 Riferimento #ed-772621644 Preset #ed-772630437 H2 #ed…" at bounding box center [801, 250] width 198 height 327
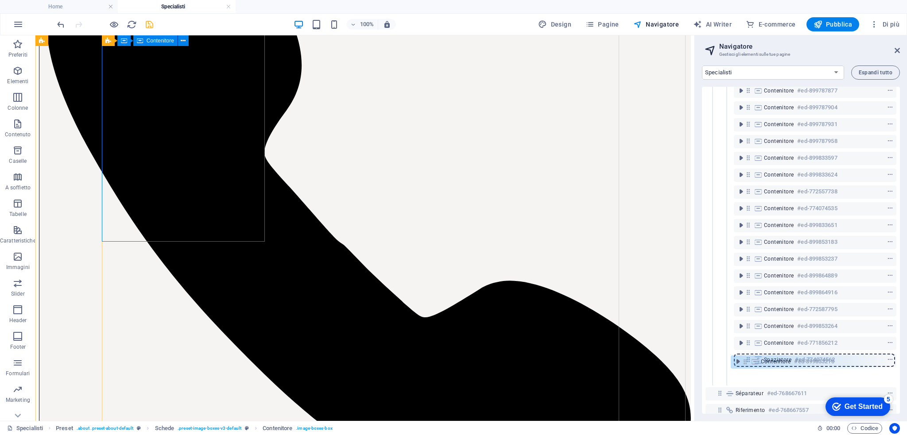
scroll to position [234, 0]
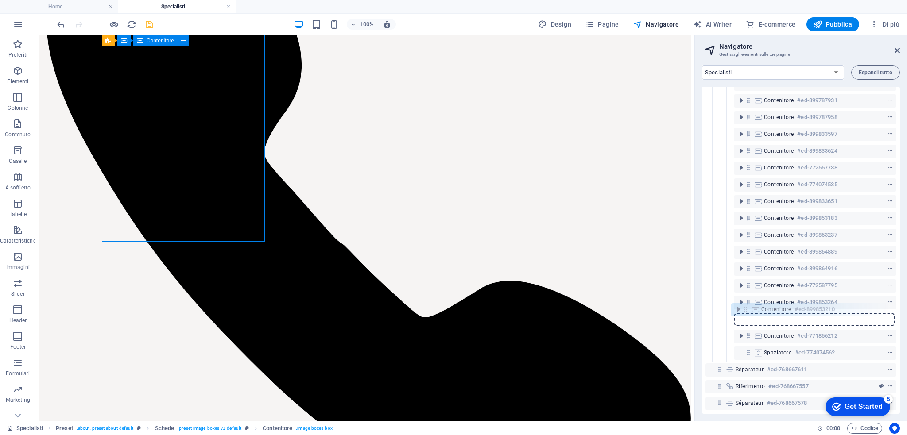
drag, startPoint x: 749, startPoint y: 286, endPoint x: 712, endPoint y: 292, distance: 36.8
click at [745, 314] on div "Riferimento #ed-768667560 Riferimento #ed-772621644 Preset #ed-772630437 H2 #ed…" at bounding box center [801, 250] width 198 height 327
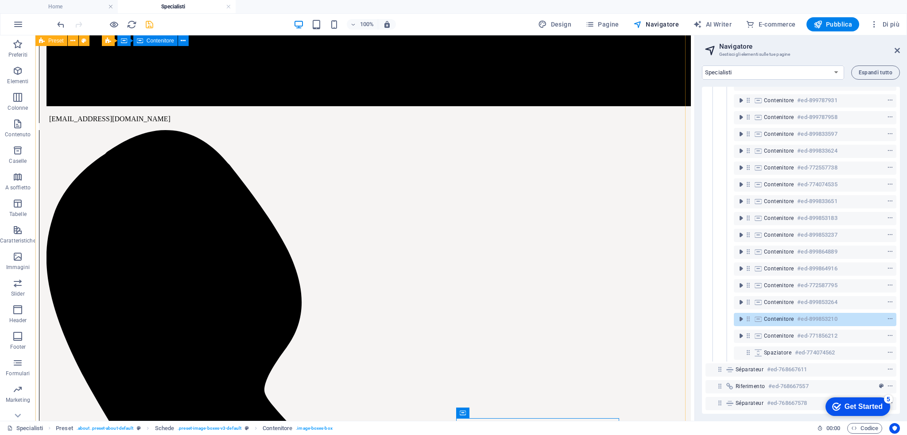
scroll to position [1341, 0]
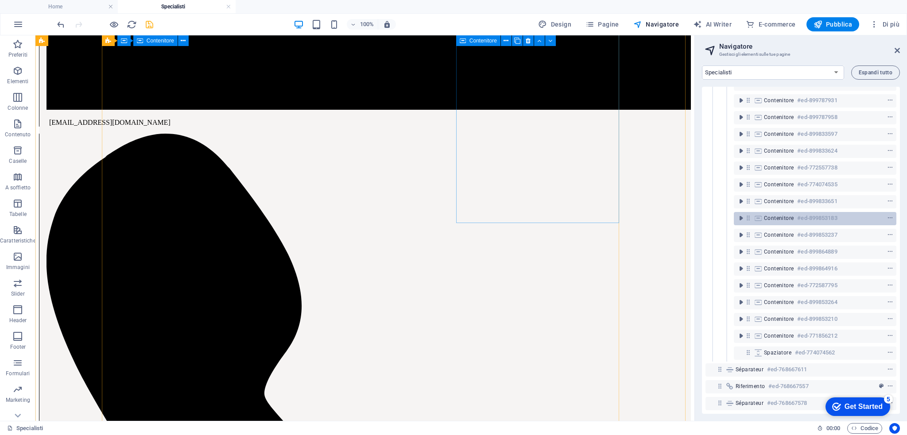
drag, startPoint x: 746, startPoint y: 202, endPoint x: 750, endPoint y: 215, distance: 13.4
click at [750, 215] on div "Riferimento #ed-768667560 Riferimento #ed-772621644 Preset #ed-772630437 H2 #ed…" at bounding box center [801, 250] width 198 height 327
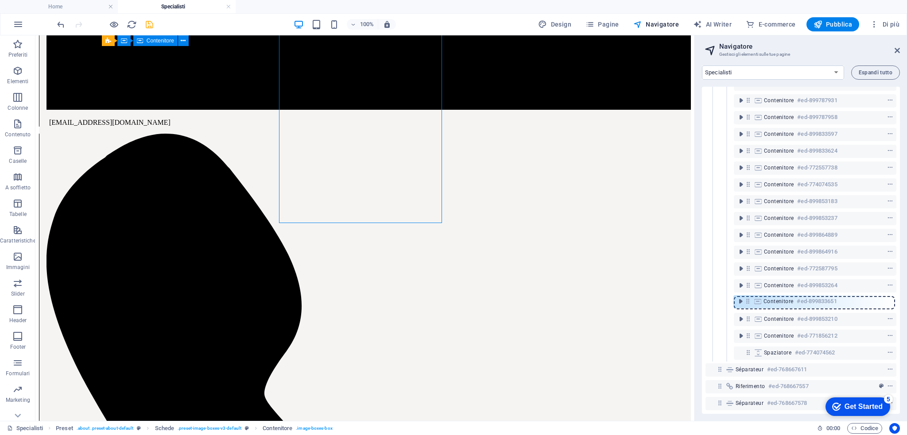
drag, startPoint x: 748, startPoint y: 200, endPoint x: 748, endPoint y: 305, distance: 105.4
click at [748, 305] on div "Riferimento #ed-768667560 Riferimento #ed-772621644 Preset #ed-772630437 H2 #ed…" at bounding box center [801, 250] width 198 height 327
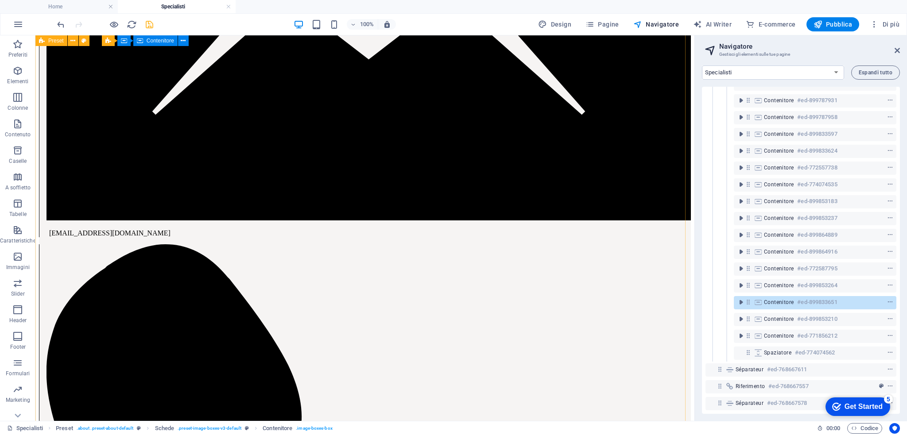
scroll to position [1206, 0]
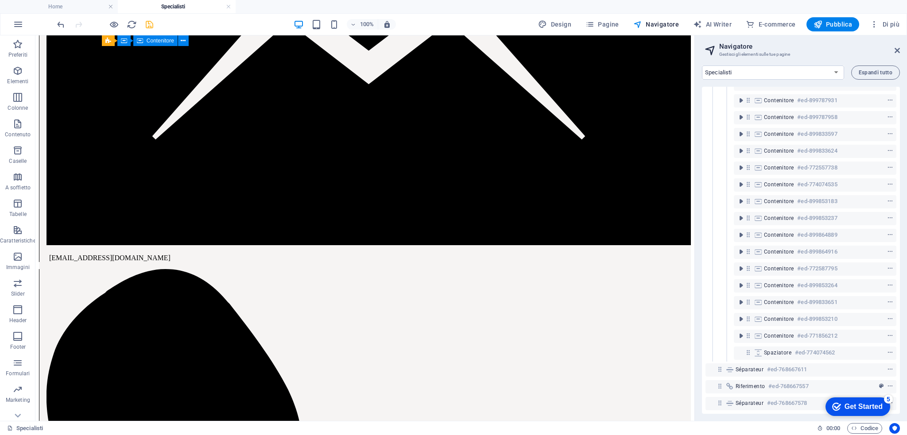
drag, startPoint x: 746, startPoint y: 198, endPoint x: 746, endPoint y: 293, distance: 94.7
click at [746, 293] on div "Riferimento #ed-768667560 Riferimento #ed-772621644 Preset #ed-772630437 H2 #ed…" at bounding box center [801, 250] width 198 height 327
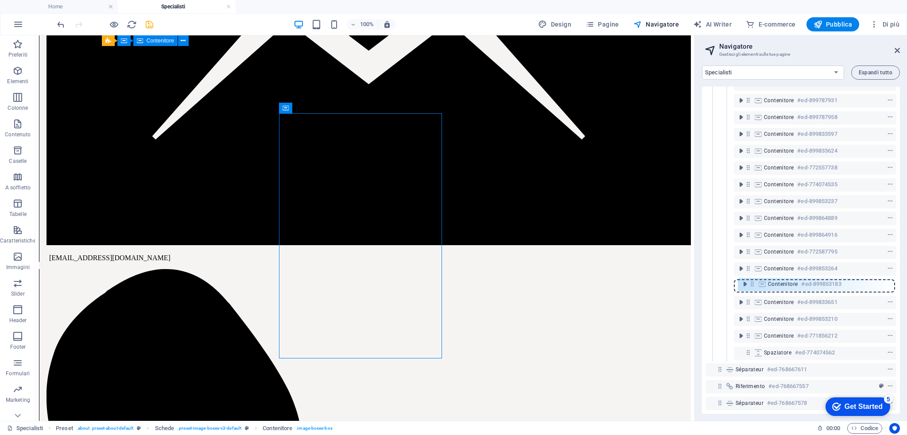
drag, startPoint x: 748, startPoint y: 200, endPoint x: 750, endPoint y: 288, distance: 87.7
click at [751, 288] on div "Riferimento #ed-768667560 Riferimento #ed-772621644 Preset #ed-772630437 H2 #ed…" at bounding box center [801, 250] width 198 height 327
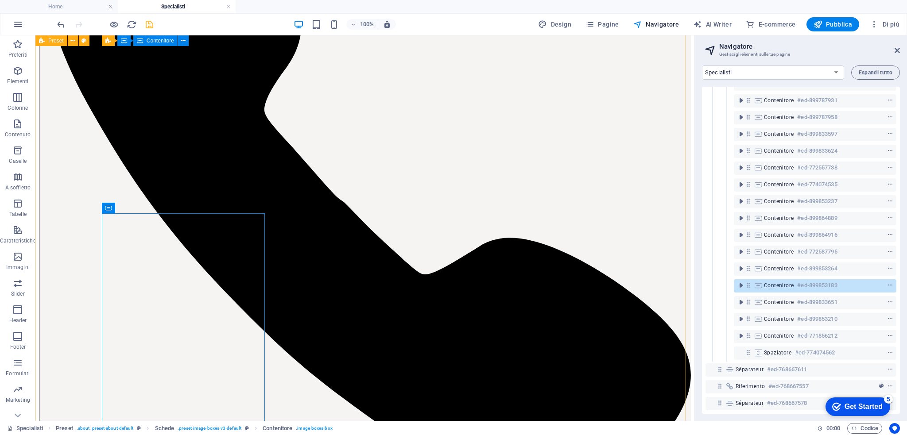
scroll to position [1624, 0]
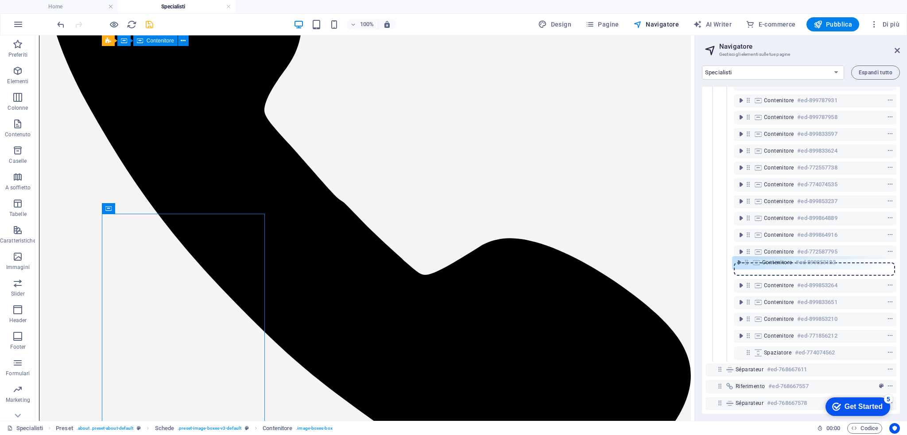
drag, startPoint x: 747, startPoint y: 283, endPoint x: 746, endPoint y: 260, distance: 23.1
click at [746, 260] on div "Riferimento #ed-768667560 Riferimento #ed-772621644 Preset #ed-772630437 H2 #ed…" at bounding box center [801, 250] width 198 height 327
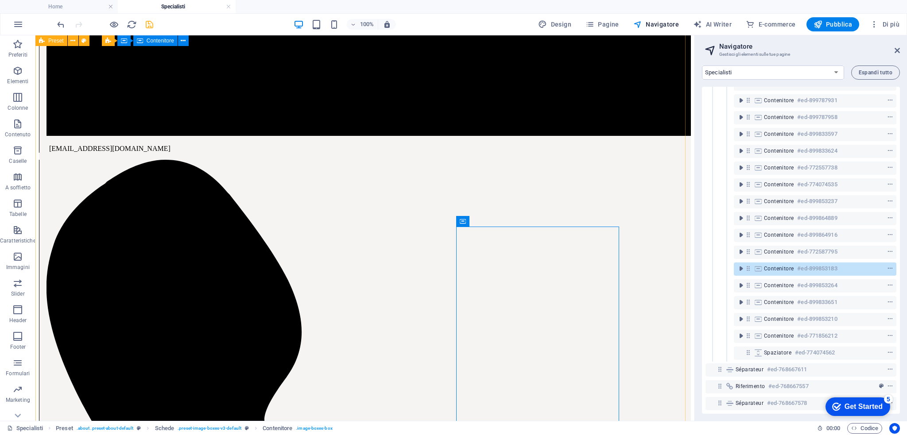
scroll to position [1298, 0]
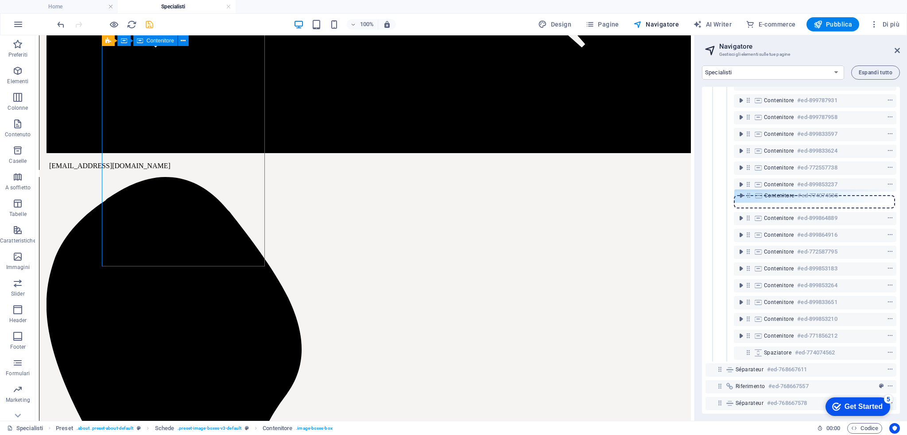
drag, startPoint x: 746, startPoint y: 177, endPoint x: 747, endPoint y: 201, distance: 23.9
click at [747, 201] on div "Riferimento #ed-768667560 Riferimento #ed-772621644 Preset #ed-772630437 H2 #ed…" at bounding box center [801, 250] width 198 height 327
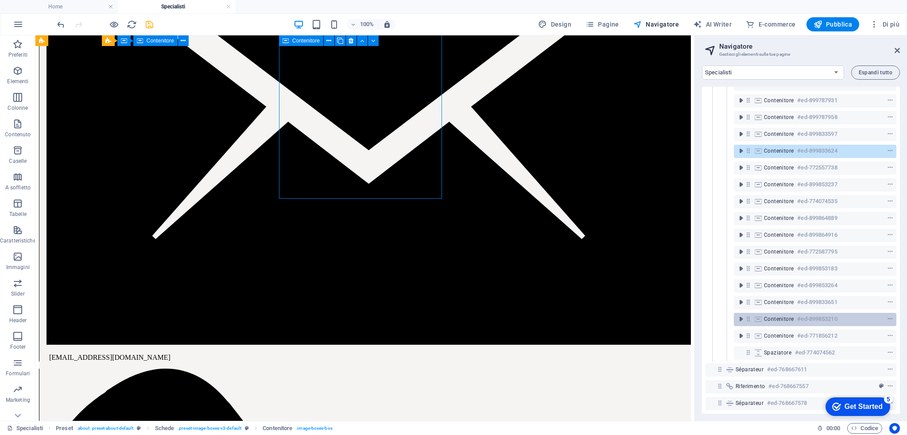
scroll to position [240, 0]
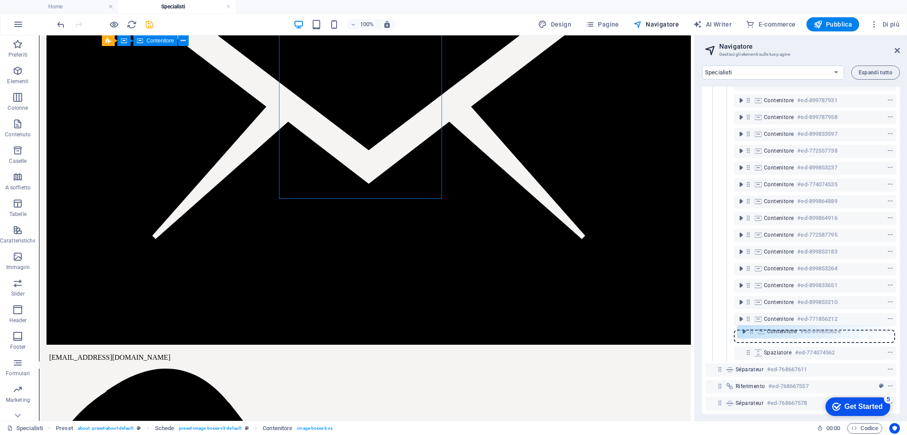
drag, startPoint x: 749, startPoint y: 143, endPoint x: 751, endPoint y: 333, distance: 190.4
click at [751, 333] on div "Riferimento #ed-768667560 Riferimento #ed-772621644 Preset #ed-772630437 H2 #ed…" at bounding box center [801, 250] width 198 height 327
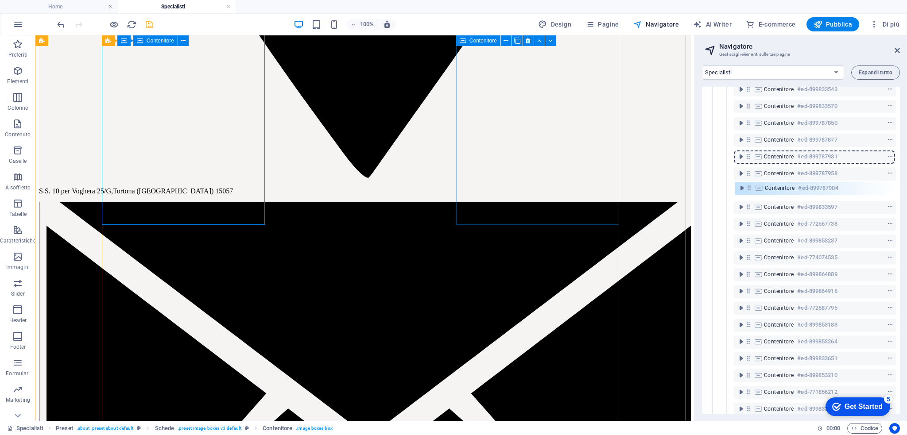
scroll to position [158, 0]
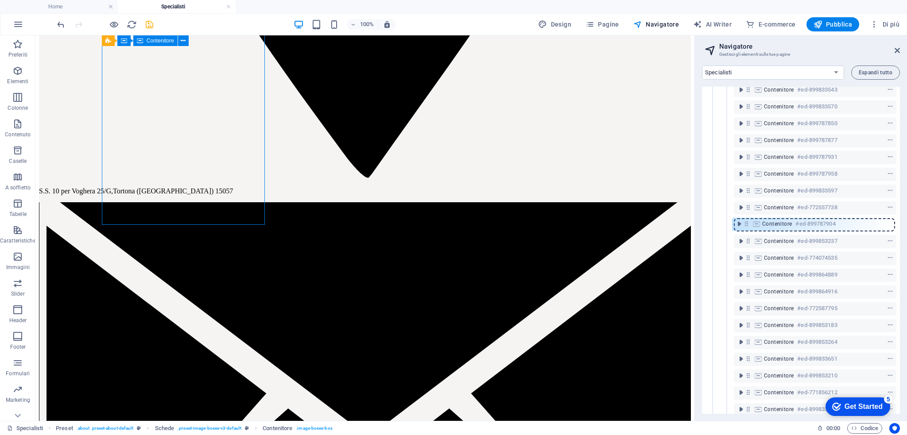
drag, startPoint x: 748, startPoint y: 157, endPoint x: 746, endPoint y: 227, distance: 70.0
click at [746, 227] on div "Riferimento #ed-768667560 Riferimento #ed-772621644 Preset #ed-772630437 H2 #ed…" at bounding box center [801, 250] width 198 height 327
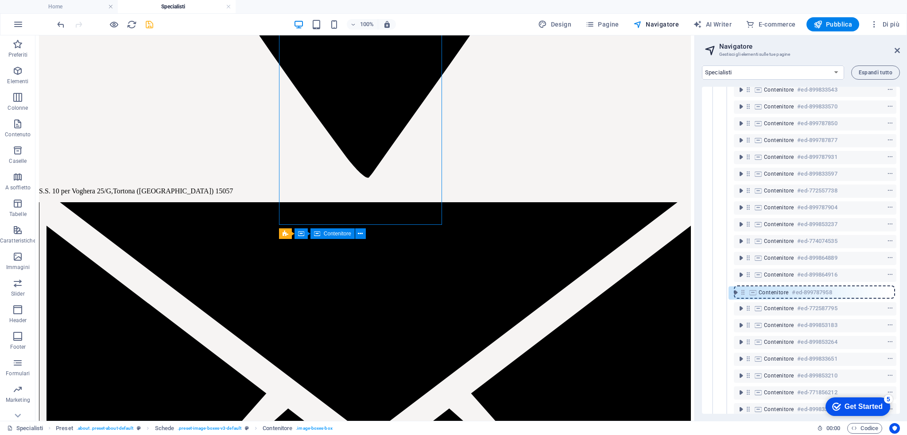
drag, startPoint x: 750, startPoint y: 175, endPoint x: 745, endPoint y: 297, distance: 121.4
click at [745, 297] on div "Riferimento #ed-768667560 Riferimento #ed-772621644 Preset #ed-772630437 H2 #ed…" at bounding box center [801, 250] width 198 height 327
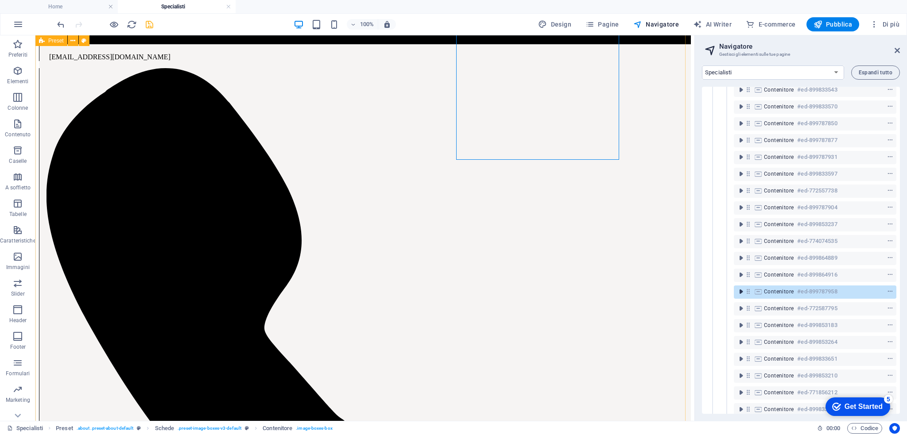
scroll to position [1411, 0]
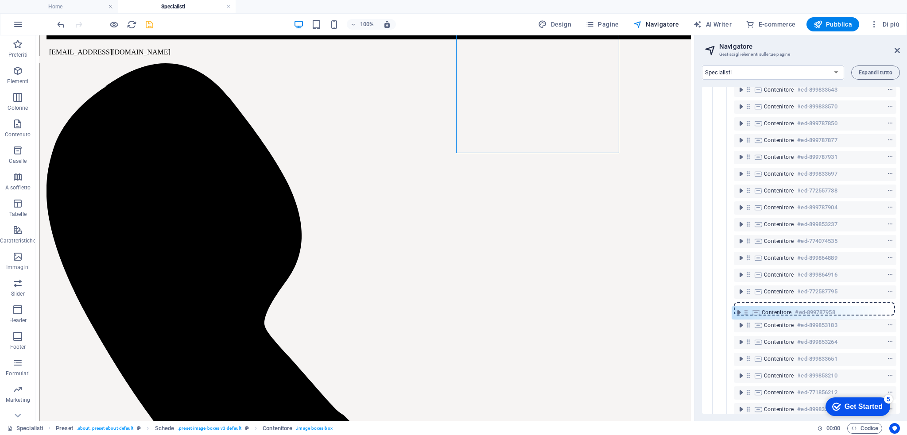
drag, startPoint x: 748, startPoint y: 291, endPoint x: 744, endPoint y: 315, distance: 24.2
click at [744, 315] on div "Riferimento #ed-768667560 Riferimento #ed-772621644 Preset #ed-772630437 H2 #ed…" at bounding box center [801, 250] width 198 height 327
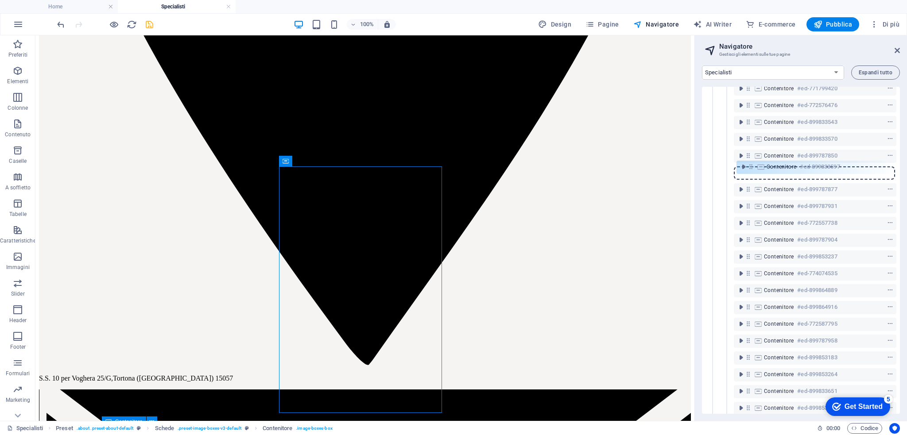
scroll to position [121, 0]
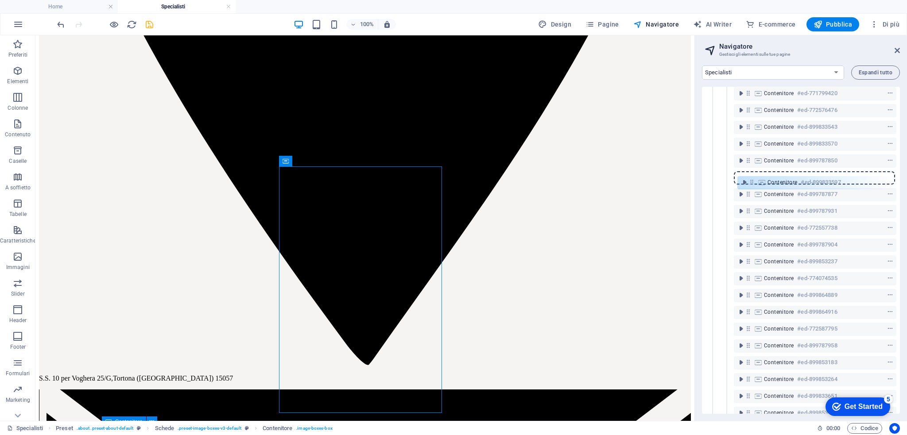
click at [751, 179] on div "Riferimento #ed-768667560 Riferimento #ed-772621644 Preset #ed-772630437 H2 #ed…" at bounding box center [801, 250] width 198 height 327
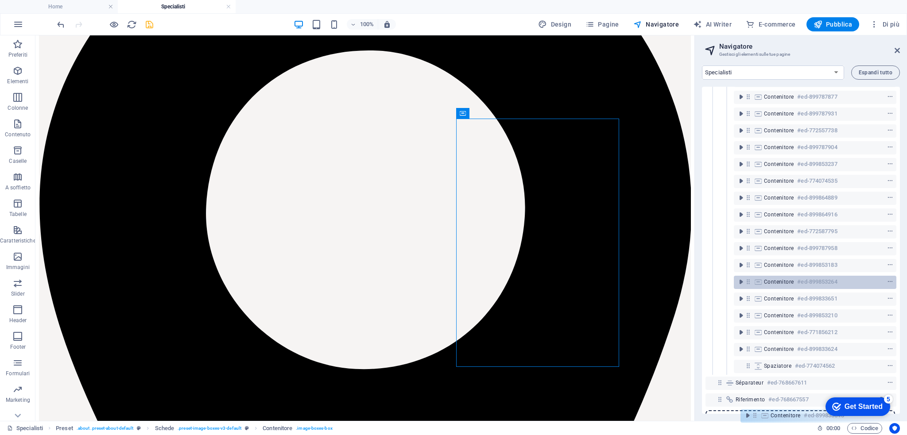
scroll to position [238, 0]
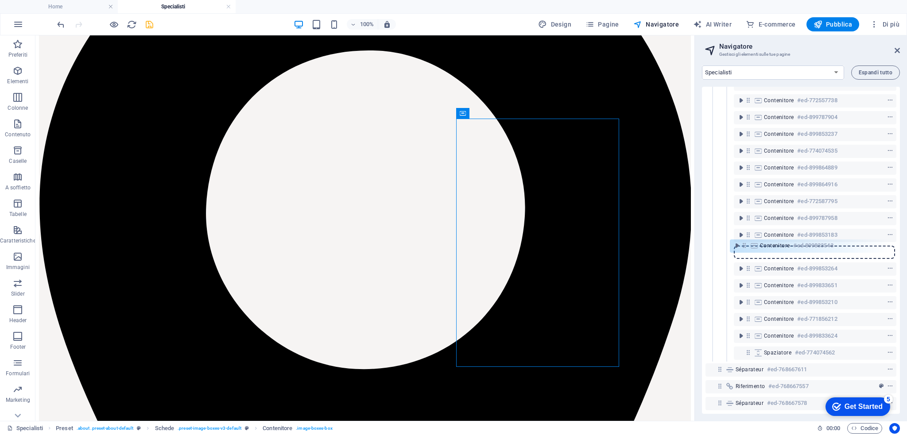
click at [746, 251] on div "Riferimento #ed-768667560 Riferimento #ed-772621644 Preset #ed-772630437 H2 #ed…" at bounding box center [801, 250] width 198 height 327
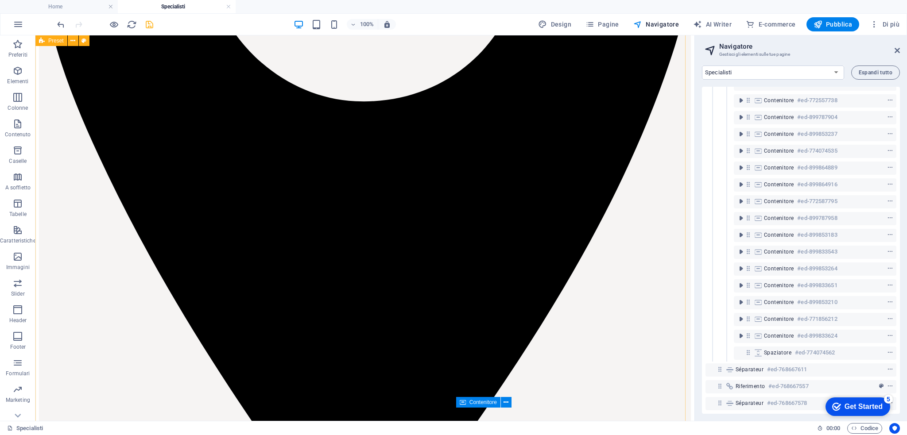
scroll to position [384, 0]
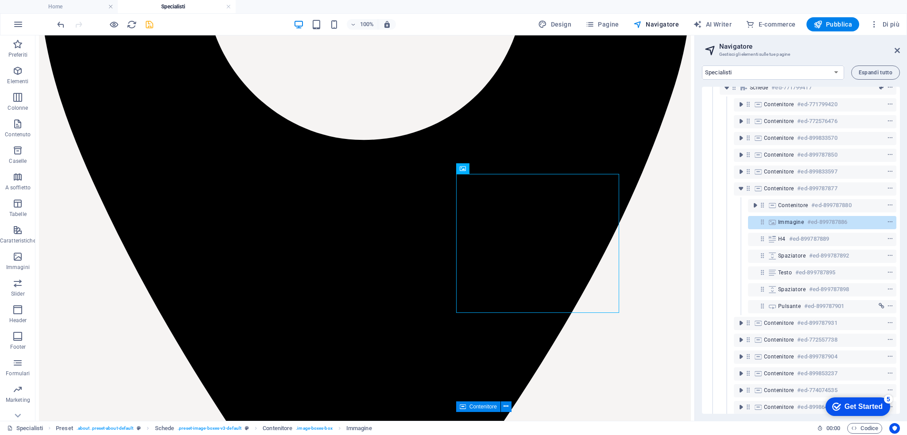
scroll to position [66, 0]
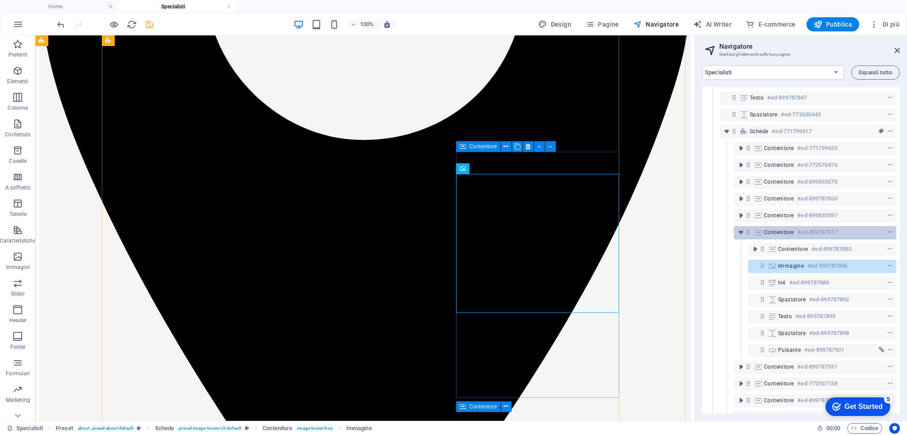
click at [753, 232] on icon at bounding box center [758, 232] width 10 height 7
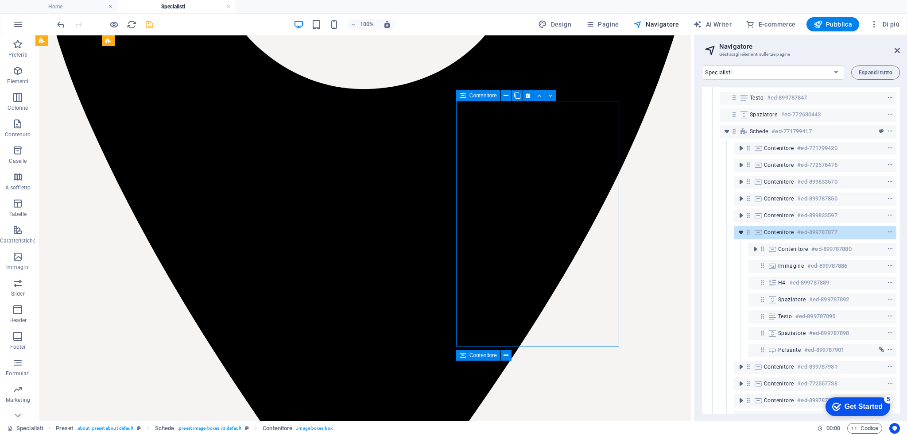
click at [741, 233] on icon "toggle-expand" at bounding box center [740, 232] width 9 height 9
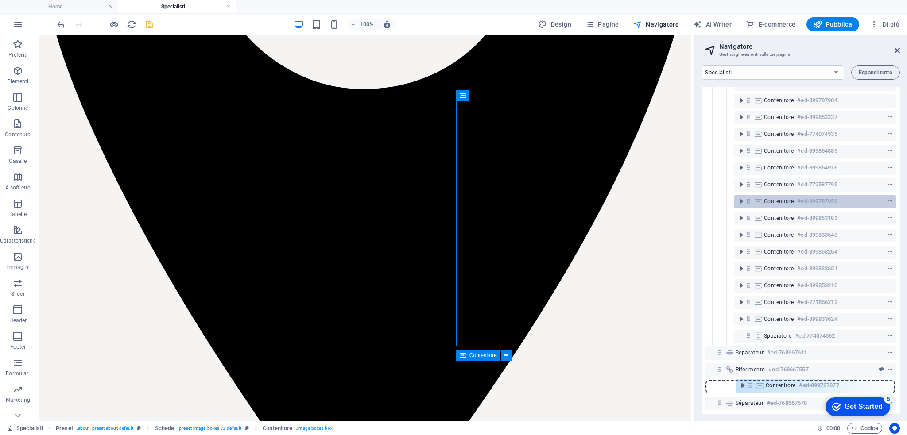
scroll to position [235, 0]
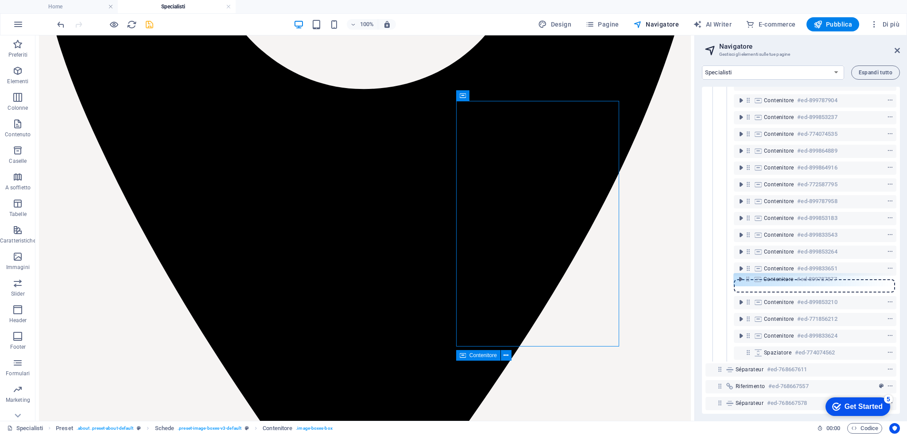
drag, startPoint x: 751, startPoint y: 233, endPoint x: 751, endPoint y: 283, distance: 50.0
click at [751, 283] on div "Riferimento #ed-768667560 Riferimento #ed-772621644 Preset #ed-772630437 H2 #ed…" at bounding box center [801, 250] width 198 height 327
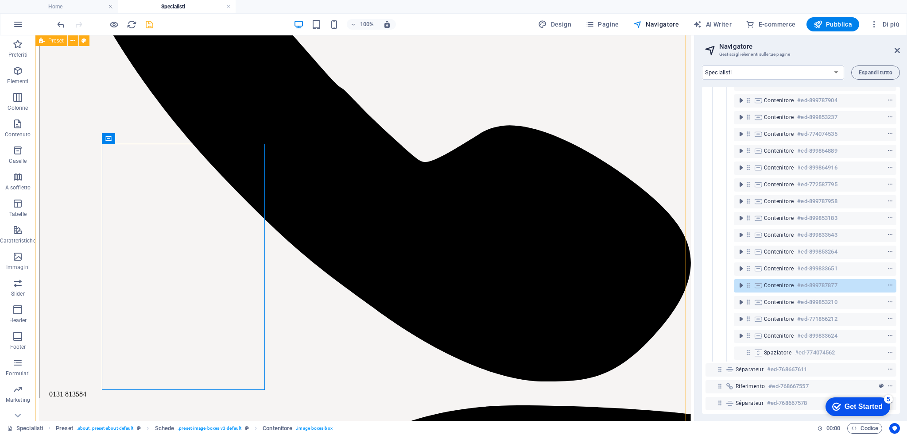
scroll to position [1600, 0]
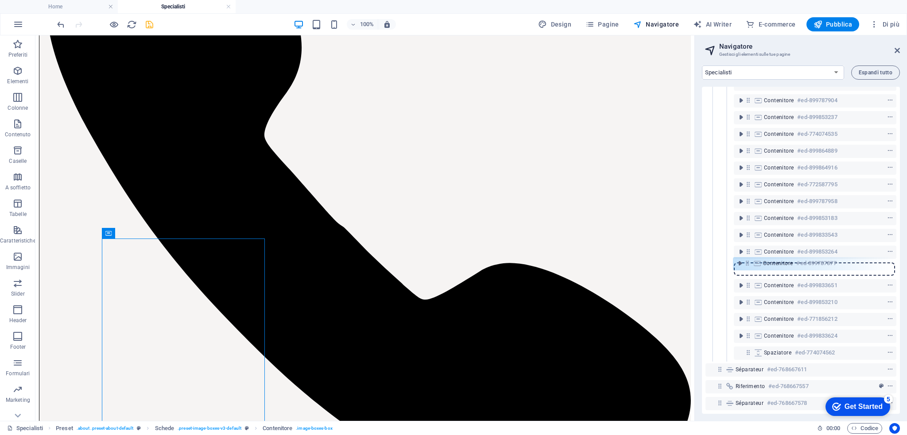
drag, startPoint x: 747, startPoint y: 284, endPoint x: 746, endPoint y: 263, distance: 21.3
click at [746, 263] on div "Riferimento #ed-768667560 Riferimento #ed-772621644 Preset #ed-772630437 H2 #ed…" at bounding box center [801, 250] width 198 height 327
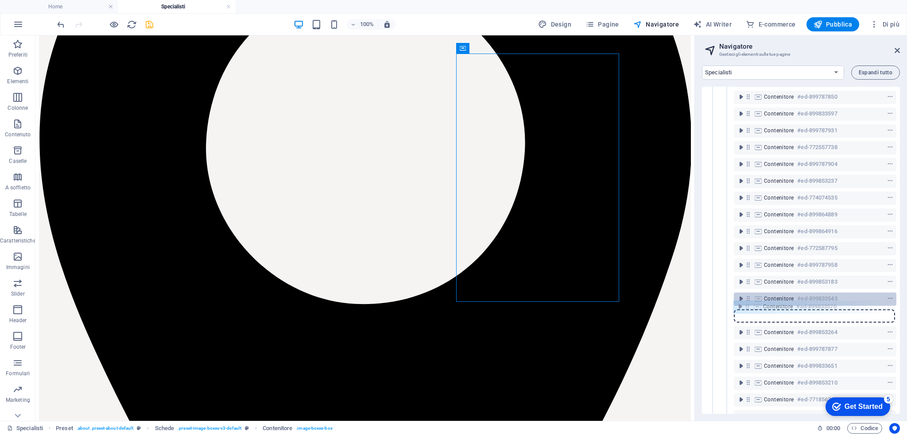
scroll to position [152, 0]
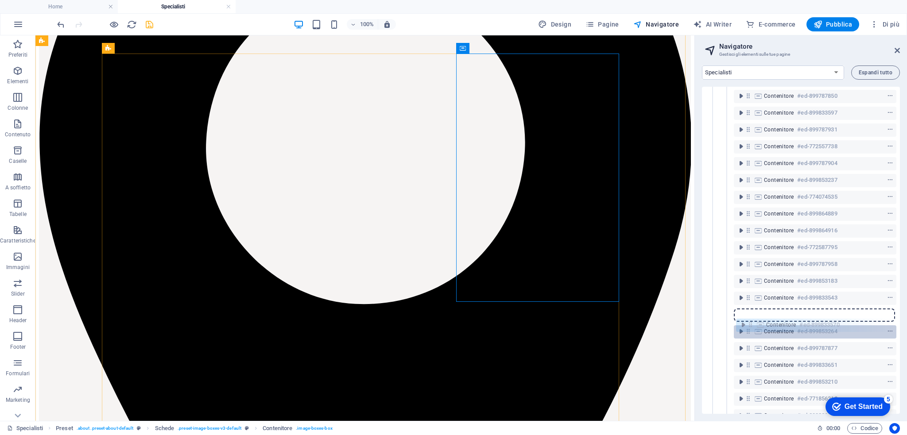
drag, startPoint x: 748, startPoint y: 179, endPoint x: 749, endPoint y: 330, distance: 150.5
click at [749, 330] on div "Riferimento #ed-768667560 Riferimento #ed-772621644 Preset #ed-772630437 H2 #ed…" at bounding box center [801, 250] width 198 height 327
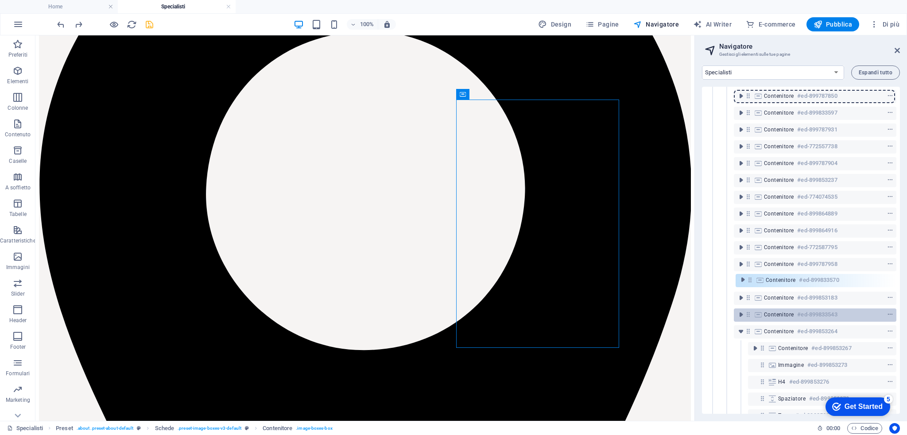
scroll to position [151, 0]
drag, startPoint x: 748, startPoint y: 98, endPoint x: 746, endPoint y: 323, distance: 224.9
click at [746, 323] on div "Riferimento #ed-768667560 Riferimento #ed-772621644 Preset #ed-772630437 H2 #ed…" at bounding box center [801, 250] width 198 height 327
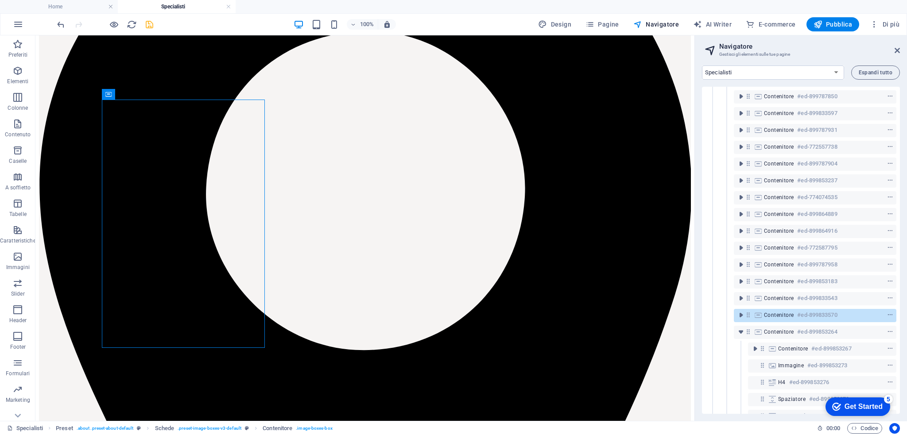
scroll to position [1476, 0]
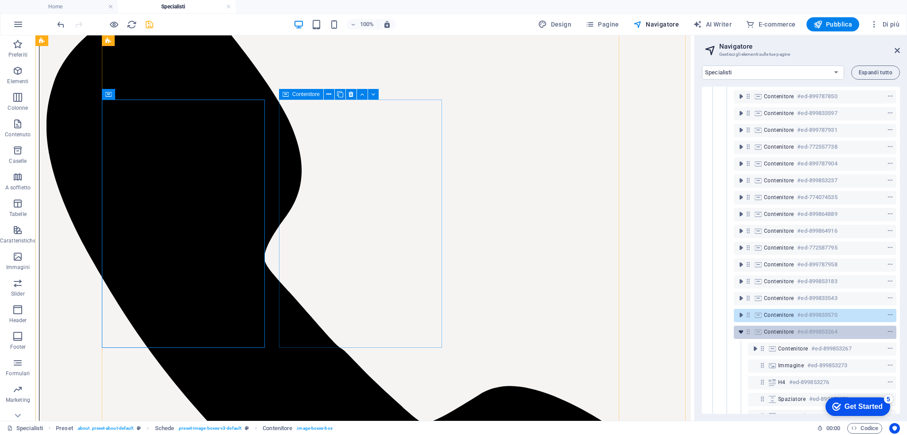
click at [741, 332] on icon "toggle-expand" at bounding box center [740, 332] width 9 height 9
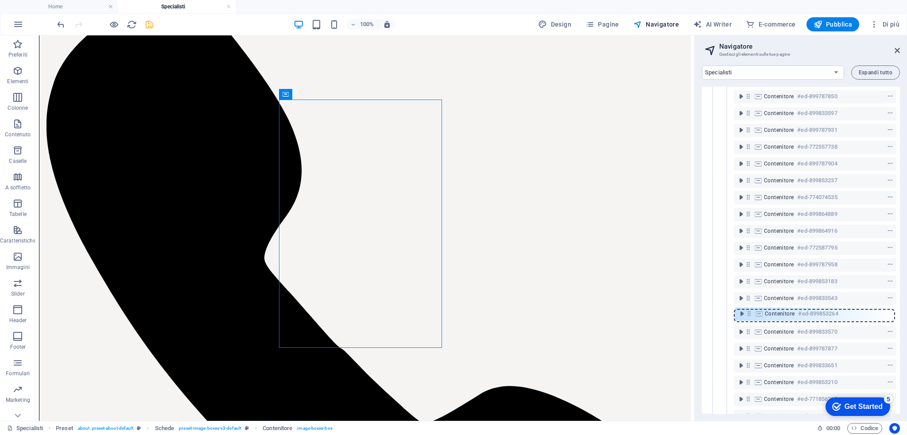
drag, startPoint x: 749, startPoint y: 332, endPoint x: 750, endPoint y: 312, distance: 20.8
click at [750, 312] on div "Riferimento #ed-768667560 Riferimento #ed-772621644 Preset #ed-772630437 H2 #ed…" at bounding box center [801, 250] width 198 height 327
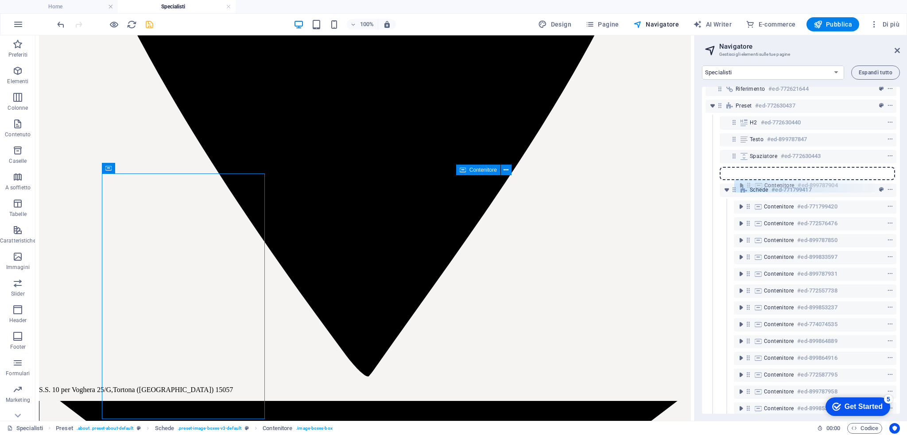
scroll to position [22, 0]
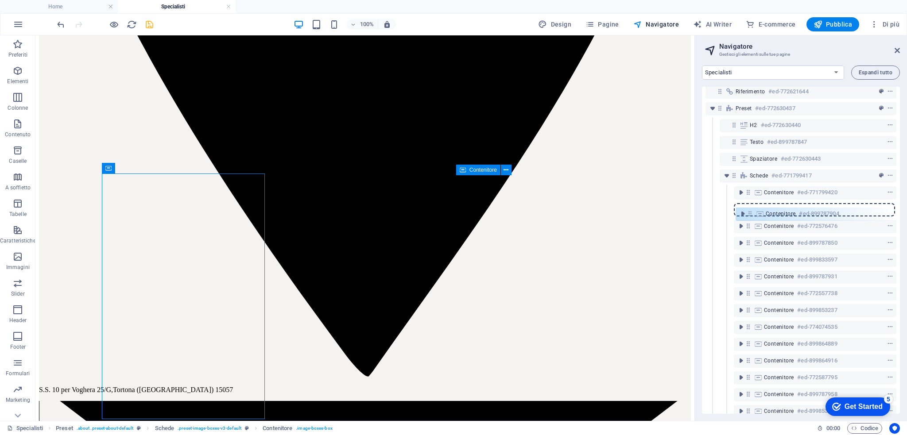
drag, startPoint x: 749, startPoint y: 164, endPoint x: 749, endPoint y: 209, distance: 45.2
click at [749, 209] on div "Riferimento #ed-768667560 Riferimento #ed-772621644 Preset #ed-772630437 H2 #ed…" at bounding box center [801, 250] width 198 height 327
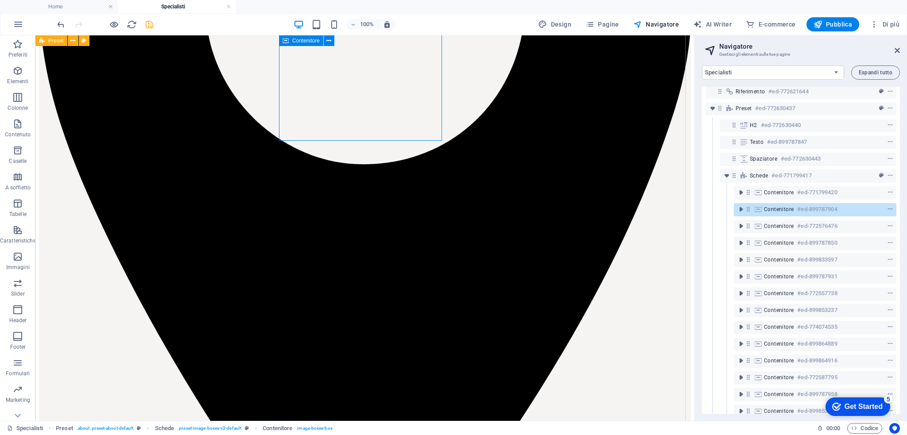
scroll to position [401, 0]
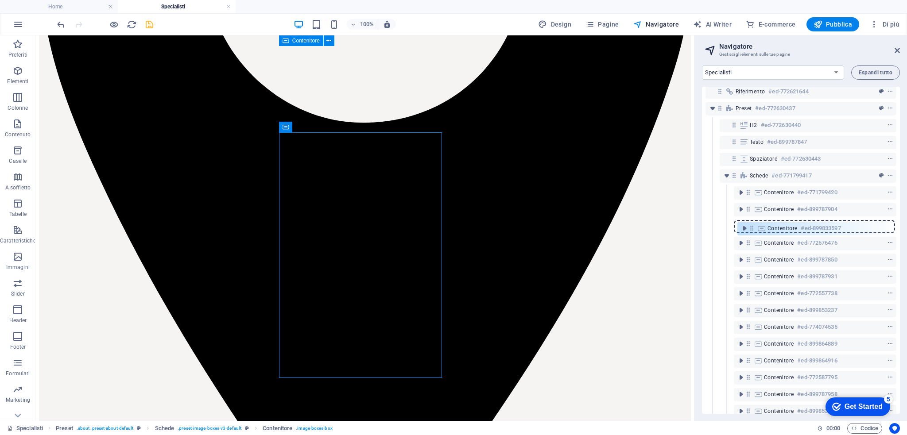
drag, startPoint x: 749, startPoint y: 263, endPoint x: 753, endPoint y: 228, distance: 35.3
click at [753, 228] on div "Riferimento #ed-768667560 Riferimento #ed-772621644 Preset #ed-772630437 H2 #ed…" at bounding box center [801, 250] width 198 height 327
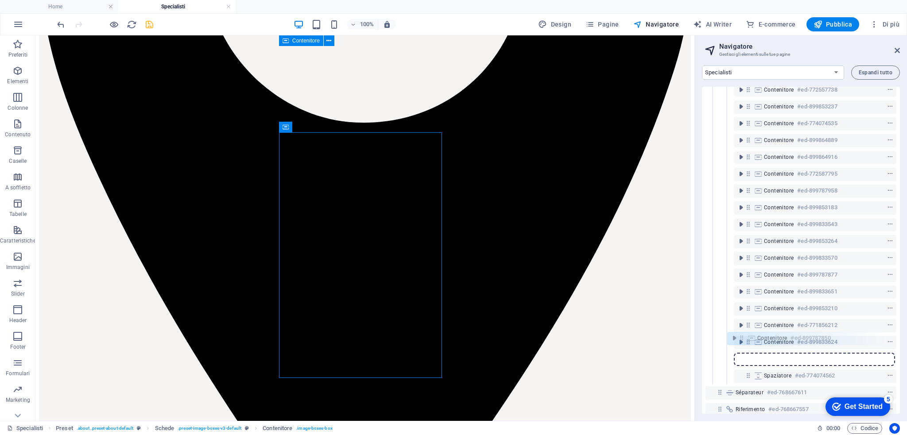
scroll to position [223, 0]
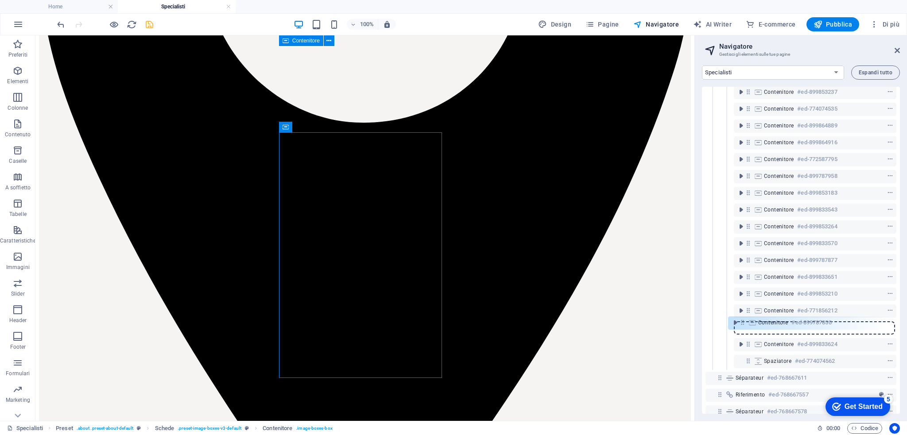
drag, startPoint x: 749, startPoint y: 259, endPoint x: 744, endPoint y: 325, distance: 66.1
click at [744, 325] on div "Riferimento #ed-768667560 Riferimento #ed-772621644 Preset #ed-772630437 H2 #ed…" at bounding box center [801, 250] width 198 height 327
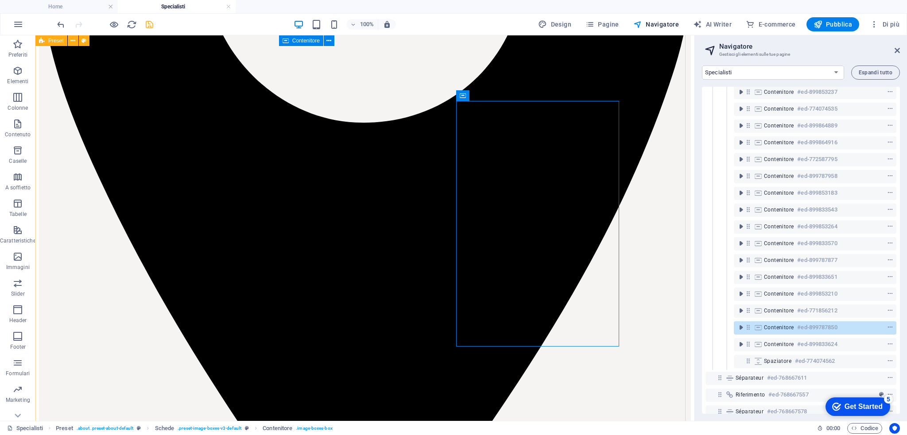
scroll to position [1738, 0]
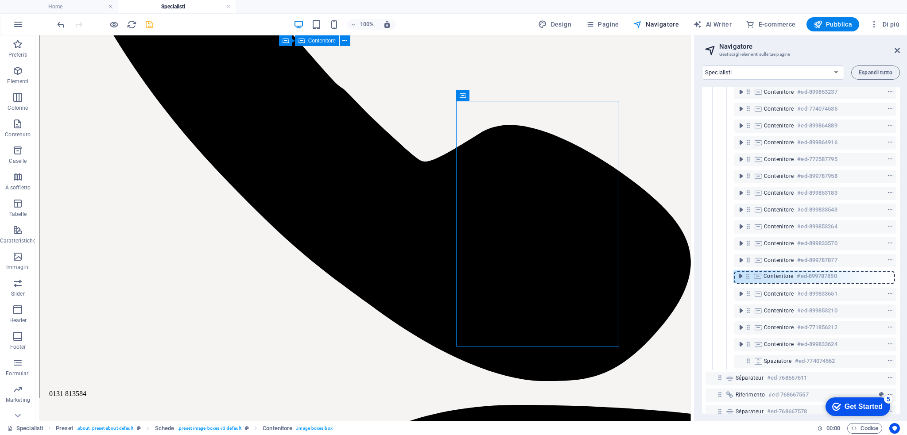
drag, startPoint x: 748, startPoint y: 326, endPoint x: 748, endPoint y: 271, distance: 54.5
click at [748, 271] on div "Riferimento #ed-768667560 Riferimento #ed-772621644 Preset #ed-772630437 H2 #ed…" at bounding box center [801, 250] width 198 height 327
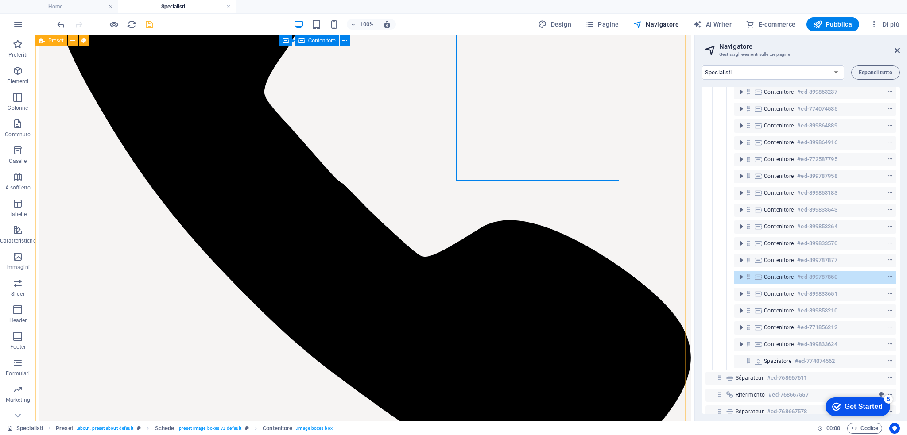
scroll to position [1642, 0]
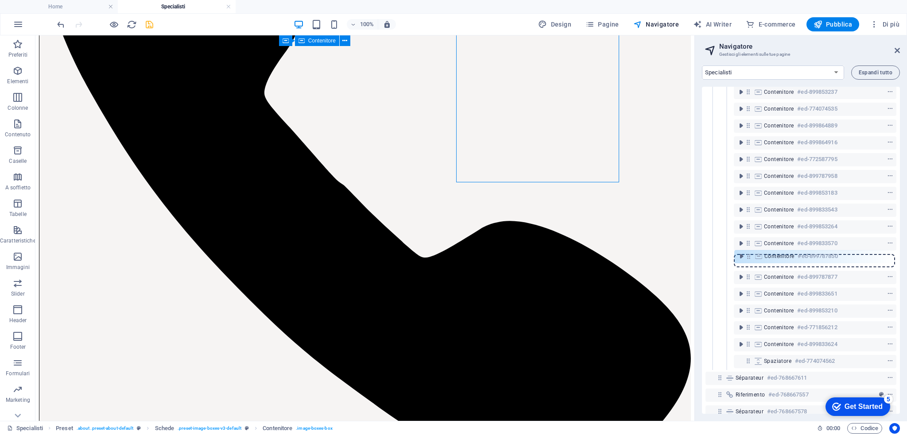
drag, startPoint x: 750, startPoint y: 279, endPoint x: 750, endPoint y: 256, distance: 23.0
click at [750, 256] on div "Riferimento #ed-768667560 Riferimento #ed-772621644 Preset #ed-772630437 H2 #ed…" at bounding box center [801, 250] width 198 height 327
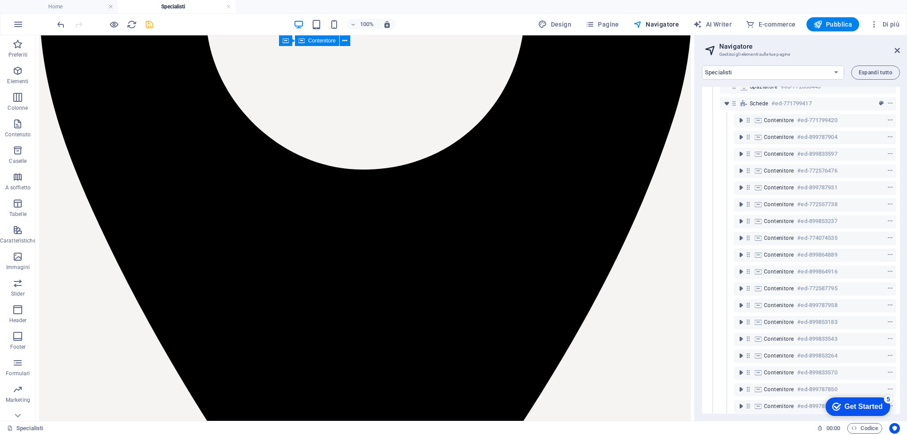
scroll to position [61, 0]
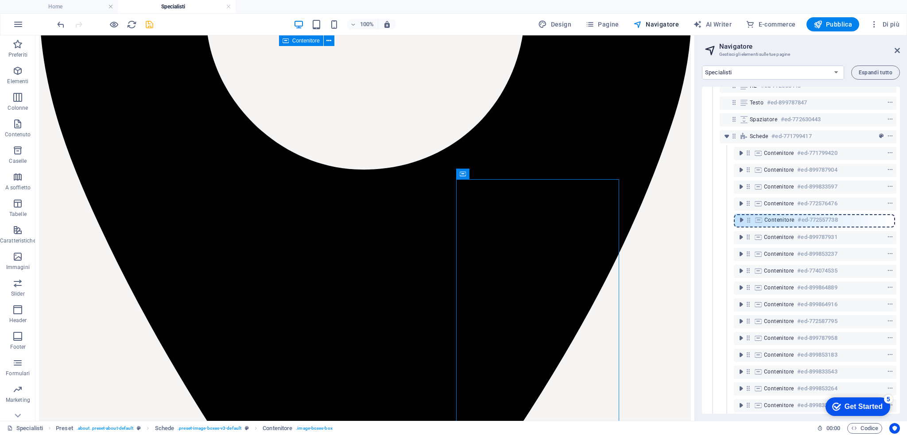
drag, startPoint x: 748, startPoint y: 236, endPoint x: 749, endPoint y: 216, distance: 20.4
click at [749, 216] on div "Riferimento #ed-768667560 Riferimento #ed-772621644 Preset #ed-772630437 H2 #ed…" at bounding box center [801, 250] width 198 height 327
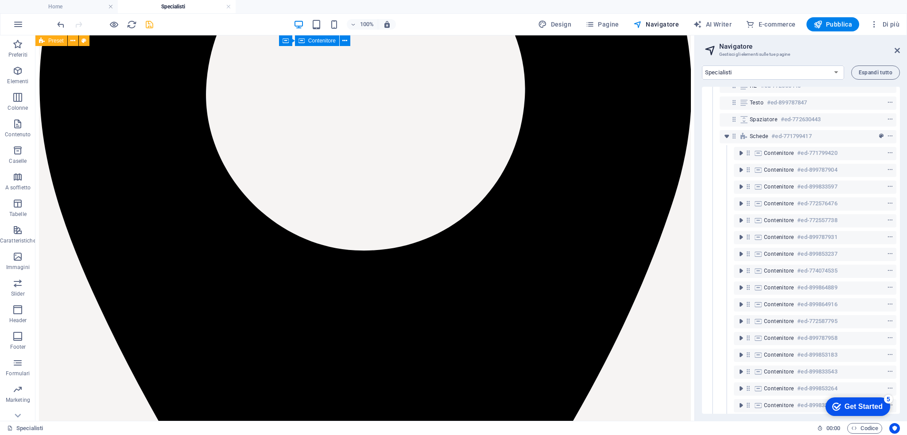
scroll to position [232, 8]
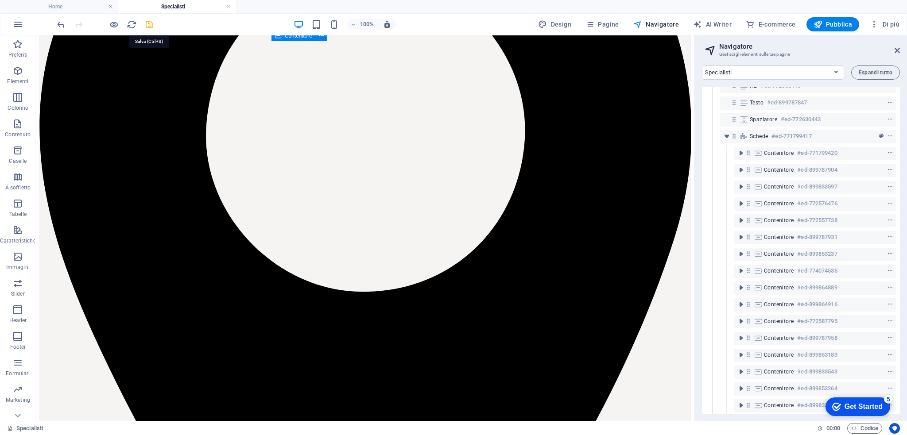
click at [147, 25] on icon "save" at bounding box center [149, 24] width 10 height 10
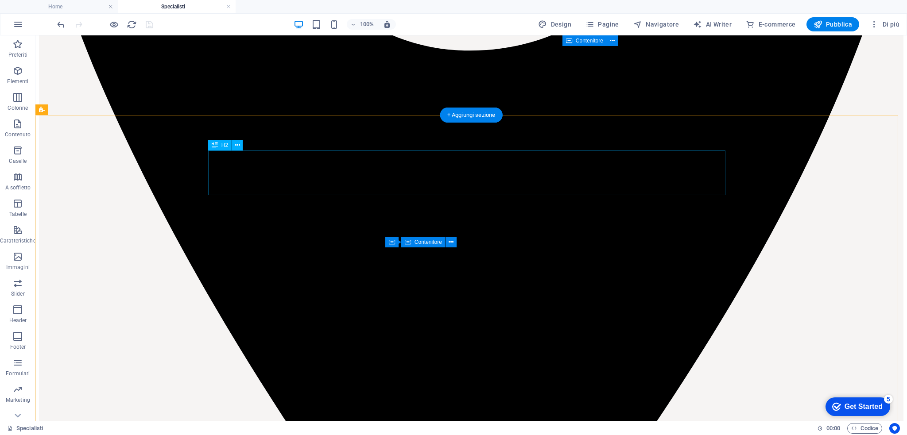
scroll to position [0, 0]
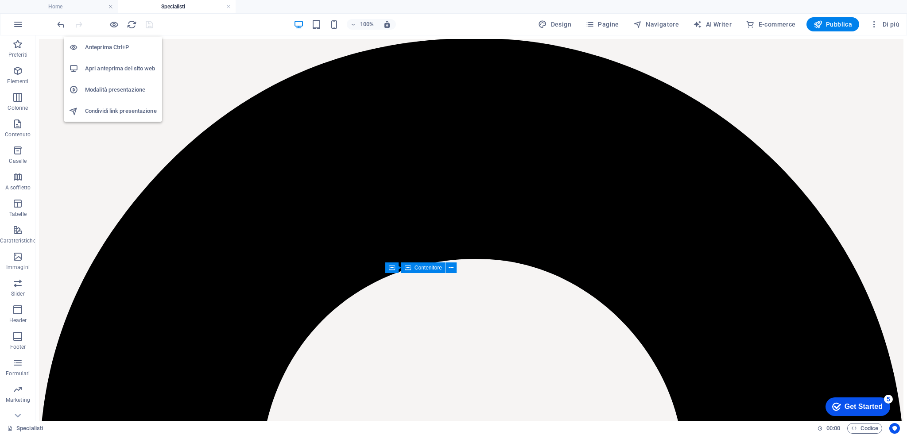
click at [116, 112] on h6 "Condividi link presentazione" at bounding box center [121, 111] width 72 height 11
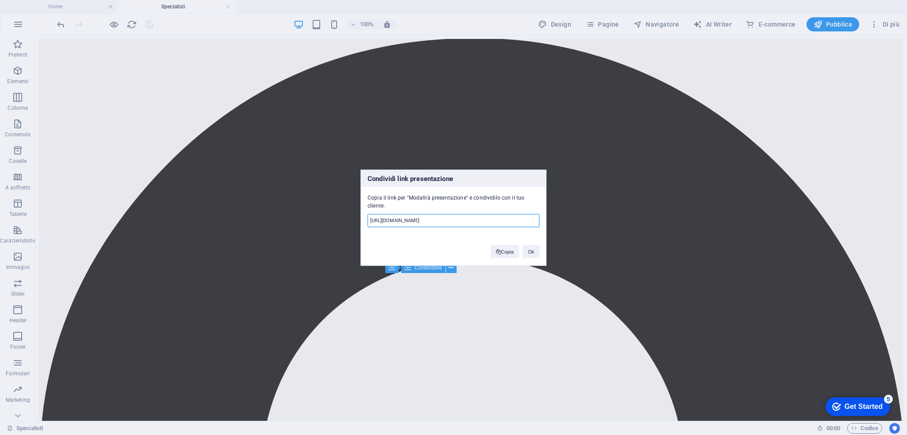
click at [508, 221] on input "https://cms.sitehub.io/presentation/584387/47703a8ec30e25c61d6a82b1c8185d9321ad…" at bounding box center [453, 220] width 172 height 13
click at [507, 254] on button "Copia" at bounding box center [505, 251] width 28 height 13
click at [528, 249] on button "Ok" at bounding box center [530, 251] width 17 height 13
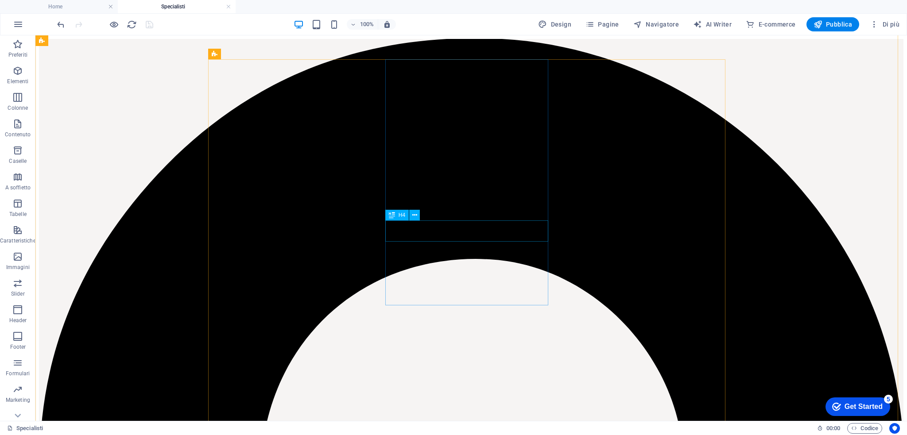
scroll to position [214, 0]
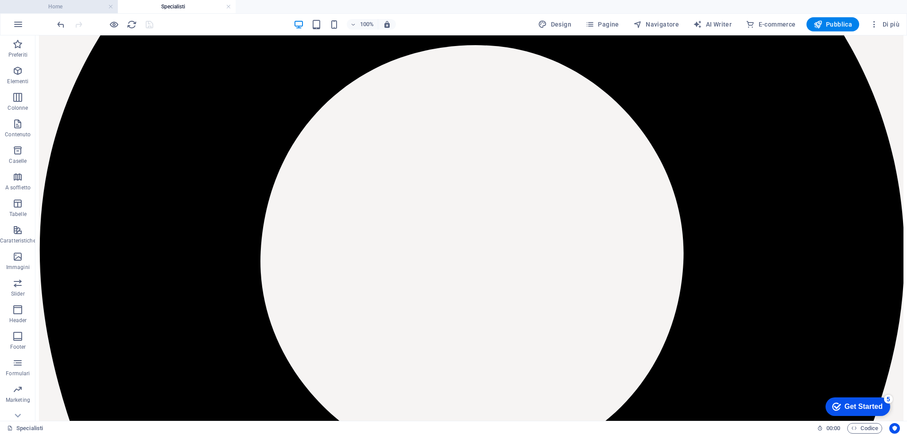
click at [86, 9] on h4 "Home" at bounding box center [59, 7] width 118 height 10
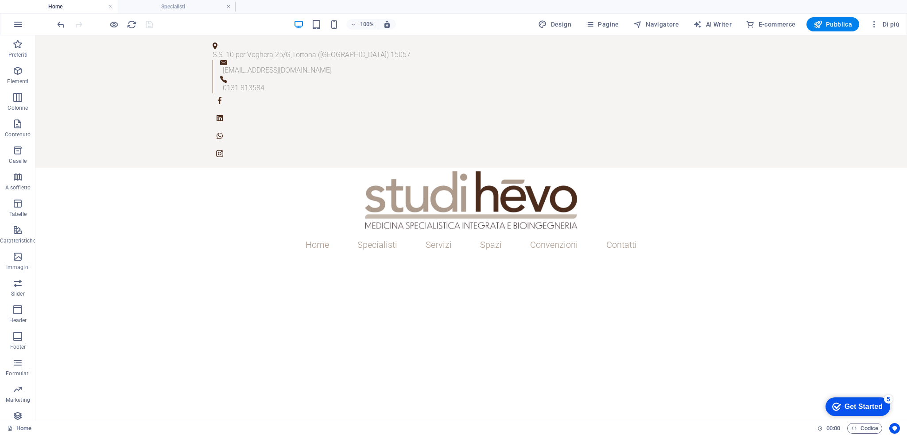
scroll to position [0, 0]
click at [160, 4] on h4 "Specialisti" at bounding box center [177, 7] width 118 height 10
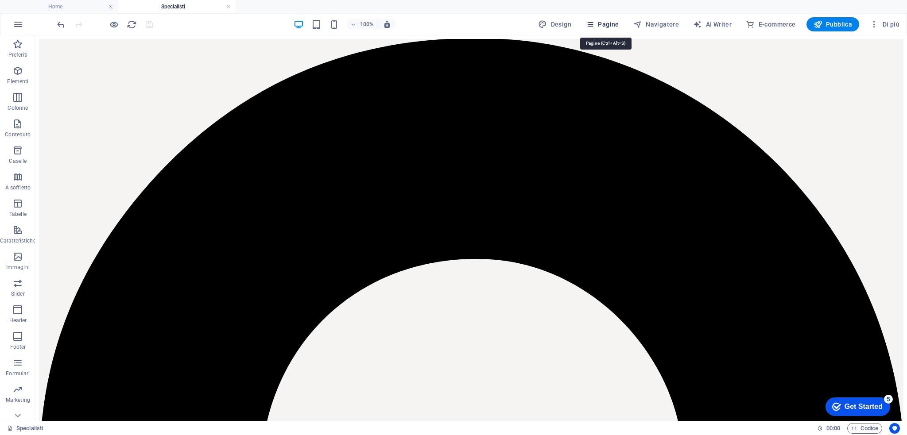
click at [611, 29] on button "Pagine" at bounding box center [602, 24] width 41 height 14
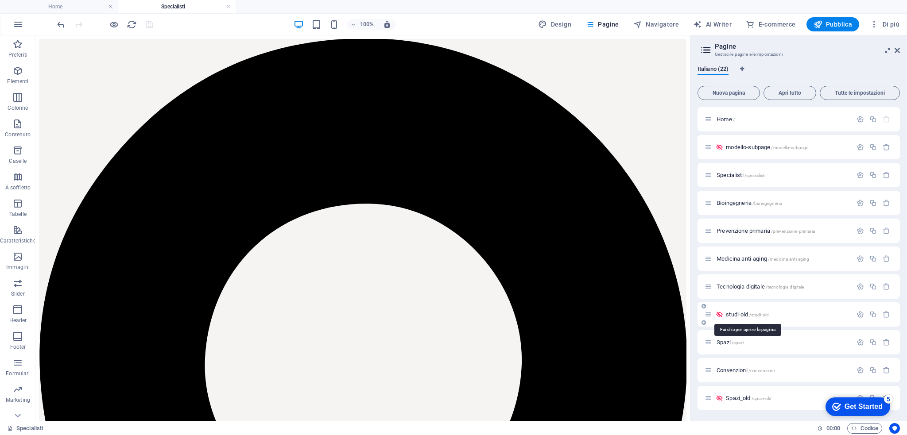
click at [735, 312] on span "studi-old /studi-old" at bounding box center [747, 314] width 43 height 7
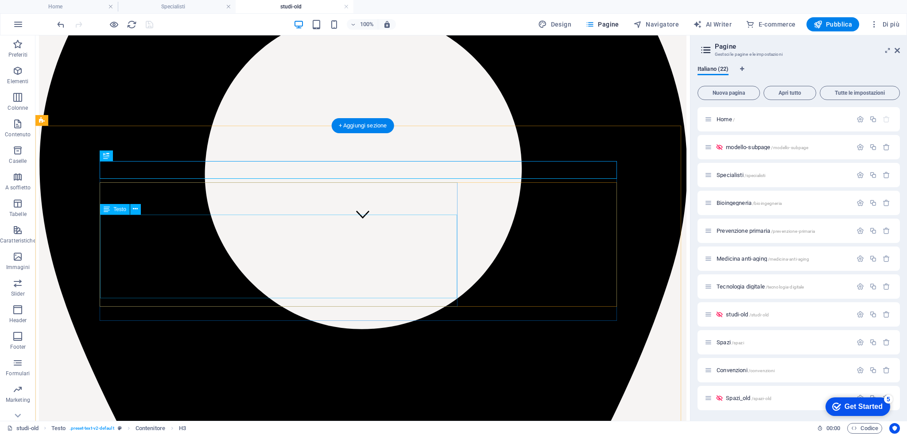
scroll to position [194, 0]
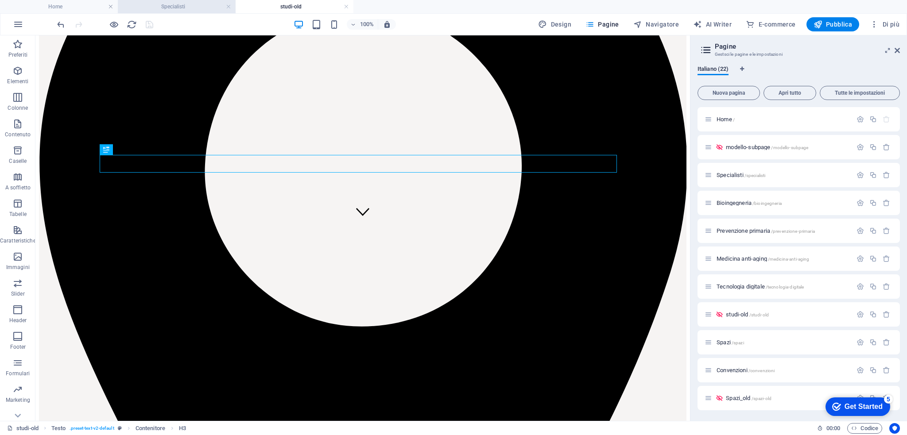
click at [175, 11] on h4 "Specialisti" at bounding box center [177, 7] width 118 height 10
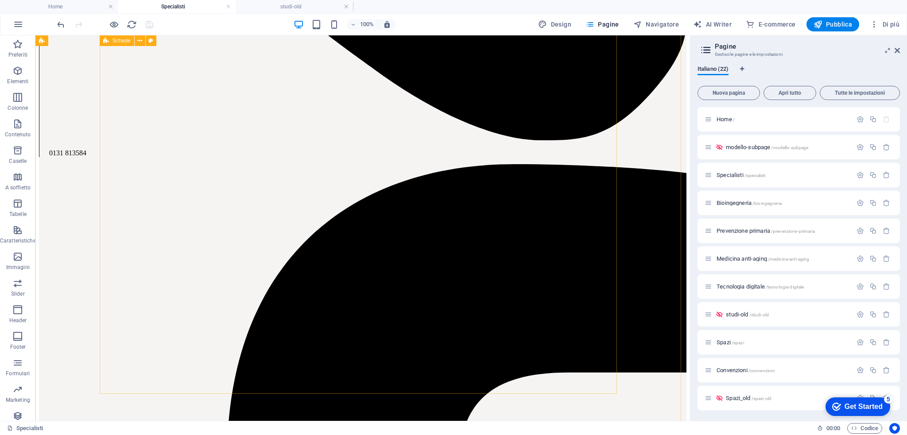
scroll to position [0, 0]
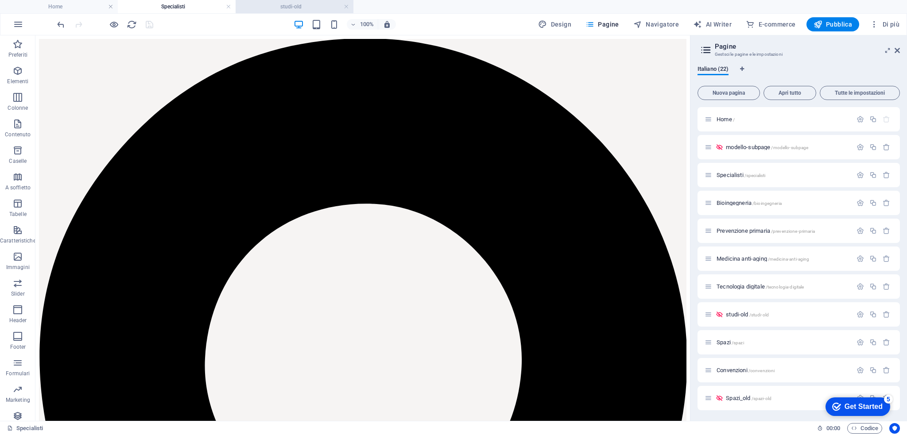
click at [290, 6] on h4 "studi-old" at bounding box center [295, 7] width 118 height 10
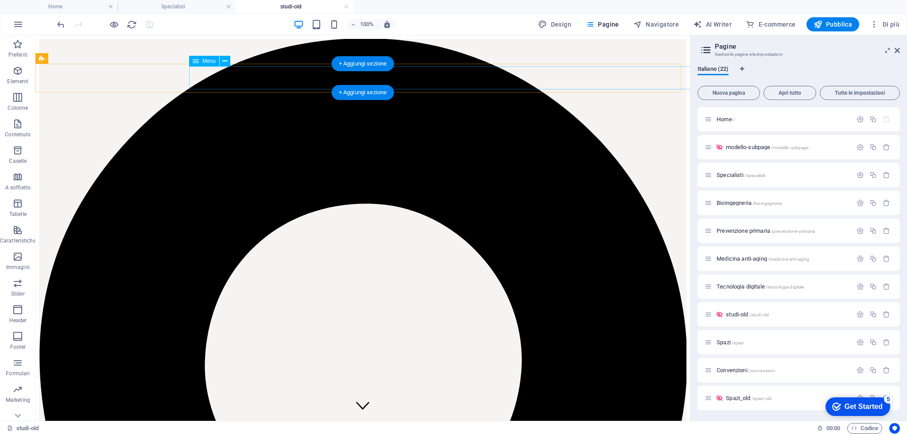
select select
select select "1"
select select
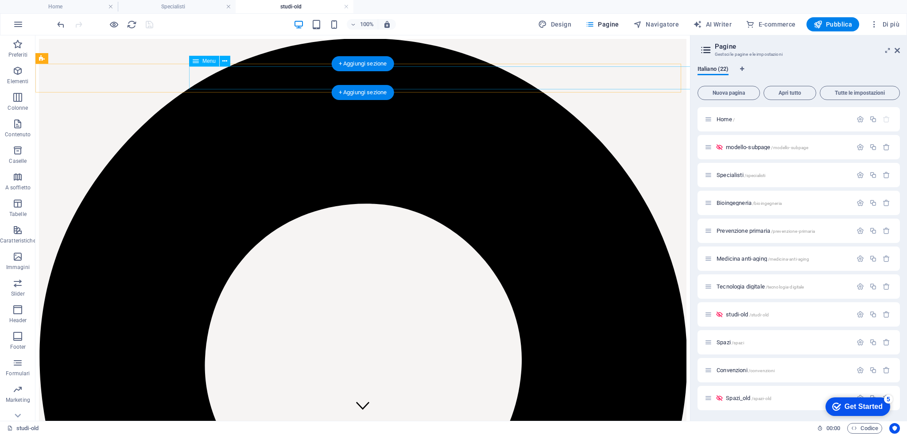
select select "8"
select select
select select "13"
select select
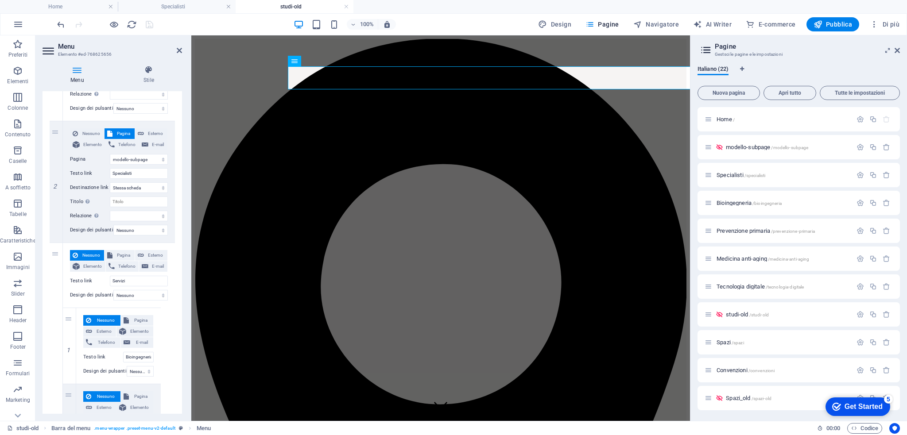
scroll to position [224, 0]
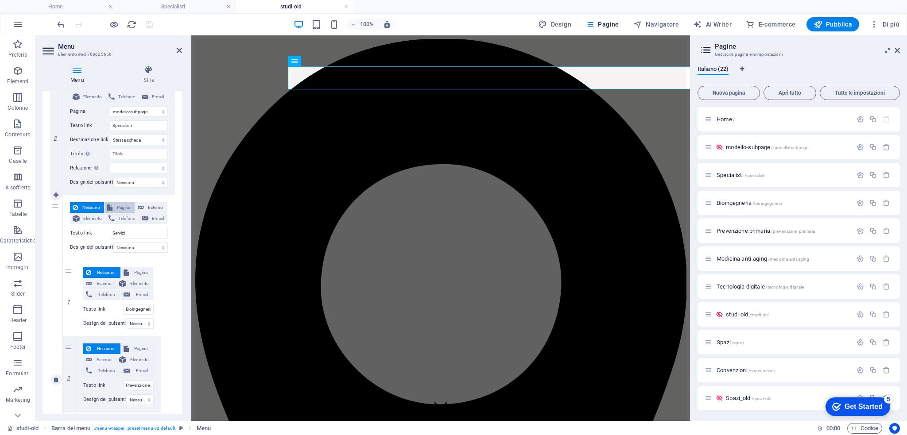
click at [118, 209] on span "Pagina" at bounding box center [123, 207] width 16 height 11
select select
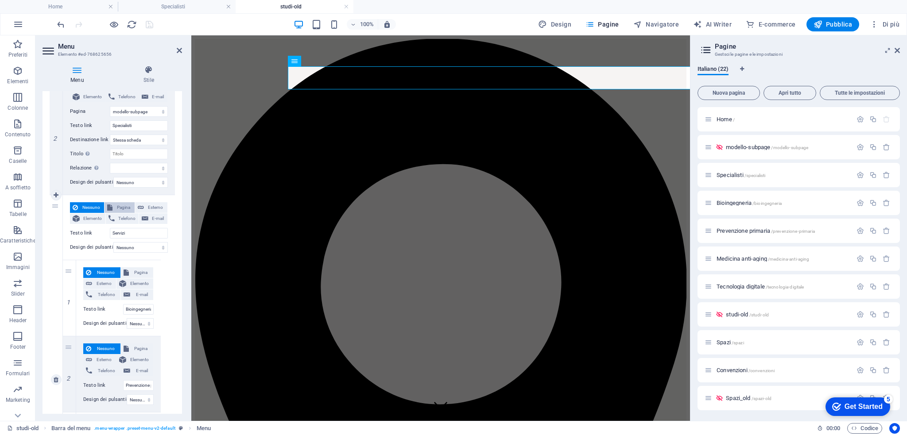
select select
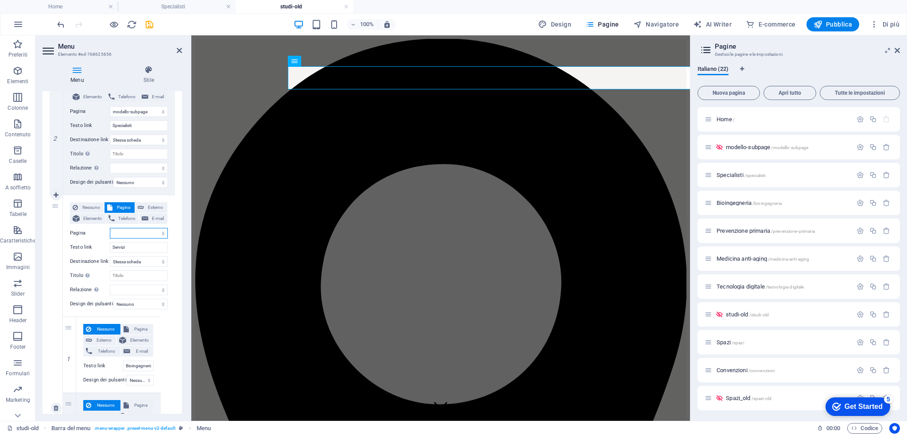
click at [130, 236] on select "Home modello-subpage Specialisti Bioingegneria Prevenzione primaria Medicina an…" at bounding box center [139, 233] width 58 height 11
select select "12"
click at [110, 228] on select "Home modello-subpage Specialisti Bioingegneria Prevenzione primaria Medicina an…" at bounding box center [139, 233] width 58 height 11
select select
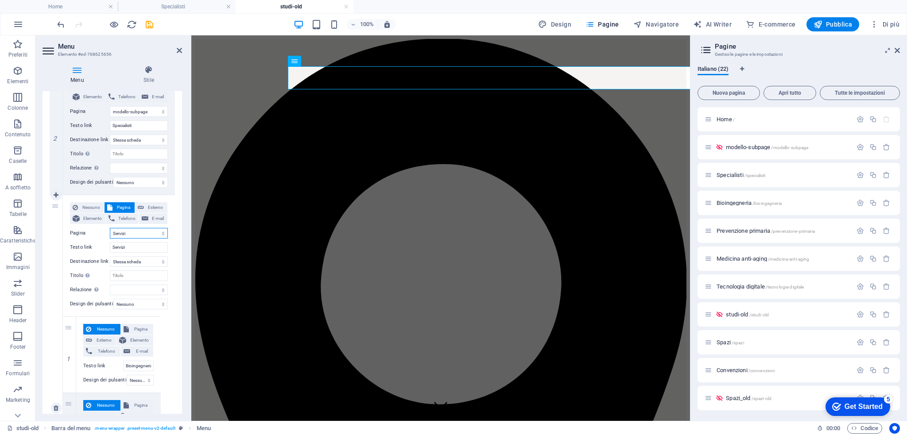
select select
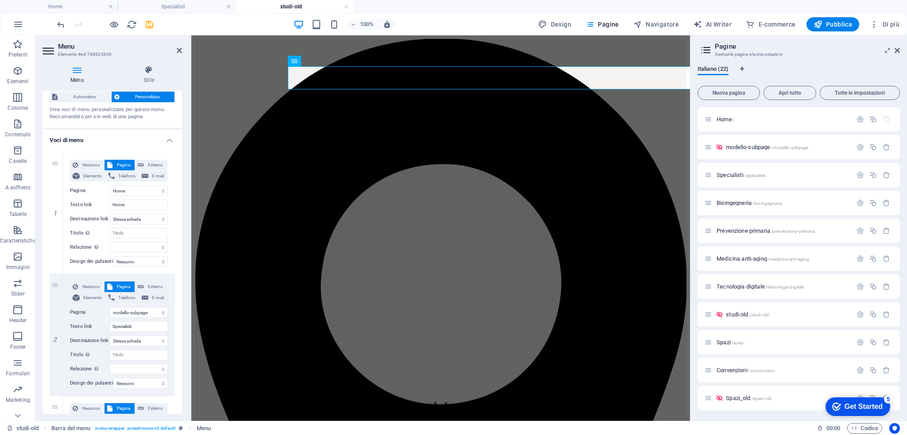
scroll to position [0, 0]
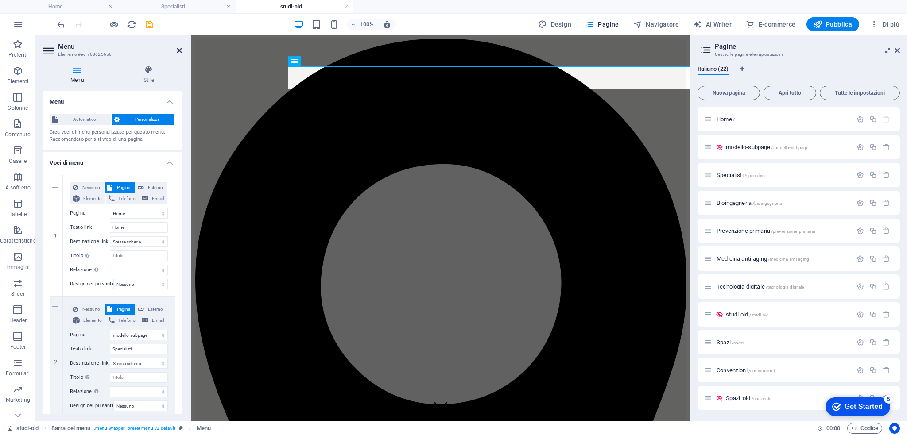
click at [178, 49] on icon at bounding box center [179, 50] width 5 height 7
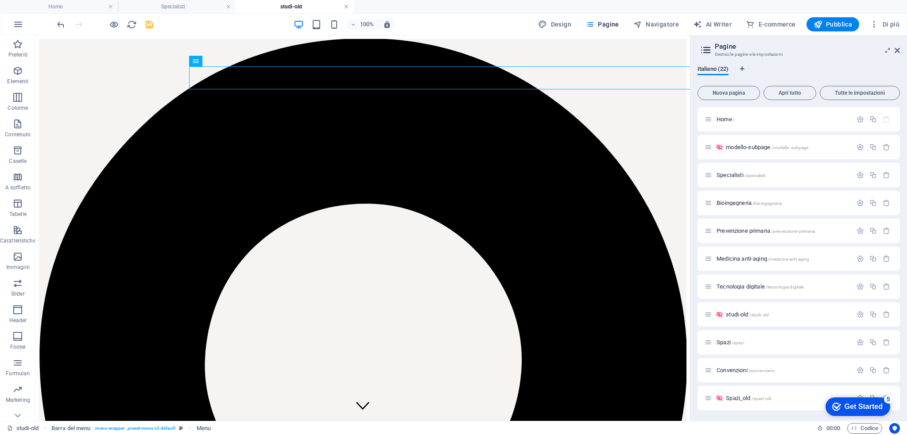
click at [344, 8] on link at bounding box center [346, 7] width 5 height 8
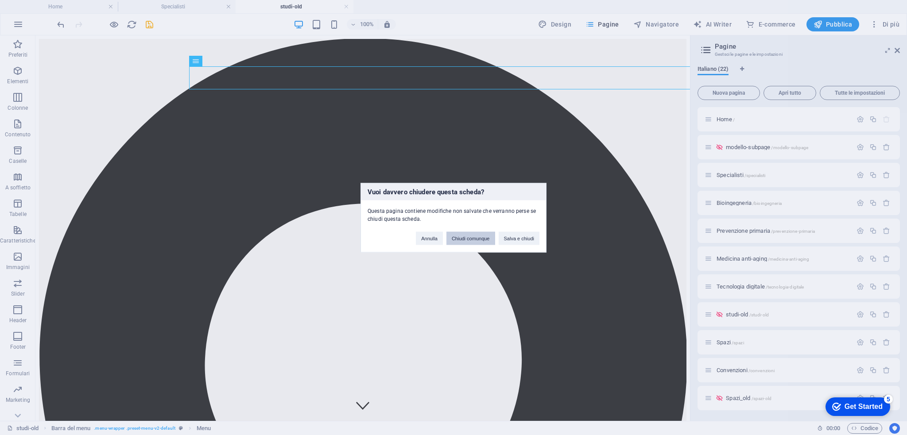
click at [460, 240] on button "Chiudi comunque" at bounding box center [470, 238] width 49 height 13
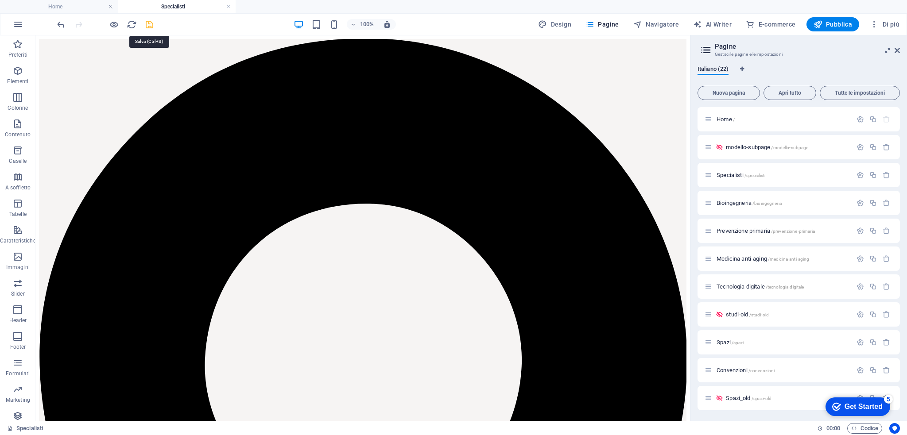
click at [147, 27] on icon "save" at bounding box center [149, 24] width 10 height 10
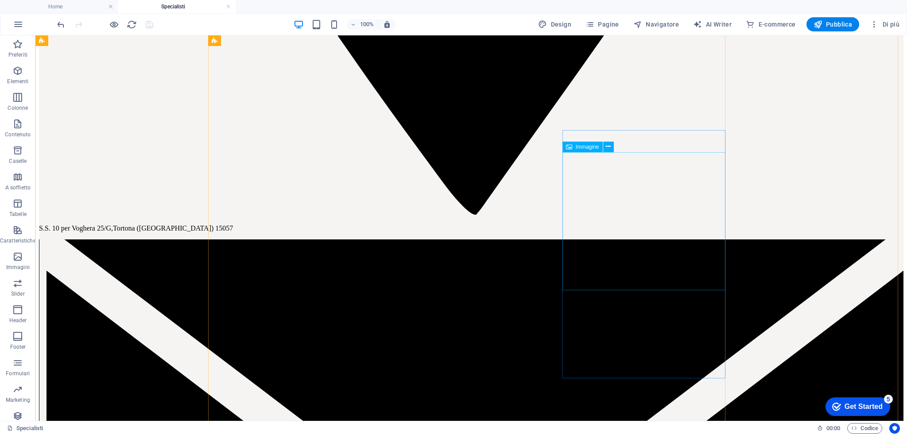
scroll to position [1190, 0]
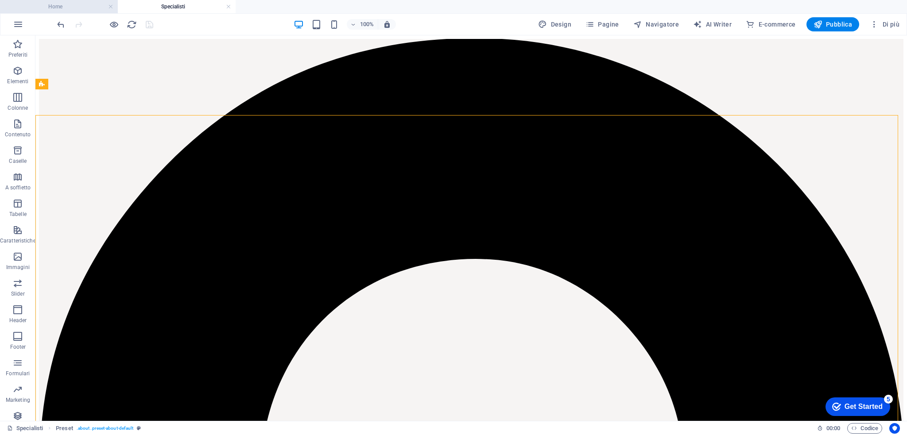
click at [64, 8] on h4 "Home" at bounding box center [59, 7] width 118 height 10
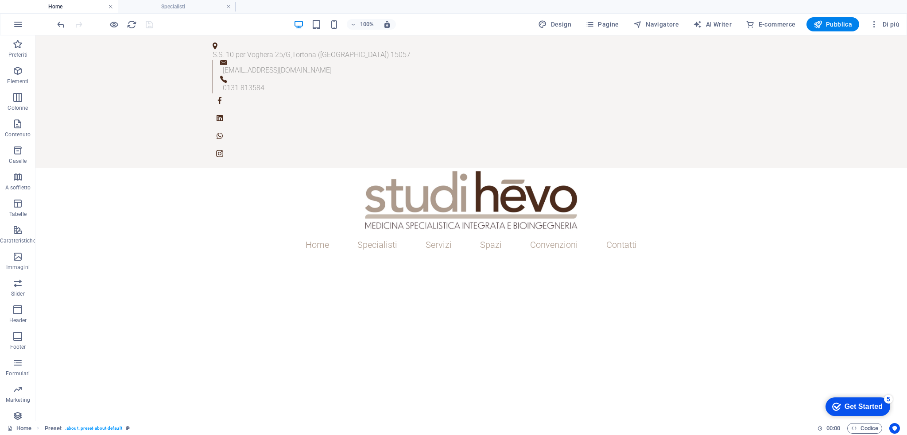
click at [110, 8] on link at bounding box center [110, 7] width 5 height 8
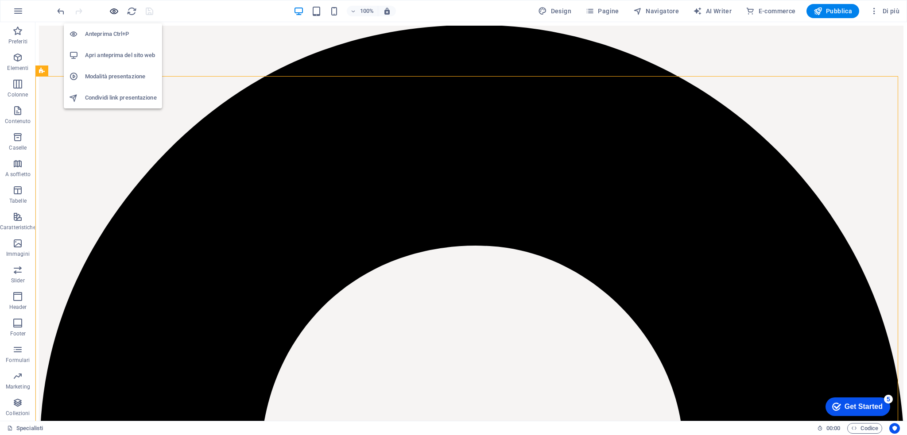
click at [115, 15] on icon "button" at bounding box center [114, 11] width 10 height 10
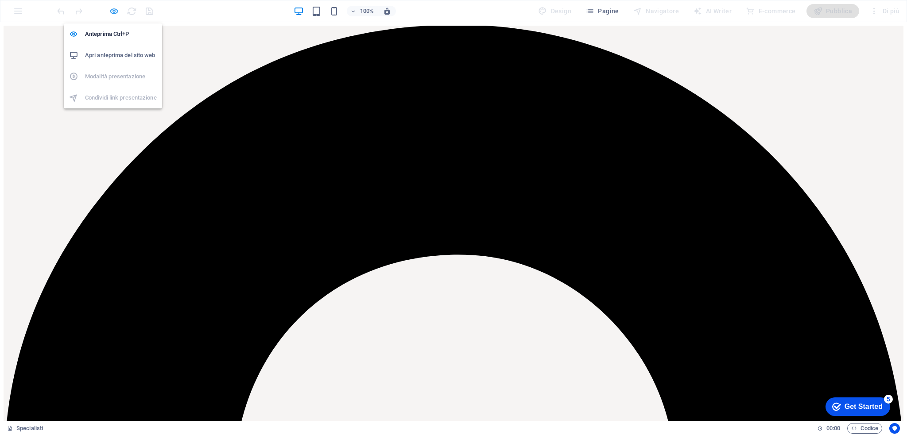
click at [115, 15] on icon "button" at bounding box center [114, 11] width 10 height 10
